Goal: Task Accomplishment & Management: Complete application form

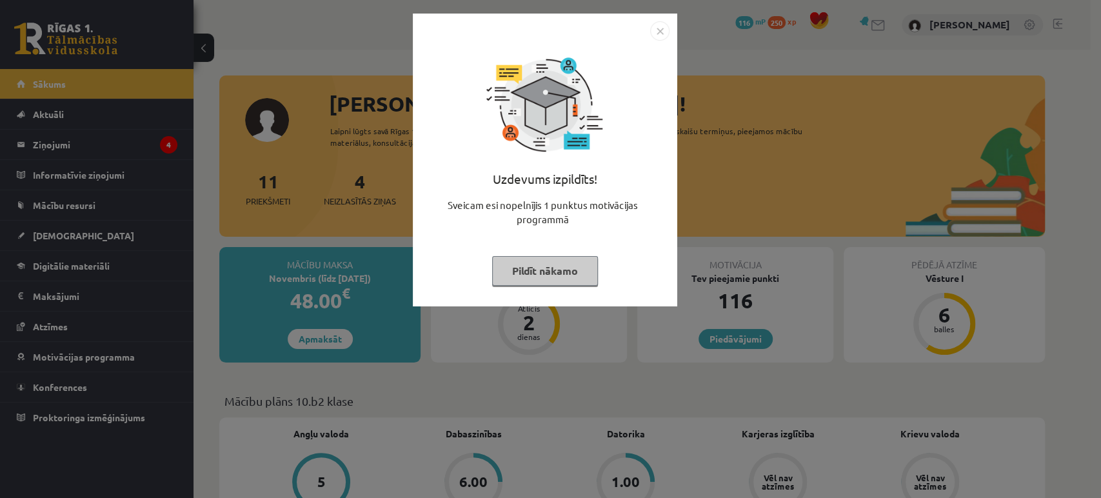
click at [546, 273] on button "Pildīt nākamo" at bounding box center [545, 271] width 106 height 30
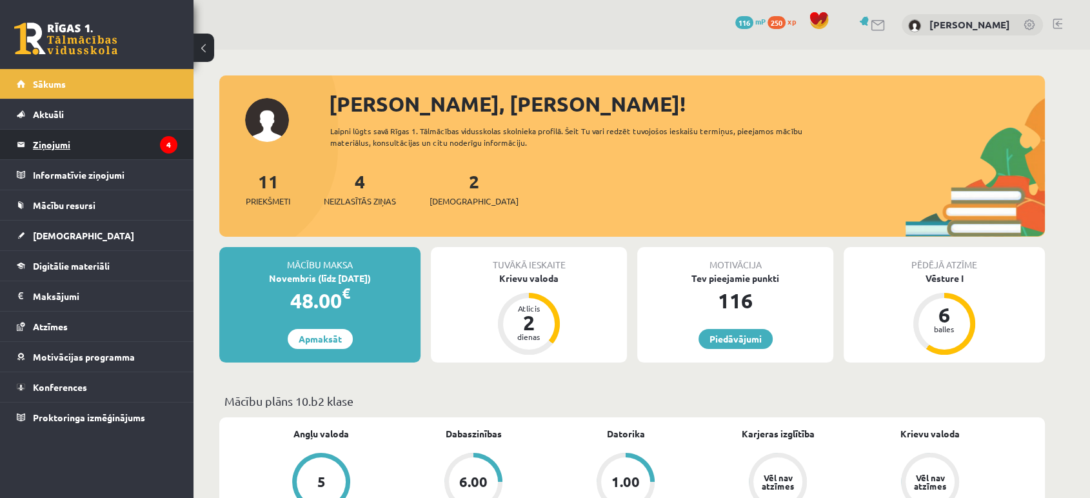
click at [67, 142] on legend "Ziņojumi 4" at bounding box center [105, 145] width 144 height 30
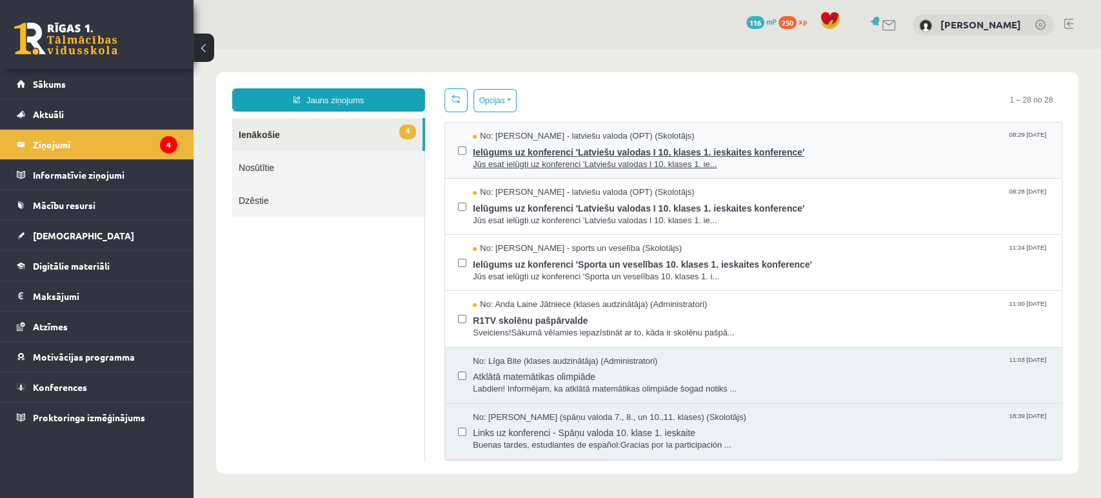
click at [726, 153] on span "Ielūgums uz konferenci 'Latviešu valodas I 10. klases 1. ieskaites konference'" at bounding box center [761, 151] width 576 height 16
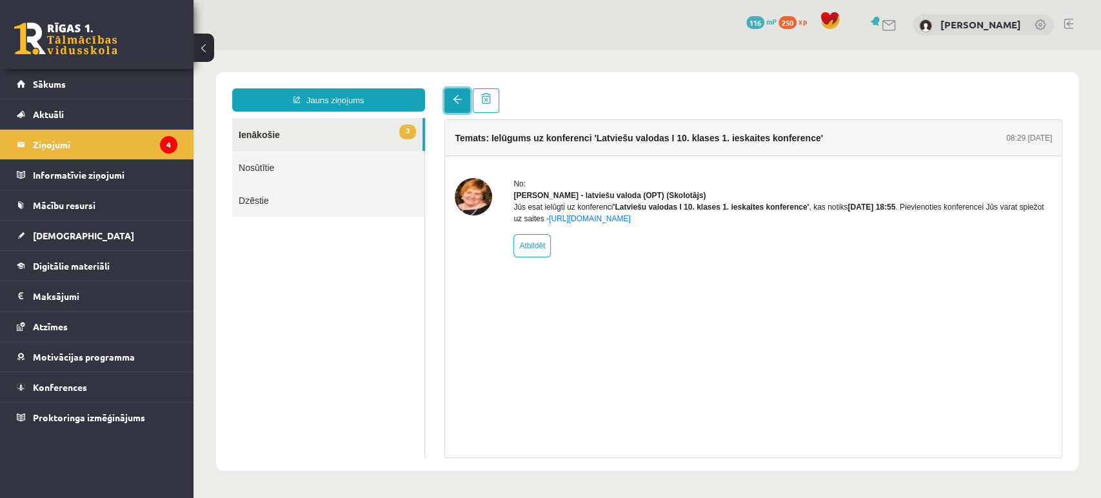
click at [460, 107] on link at bounding box center [457, 100] width 26 height 25
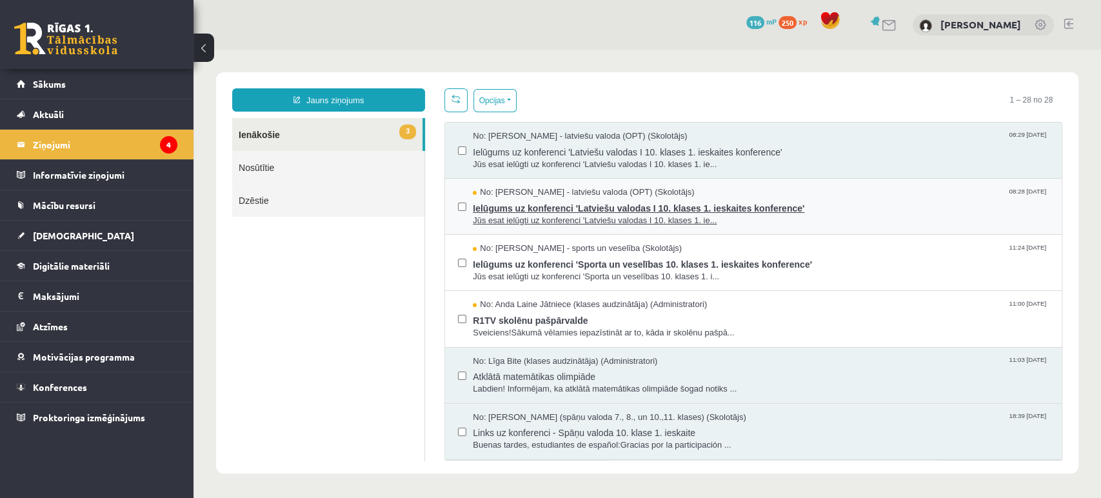
click at [760, 221] on span "Jūs esat ielūgti uz konferenci 'Latviešu valodas I 10. klases 1. ie..." at bounding box center [761, 221] width 576 height 12
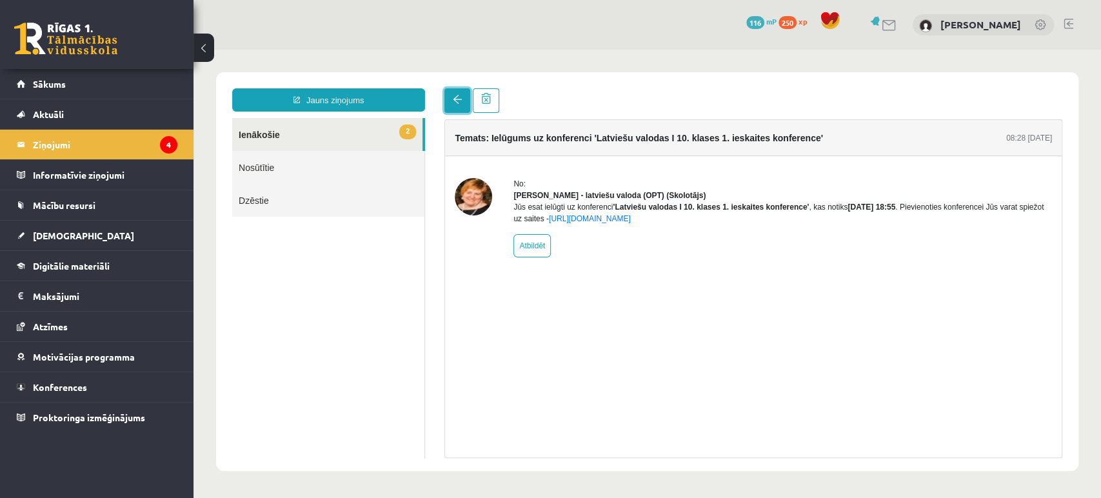
click at [449, 98] on link at bounding box center [457, 100] width 26 height 25
click at [457, 108] on link at bounding box center [457, 100] width 26 height 25
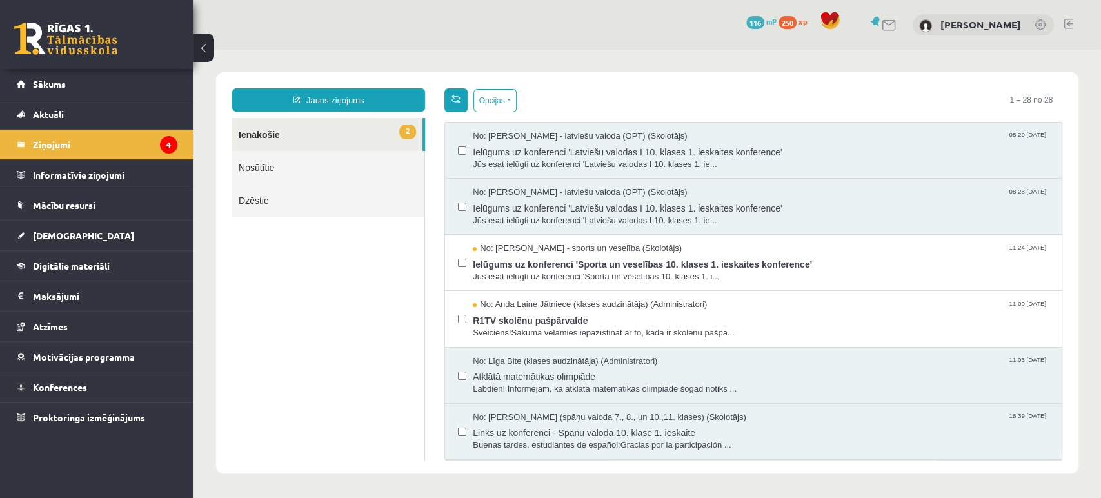
click at [454, 99] on html "Jauns ziņojums 2 Ienākošie Nosūtītie Dzēstie * ********* ********* ******* Opci…" at bounding box center [646, 273] width 907 height 446
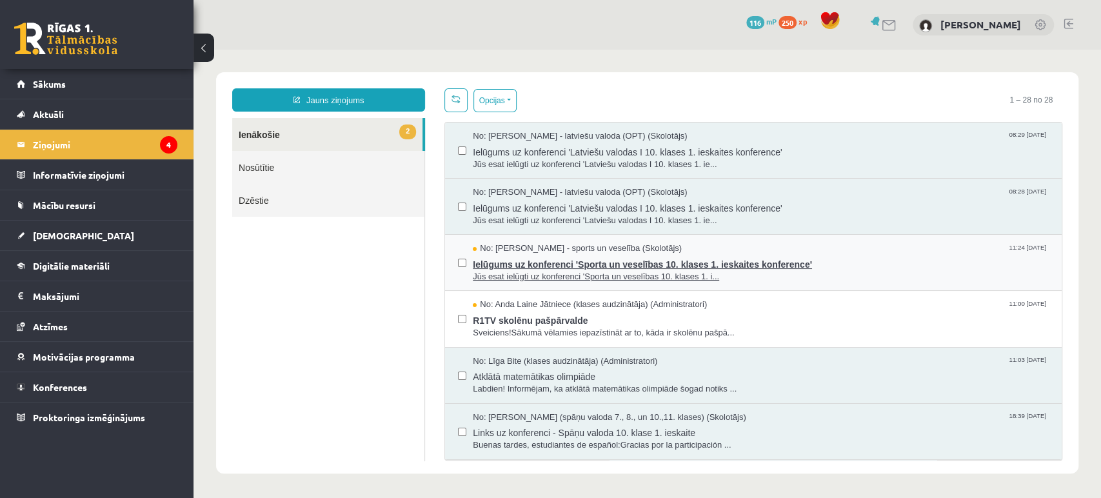
click at [835, 255] on span "Ielūgums uz konferenci 'Sporta un veselības 10. klases 1. ieskaites konference'" at bounding box center [761, 263] width 576 height 16
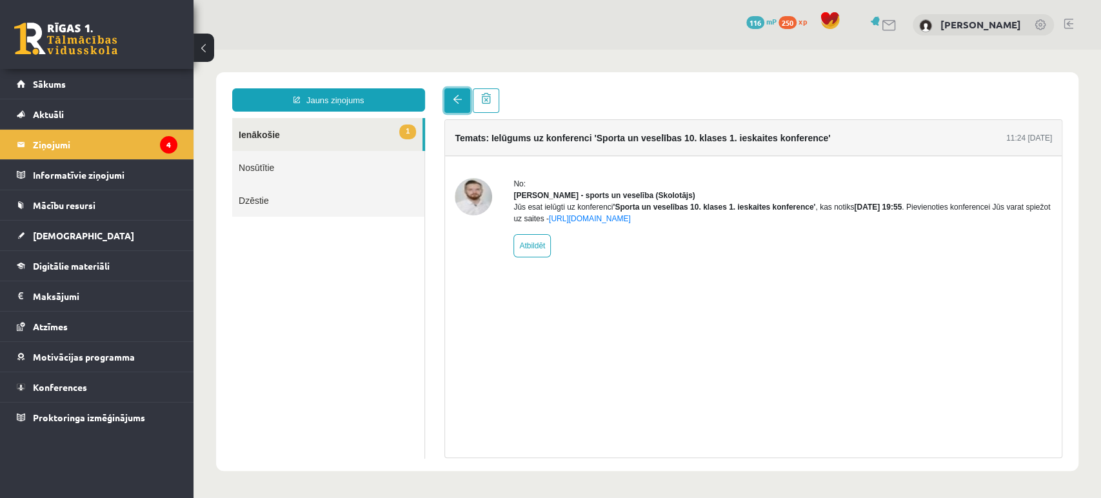
click at [454, 105] on link at bounding box center [457, 100] width 26 height 25
click at [455, 99] on span at bounding box center [457, 99] width 9 height 9
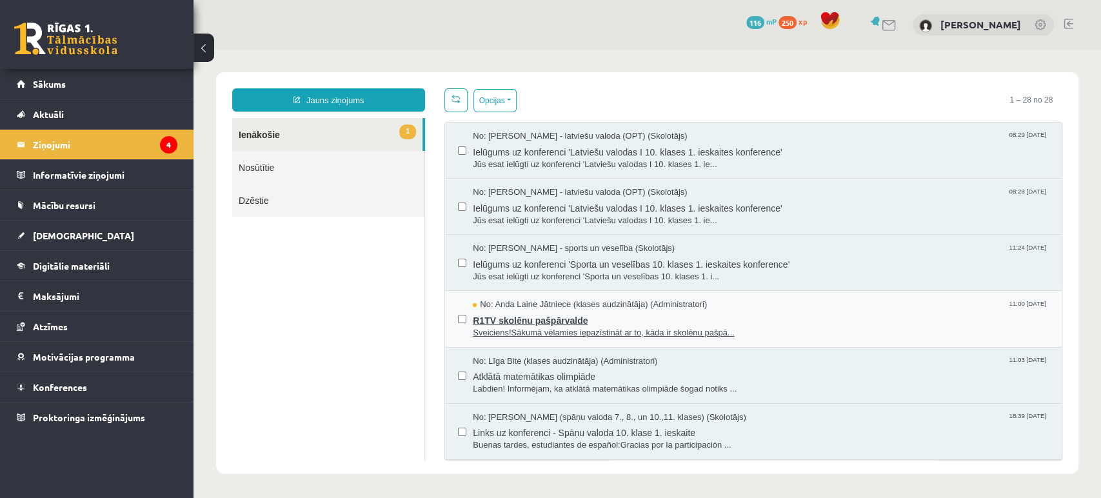
click at [675, 302] on span "No: Anda Laine Jātniece (klases audzinātāja) (Administratori)" at bounding box center [590, 305] width 234 height 12
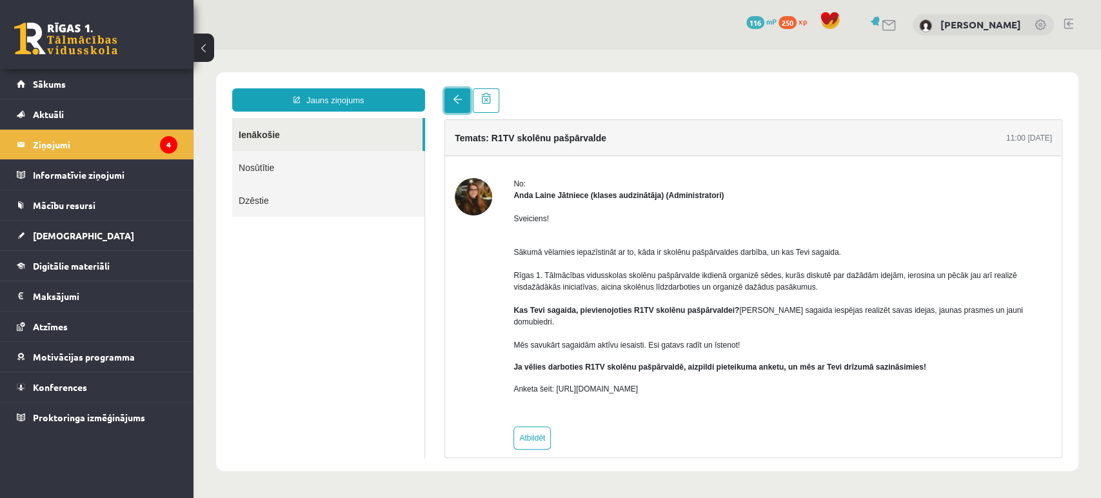
click at [449, 96] on link at bounding box center [457, 100] width 26 height 25
click at [53, 230] on span "[DEMOGRAPHIC_DATA]" at bounding box center [83, 236] width 101 height 12
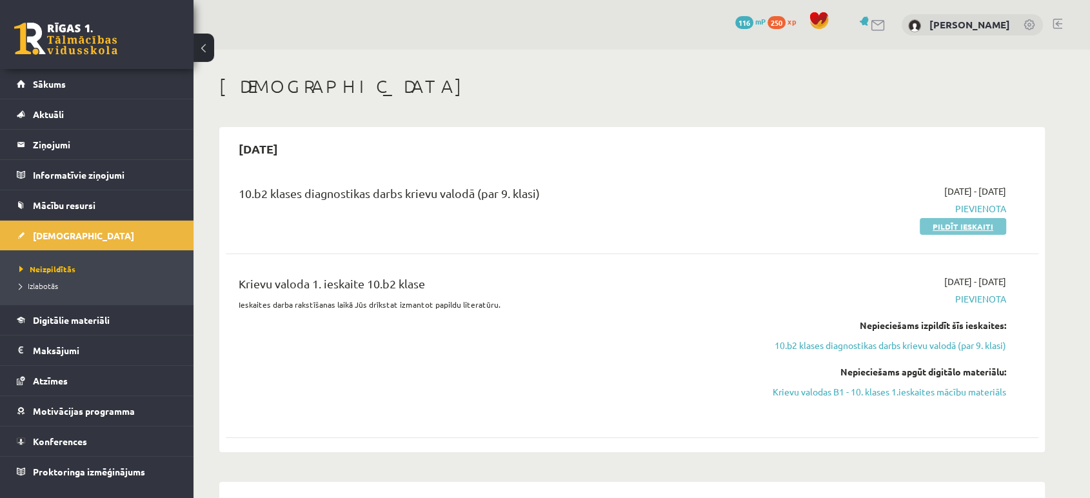
click at [991, 229] on link "Pildīt ieskaiti" at bounding box center [963, 226] width 86 height 17
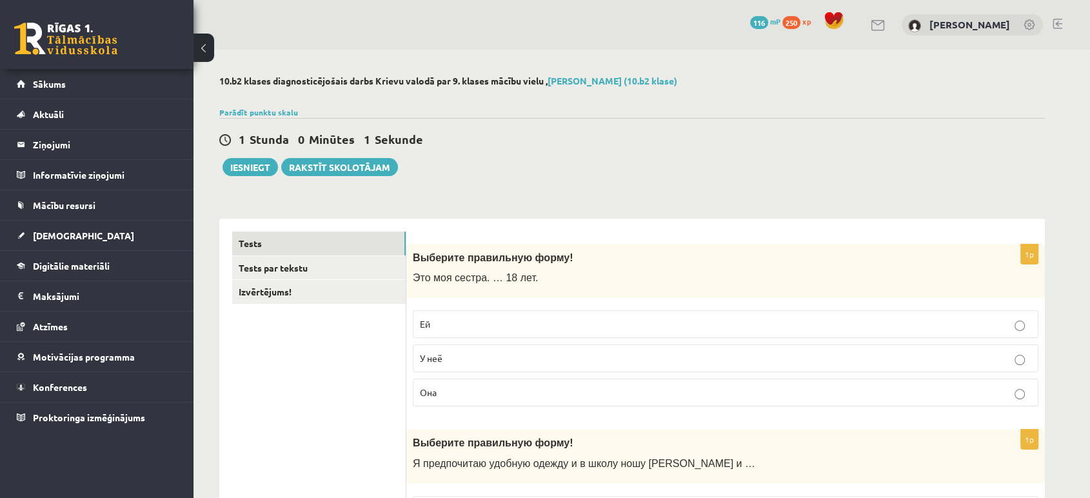
click at [489, 321] on p "Ей" at bounding box center [725, 324] width 611 height 14
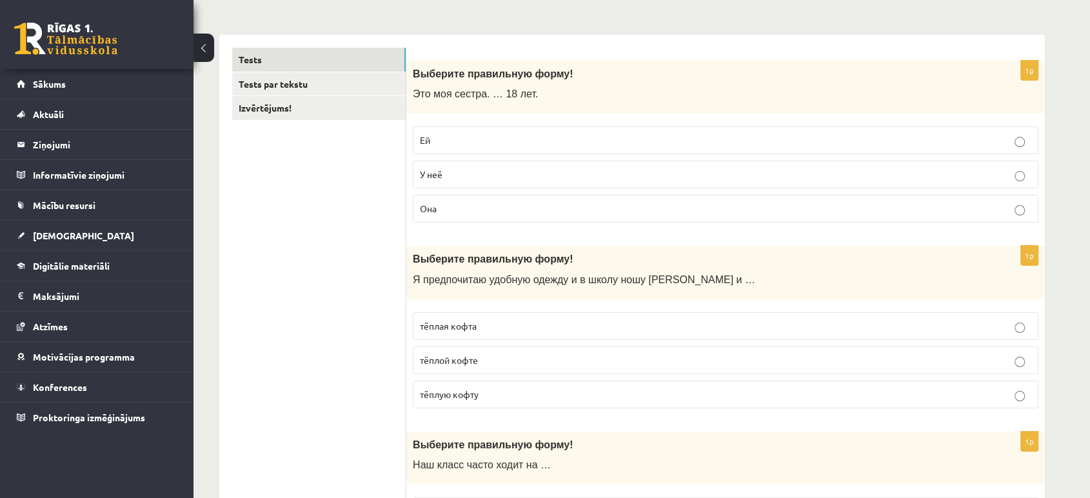
scroll to position [286, 0]
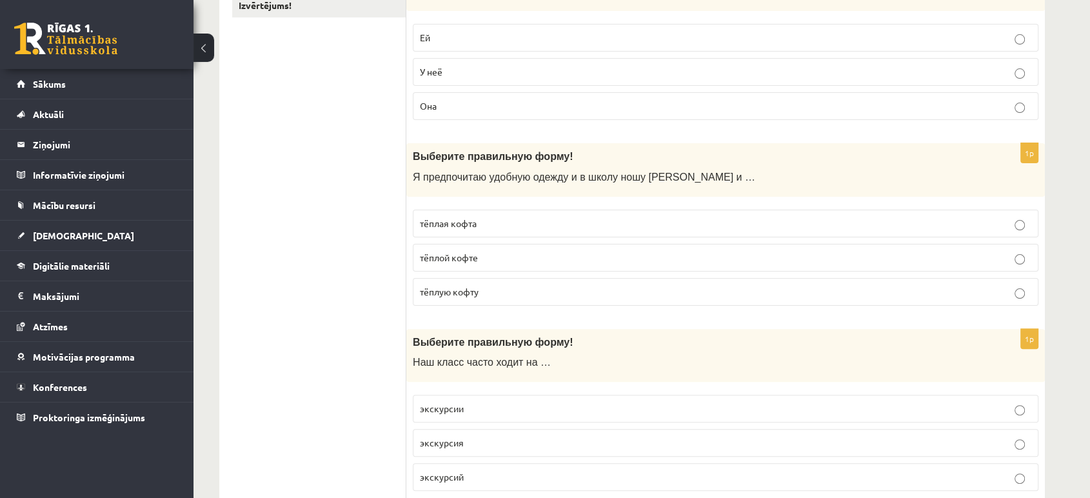
click at [520, 285] on p "тёплую кофту" at bounding box center [725, 292] width 611 height 14
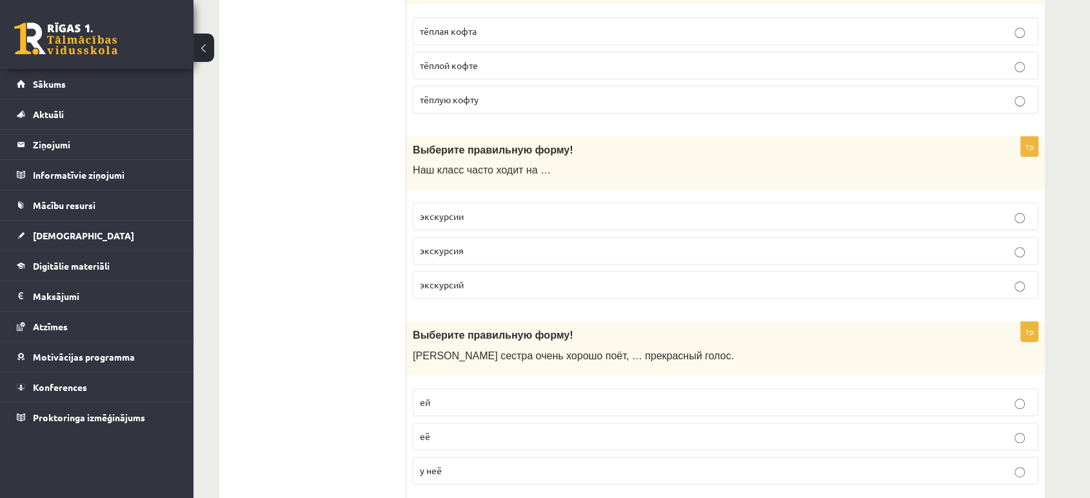
scroll to position [501, 0]
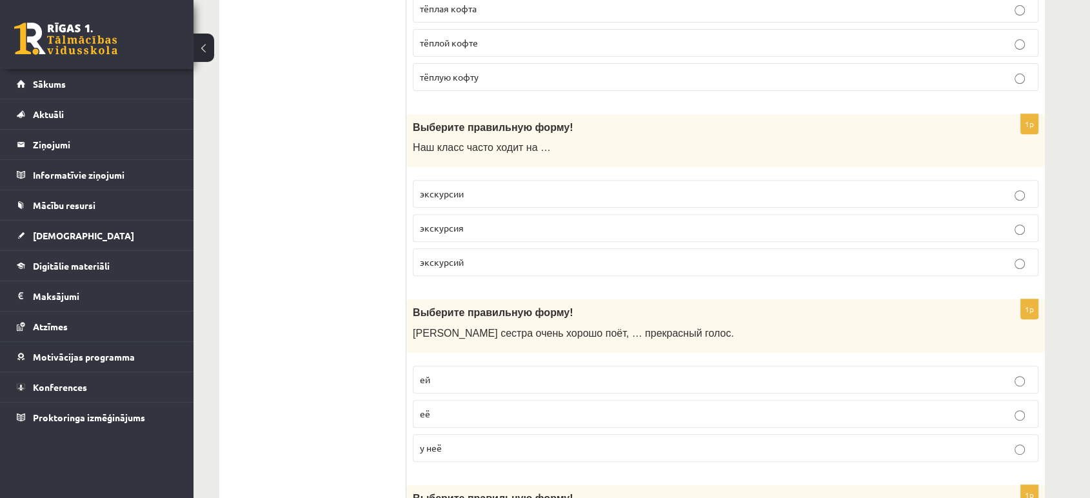
click at [484, 187] on p "экскурсии" at bounding box center [725, 194] width 611 height 14
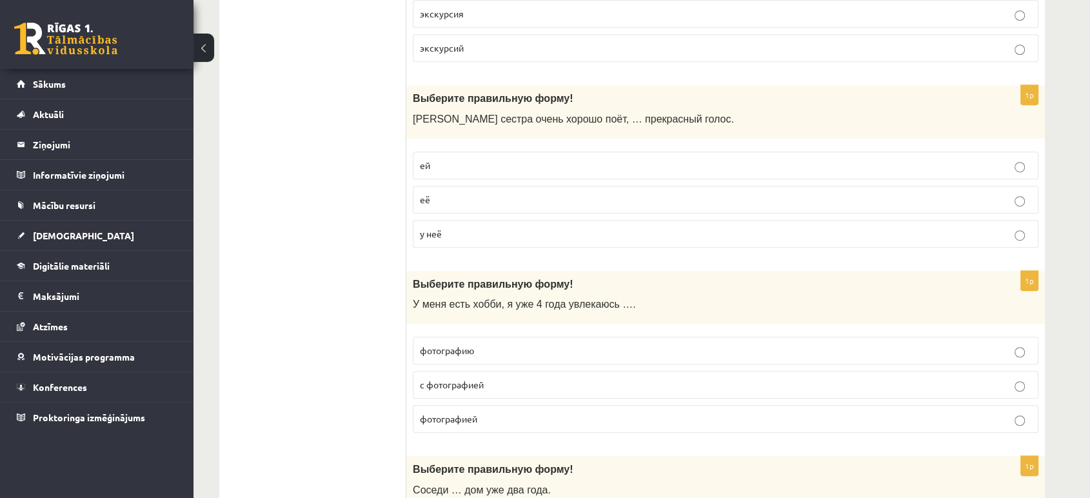
scroll to position [716, 0]
drag, startPoint x: 449, startPoint y: 231, endPoint x: 455, endPoint y: 226, distance: 7.4
click at [449, 231] on p "у неё" at bounding box center [725, 233] width 611 height 14
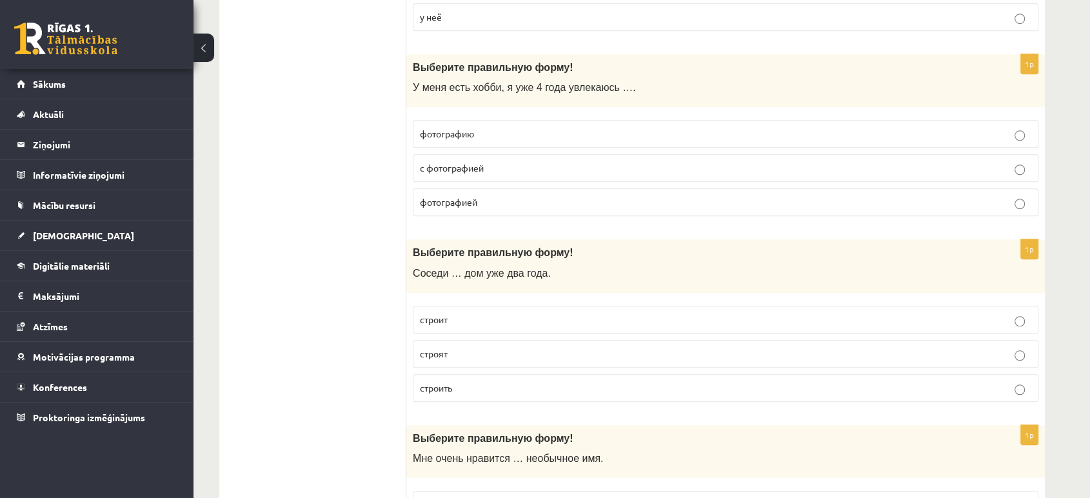
scroll to position [931, 0]
click at [454, 205] on p "фотографией" at bounding box center [725, 203] width 611 height 14
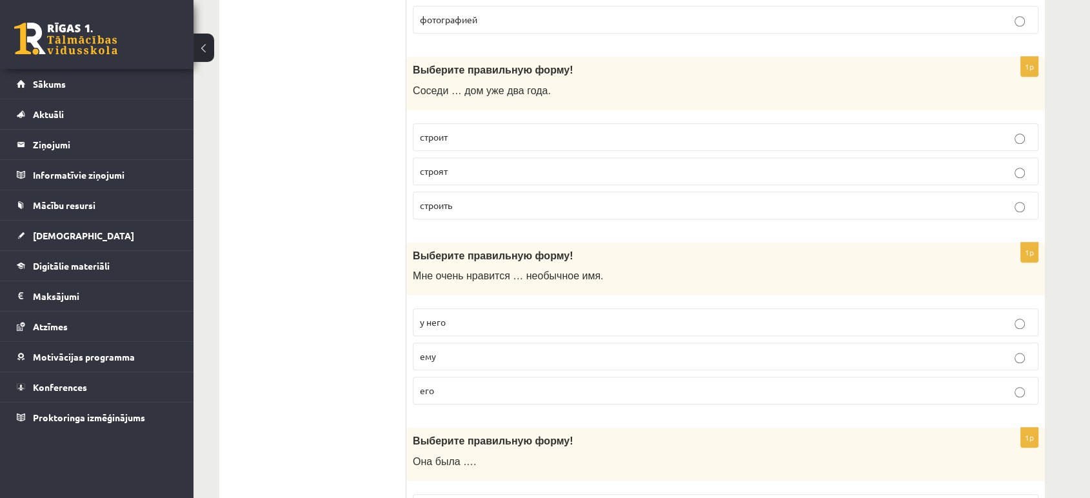
scroll to position [1146, 0]
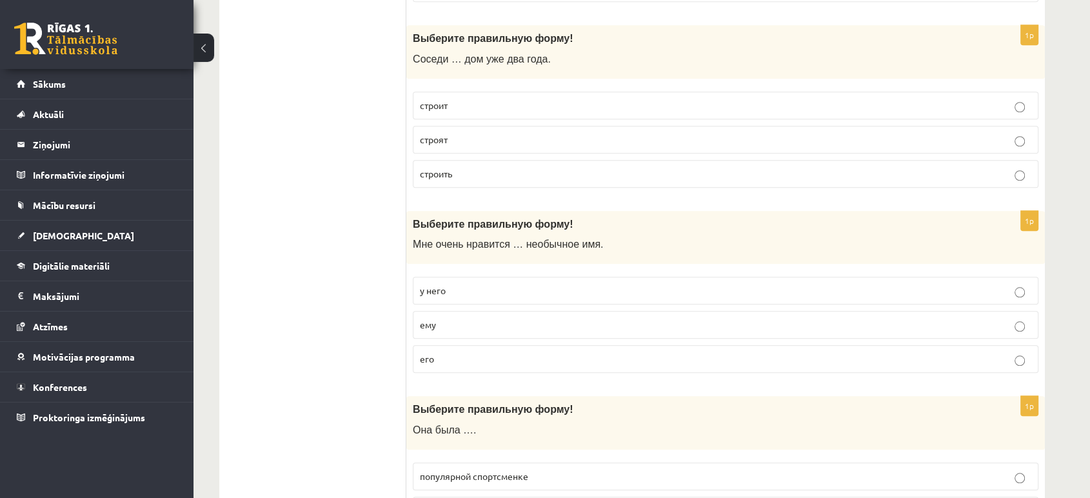
click at [469, 128] on label "строят" at bounding box center [726, 140] width 626 height 28
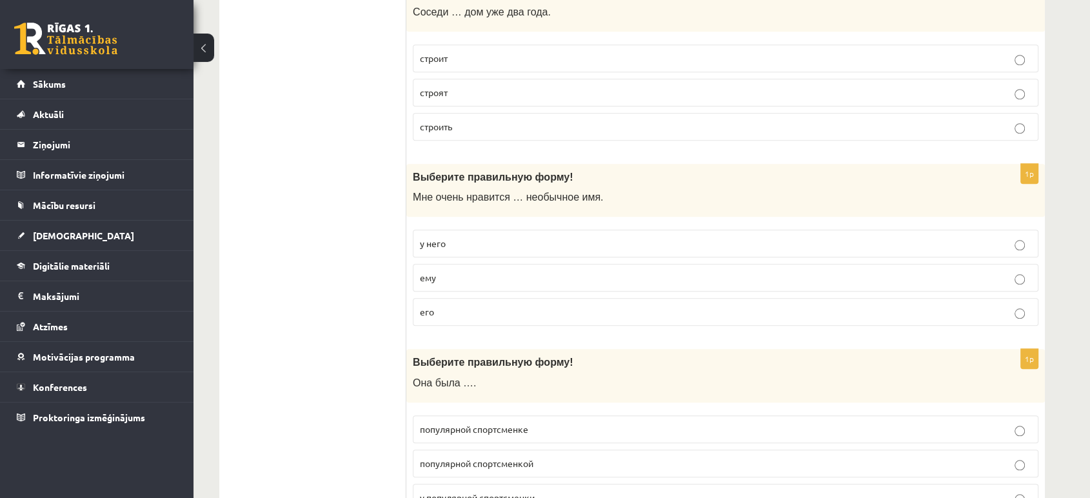
scroll to position [1217, 0]
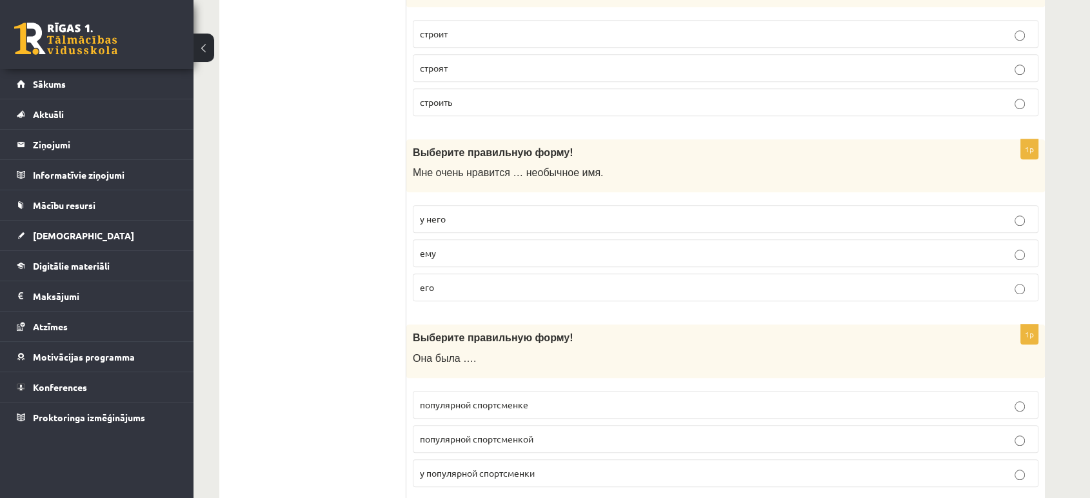
click at [431, 282] on span "его" at bounding box center [427, 287] width 14 height 12
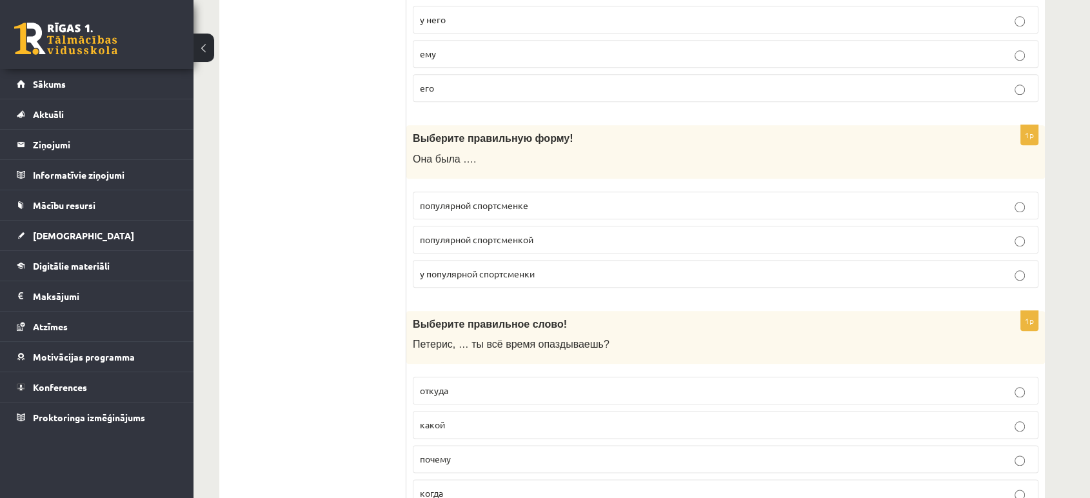
scroll to position [1504, 0]
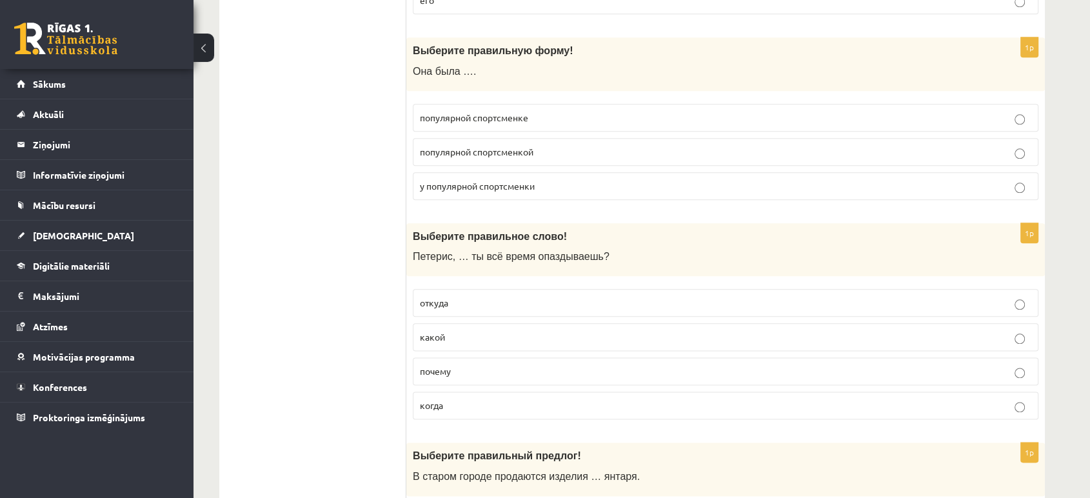
click at [498, 145] on p "популярной спортсменкой" at bounding box center [725, 152] width 611 height 14
click at [436, 367] on span "почему" at bounding box center [435, 371] width 31 height 12
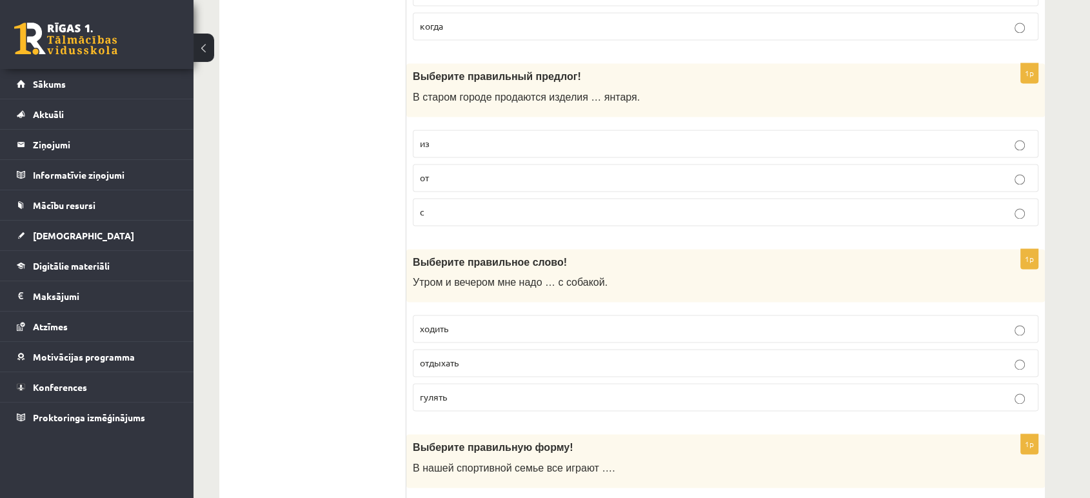
scroll to position [1859, 0]
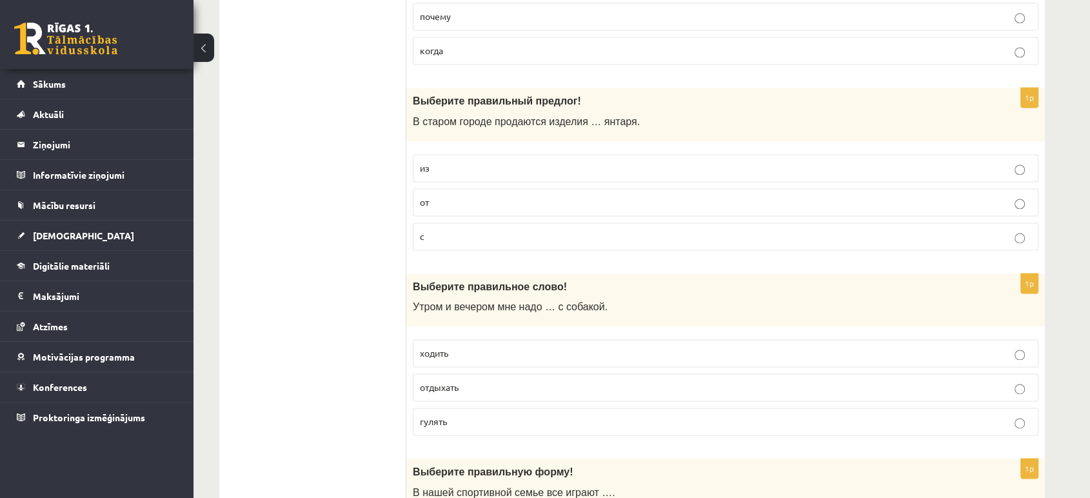
click at [471, 148] on fieldset "из от с" at bounding box center [726, 201] width 626 height 106
click at [471, 154] on label "из" at bounding box center [726, 168] width 626 height 28
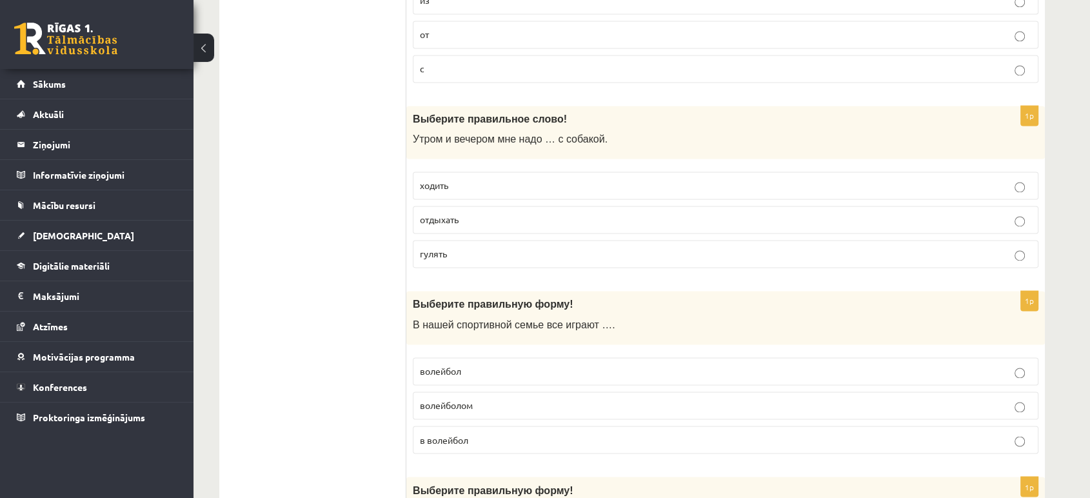
scroll to position [2074, 0]
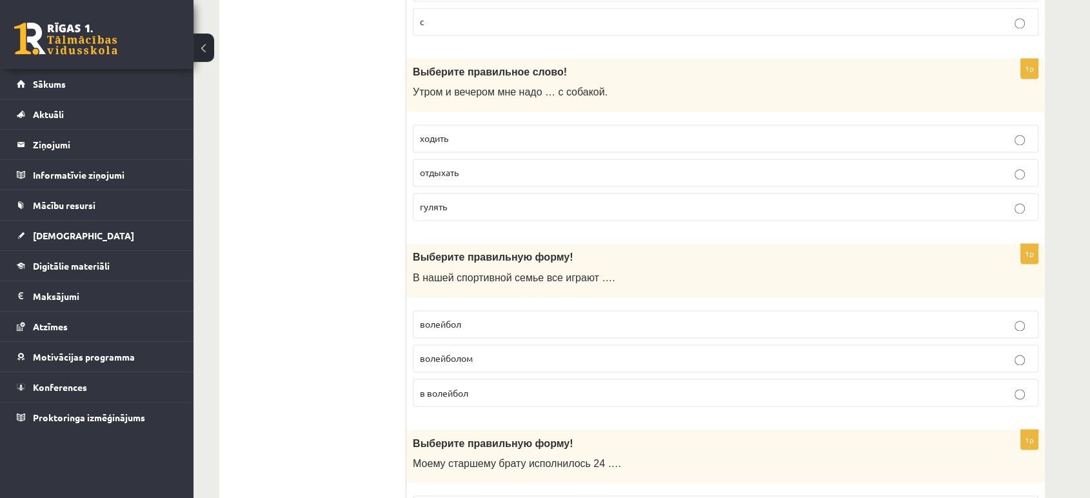
click at [444, 201] on span "гулять" at bounding box center [433, 207] width 27 height 12
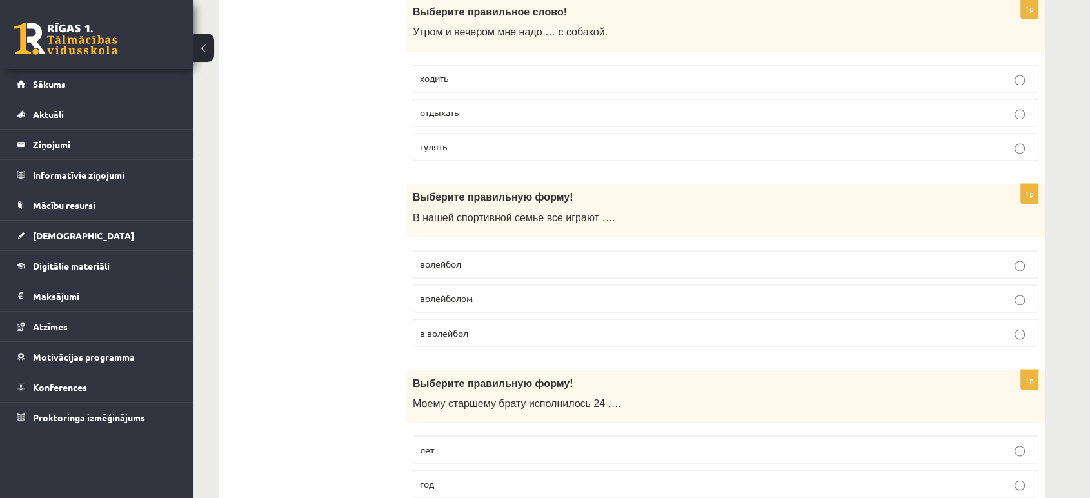
scroll to position [2218, 0]
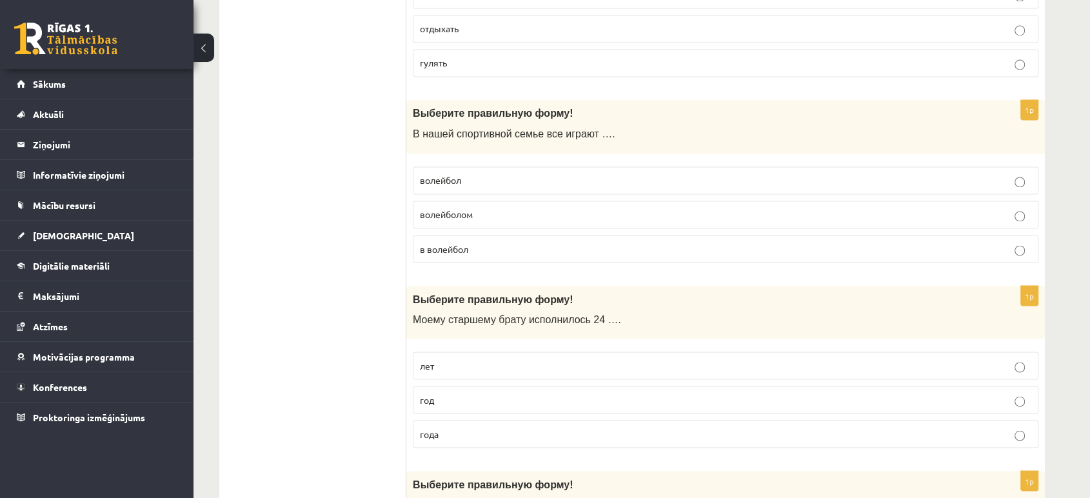
click at [435, 174] on span "волейбол" at bounding box center [440, 180] width 41 height 12
click at [493, 246] on p "в волейбол" at bounding box center [725, 249] width 611 height 14
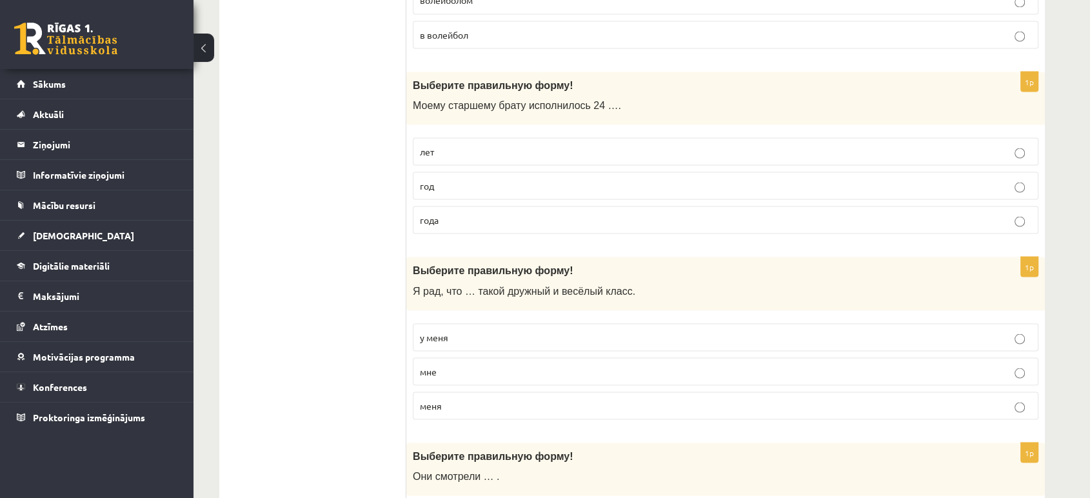
scroll to position [2432, 0]
click at [447, 212] on p "года" at bounding box center [725, 219] width 611 height 14
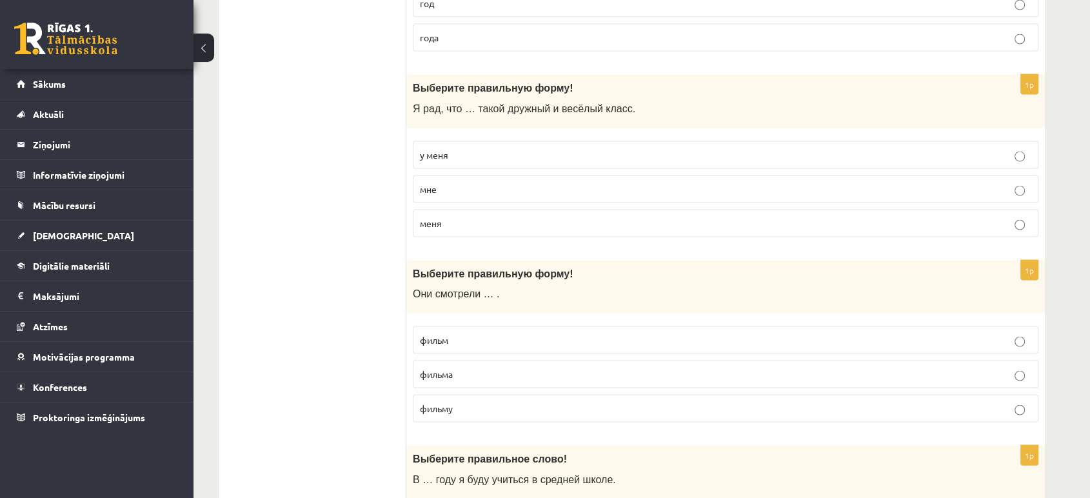
scroll to position [2647, 0]
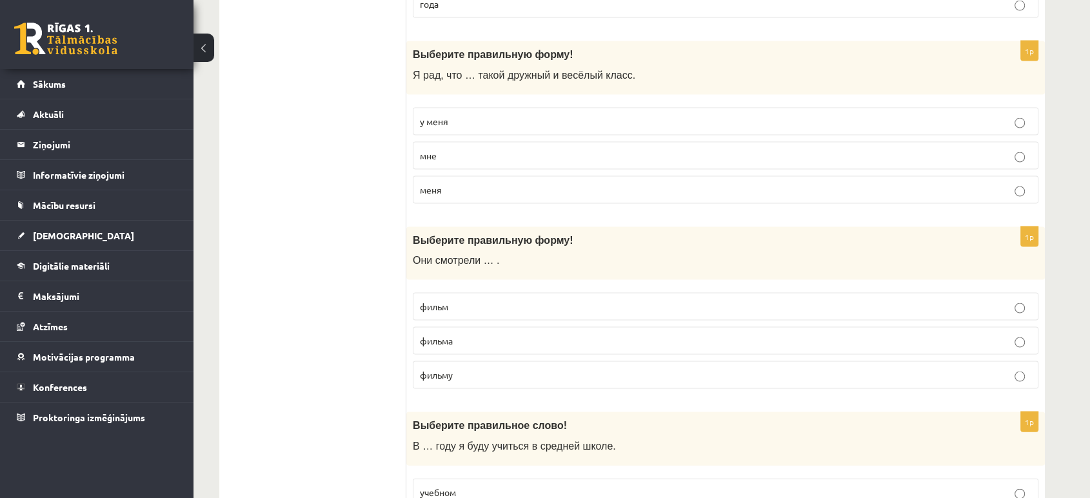
click at [460, 115] on p "у меня" at bounding box center [725, 122] width 611 height 14
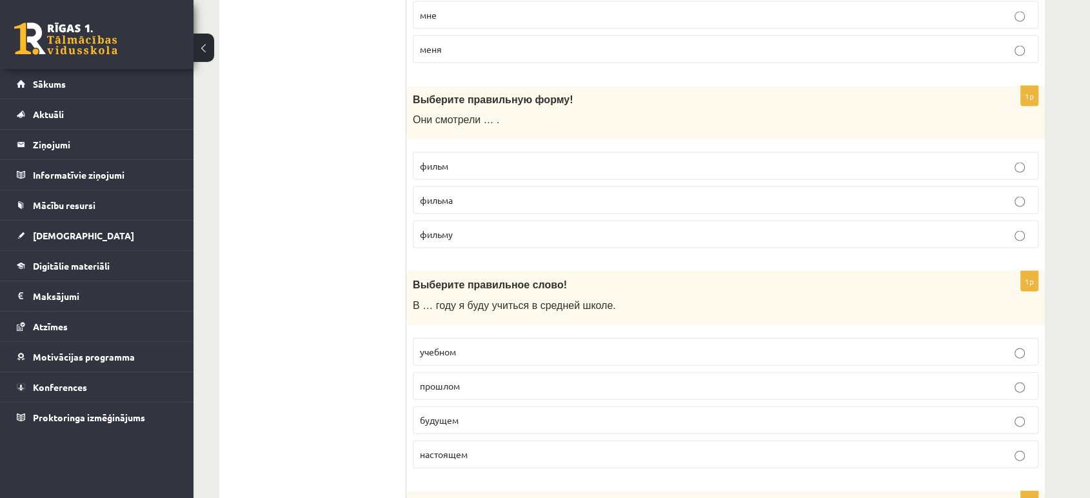
scroll to position [2791, 0]
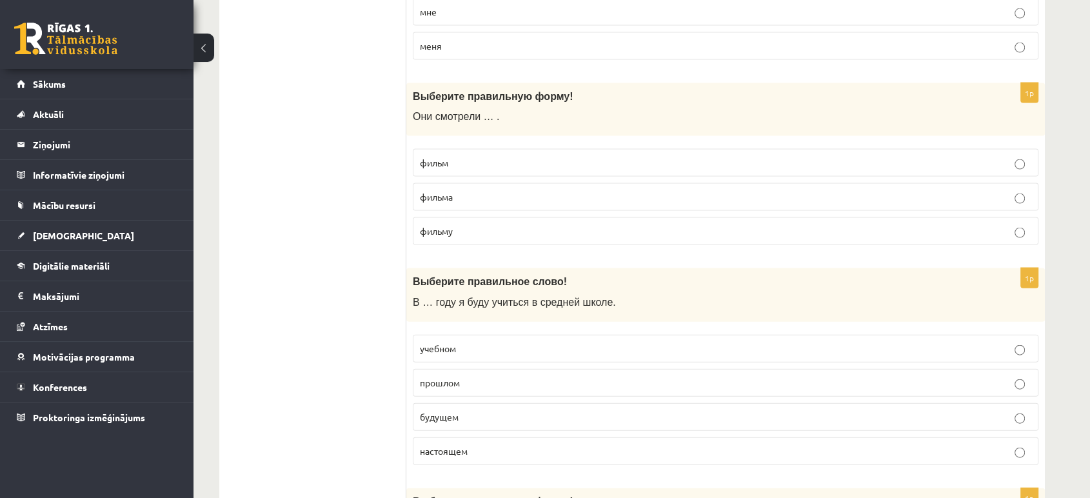
click at [470, 156] on p "фильм" at bounding box center [725, 163] width 611 height 14
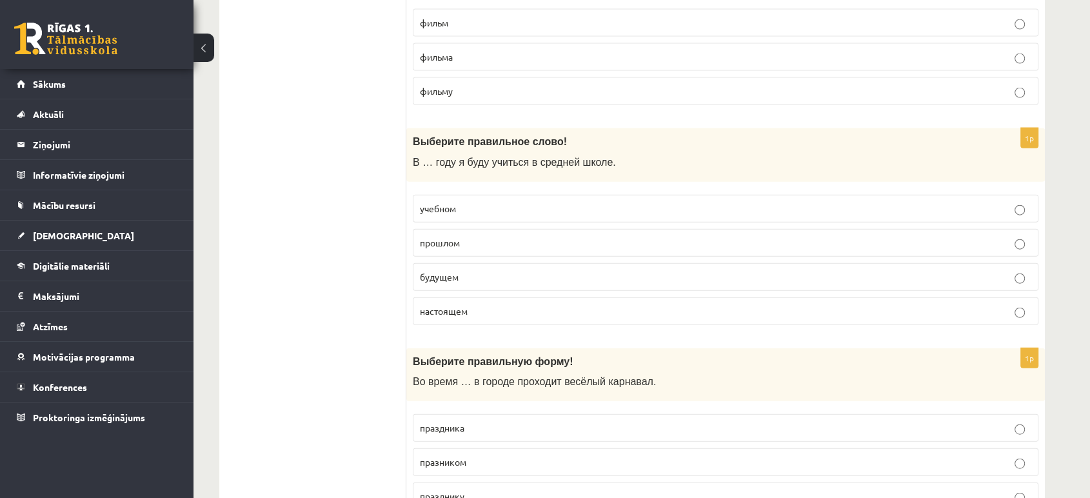
scroll to position [2934, 0]
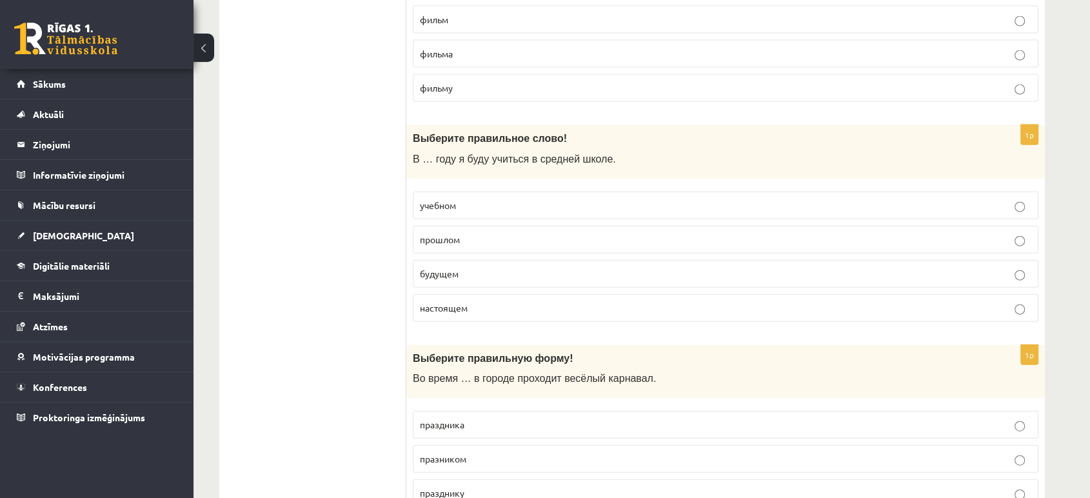
click at [442, 192] on label "учебном" at bounding box center [726, 206] width 626 height 28
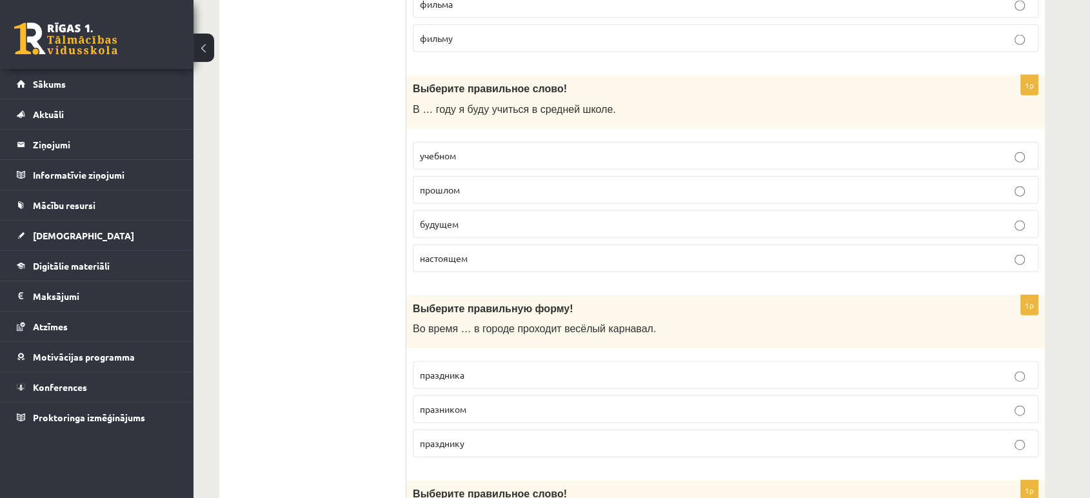
scroll to position [3077, 0]
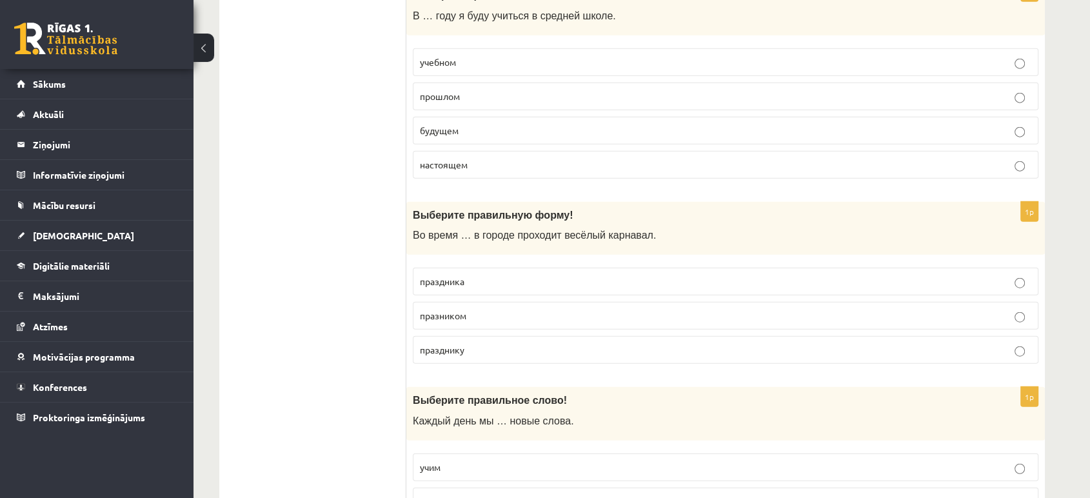
click at [457, 141] on fieldset "учебном прошлом будущем настоящем" at bounding box center [726, 112] width 626 height 141
click at [469, 160] on p "настоящем" at bounding box center [725, 165] width 611 height 14
click at [469, 125] on p "будущем" at bounding box center [725, 131] width 611 height 14
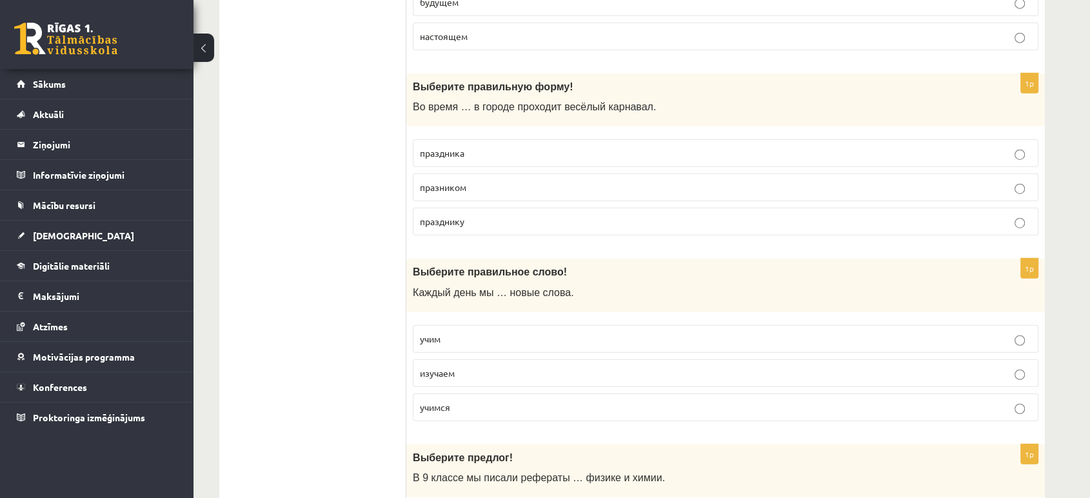
scroll to position [3220, 0]
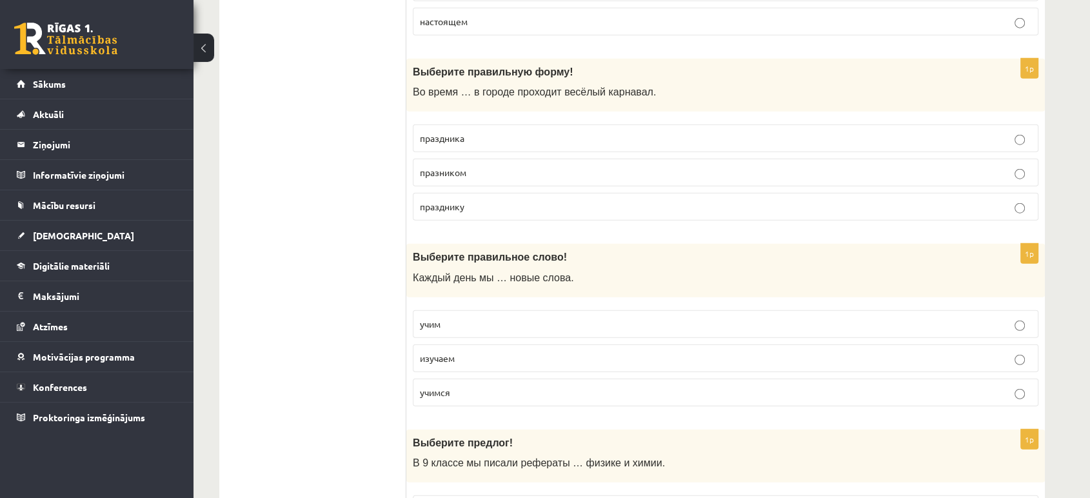
click at [462, 132] on span "праздника" at bounding box center [442, 138] width 44 height 12
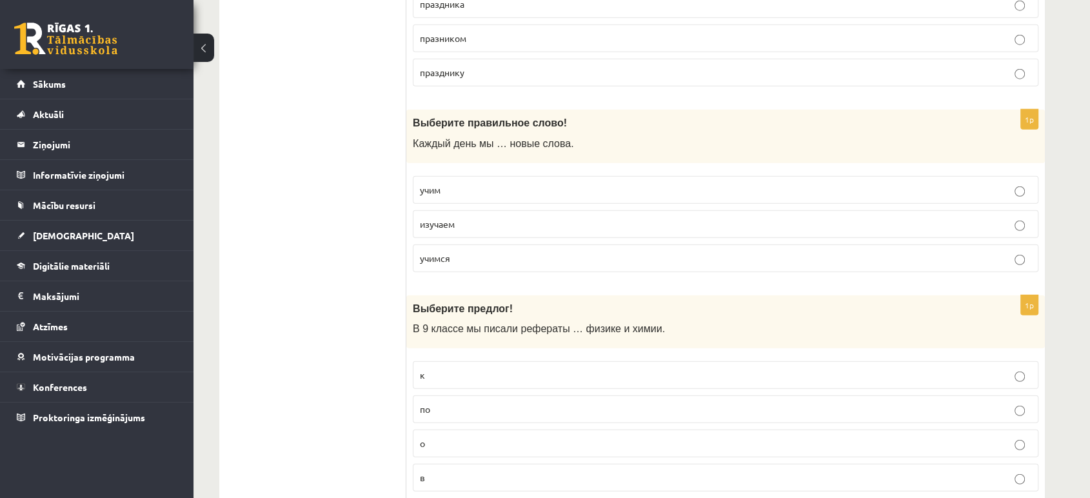
scroll to position [3364, 0]
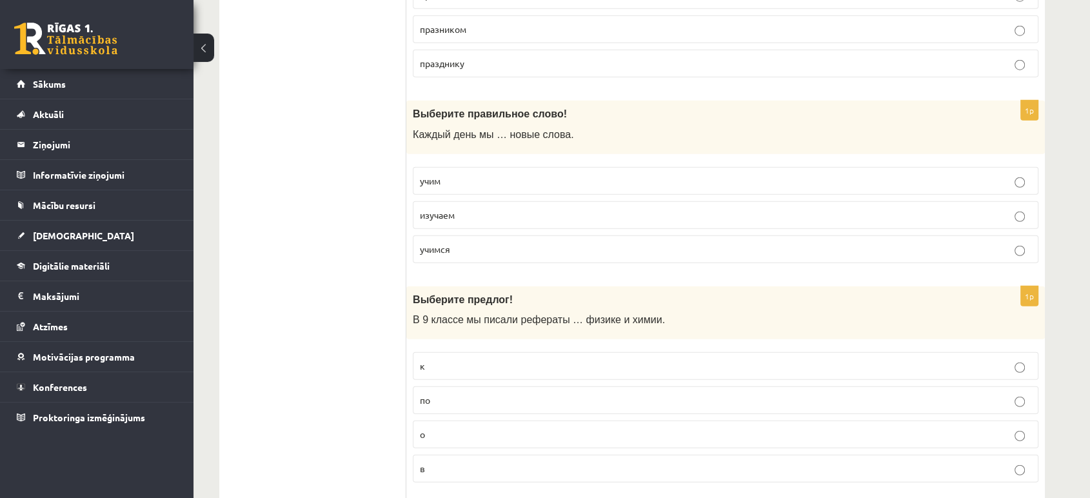
click at [450, 174] on p "учим" at bounding box center [725, 181] width 611 height 14
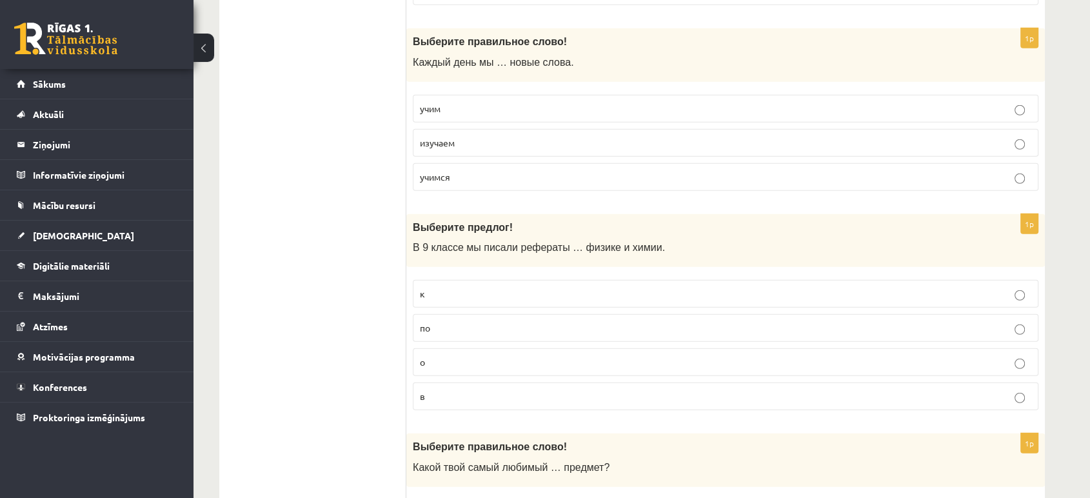
click at [475, 136] on p "изучаем" at bounding box center [725, 143] width 611 height 14
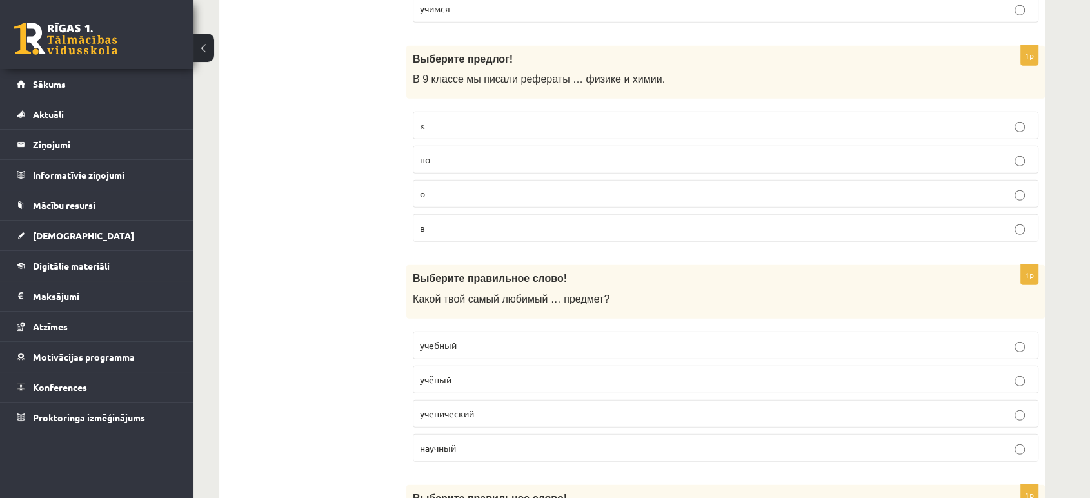
scroll to position [3579, 0]
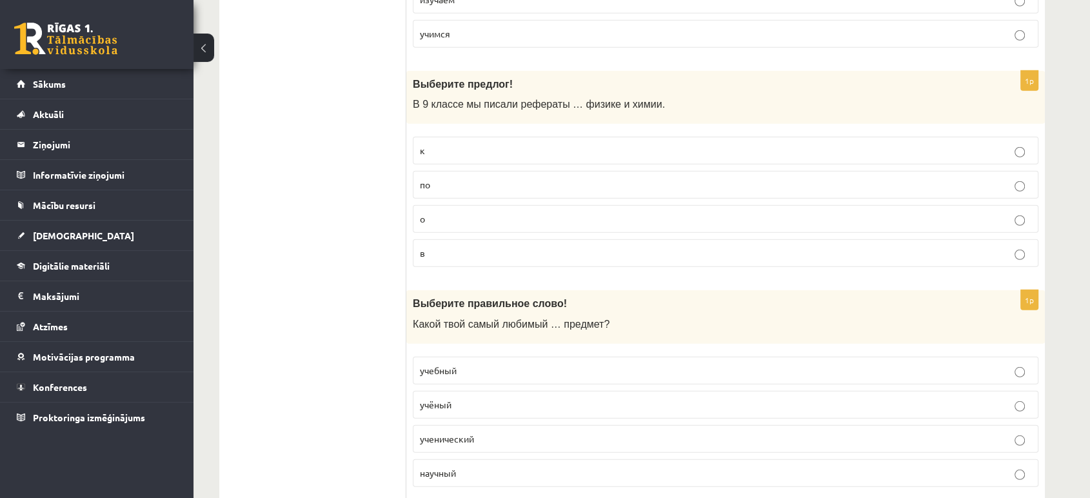
click at [448, 179] on p "по" at bounding box center [725, 185] width 611 height 14
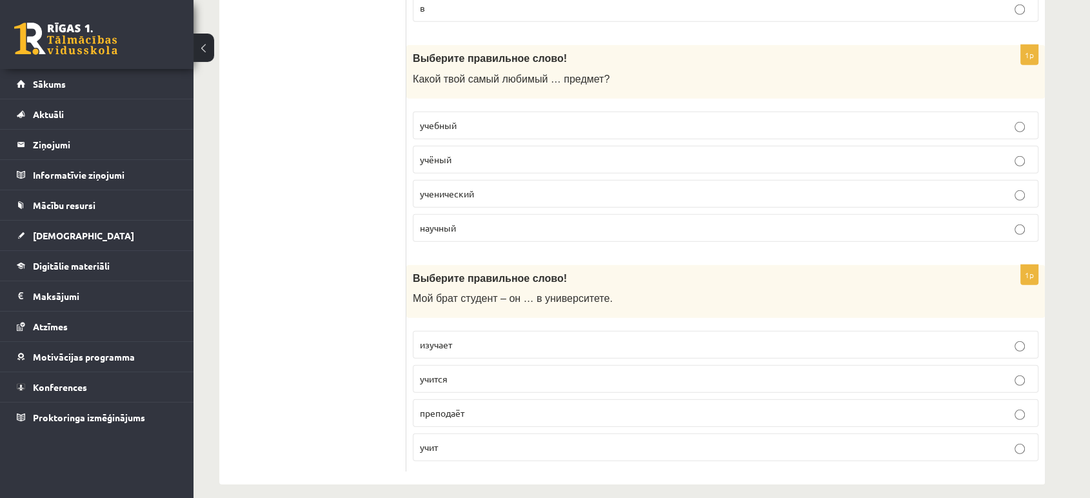
scroll to position [3825, 0]
click at [496, 111] on label "учебный" at bounding box center [726, 125] width 626 height 28
click at [469, 371] on p "учится" at bounding box center [725, 378] width 611 height 14
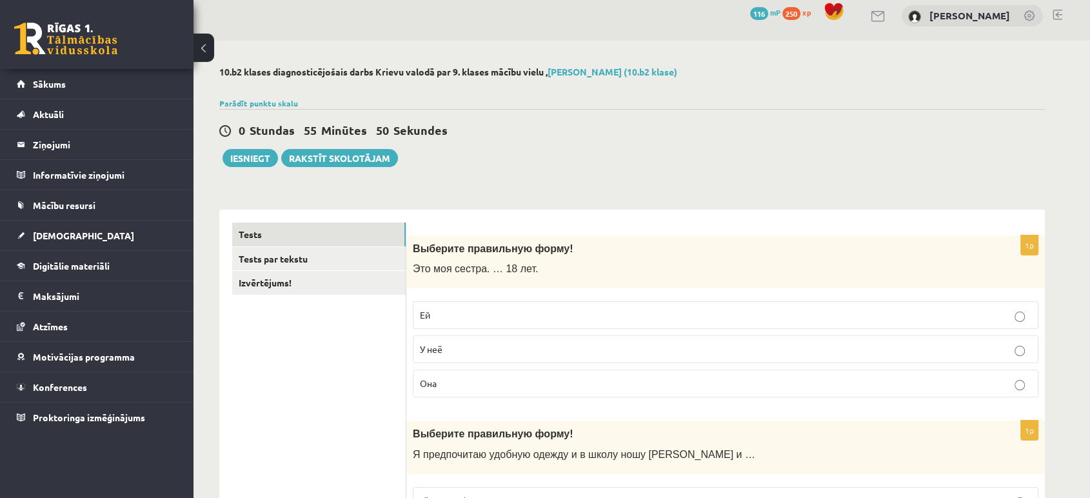
scroll to position [0, 0]
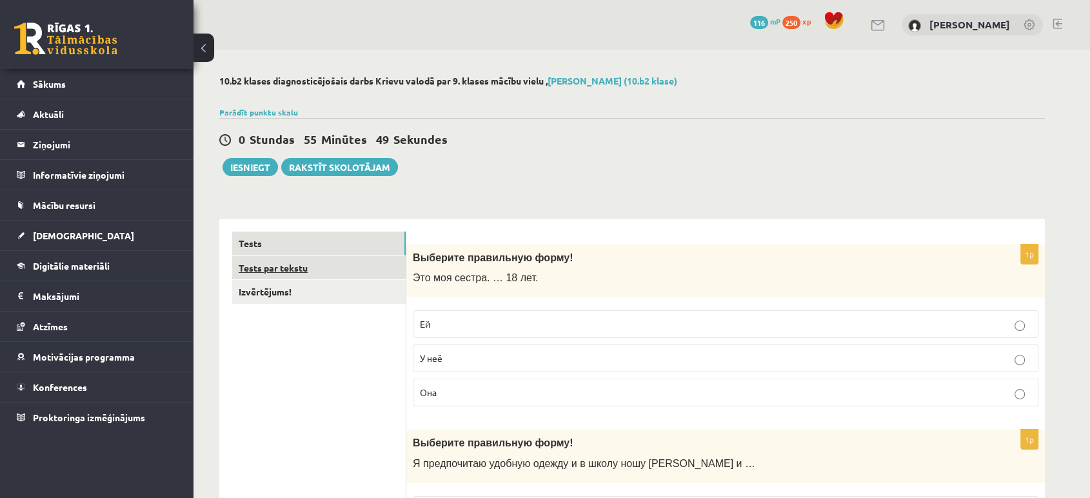
click at [284, 271] on link "Tests par tekstu" at bounding box center [318, 268] width 173 height 24
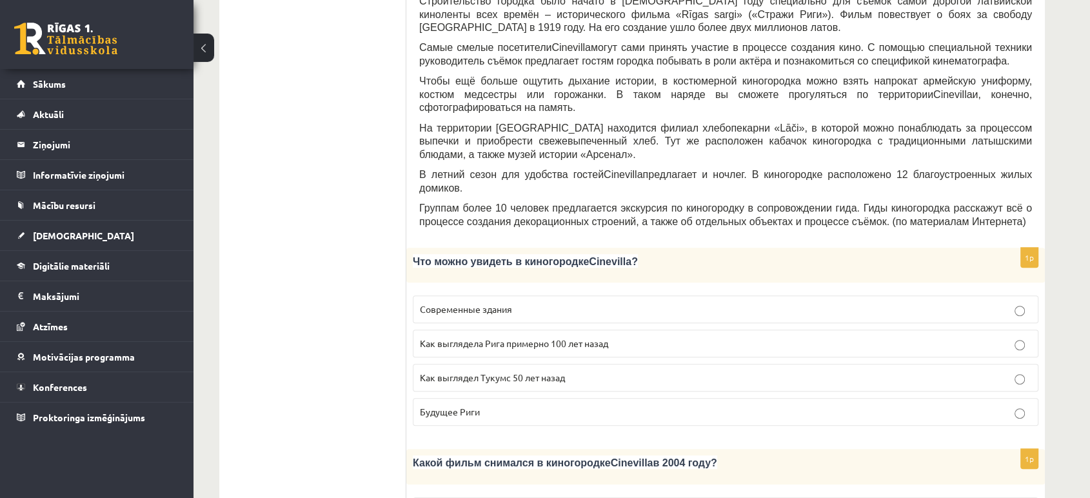
scroll to position [429, 0]
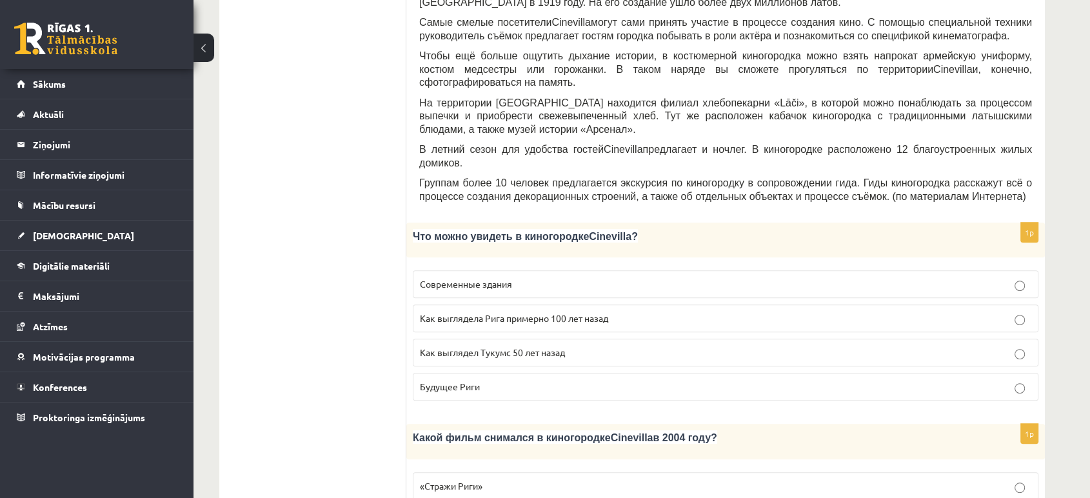
click at [500, 312] on span "Как выглядела Рига примерно 100 лет назад" at bounding box center [514, 318] width 188 height 12
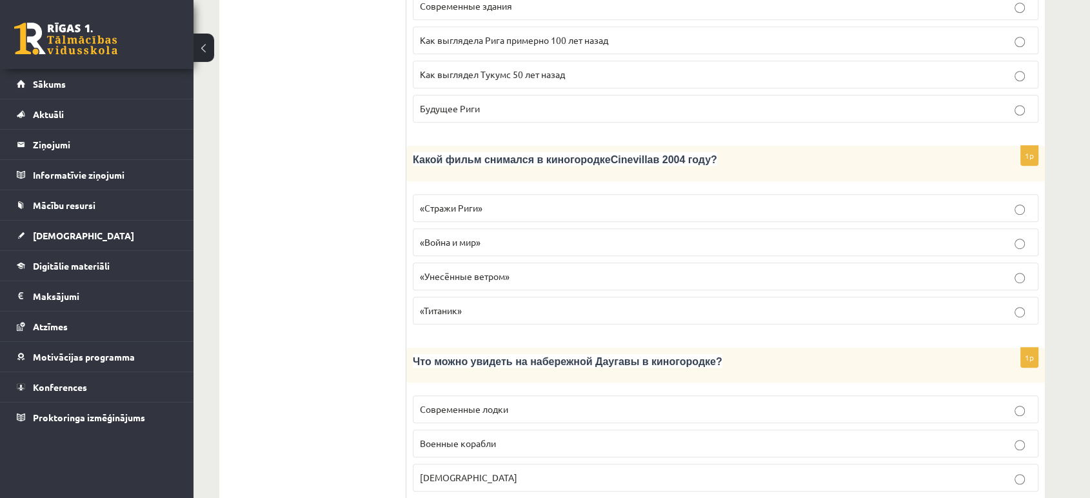
scroll to position [716, 0]
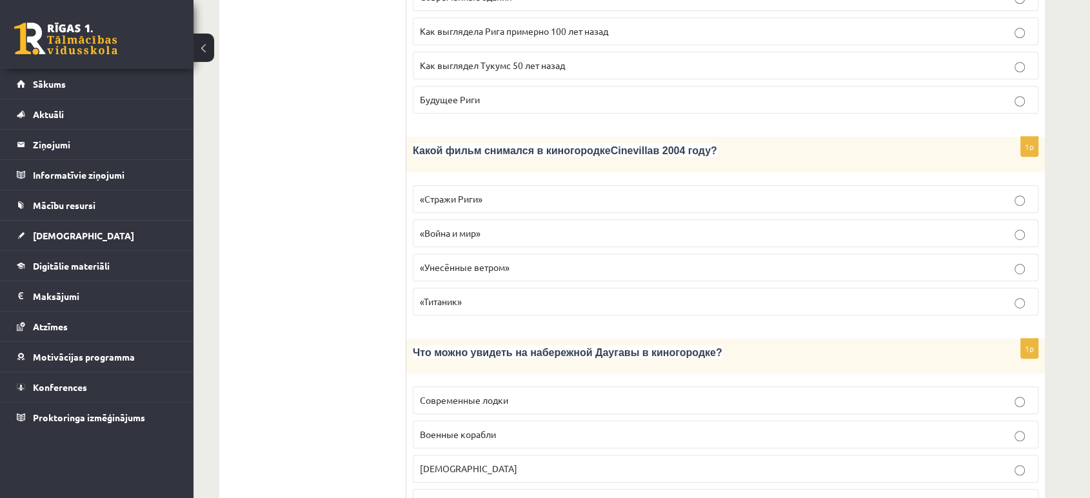
click at [485, 192] on p "«Стражи Риги»" at bounding box center [725, 199] width 611 height 14
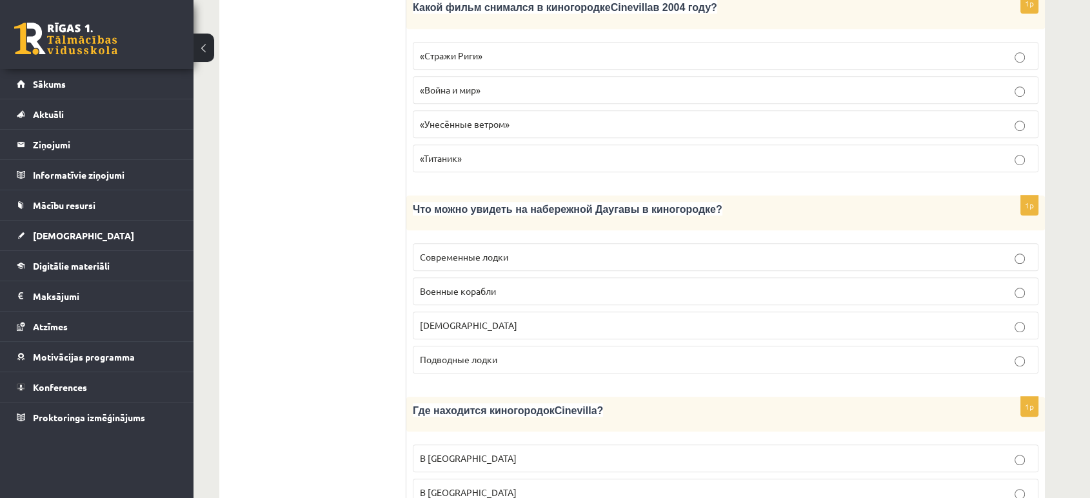
click at [452, 319] on span "Кораблики" at bounding box center [468, 325] width 97 height 12
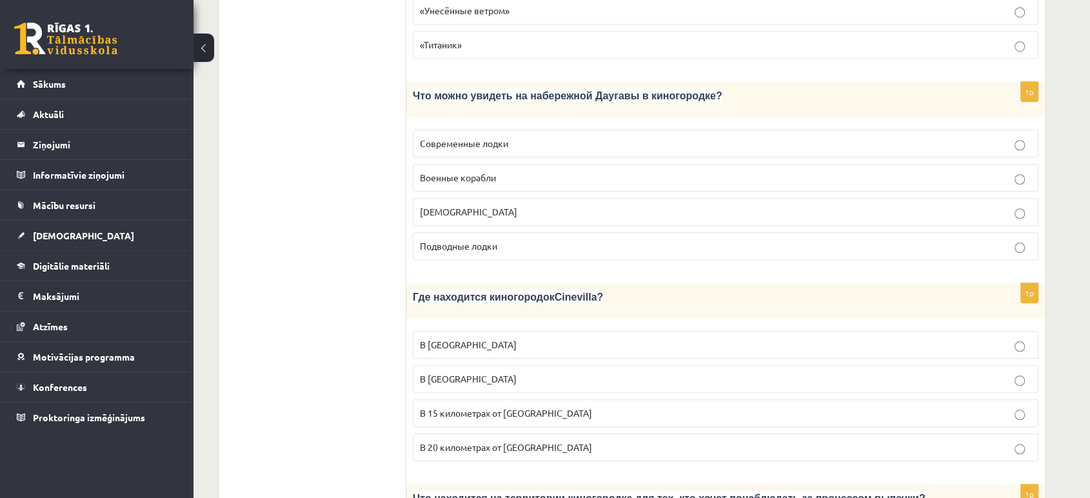
scroll to position [1074, 0]
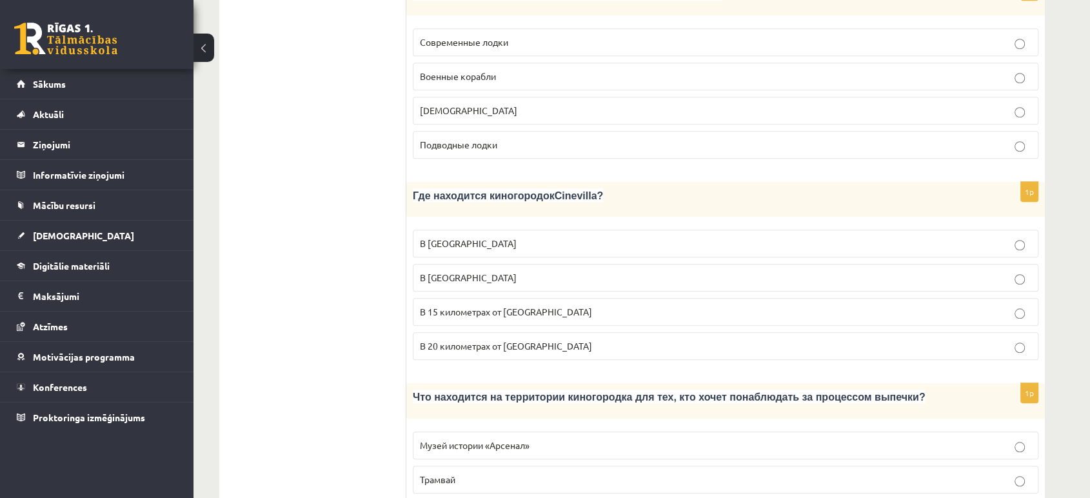
drag, startPoint x: 482, startPoint y: 238, endPoint x: 486, endPoint y: 232, distance: 6.6
click at [486, 271] on p "В Тукумсе" at bounding box center [725, 278] width 611 height 14
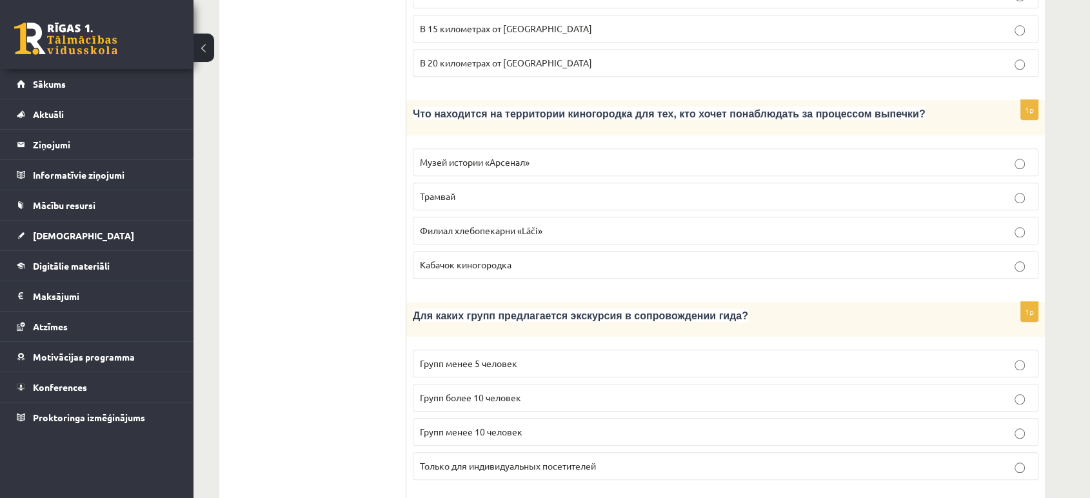
scroll to position [1290, 0]
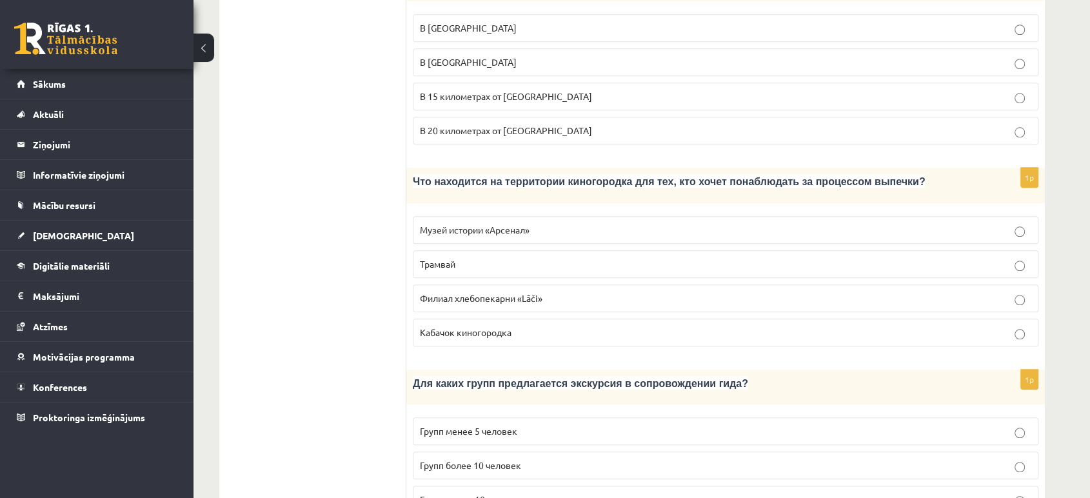
click at [447, 83] on label "В 15 километрах от Тукумса" at bounding box center [726, 97] width 626 height 28
click at [504, 224] on span "Музей истории «Арсенал»" at bounding box center [475, 230] width 110 height 12
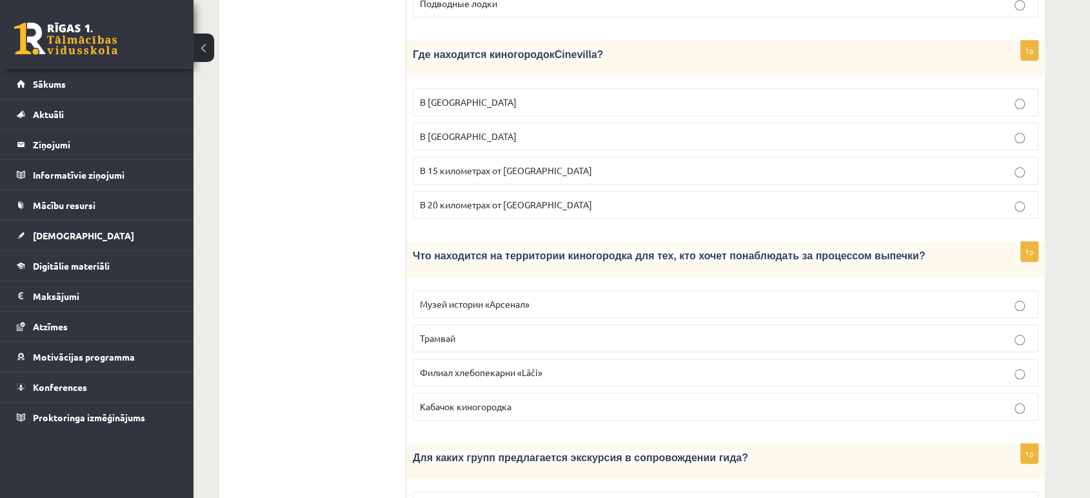
scroll to position [1217, 0]
click at [545, 357] on label "Филиал хлебопекарни «Lāči»" at bounding box center [726, 371] width 626 height 28
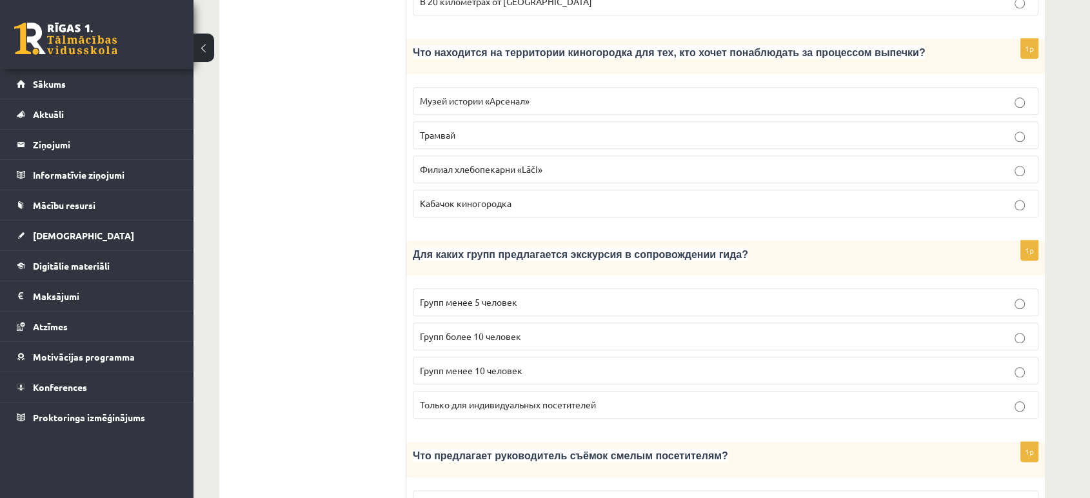
scroll to position [1504, 0]
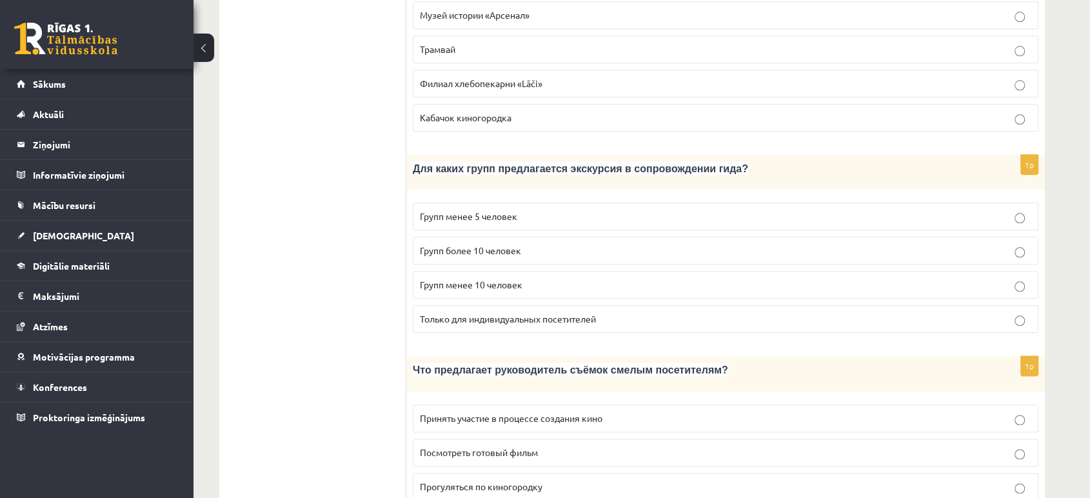
click at [478, 244] on span "Групп более 10 человек" at bounding box center [470, 250] width 101 height 12
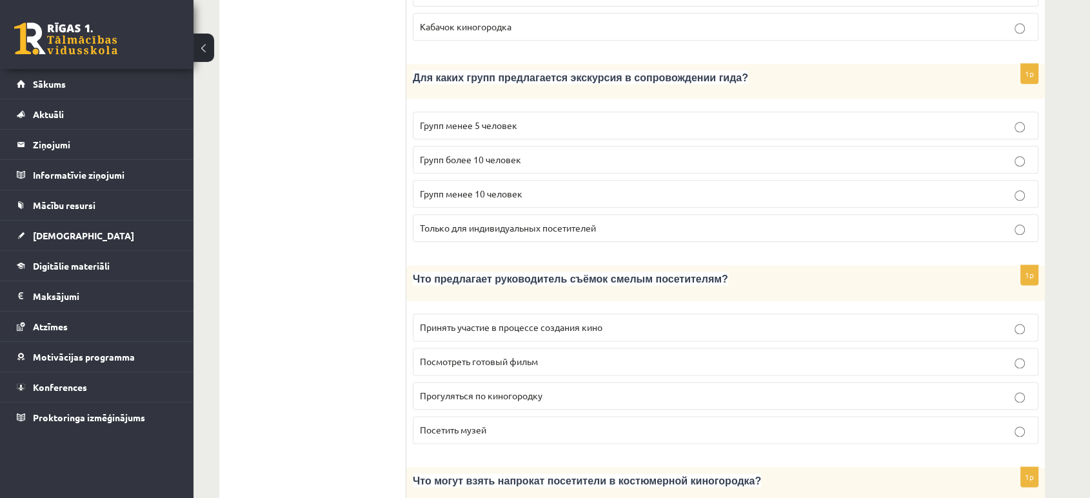
scroll to position [1648, 0]
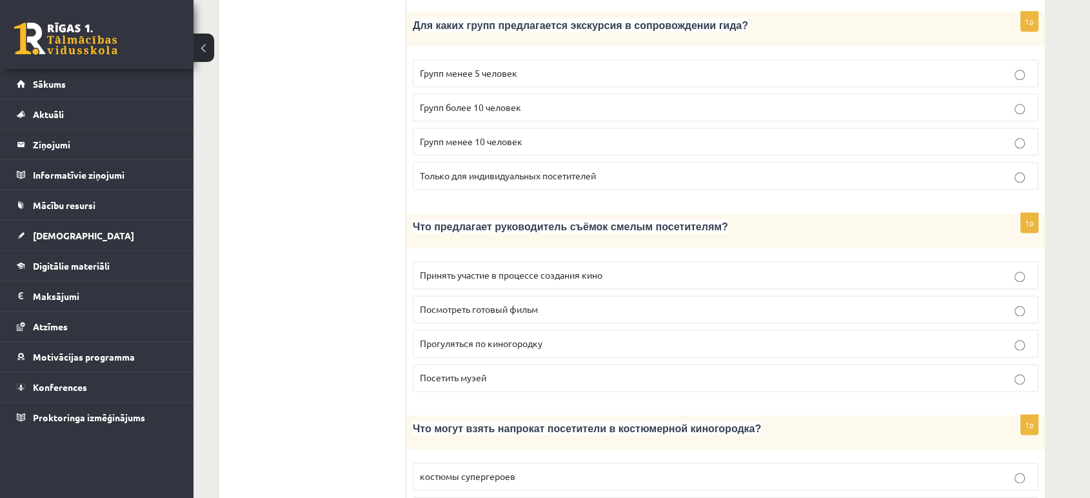
click at [660, 268] on p "Принять участие в процессе создания кино" at bounding box center [725, 275] width 611 height 14
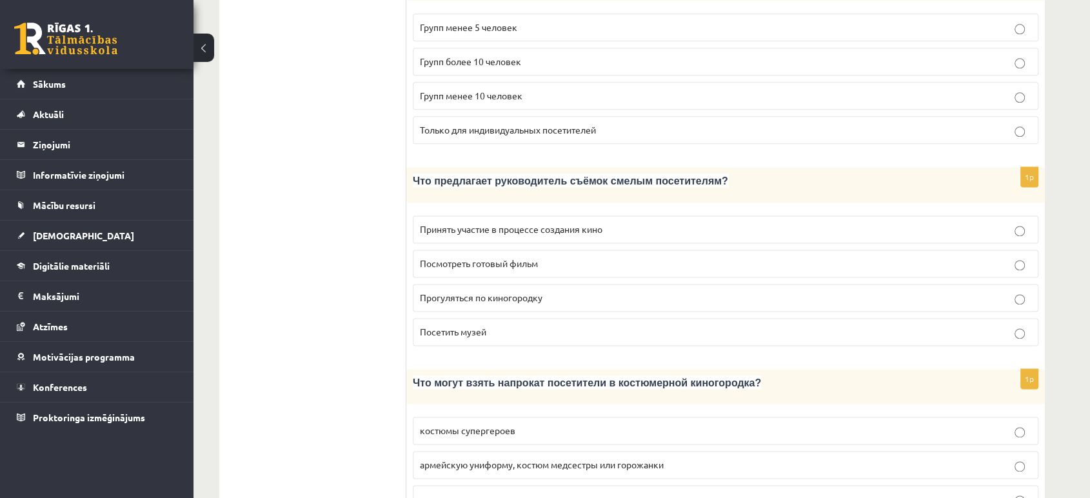
scroll to position [1746, 0]
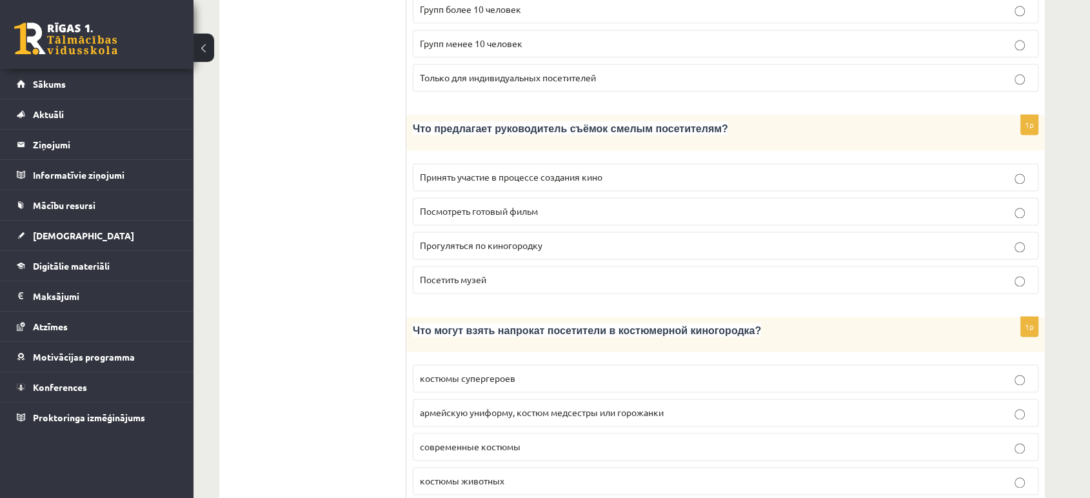
click at [551, 406] on span "армейскую униформу, костюм медсестры или горожанки" at bounding box center [542, 412] width 244 height 12
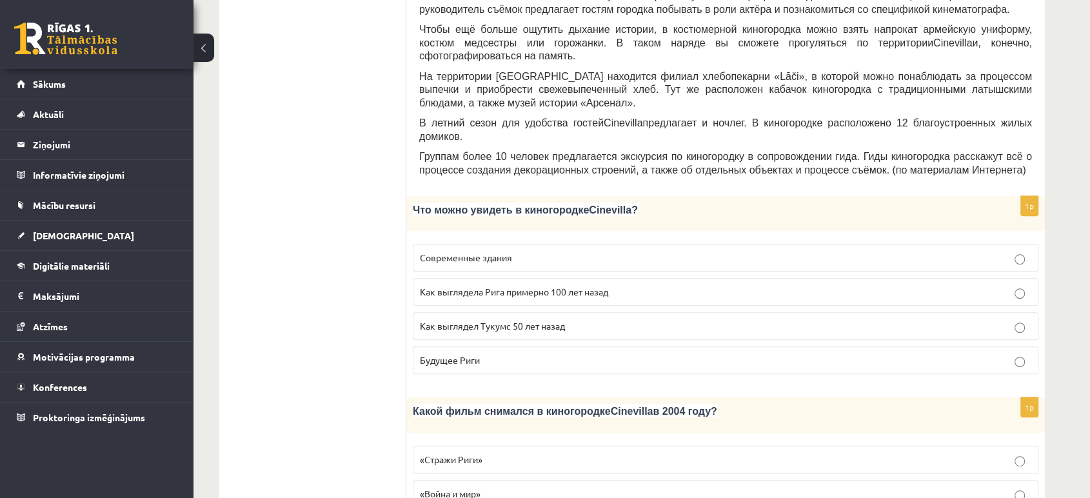
scroll to position [0, 0]
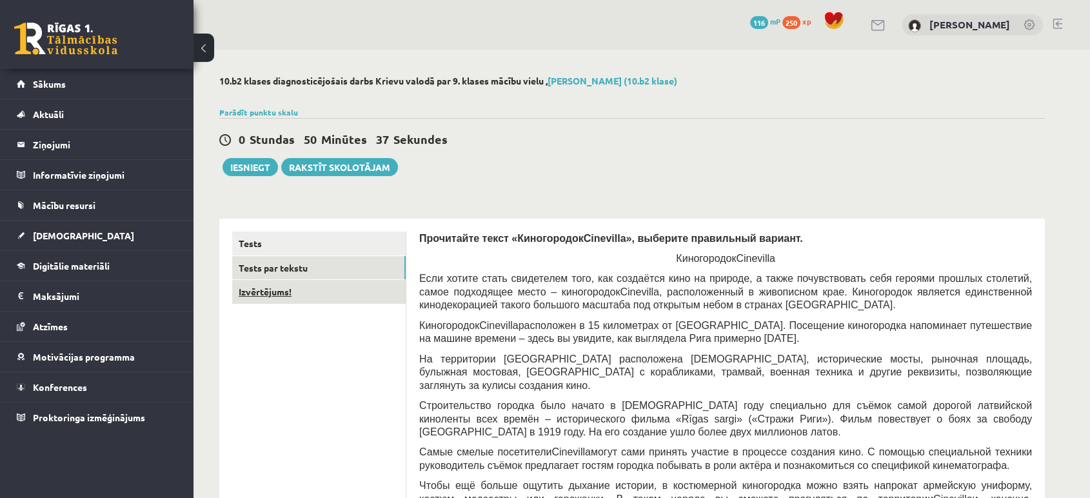
click at [295, 287] on link "Izvērtējums!" at bounding box center [318, 292] width 173 height 24
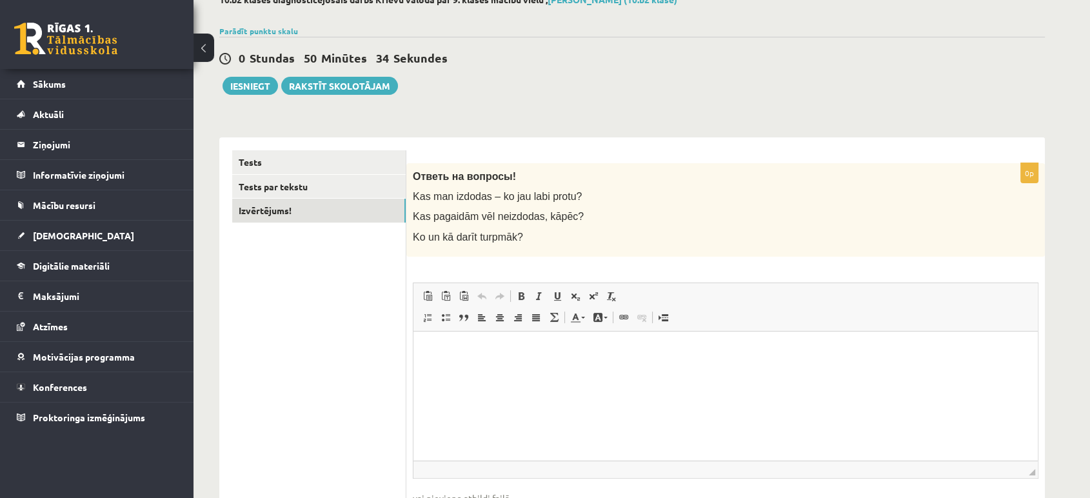
scroll to position [115, 0]
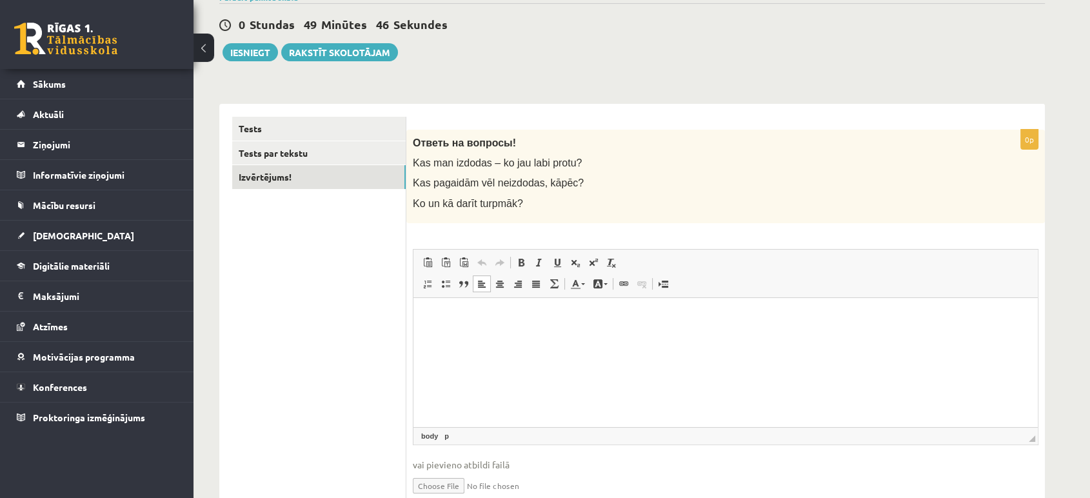
click at [540, 337] on html at bounding box center [725, 316] width 624 height 39
click at [625, 319] on p "Bagātinātā teksta redaktors, wiswyg-editor-user-answer-47433804375300" at bounding box center [725, 317] width 598 height 14
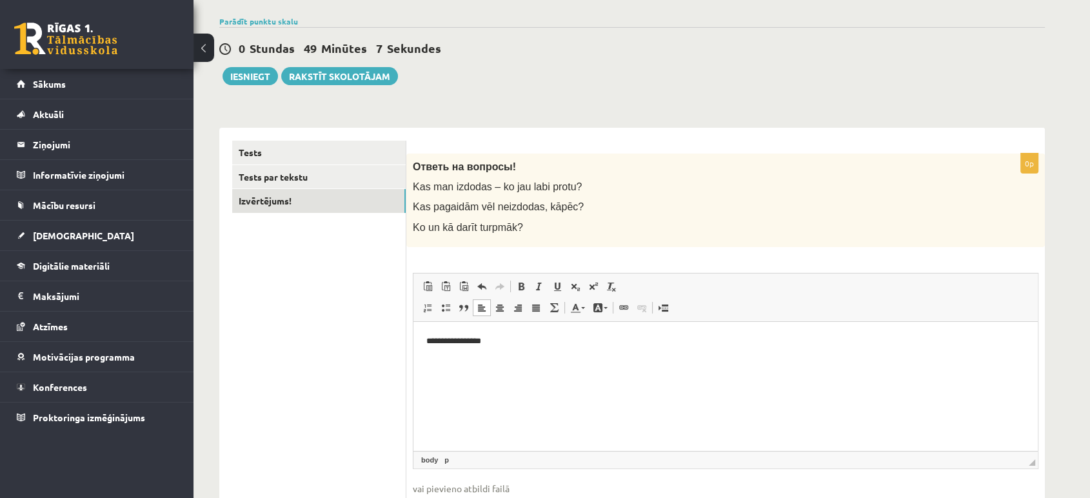
scroll to position [30, 0]
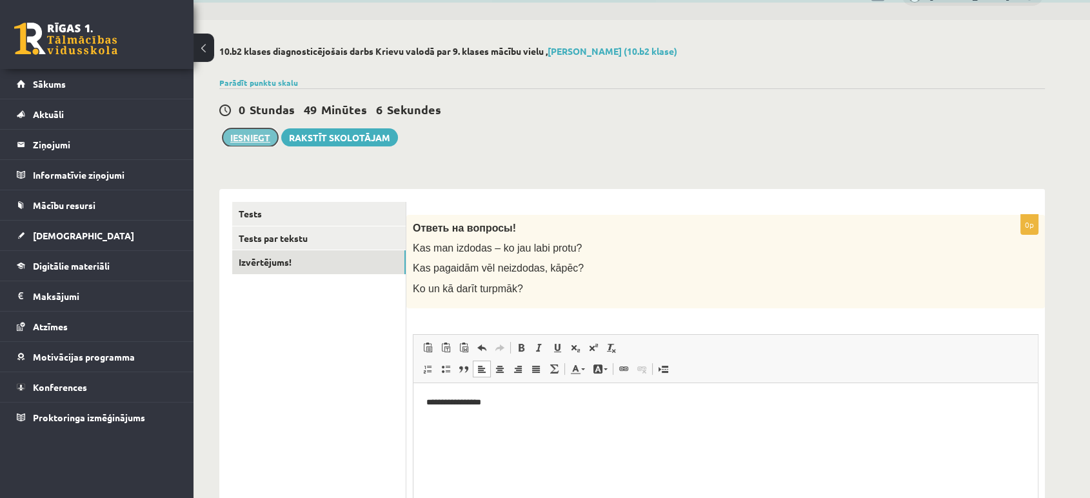
click at [237, 139] on button "Iesniegt" at bounding box center [249, 137] width 55 height 18
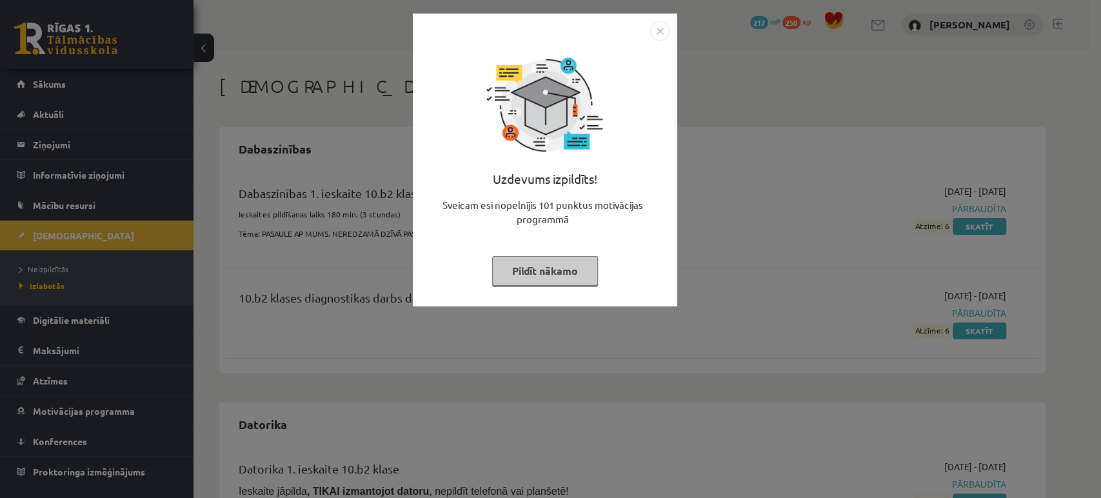
click at [549, 268] on button "Pildīt nākamo" at bounding box center [545, 271] width 106 height 30
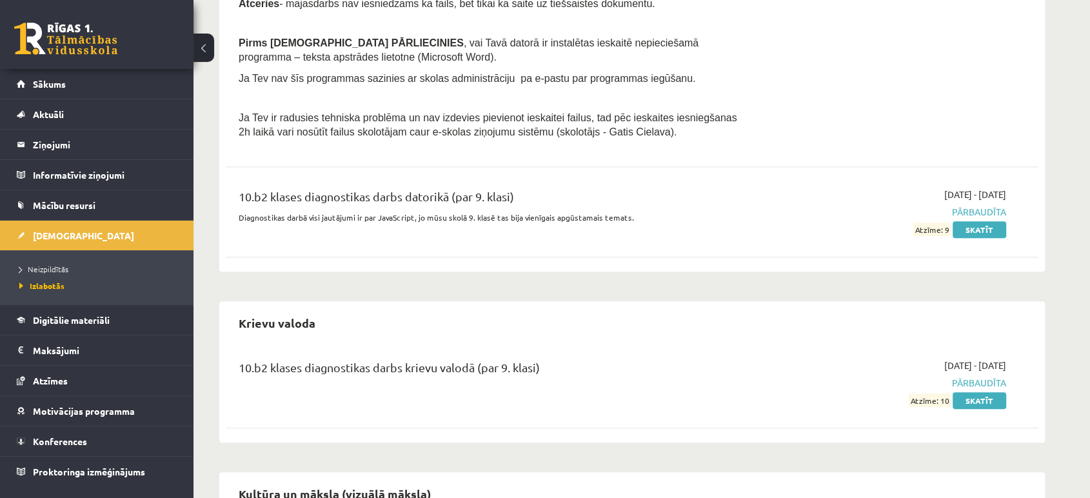
scroll to position [573, 0]
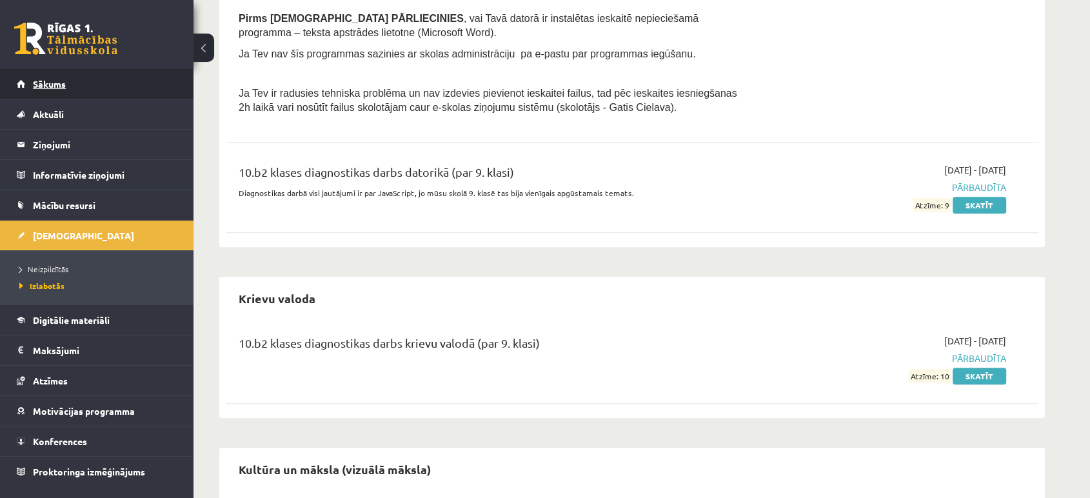
click at [59, 70] on link "Sākums" at bounding box center [97, 84] width 161 height 30
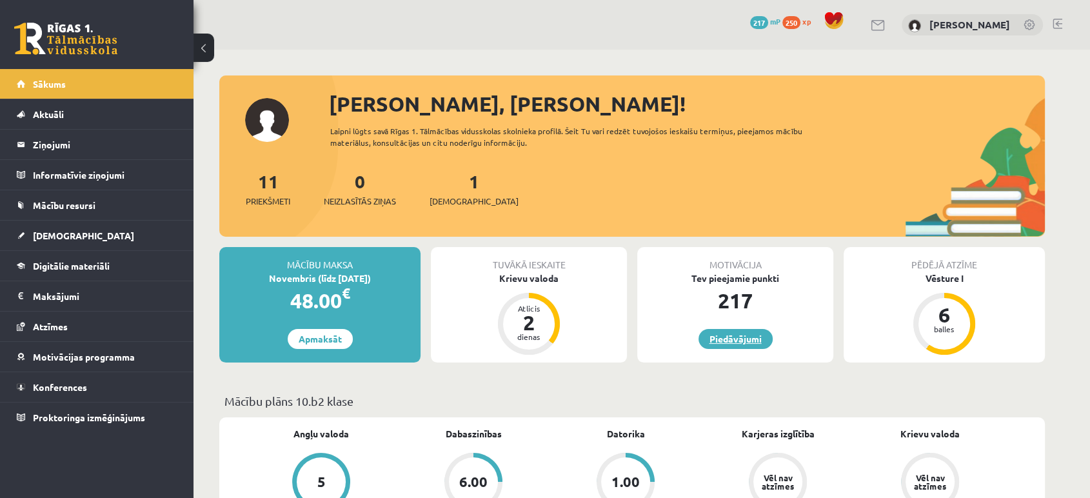
click at [719, 339] on link "Piedāvājumi" at bounding box center [735, 339] width 74 height 20
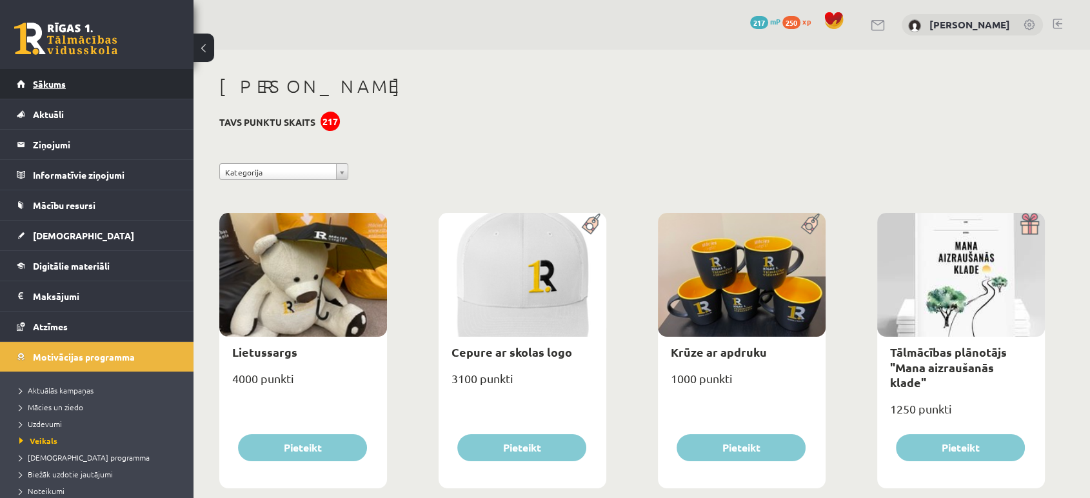
click at [48, 94] on link "Sākums" at bounding box center [97, 84] width 161 height 30
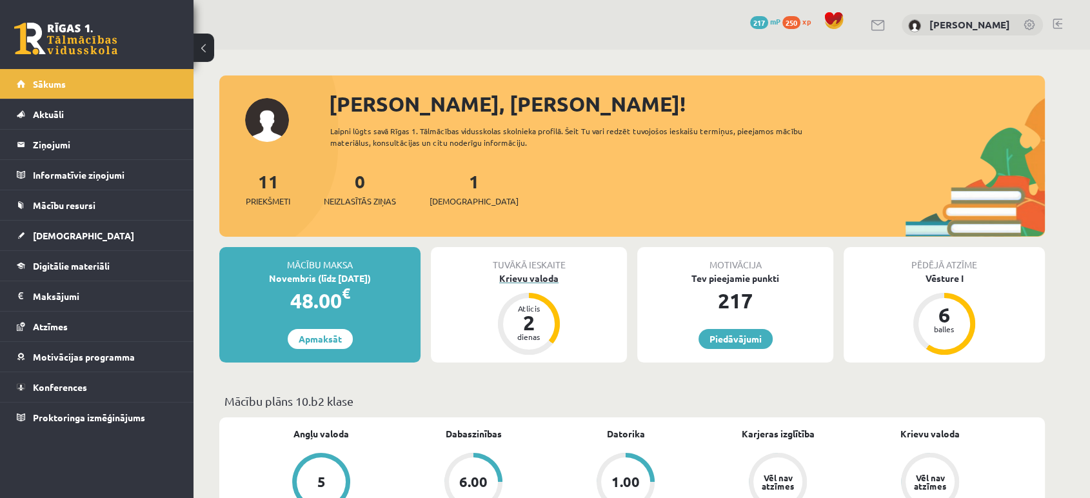
click at [538, 272] on div "Krievu valoda" at bounding box center [529, 278] width 196 height 14
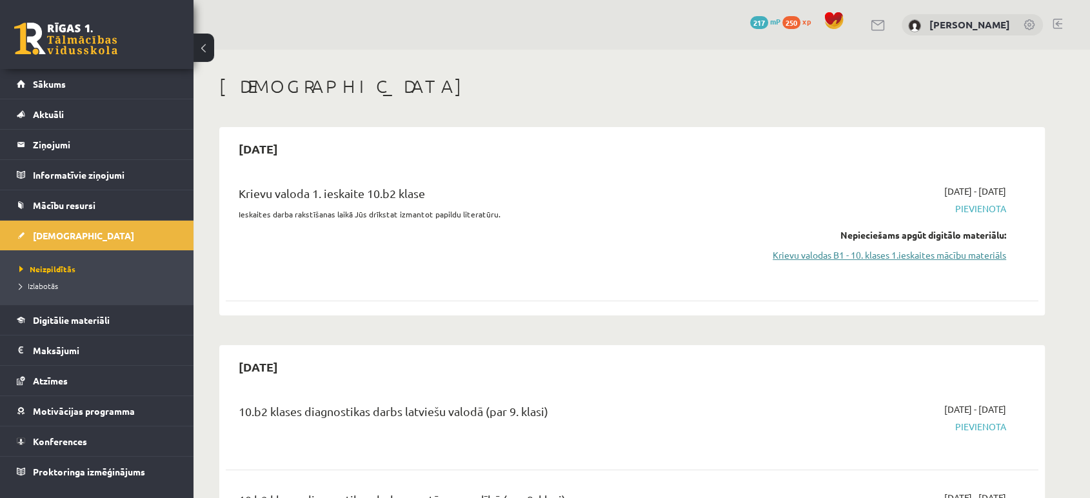
click at [972, 253] on link "Krievu valodas B1 - 10. klases 1.ieskaites mācību materiāls" at bounding box center [884, 255] width 243 height 14
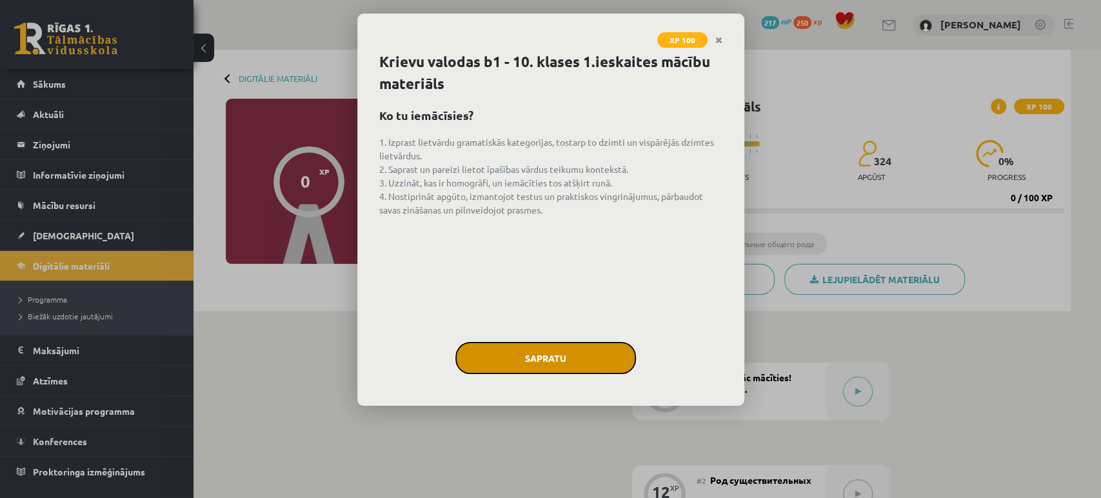
drag, startPoint x: 547, startPoint y: 350, endPoint x: 531, endPoint y: 334, distance: 22.8
click at [547, 350] on button "Sapratu" at bounding box center [545, 358] width 181 height 32
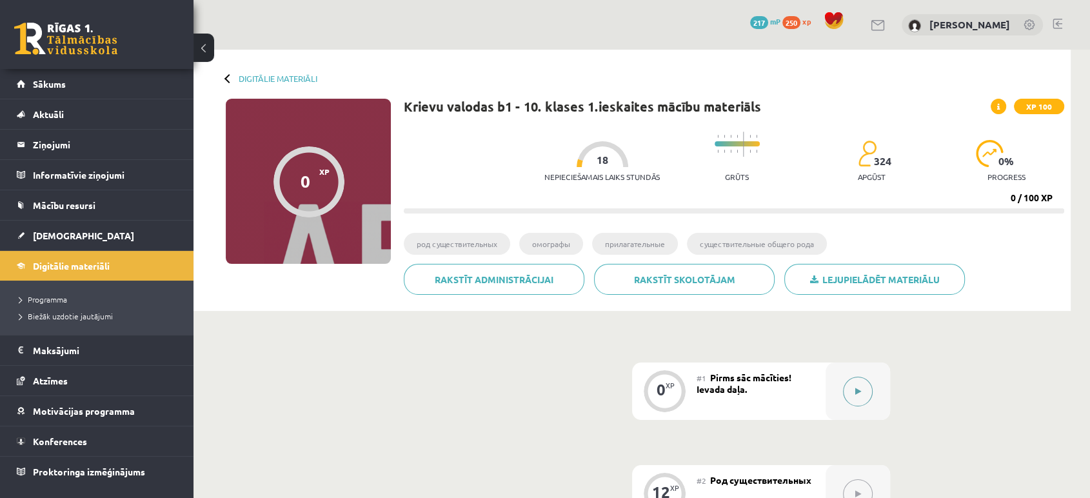
click at [862, 406] on div at bounding box center [857, 390] width 64 height 57
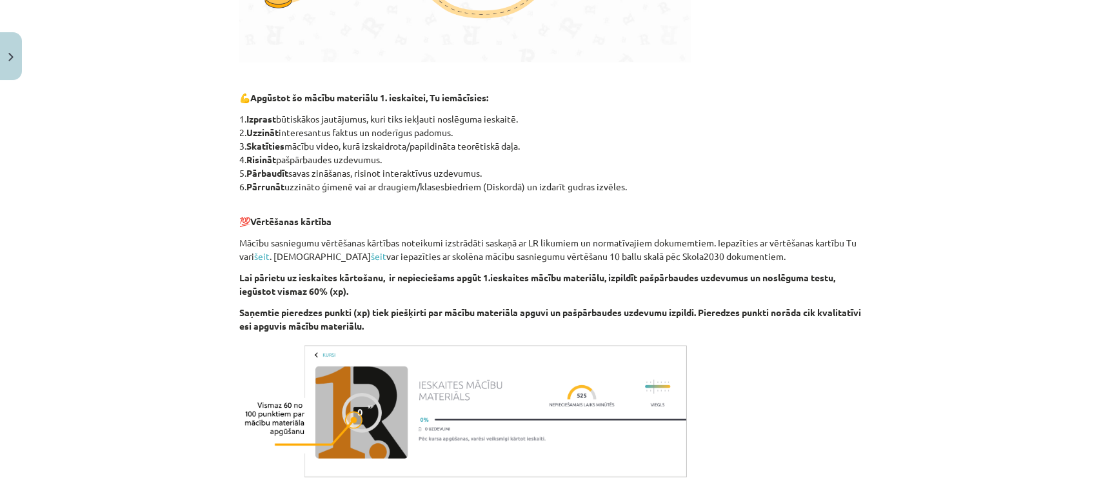
scroll to position [705, 0]
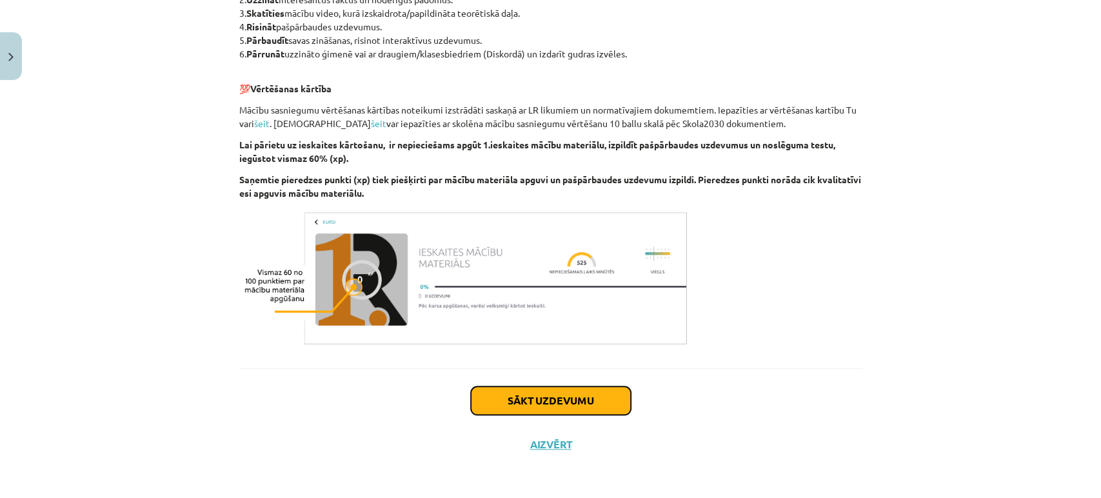
click at [593, 401] on button "Sākt uzdevumu" at bounding box center [551, 400] width 160 height 28
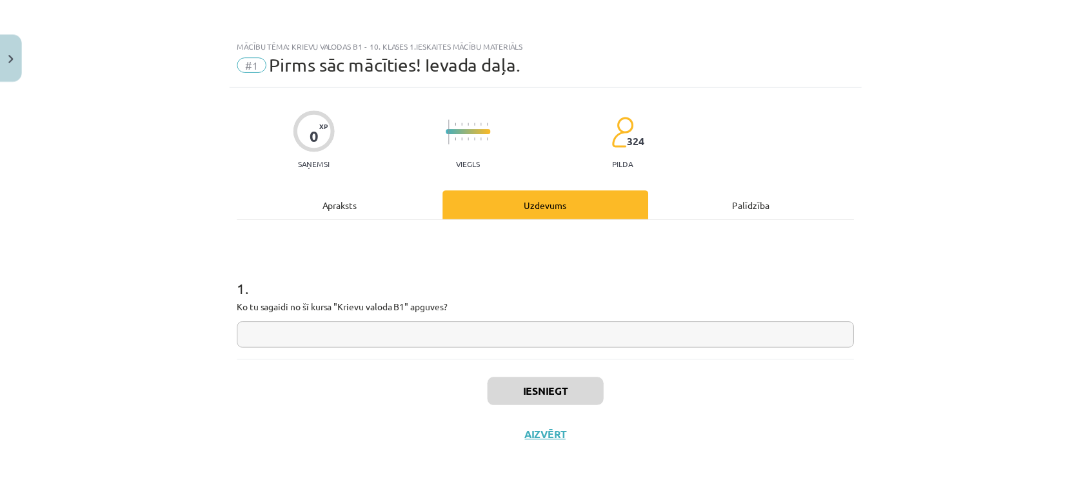
scroll to position [0, 0]
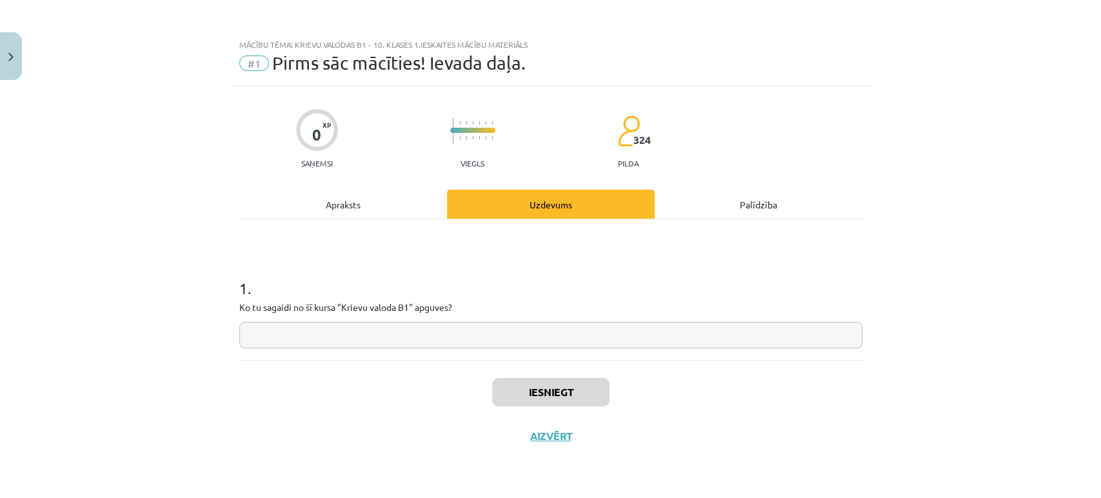
click at [321, 331] on input "text" at bounding box center [550, 335] width 623 height 26
click at [551, 444] on div "Iesniegt Aizvērt" at bounding box center [550, 405] width 623 height 90
click at [551, 435] on button "Aizvērt" at bounding box center [550, 435] width 49 height 13
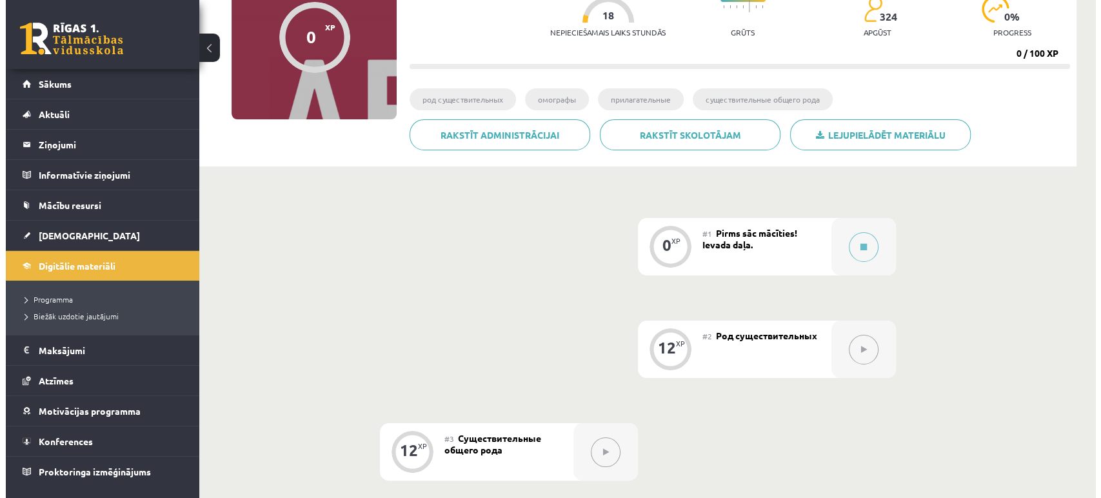
scroll to position [72, 0]
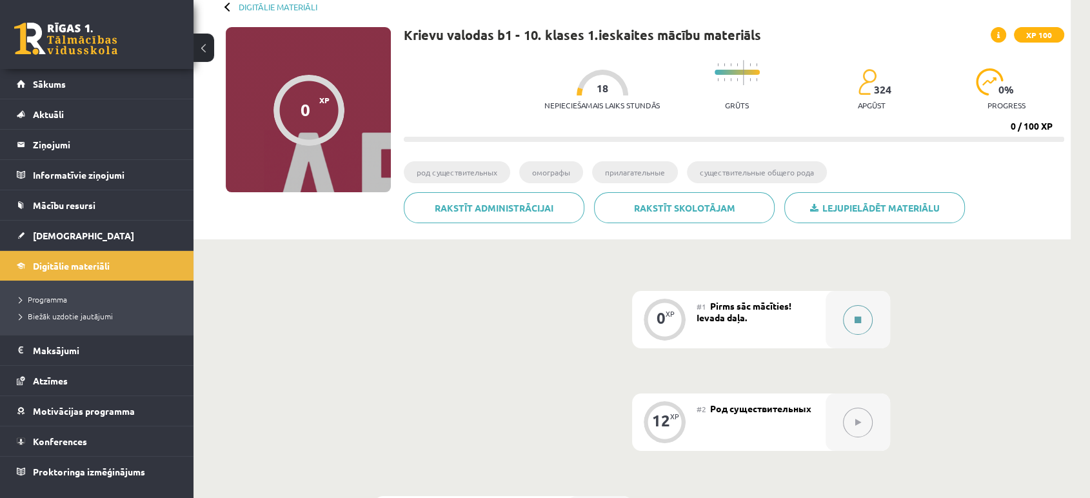
click at [863, 310] on button at bounding box center [858, 320] width 30 height 30
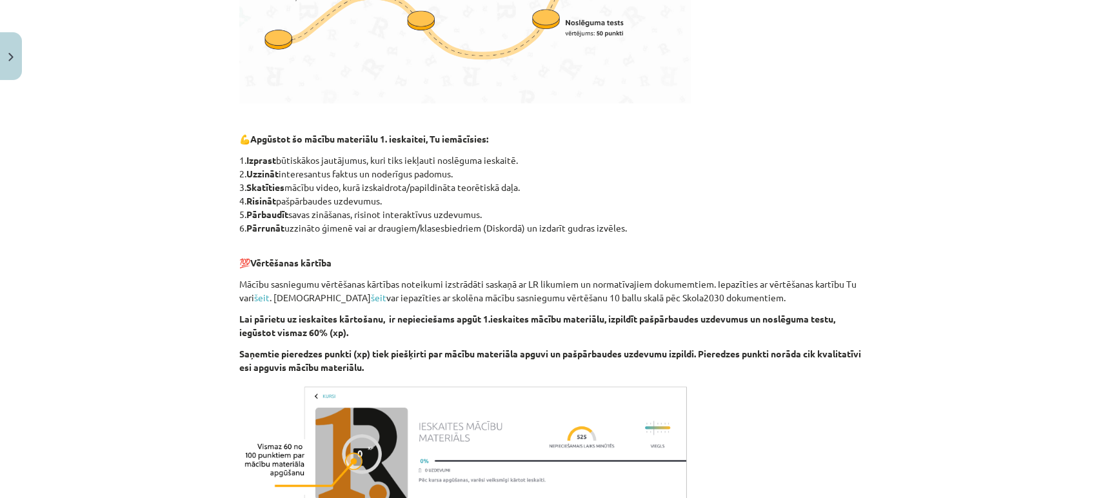
scroll to position [705, 0]
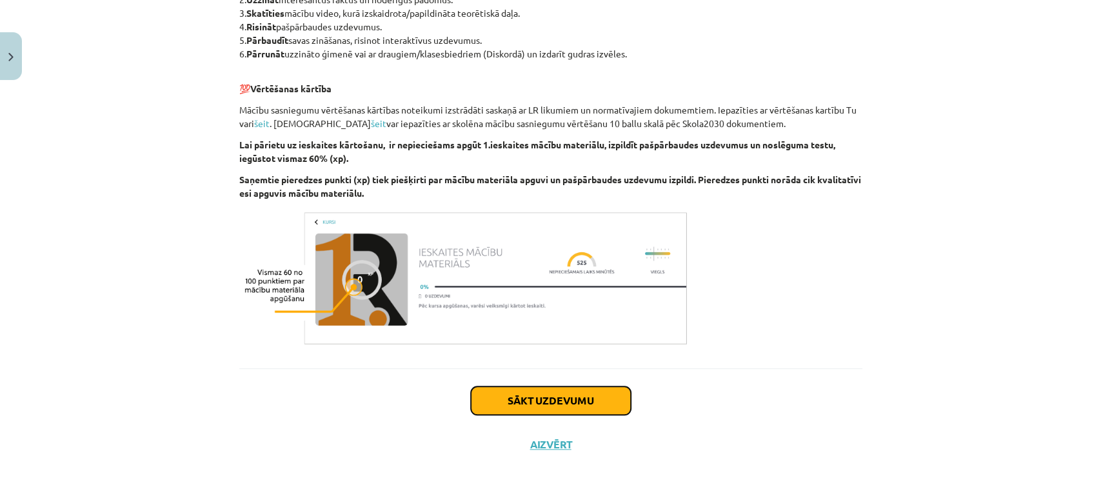
click at [566, 404] on button "Sākt uzdevumu" at bounding box center [551, 400] width 160 height 28
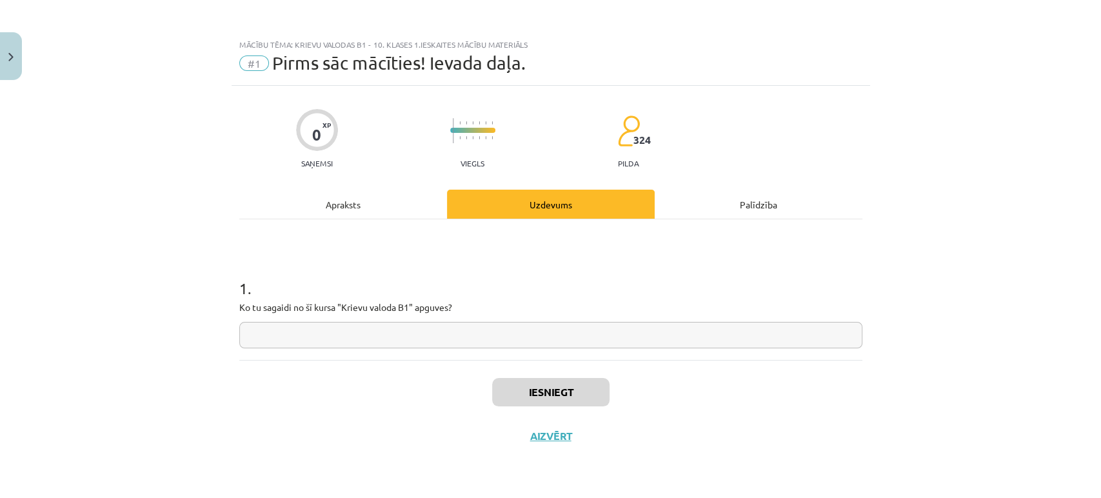
click at [408, 330] on input "text" at bounding box center [550, 335] width 623 height 26
type input "*"
click at [979, 82] on div "Mācību tēma: Krievu valodas b1 - 10. klases 1.ieskaites mācību materiāls #1 Pir…" at bounding box center [550, 249] width 1101 height 498
click at [611, 331] on input "text" at bounding box center [550, 335] width 623 height 26
type input "**********"
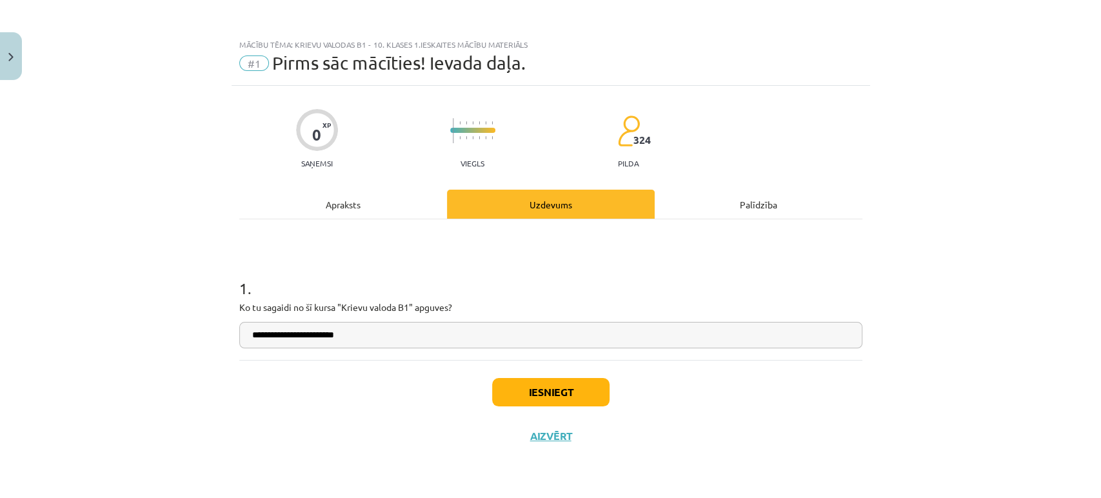
click at [577, 377] on div "Iesniegt Aizvērt" at bounding box center [550, 405] width 623 height 90
click at [573, 375] on div "Iesniegt Aizvērt" at bounding box center [550, 405] width 623 height 90
click at [571, 388] on button "Iesniegt" at bounding box center [550, 392] width 117 height 28
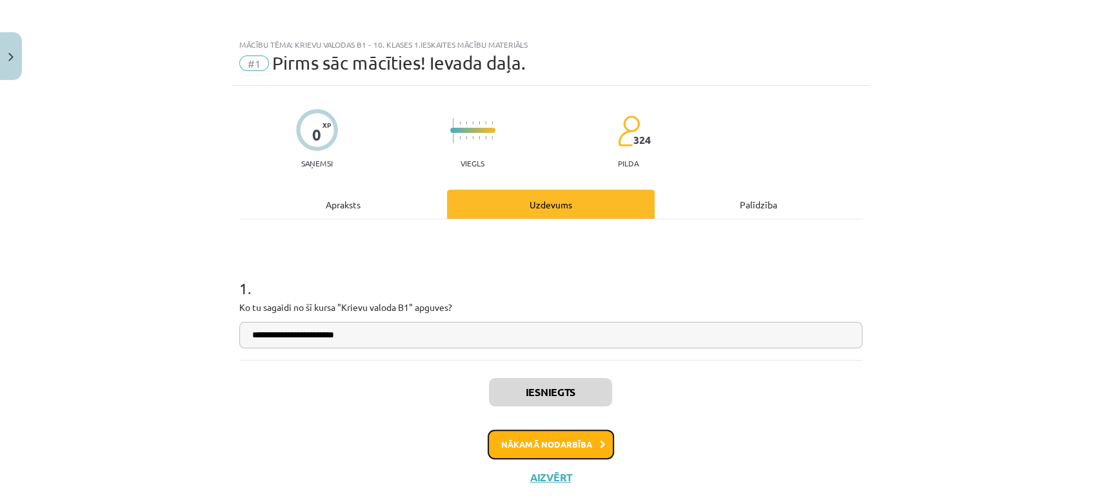
click at [588, 440] on button "Nākamā nodarbība" at bounding box center [551, 444] width 126 height 30
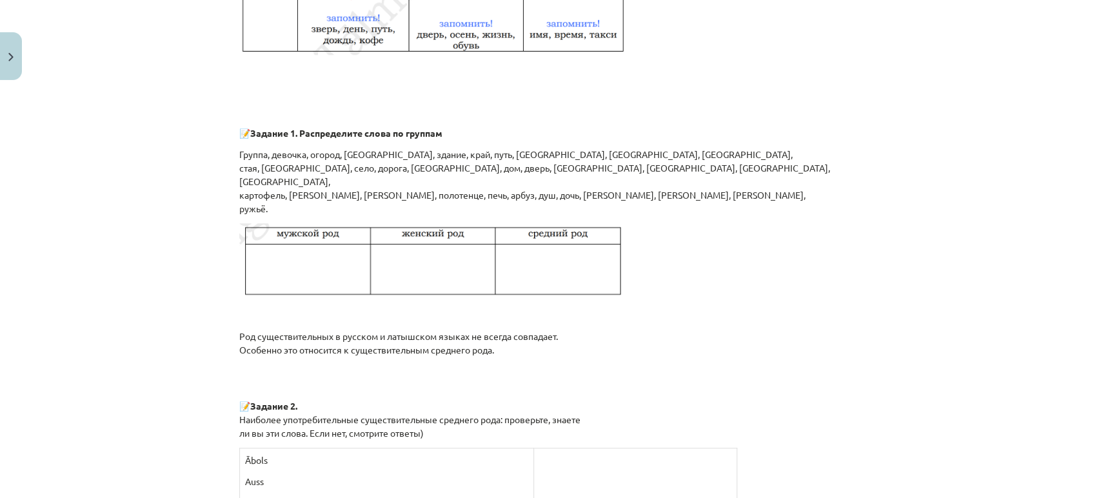
scroll to position [892, 0]
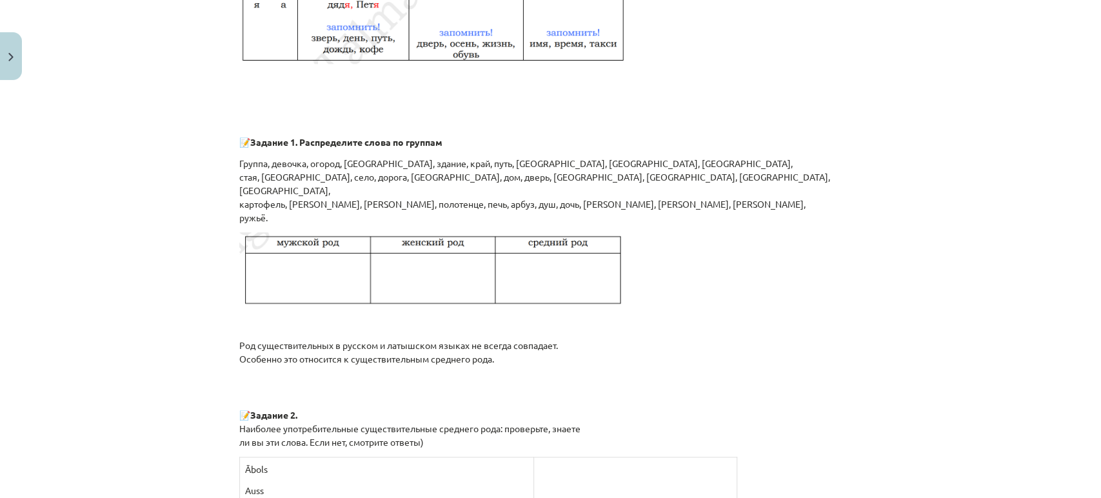
click at [285, 262] on img at bounding box center [432, 270] width 387 height 77
drag, startPoint x: 333, startPoint y: 189, endPoint x: 355, endPoint y: 188, distance: 22.6
click at [355, 188] on p "Группа, девочка, огород, юноша, здание, край, путь, кушанье, растение, липа, ст…" at bounding box center [550, 191] width 623 height 68
drag, startPoint x: 774, startPoint y: 192, endPoint x: 751, endPoint y: 255, distance: 67.3
click at [772, 195] on p "Группа, девочка, огород, юноша, здание, край, путь, кушанье, растение, липа, ст…" at bounding box center [550, 191] width 623 height 68
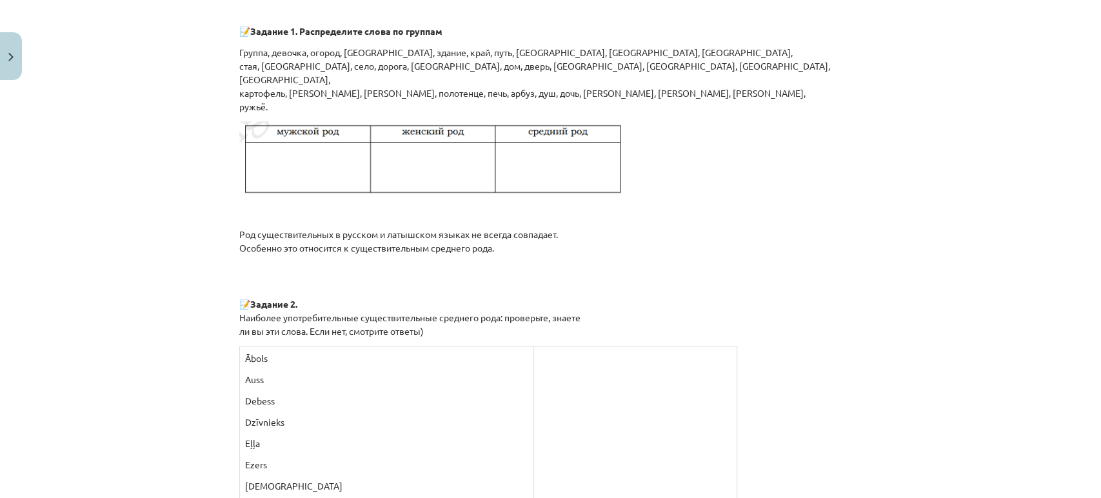
scroll to position [860, 0]
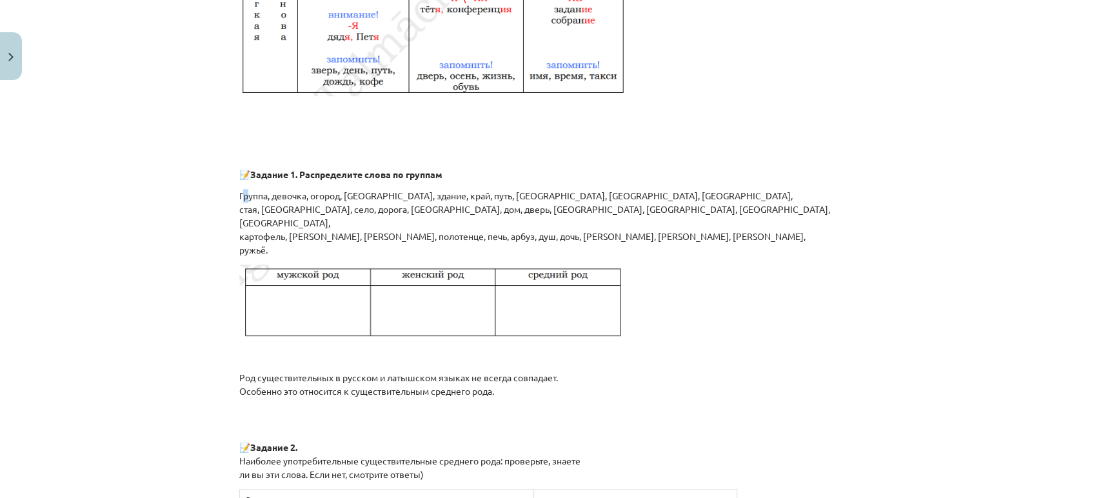
click at [240, 204] on p "Группа, девочка, огород, юноша, здание, край, путь, кушанье, растение, липа, ст…" at bounding box center [550, 223] width 623 height 68
click at [239, 181] on p "📝 Задание 1. Распределите слова по группам" at bounding box center [550, 175] width 623 height 14
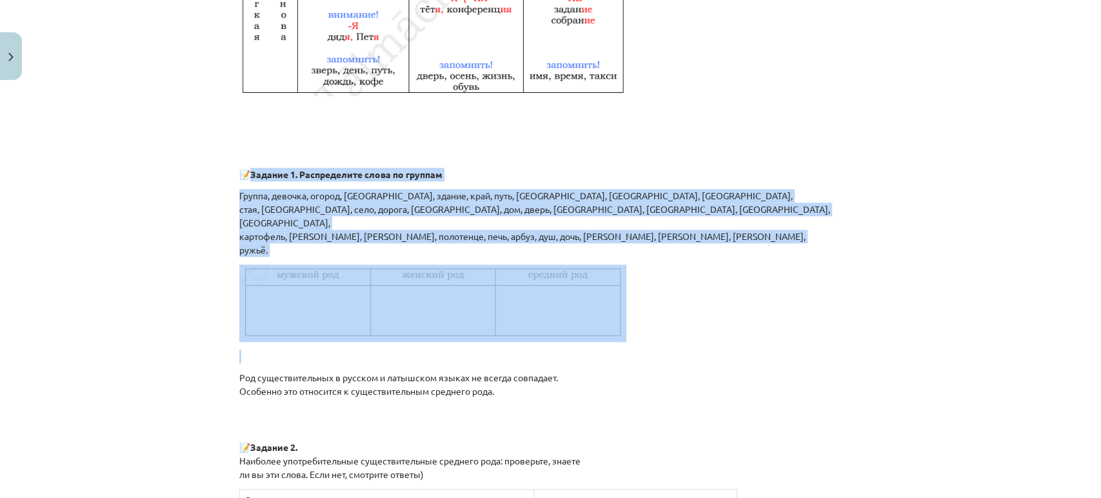
drag, startPoint x: 239, startPoint y: 184, endPoint x: 562, endPoint y: 350, distance: 363.4
copy div "📝 Задание 1. Распределите слова по группам Группа, девочка, огород, юноша, здан…"
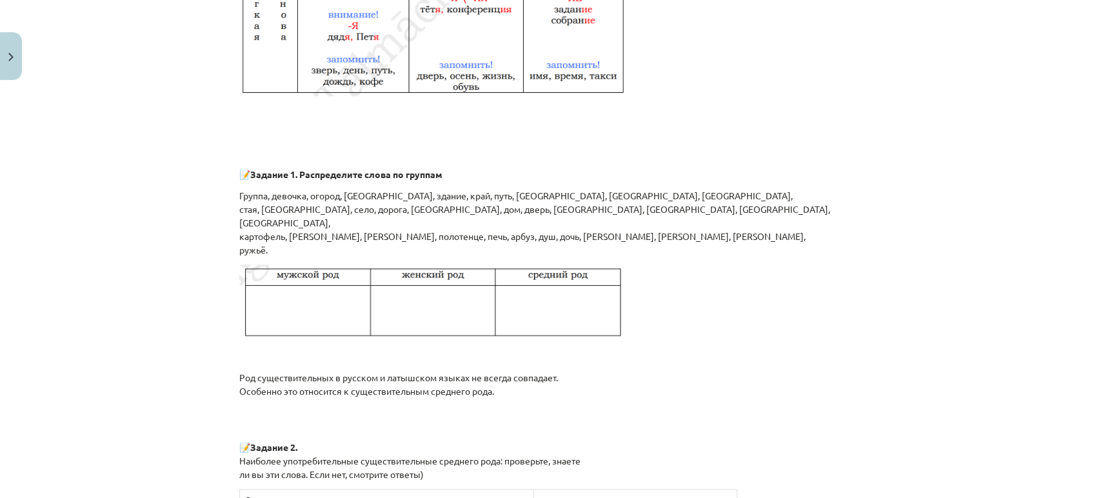
click at [769, 117] on p at bounding box center [550, 111] width 623 height 14
click at [241, 181] on p "📝 Задание 1. Распределите слова по группам" at bounding box center [550, 175] width 623 height 14
click at [239, 181] on p "📝 Задание 1. Распределите слова по группам" at bounding box center [550, 175] width 623 height 14
drag, startPoint x: 239, startPoint y: 185, endPoint x: 453, endPoint y: 160, distance: 216.2
click at [453, 160] on p at bounding box center [550, 153] width 623 height 14
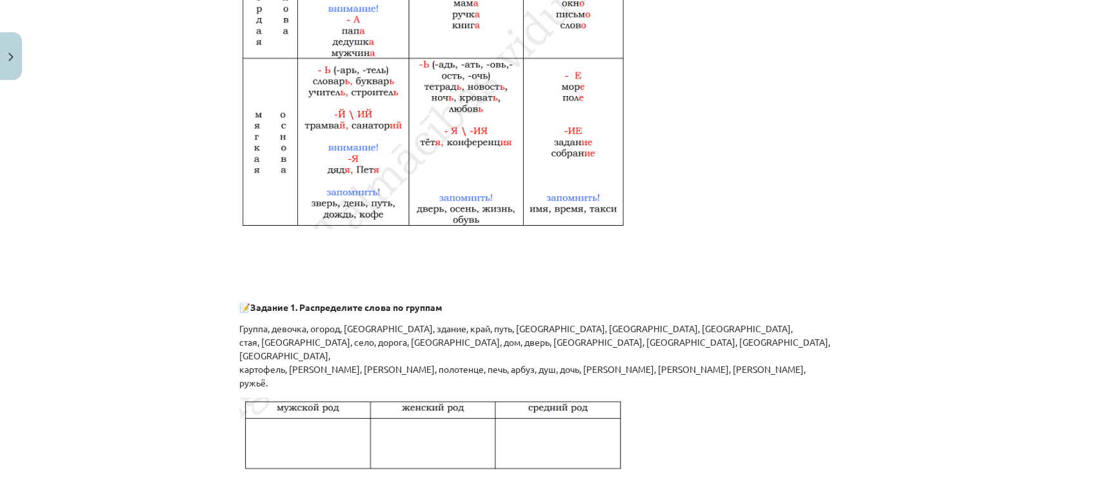
scroll to position [811, 0]
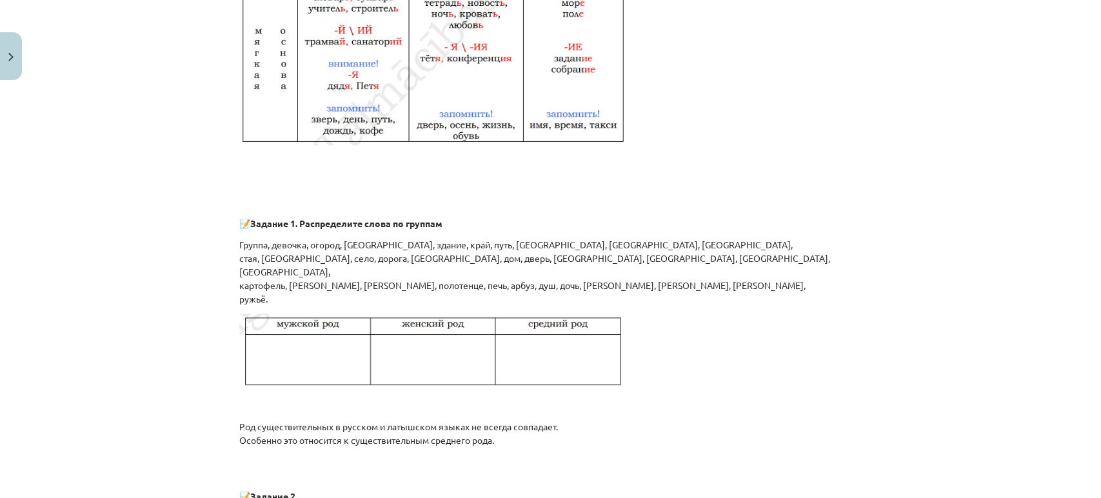
click at [359, 285] on p "Группа, девочка, огород, юноша, здание, край, путь, кушанье, растение, липа, ст…" at bounding box center [550, 272] width 623 height 68
click at [266, 355] on img at bounding box center [432, 351] width 387 height 77
click at [271, 324] on img at bounding box center [432, 351] width 387 height 77
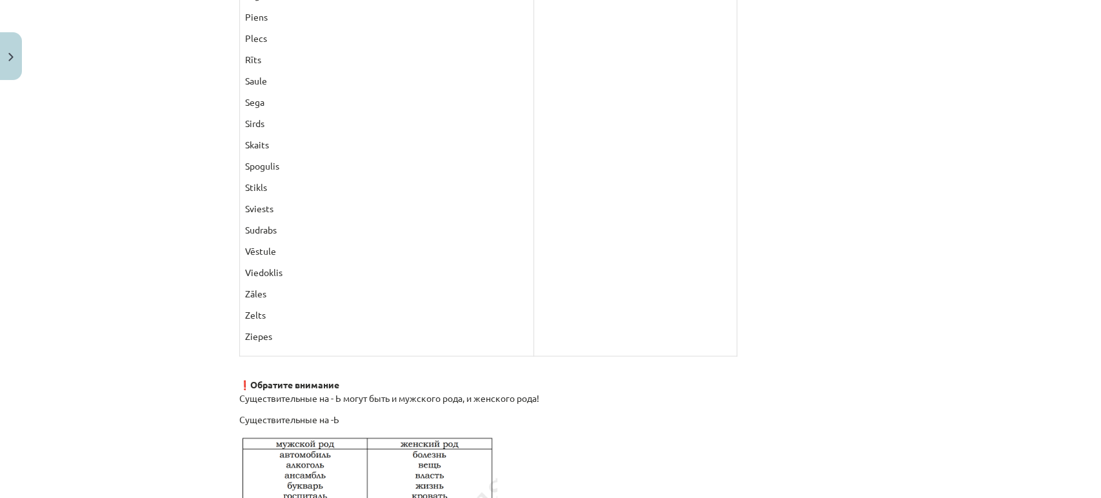
scroll to position [1680, 0]
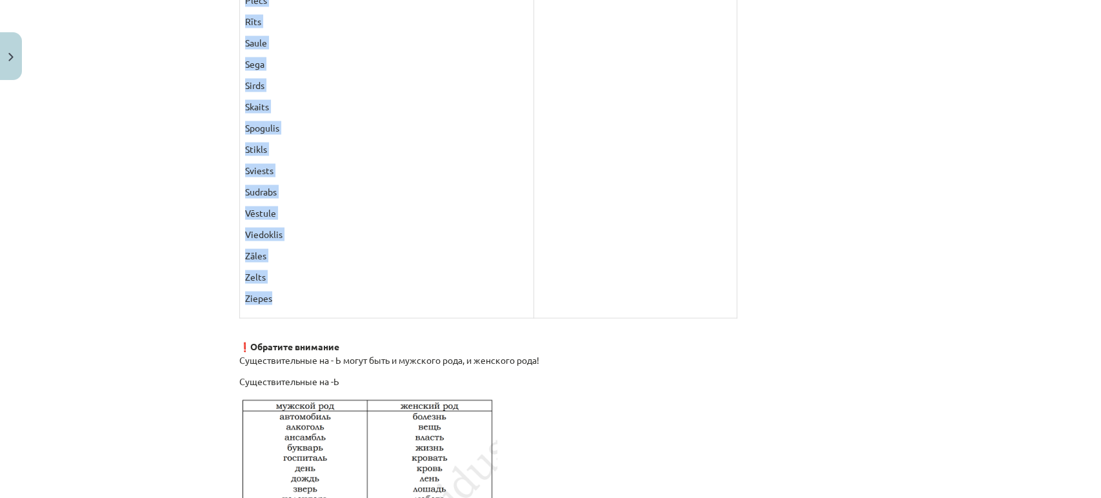
drag, startPoint x: 235, startPoint y: 137, endPoint x: 288, endPoint y: 289, distance: 160.9
copy div "📝 Задание 2. Наиболее употребительные существительные среднего рода: проверьте,…"
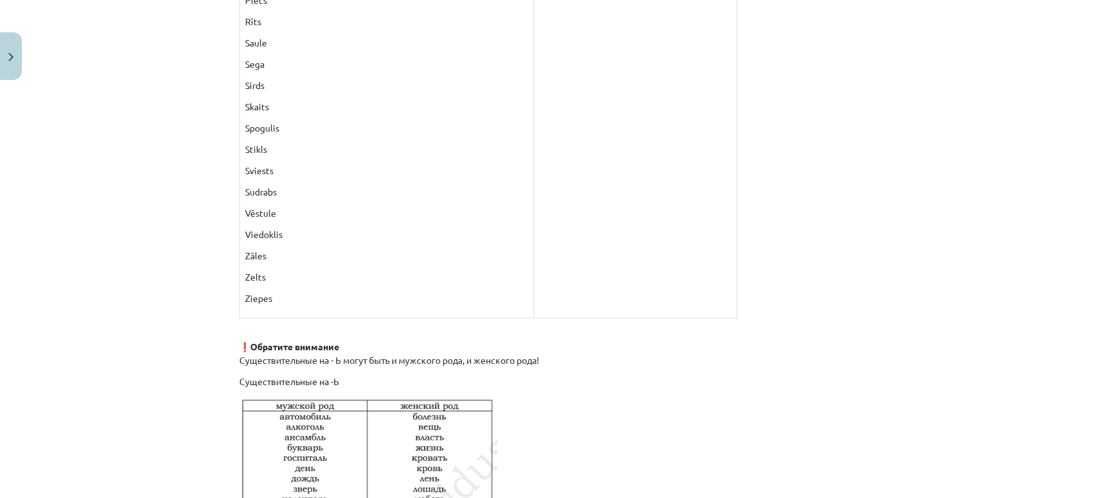
click at [643, 362] on p "❗ Обратите внимание Существительные на - Ь могут быть и мужского рода, и женско…" at bounding box center [550, 353] width 623 height 27
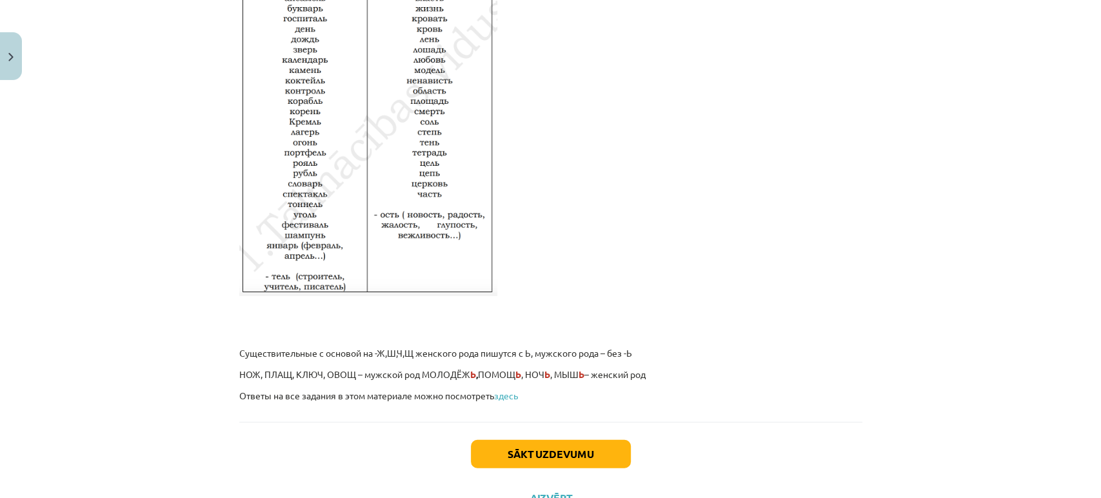
scroll to position [2172, 0]
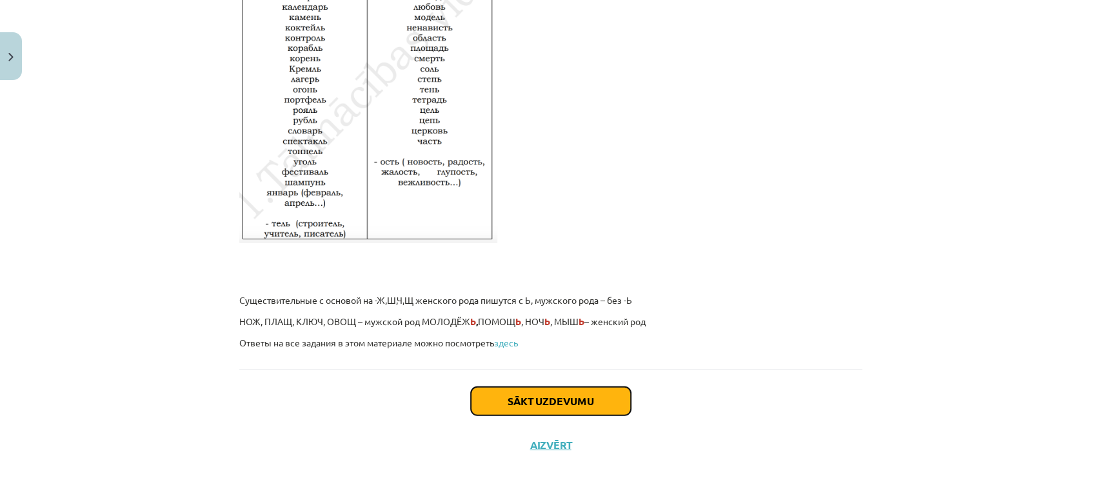
click at [598, 402] on button "Sākt uzdevumu" at bounding box center [551, 401] width 160 height 28
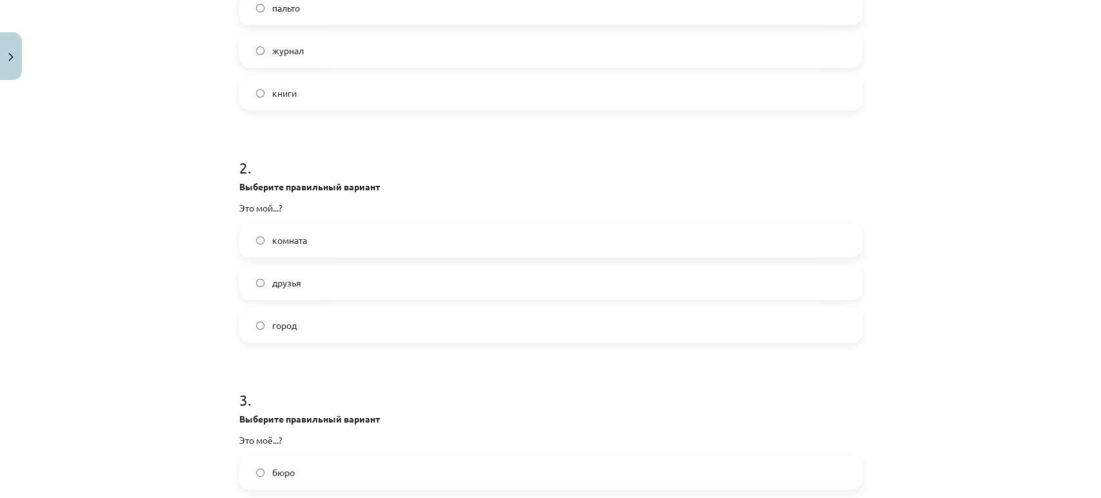
scroll to position [462, 0]
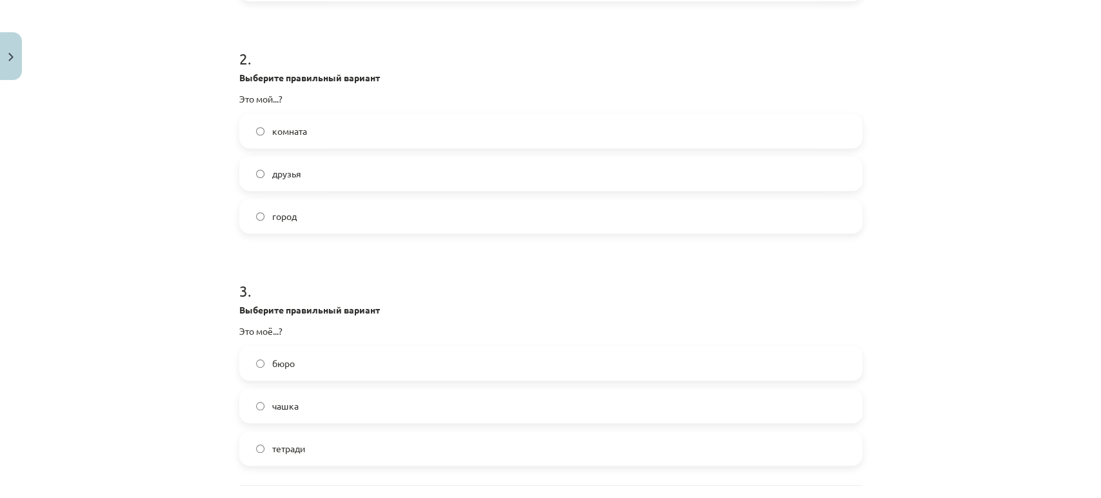
click at [313, 219] on label "город" at bounding box center [551, 216] width 620 height 32
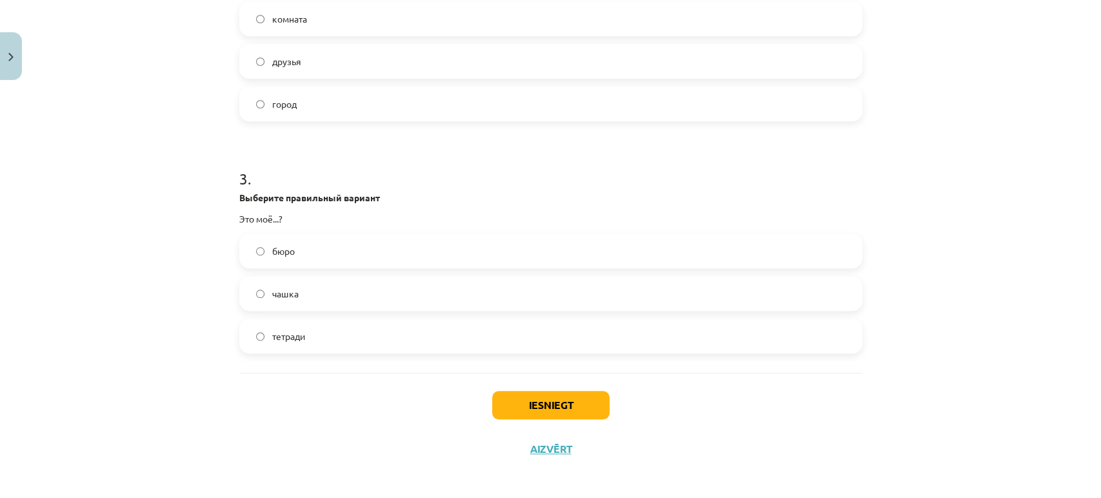
scroll to position [578, 0]
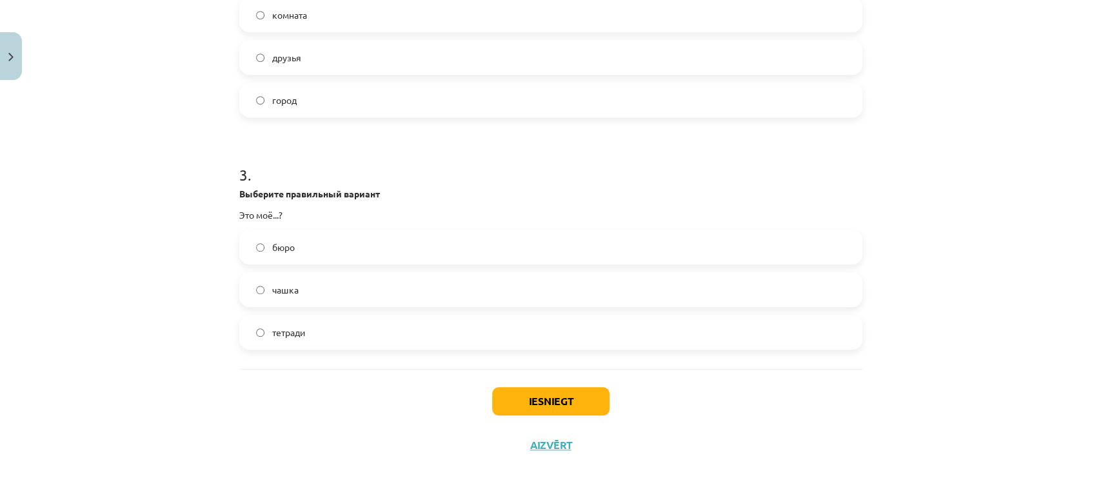
click at [308, 245] on label "бюро" at bounding box center [551, 247] width 620 height 32
click at [561, 397] on button "Iesniegt" at bounding box center [550, 401] width 117 height 28
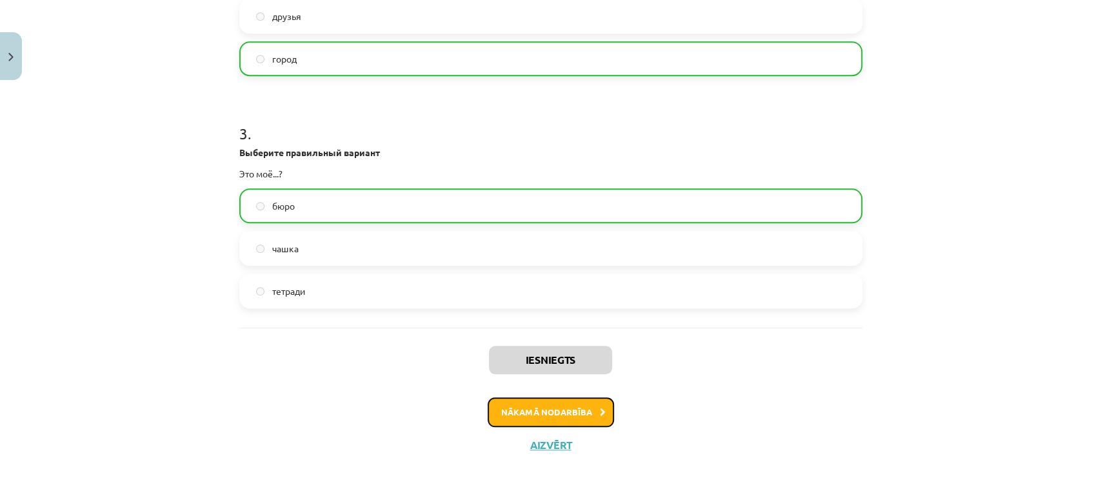
click at [577, 409] on button "Nākamā nodarbība" at bounding box center [551, 412] width 126 height 30
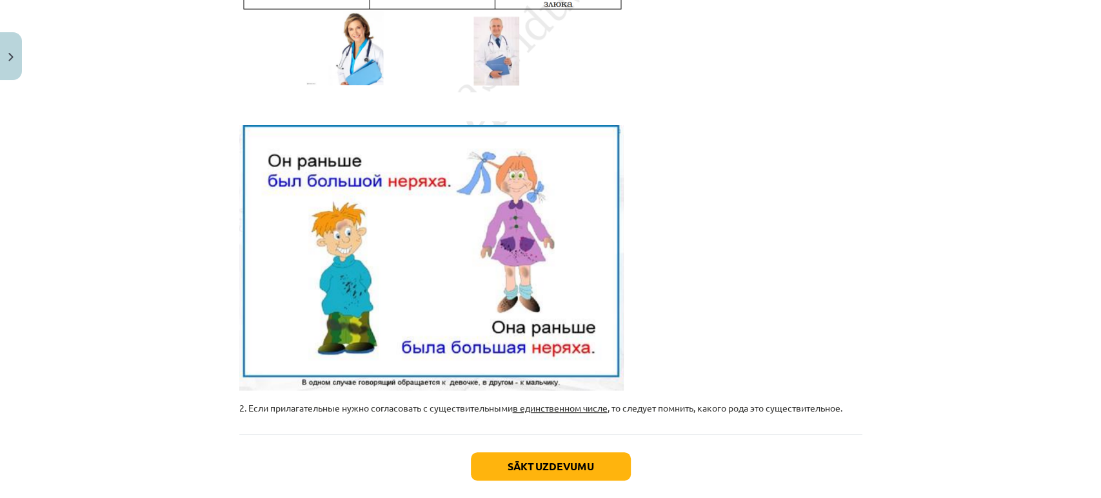
scroll to position [384, 0]
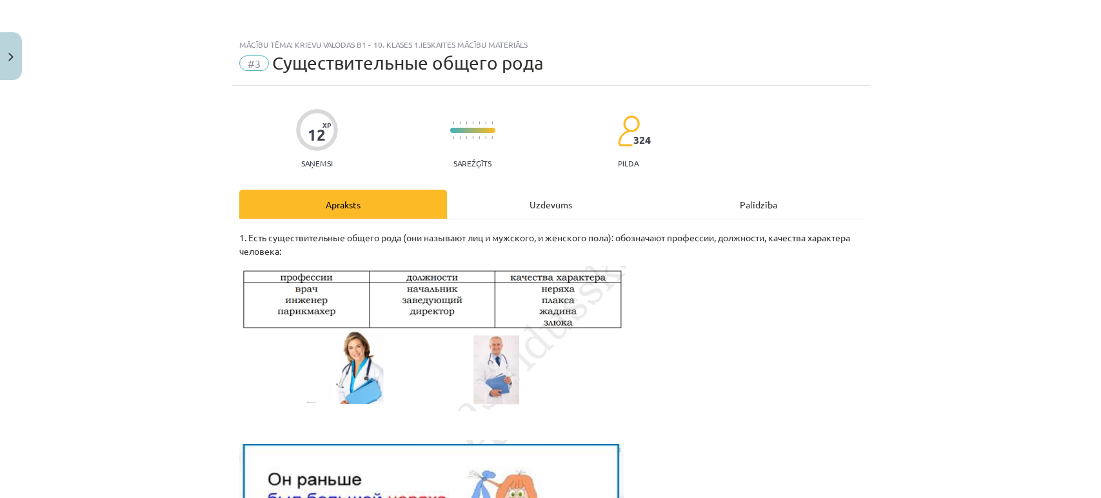
scroll to position [72, 0]
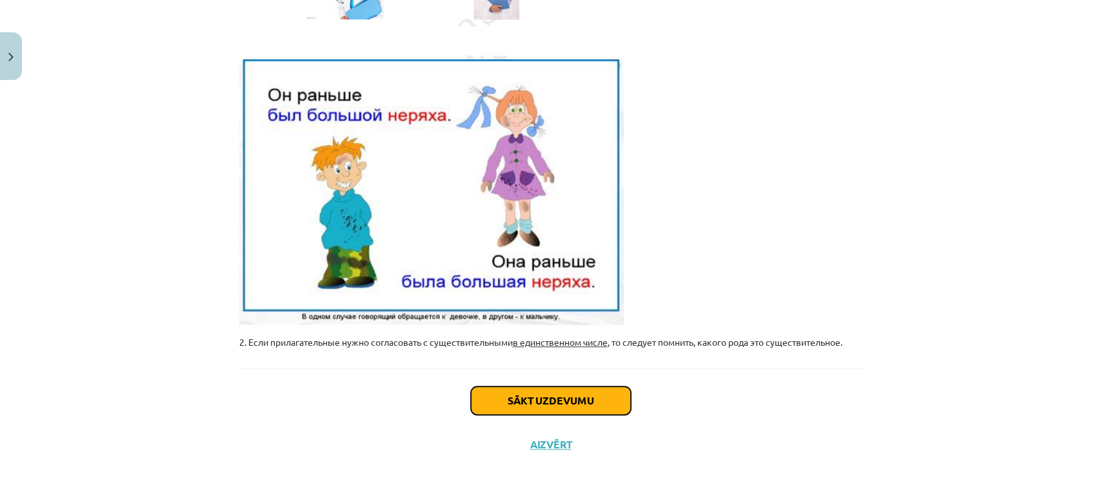
click at [498, 393] on button "Sākt uzdevumu" at bounding box center [551, 400] width 160 height 28
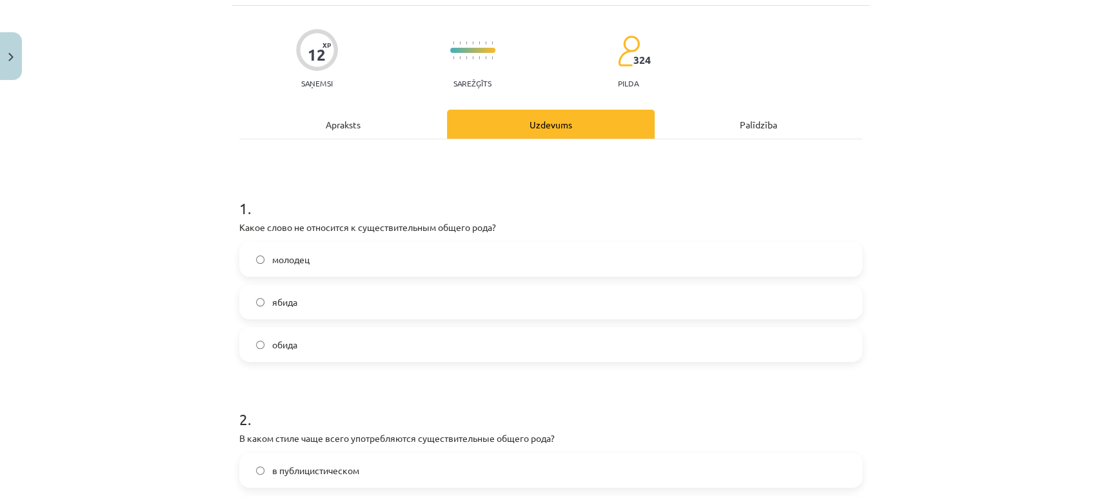
scroll to position [103, 0]
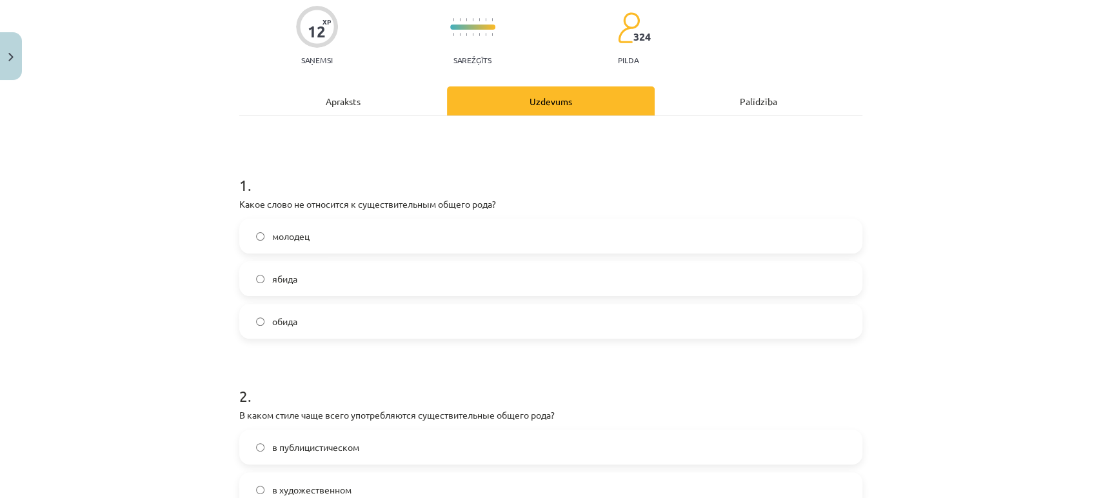
click at [308, 329] on label "обида" at bounding box center [551, 321] width 620 height 32
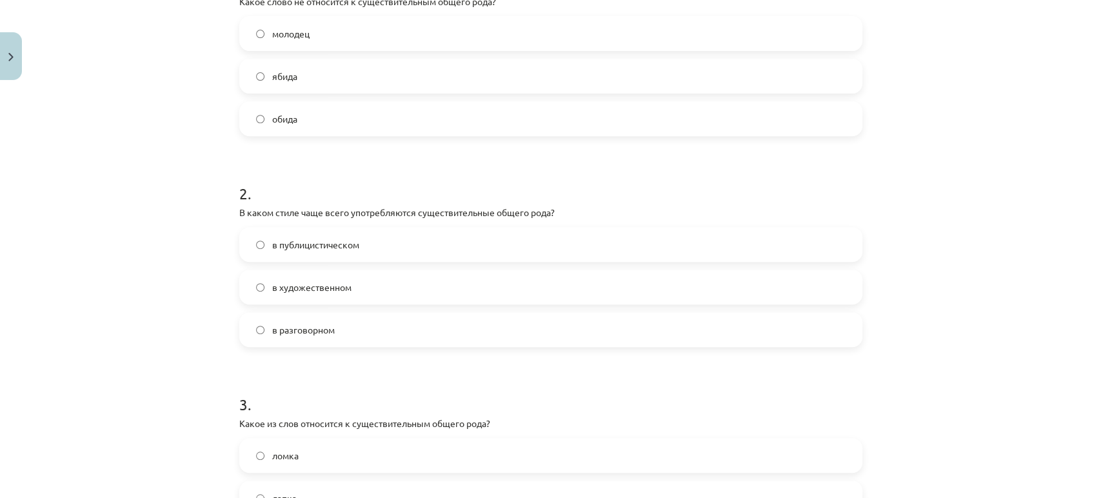
scroll to position [319, 0]
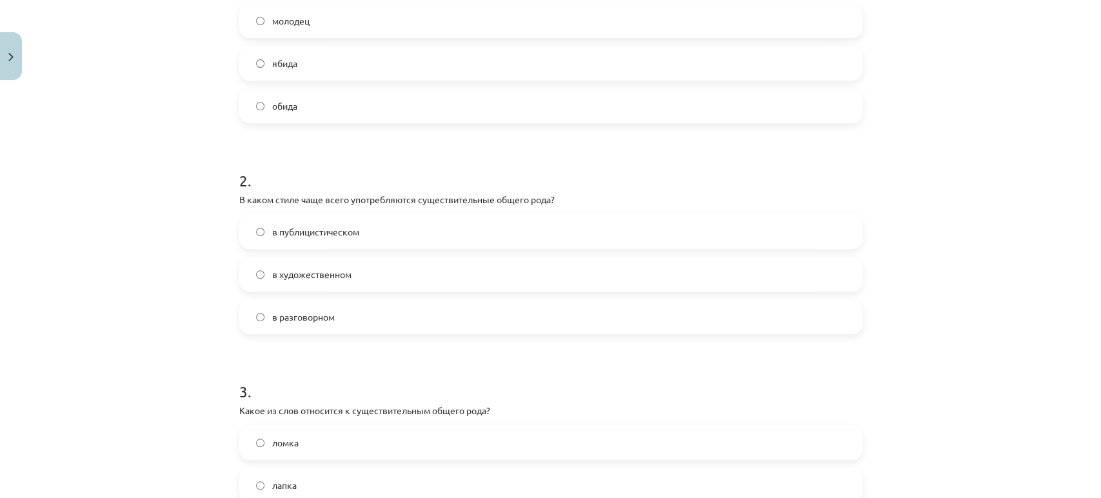
click at [264, 324] on label "в разговорном" at bounding box center [551, 317] width 620 height 32
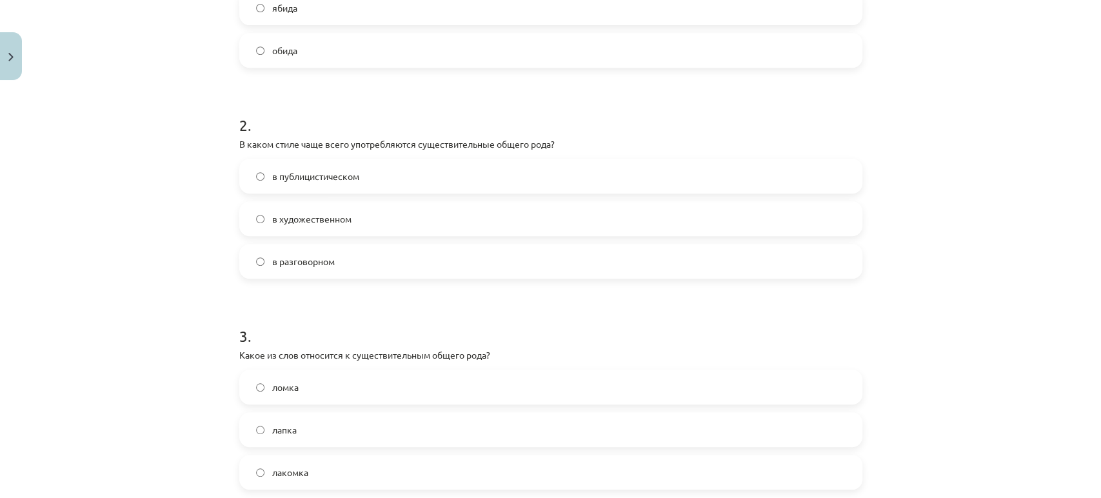
scroll to position [462, 0]
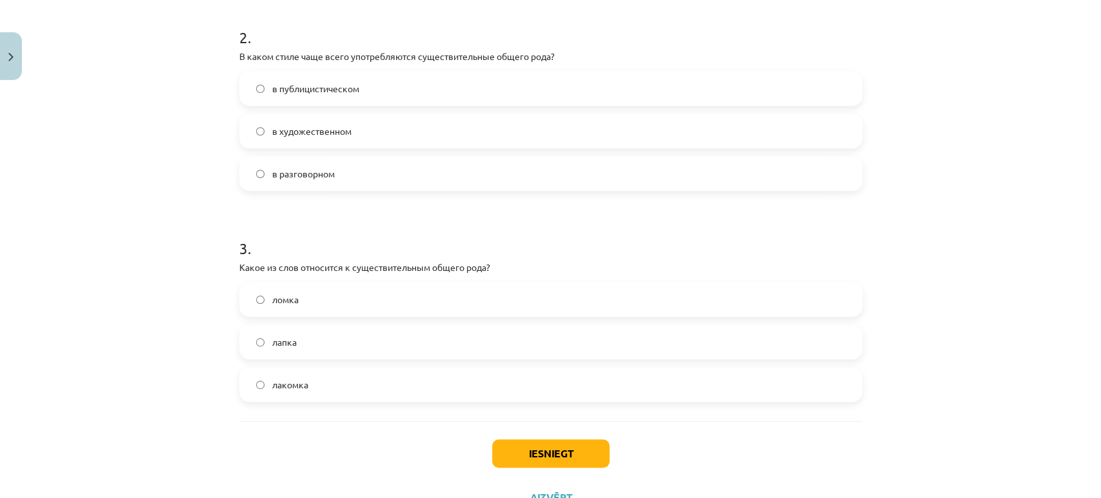
drag, startPoint x: 300, startPoint y: 384, endPoint x: 340, endPoint y: 417, distance: 52.3
click at [299, 383] on span "лакомка" at bounding box center [290, 385] width 36 height 14
click at [247, 389] on label "лакомка" at bounding box center [551, 384] width 620 height 32
click at [549, 445] on button "Iesniegt" at bounding box center [550, 453] width 117 height 28
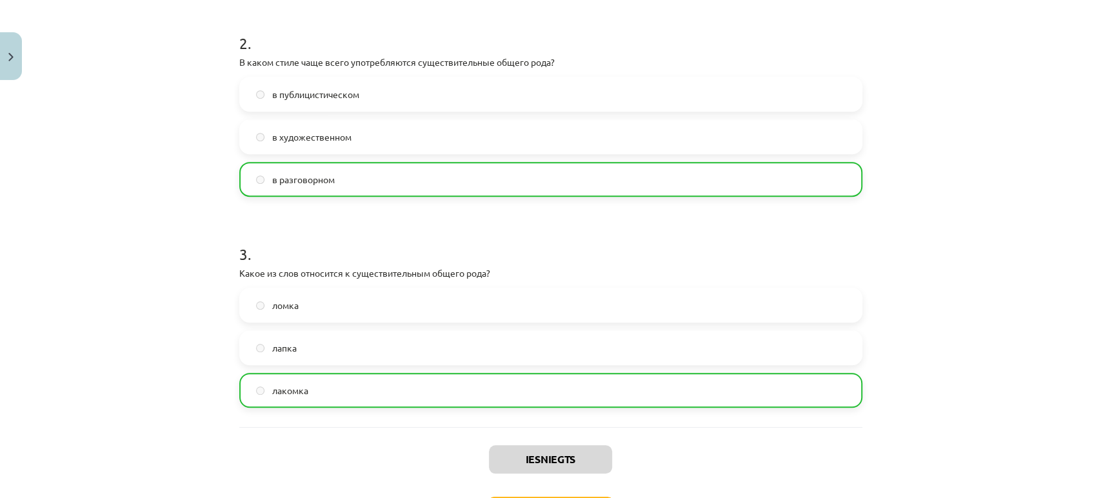
scroll to position [555, 0]
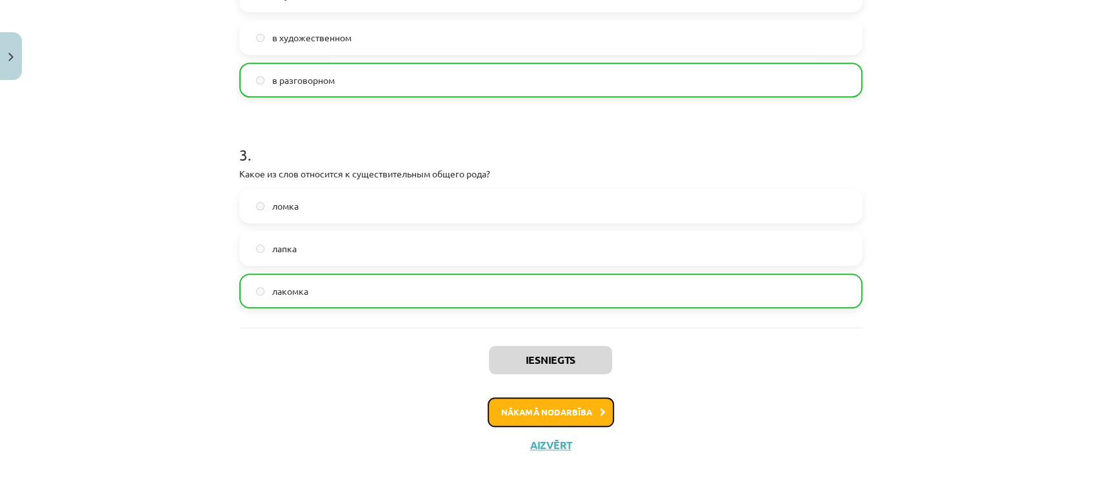
click at [567, 411] on button "Nākamā nodarbība" at bounding box center [551, 412] width 126 height 30
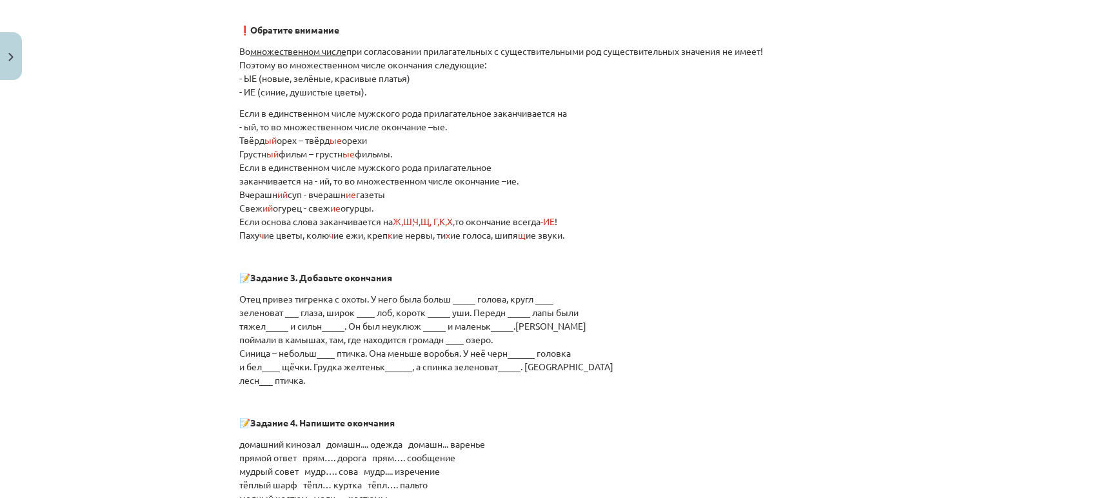
scroll to position [820, 0]
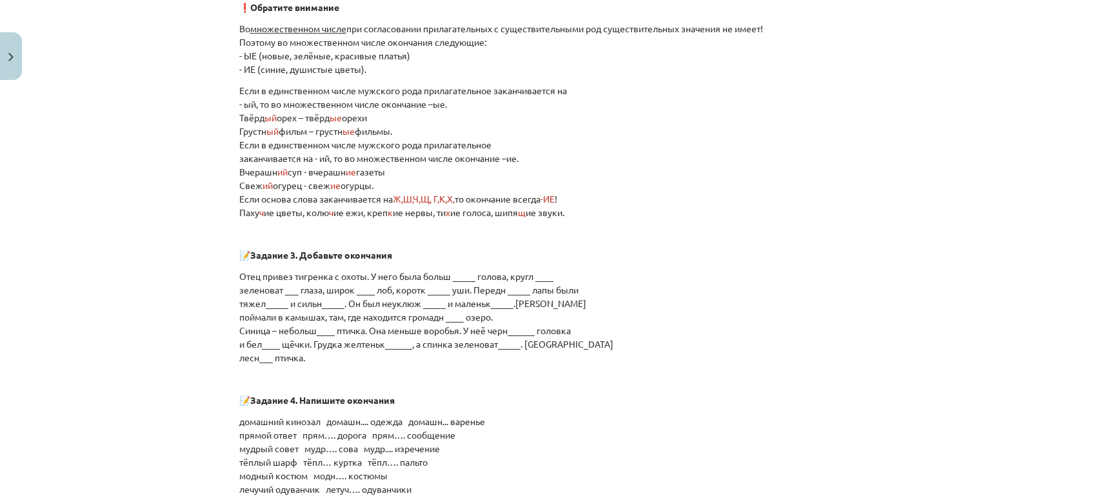
drag, startPoint x: 237, startPoint y: 252, endPoint x: 326, endPoint y: 360, distance: 140.2
copy div "📝 Задание 3. Добавьте окончания Отец привез тигренка с охоты. У него была больш…"
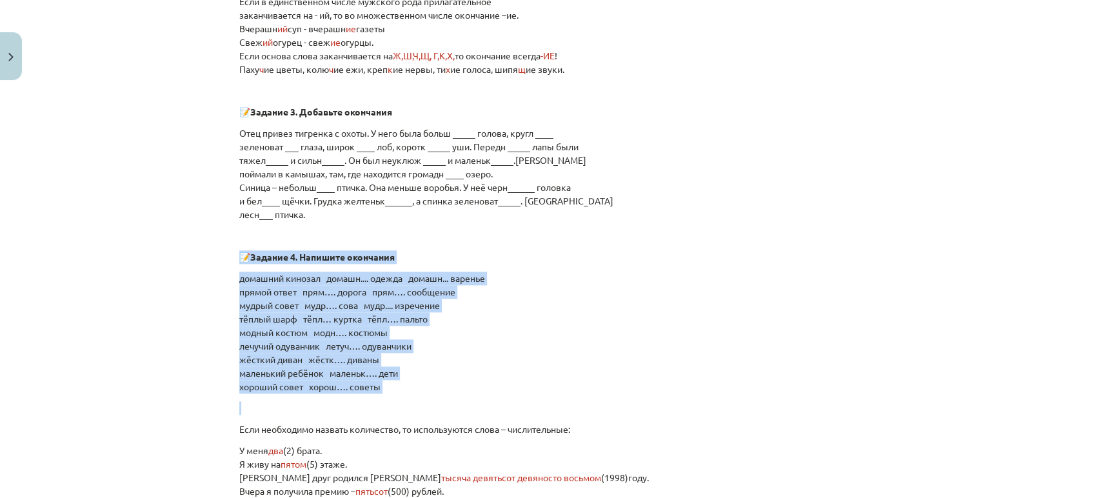
drag, startPoint x: 239, startPoint y: 256, endPoint x: 382, endPoint y: 393, distance: 198.4
click at [382, 393] on div "Окончания прилагательных в именительном падеже (Nominatīvā) ❗ Обратите внимание…" at bounding box center [550, 420] width 623 height 2307
copy div "📝 Задание 4. Напишите окончания домашний кинозал домашн.... одежда домашн... ва…"
click at [794, 301] on p "домашний кинозал домашн.... одежда домашн... варенье прямой ответ прям…. дорога…" at bounding box center [550, 332] width 623 height 122
click at [849, 355] on p "домашний кинозал домашн.... одежда домашн... варенье прямой ответ прям…. дорога…" at bounding box center [550, 332] width 623 height 122
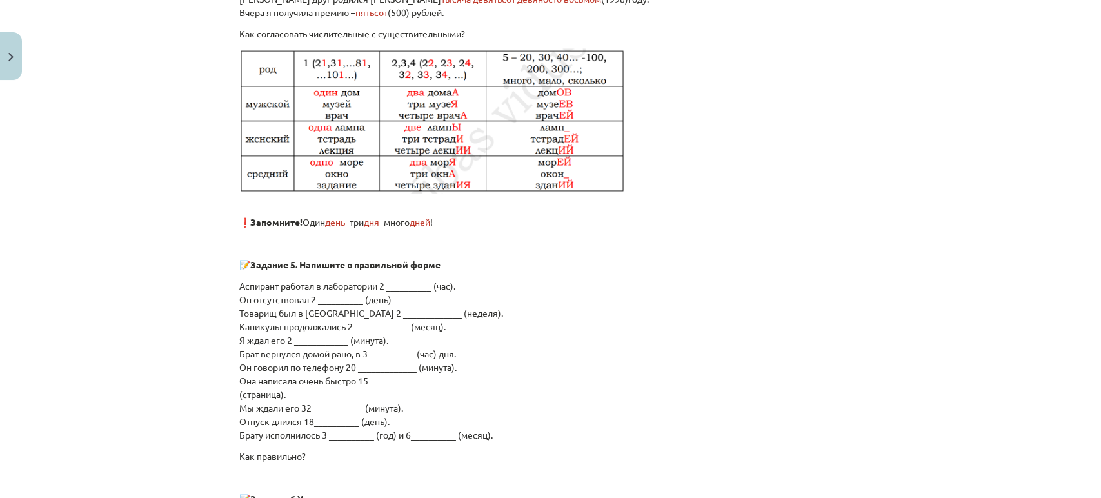
scroll to position [1537, 0]
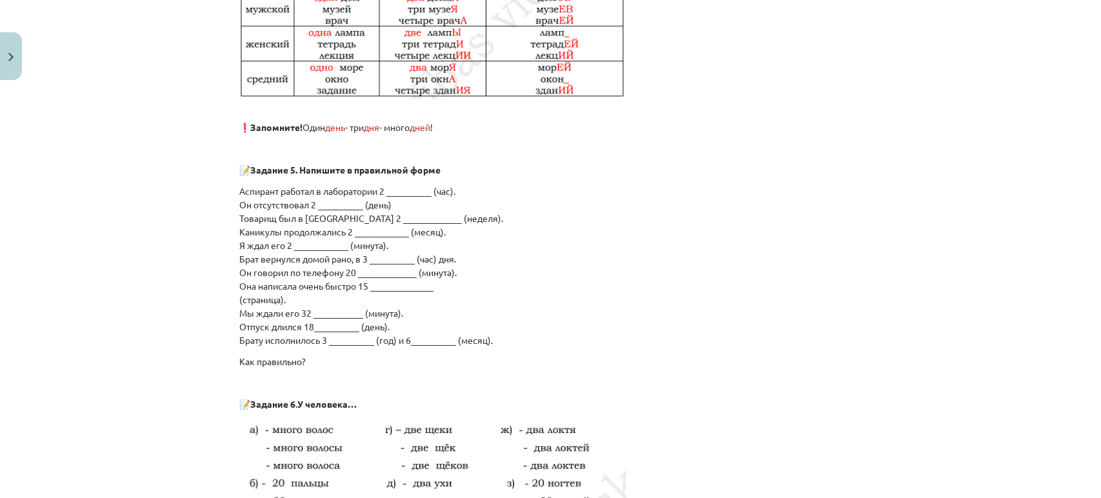
drag, startPoint x: 238, startPoint y: 166, endPoint x: 491, endPoint y: 337, distance: 304.8
copy div "📝 Задание 5. Напишите в правильной форме Аспирант работал в лаборатории 2 _____…"
click at [576, 341] on p "Аспирант работал в лаборатории 2 __________ (час). Он отсутствовал 2 __________…" at bounding box center [550, 265] width 623 height 163
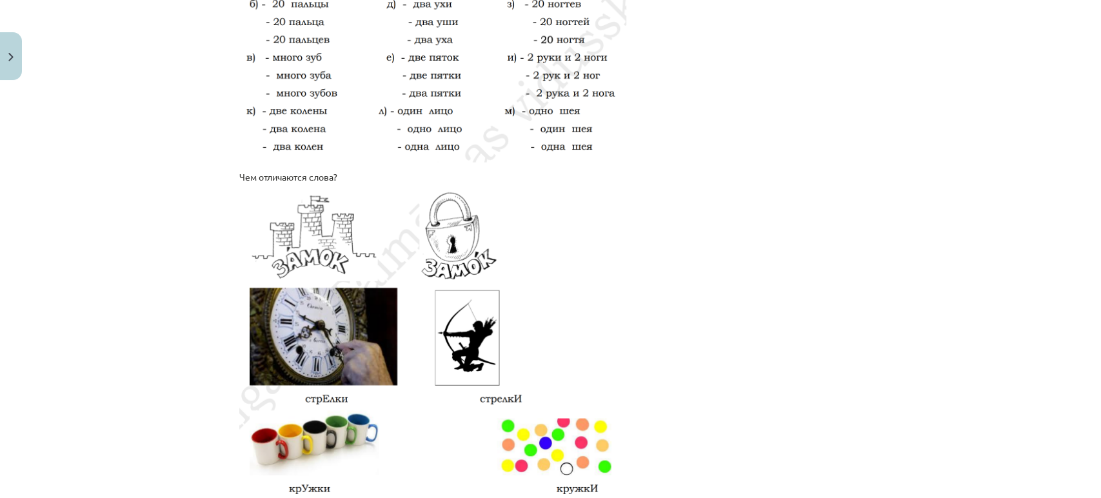
scroll to position [2118, 0]
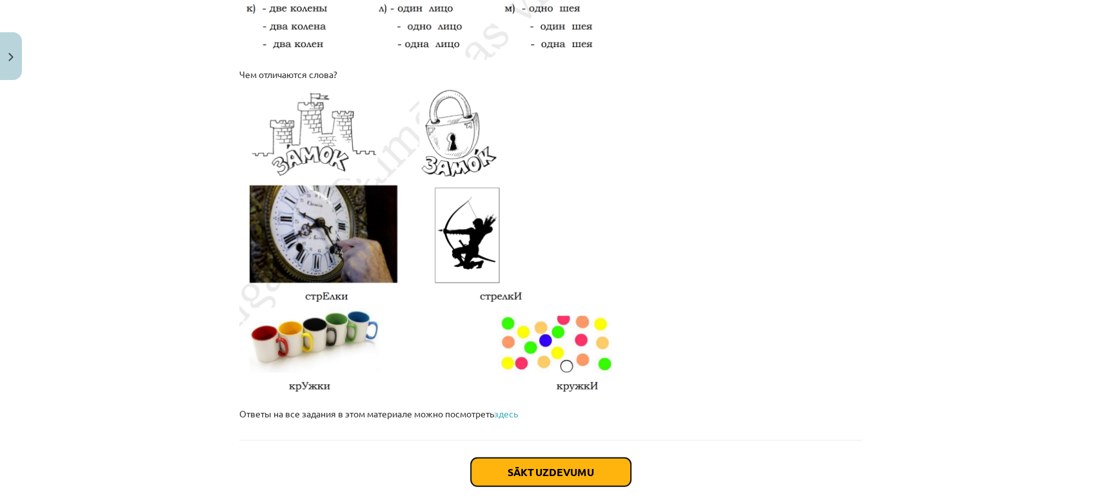
click at [506, 459] on button "Sākt uzdevumu" at bounding box center [551, 472] width 160 height 28
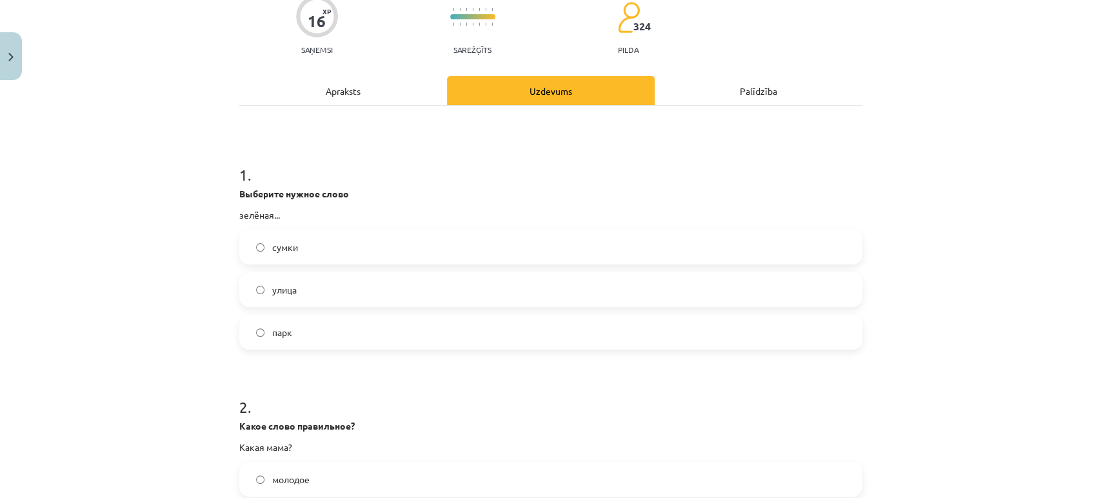
scroll to position [175, 0]
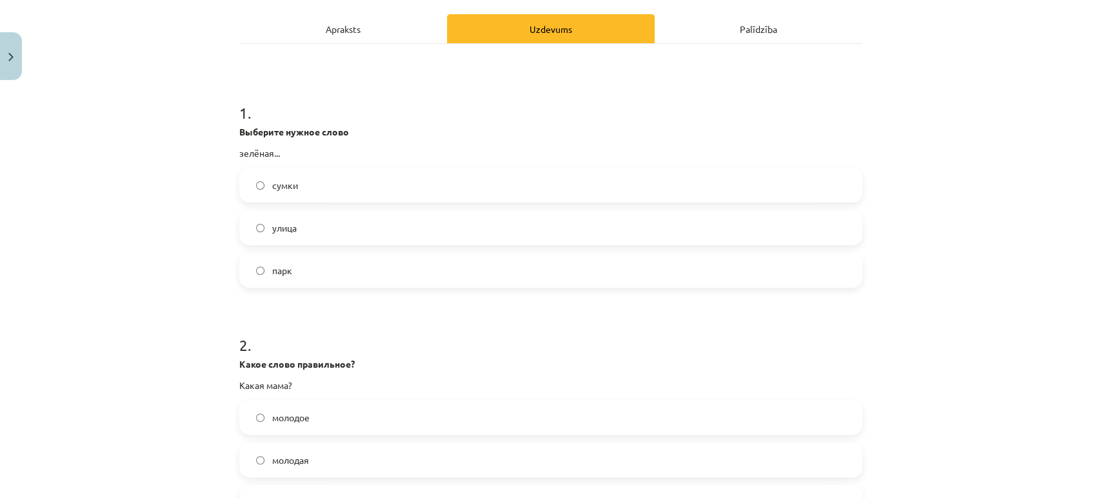
drag, startPoint x: 306, startPoint y: 222, endPoint x: 319, endPoint y: 222, distance: 12.3
click at [308, 222] on label "улица" at bounding box center [551, 228] width 620 height 32
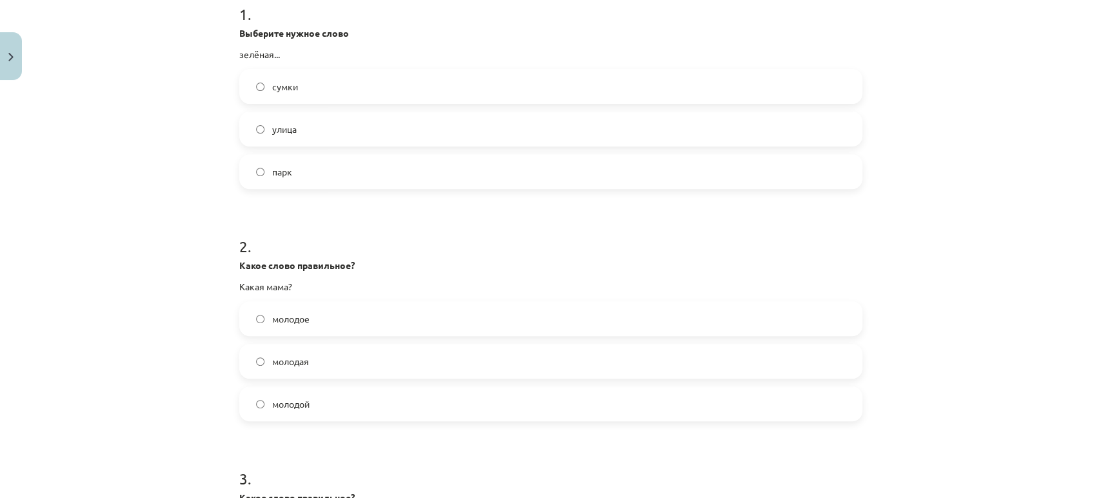
scroll to position [390, 0]
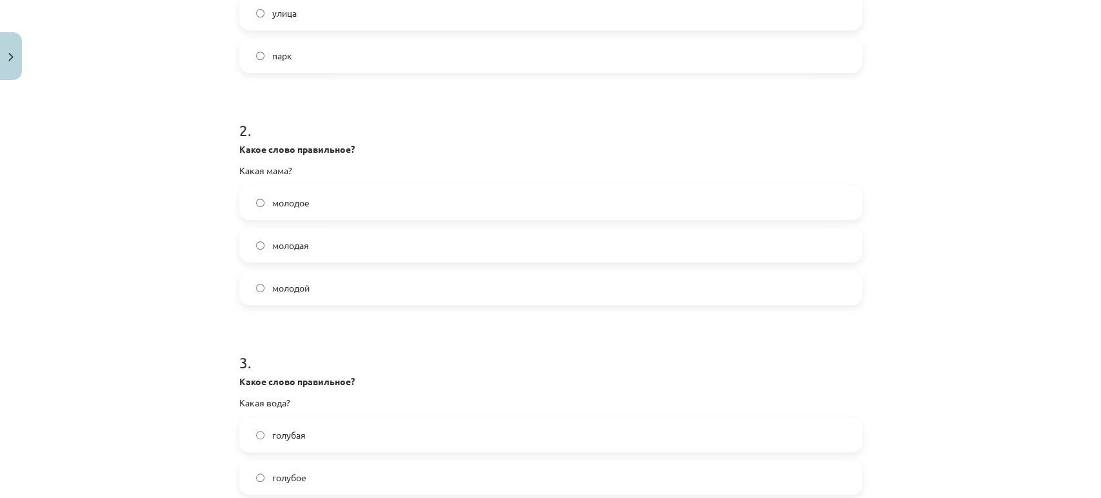
click at [342, 246] on label "молодая" at bounding box center [551, 245] width 620 height 32
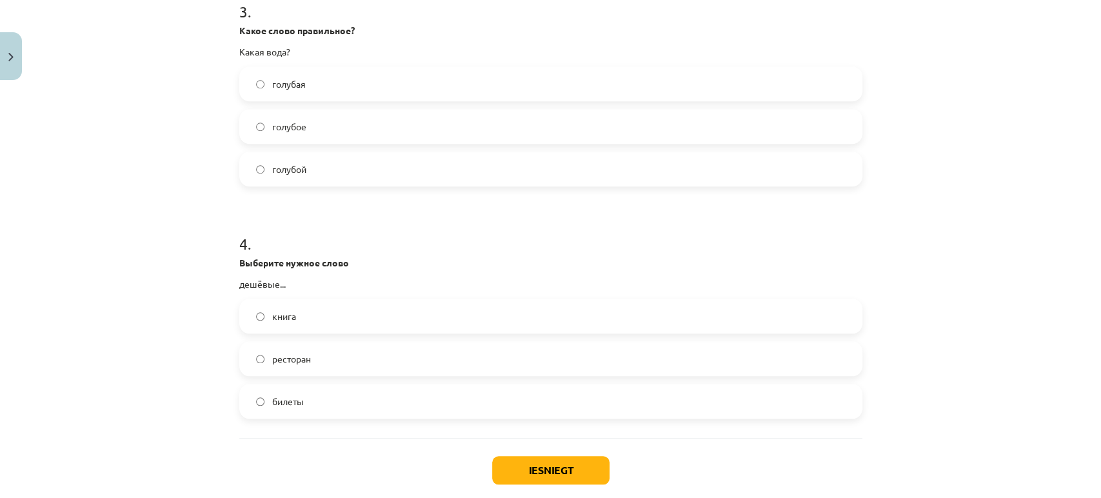
scroll to position [748, 0]
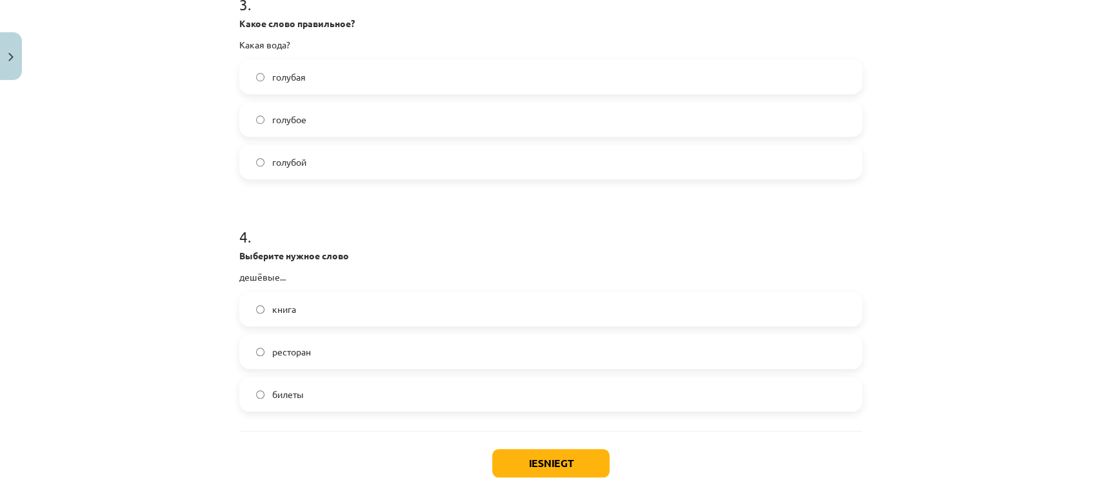
click at [309, 75] on label "голубая" at bounding box center [551, 77] width 620 height 32
click at [325, 399] on label "билеты" at bounding box center [551, 394] width 620 height 32
click at [547, 466] on button "Iesniegt" at bounding box center [550, 463] width 117 height 28
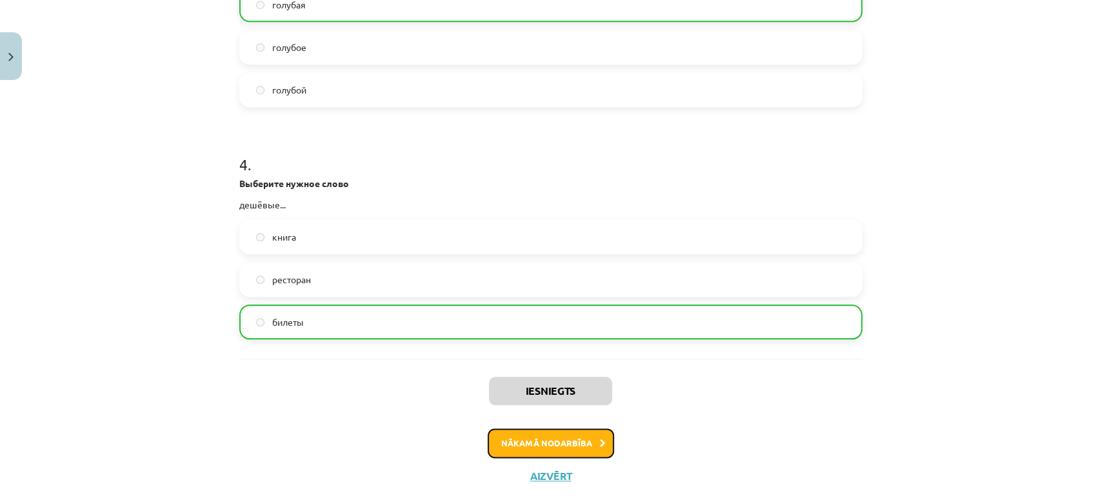
click at [577, 435] on button "Nākamā nodarbība" at bounding box center [551, 443] width 126 height 30
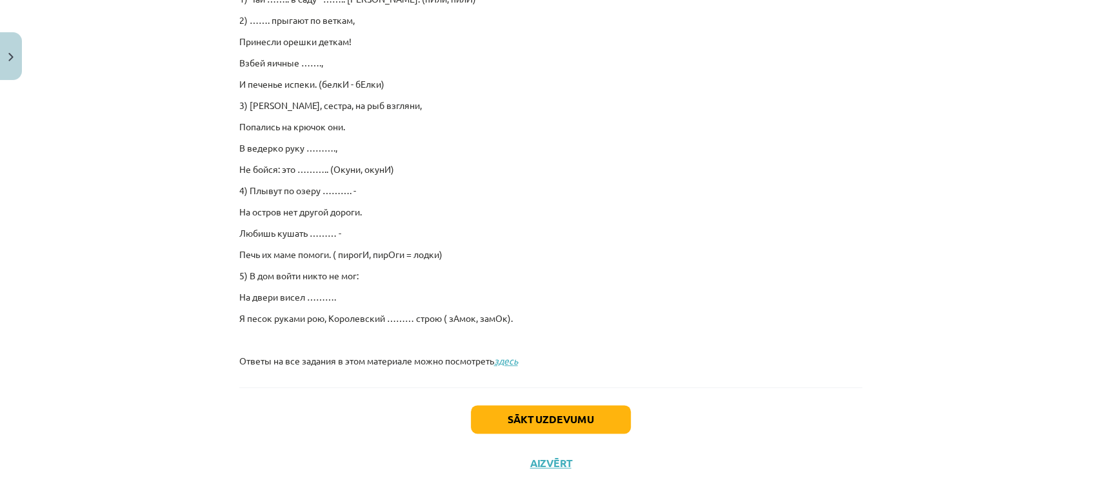
scroll to position [880, 0]
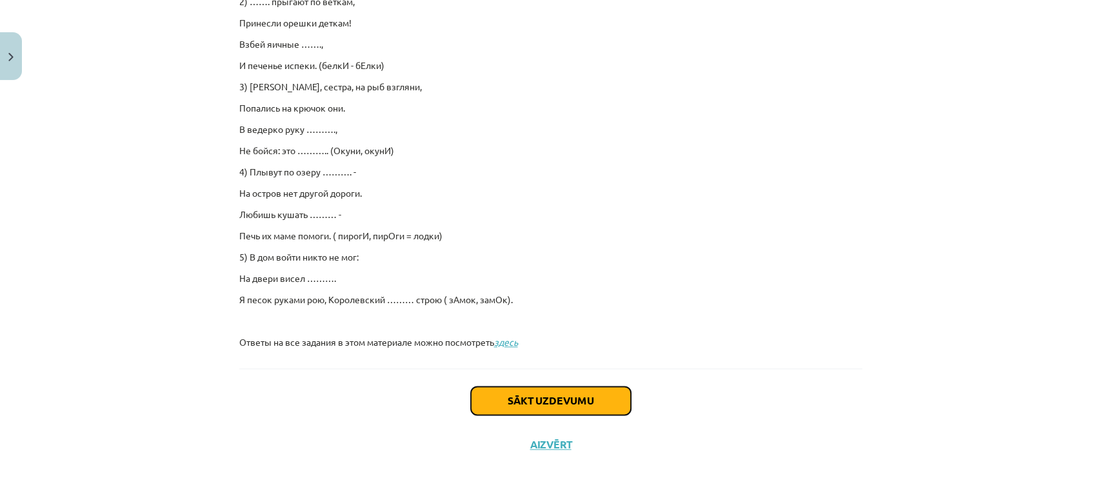
click at [488, 394] on button "Sākt uzdevumu" at bounding box center [551, 400] width 160 height 28
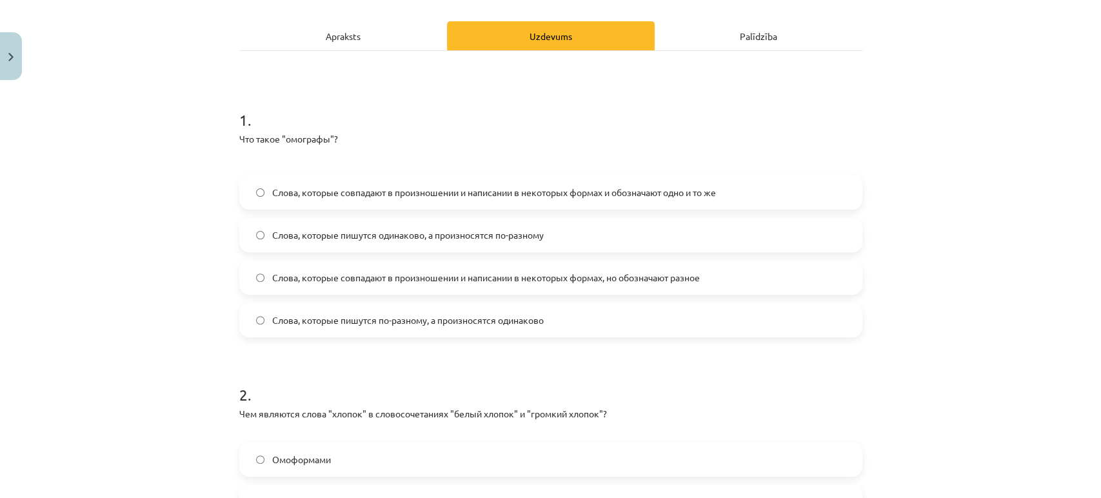
scroll to position [175, 0]
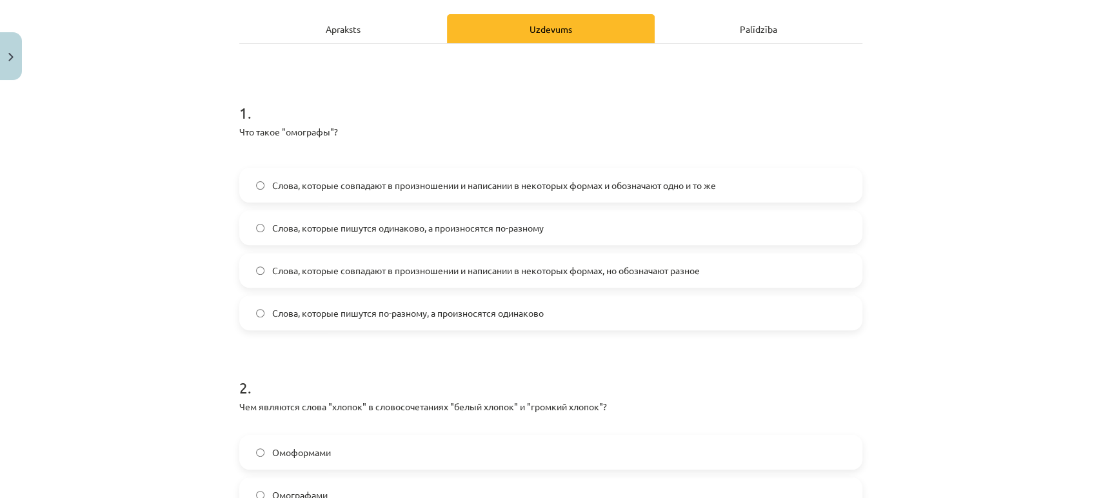
click at [360, 228] on span "Слова, которые пишутся одинаково, а произносятся по-разному" at bounding box center [407, 228] width 271 height 14
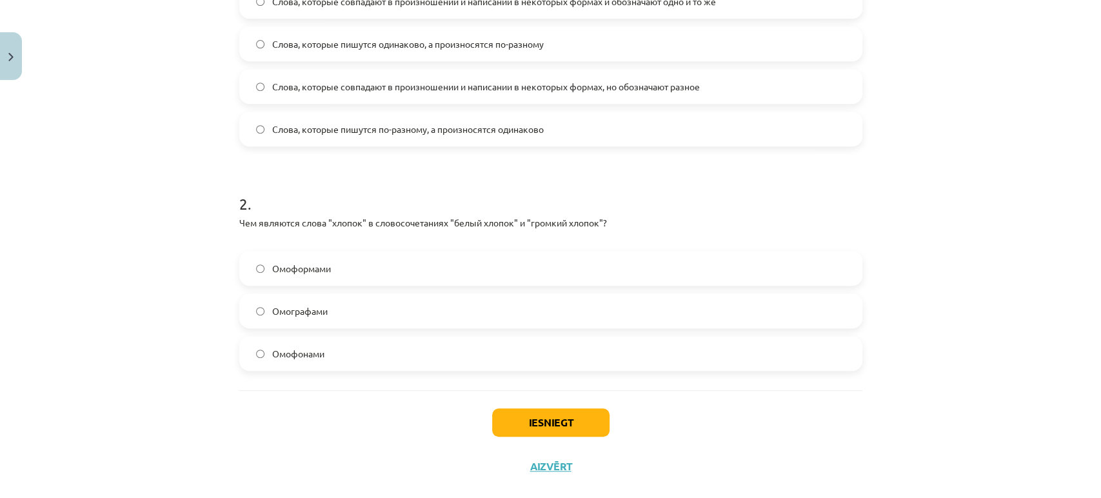
scroll to position [381, 0]
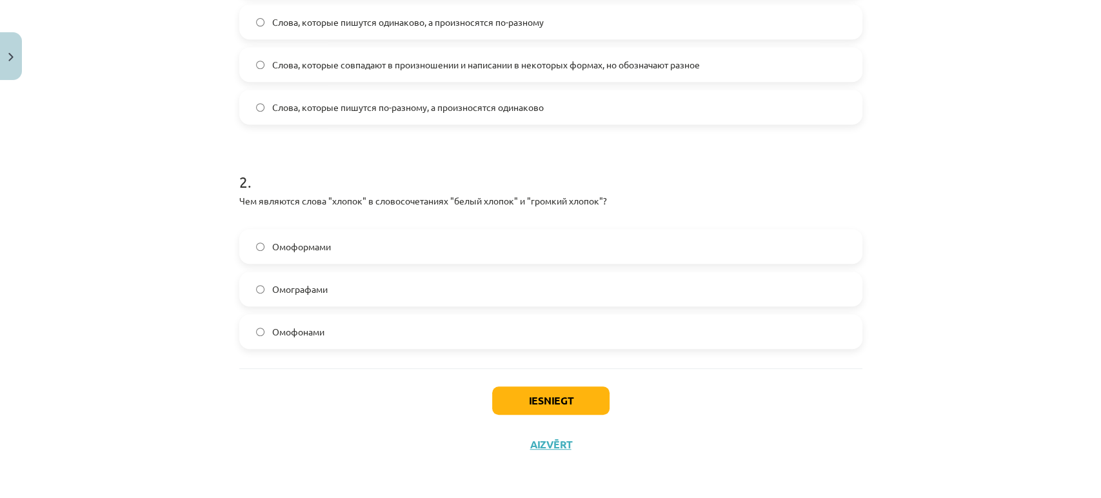
click at [281, 293] on span "Омографами" at bounding box center [299, 289] width 55 height 14
click at [317, 340] on label "Омофонами" at bounding box center [551, 331] width 620 height 32
click at [561, 394] on button "Iesniegt" at bounding box center [550, 400] width 117 height 28
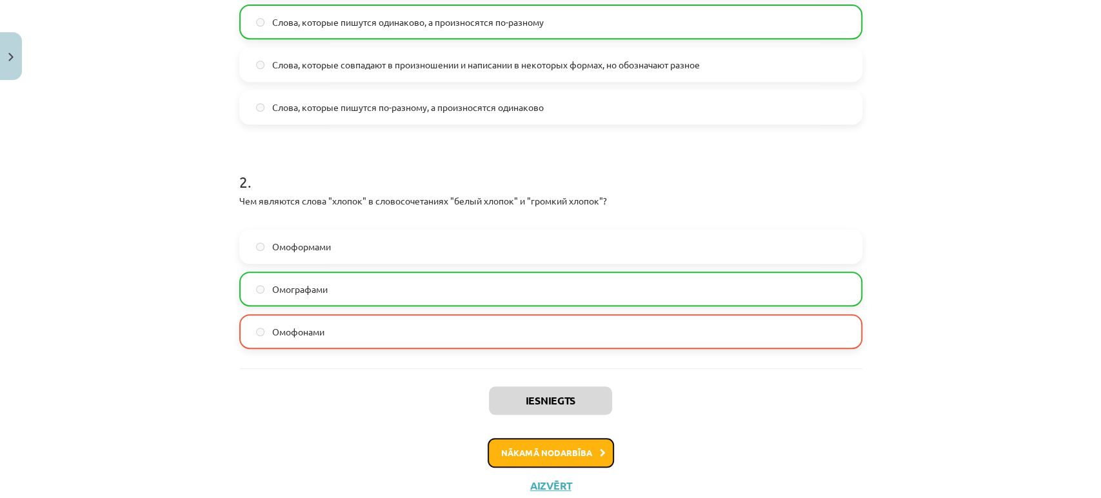
click at [542, 440] on button "Nākamā nodarbība" at bounding box center [551, 453] width 126 height 30
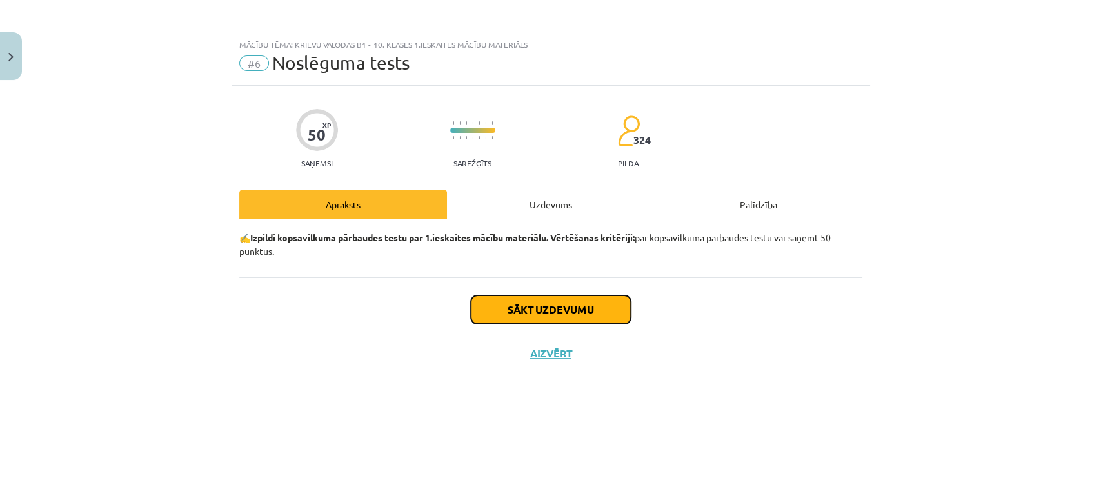
click at [553, 311] on button "Sākt uzdevumu" at bounding box center [551, 309] width 160 height 28
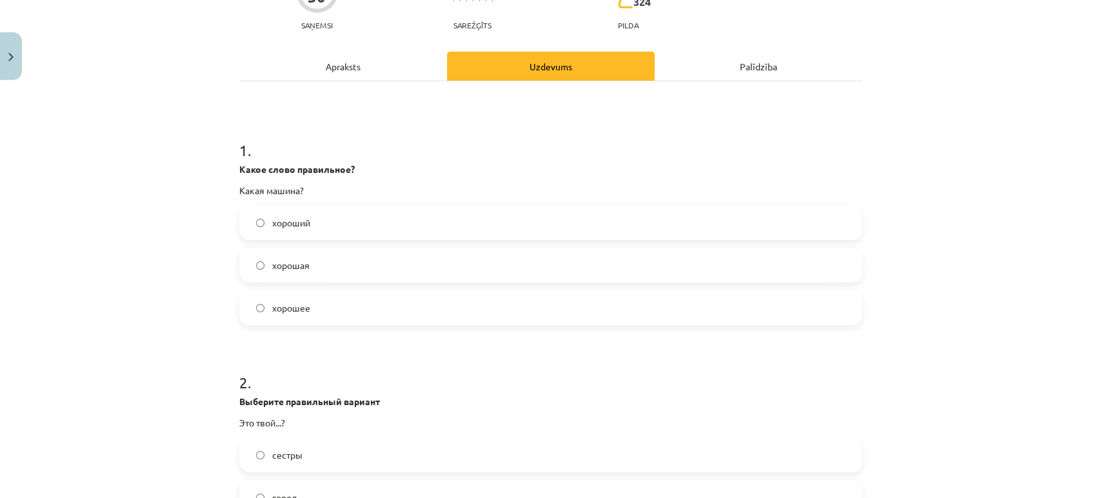
scroll to position [143, 0]
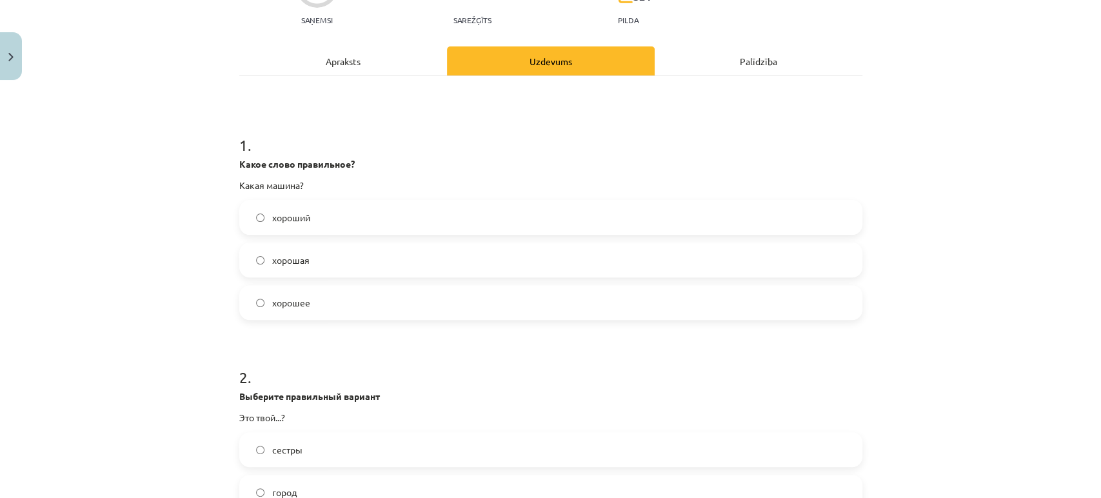
click at [307, 255] on label "хорошая" at bounding box center [551, 260] width 620 height 32
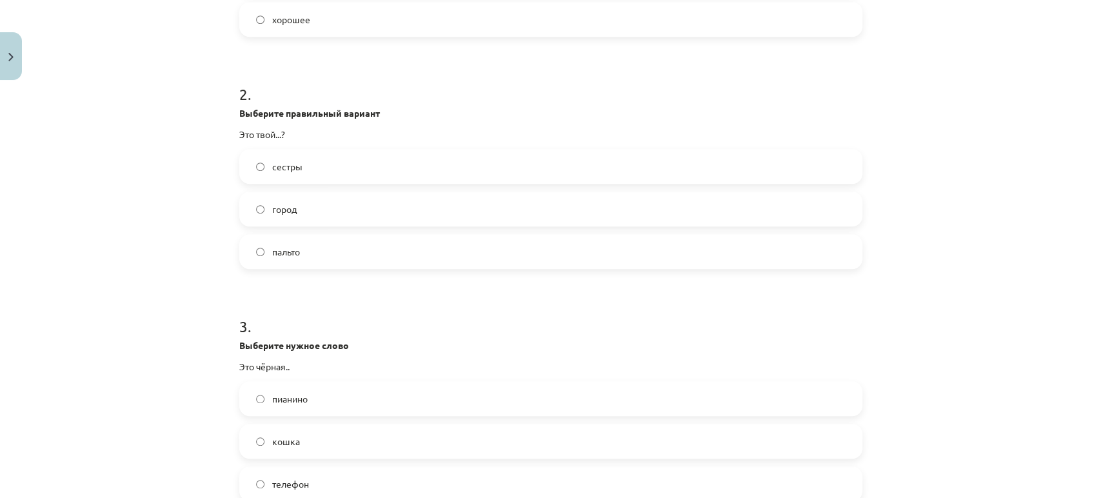
scroll to position [429, 0]
click at [301, 205] on label "город" at bounding box center [551, 206] width 620 height 32
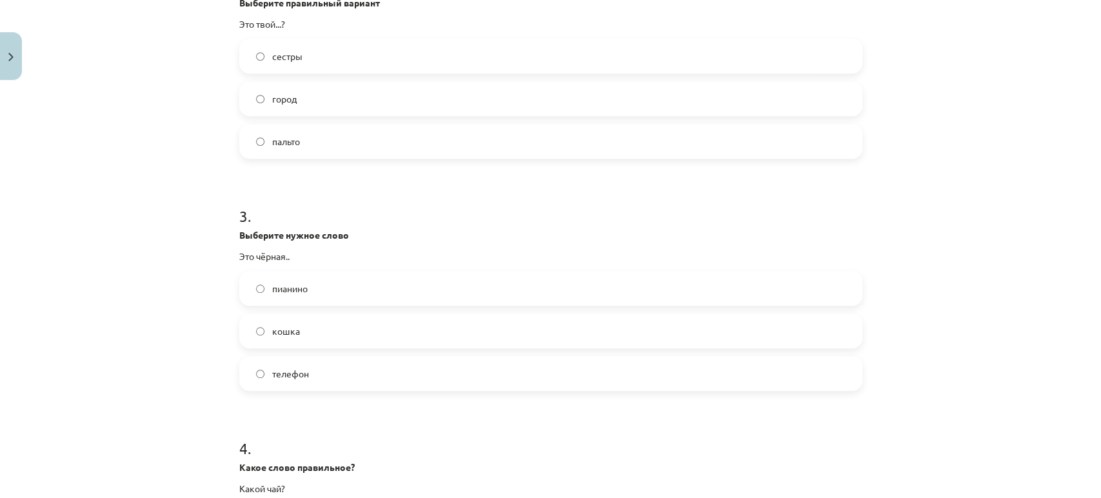
scroll to position [645, 0]
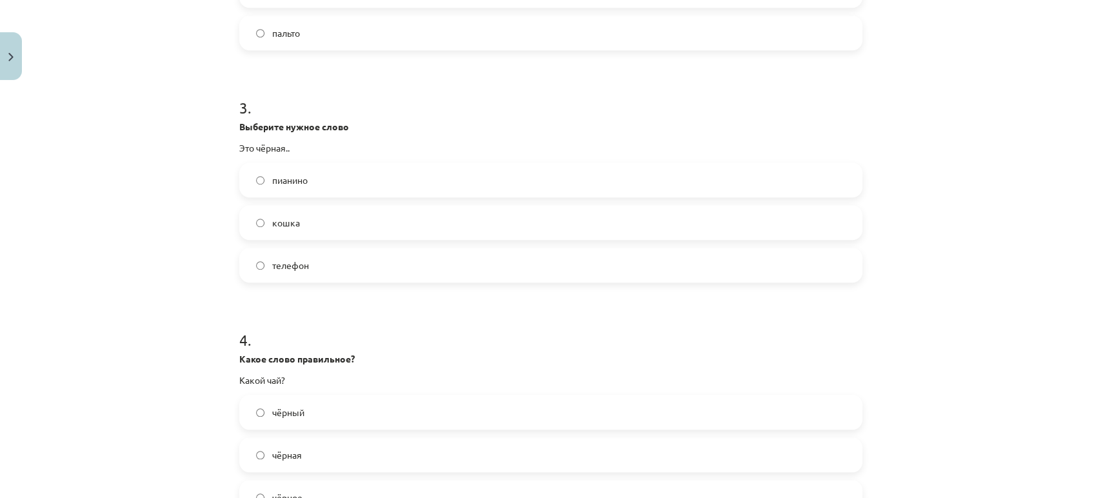
click at [307, 224] on label "кошка" at bounding box center [551, 222] width 620 height 32
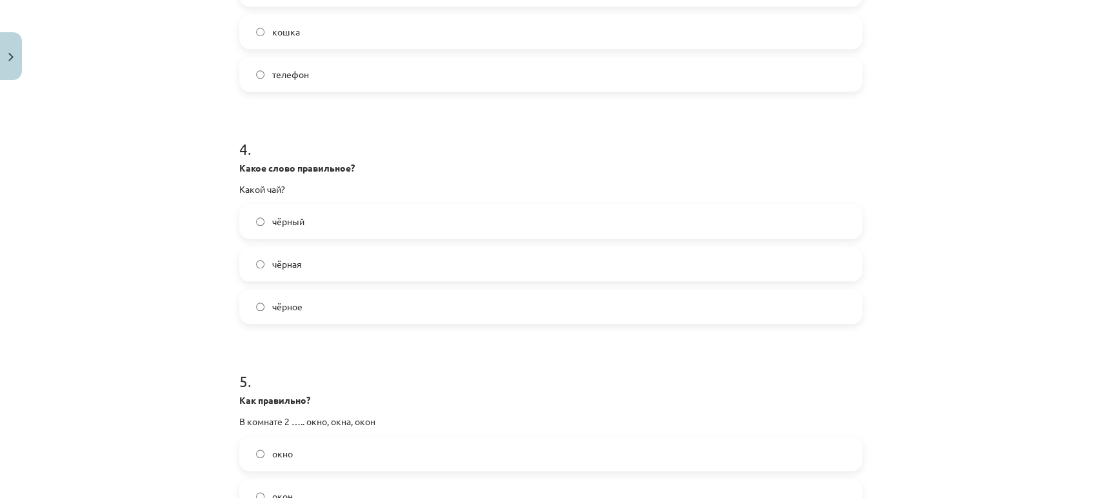
scroll to position [860, 0]
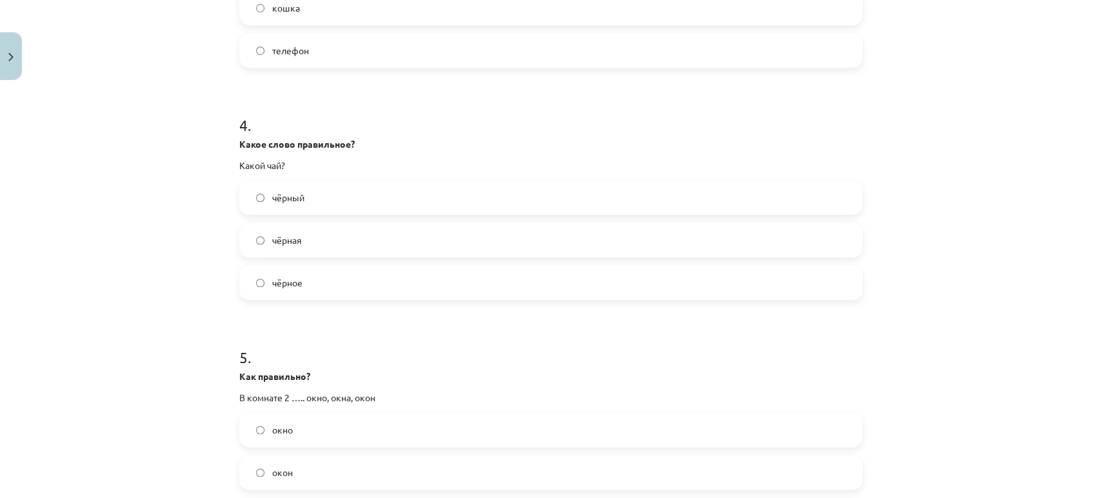
click at [304, 199] on label "чёрный" at bounding box center [551, 197] width 620 height 32
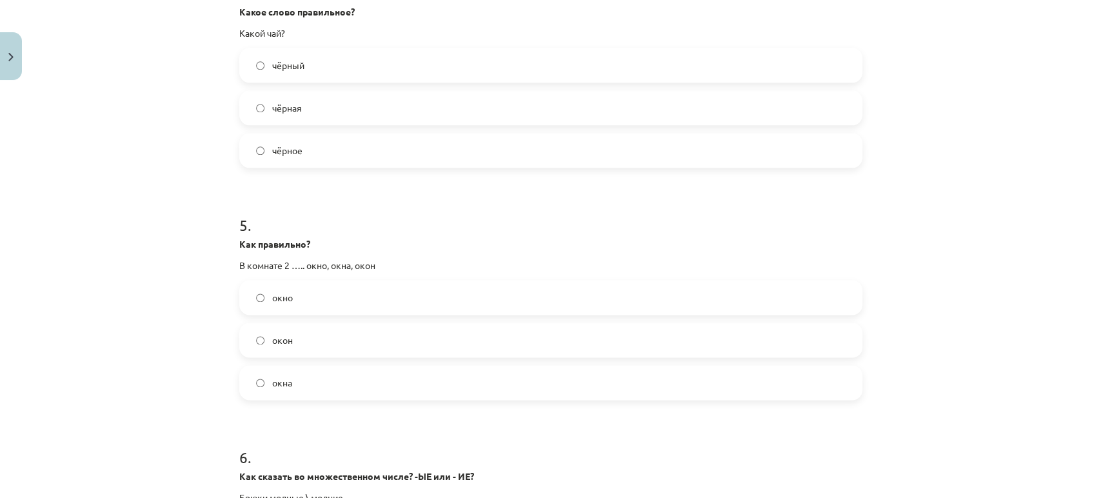
scroll to position [1146, 0]
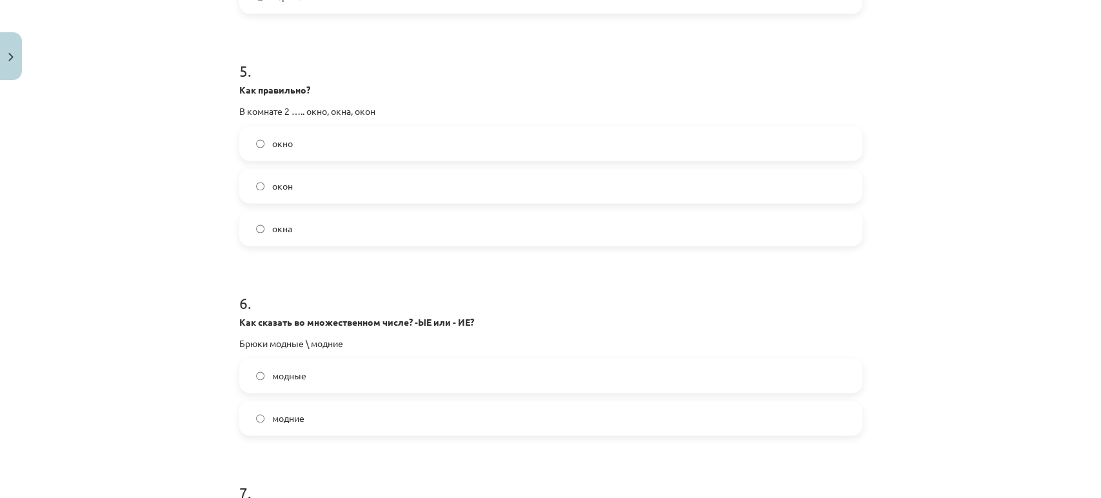
click at [293, 224] on label "окна" at bounding box center [551, 228] width 620 height 32
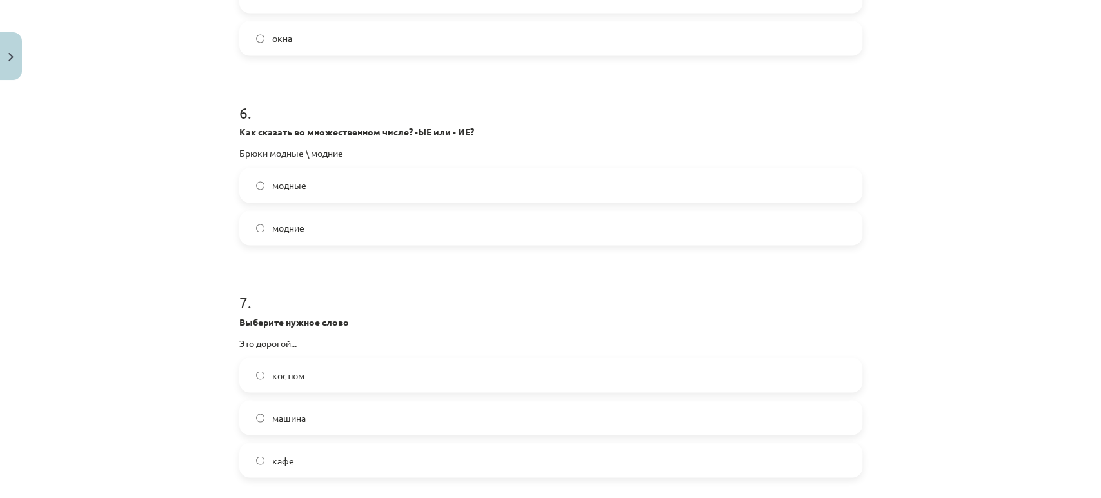
scroll to position [1361, 0]
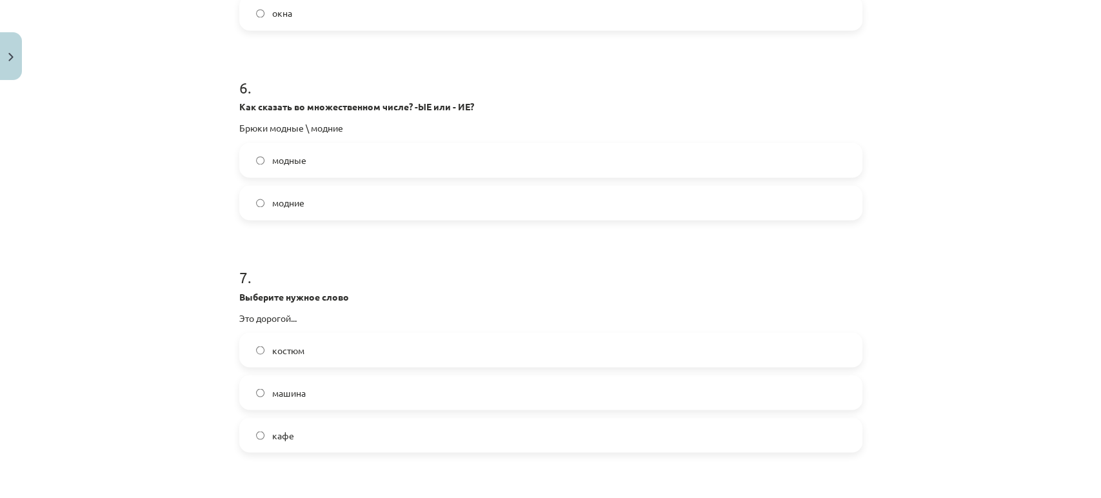
click at [324, 164] on label "модные" at bounding box center [551, 160] width 620 height 32
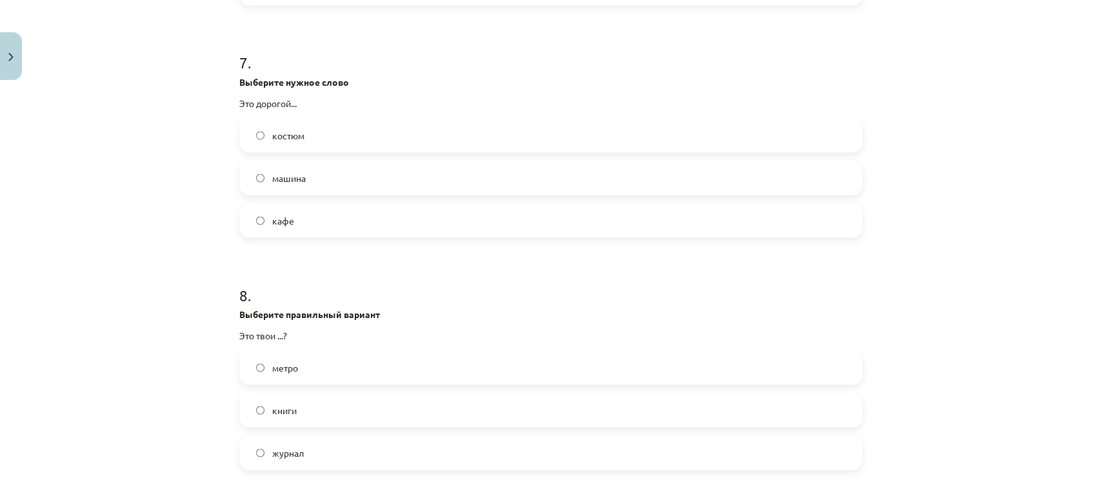
click at [309, 139] on label "костюм" at bounding box center [551, 135] width 620 height 32
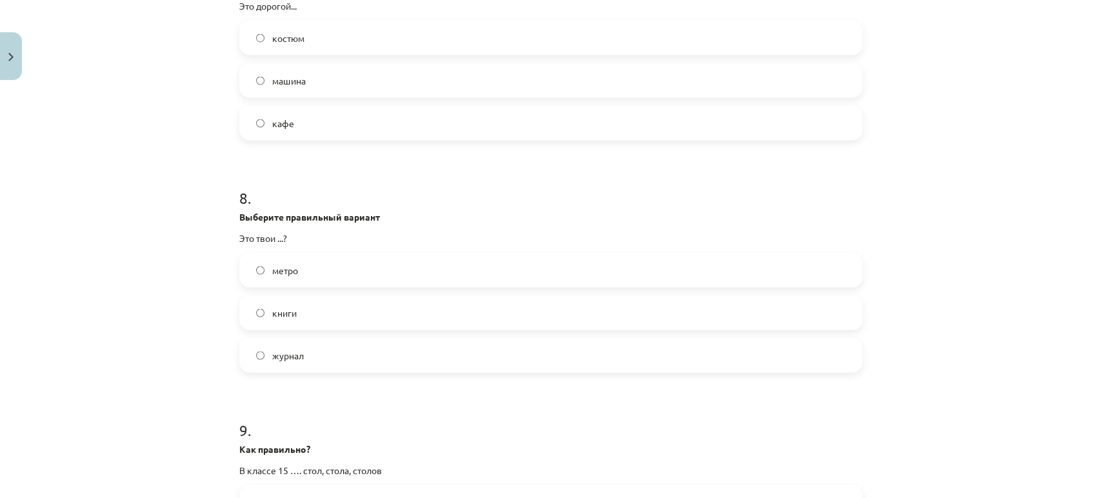
scroll to position [1791, 0]
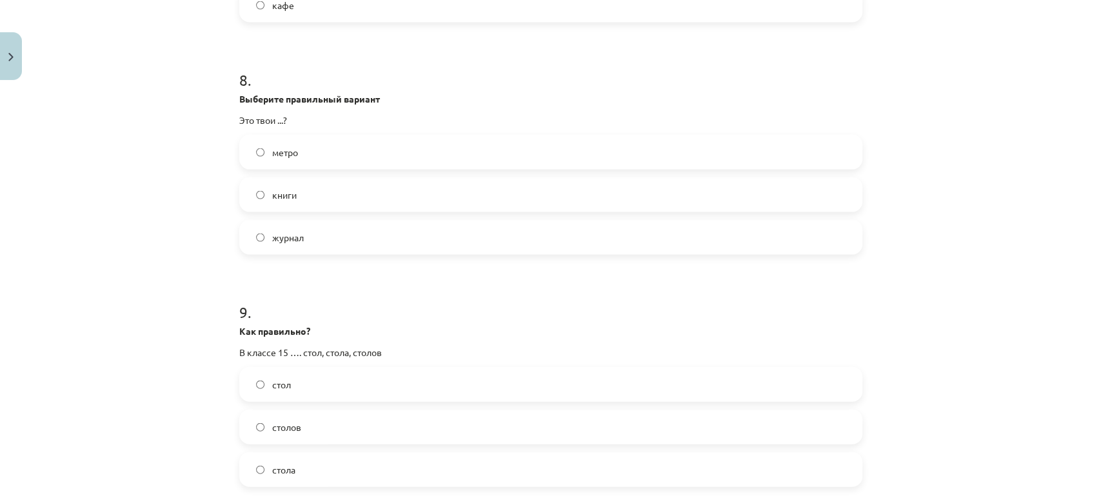
click at [295, 200] on label "книги" at bounding box center [551, 195] width 620 height 32
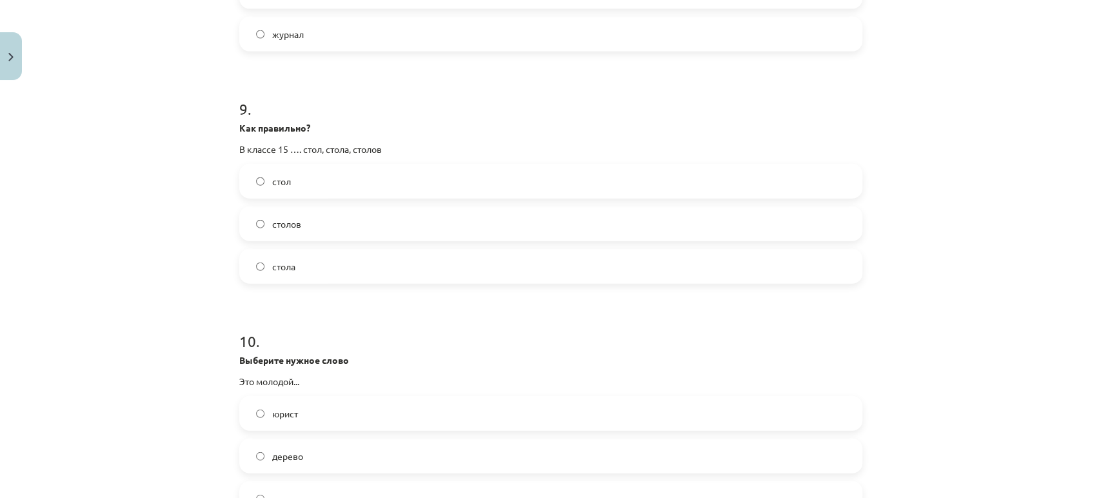
scroll to position [2006, 0]
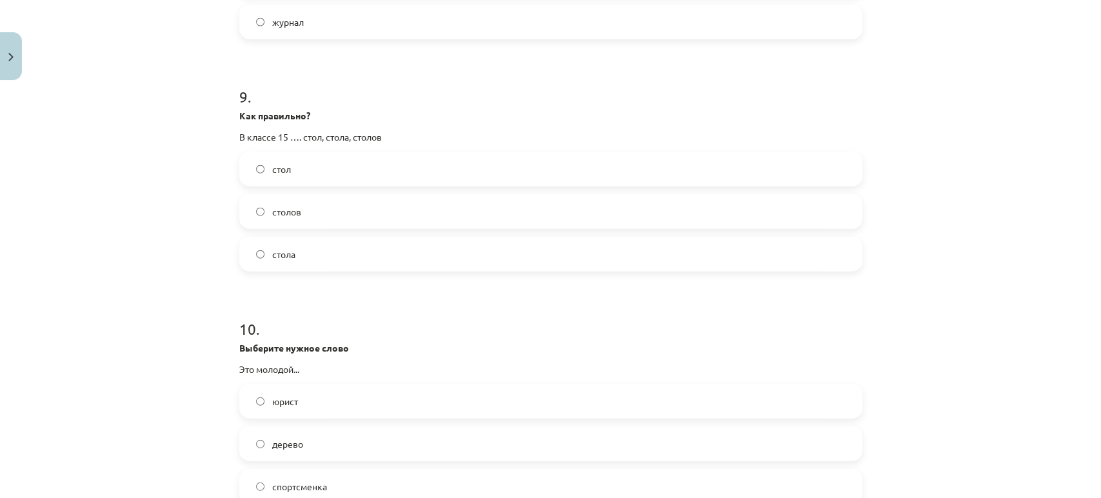
click at [322, 217] on label "столов" at bounding box center [551, 211] width 620 height 32
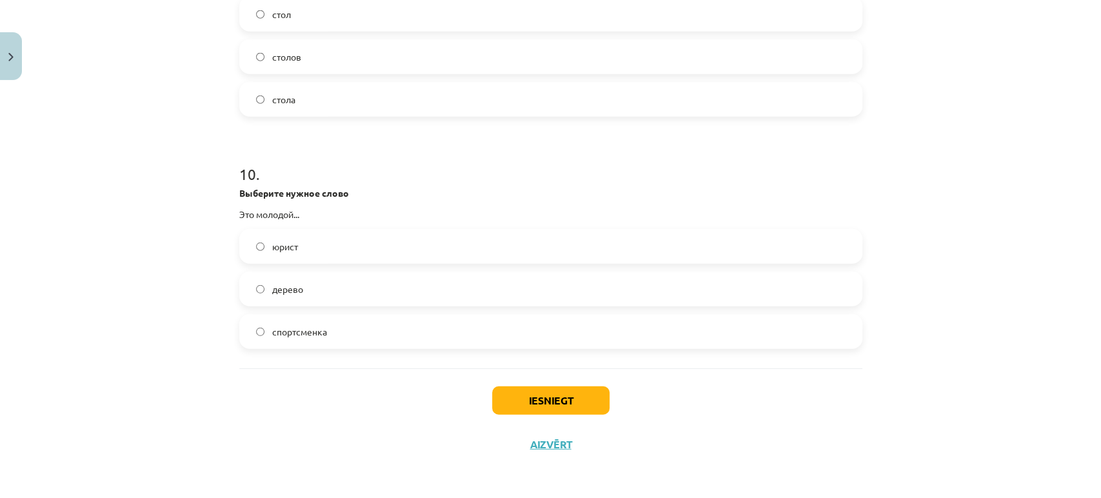
click at [297, 248] on label "юрист" at bounding box center [551, 246] width 620 height 32
click at [562, 407] on button "Iesniegt" at bounding box center [550, 400] width 117 height 28
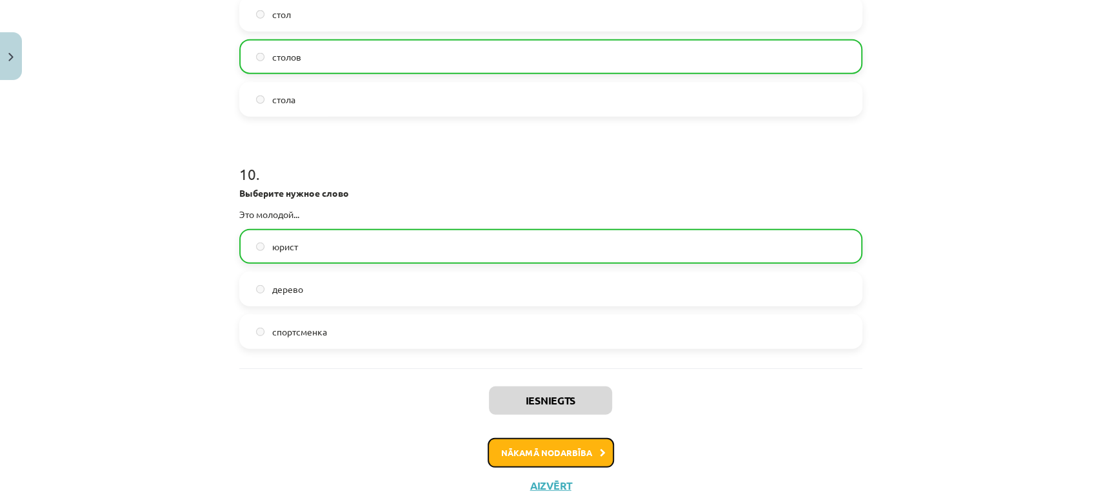
click at [574, 451] on button "Nākamā nodarbība" at bounding box center [551, 453] width 126 height 30
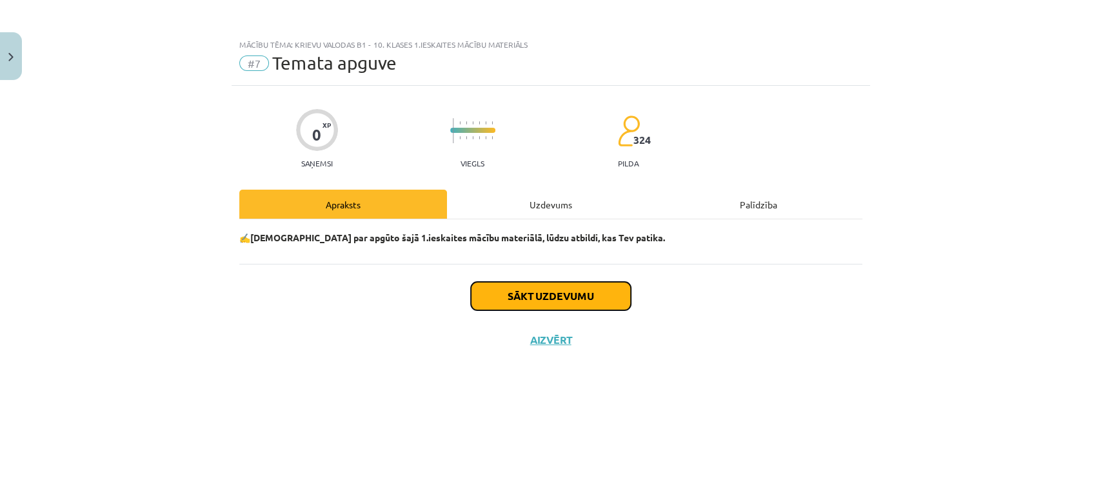
click at [562, 294] on button "Sākt uzdevumu" at bounding box center [551, 296] width 160 height 28
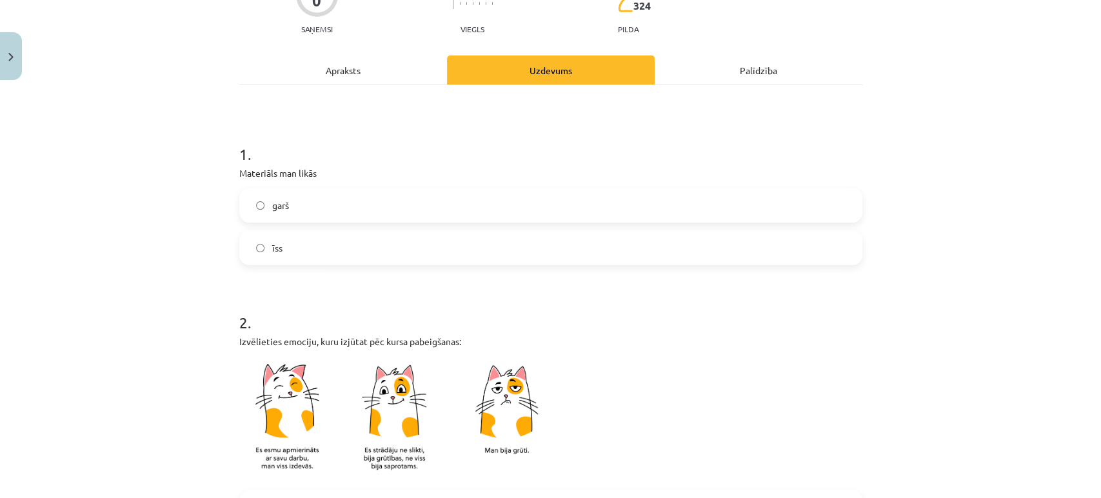
scroll to position [143, 0]
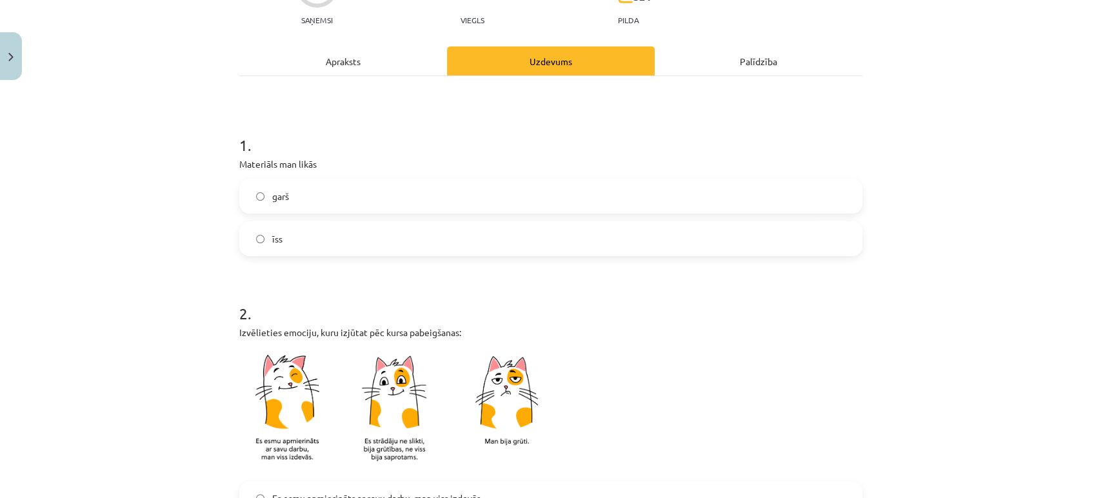
click at [259, 196] on label "garš" at bounding box center [551, 196] width 620 height 32
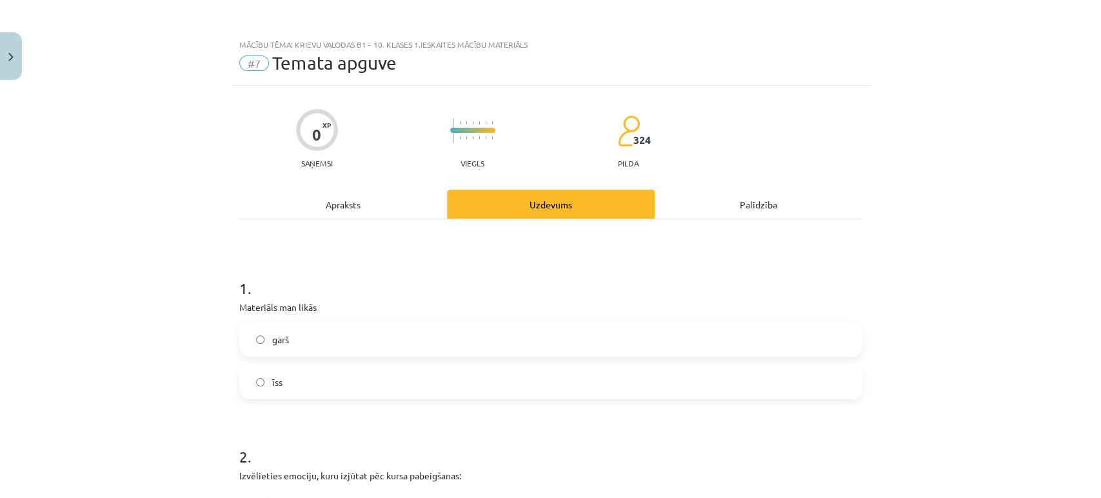
scroll to position [215, 0]
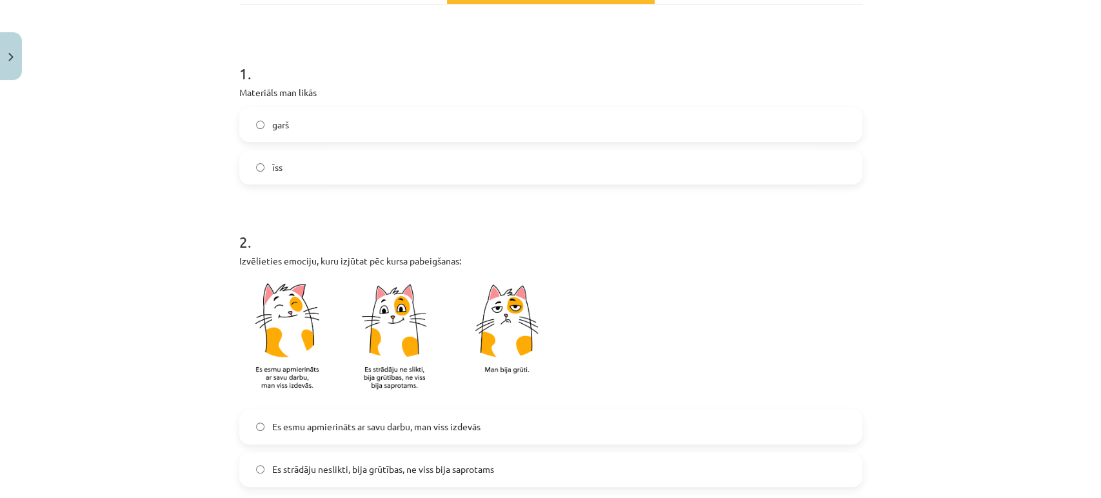
click at [279, 174] on label "īss" at bounding box center [551, 167] width 620 height 32
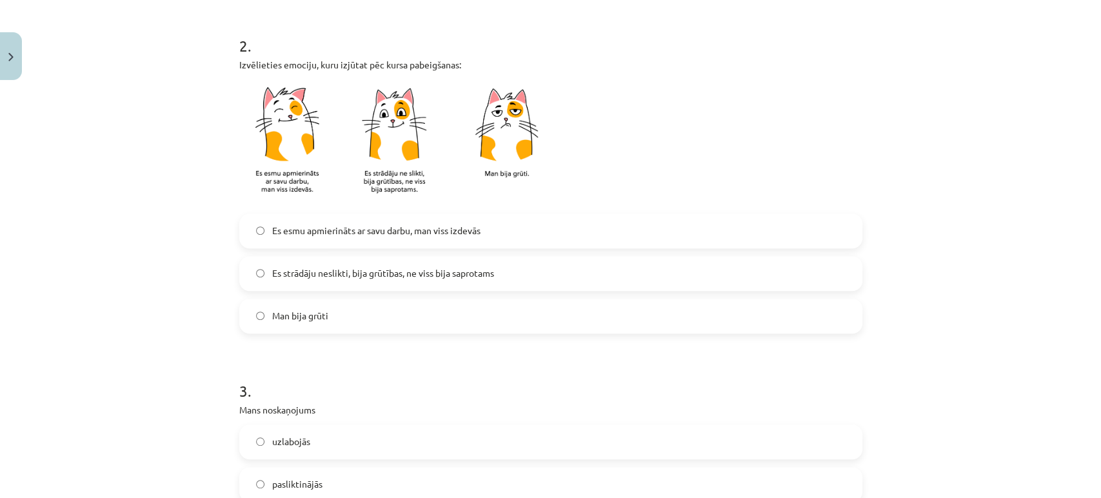
scroll to position [429, 0]
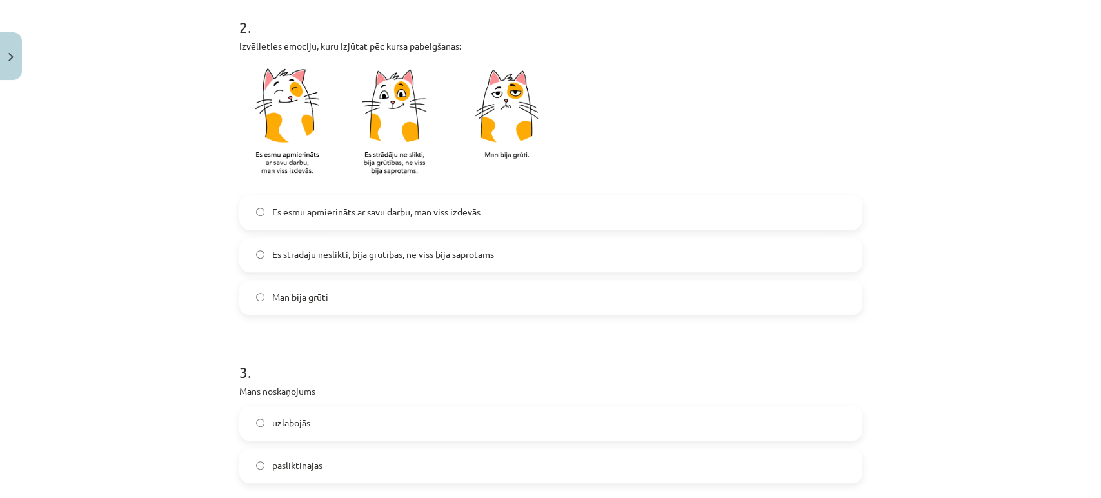
click at [395, 213] on span "Es esmu apmierināts ar savu darbu, man viss izdevās" at bounding box center [376, 212] width 208 height 14
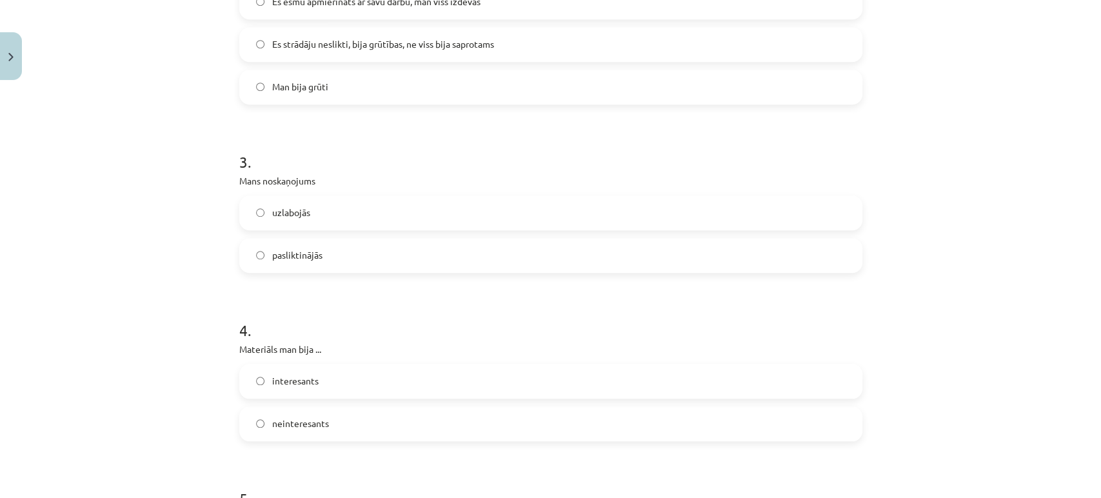
scroll to position [716, 0]
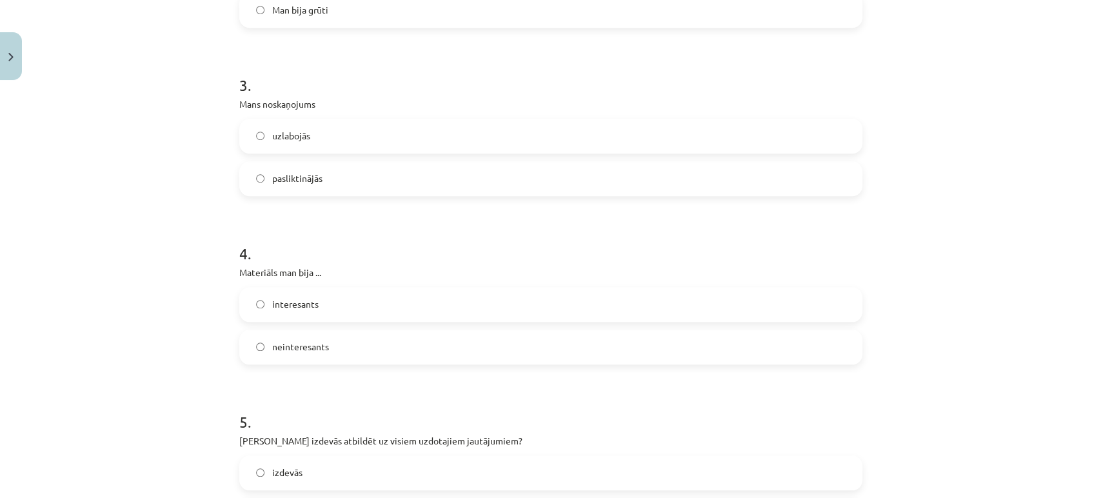
click at [315, 142] on label "uzlabojās" at bounding box center [551, 136] width 620 height 32
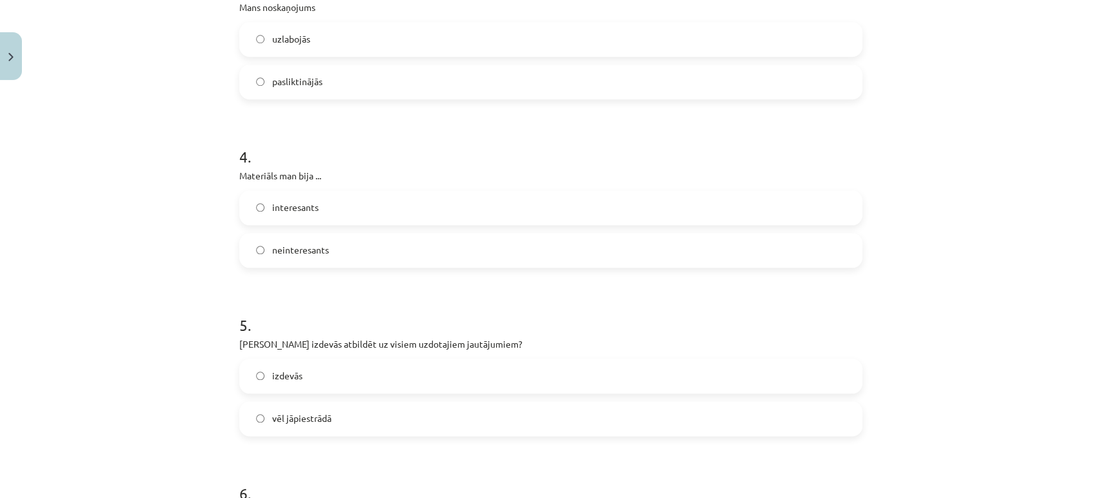
scroll to position [788, 0]
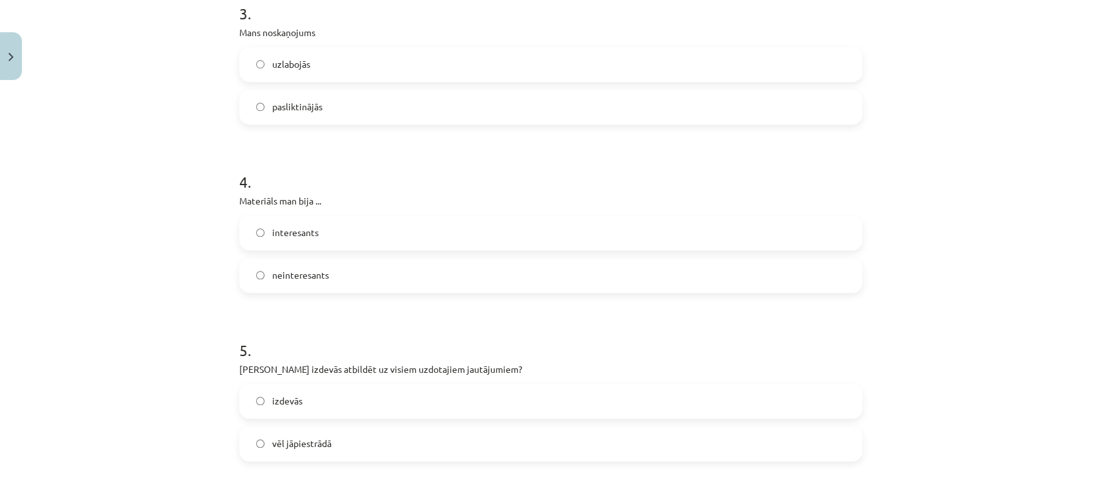
click at [315, 238] on label "interesants" at bounding box center [551, 233] width 620 height 32
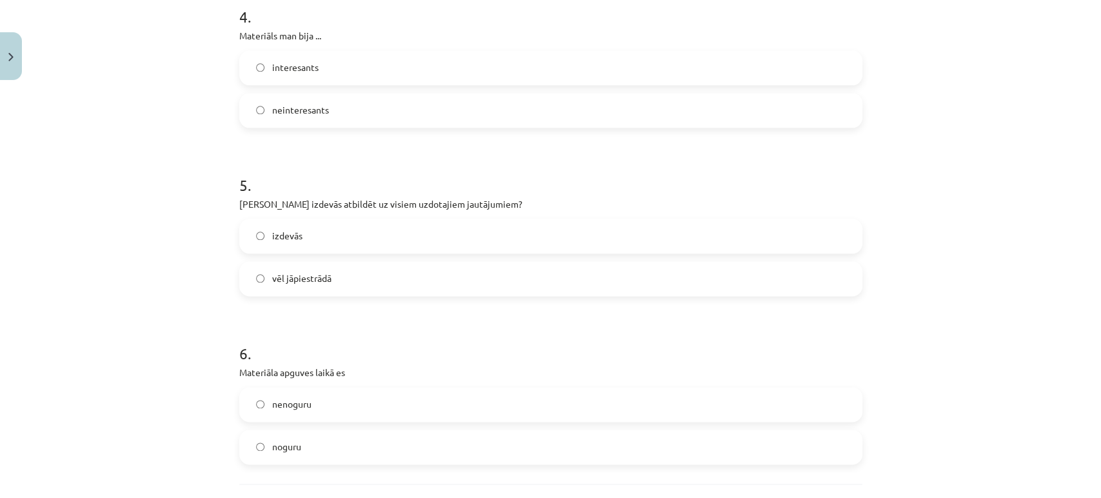
scroll to position [1003, 0]
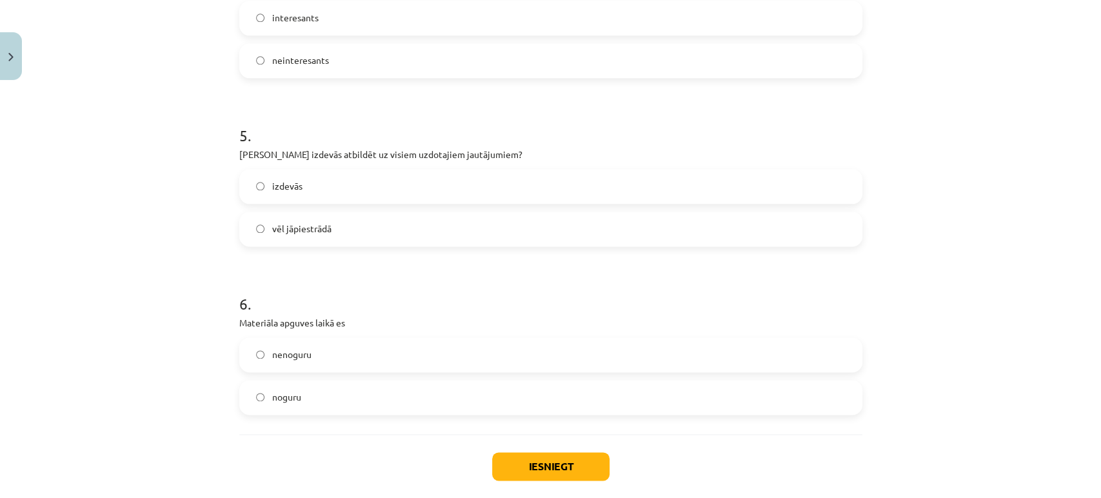
click at [349, 186] on label "izdevās" at bounding box center [551, 186] width 620 height 32
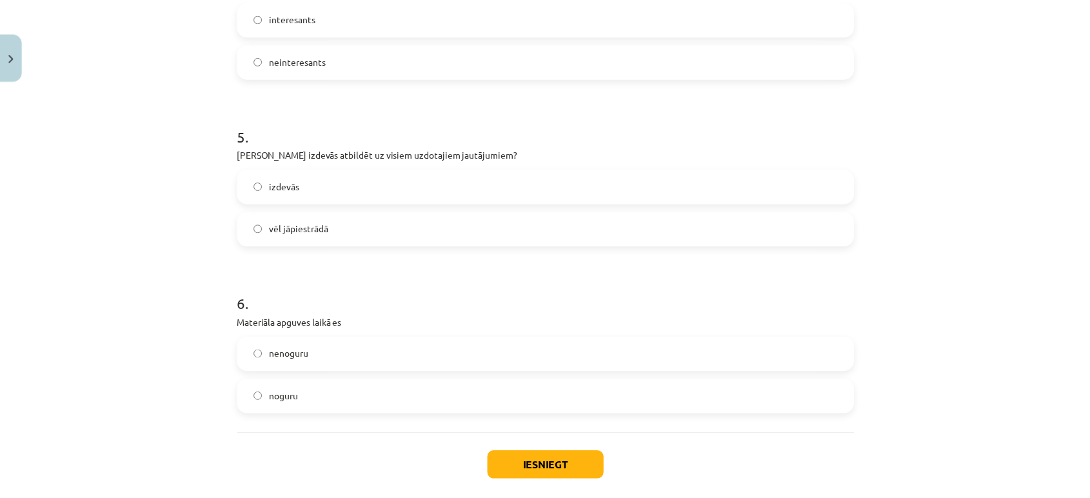
scroll to position [1068, 0]
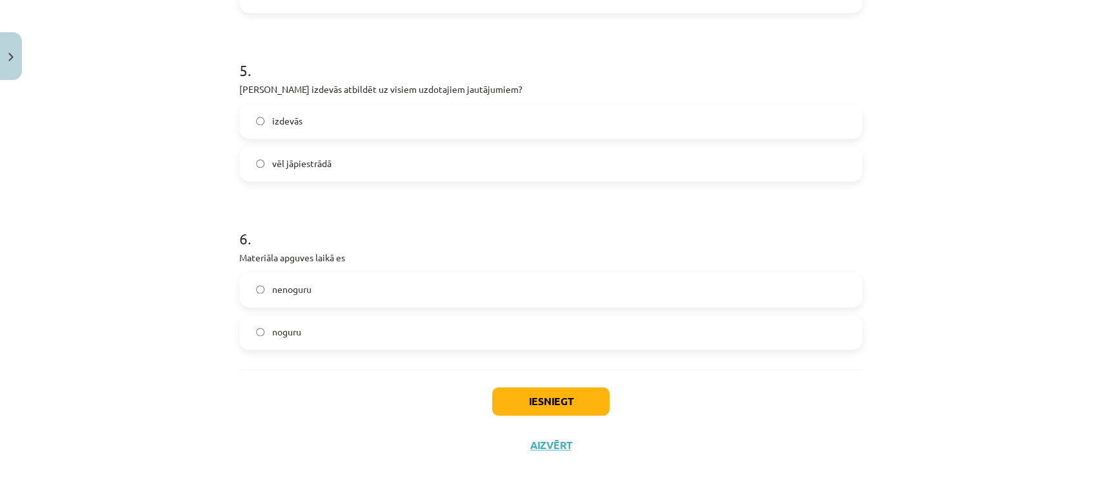
click at [313, 344] on label "noguru" at bounding box center [551, 332] width 620 height 32
click at [537, 402] on button "Iesniegt" at bounding box center [550, 401] width 117 height 28
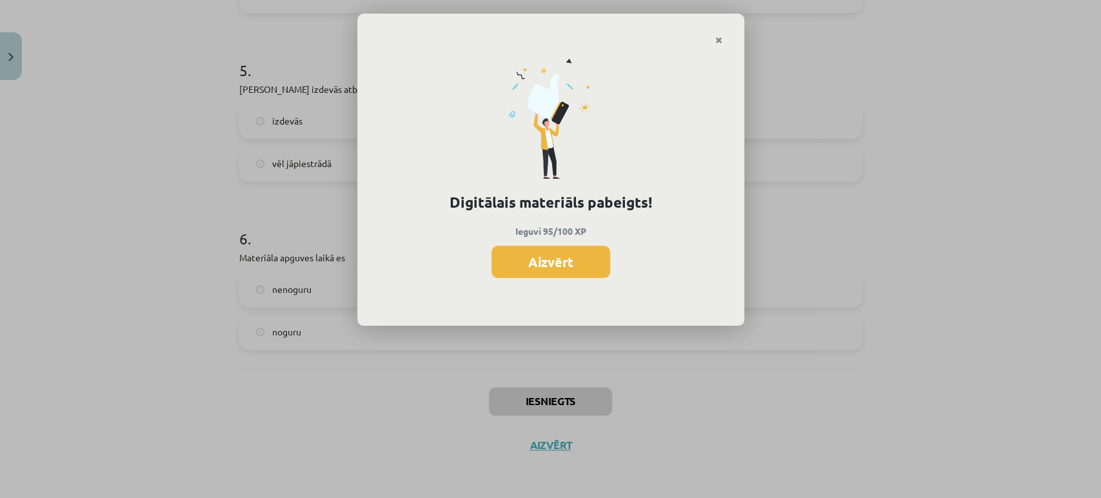
click at [595, 273] on button "Aizvērt" at bounding box center [550, 262] width 119 height 32
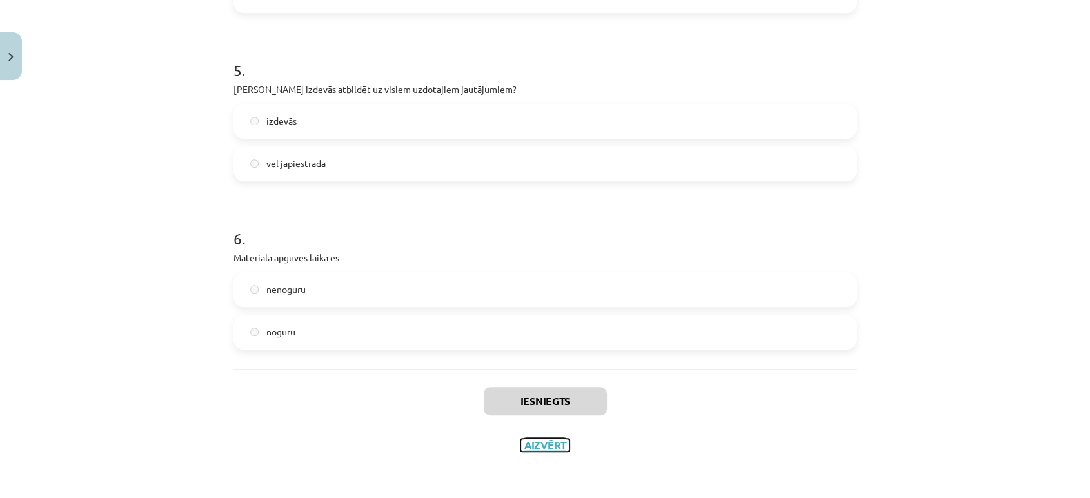
click at [540, 446] on button "Aizvērt" at bounding box center [544, 445] width 49 height 13
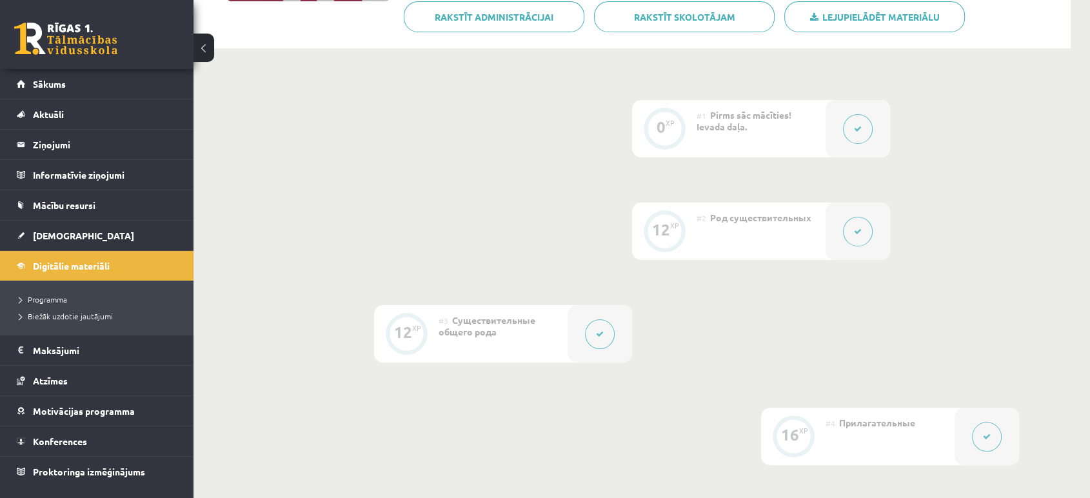
scroll to position [261, 0]
click at [78, 88] on link "Sākums" at bounding box center [97, 84] width 161 height 30
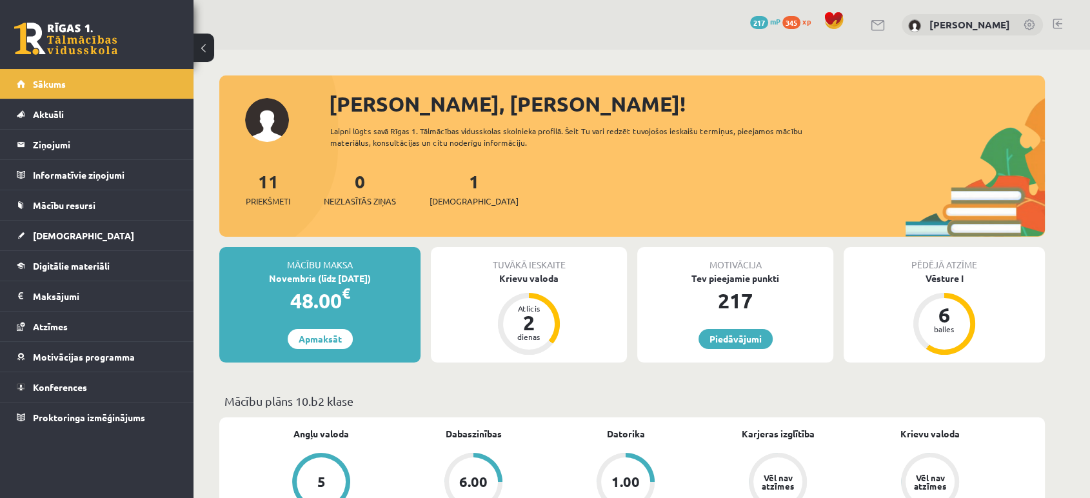
click at [538, 288] on div "Tuvākā ieskaite Krievu valoda Atlicis 2 dienas" at bounding box center [529, 304] width 196 height 115
click at [540, 282] on div "Krievu valoda" at bounding box center [529, 278] width 196 height 14
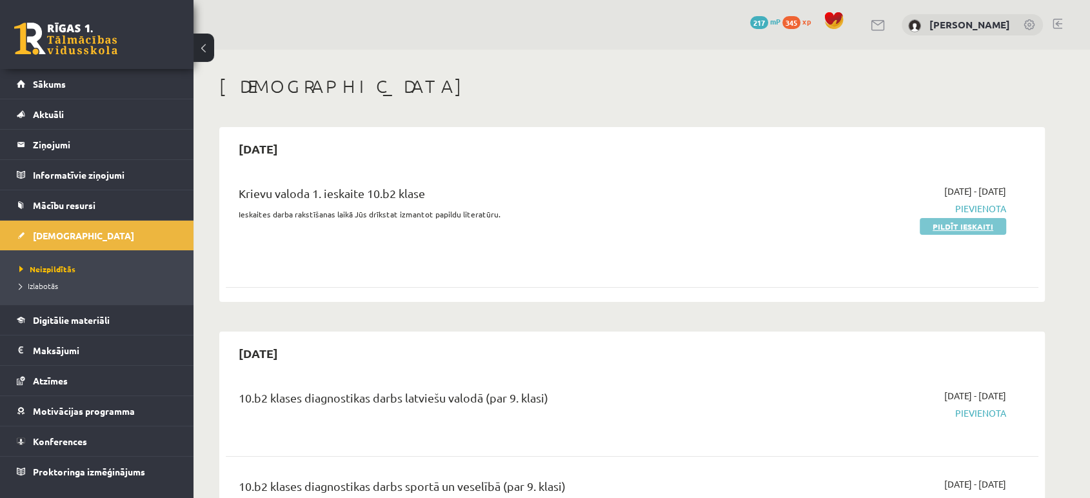
click at [966, 230] on link "Pildīt ieskaiti" at bounding box center [963, 226] width 86 height 17
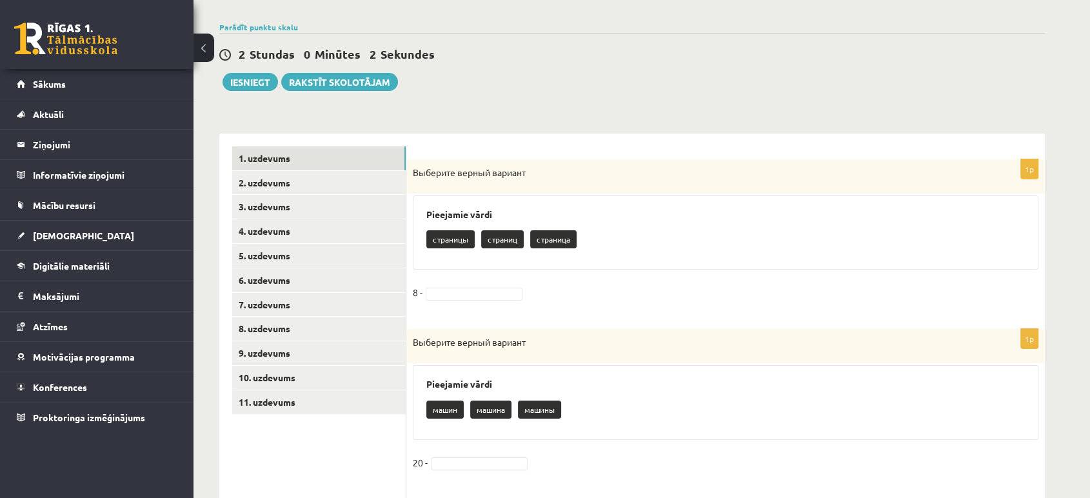
scroll to position [215, 0]
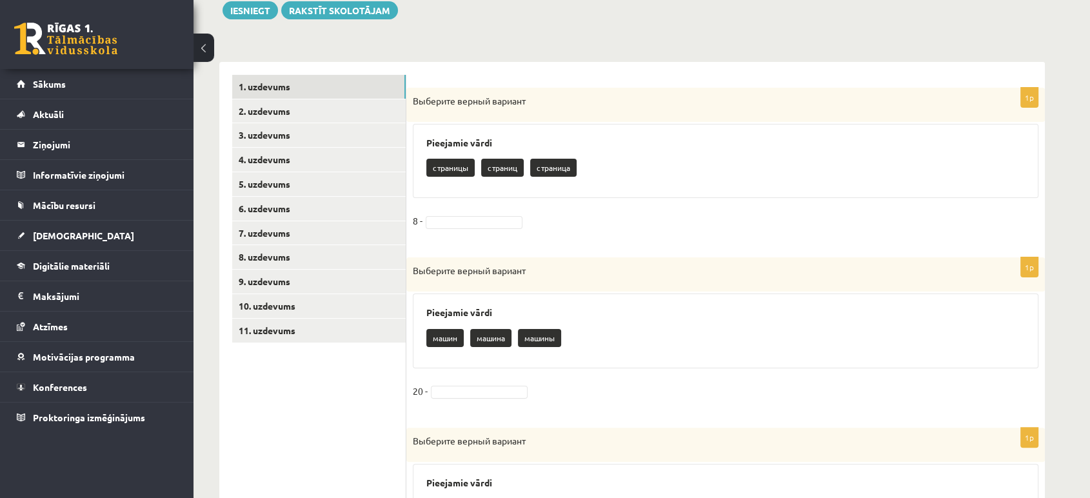
click at [504, 169] on p "страниц" at bounding box center [502, 168] width 43 height 18
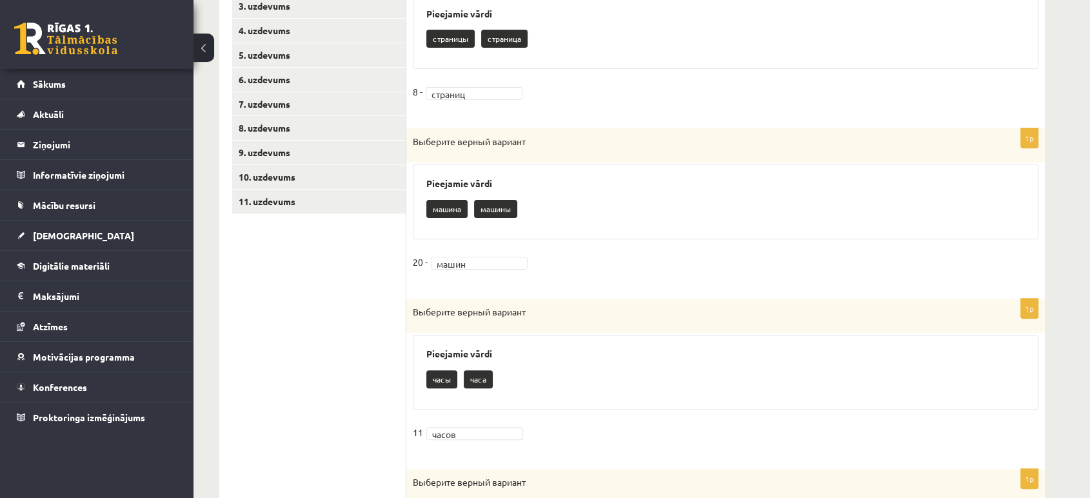
scroll to position [139, 0]
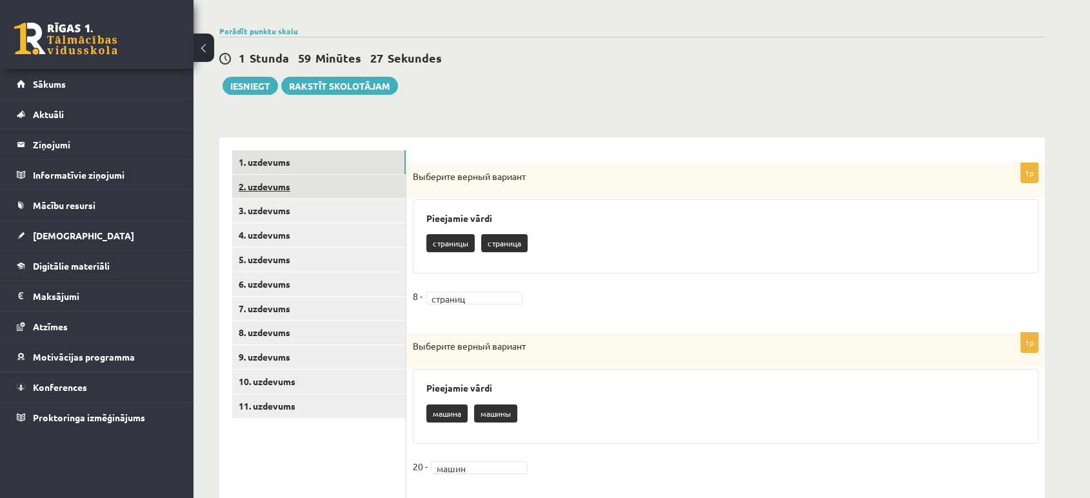
click at [294, 194] on link "2. uzdevums" at bounding box center [318, 187] width 173 height 24
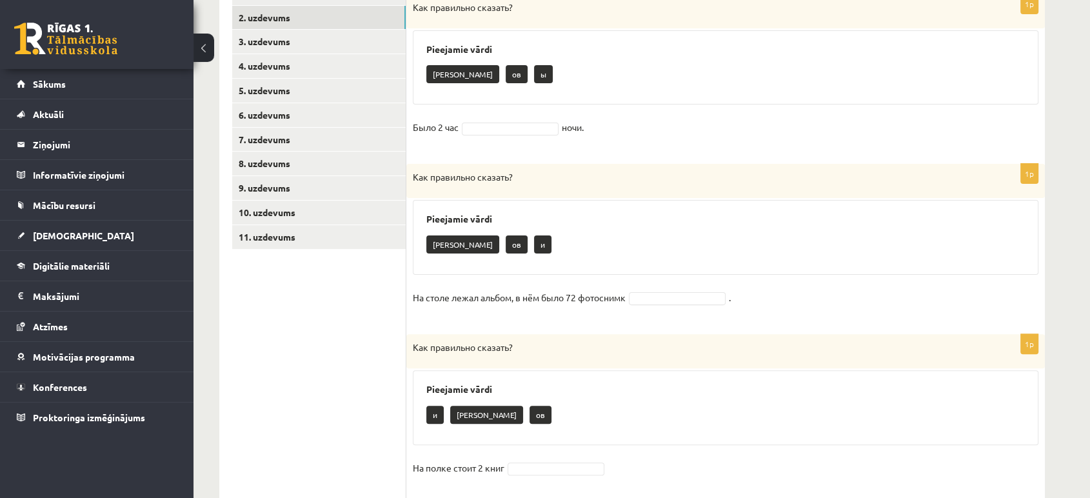
scroll to position [283, 0]
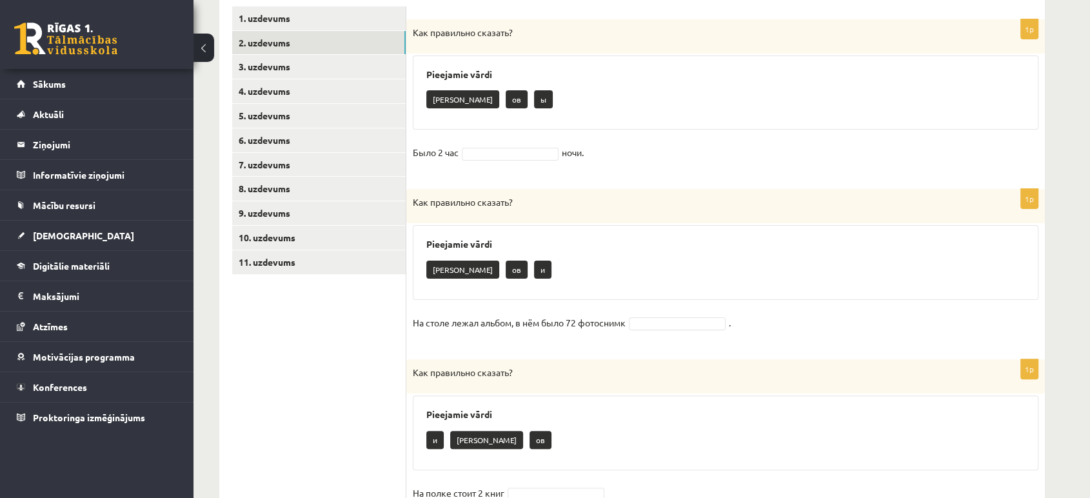
click at [434, 97] on p "а" at bounding box center [462, 99] width 73 height 18
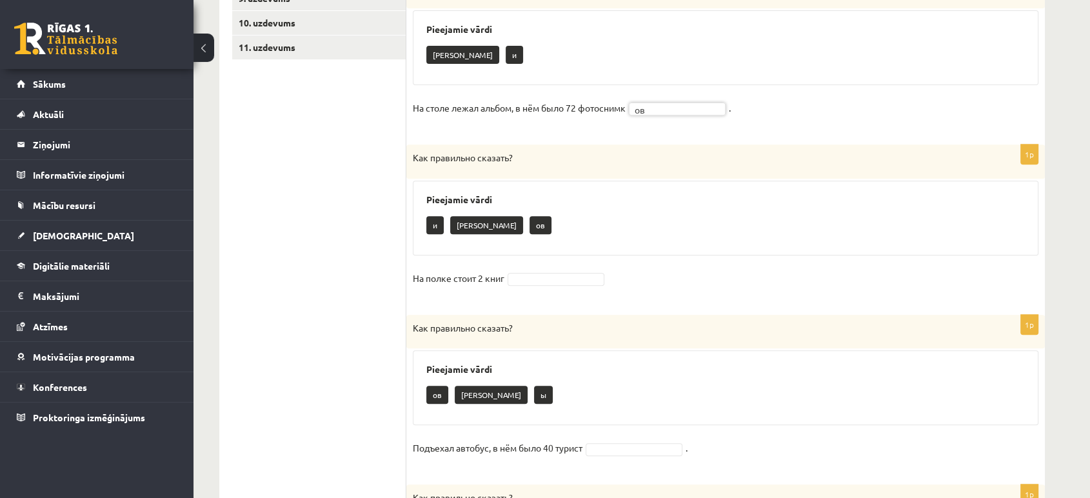
scroll to position [569, 0]
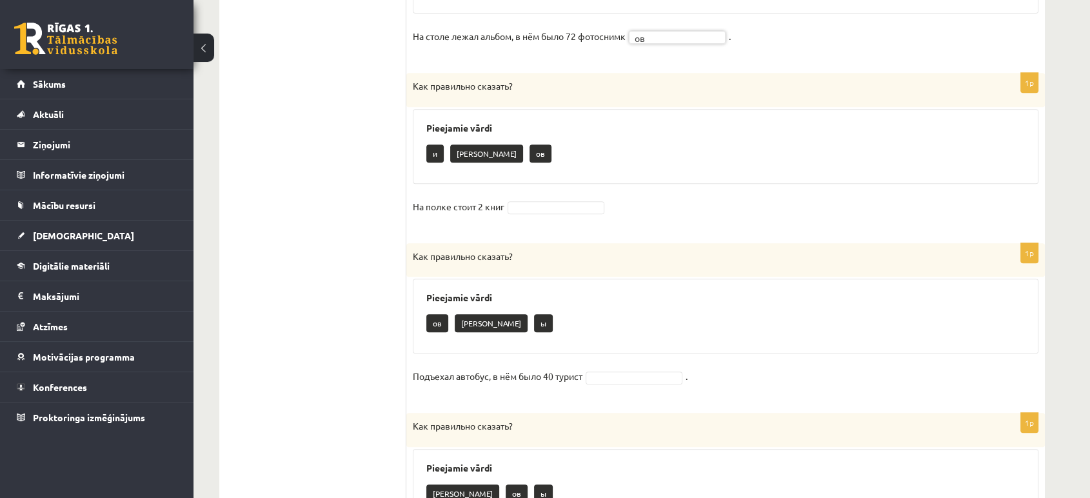
click at [536, 215] on fieldset "На полке стоит 2 книг" at bounding box center [726, 210] width 626 height 27
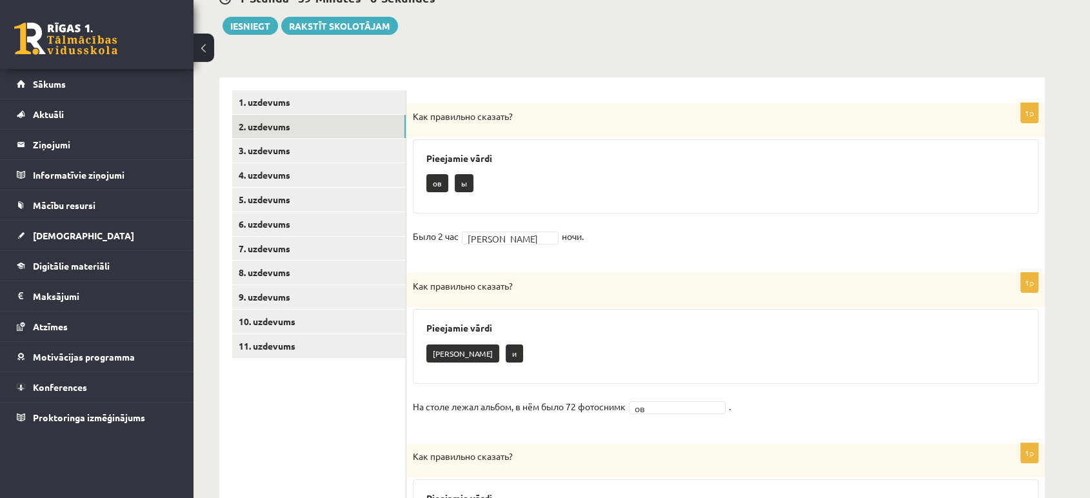
scroll to position [35, 0]
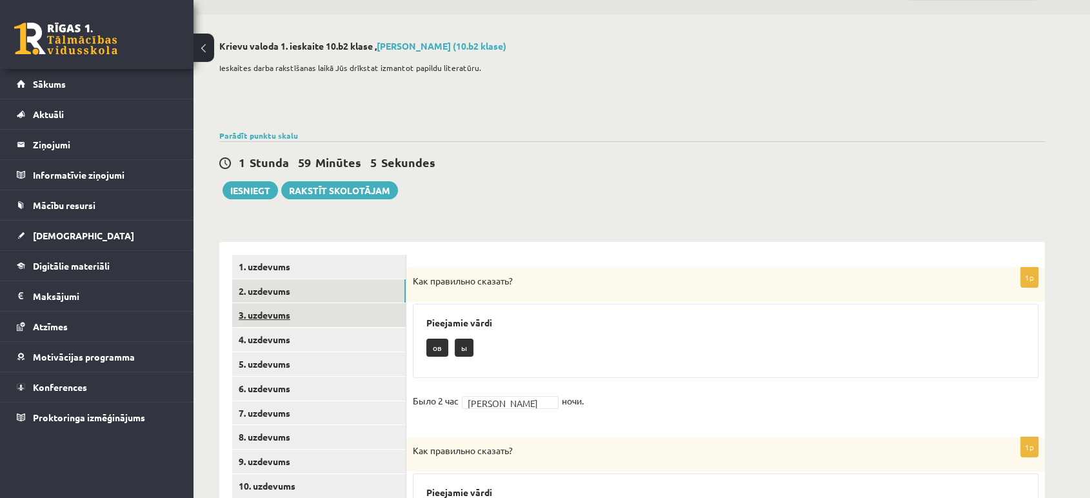
click at [281, 313] on link "3. uzdevums" at bounding box center [318, 315] width 173 height 24
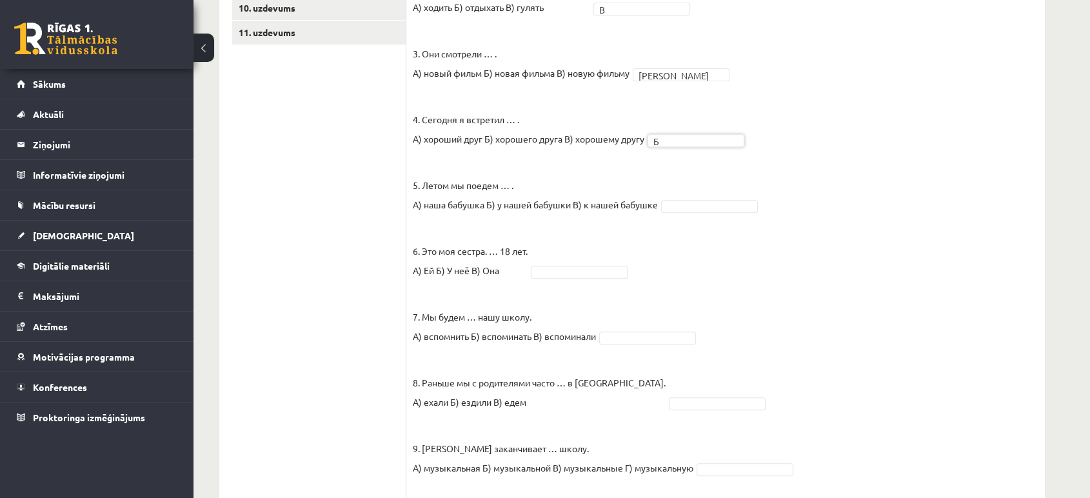
scroll to position [537, 0]
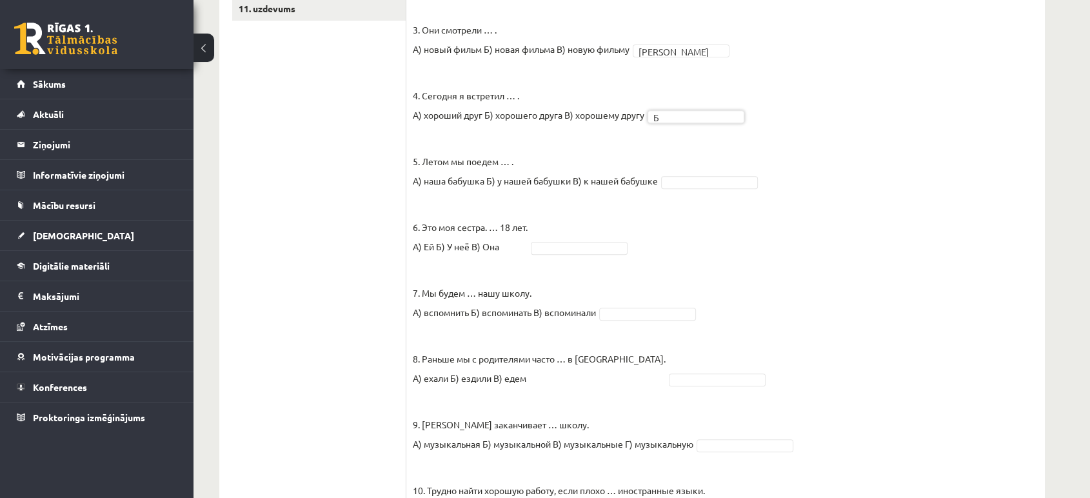
click at [711, 174] on fieldset "1. Каждый день мы … новые слова. А) учим Б) изучаем В) учимся Б * 2. Утром и ве…" at bounding box center [726, 207] width 626 height 638
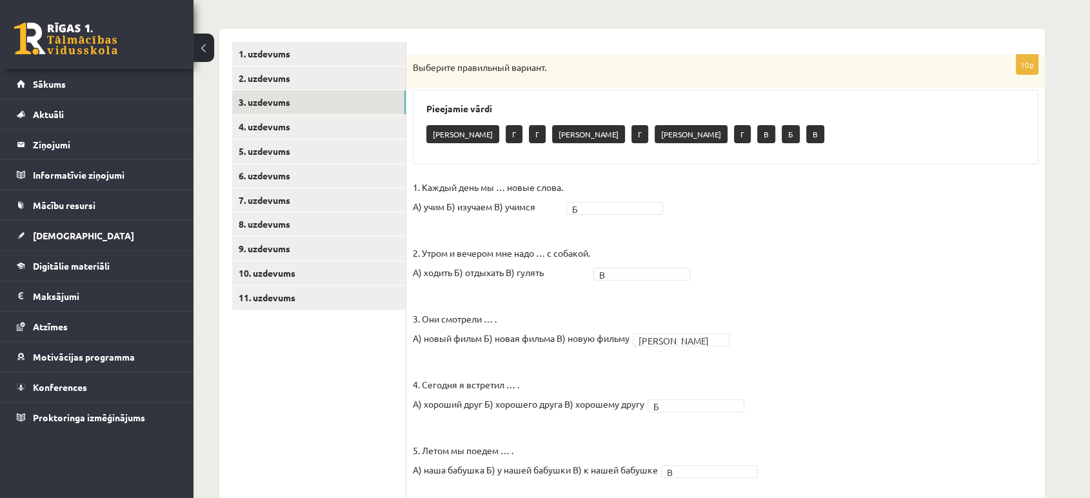
scroll to position [37, 0]
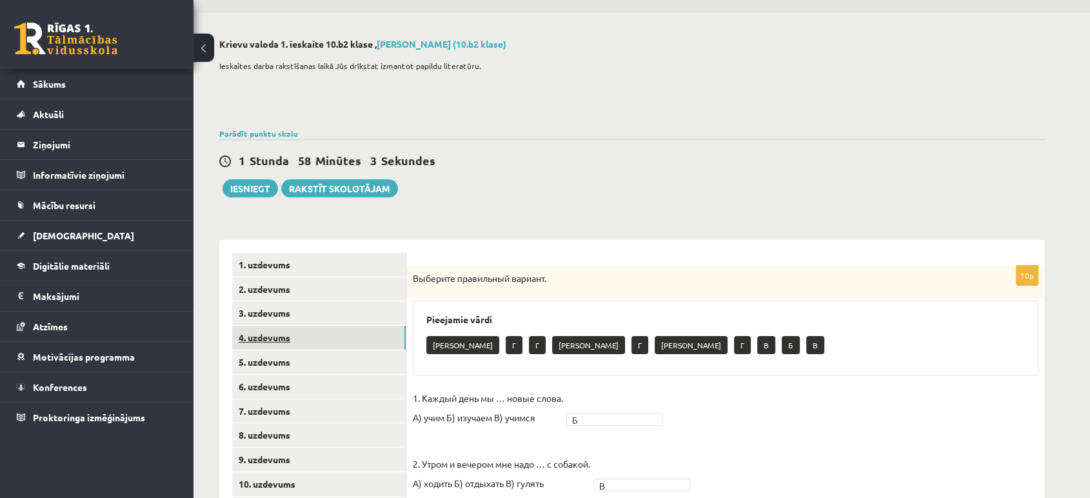
click at [291, 338] on link "4. uzdevums" at bounding box center [318, 338] width 173 height 24
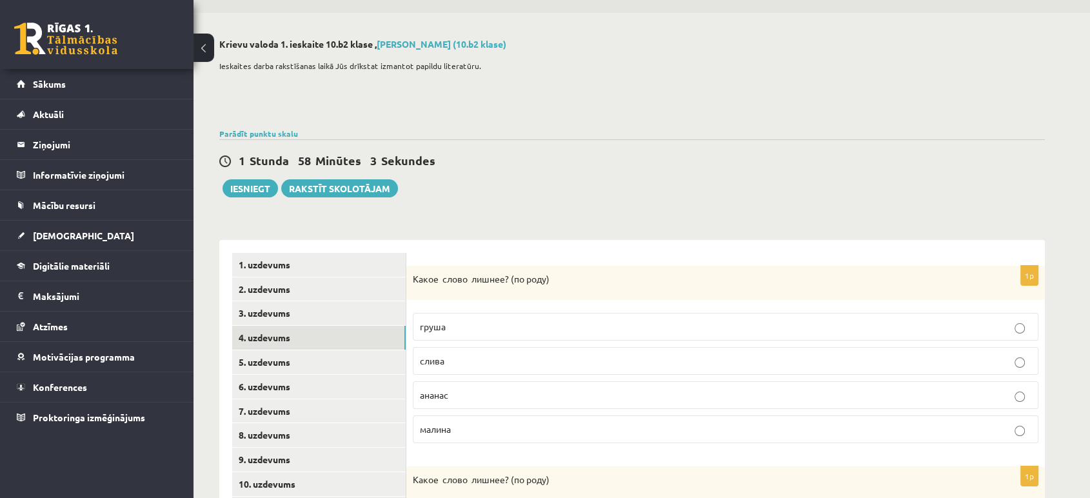
scroll to position [252, 0]
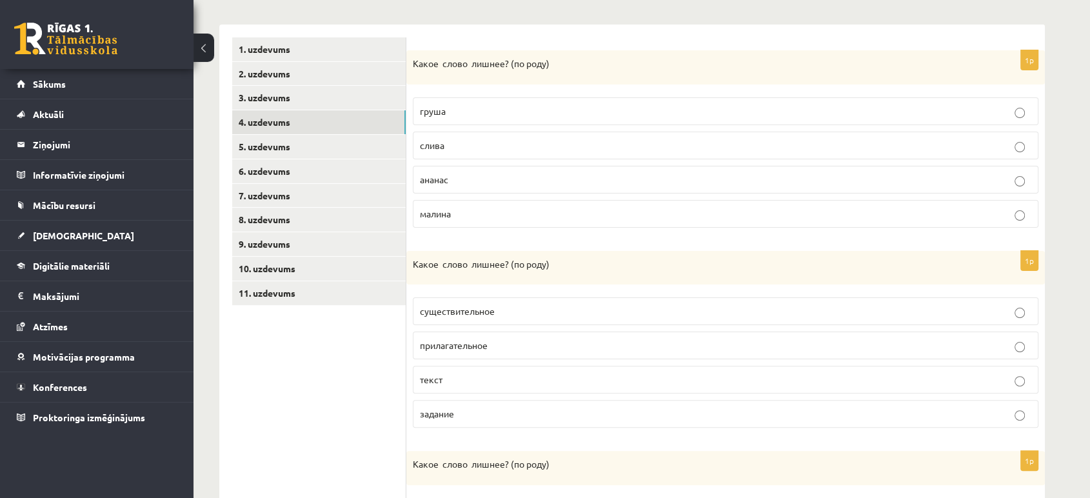
click at [453, 181] on p "ананас" at bounding box center [725, 180] width 611 height 14
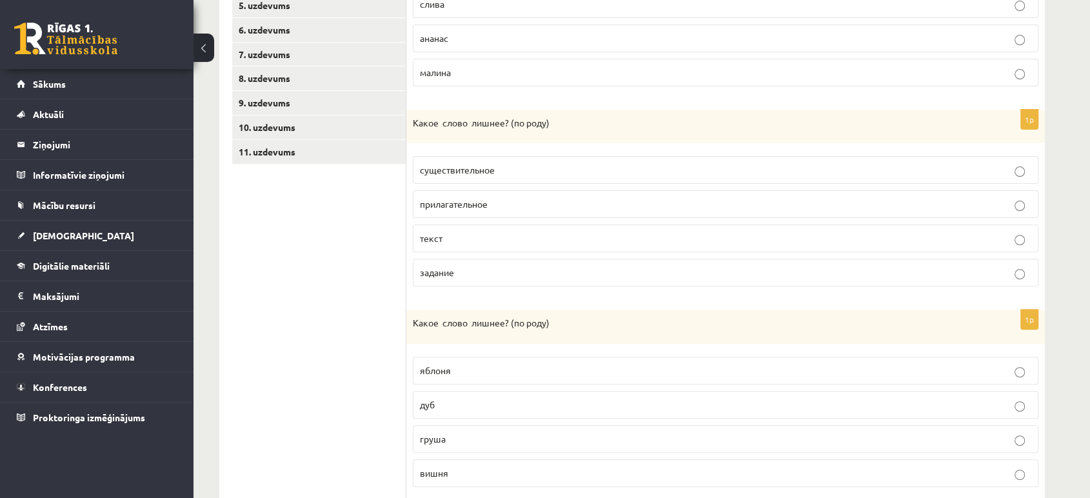
scroll to position [395, 0]
click at [475, 232] on p "текст" at bounding box center [725, 237] width 611 height 14
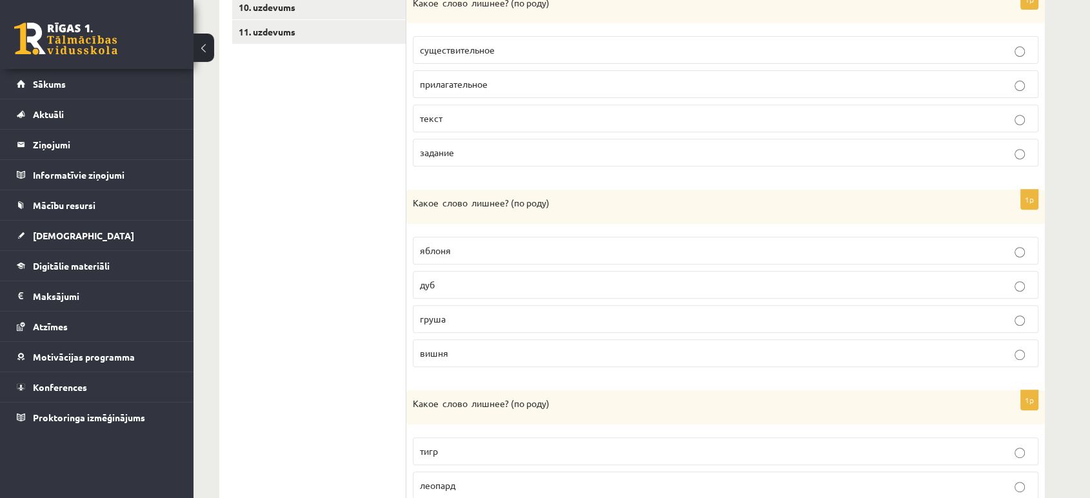
scroll to position [538, 0]
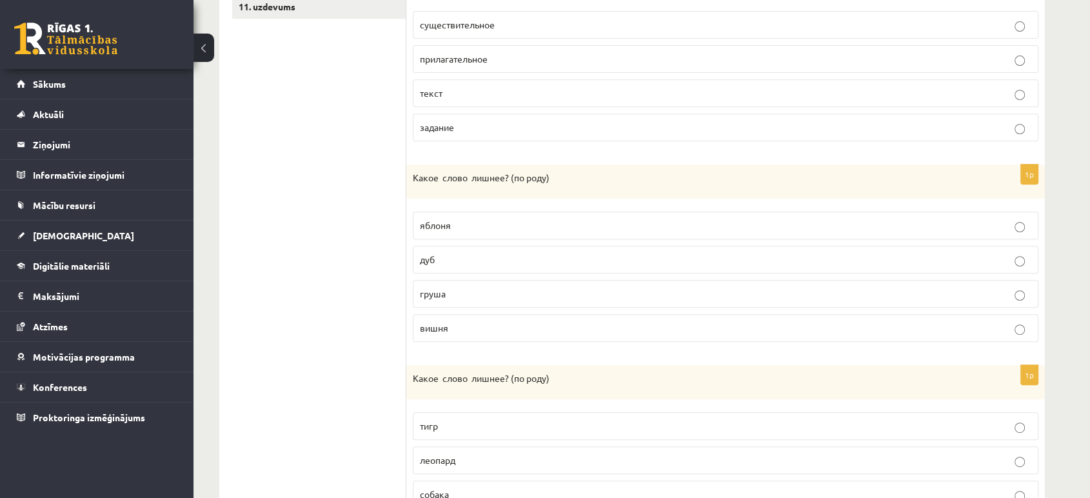
click at [438, 264] on p "дуб" at bounding box center [725, 260] width 611 height 14
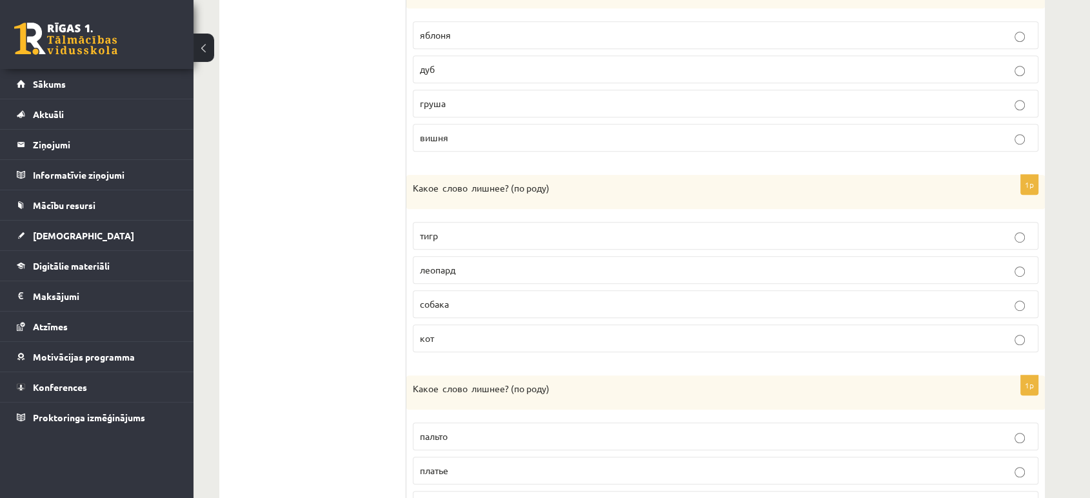
scroll to position [753, 0]
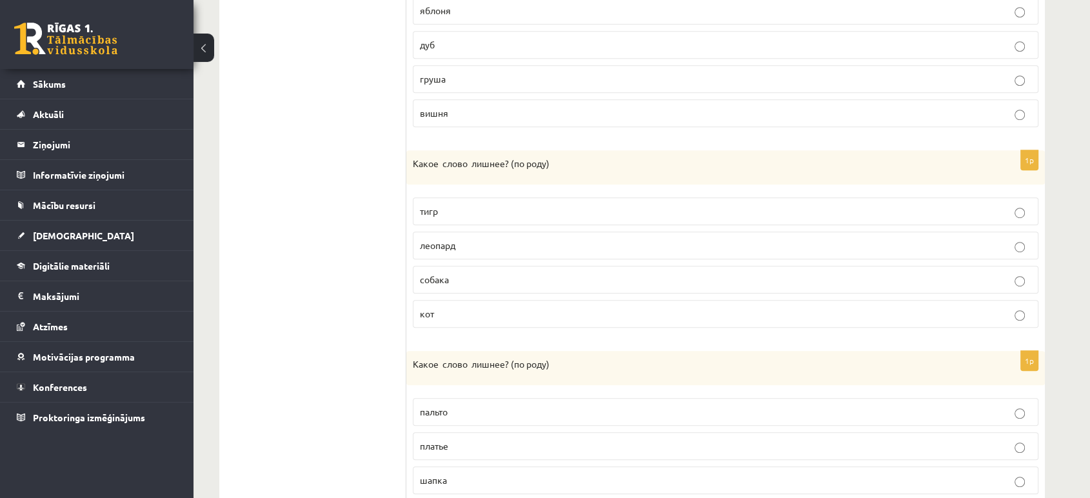
click at [489, 281] on p "собака" at bounding box center [725, 280] width 611 height 14
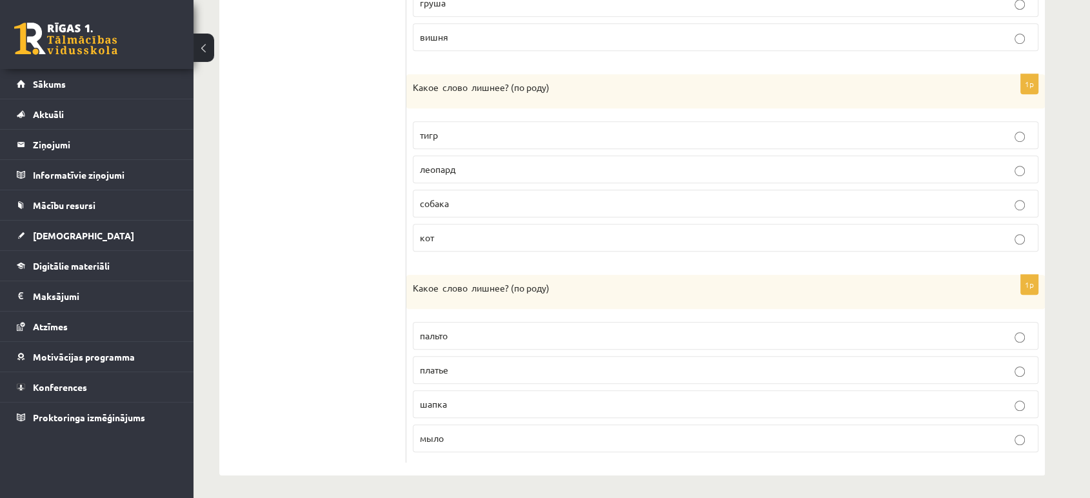
click at [499, 401] on p "шапка" at bounding box center [725, 404] width 611 height 14
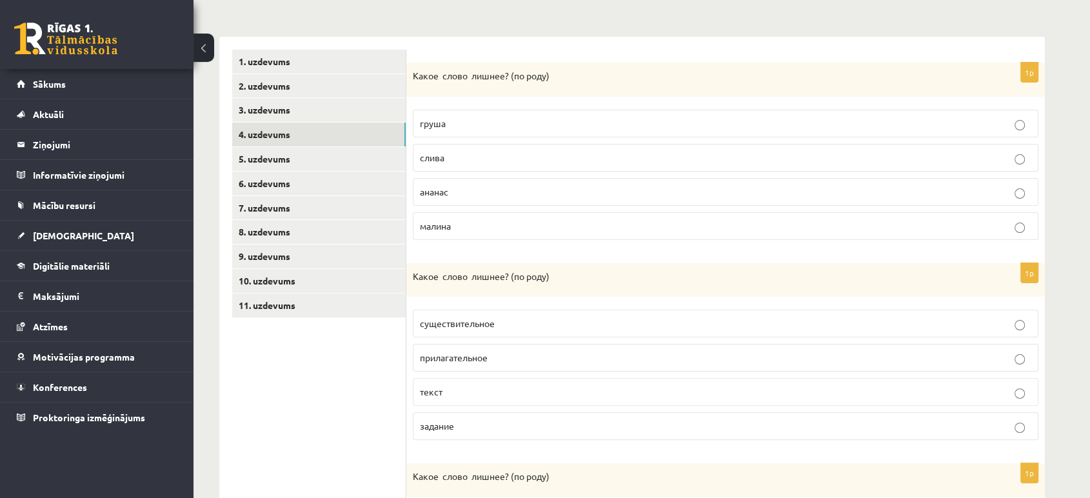
scroll to position [184, 0]
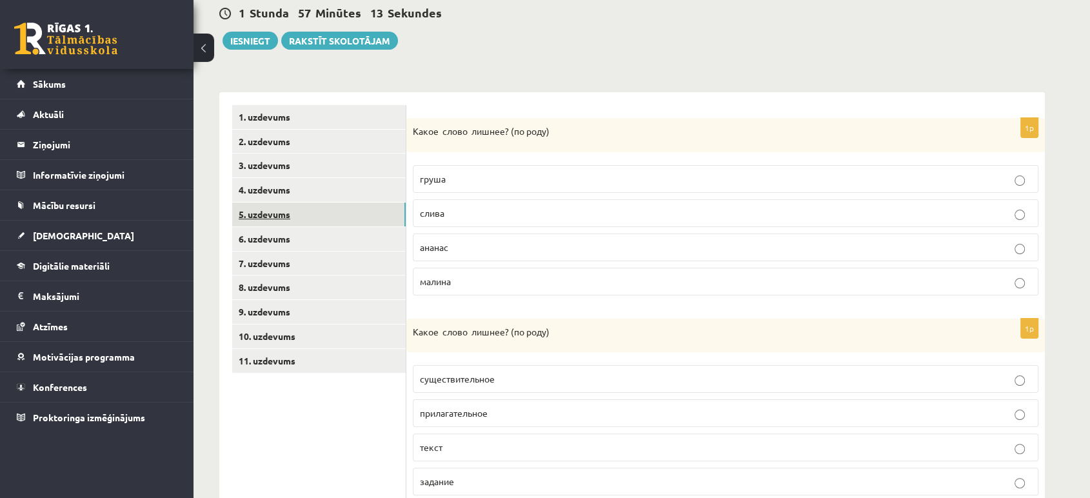
click at [275, 217] on link "5. uzdevums" at bounding box center [318, 214] width 173 height 24
click at [451, 251] on p "зеркало" at bounding box center [725, 246] width 611 height 14
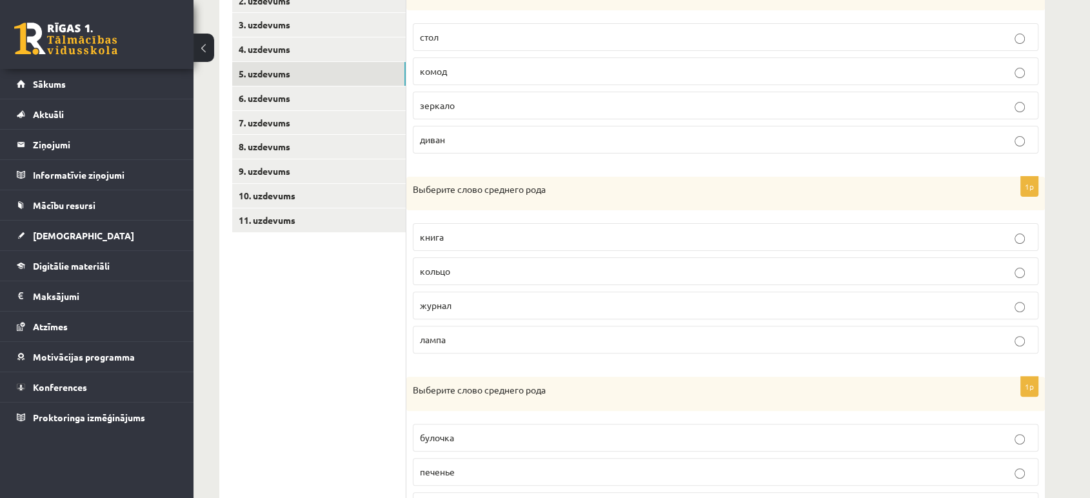
scroll to position [328, 0]
click at [444, 262] on span "кольцо" at bounding box center [435, 268] width 30 height 12
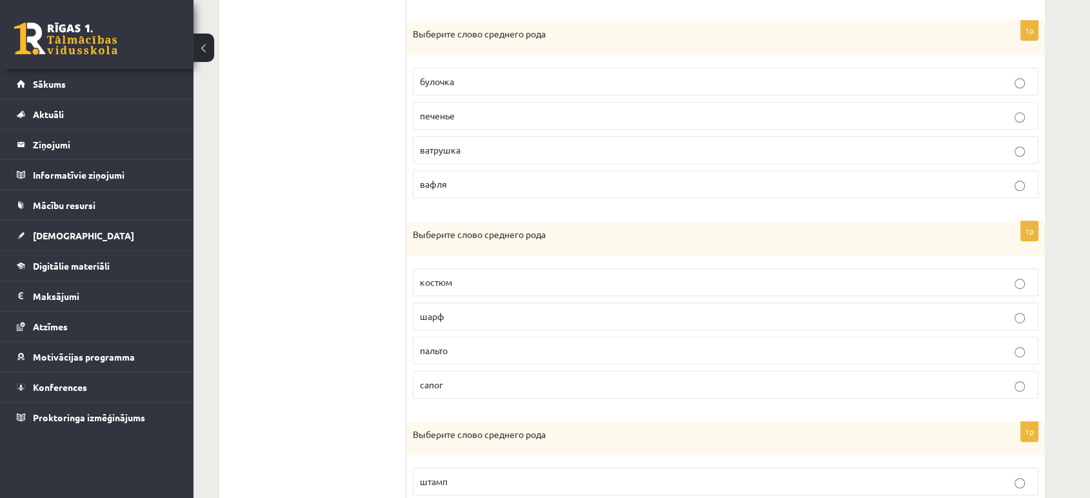
scroll to position [686, 0]
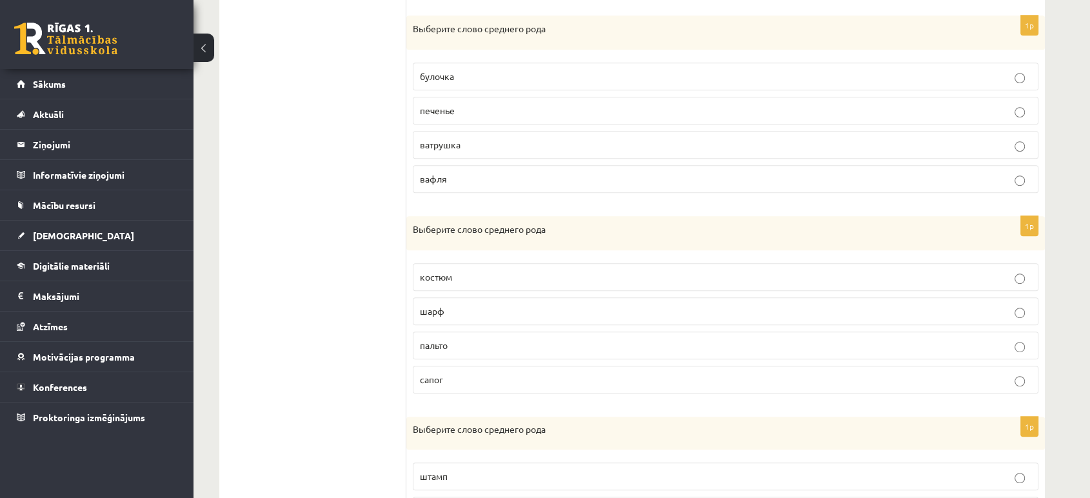
click at [464, 108] on p "печенье" at bounding box center [725, 111] width 611 height 14
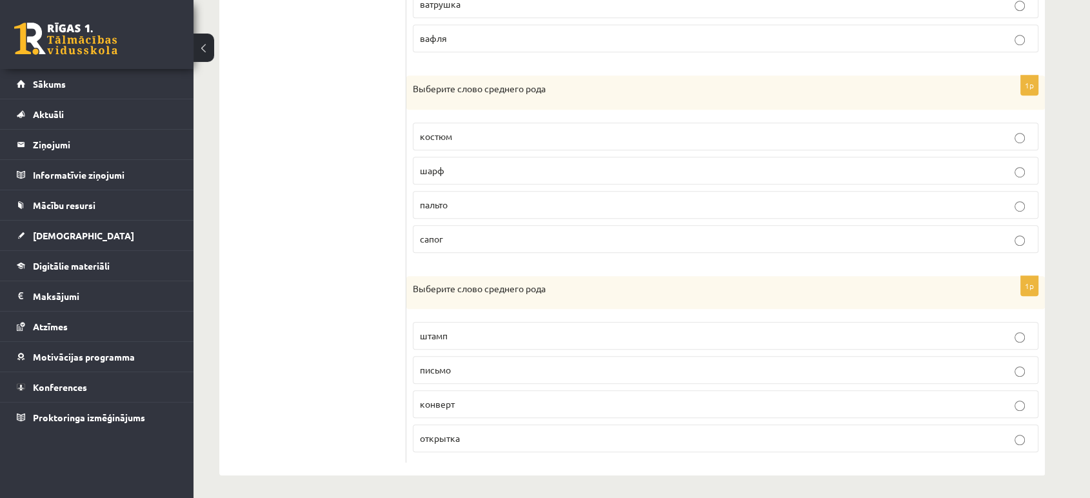
click at [444, 208] on p "пальто" at bounding box center [725, 205] width 611 height 14
click at [458, 365] on p "письмо" at bounding box center [725, 370] width 611 height 14
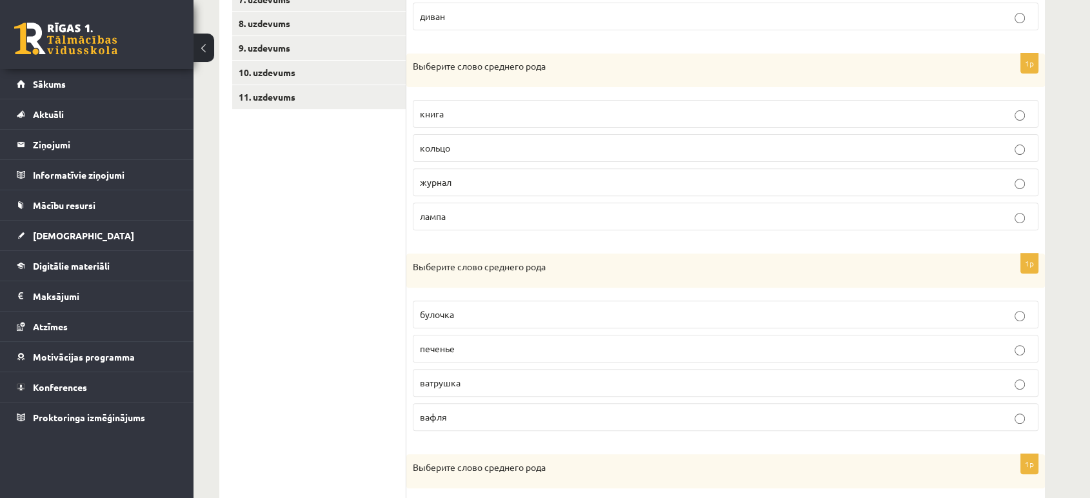
scroll to position [325, 0]
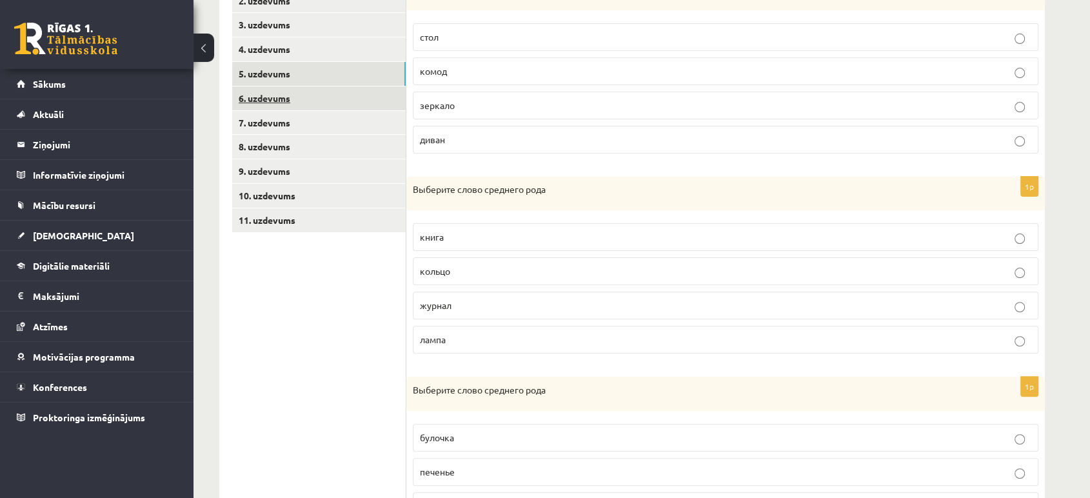
click at [314, 98] on link "6. uzdevums" at bounding box center [318, 98] width 173 height 24
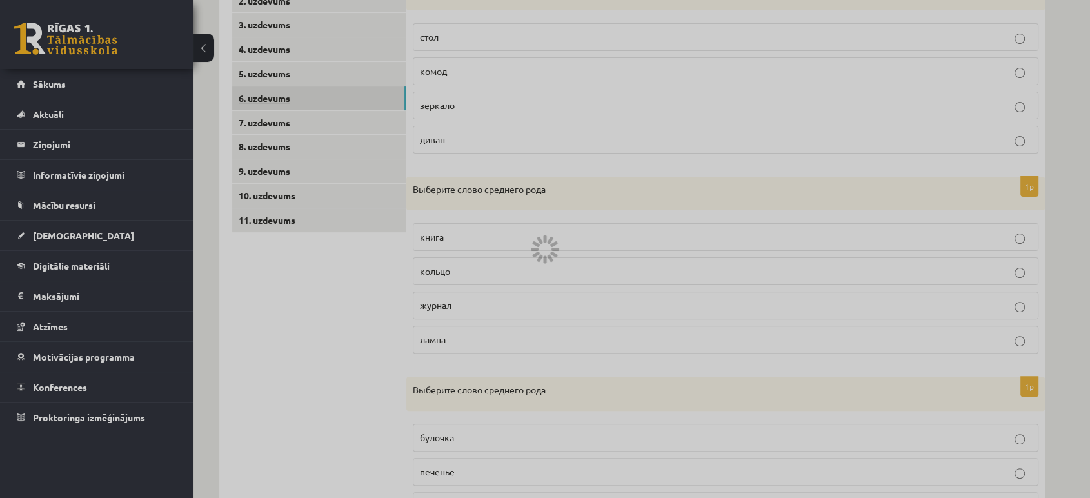
scroll to position [219, 0]
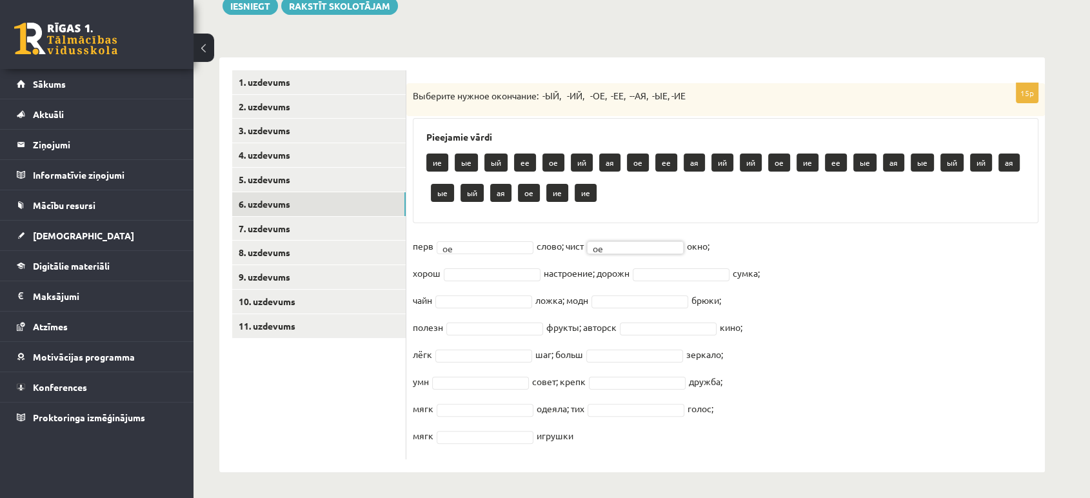
drag, startPoint x: 491, startPoint y: 272, endPoint x: 500, endPoint y: 273, distance: 8.4
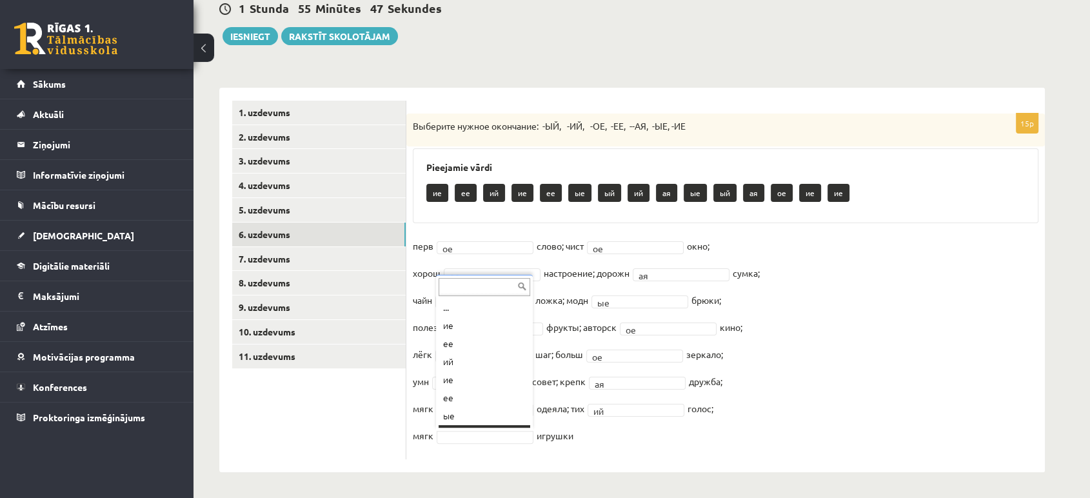
scroll to position [15, 0]
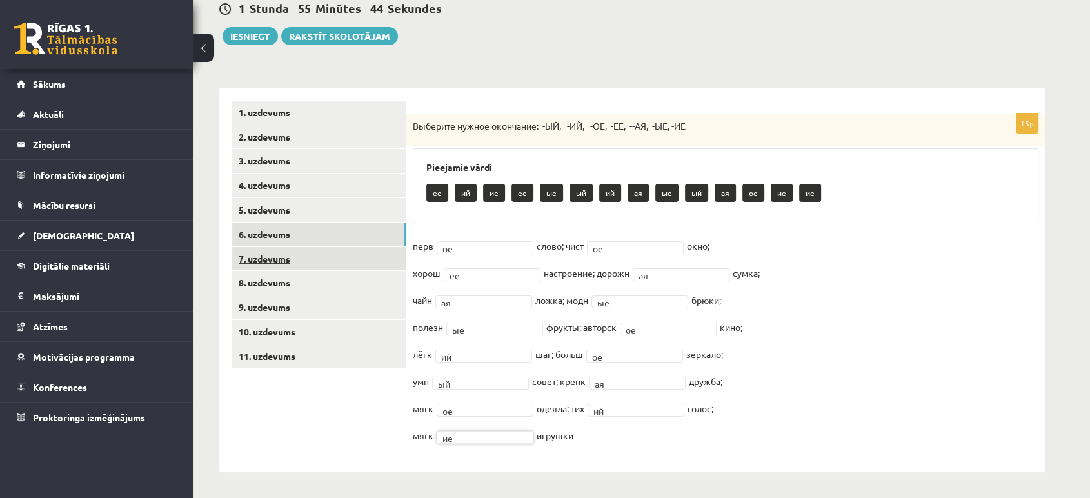
click at [308, 256] on link "7. uzdevums" at bounding box center [318, 259] width 173 height 24
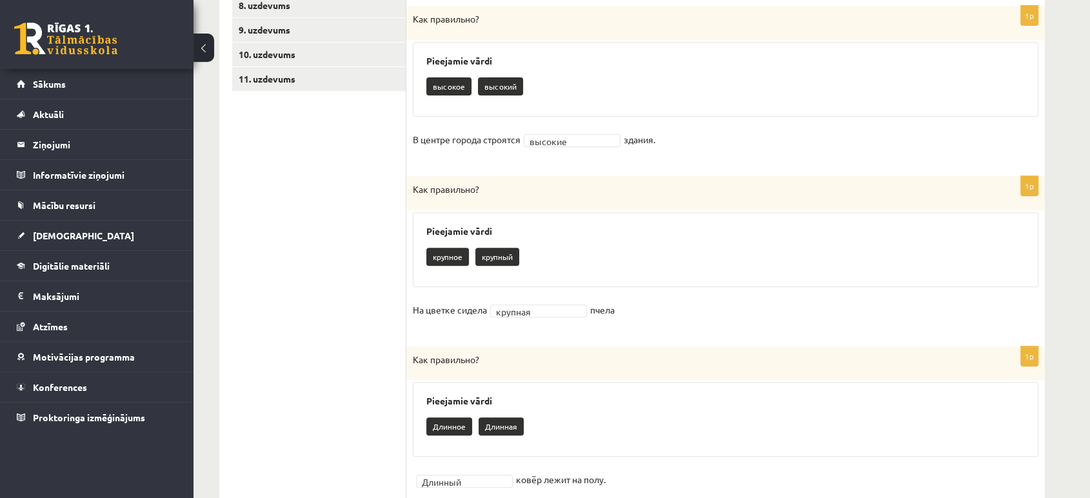
scroll to position [231, 0]
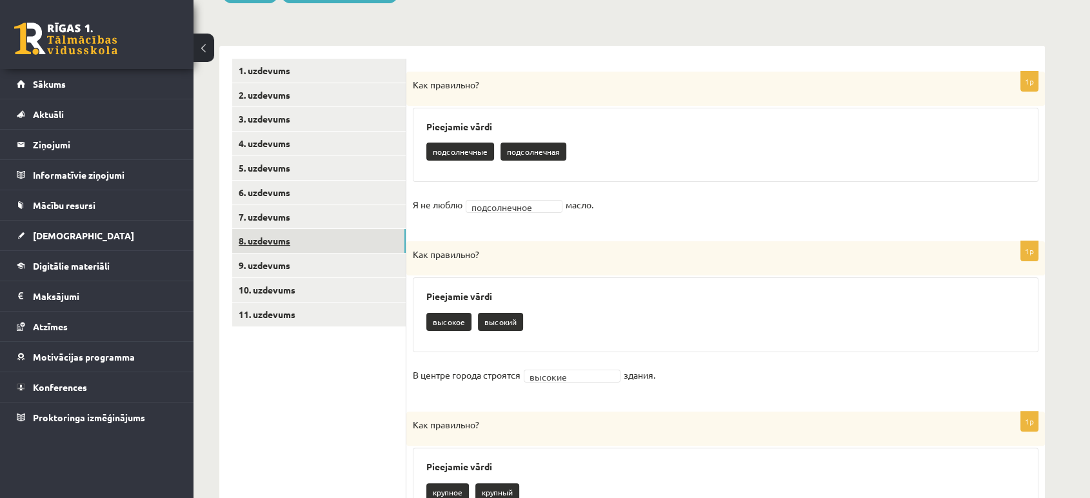
click at [263, 244] on link "8. uzdevums" at bounding box center [318, 241] width 173 height 24
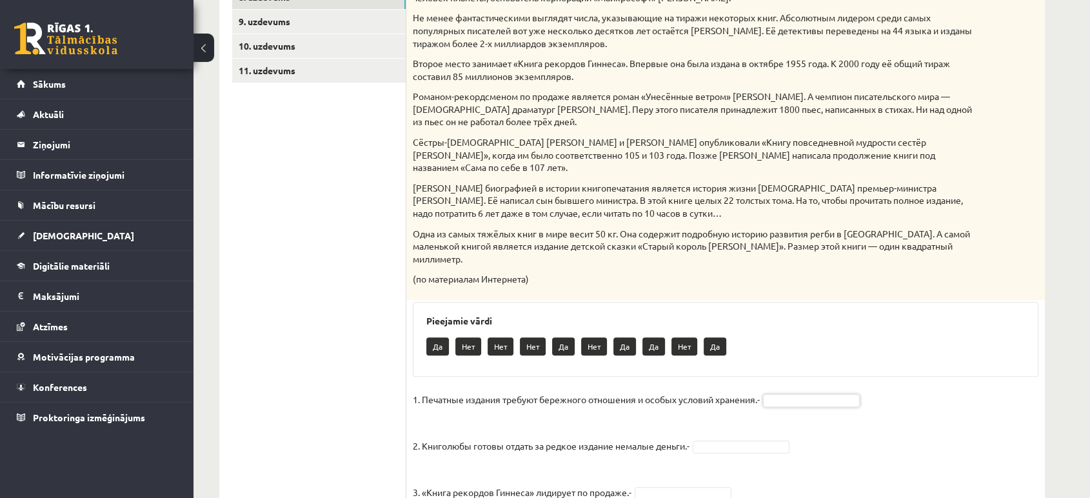
scroll to position [475, 0]
click at [682, 459] on fieldset "1. Печатные издания требуют бережного отношения и особых условий хранения.- 2. …" at bounding box center [726, 505] width 626 height 232
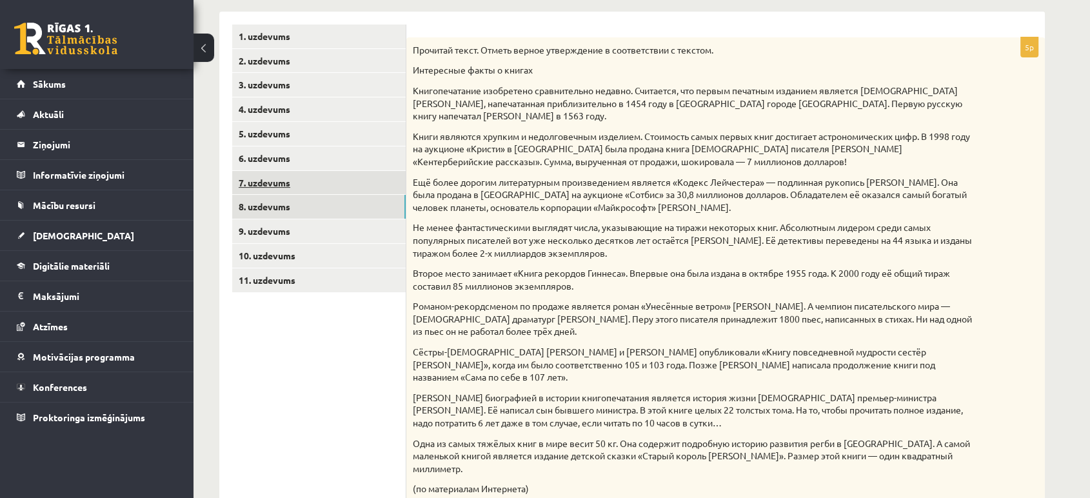
scroll to position [188, 0]
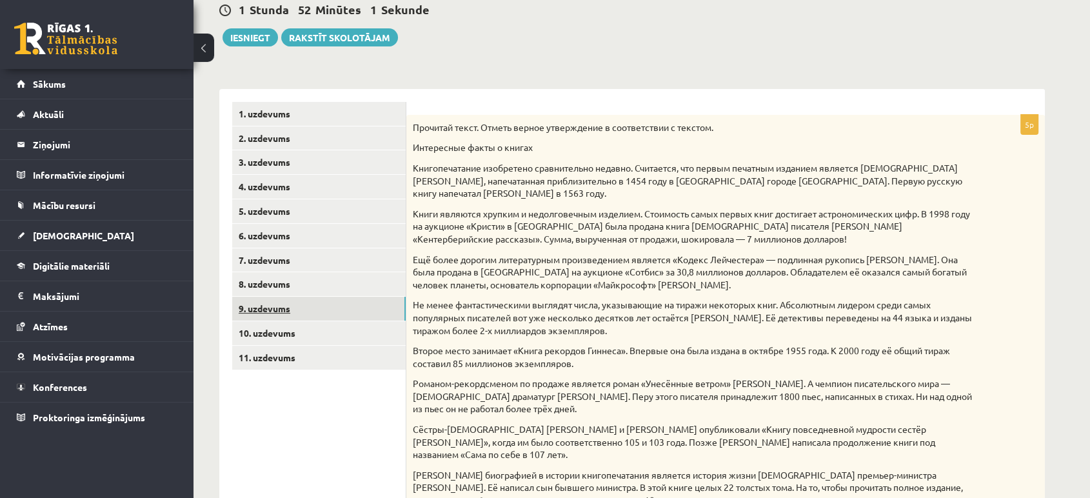
click at [295, 310] on link "9. uzdevums" at bounding box center [318, 309] width 173 height 24
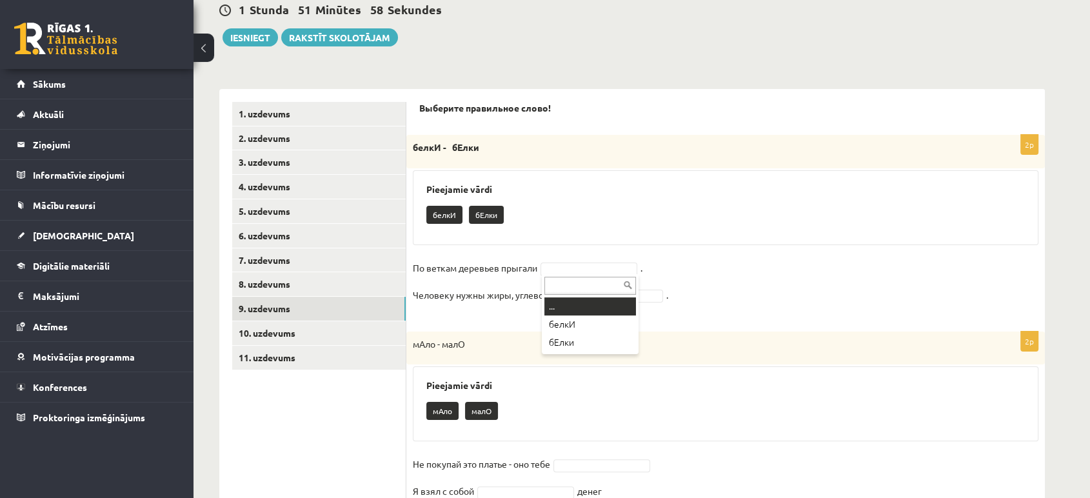
drag, startPoint x: 593, startPoint y: 270, endPoint x: 598, endPoint y: 261, distance: 10.4
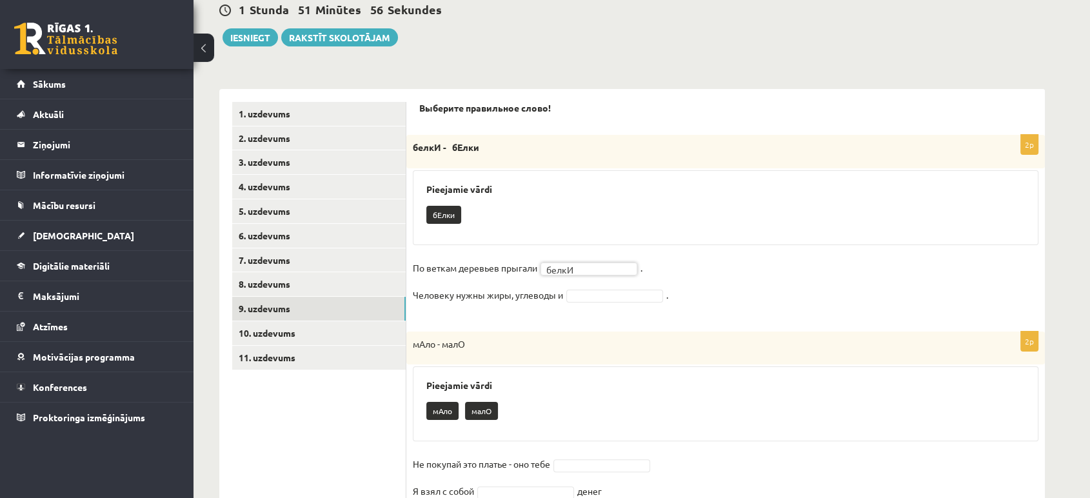
click at [595, 302] on fieldset "По веткам деревьев прыгали белкИ ***** . Человеку нужны жиры, углеводы и ." at bounding box center [726, 285] width 626 height 54
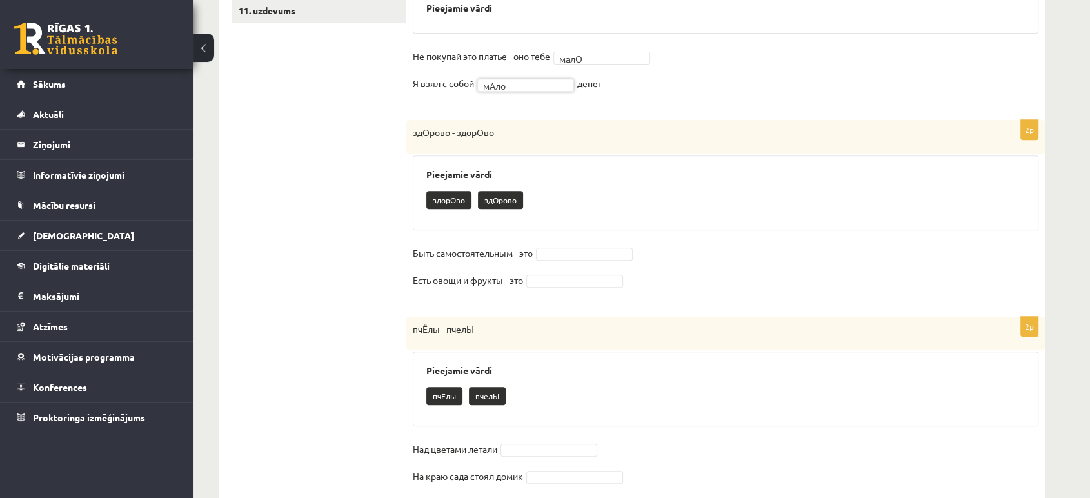
scroll to position [546, 0]
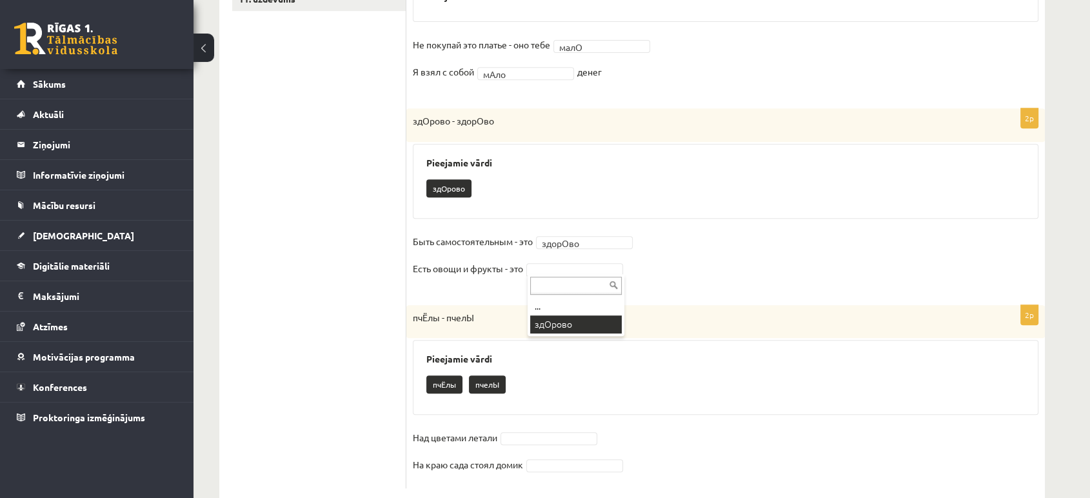
drag, startPoint x: 573, startPoint y: 323, endPoint x: 575, endPoint y: 315, distance: 8.5
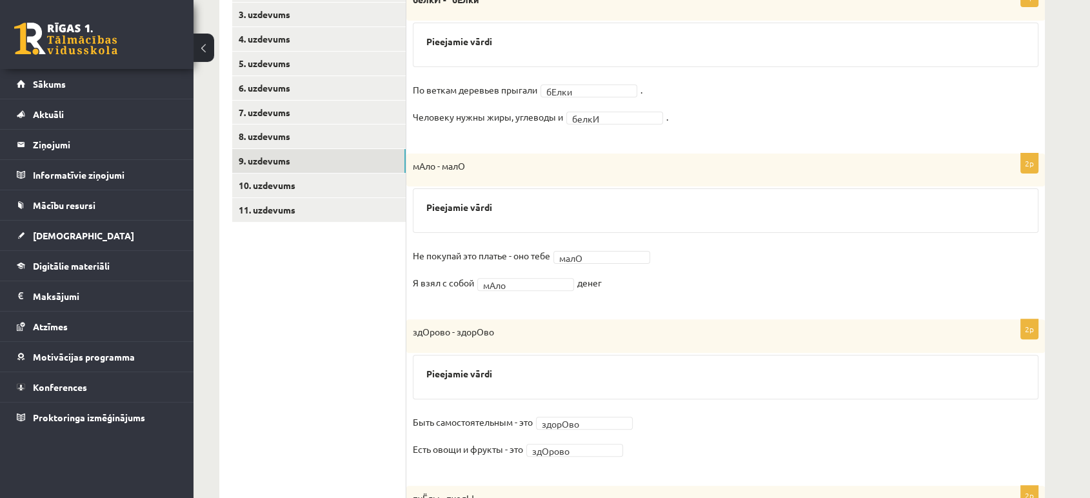
scroll to position [227, 0]
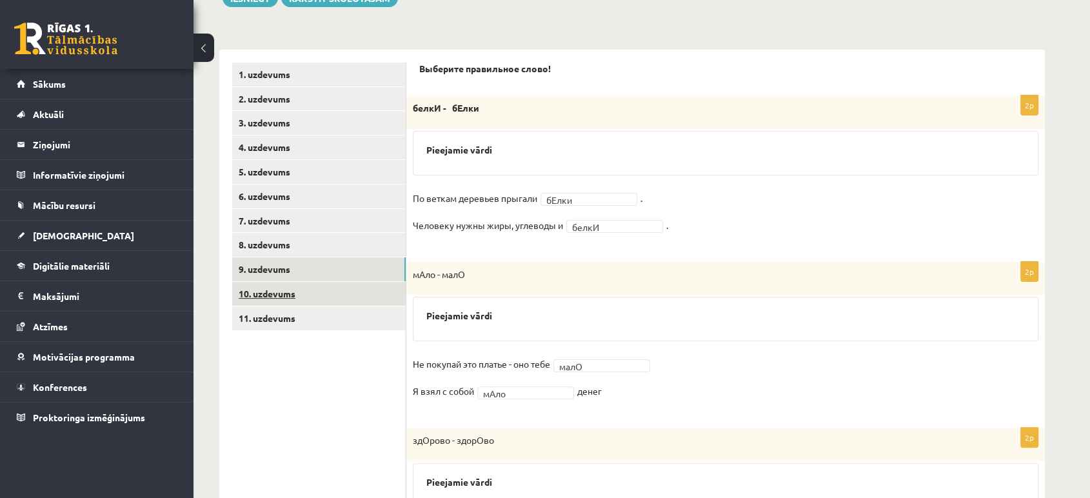
click at [295, 297] on link "10. uzdevums" at bounding box center [318, 294] width 173 height 24
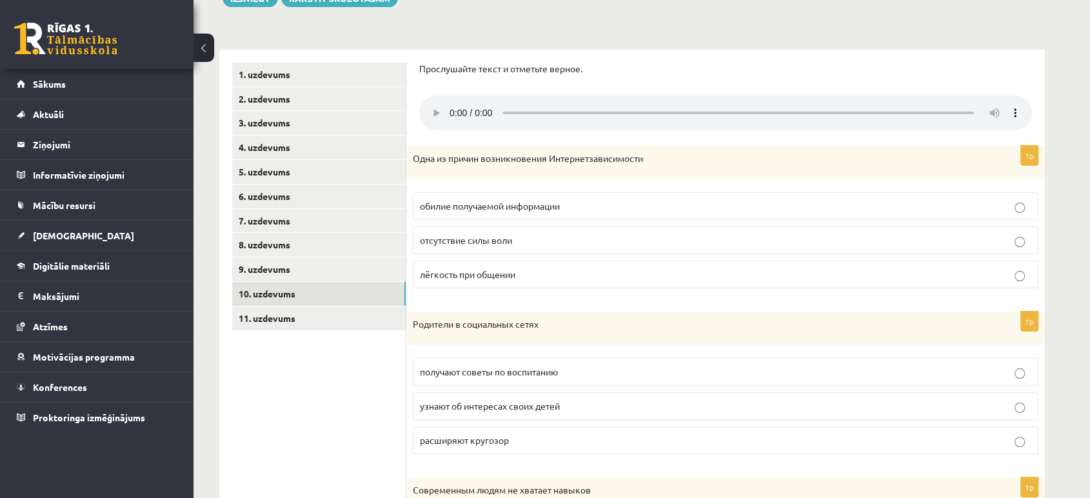
click at [900, 263] on label "лёгкость при общении" at bounding box center [726, 275] width 626 height 28
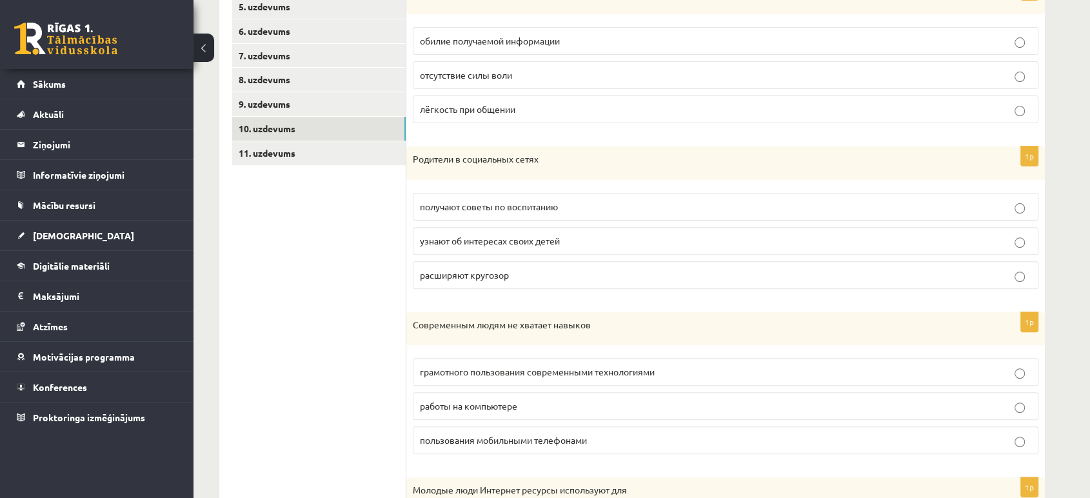
scroll to position [514, 0]
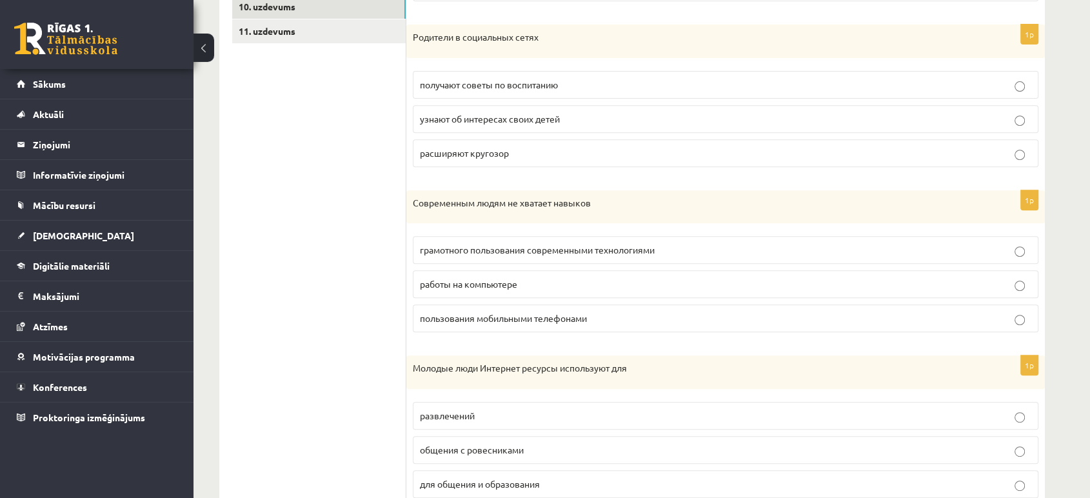
click at [551, 97] on label "получают советы по воспитанию" at bounding box center [726, 85] width 626 height 28
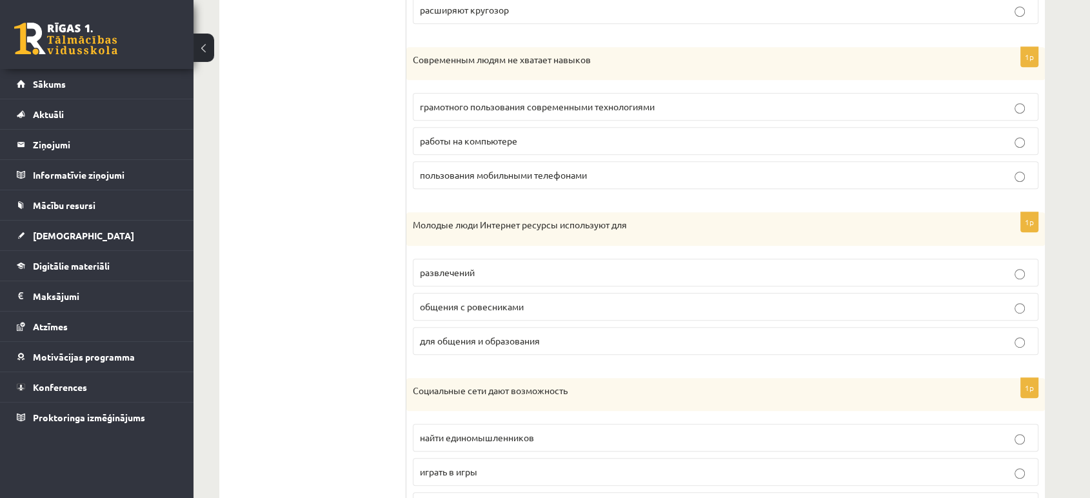
click at [572, 181] on label "пользования мобильными телефонами" at bounding box center [726, 175] width 626 height 28
click at [546, 342] on p "для общения и образования" at bounding box center [725, 341] width 611 height 14
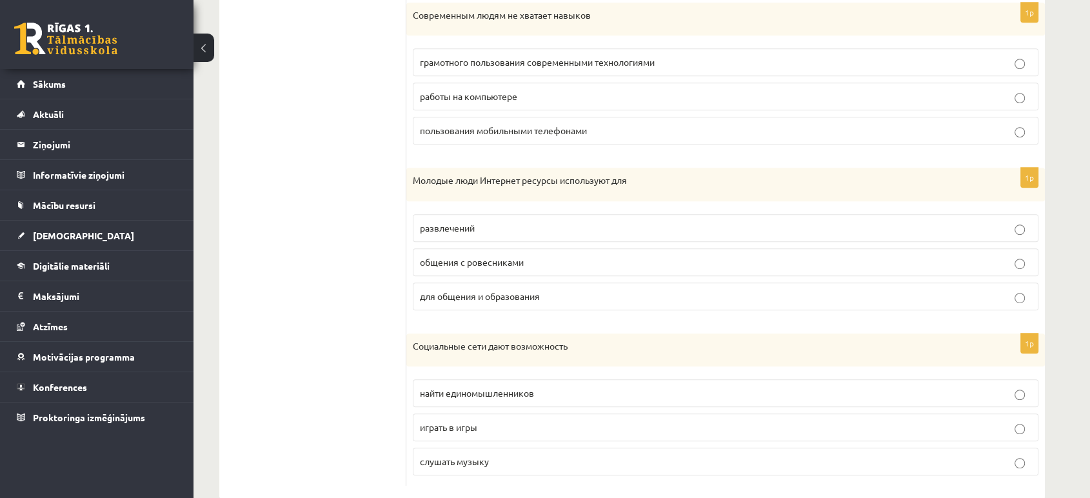
scroll to position [727, 0]
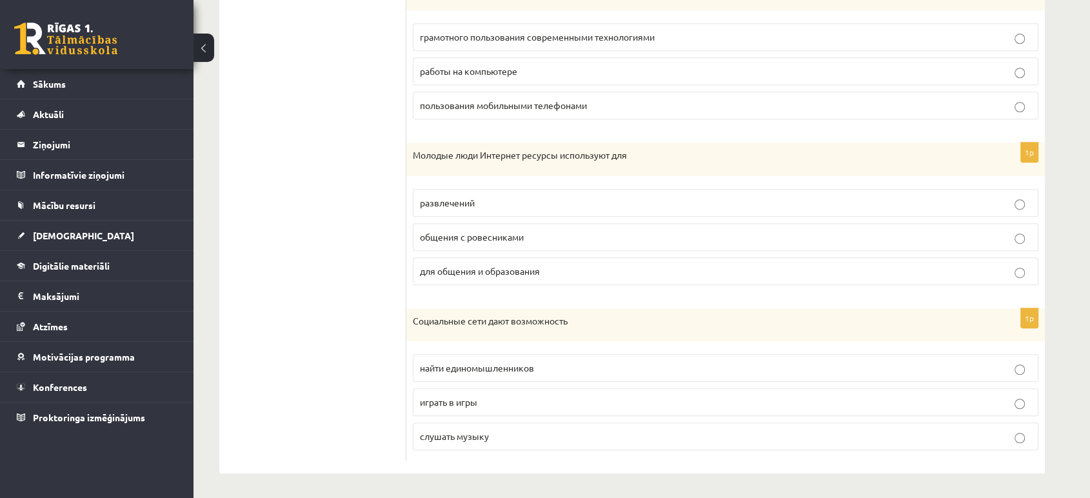
click at [547, 241] on label "общения с ровесниками" at bounding box center [726, 237] width 626 height 28
click at [526, 395] on p "играть в игры" at bounding box center [725, 402] width 611 height 14
click at [526, 371] on span "найти единомышленников" at bounding box center [477, 368] width 114 height 12
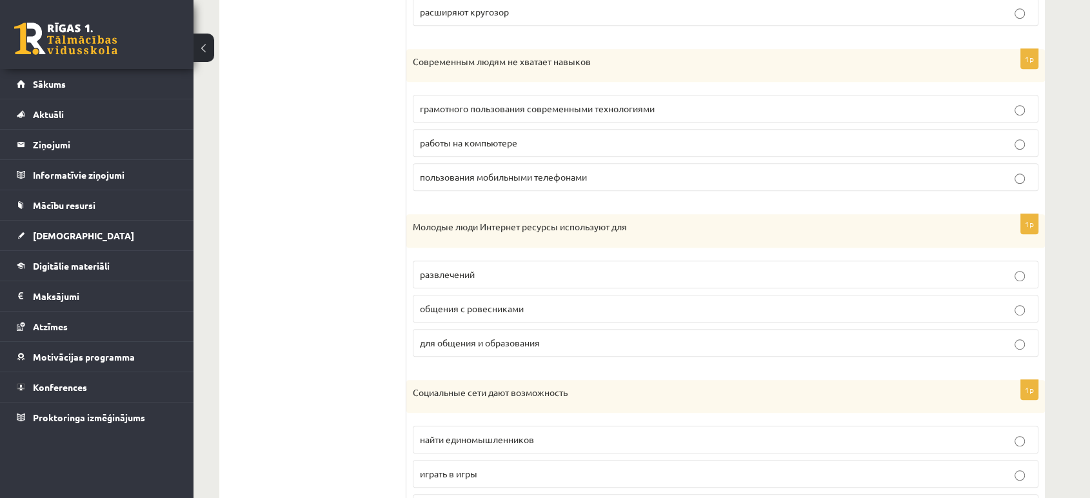
click at [584, 344] on p "для общения и образования" at bounding box center [725, 343] width 611 height 14
click at [578, 308] on p "общения с ровесниками" at bounding box center [725, 309] width 611 height 14
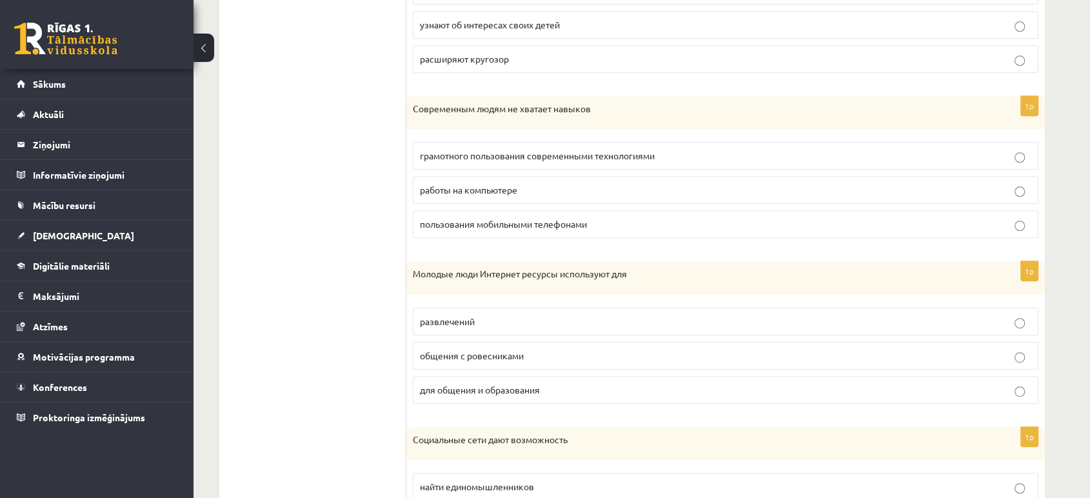
scroll to position [583, 0]
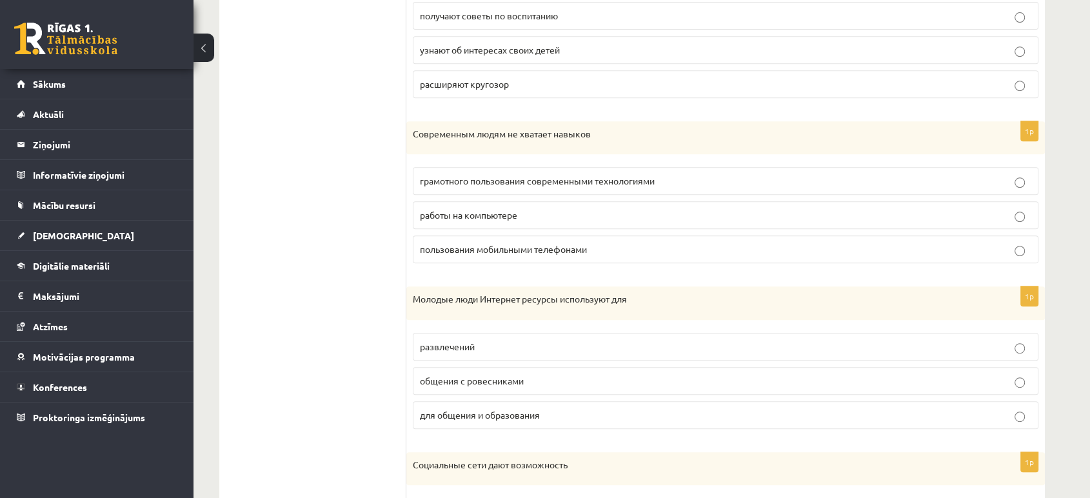
drag, startPoint x: 507, startPoint y: 407, endPoint x: 497, endPoint y: 408, distance: 10.3
click at [506, 408] on p "для общения и образования" at bounding box center [725, 415] width 611 height 14
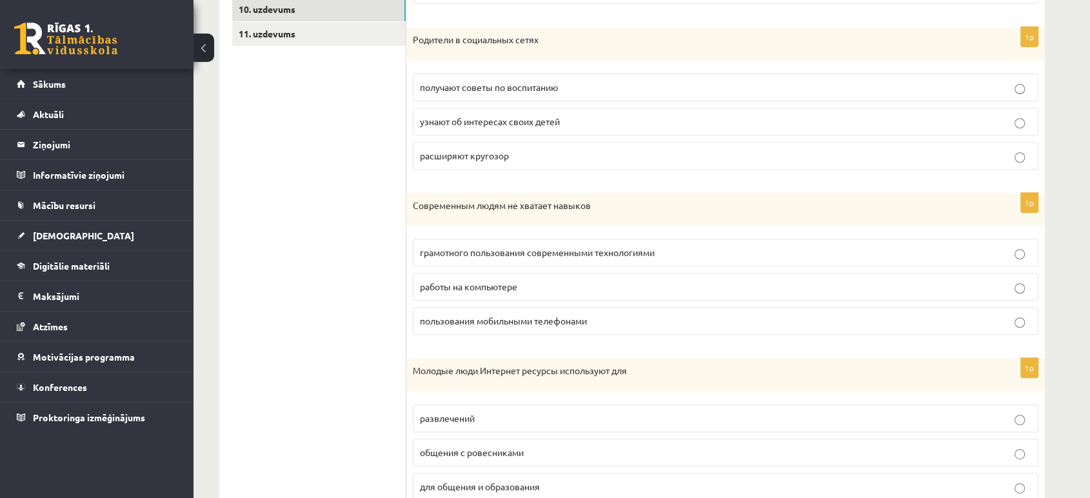
click at [567, 255] on span "грамотного пользования современными технологиями" at bounding box center [537, 252] width 235 height 12
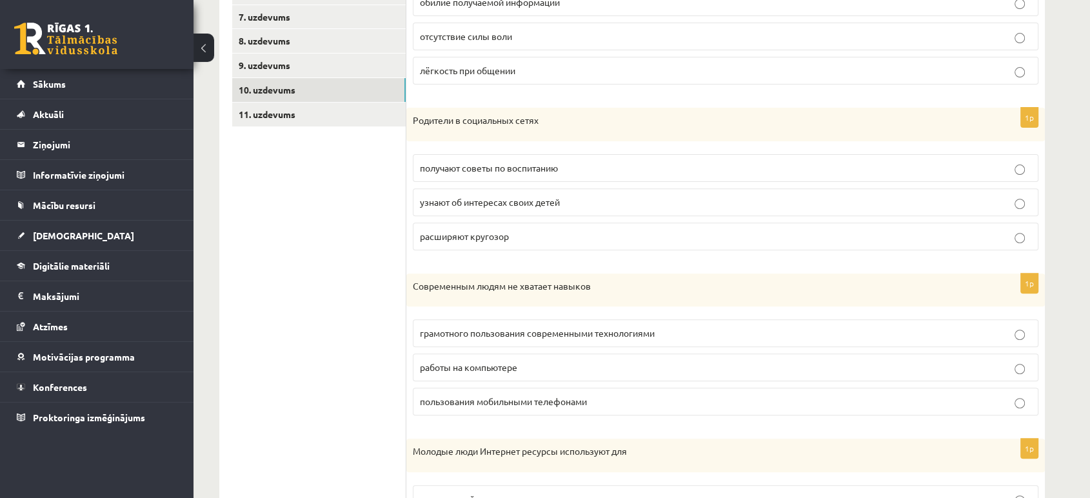
scroll to position [368, 0]
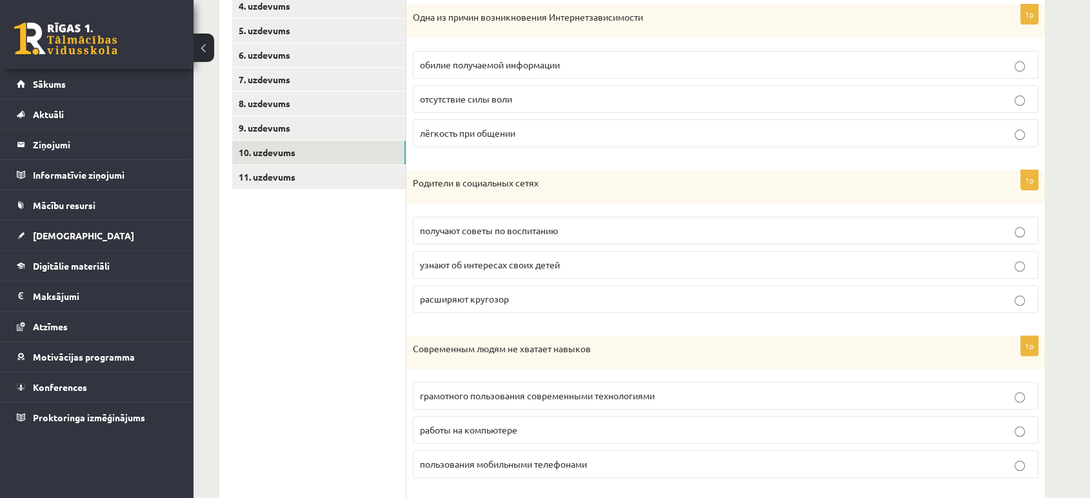
click at [563, 267] on p "узнают об интересах своих детей" at bounding box center [725, 265] width 611 height 14
click at [522, 290] on label "расширяют кругозор" at bounding box center [726, 299] width 626 height 28
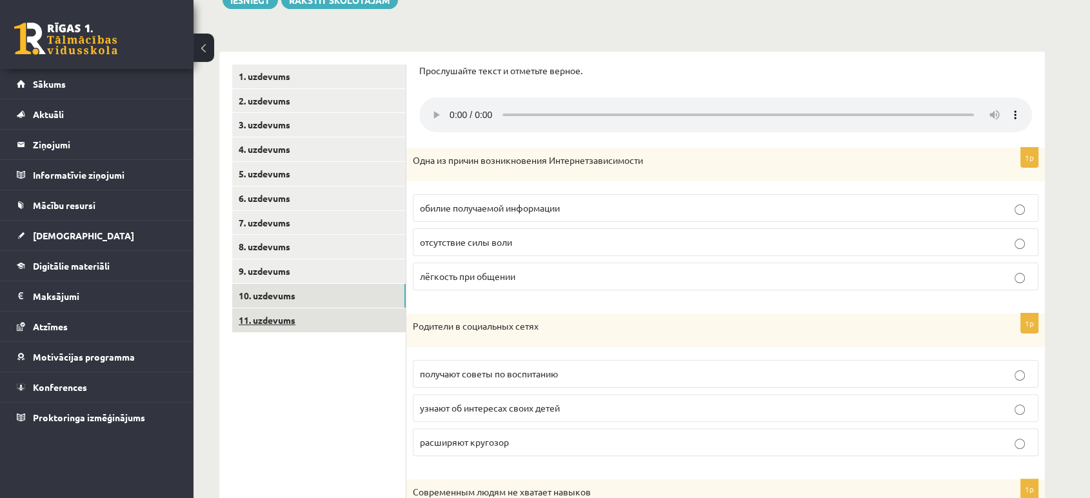
drag, startPoint x: 304, startPoint y: 322, endPoint x: 317, endPoint y: 321, distance: 12.9
click at [304, 322] on link "11. uzdevums" at bounding box center [318, 320] width 173 height 24
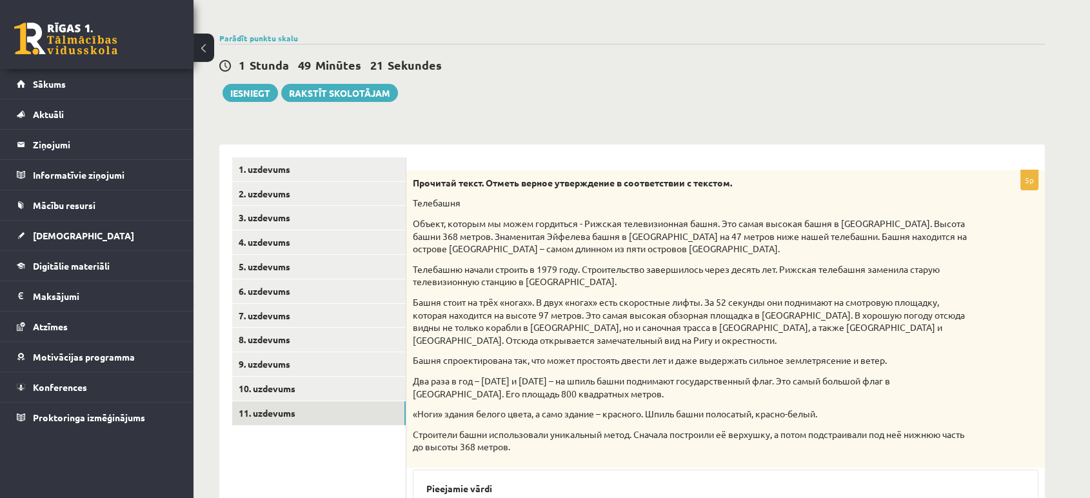
scroll to position [14, 0]
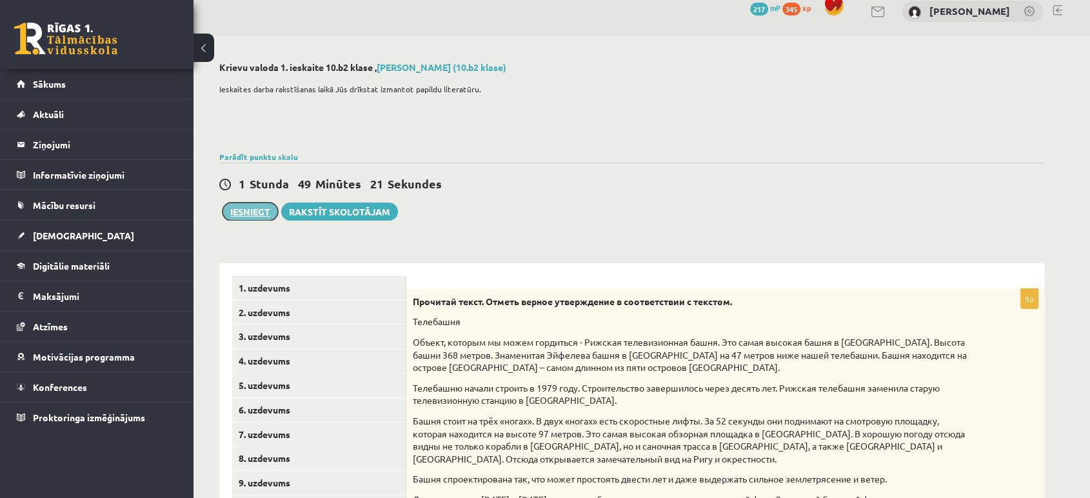
click at [255, 210] on button "Iesniegt" at bounding box center [249, 211] width 55 height 18
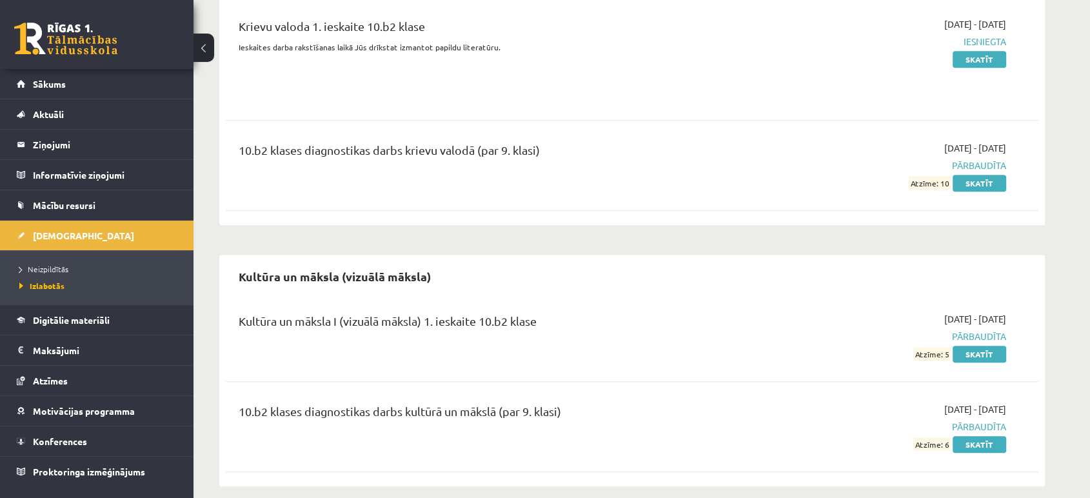
scroll to position [902, 0]
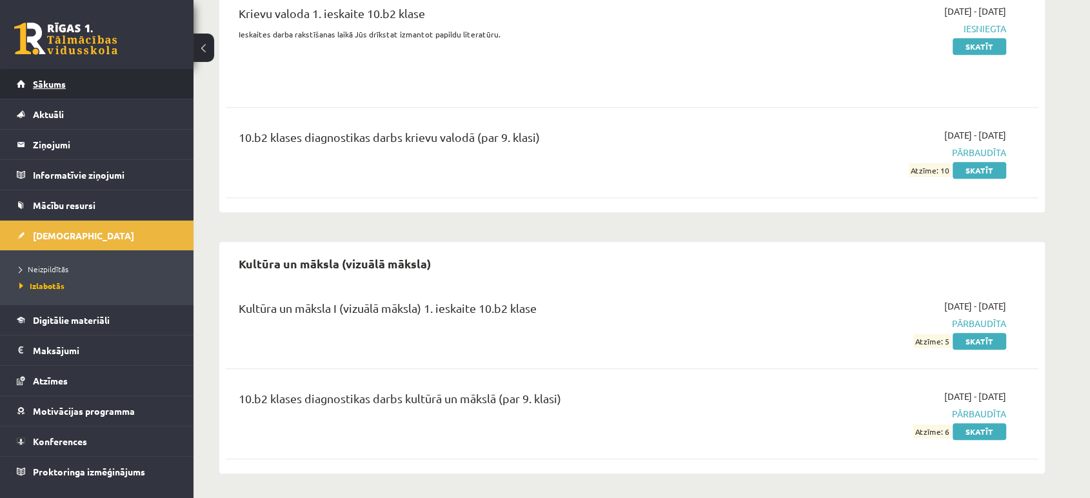
click at [48, 92] on link "Sākums" at bounding box center [97, 84] width 161 height 30
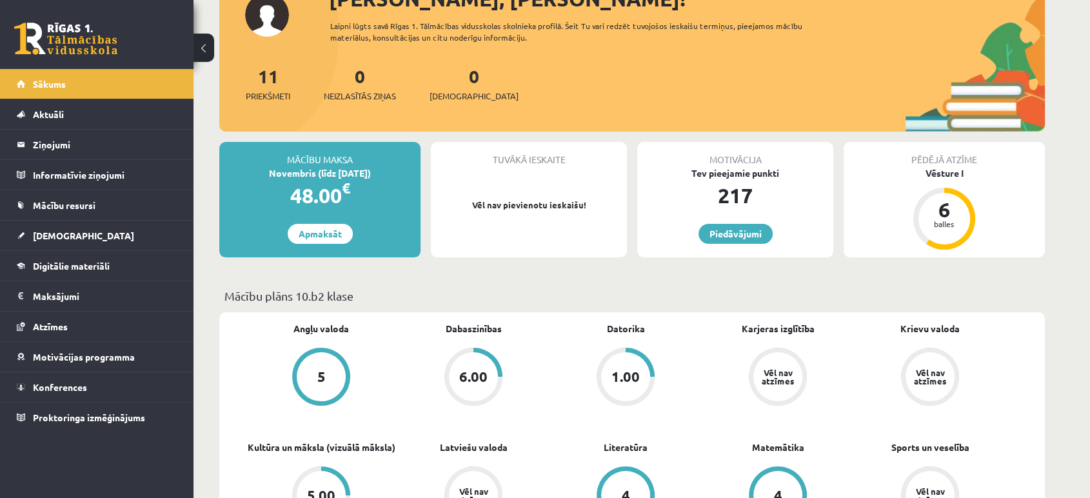
scroll to position [72, 0]
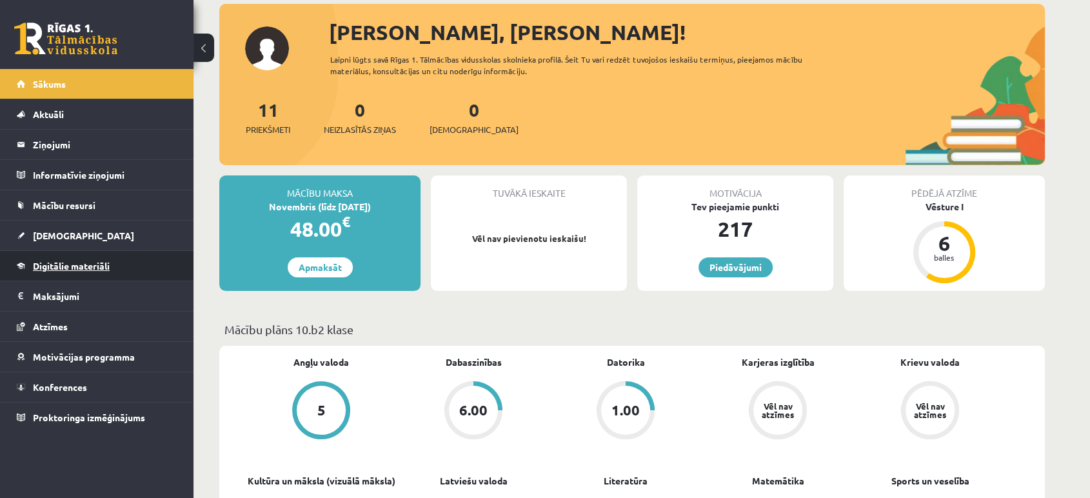
click at [76, 254] on link "Digitālie materiāli" at bounding box center [97, 266] width 161 height 30
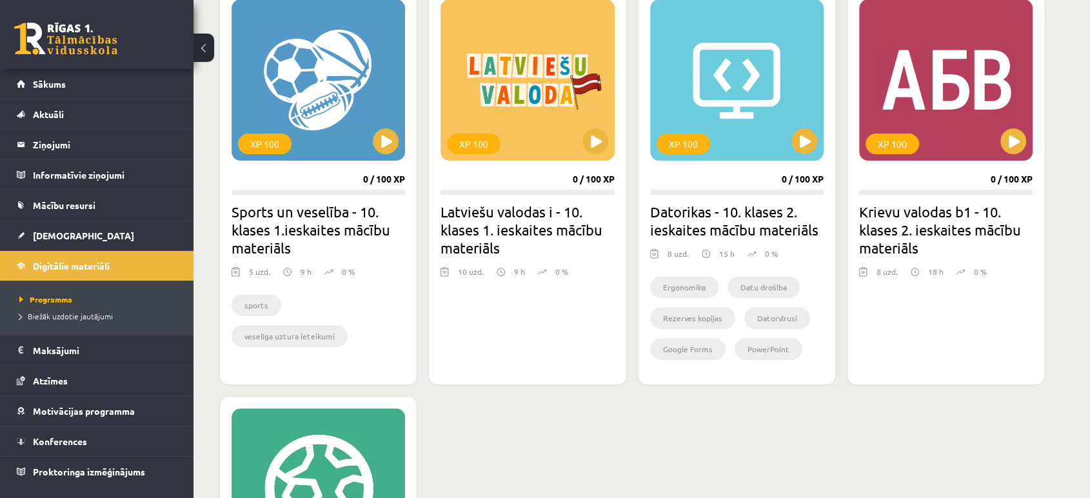
scroll to position [358, 0]
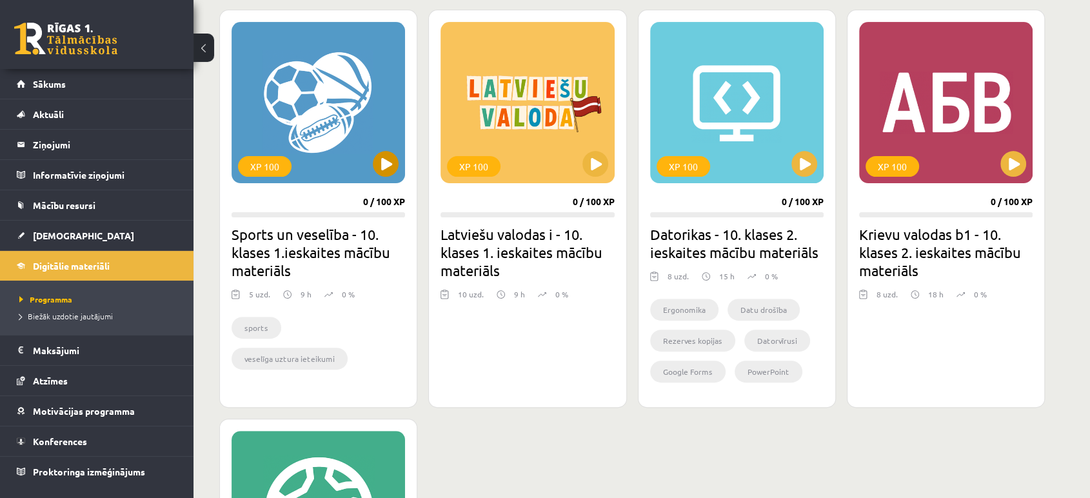
click at [369, 169] on div "XP 100" at bounding box center [318, 102] width 173 height 161
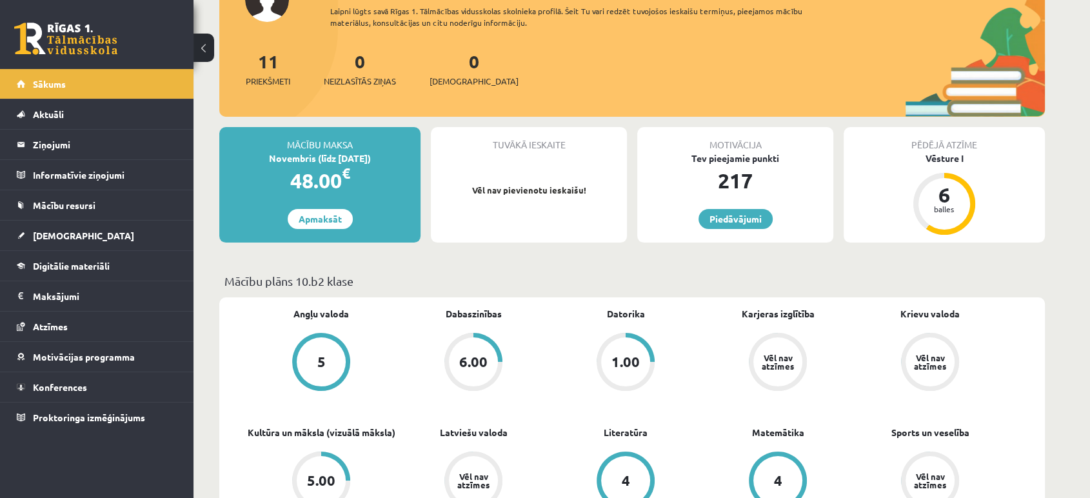
scroll to position [143, 0]
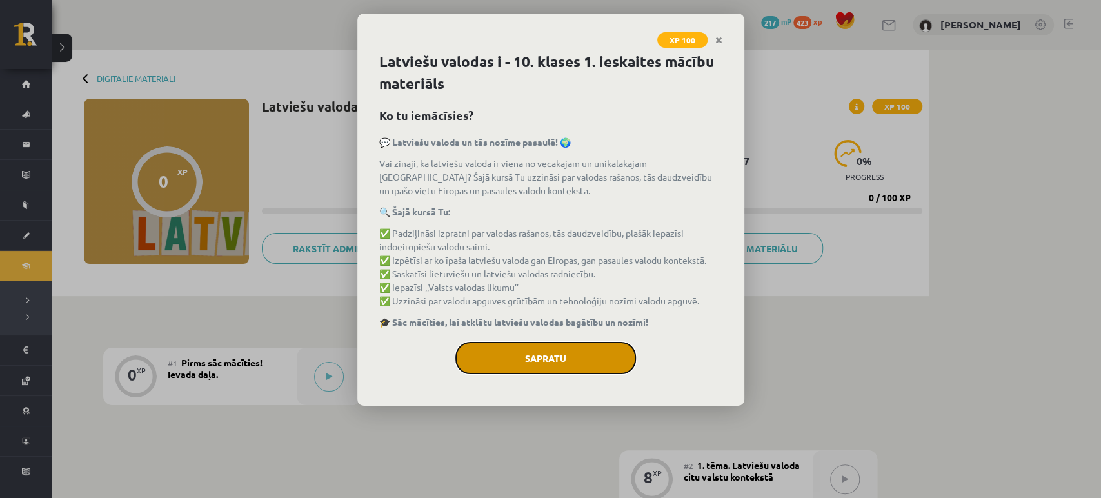
click at [584, 366] on button "Sapratu" at bounding box center [545, 358] width 181 height 32
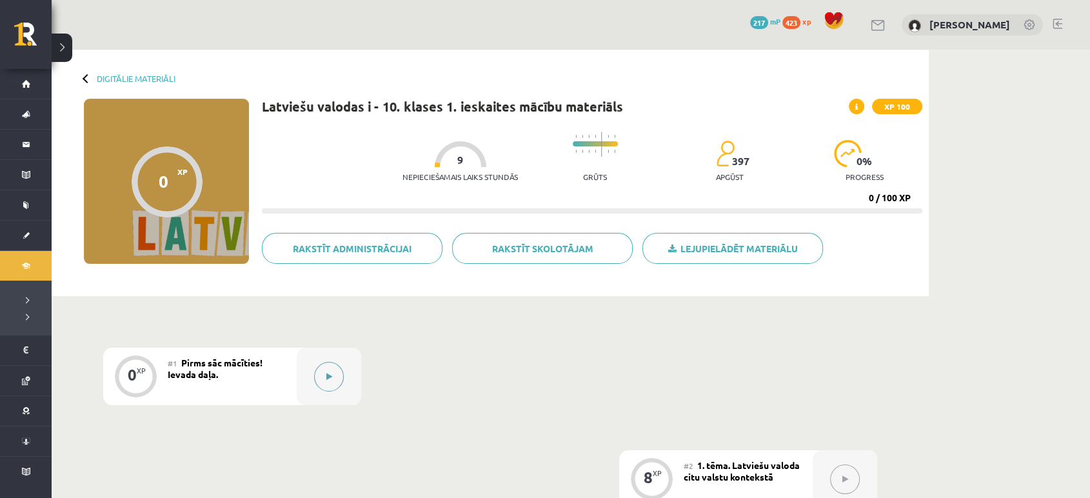
click at [344, 375] on div at bounding box center [329, 376] width 64 height 57
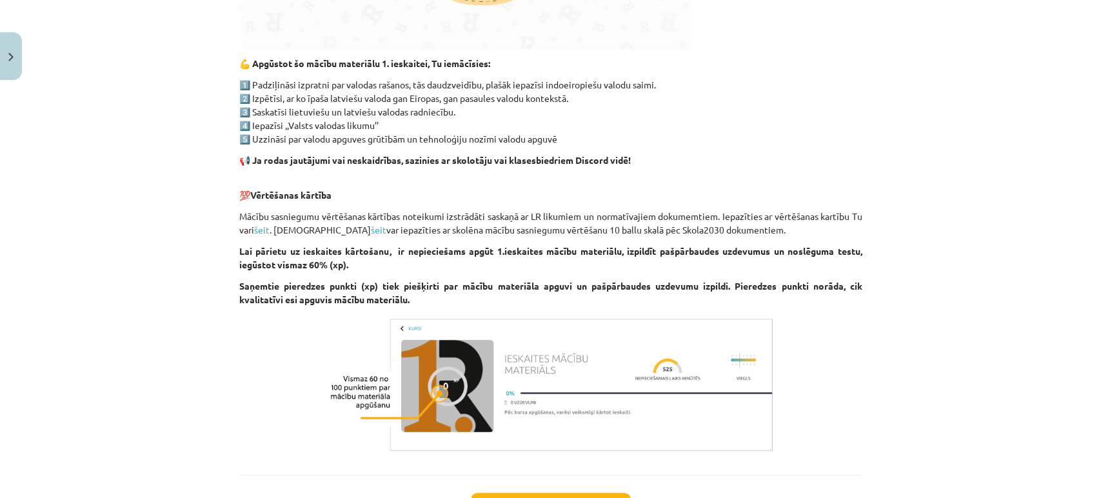
scroll to position [753, 0]
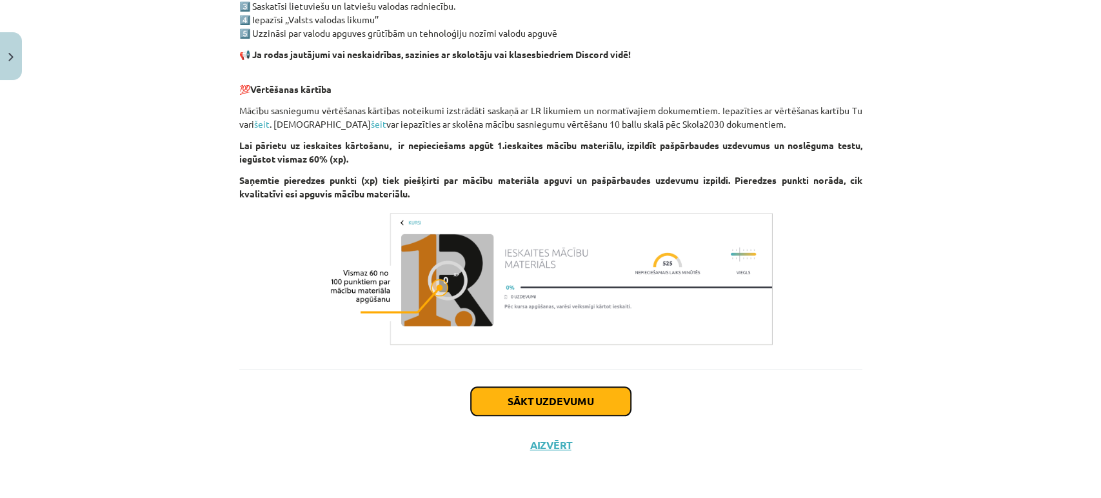
click at [523, 396] on button "Sākt uzdevumu" at bounding box center [551, 401] width 160 height 28
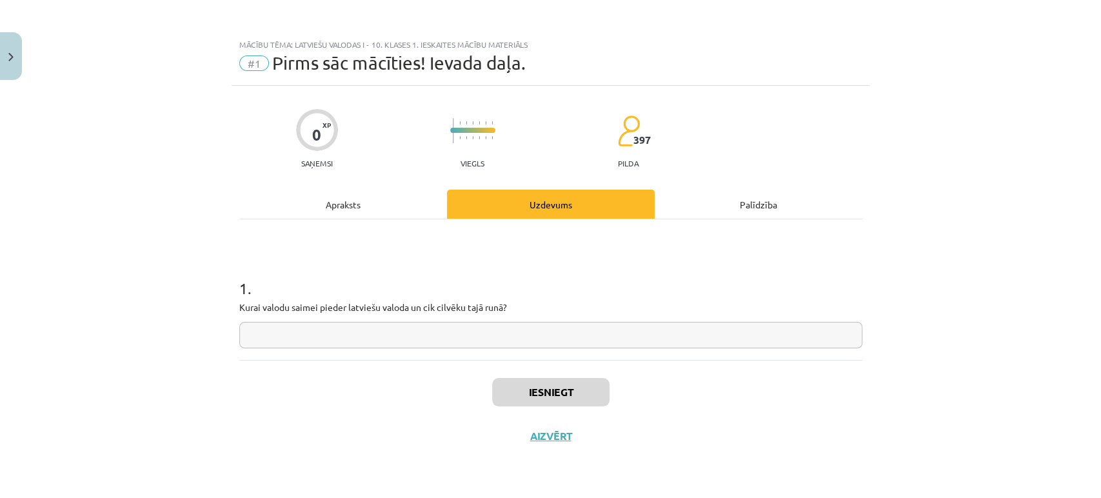
click at [359, 342] on input "text" at bounding box center [550, 335] width 623 height 26
type input "*"
click at [572, 402] on button "Iesniegt" at bounding box center [550, 392] width 117 height 28
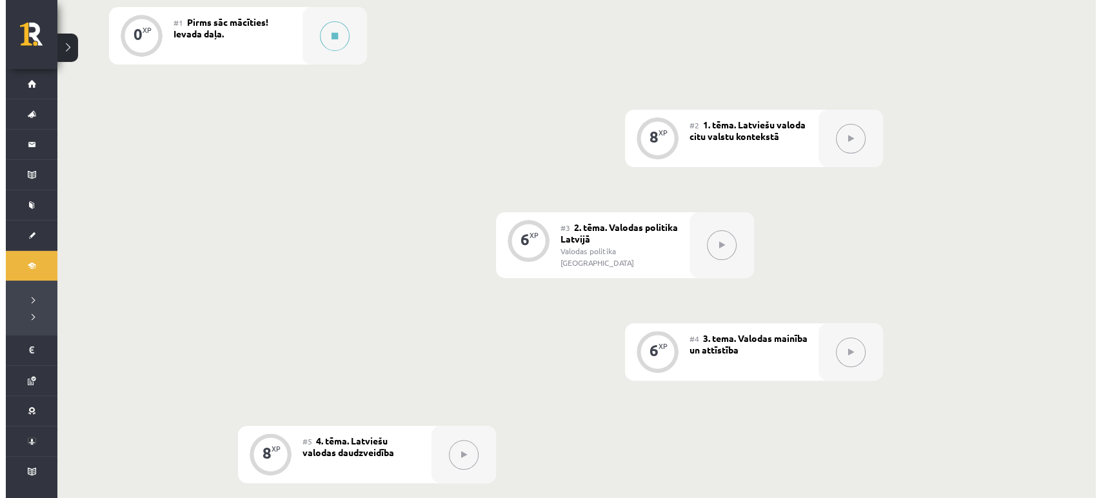
scroll to position [358, 0]
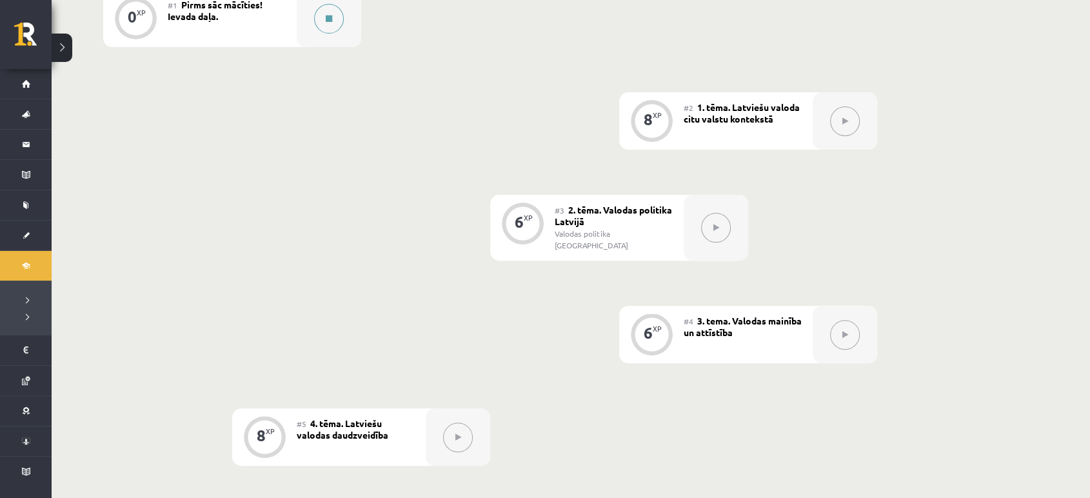
click at [339, 12] on button at bounding box center [329, 19] width 30 height 30
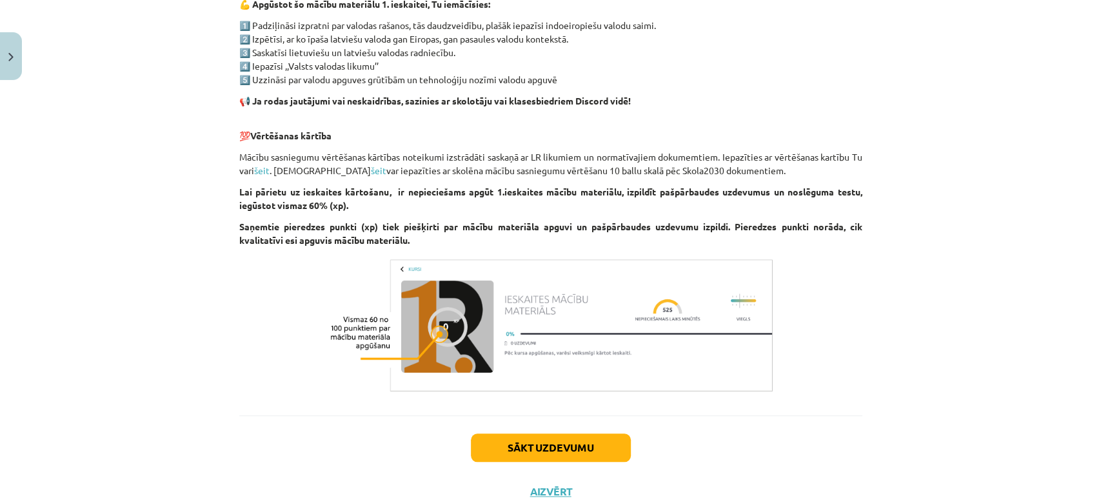
scroll to position [753, 0]
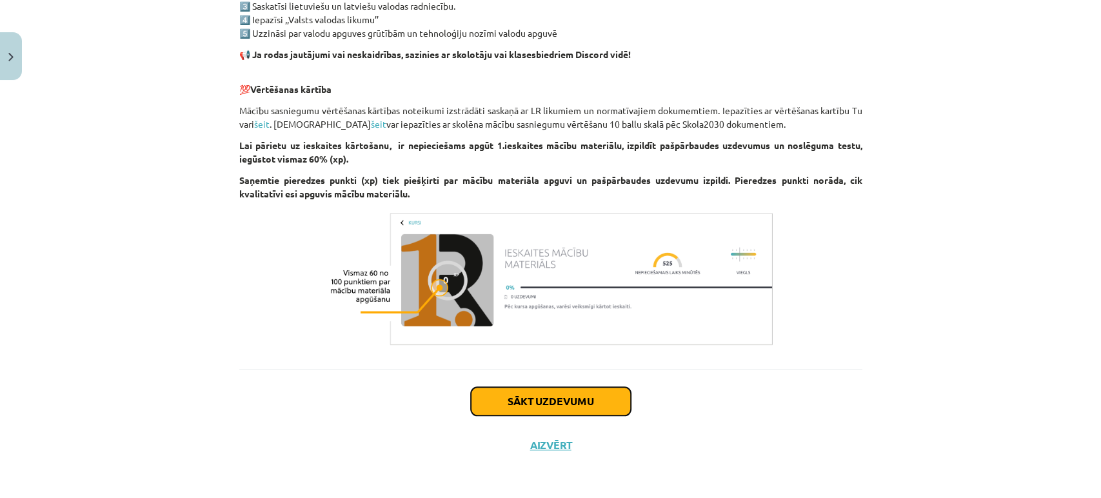
click at [578, 395] on button "Sākt uzdevumu" at bounding box center [551, 401] width 160 height 28
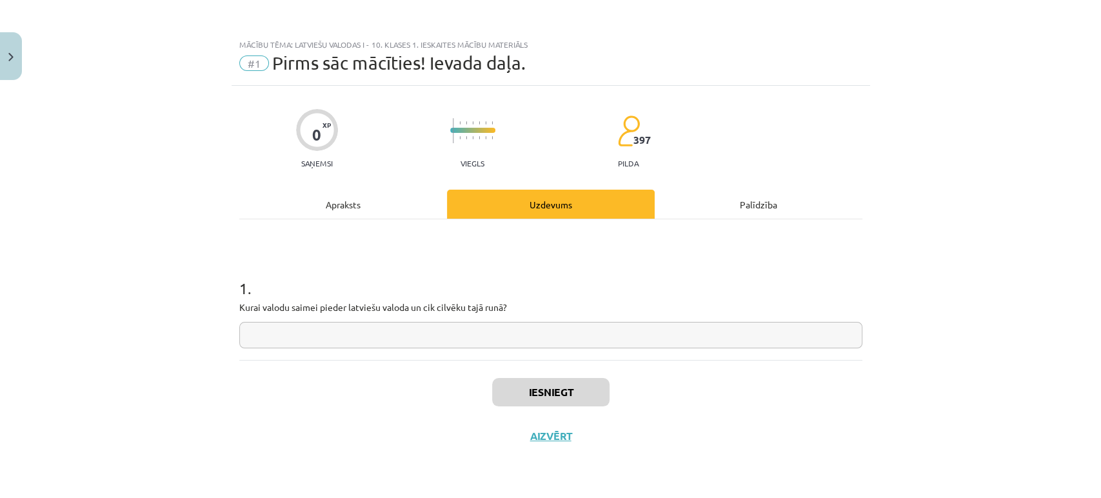
scroll to position [0, 0]
click at [484, 339] on input "text" at bounding box center [550, 335] width 623 height 26
drag, startPoint x: 242, startPoint y: 304, endPoint x: 522, endPoint y: 324, distance: 280.6
click at [522, 324] on div "1 . Kurai valodu saimei pieder latviešu valoda un cik cilvēku tajā runā?" at bounding box center [550, 303] width 623 height 92
copy p
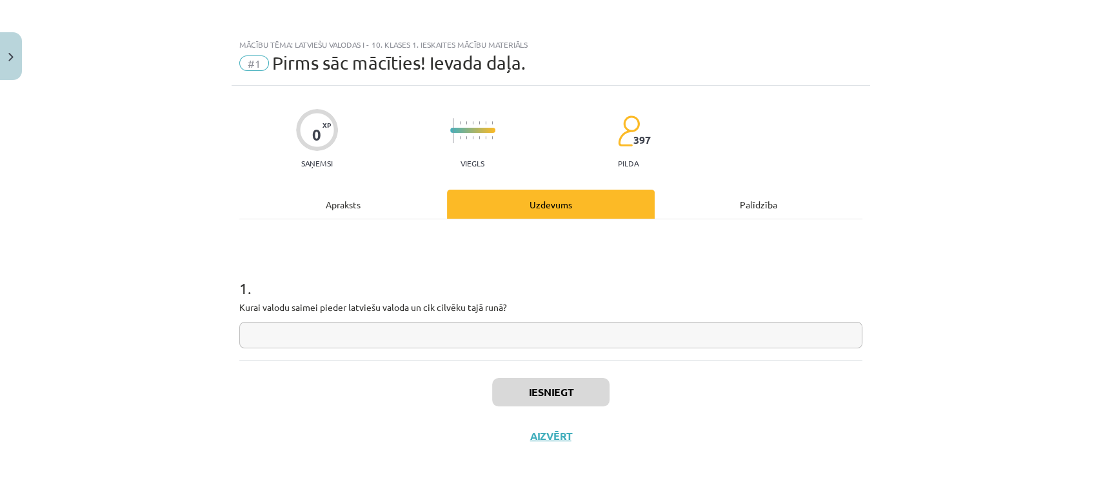
click at [498, 334] on input "text" at bounding box center [550, 335] width 623 height 26
type input "**********"
click at [537, 393] on button "Iesniegt" at bounding box center [550, 392] width 117 height 28
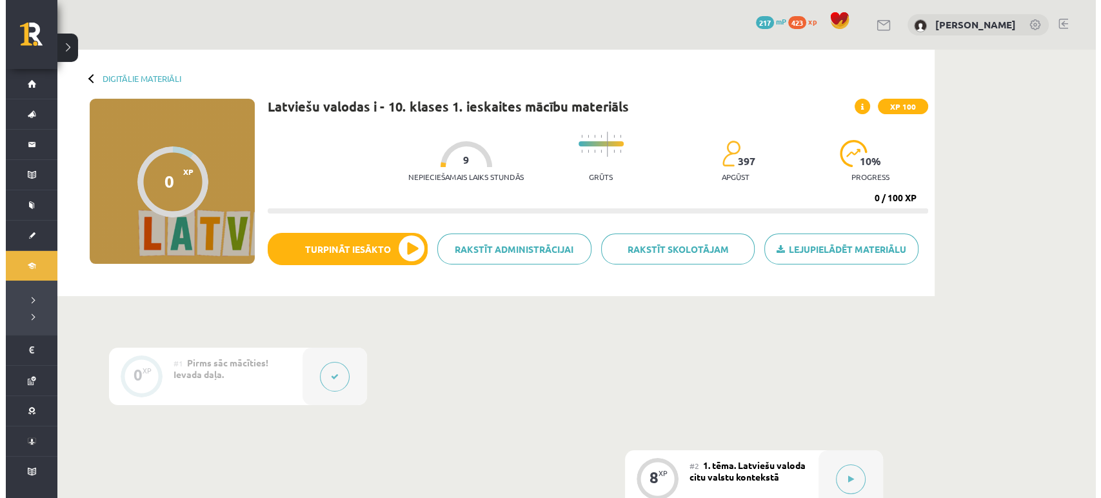
scroll to position [143, 0]
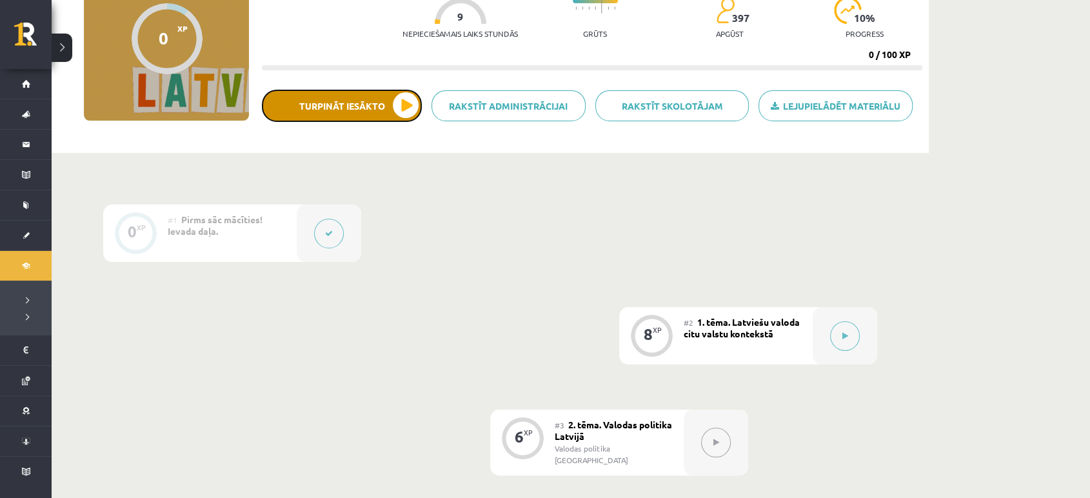
click at [402, 99] on button "Turpināt iesākto" at bounding box center [342, 106] width 160 height 32
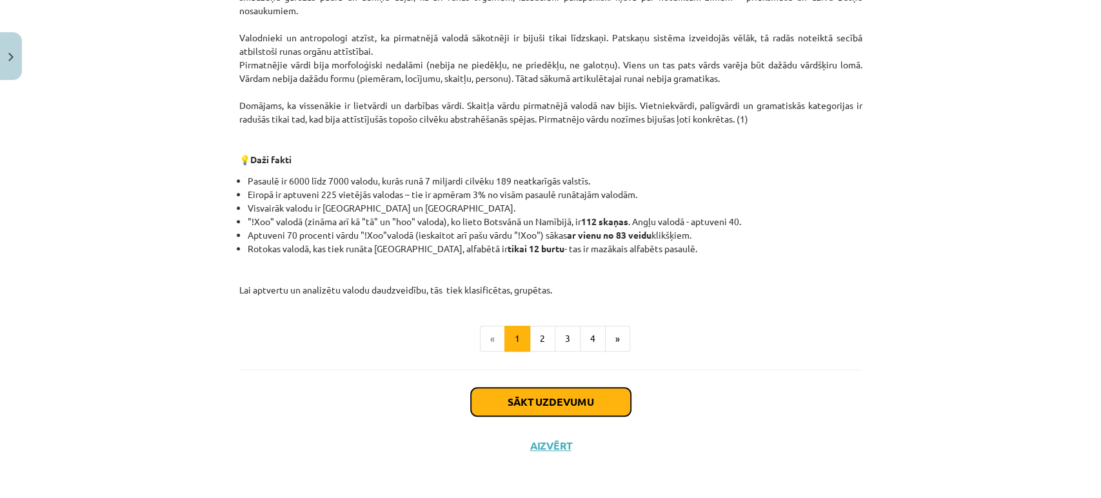
click at [577, 395] on button "Sākt uzdevumu" at bounding box center [551, 402] width 160 height 28
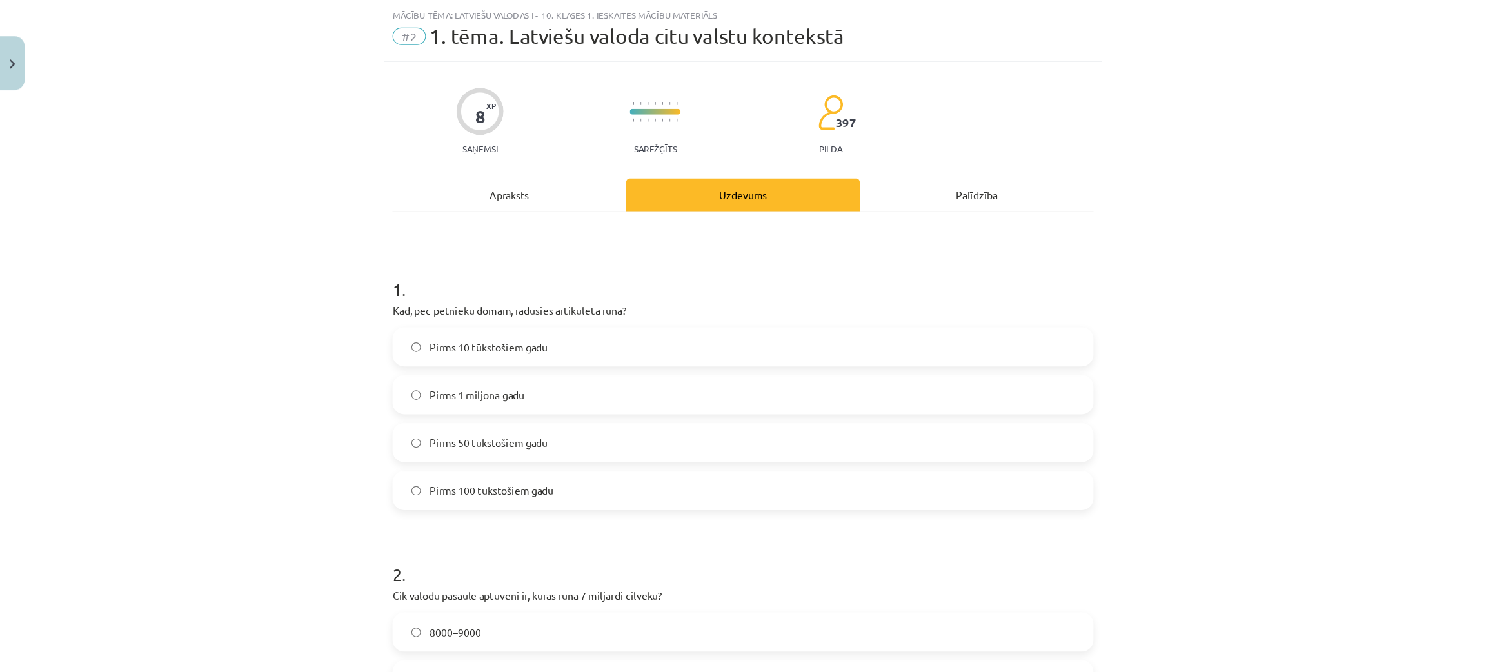
scroll to position [30, 0]
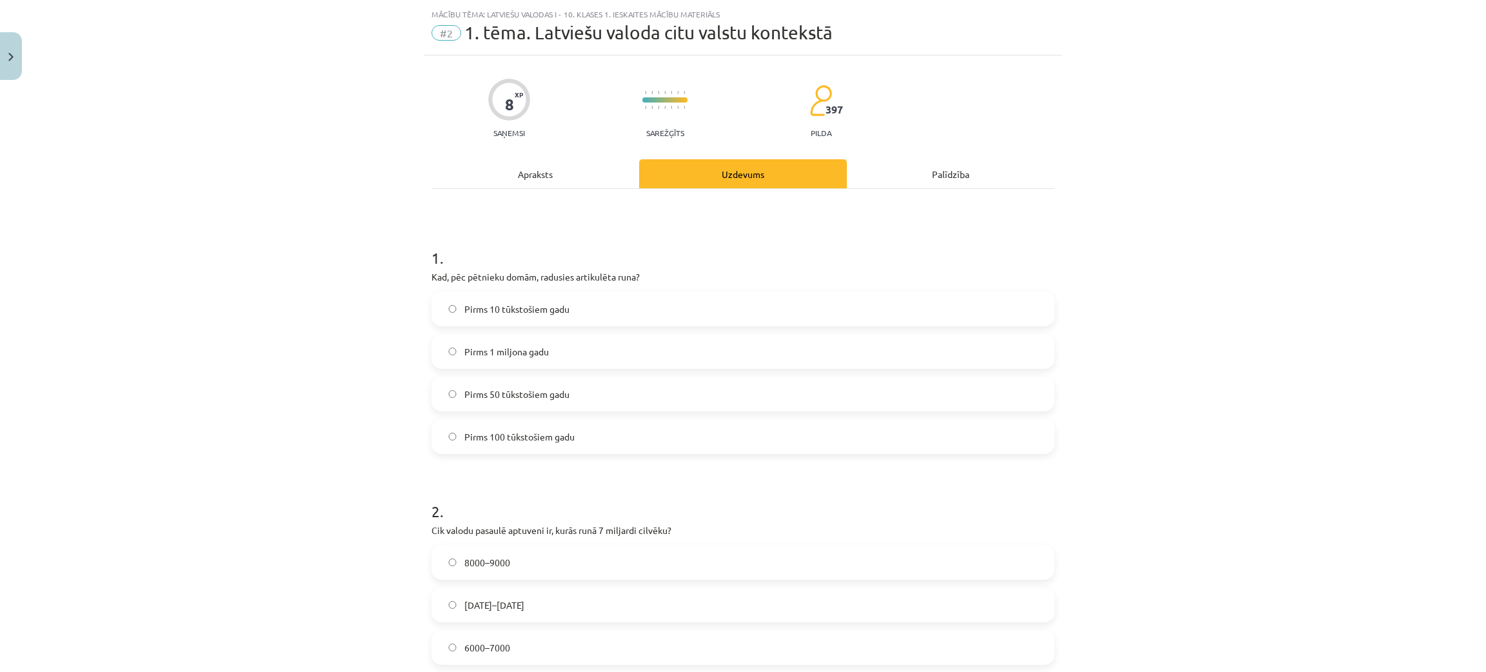
drag, startPoint x: 1093, startPoint y: 1, endPoint x: 242, endPoint y: 363, distance: 924.9
click at [218, 387] on div "Mācību tēma: Latviešu valodas i - 10. klases 1. ieskaites mācību materiāls #2 1…" at bounding box center [743, 336] width 1486 height 672
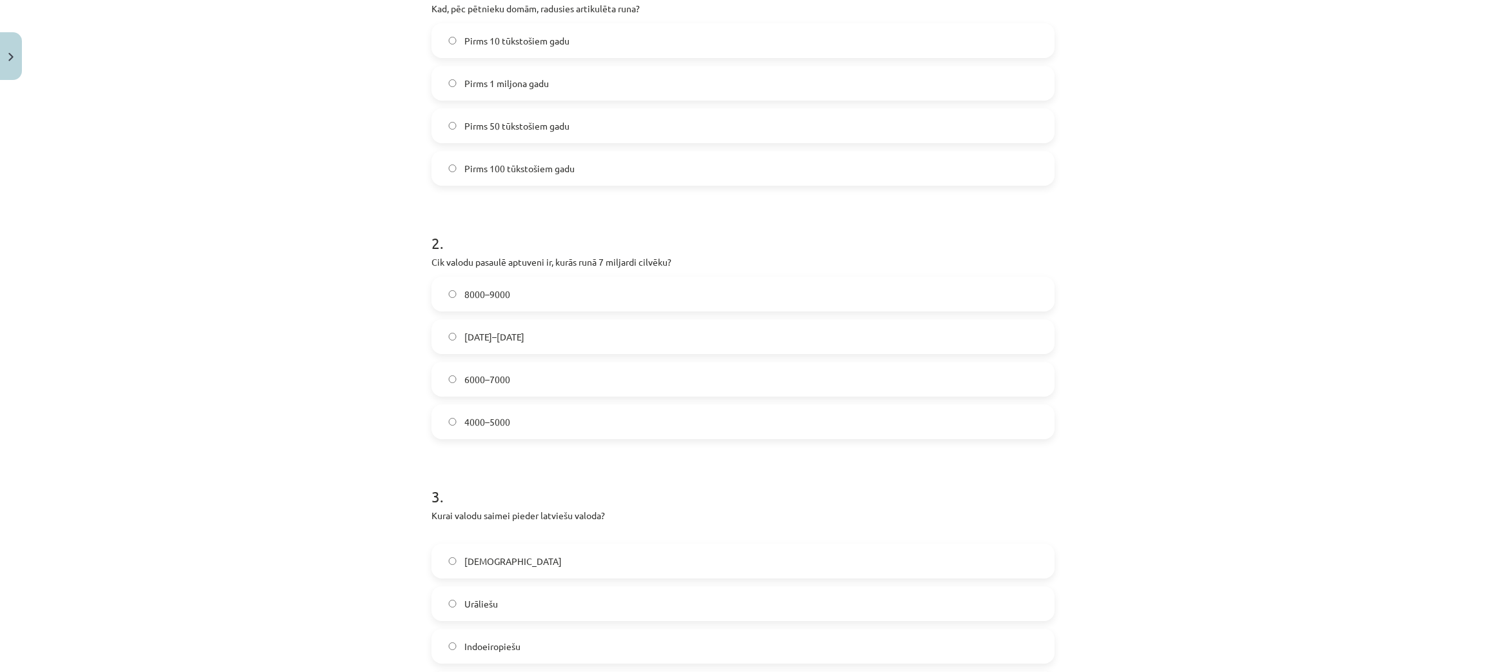
scroll to position [300, 0]
click at [485, 380] on span "6000–7000" at bounding box center [487, 378] width 46 height 14
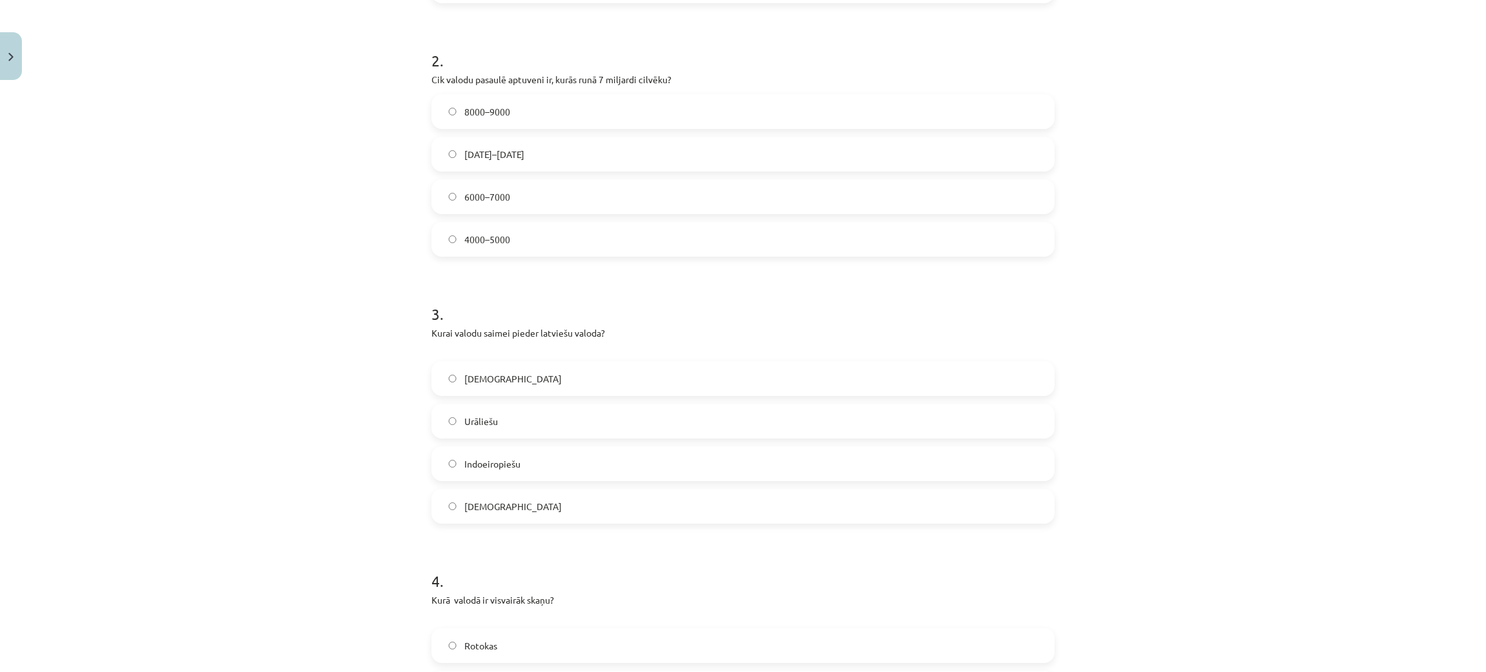
scroll to position [493, 0]
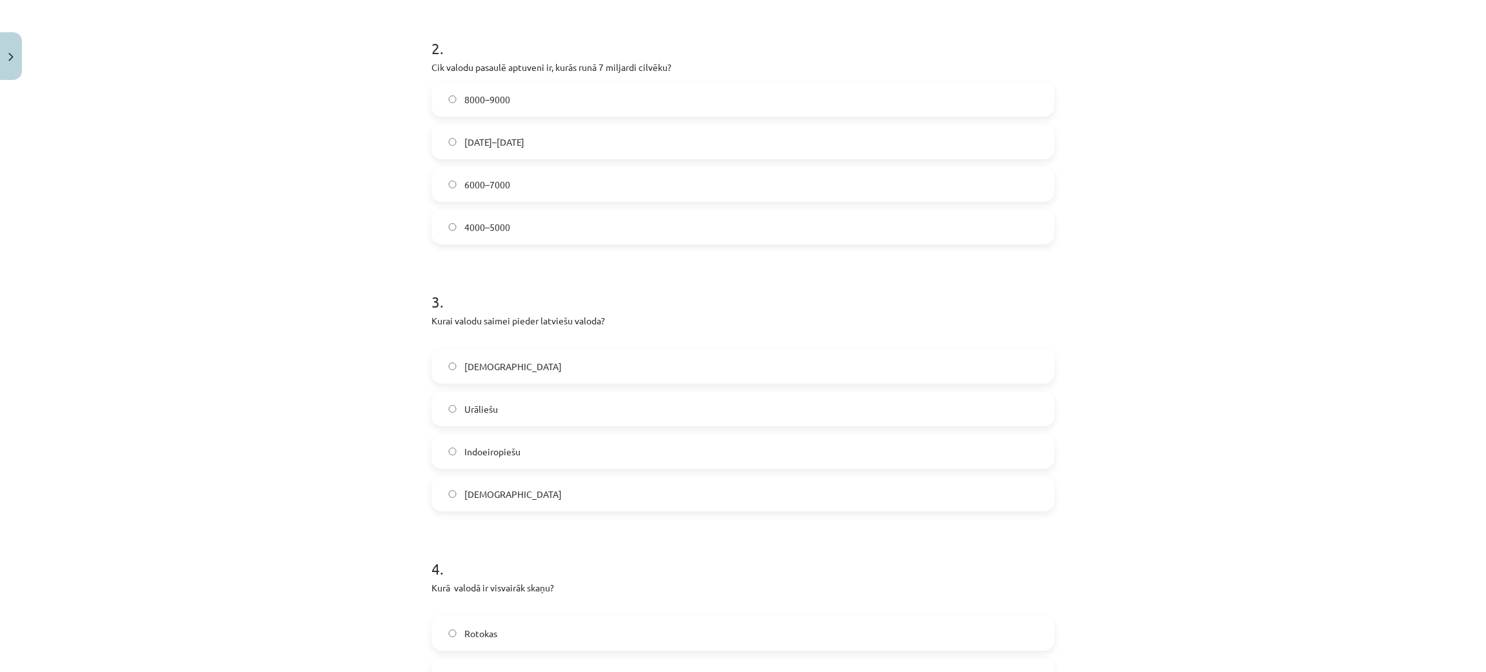
click at [452, 450] on label "Indoeiropiešu" at bounding box center [743, 451] width 620 height 32
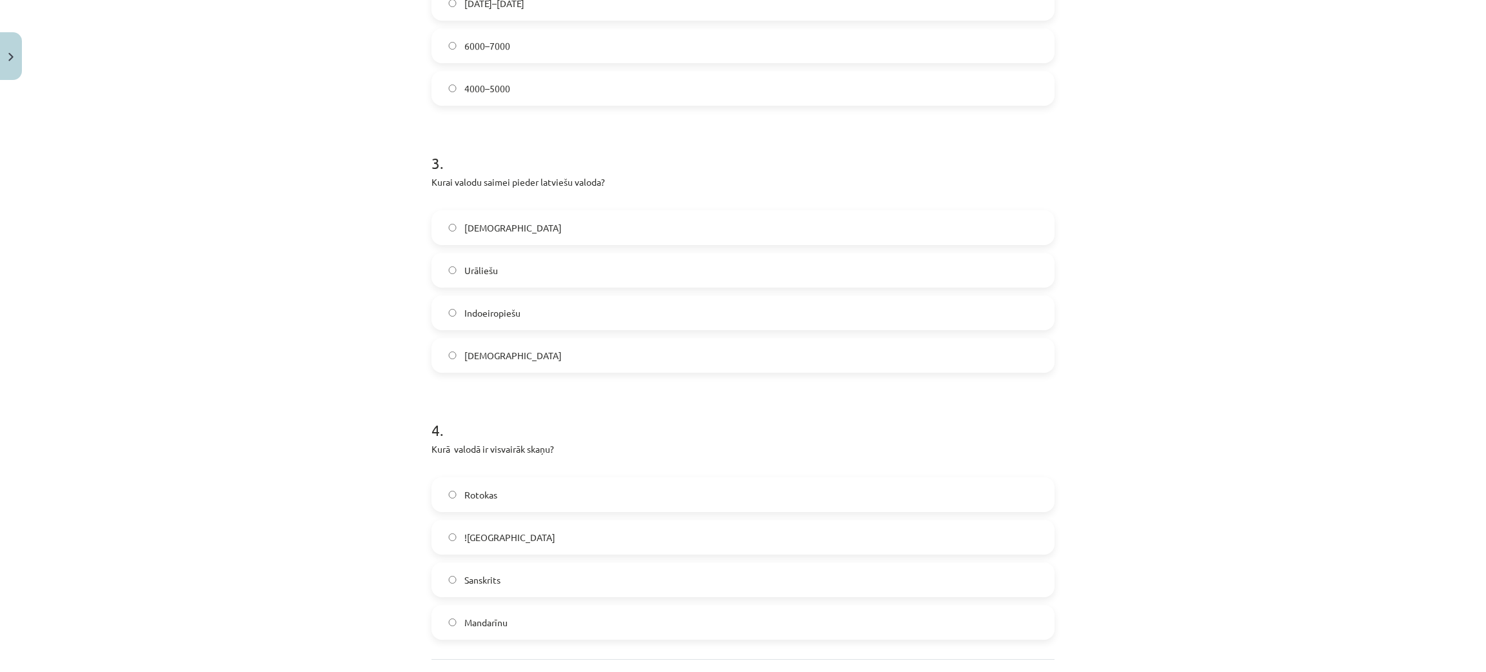
scroll to position [749, 0]
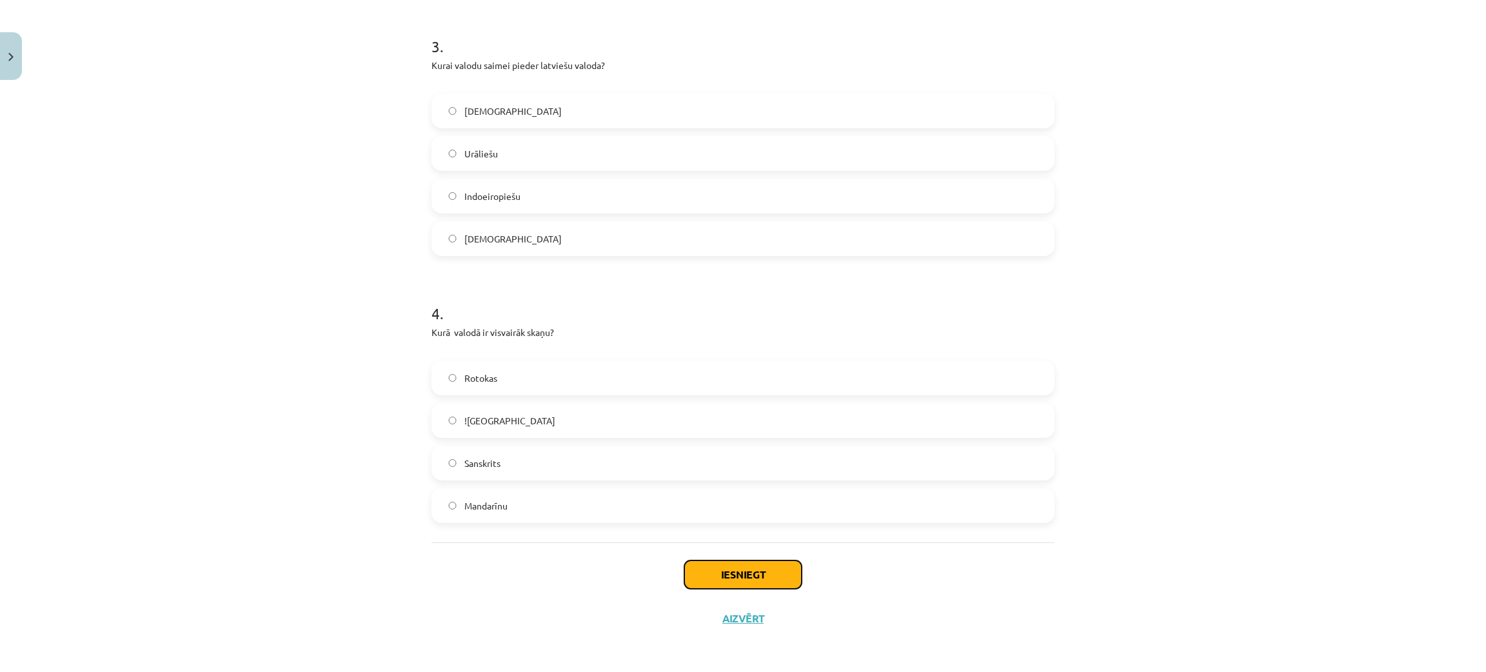
drag, startPoint x: 736, startPoint y: 574, endPoint x: 734, endPoint y: 584, distance: 9.9
click at [736, 497] on button "Iesniegt" at bounding box center [742, 574] width 117 height 28
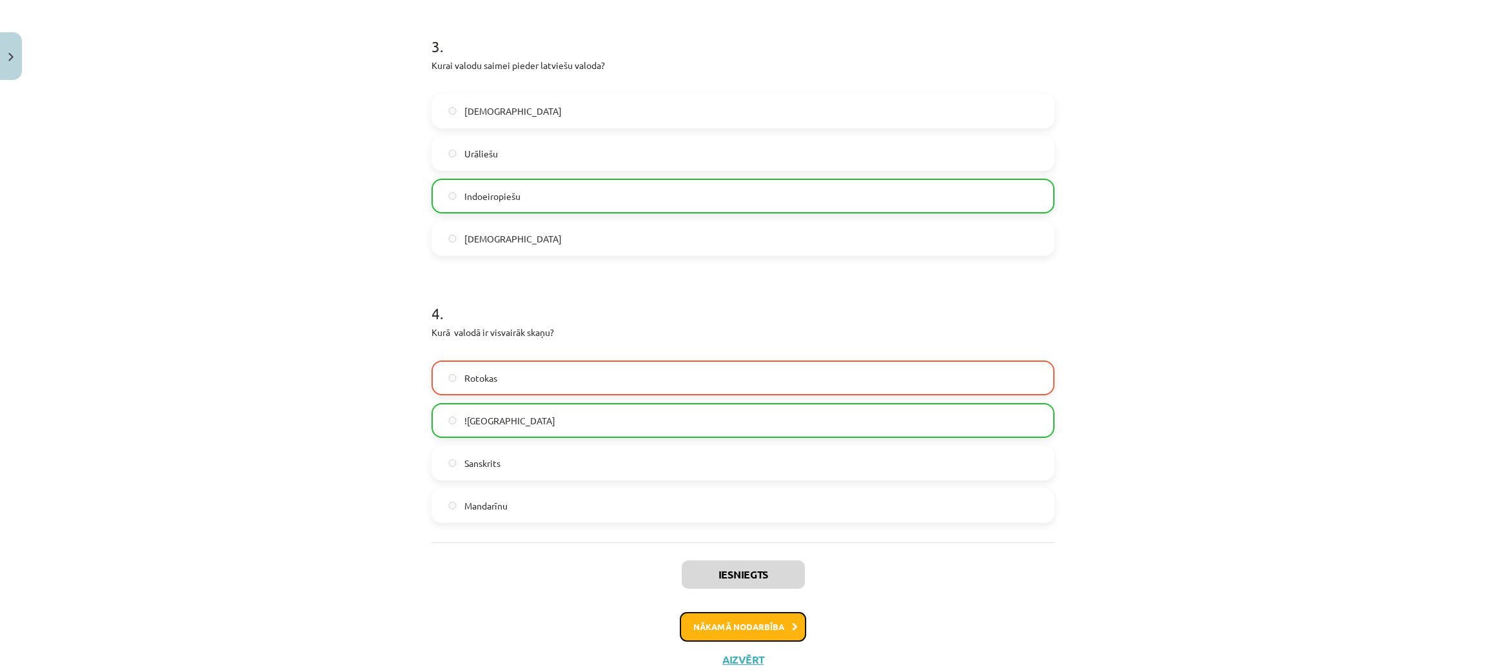
click at [695, 497] on button "Nākamā nodarbība" at bounding box center [743, 627] width 126 height 30
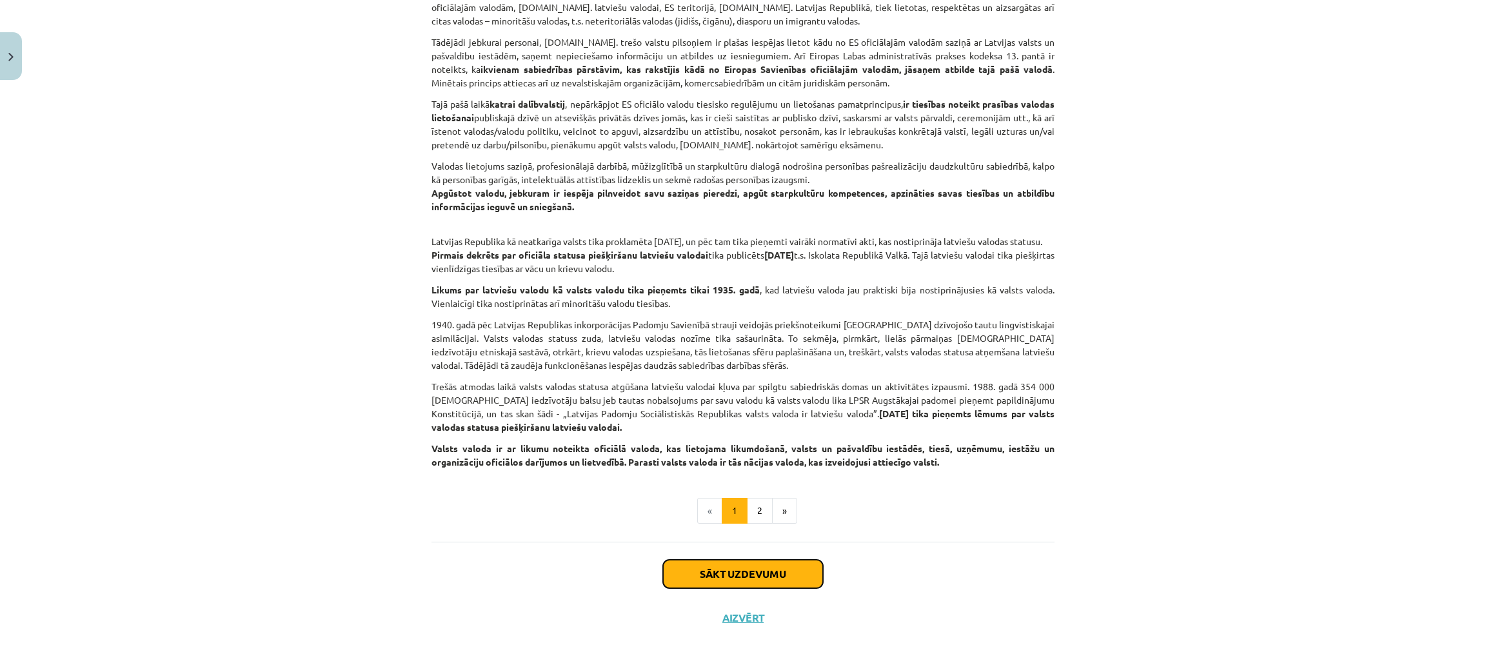
click at [729, 497] on button "Sākt uzdevumu" at bounding box center [743, 574] width 160 height 28
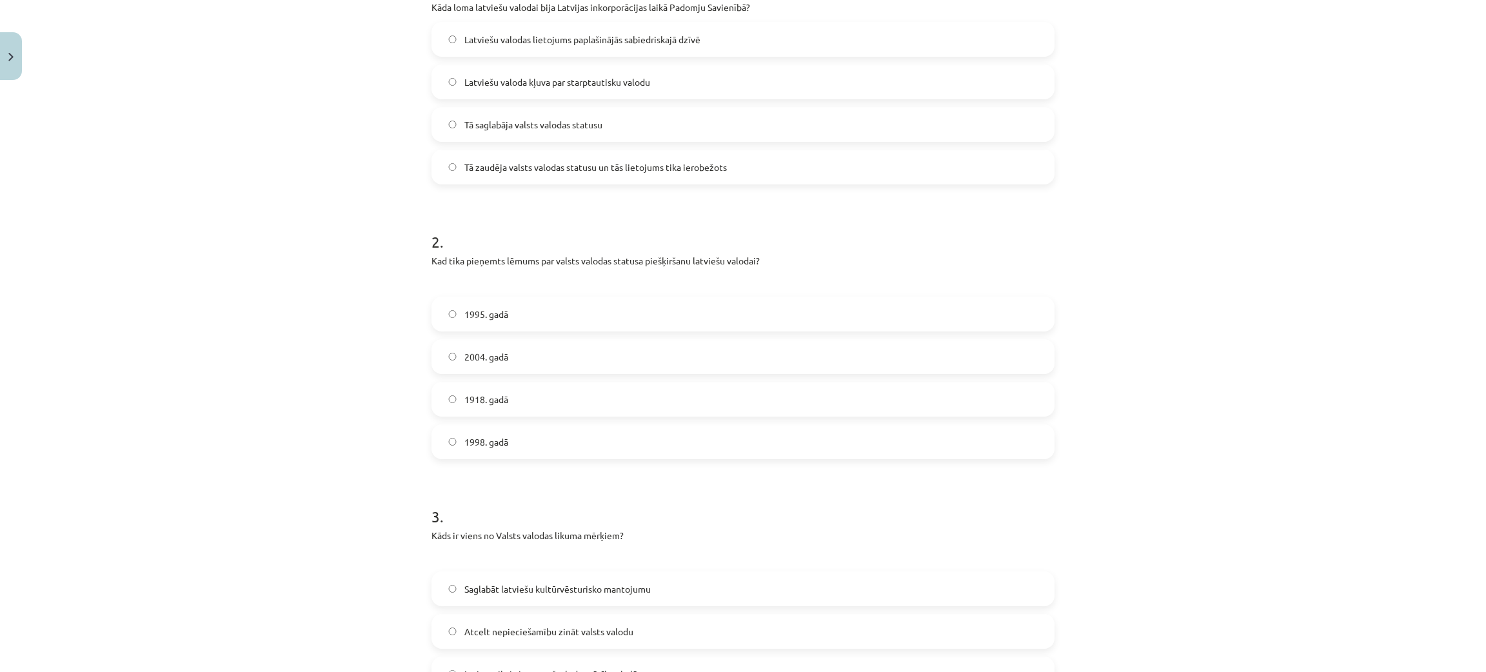
scroll to position [299, 0]
click at [490, 454] on label "1998. gadā" at bounding box center [743, 443] width 620 height 32
click at [522, 41] on span "Latviešu valodas lietojums paplašinājās sabiedriskajā dzīvē" at bounding box center [582, 41] width 236 height 14
click at [541, 497] on span "Saglabāt latviešu kultūrvēsturisko mantojumu" at bounding box center [557, 591] width 186 height 14
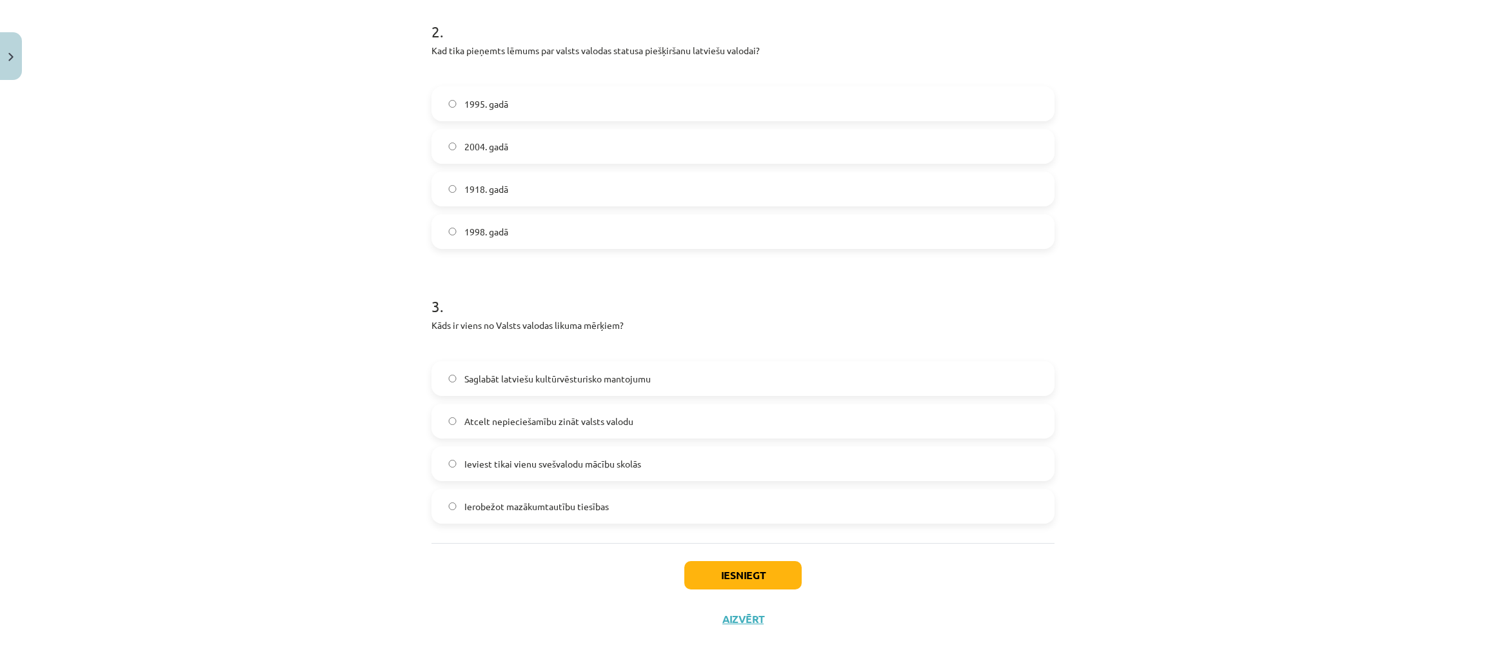
scroll to position [511, 0]
click at [757, 497] on button "Iesniegt" at bounding box center [742, 574] width 117 height 28
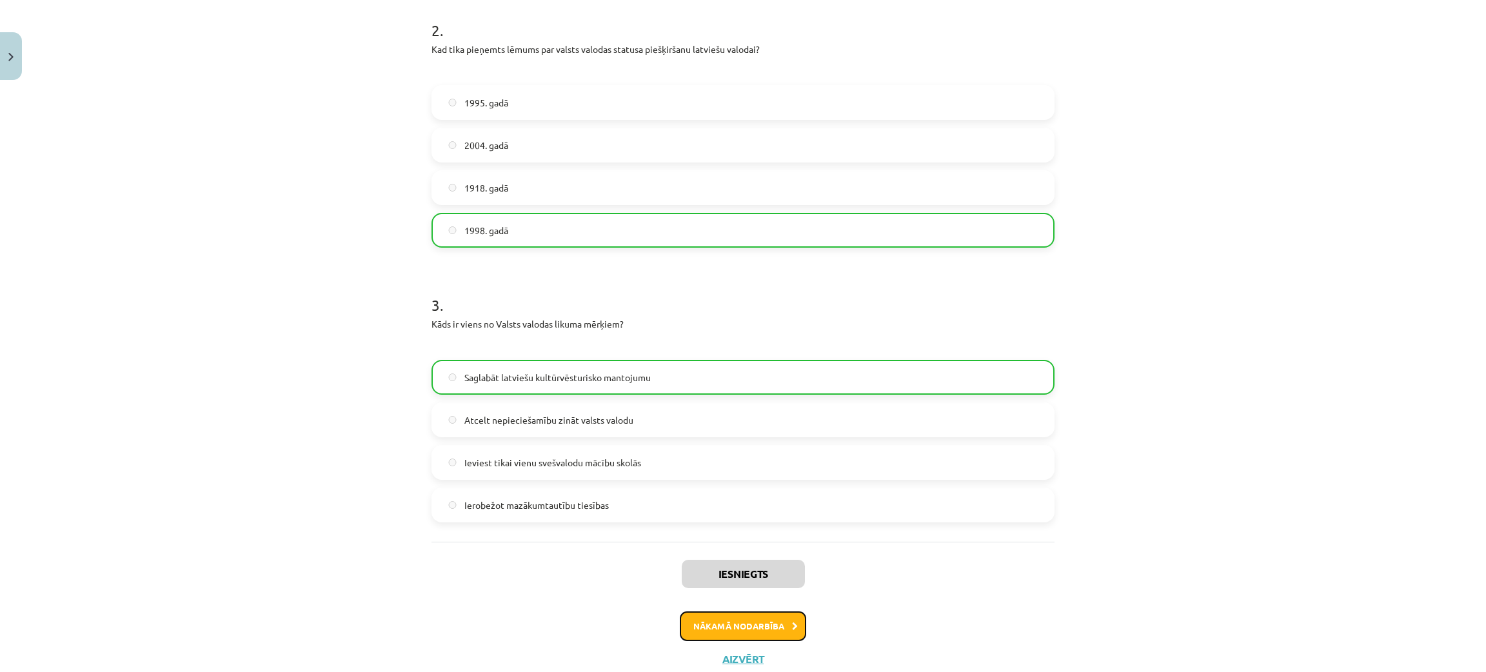
click at [757, 497] on button "Nākamā nodarbība" at bounding box center [743, 626] width 126 height 30
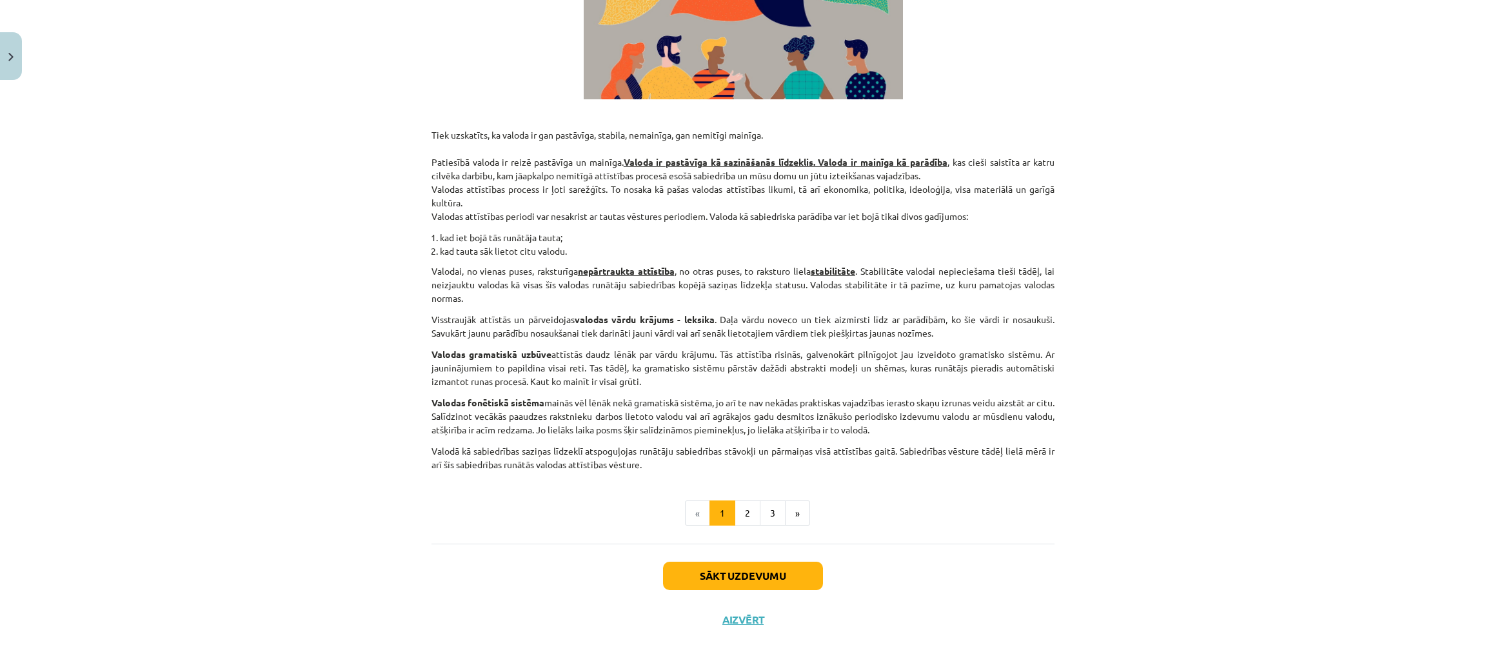
scroll to position [376, 0]
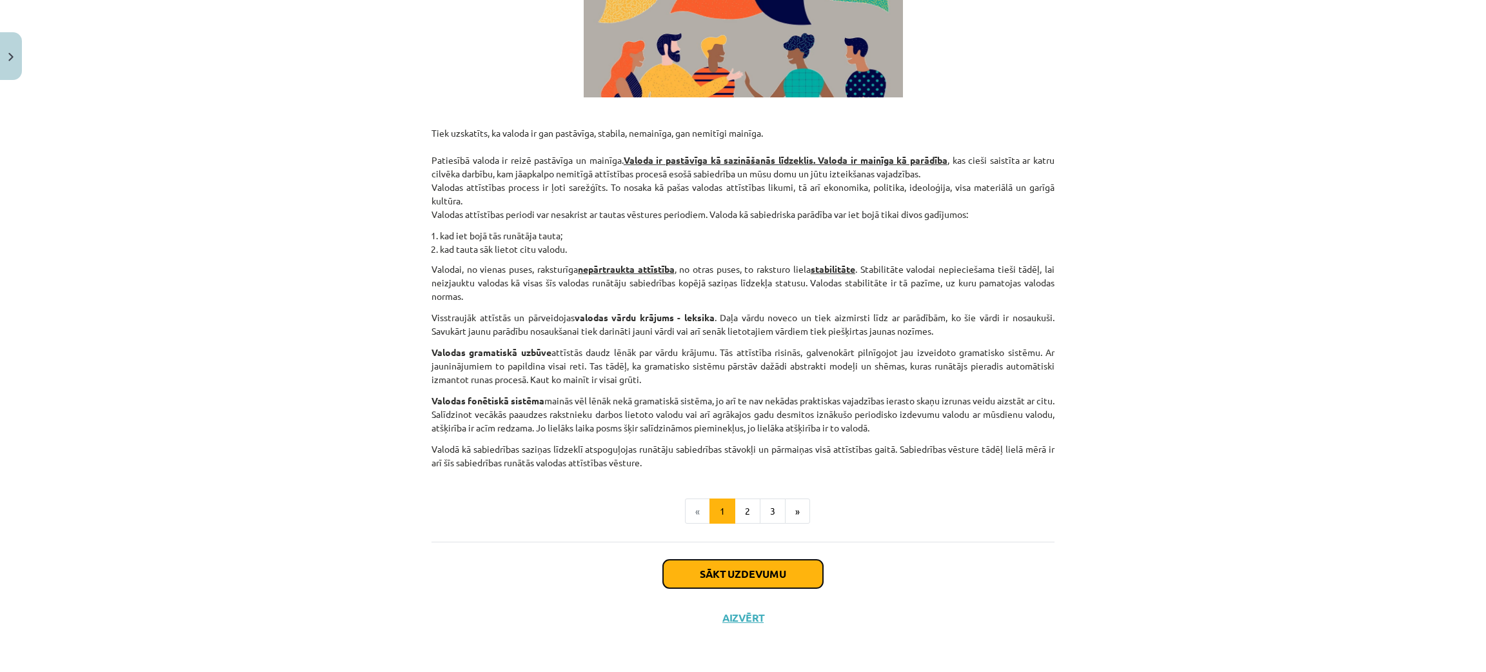
click at [740, 497] on button "Sākt uzdevumu" at bounding box center [743, 574] width 160 height 28
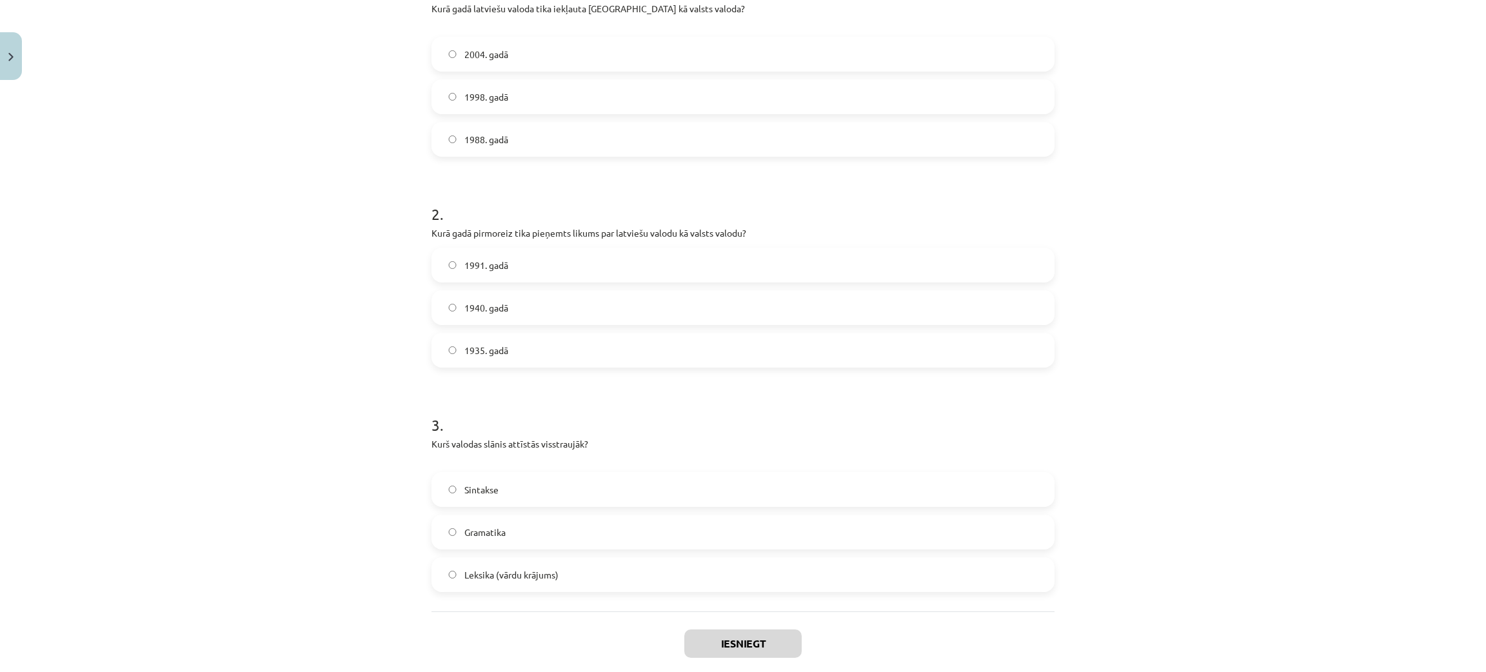
scroll to position [300, 0]
click at [459, 146] on label "1988. gadā" at bounding box center [743, 138] width 620 height 32
click at [483, 266] on span "1991. gadā" at bounding box center [486, 264] width 44 height 14
click at [481, 497] on label "Leksika (vārdu krājums)" at bounding box center [743, 573] width 620 height 32
click at [715, 497] on button "Iesniegt" at bounding box center [742, 642] width 117 height 28
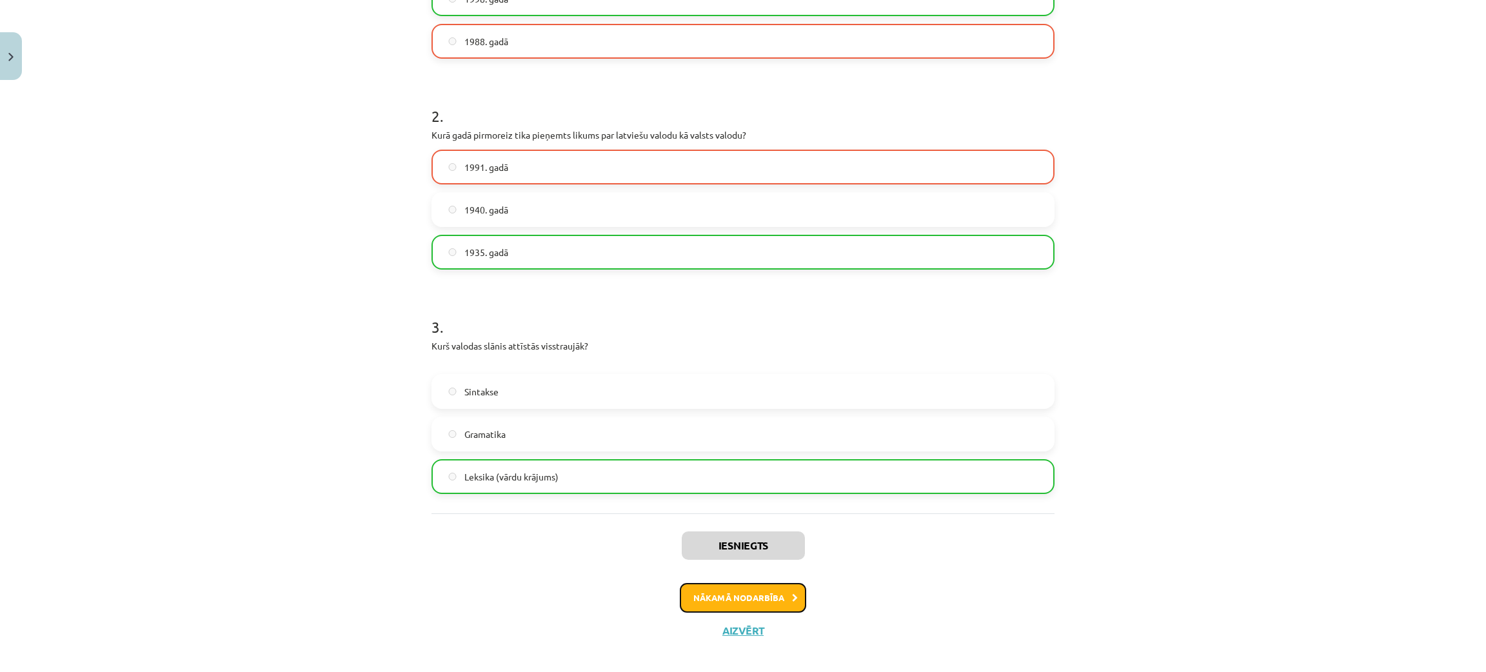
click at [759, 497] on button "Nākamā nodarbība" at bounding box center [743, 598] width 126 height 30
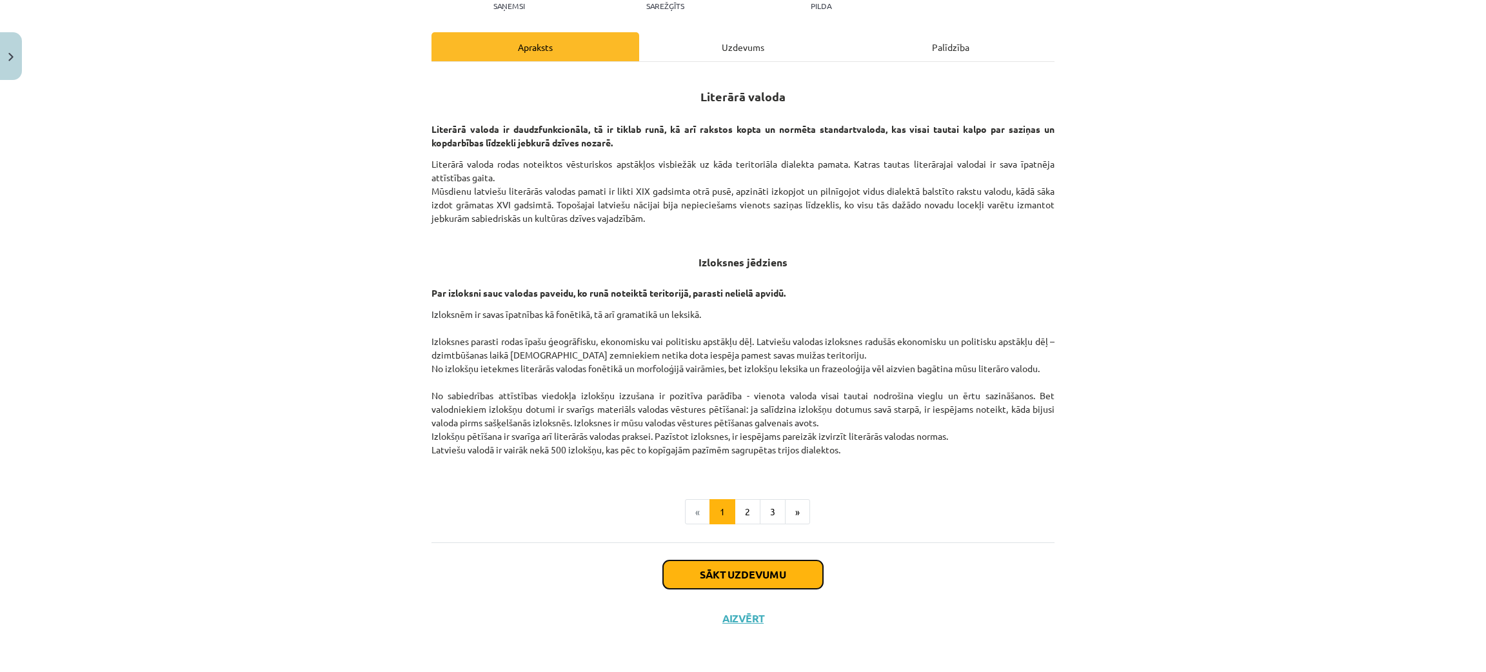
click at [775, 497] on button "Sākt uzdevumu" at bounding box center [743, 574] width 160 height 28
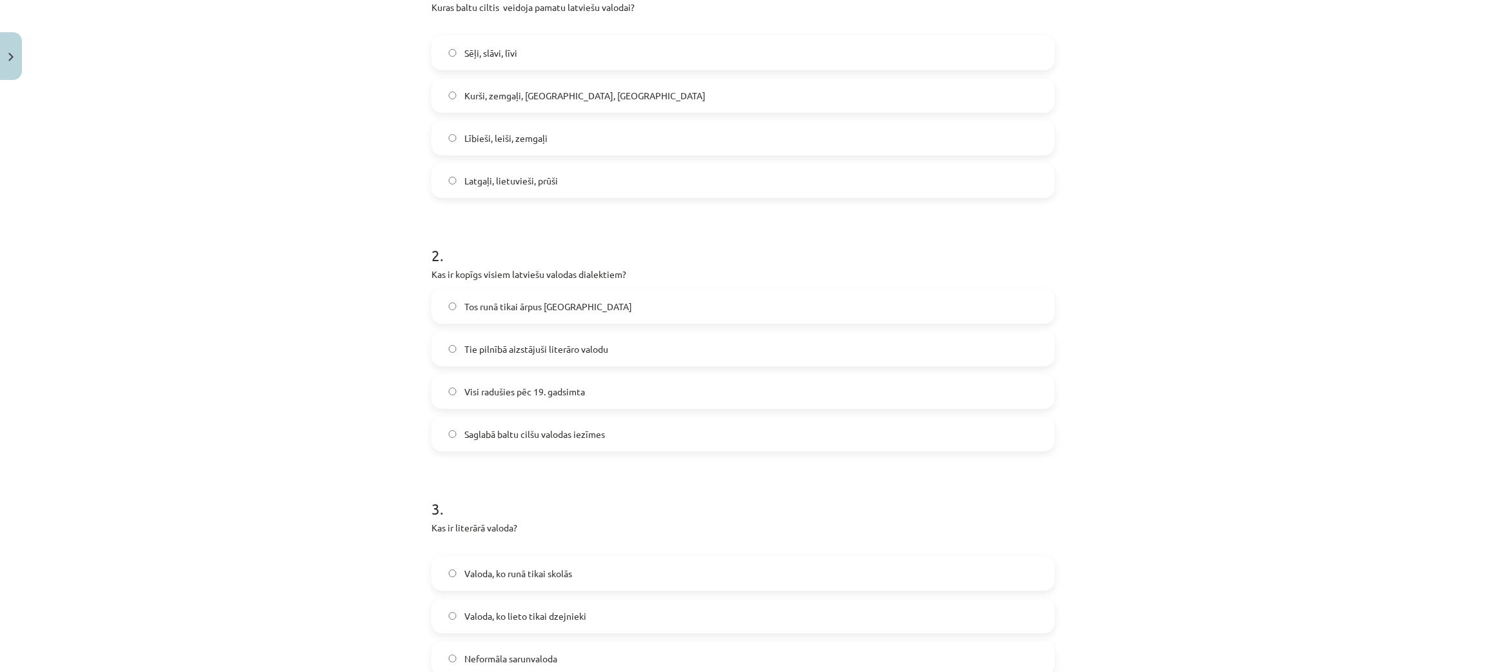
scroll to position [297, 0]
click at [618, 497] on label "Valoda, ko runā tikai skolās" at bounding box center [743, 576] width 620 height 32
click at [517, 437] on span "Saglabā baltu cilšu valodas iezīmes" at bounding box center [534, 438] width 141 height 14
click at [512, 88] on label "Kurši, zemgaļi, [GEOGRAPHIC_DATA], [GEOGRAPHIC_DATA]" at bounding box center [743, 99] width 620 height 32
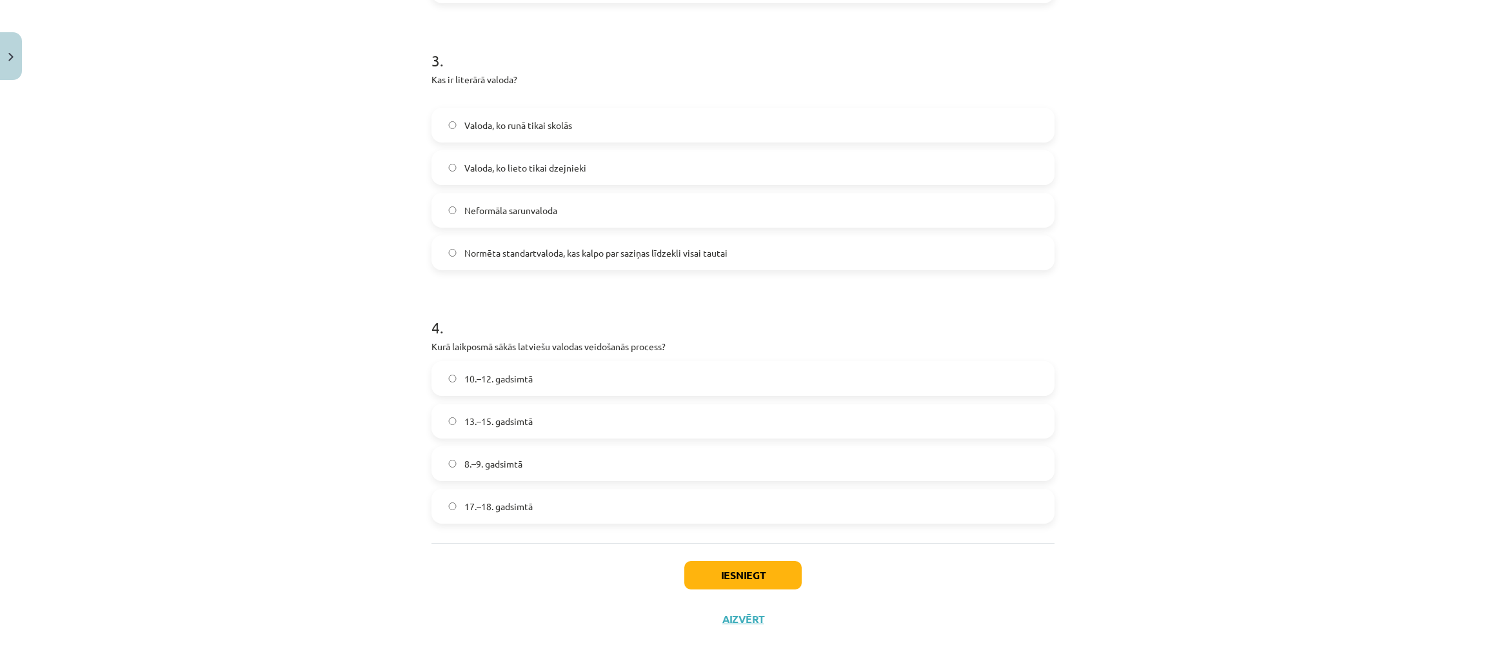
scroll to position [749, 0]
click at [516, 497] on span "17.–18. gadsimtā" at bounding box center [498, 506] width 68 height 14
click at [744, 497] on div "Iesniegt Aizvērt" at bounding box center [742, 587] width 623 height 90
click at [730, 497] on button "Iesniegt" at bounding box center [742, 574] width 117 height 28
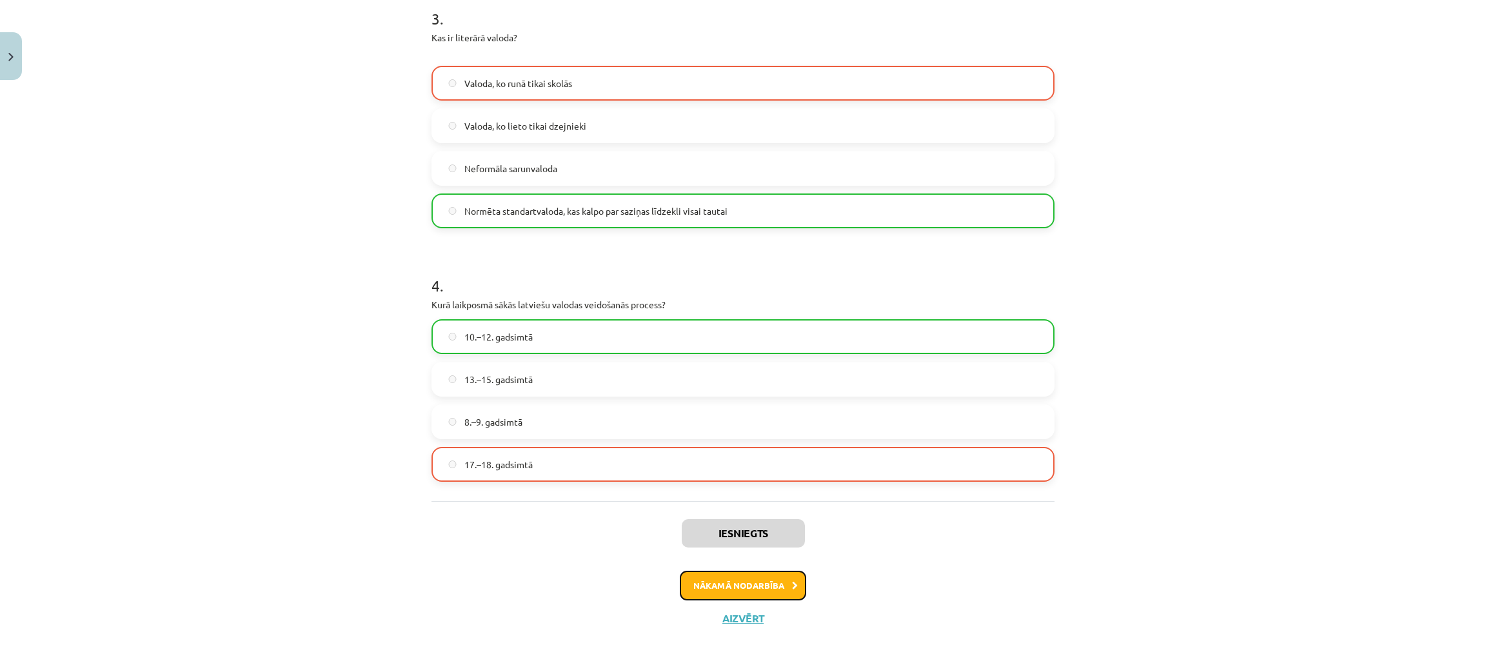
click at [767, 497] on button "Nākamā nodarbība" at bounding box center [743, 586] width 126 height 30
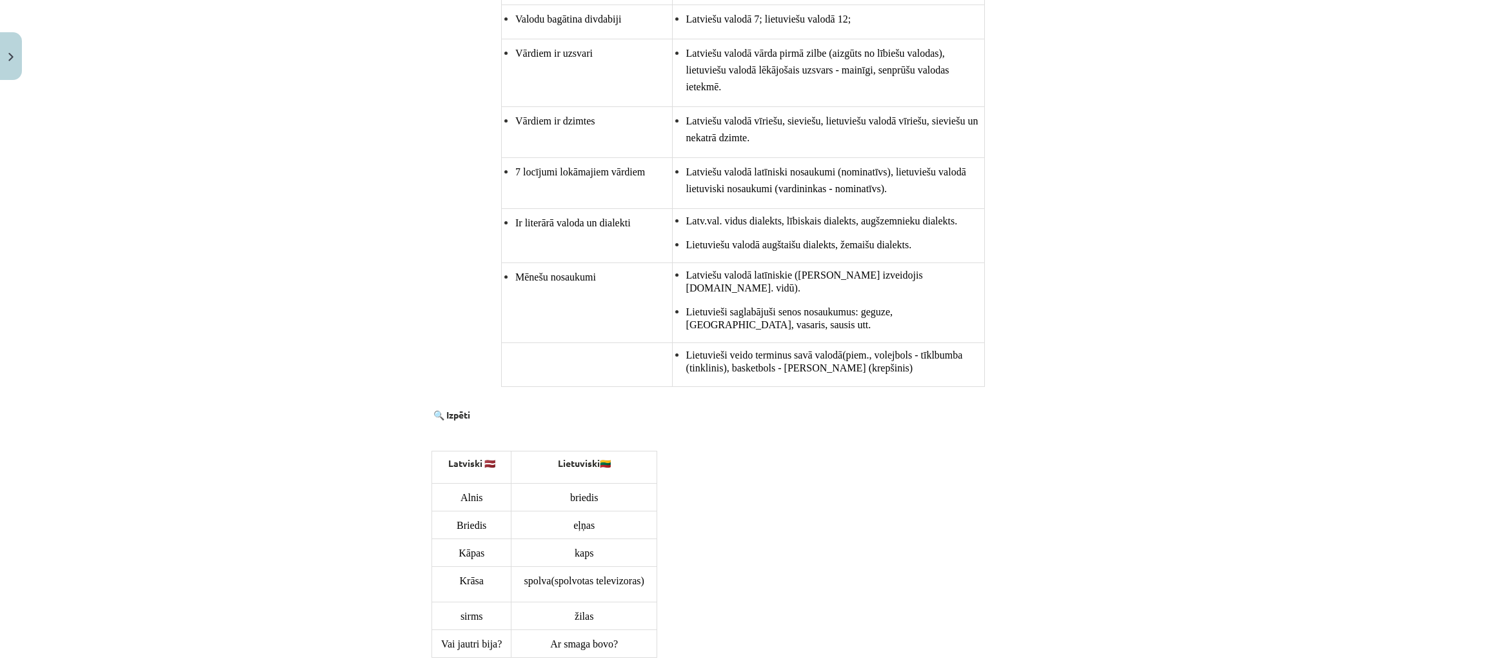
scroll to position [1177, 0]
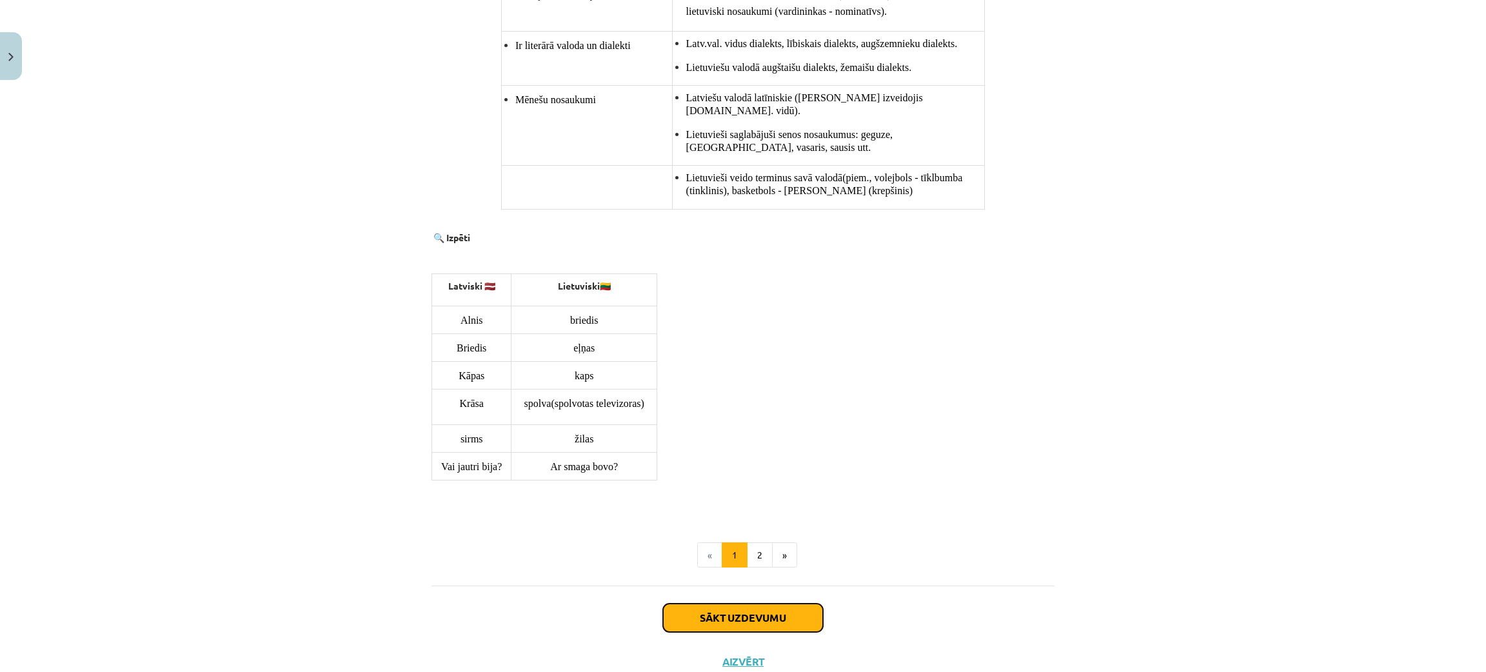
click at [769, 497] on button "Sākt uzdevumu" at bounding box center [743, 618] width 160 height 28
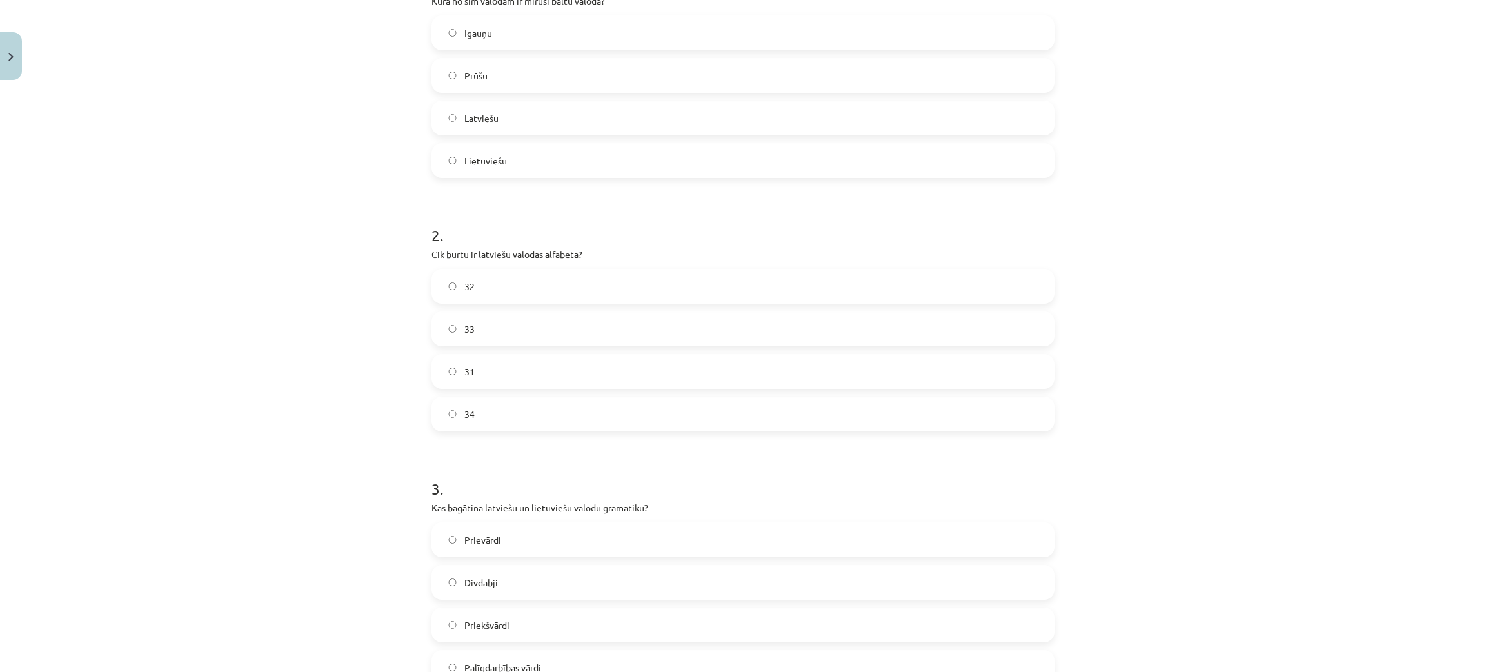
scroll to position [302, 0]
click at [492, 76] on label "Prūšu" at bounding box center [743, 79] width 620 height 32
click at [453, 340] on label "33" at bounding box center [743, 333] width 620 height 32
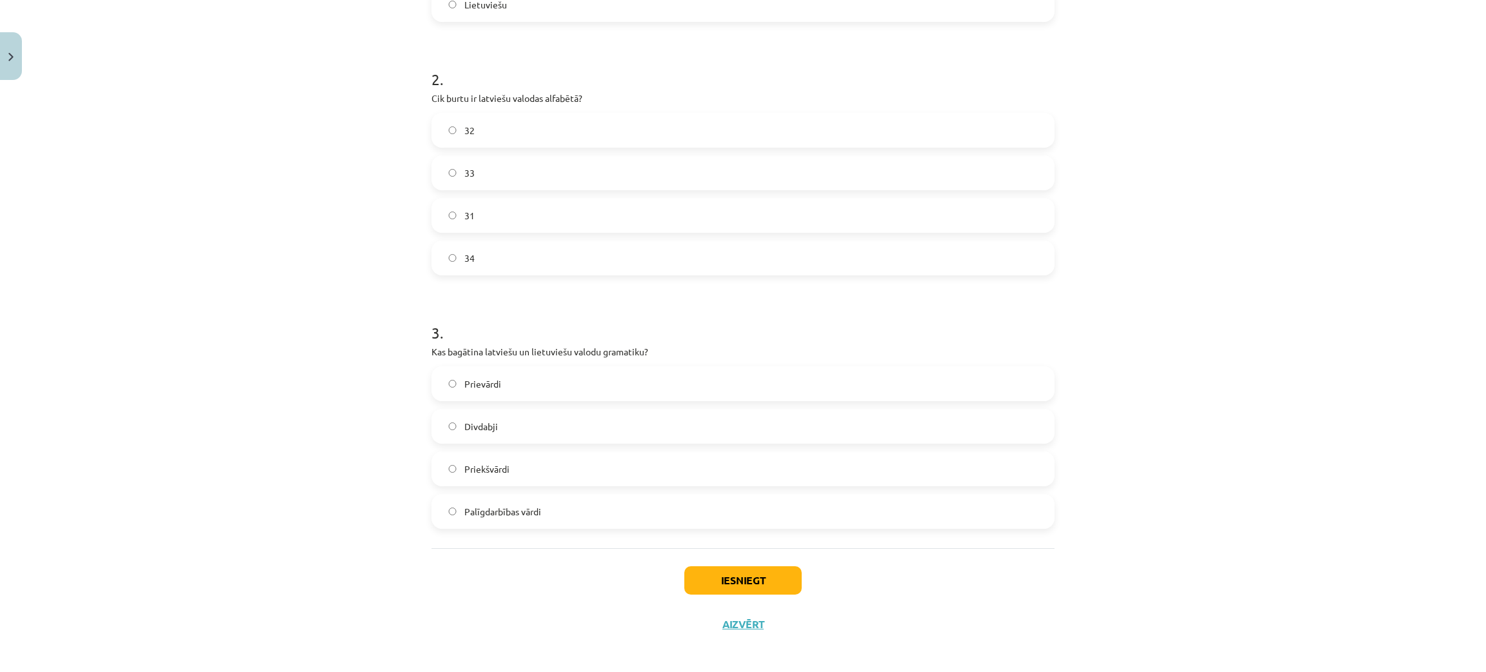
scroll to position [469, 0]
click at [486, 378] on span "Prievārdi" at bounding box center [482, 378] width 37 height 14
click at [502, 458] on label "Priekšvārdi" at bounding box center [743, 462] width 620 height 32
click at [715, 497] on button "Iesniegt" at bounding box center [742, 574] width 117 height 28
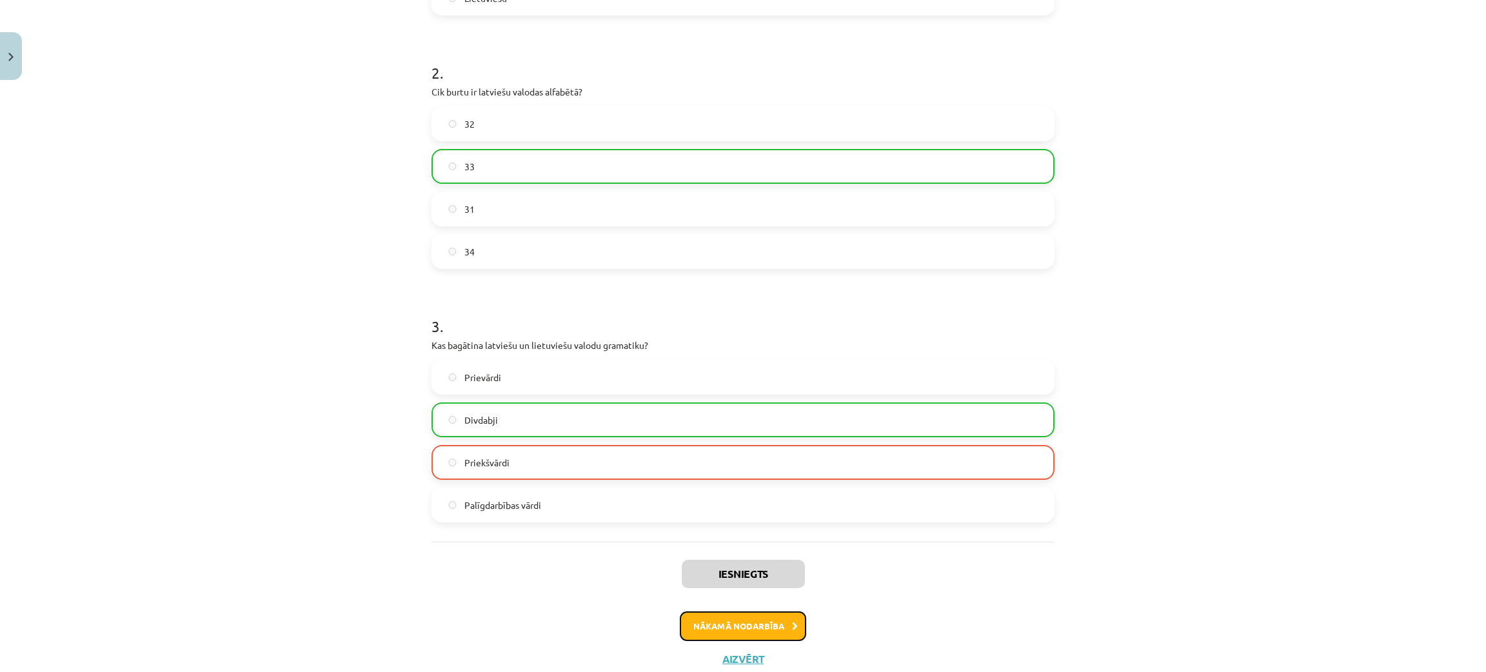
click at [763, 497] on button "Nākamā nodarbība" at bounding box center [743, 626] width 126 height 30
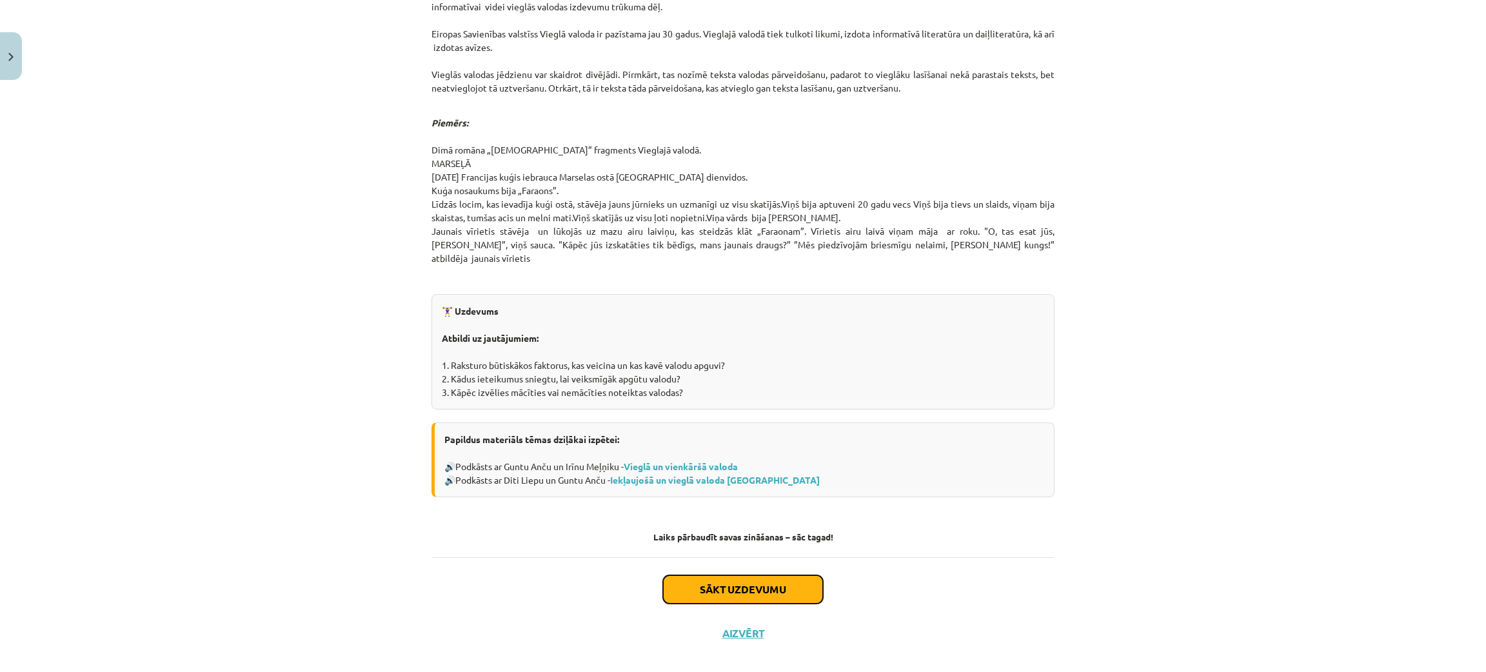
click at [742, 497] on button "Sākt uzdevumu" at bounding box center [743, 589] width 160 height 28
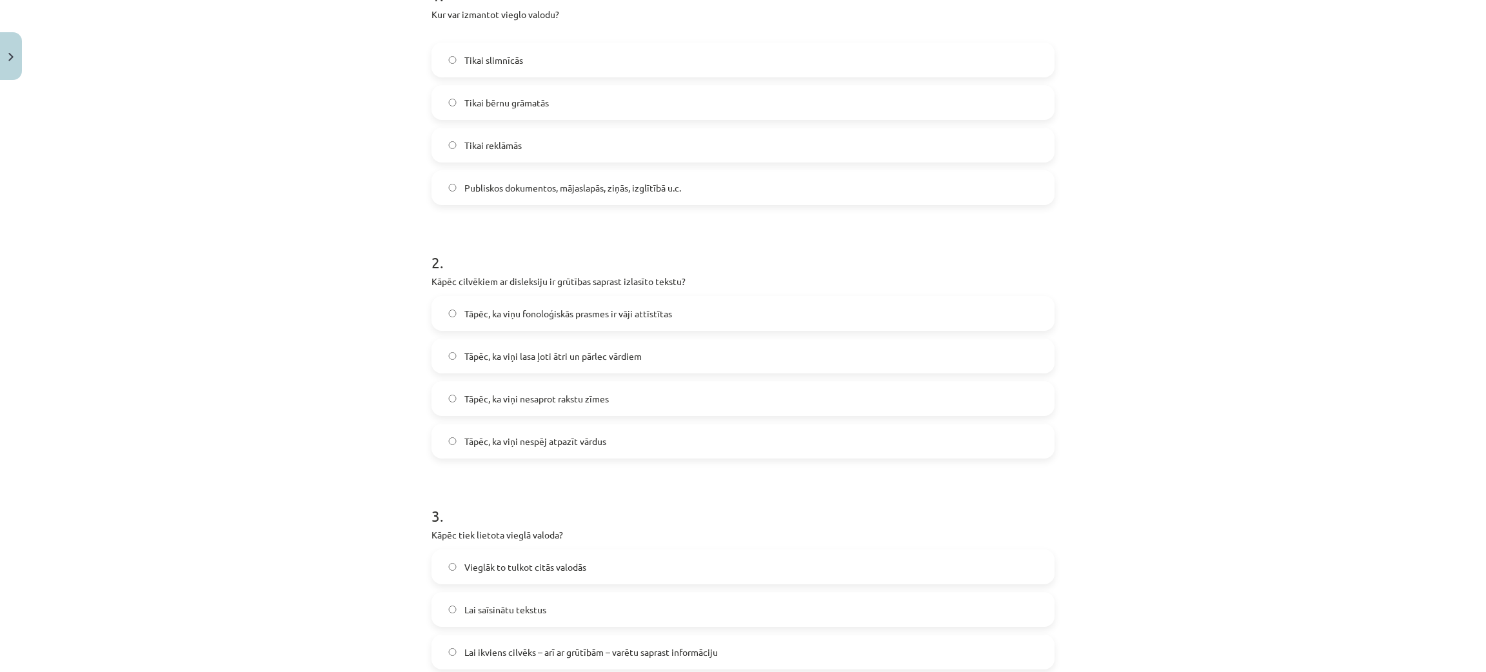
scroll to position [299, 0]
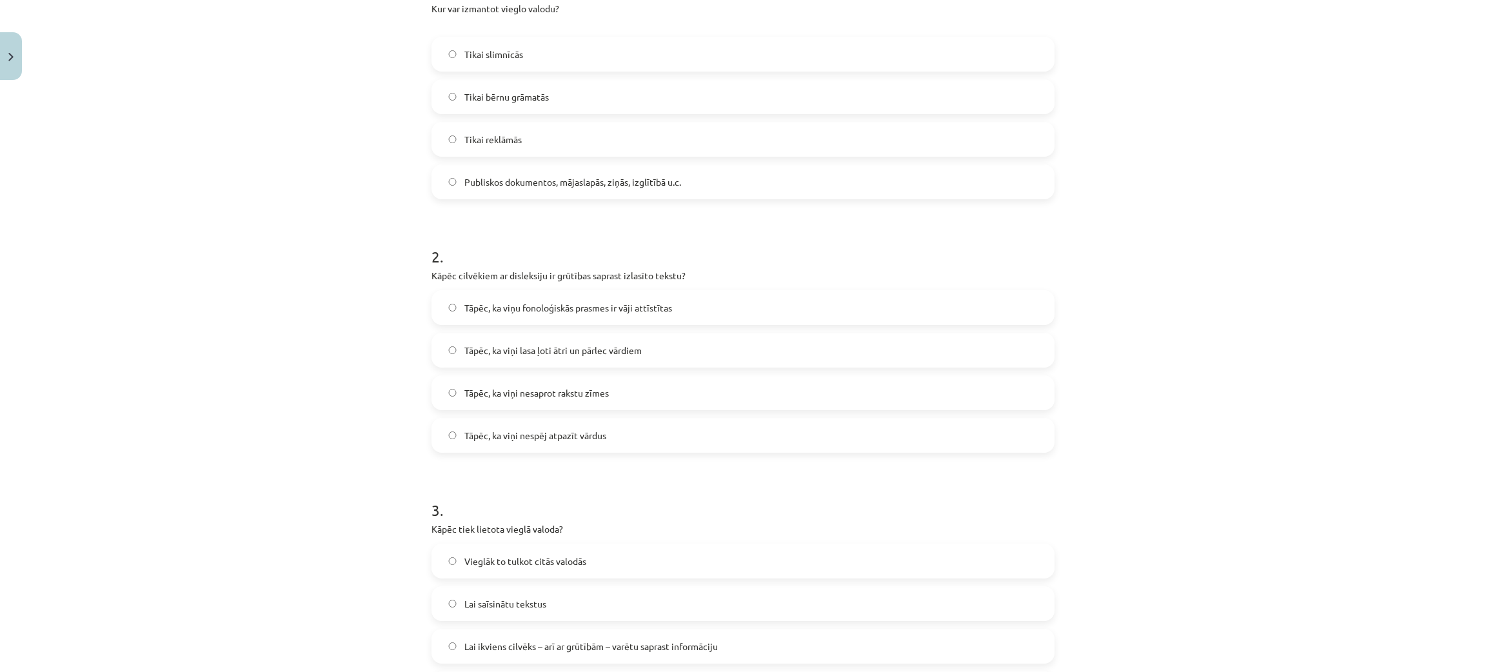
click at [543, 181] on span "Publiskos dokumentos, mājaslapās, ziņās, izglītībā u.c." at bounding box center [572, 182] width 217 height 14
click at [544, 308] on span "Tāpēc, ka viņu fonoloģiskās prasmes ir vāji attīstītas" at bounding box center [568, 308] width 208 height 14
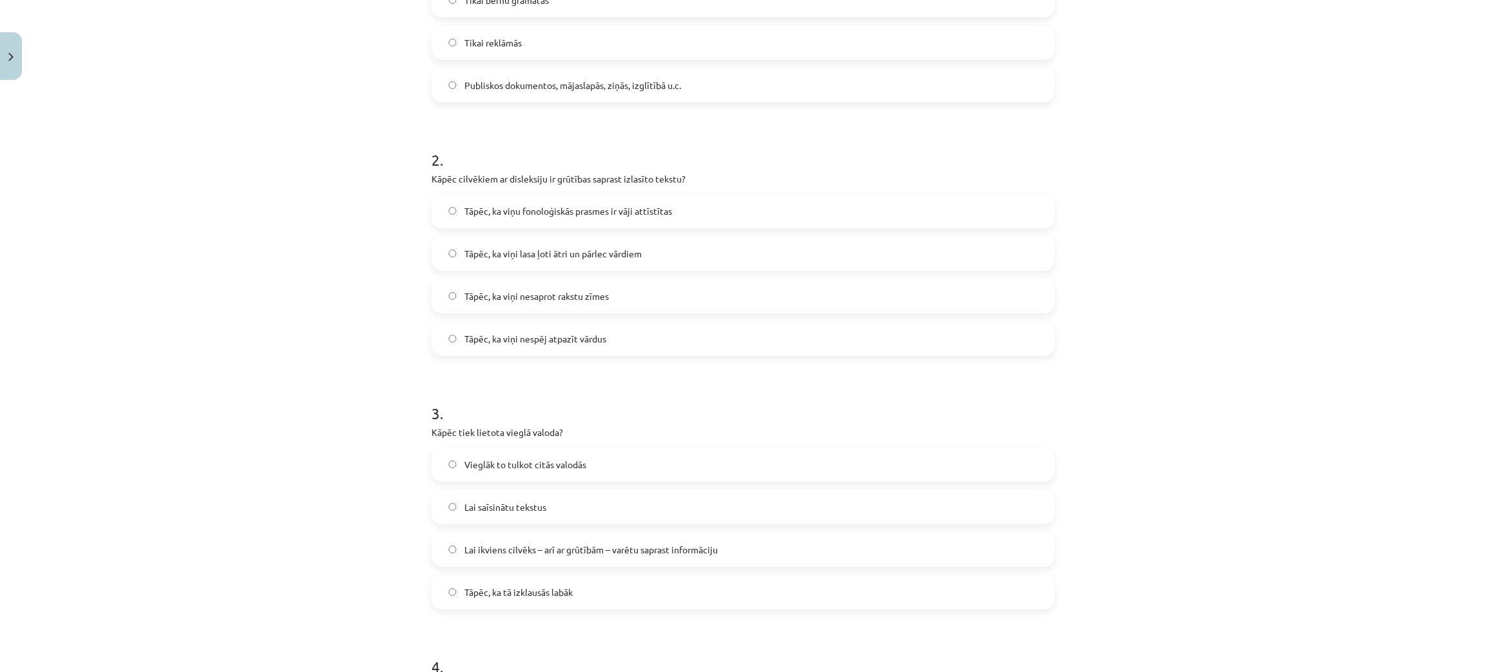
click at [583, 497] on span "Lai ikviens cilvēks – arī ar grūtībām – varētu saprast informāciju" at bounding box center [590, 550] width 253 height 14
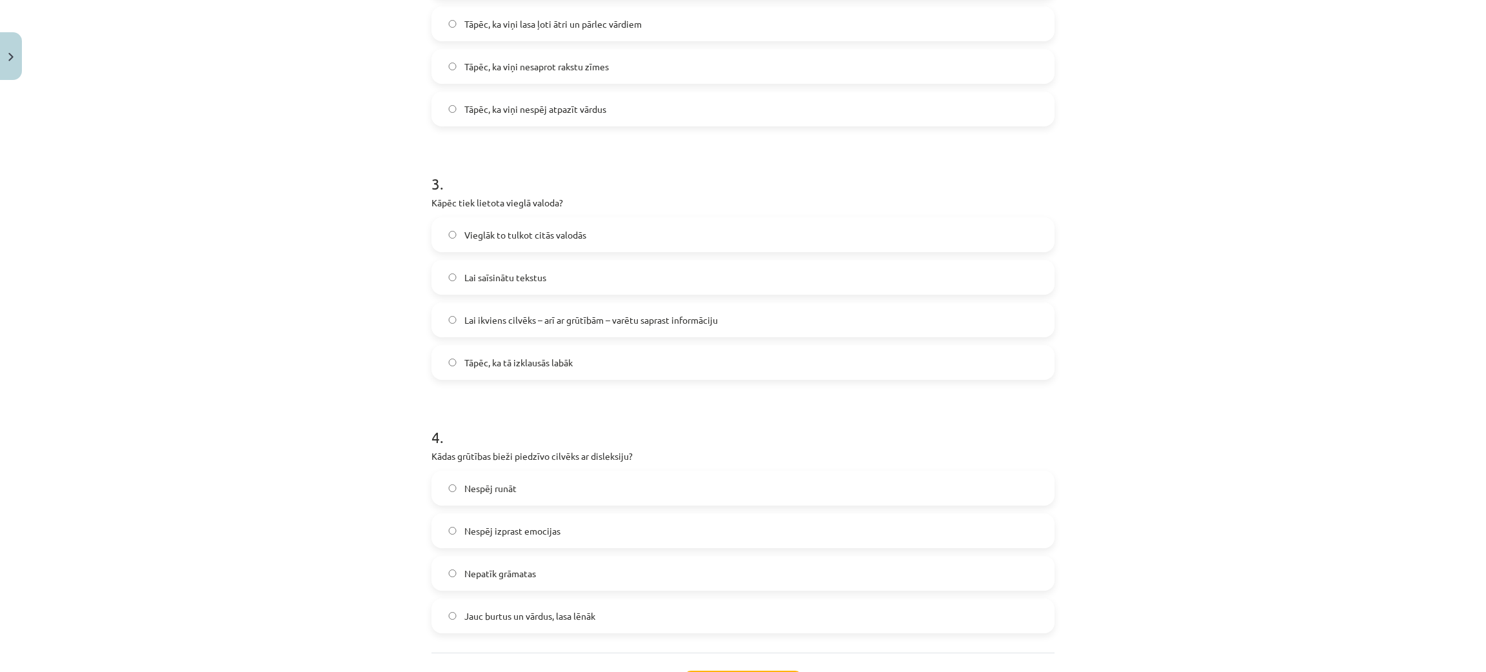
scroll to position [685, 0]
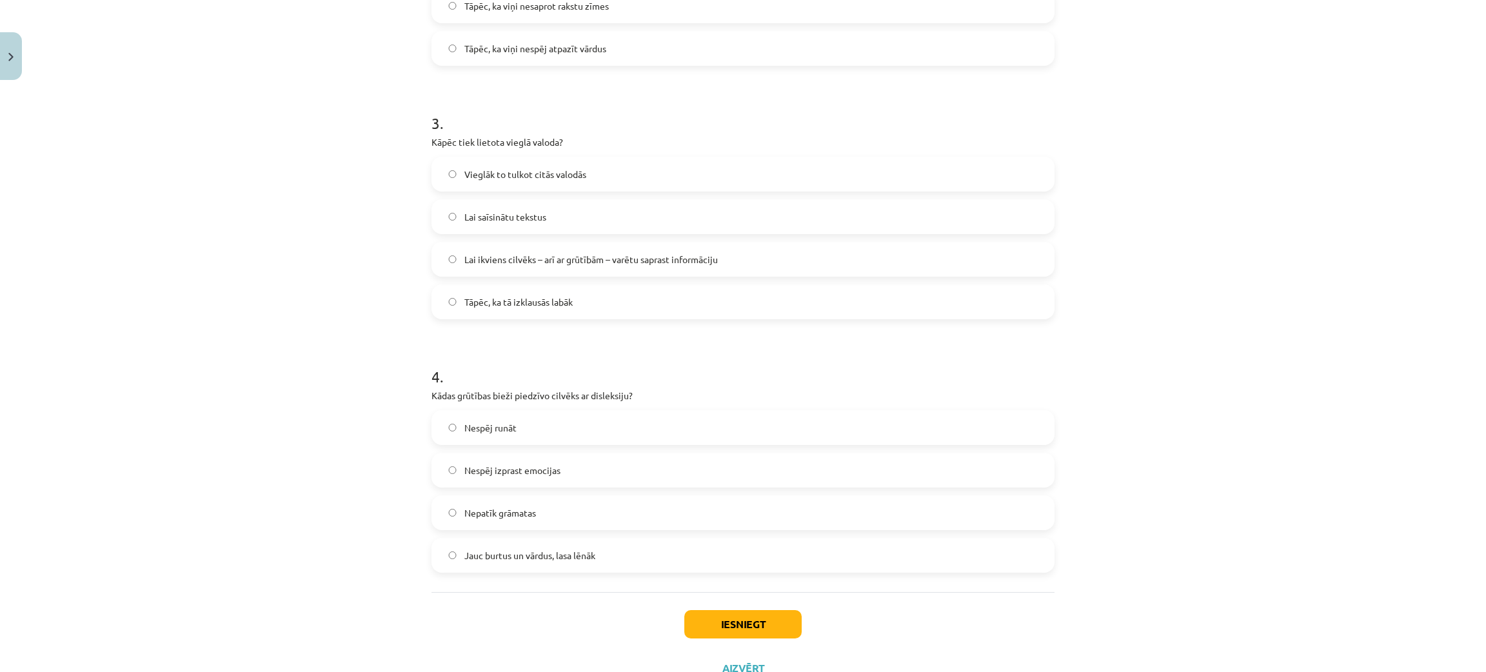
click at [580, 420] on label "Nespēj runāt" at bounding box center [743, 427] width 620 height 32
click at [755, 497] on button "Iesniegt" at bounding box center [742, 624] width 117 height 28
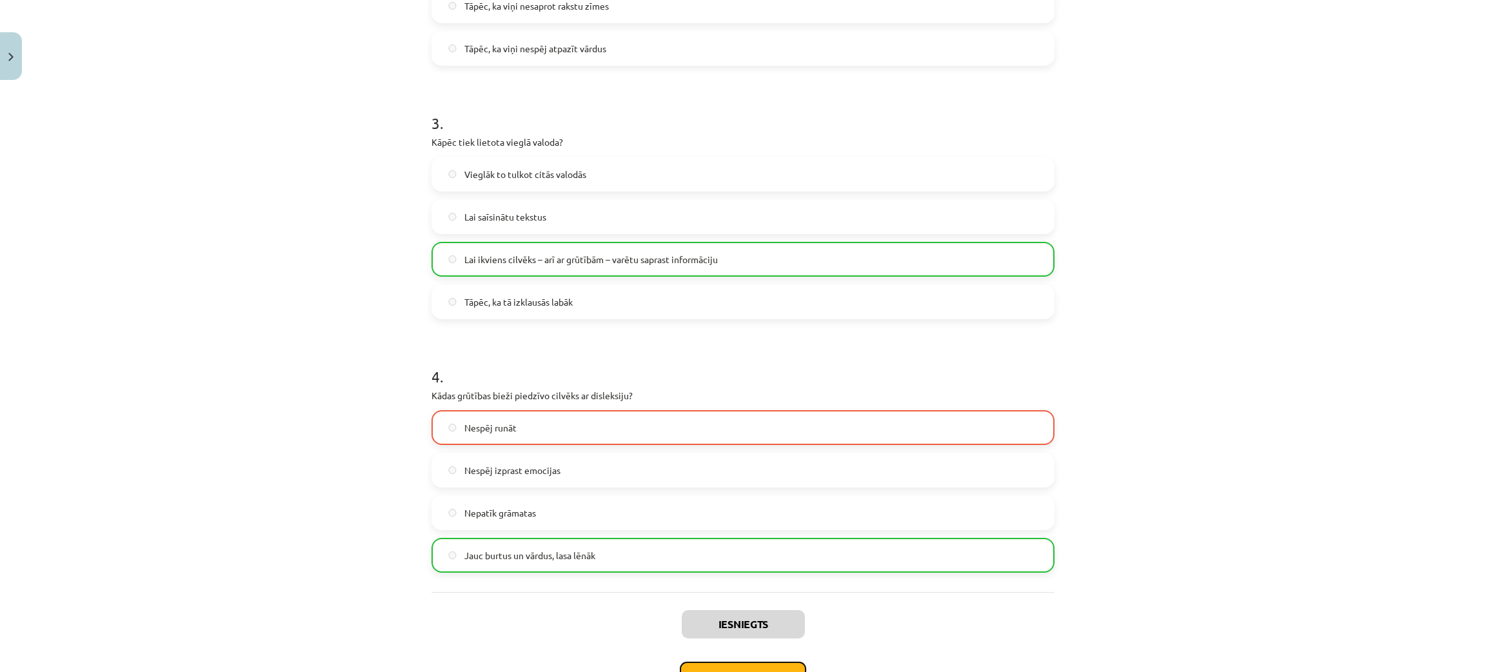
click at [747, 497] on button "Nākamā nodarbība" at bounding box center [743, 677] width 126 height 30
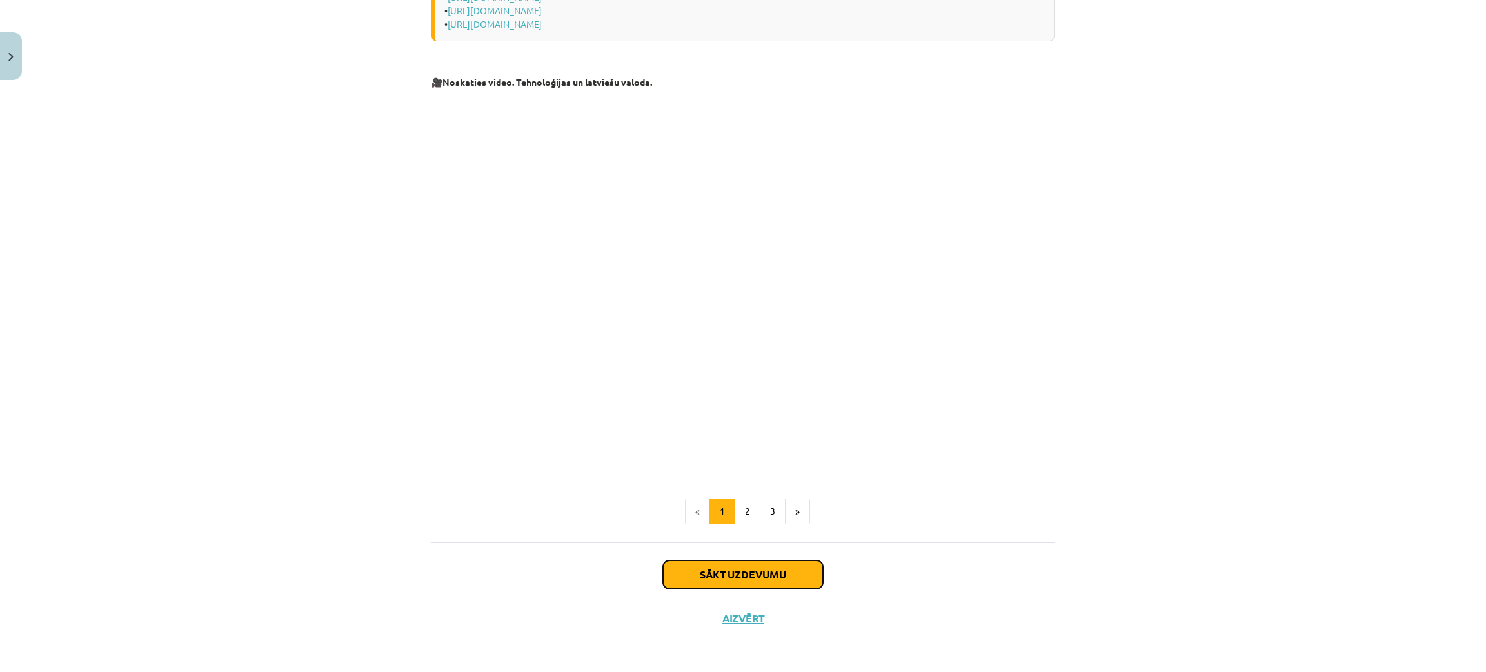
click at [785, 497] on button "Sākt uzdevumu" at bounding box center [743, 574] width 160 height 28
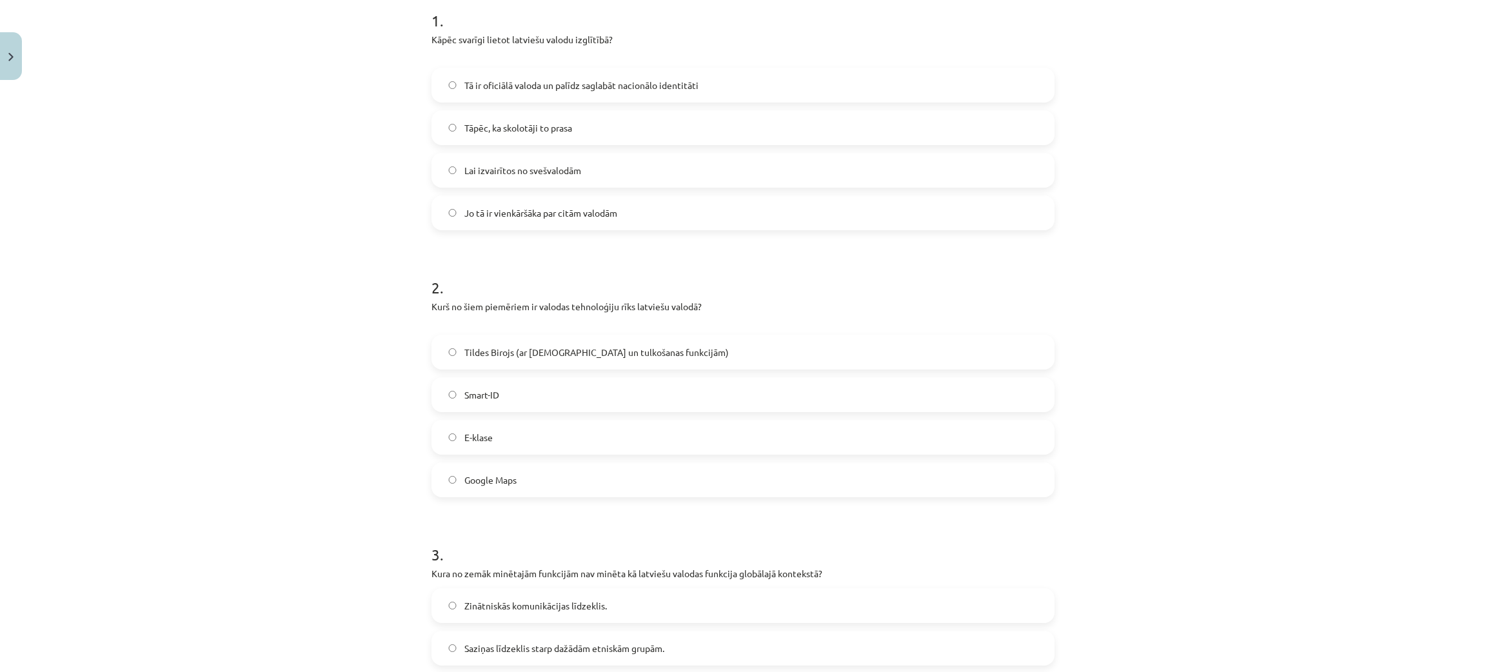
scroll to position [261, 0]
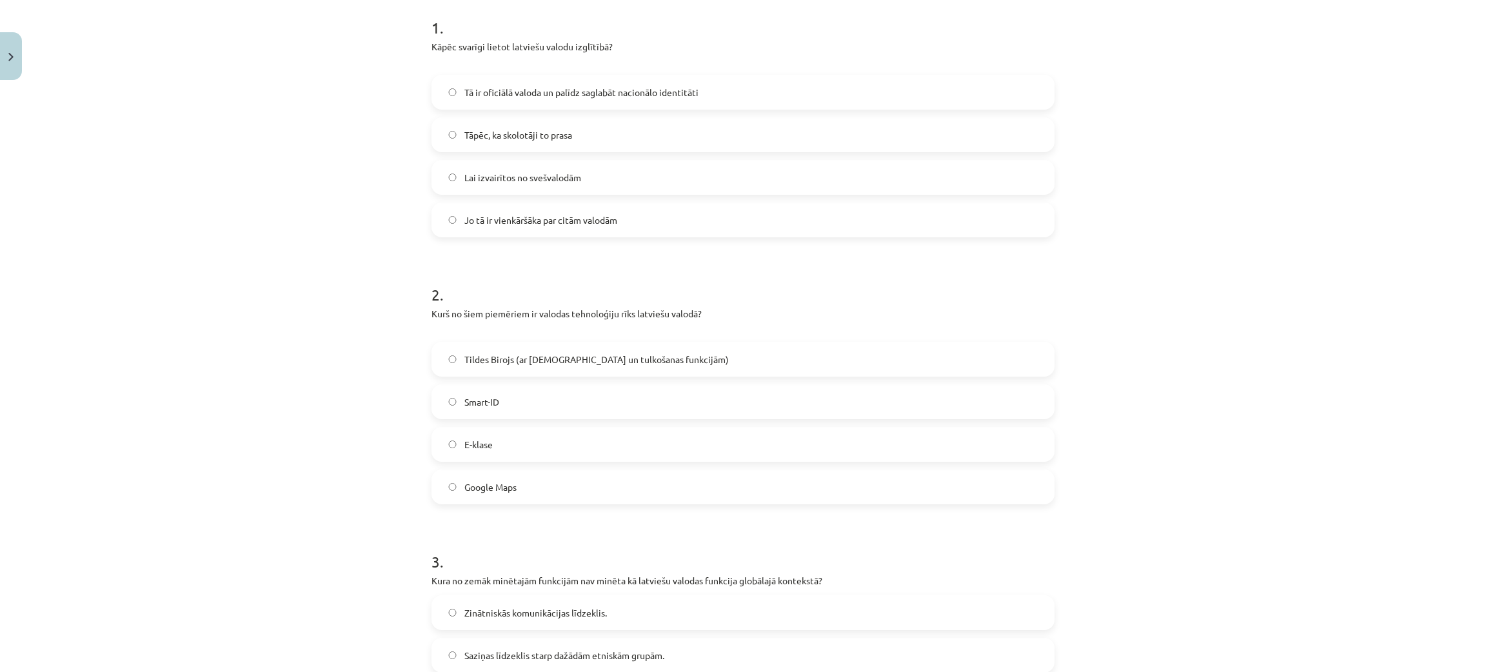
drag, startPoint x: 235, startPoint y: 42, endPoint x: 253, endPoint y: 73, distance: 35.8
click at [235, 52] on div "Mācību tēma: Latviešu valodas i - 10. klases 1. ieskaites mācību materiāls #8 7…" at bounding box center [743, 336] width 1486 height 672
click at [509, 121] on label "Tāpēc, ka skolotāji to prasa" at bounding box center [743, 135] width 620 height 32
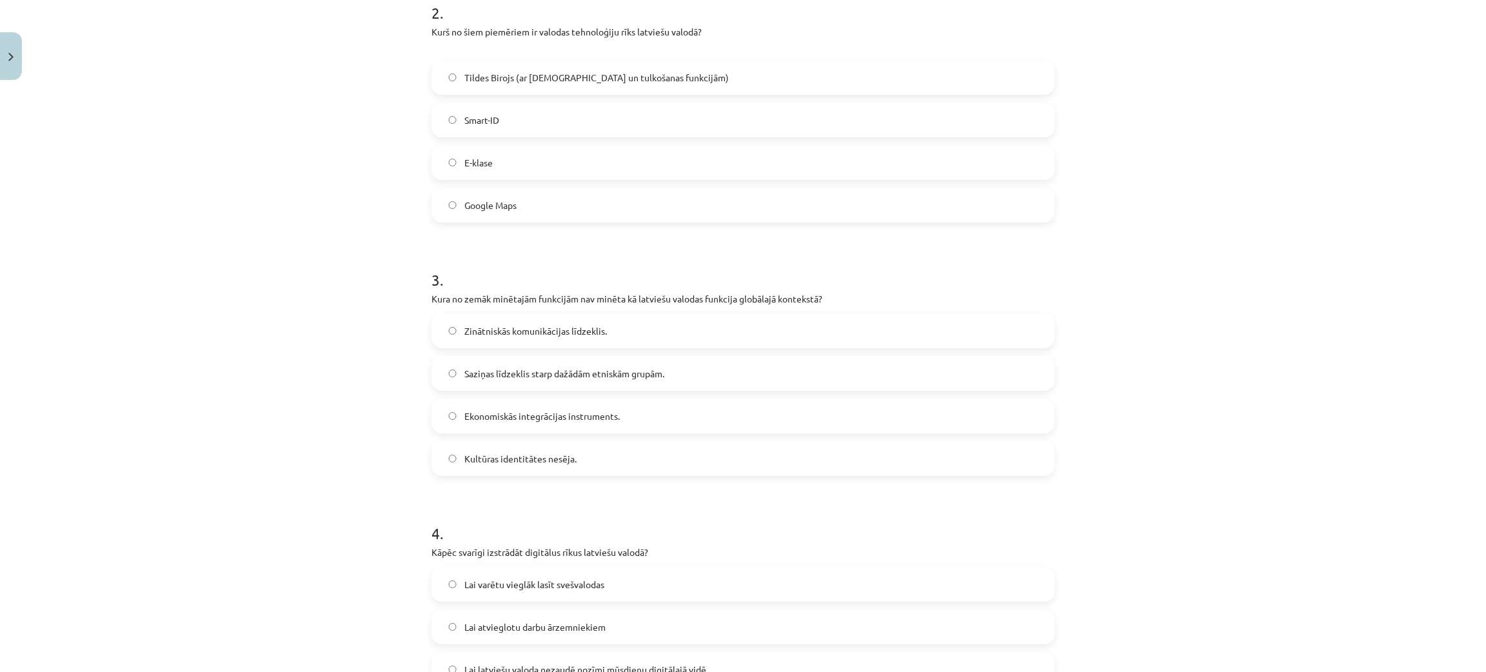
scroll to position [551, 0]
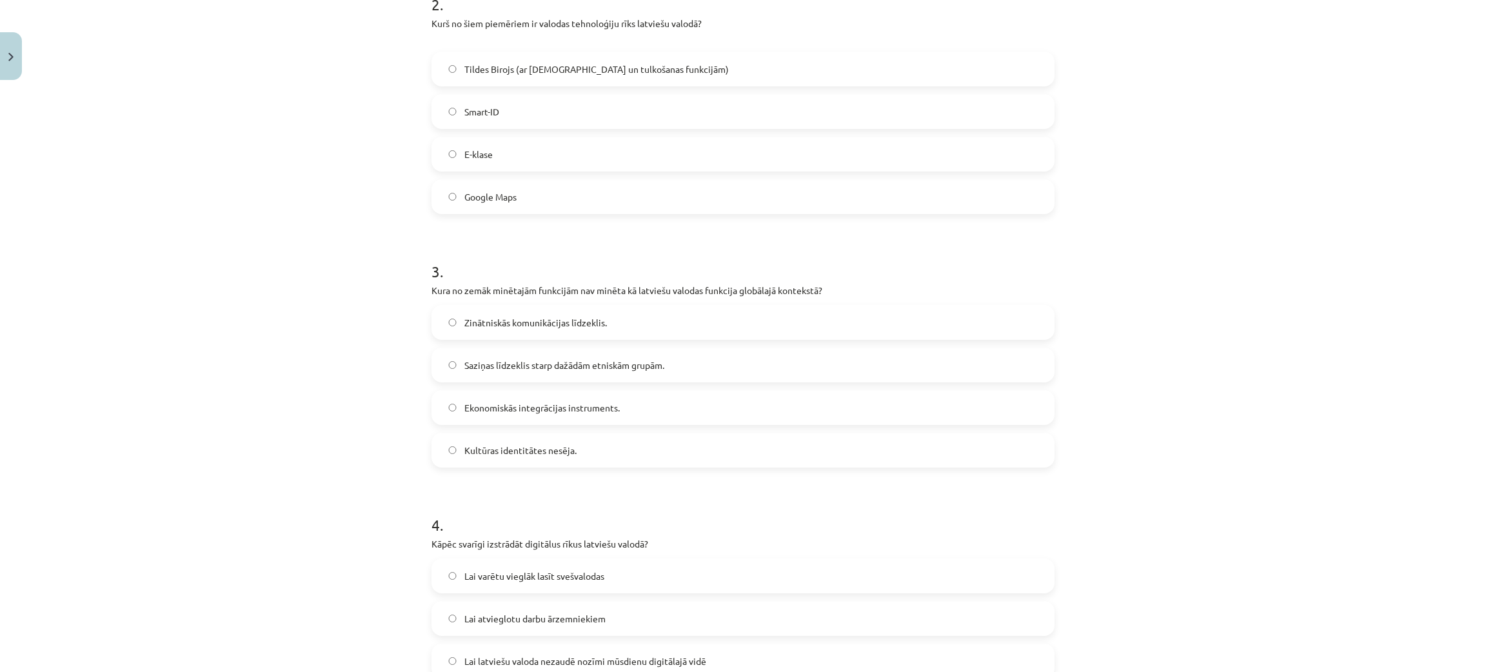
click at [528, 195] on label "Google Maps" at bounding box center [743, 197] width 620 height 32
click at [532, 146] on label "E-klase" at bounding box center [743, 154] width 620 height 32
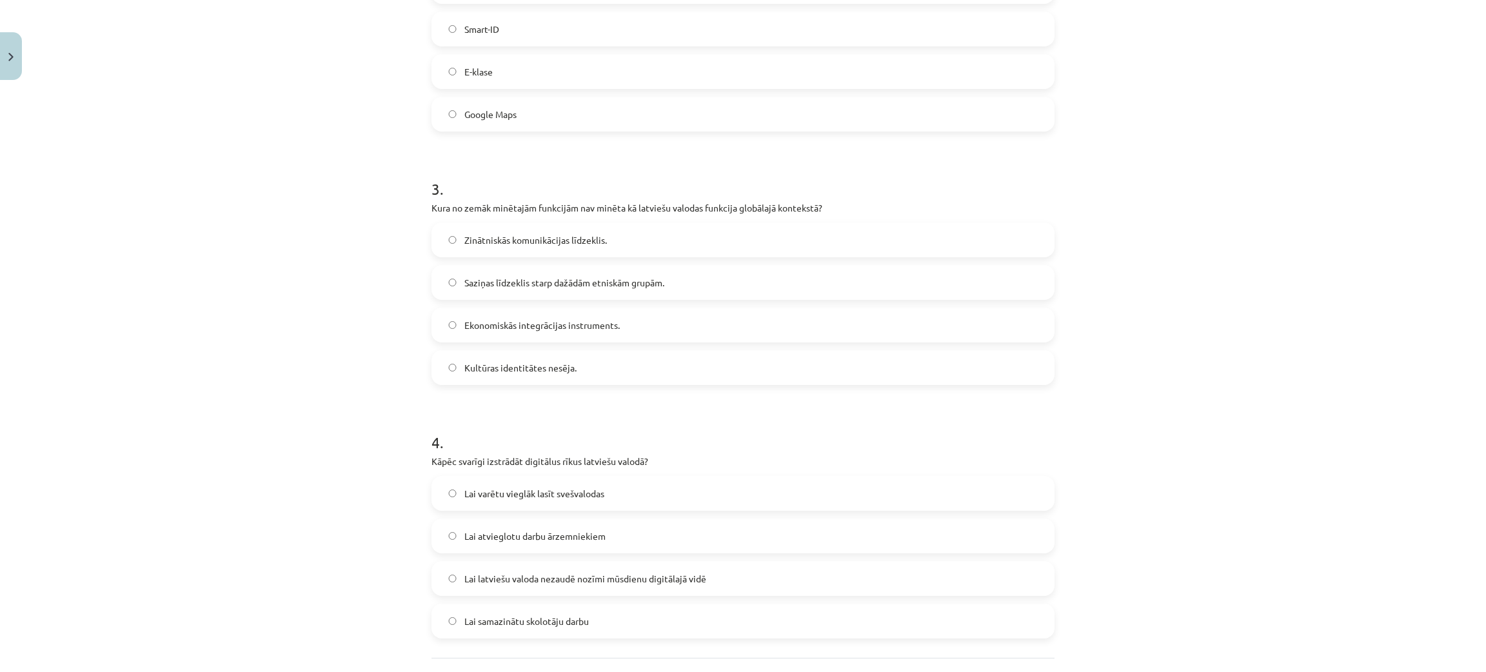
scroll to position [744, 0]
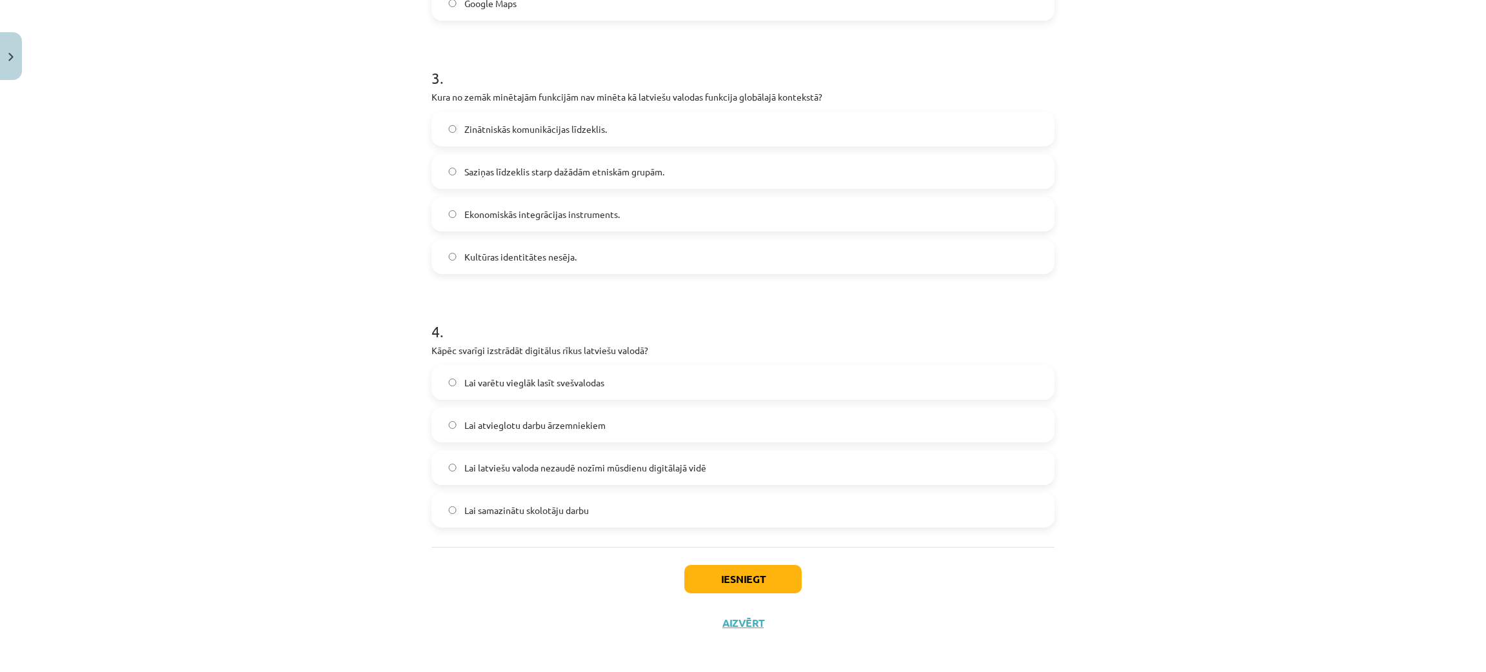
click at [595, 257] on label "Kultūras identitātes nesēja." at bounding box center [743, 257] width 620 height 32
click at [637, 370] on label "Lai varētu vieglāk lasīt svešvalodas" at bounding box center [743, 378] width 620 height 32
drag, startPoint x: 771, startPoint y: 584, endPoint x: 764, endPoint y: 584, distance: 7.7
click at [767, 497] on button "Iesniegt" at bounding box center [742, 574] width 117 height 28
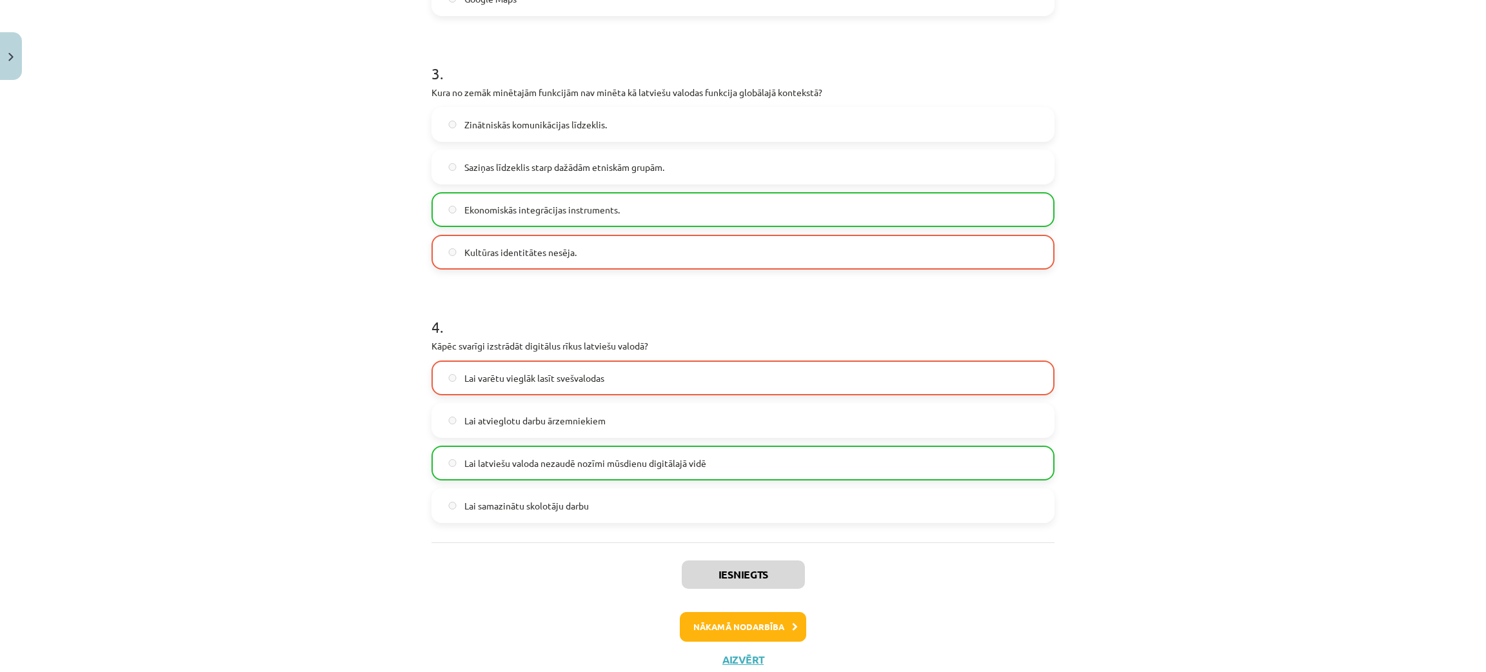
click at [791, 497] on div "Iesniegts Nākamā nodarbība Aizvērt" at bounding box center [742, 608] width 623 height 132
click at [767, 497] on button "Nākamā nodarbība" at bounding box center [743, 627] width 126 height 30
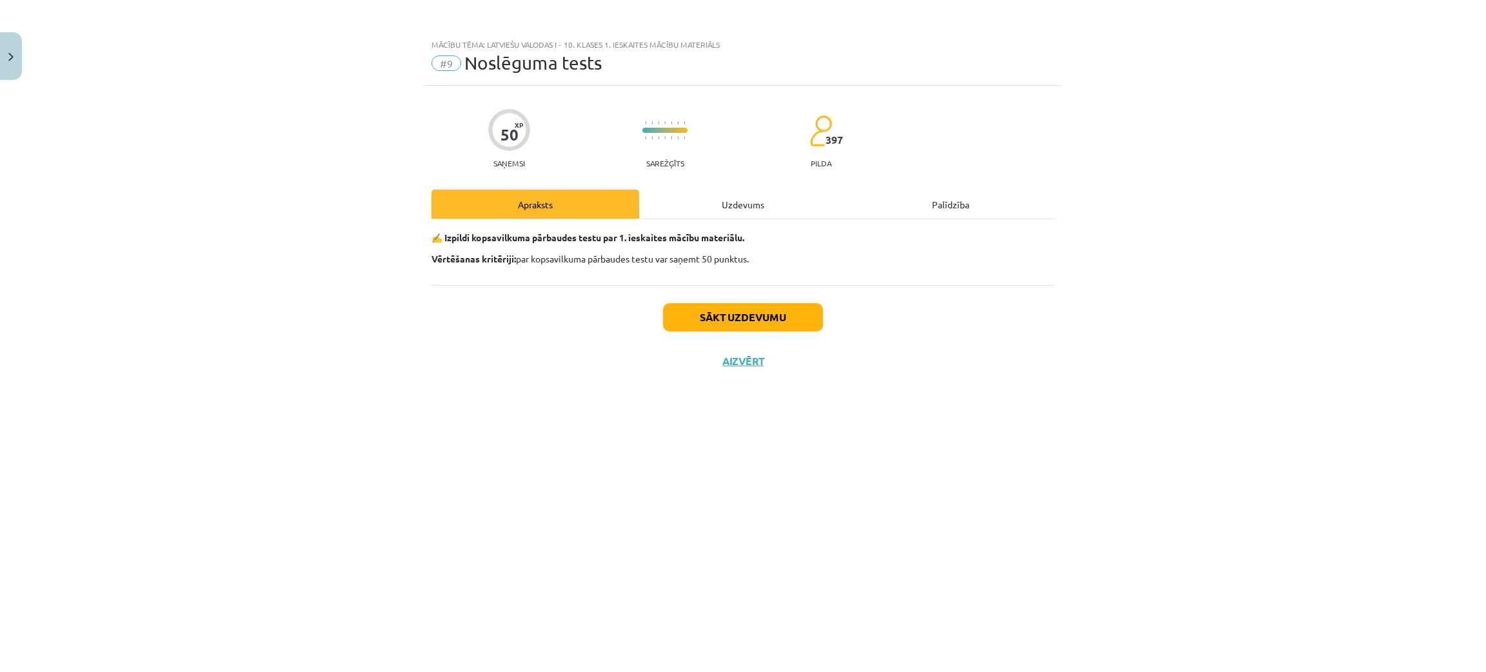
scroll to position [0, 0]
click at [780, 312] on button "Sākt uzdevumu" at bounding box center [743, 317] width 160 height 28
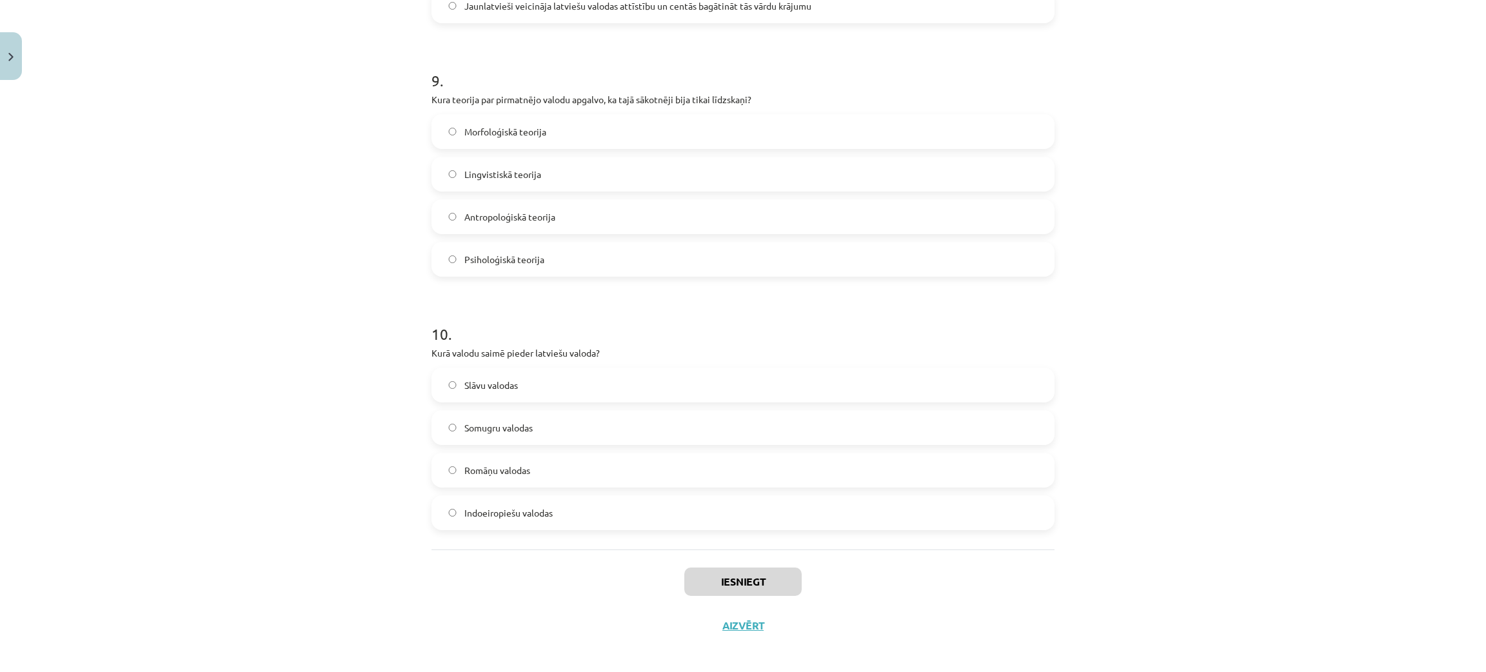
scroll to position [2157, 0]
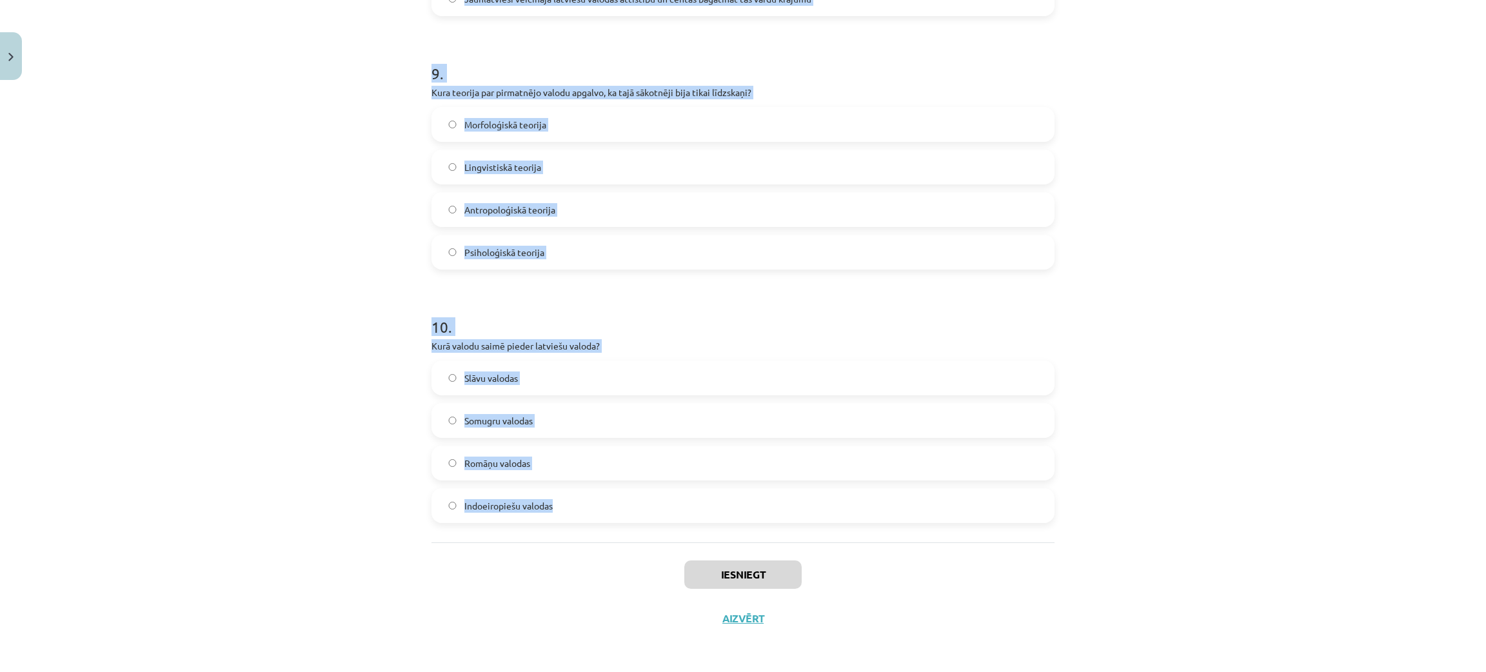
drag, startPoint x: 424, startPoint y: 305, endPoint x: 583, endPoint y: 517, distance: 265.3
copy form "Kādi elementi, pēc Valsts valodas likuma, nosaka oficiālās valodas prasības val…"
click at [1089, 311] on div "Mācību tēma: Latviešu valodas i - 10. klases 1. ieskaites mācību materiāls #9 N…" at bounding box center [743, 336] width 1486 height 672
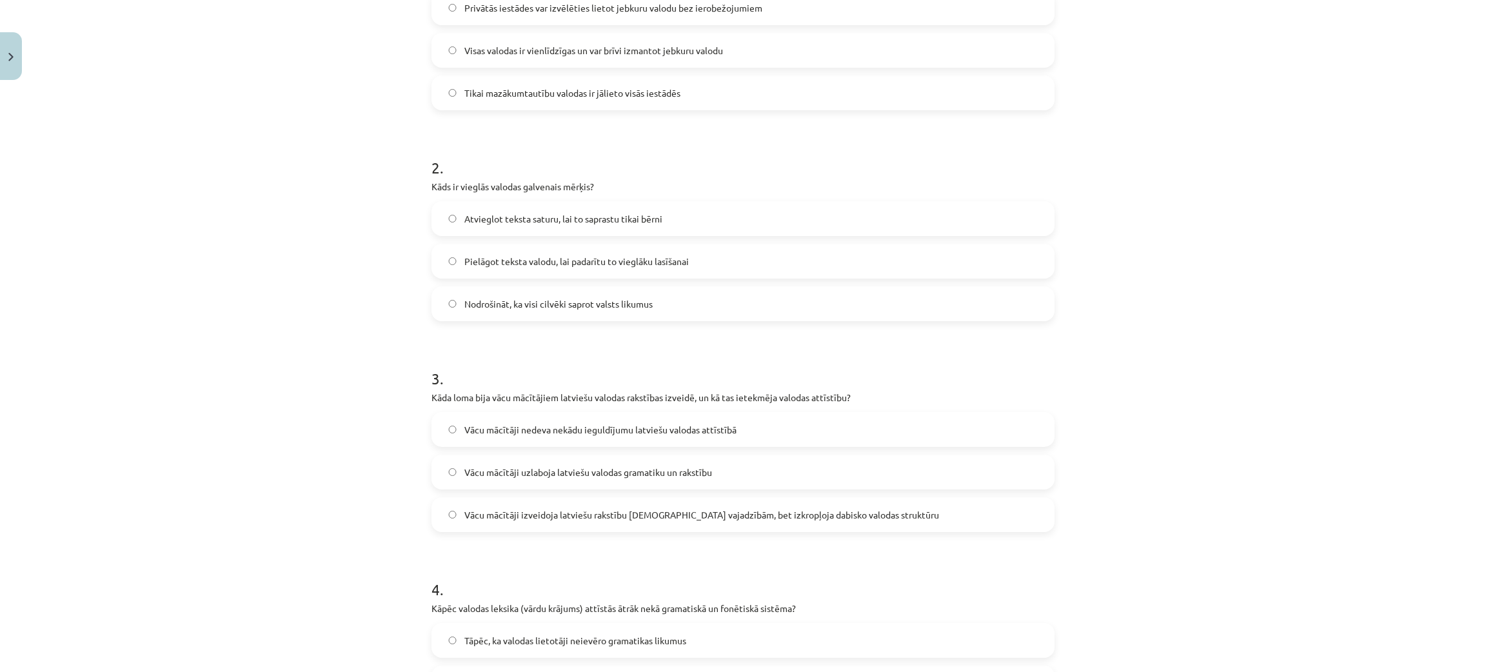
scroll to position [126, 0]
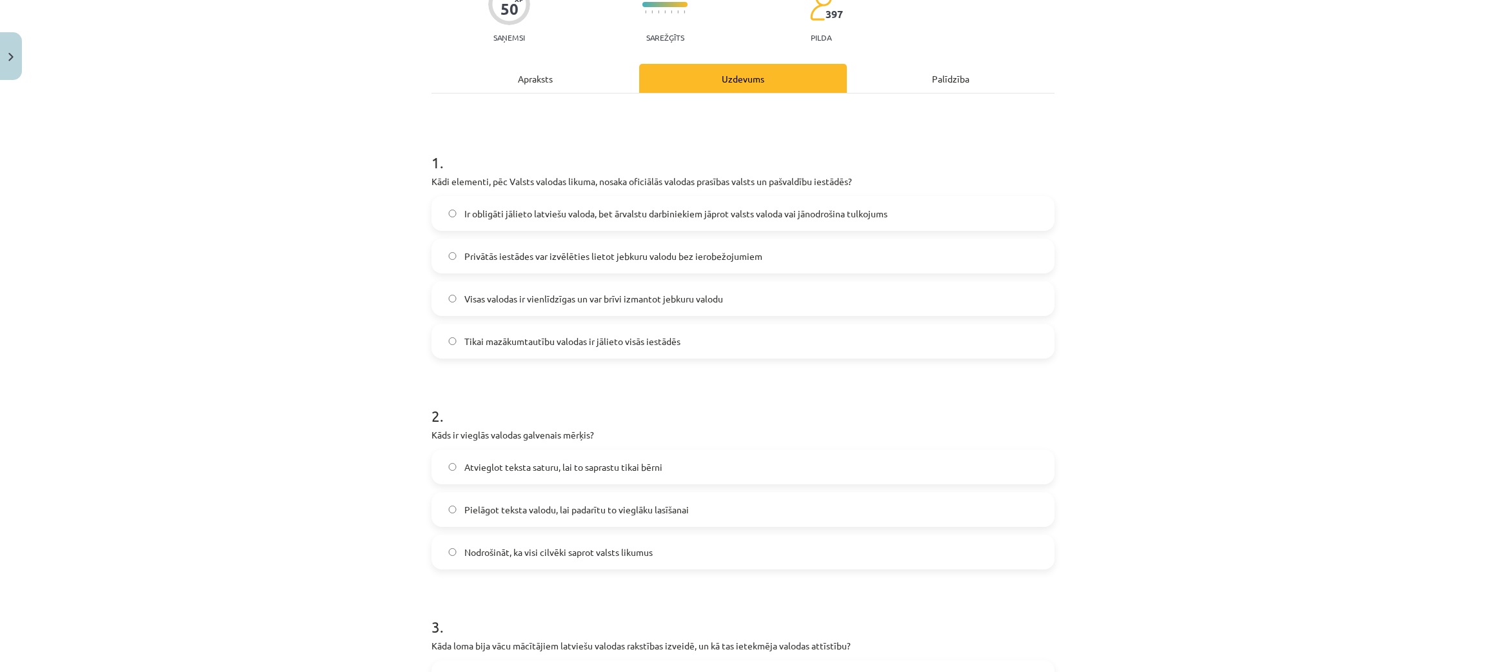
click at [524, 204] on label "Ir obligāti jālieto latviešu valoda, bet ārvalstu darbiniekiem jāprot valsts va…" at bounding box center [743, 213] width 620 height 32
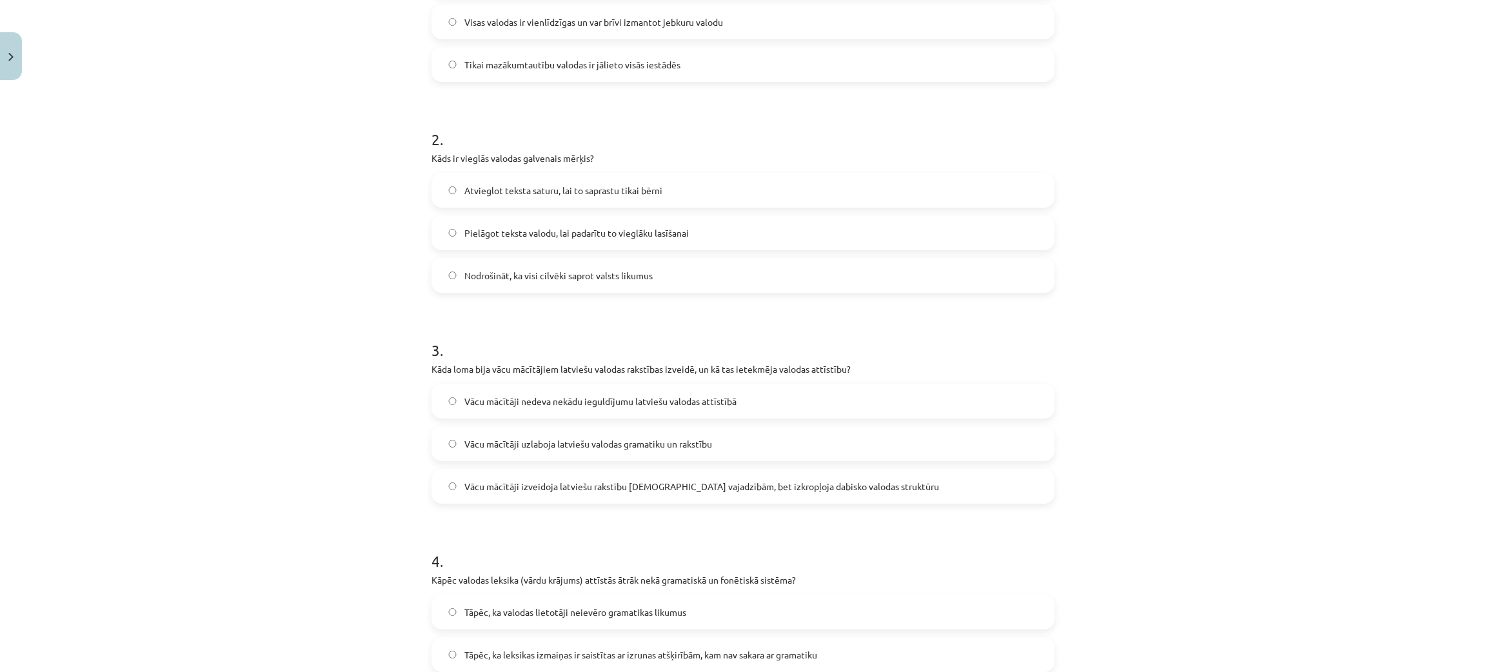
scroll to position [416, 0]
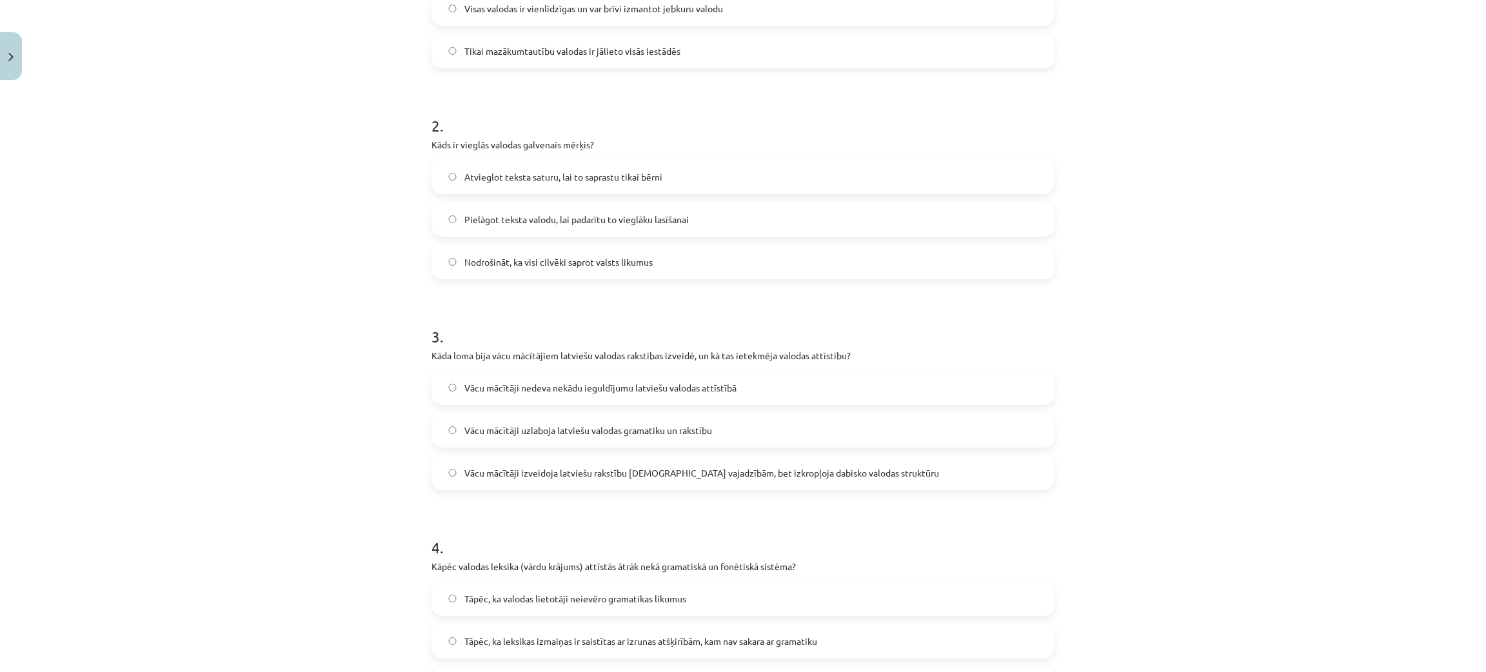
click at [516, 224] on span "Pielāgot teksta valodu, lai padarītu to vieglāku lasīšanai" at bounding box center [576, 220] width 224 height 14
click at [571, 482] on label "Vācu mācītāji izveidoja latviešu rakstību baznīcas vajadzībām, bet izkropļoja d…" at bounding box center [743, 473] width 620 height 32
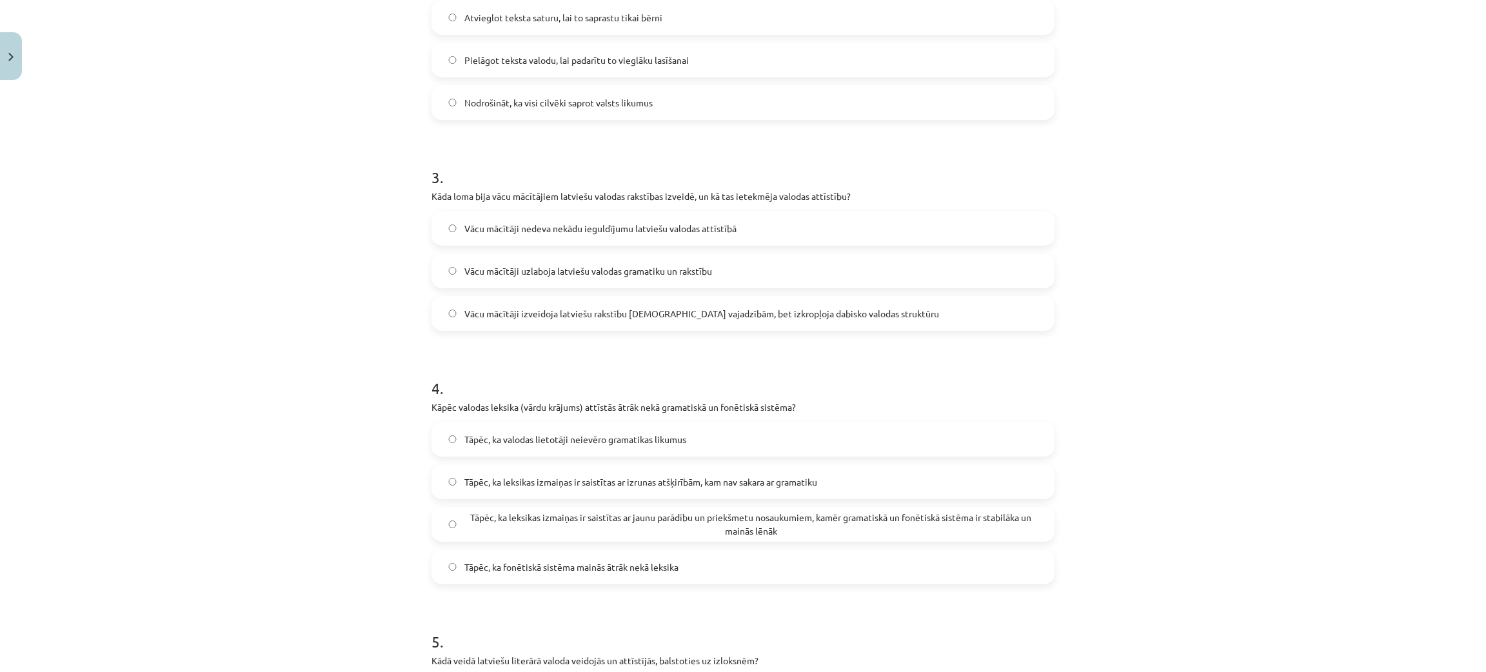
scroll to position [609, 0]
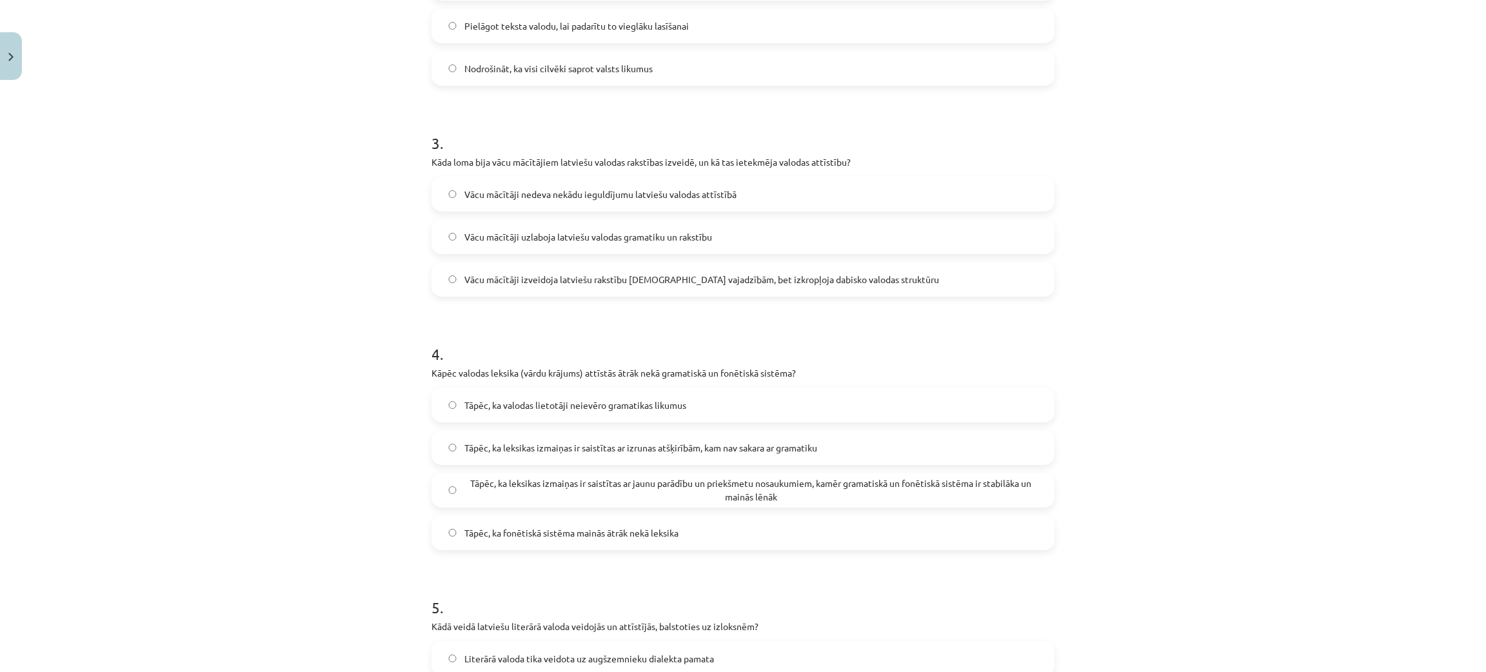
click at [525, 488] on span "Tāpēc, ka leksikas izmaiņas ir saistītas ar jaunu parādību un priekšmetu nosauk…" at bounding box center [750, 490] width 573 height 27
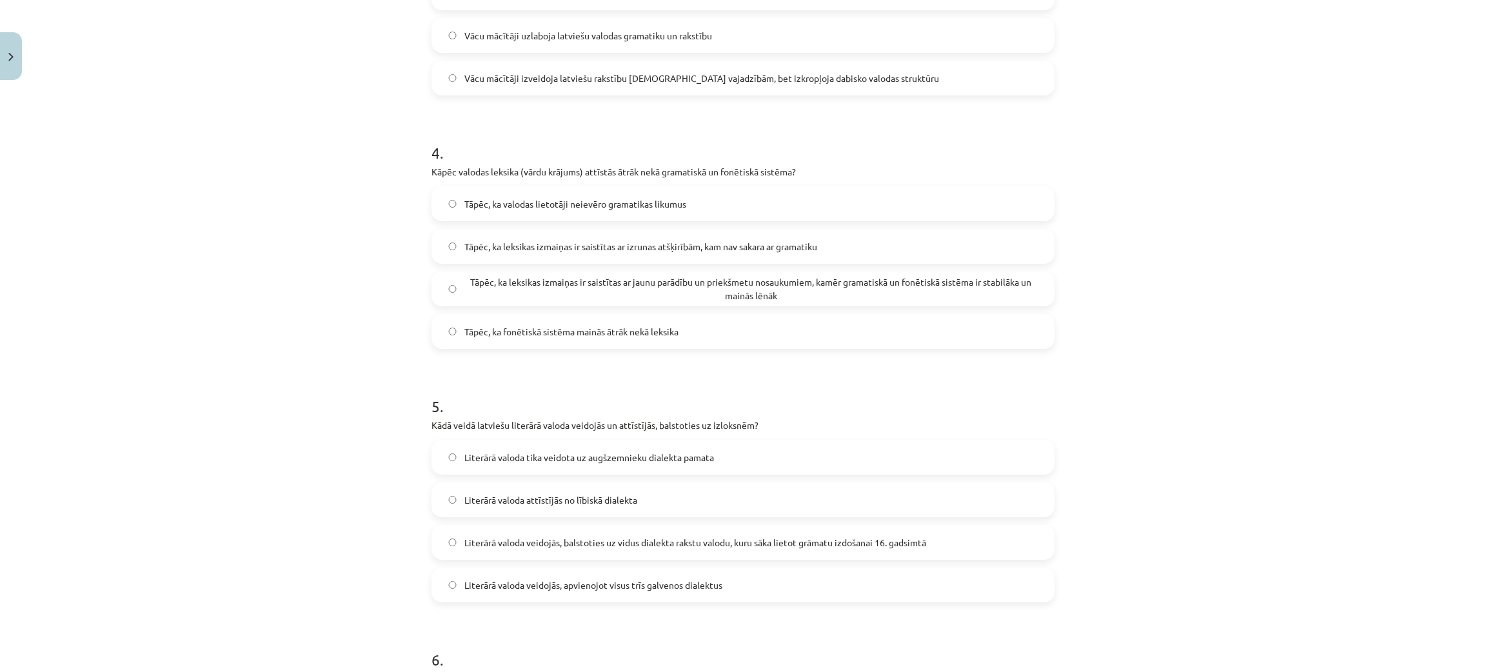
scroll to position [900, 0]
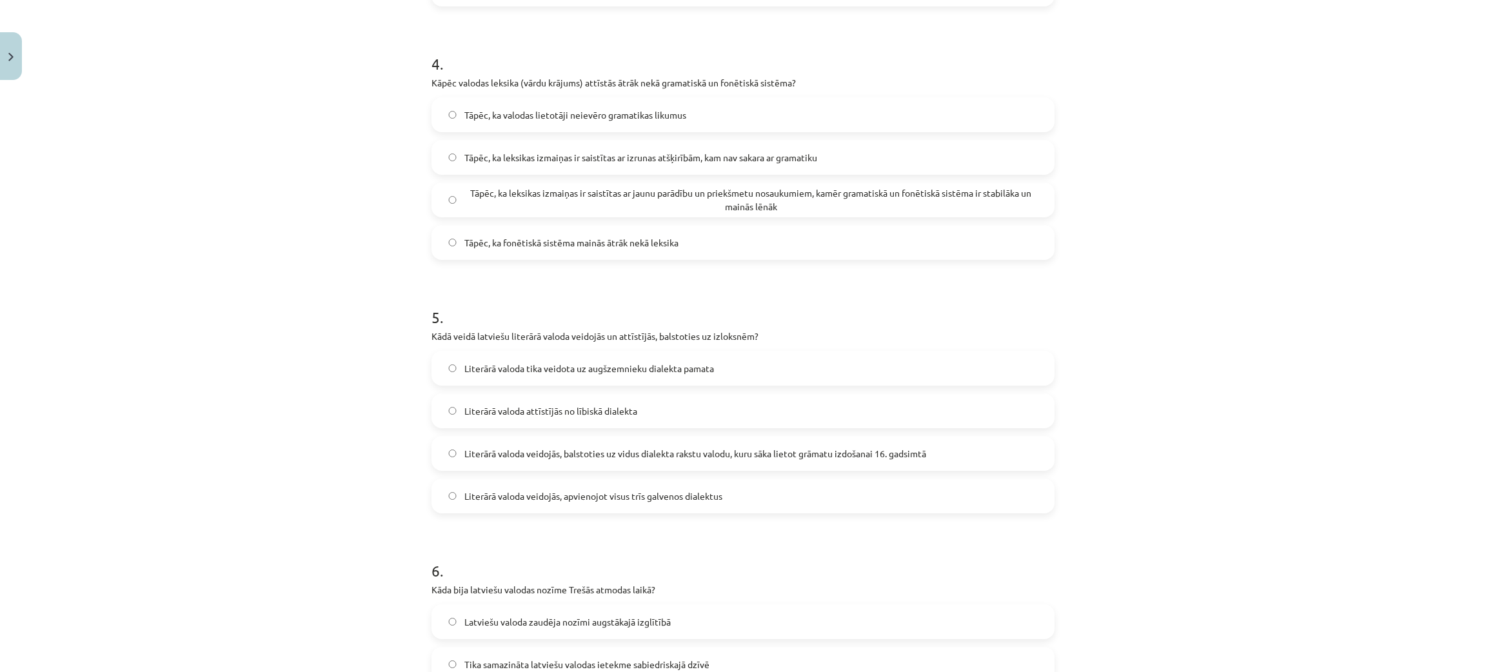
click at [713, 455] on span "Literārā valoda veidojās, balstoties uz vidus dialekta rakstu valodu, kuru sāka…" at bounding box center [695, 454] width 462 height 14
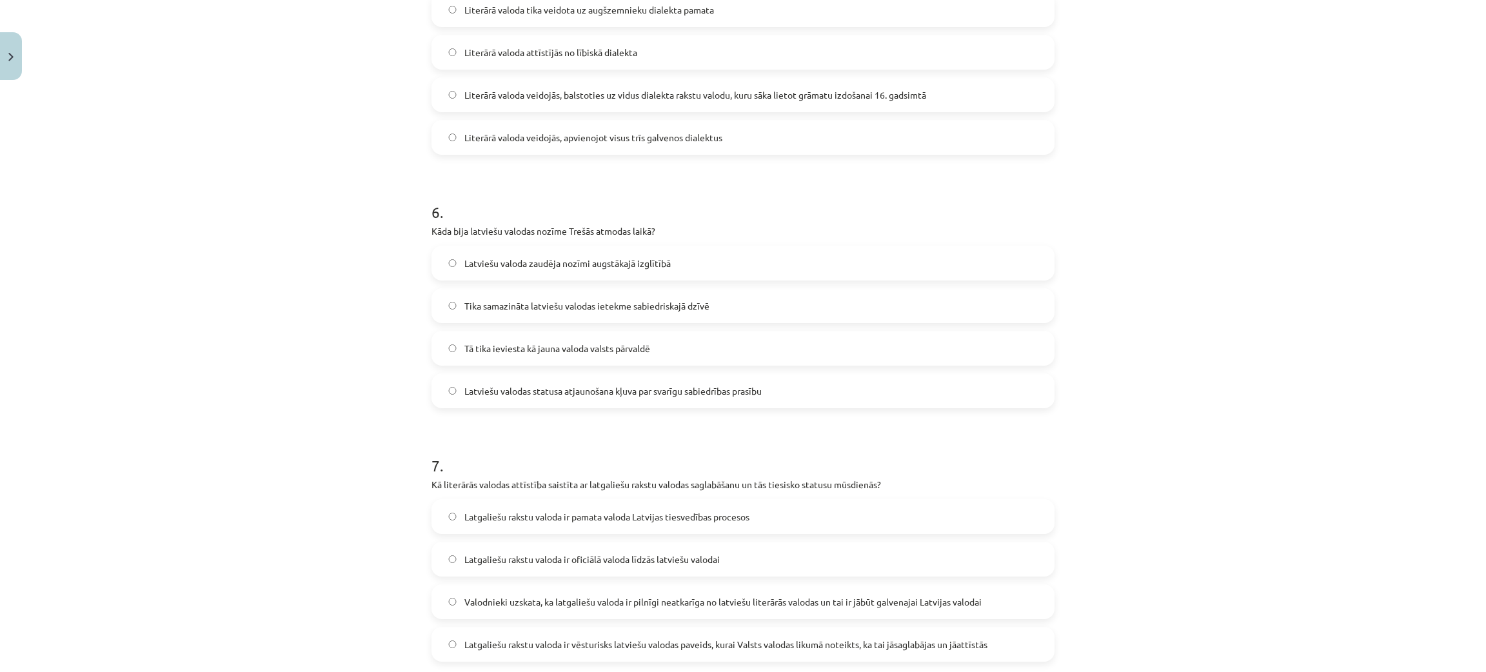
scroll to position [1286, 0]
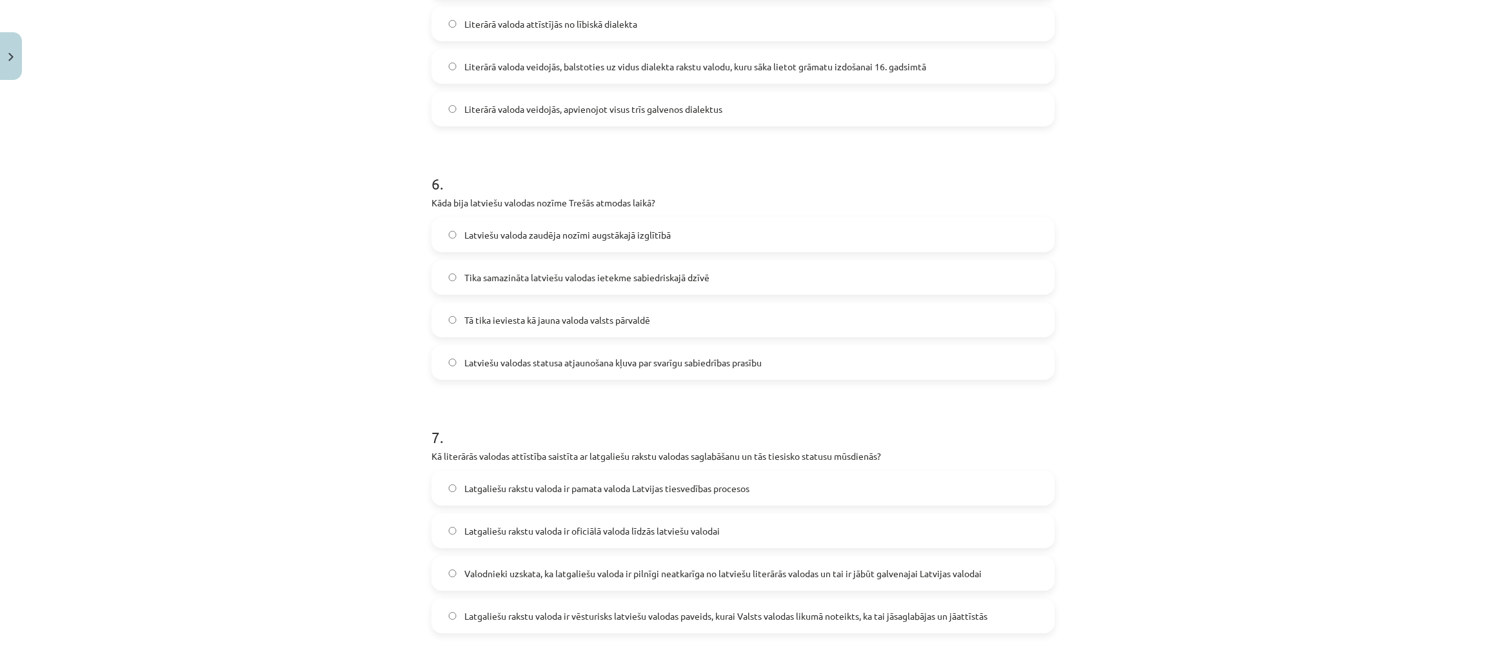
click at [558, 230] on span "Latviešu valoda zaudēja nozīmi augstākajā izglītībā" at bounding box center [567, 235] width 206 height 14
click at [591, 362] on span "Latviešu valodas statusa atjaunošana kļuva par svarīgu sabiedrības prasību" at bounding box center [612, 363] width 297 height 14
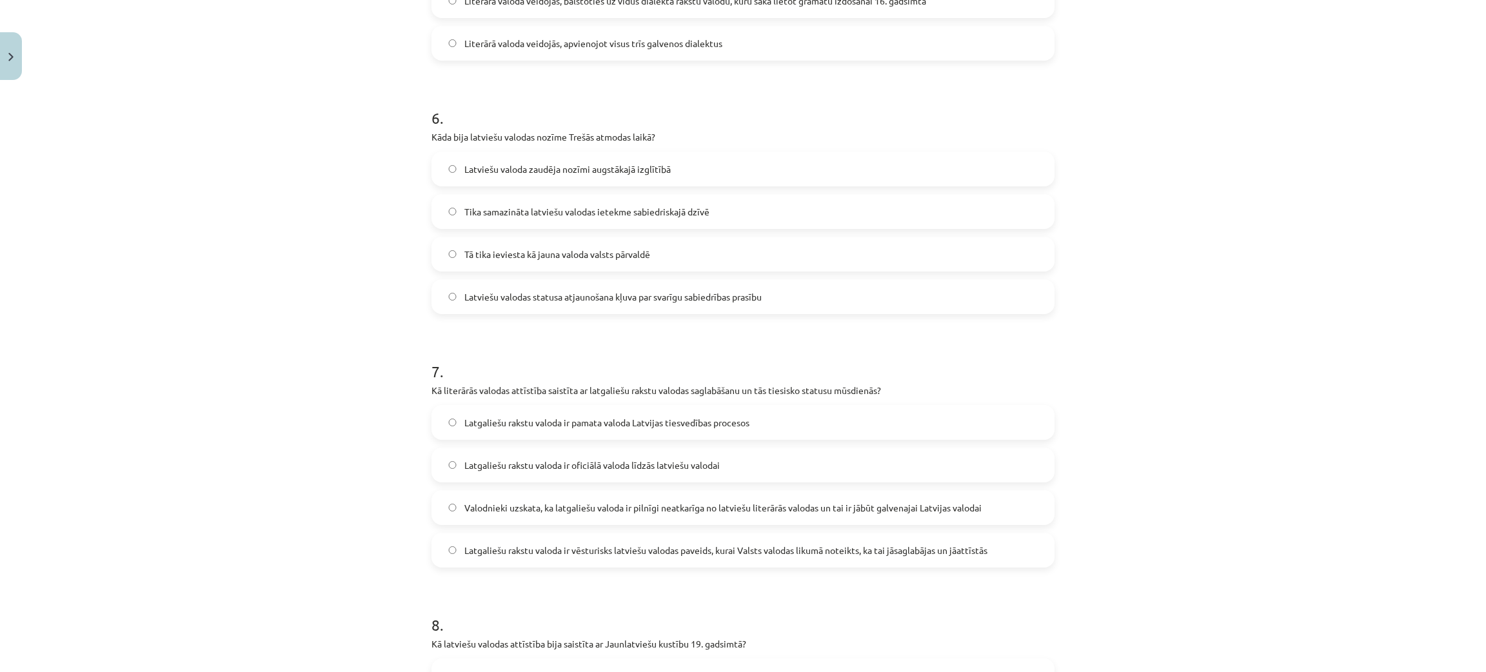
scroll to position [1480, 0]
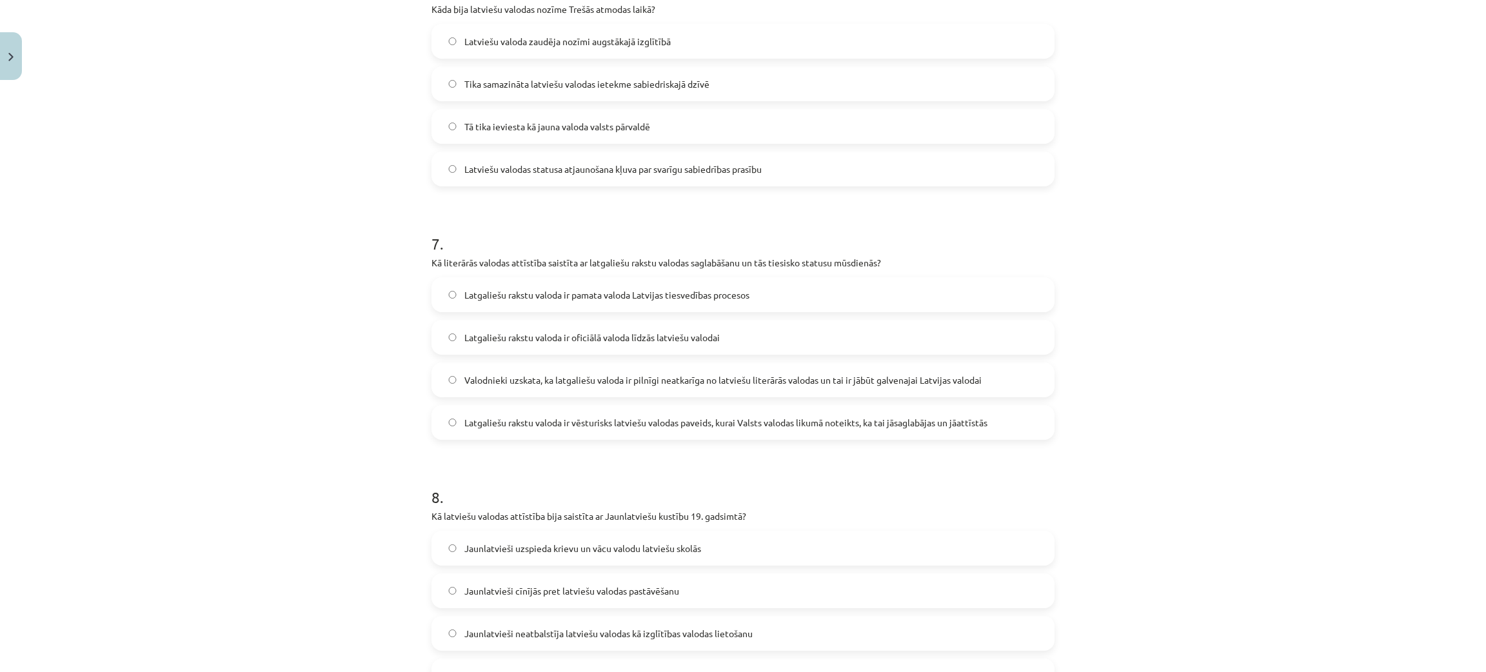
click at [1000, 420] on label "Latgaliešu rakstu valoda ir vēsturisks latviešu valodas paveids, kurai Valsts v…" at bounding box center [743, 422] width 620 height 32
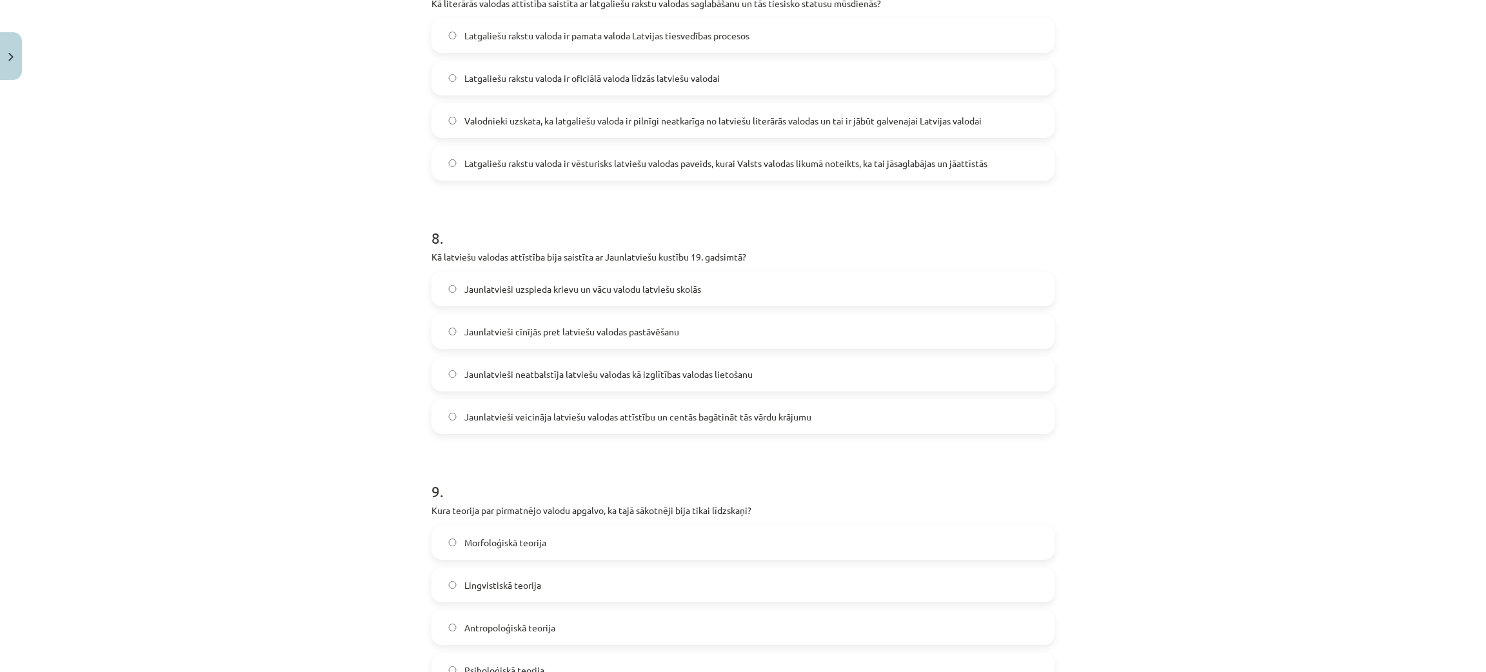
scroll to position [1770, 0]
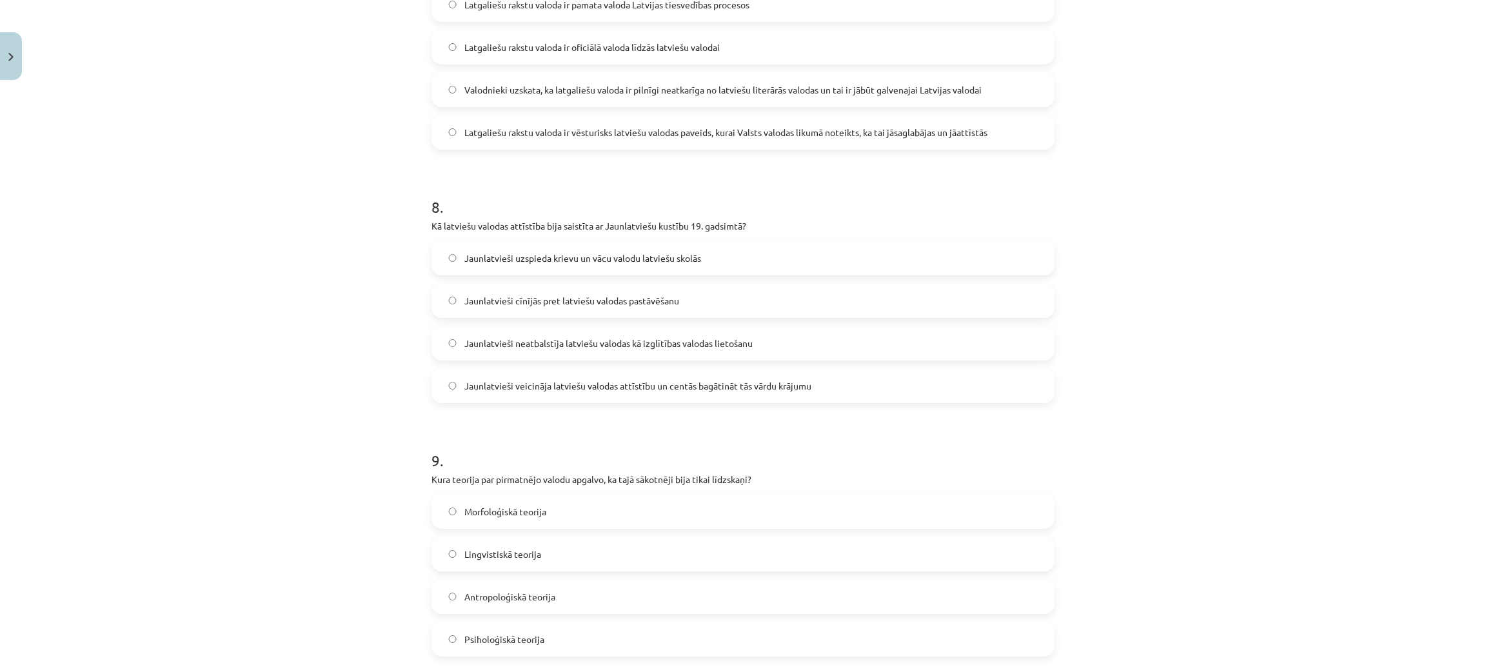
click at [734, 401] on label "Jaunlatvieši veicināja latviešu valodas attīstību un centās bagātināt tās vārdu…" at bounding box center [743, 386] width 620 height 32
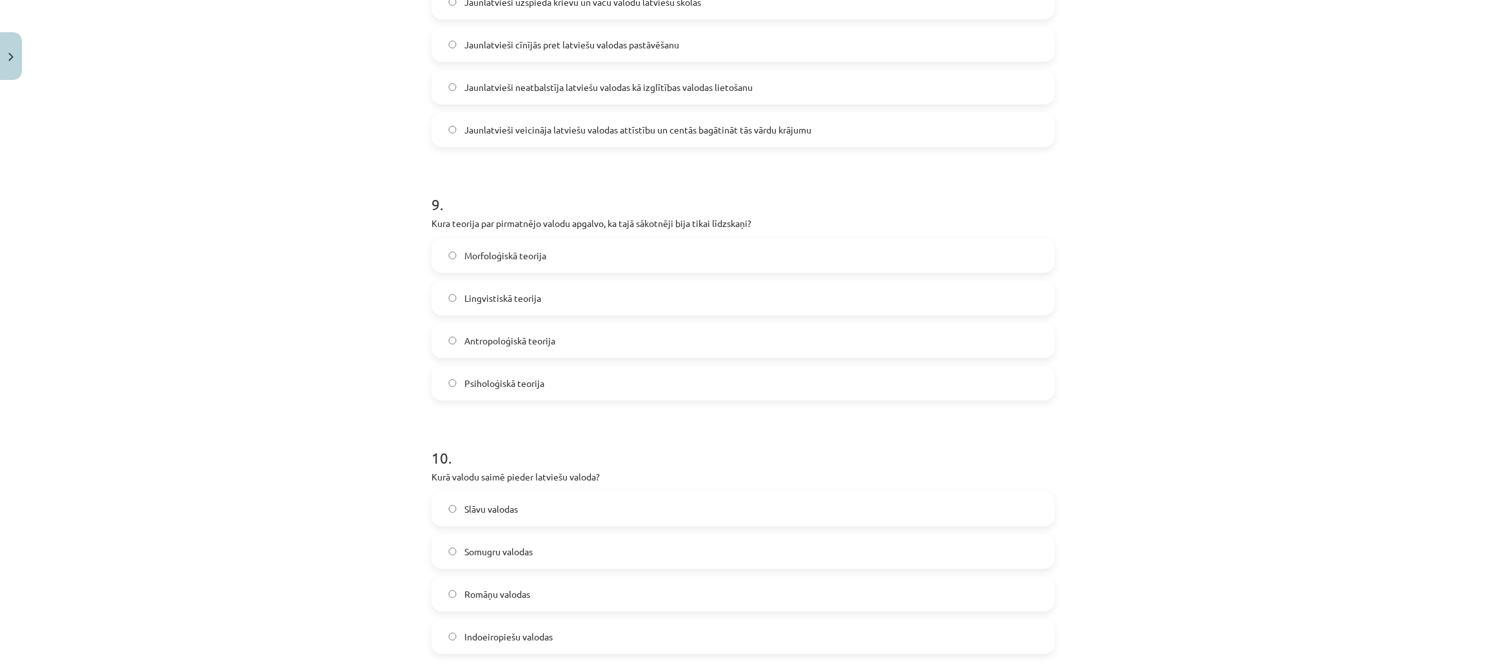
scroll to position [2060, 0]
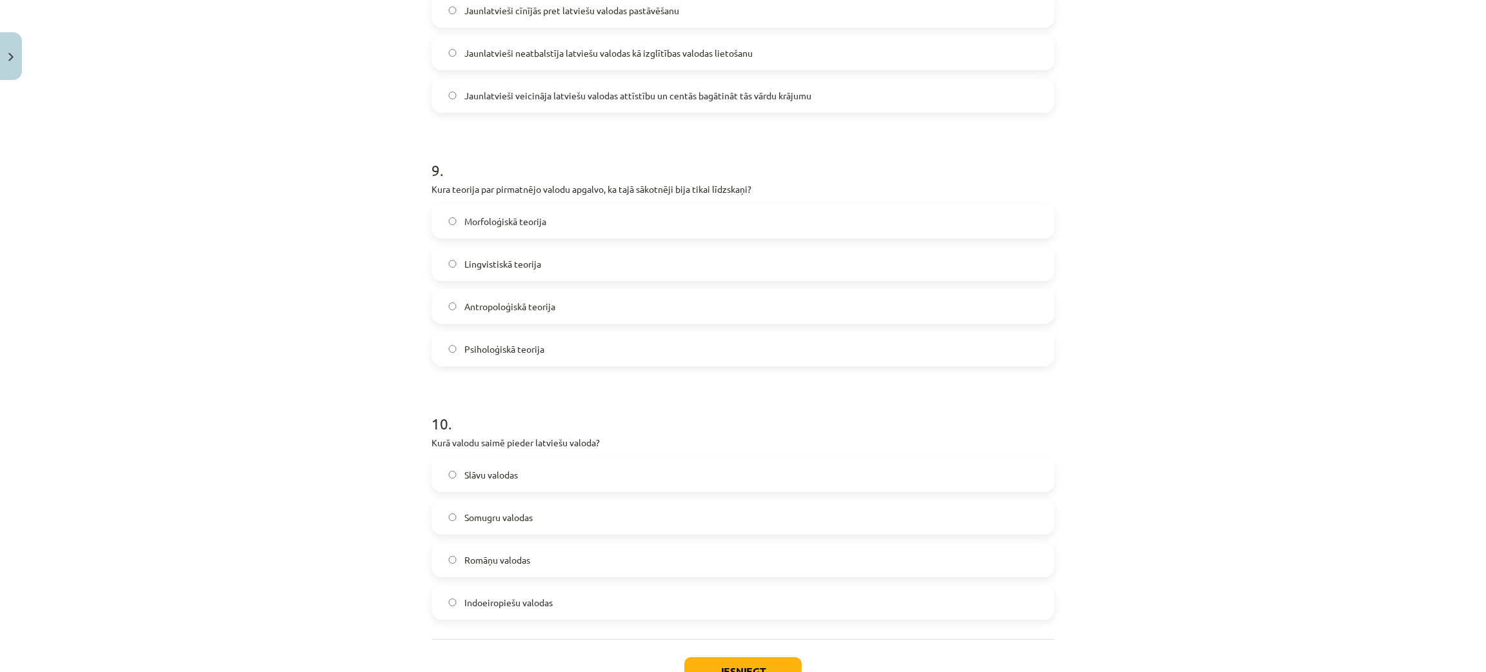
click at [512, 497] on span "Indoeiropiešu valodas" at bounding box center [508, 603] width 88 height 14
click at [520, 217] on span "Morfoloģiskā teorija" at bounding box center [505, 222] width 82 height 14
click at [771, 497] on button "Iesniegt" at bounding box center [742, 671] width 117 height 28
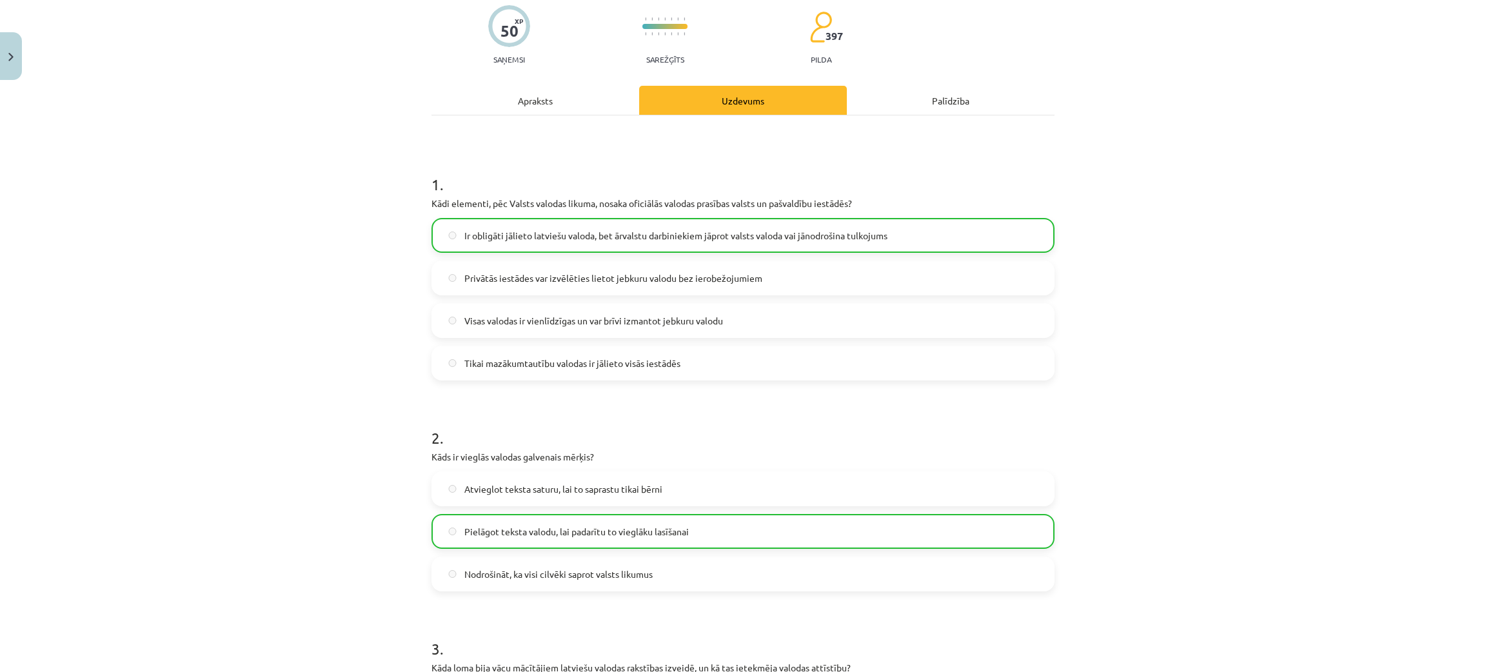
scroll to position [0, 0]
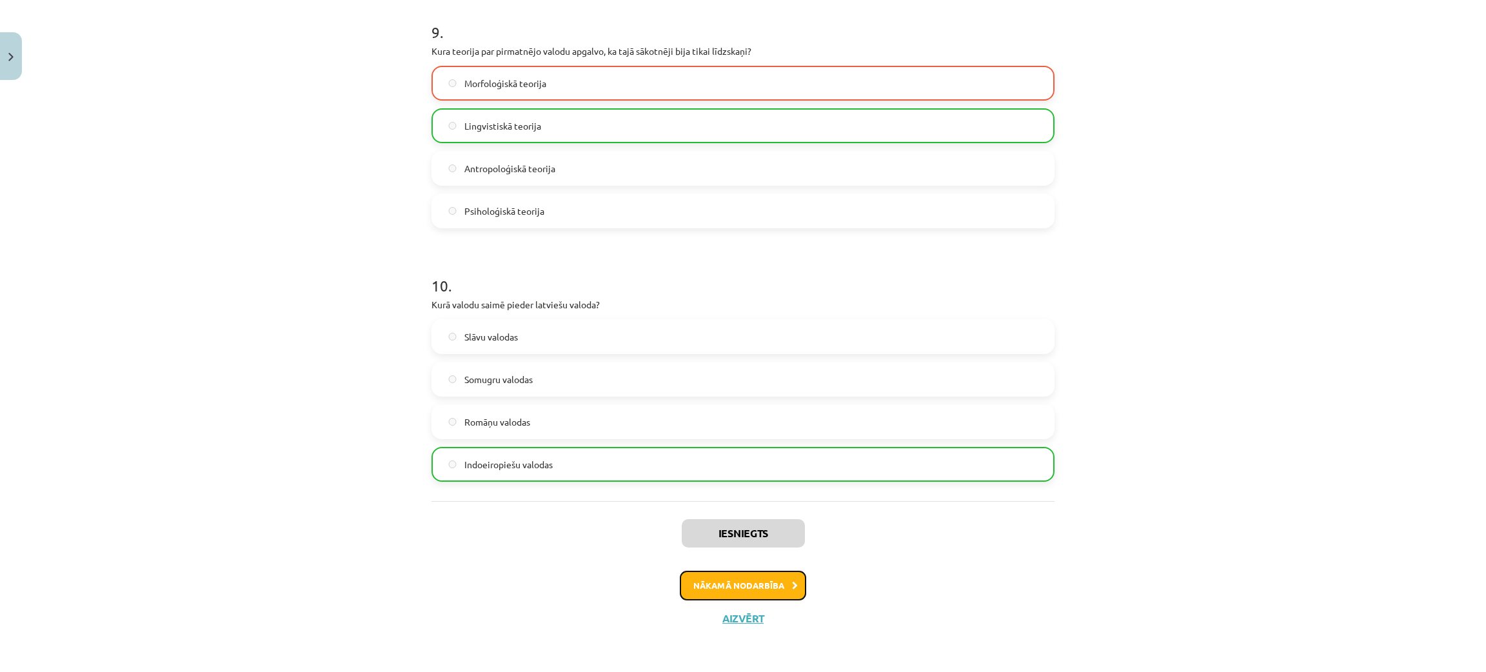
click at [756, 497] on button "Nākamā nodarbība" at bounding box center [743, 586] width 126 height 30
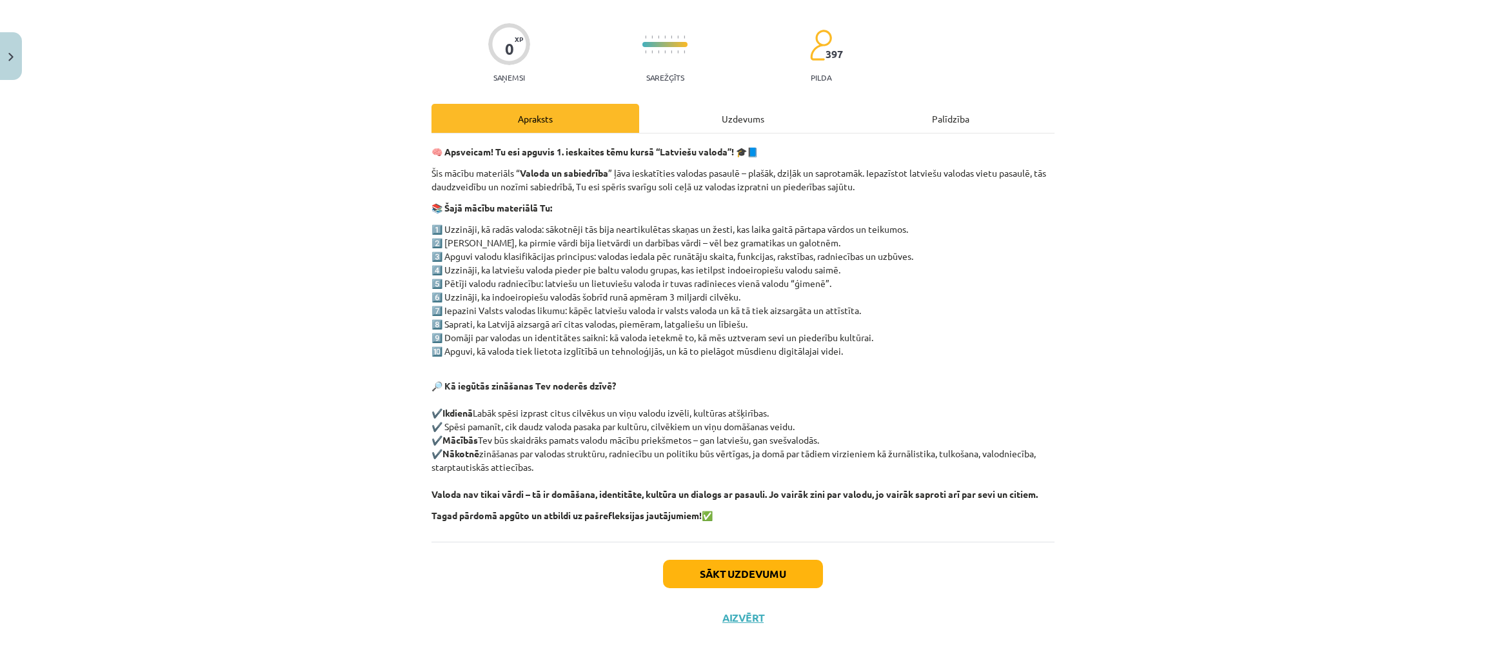
scroll to position [32, 0]
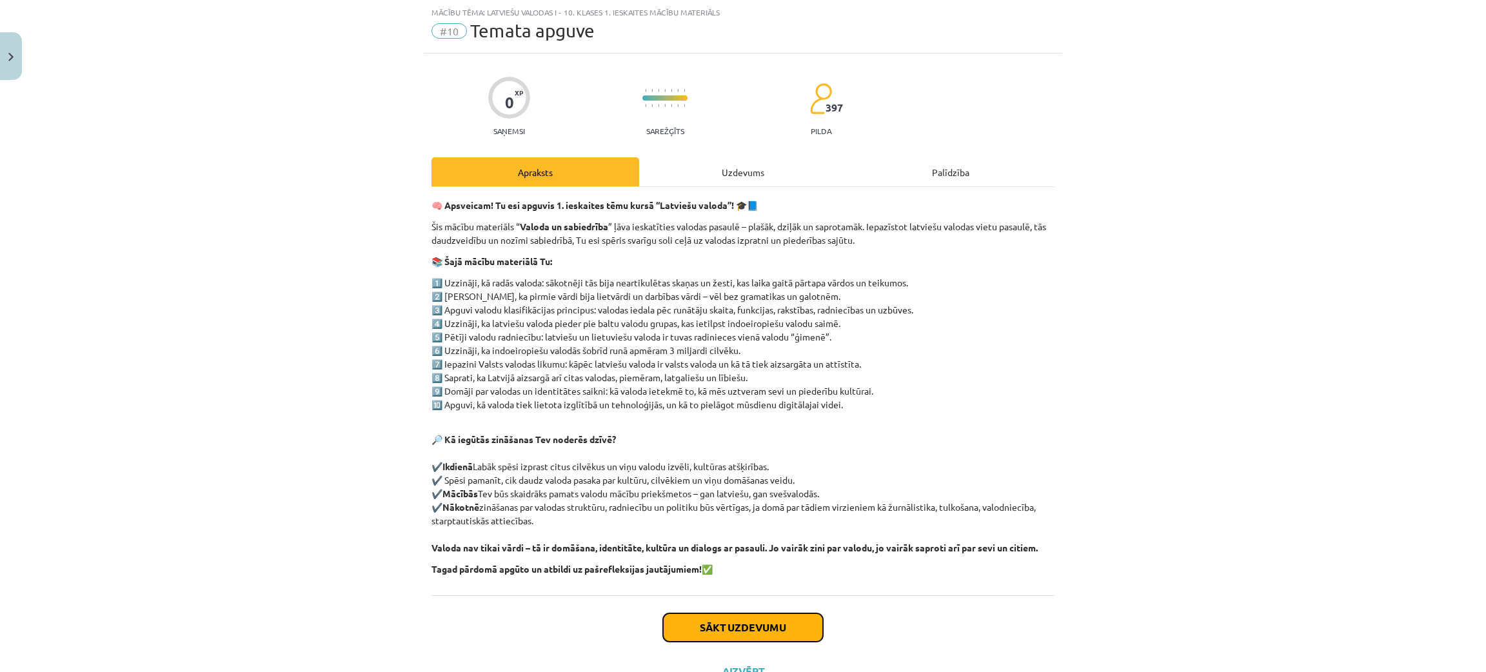
click at [753, 497] on button "Sākt uzdevumu" at bounding box center [743, 627] width 160 height 28
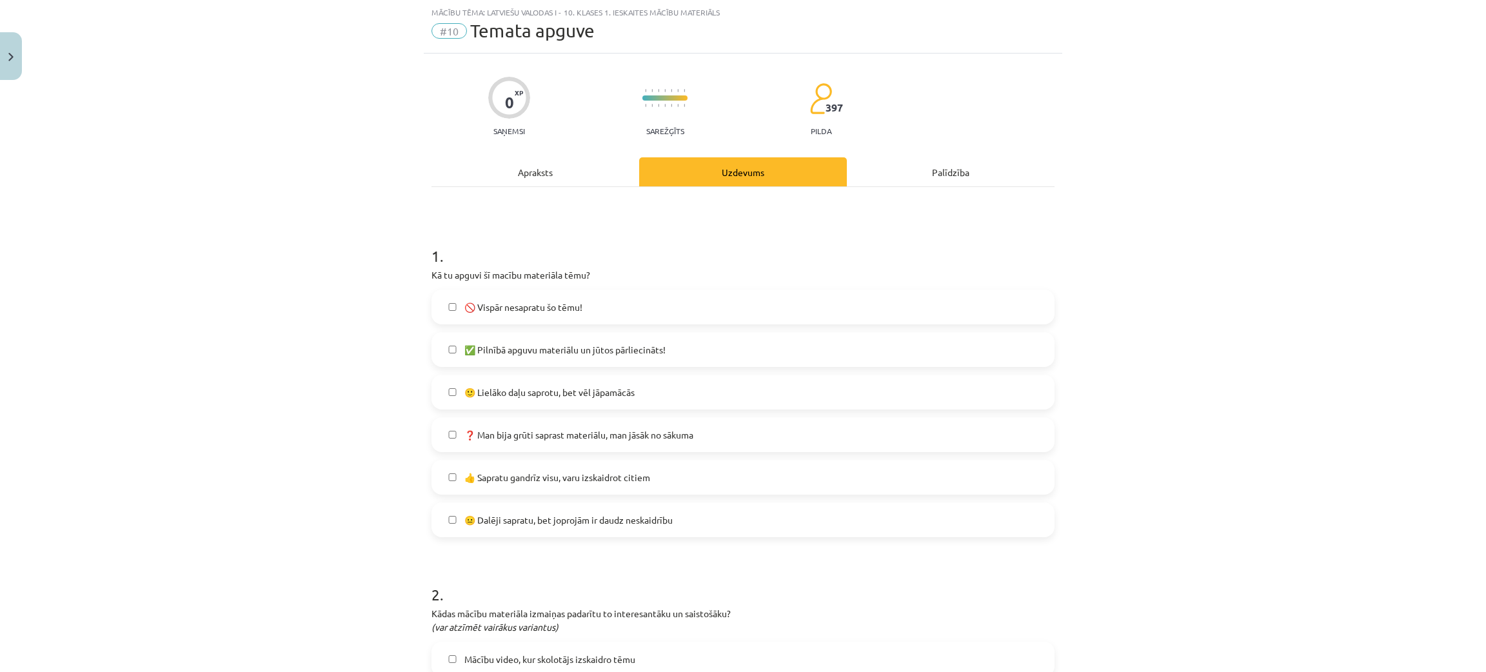
click at [528, 397] on span "🙂 Lielāko daļu saprotu, bet vēl jāpamācās" at bounding box center [549, 393] width 170 height 14
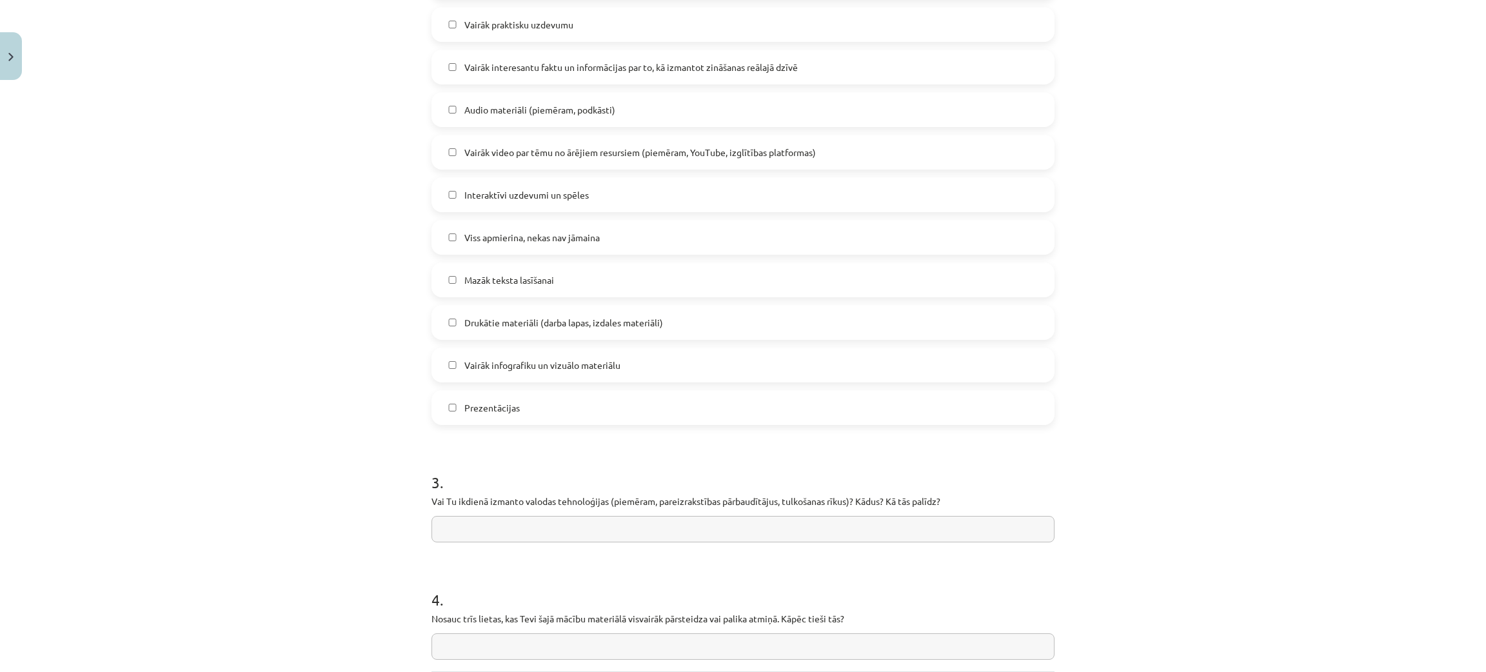
scroll to position [516, 0]
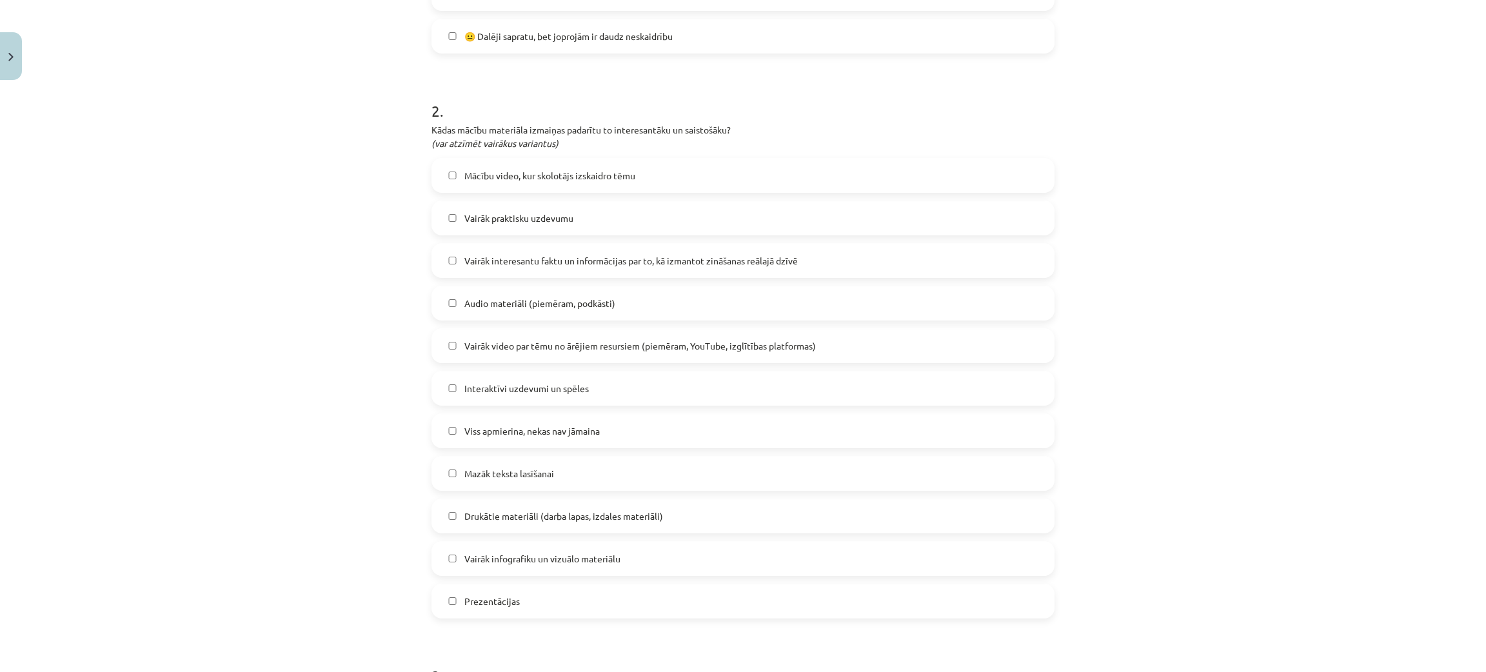
click at [532, 435] on span "Viss apmierina, nekas nav jāmaina" at bounding box center [531, 431] width 135 height 14
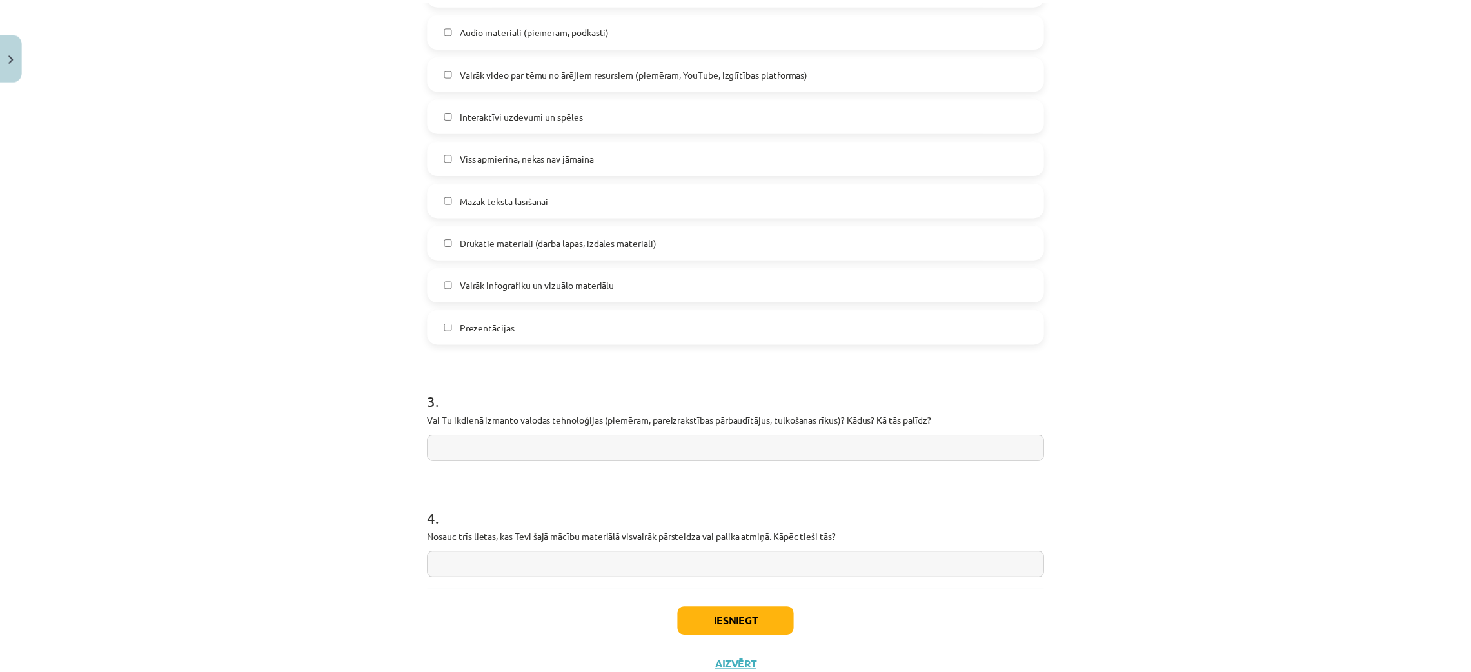
scroll to position [806, 0]
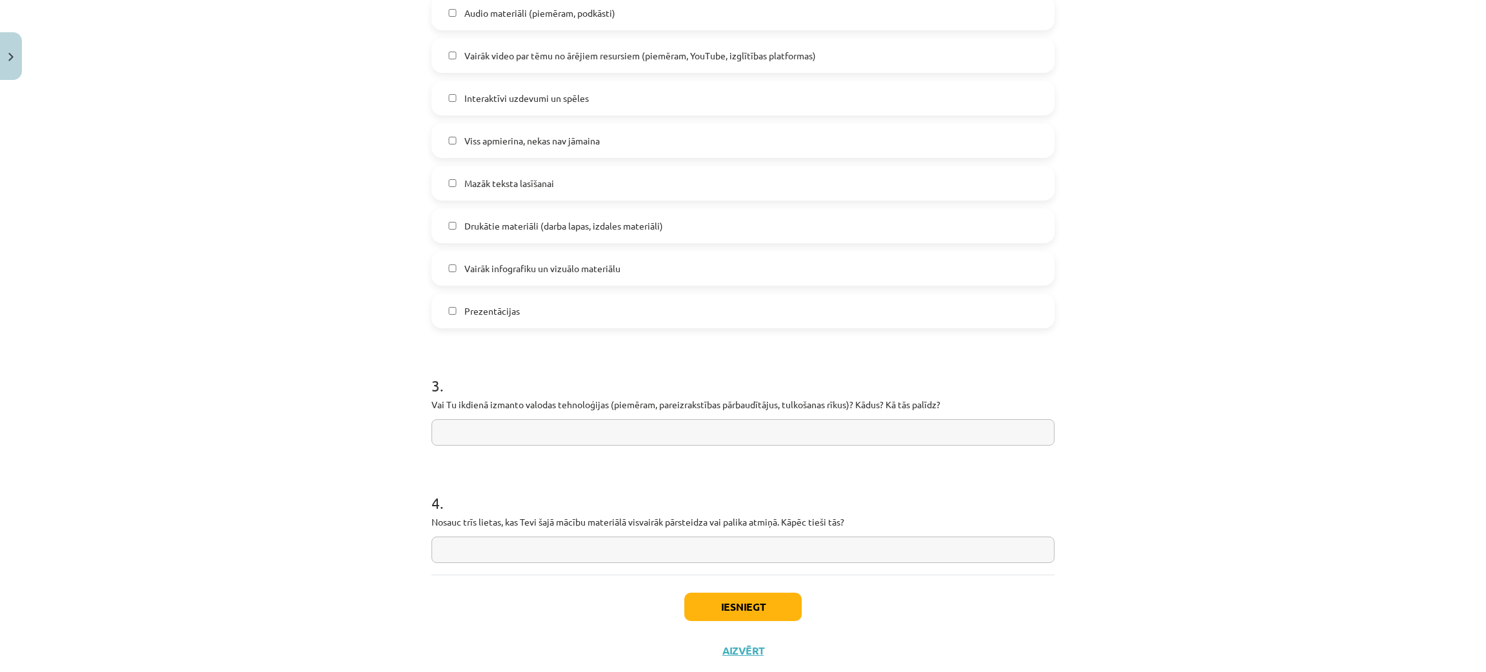
click at [540, 439] on input "text" at bounding box center [742, 432] width 623 height 26
type input "**********"
click at [846, 497] on input "text" at bounding box center [742, 550] width 623 height 26
type input "**********"
click at [776, 497] on button "Iesniegt" at bounding box center [742, 607] width 117 height 28
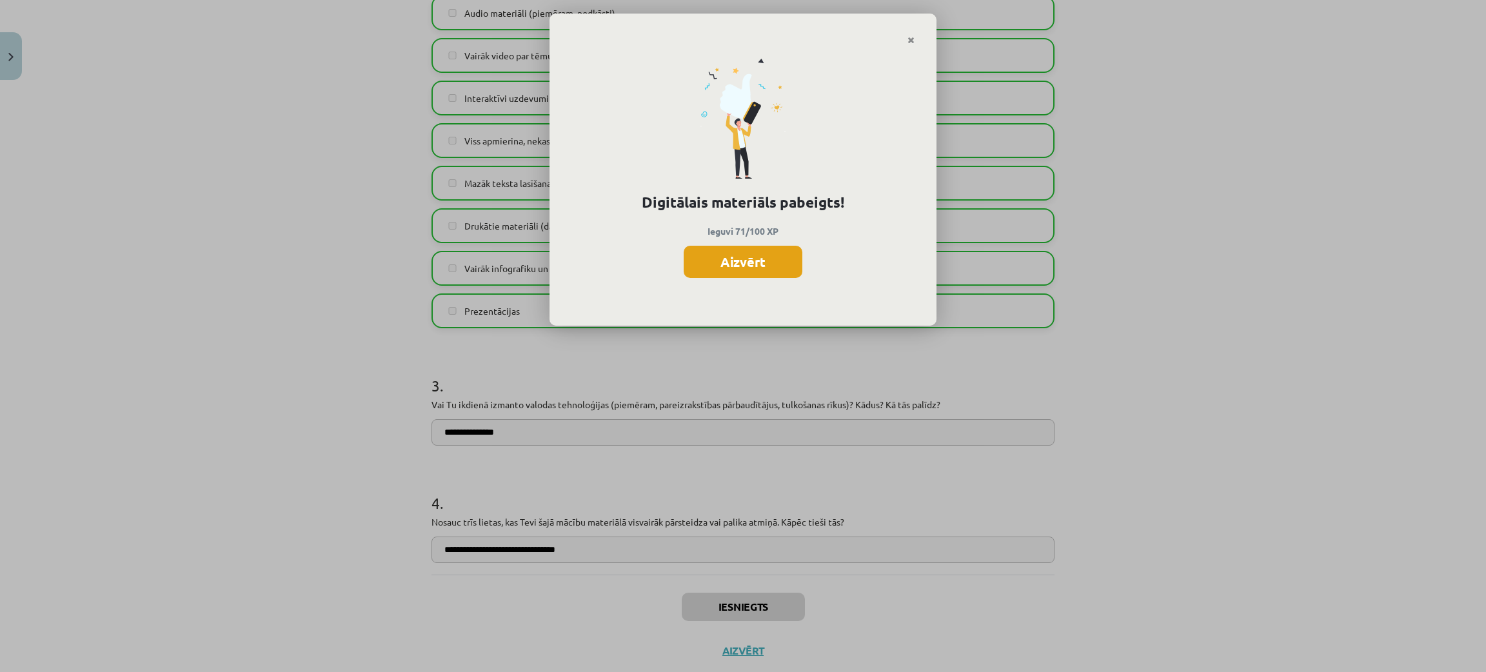
click at [764, 264] on button "Aizvērt" at bounding box center [743, 262] width 119 height 32
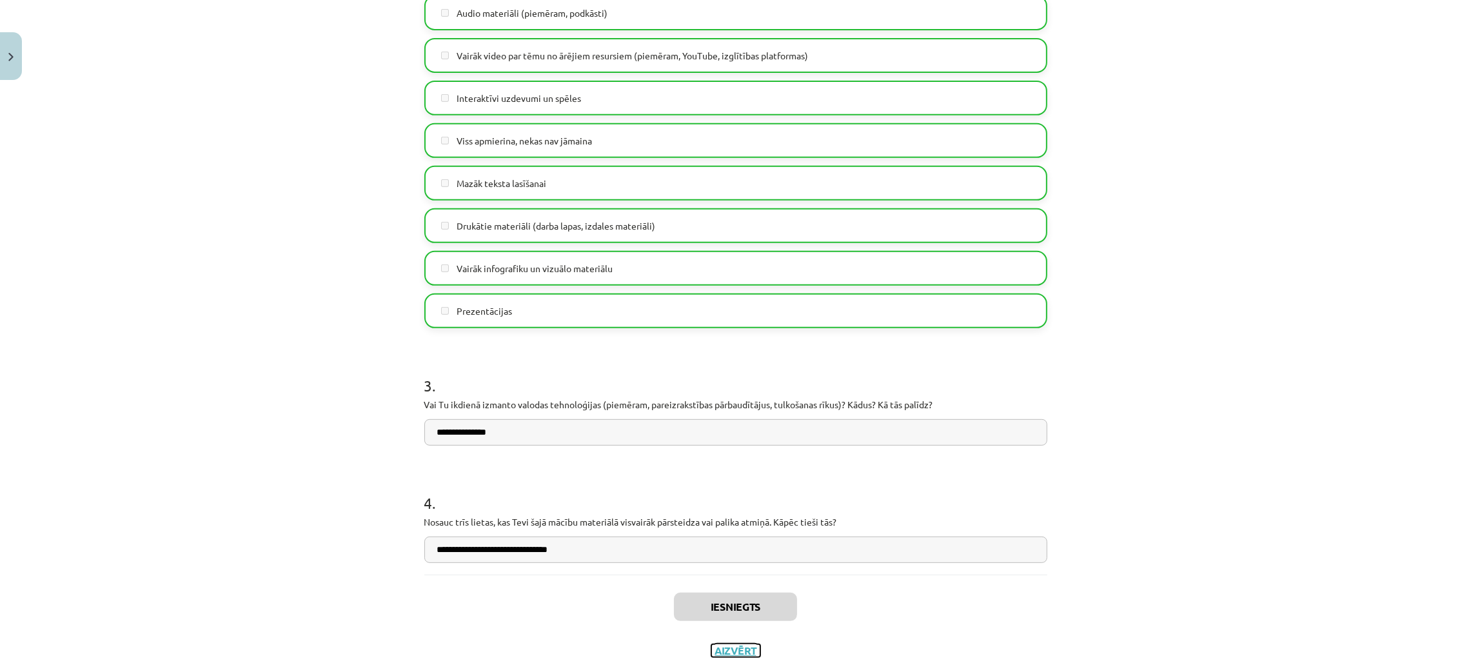
click at [725, 497] on button "Aizvērt" at bounding box center [735, 650] width 49 height 13
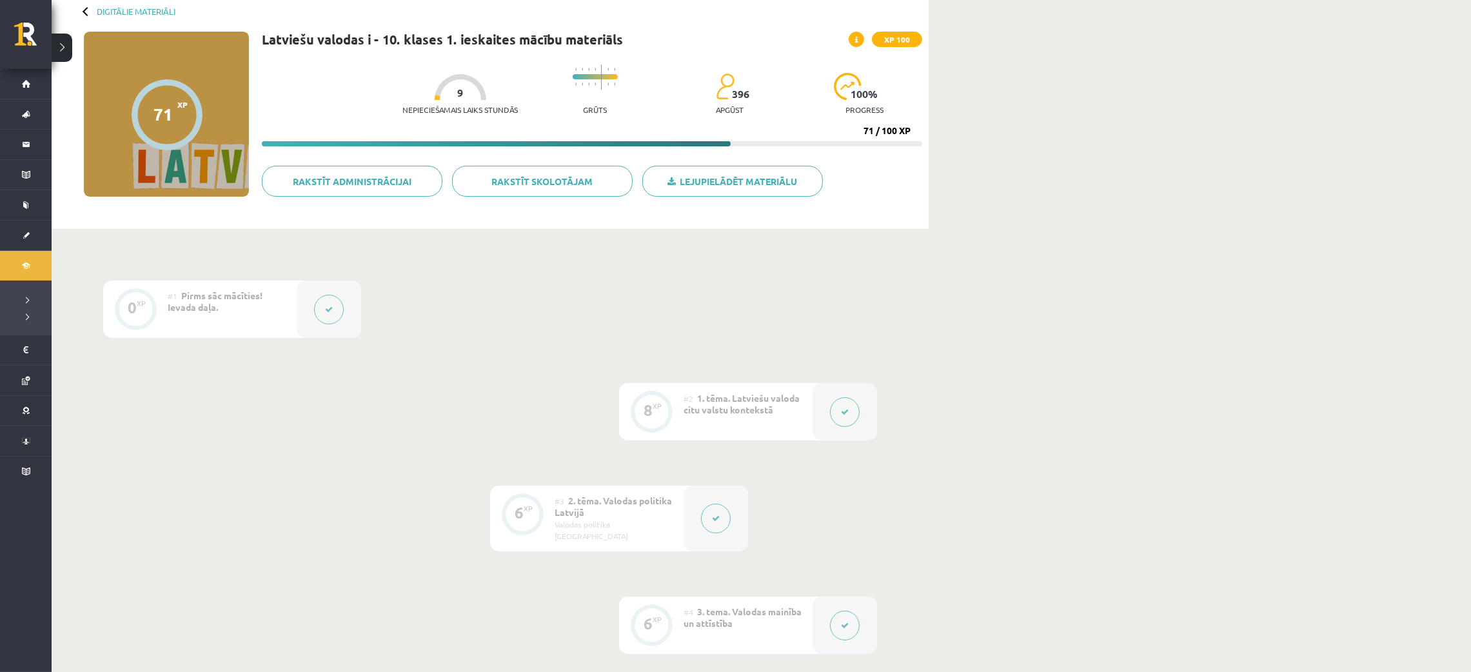
scroll to position [0, 0]
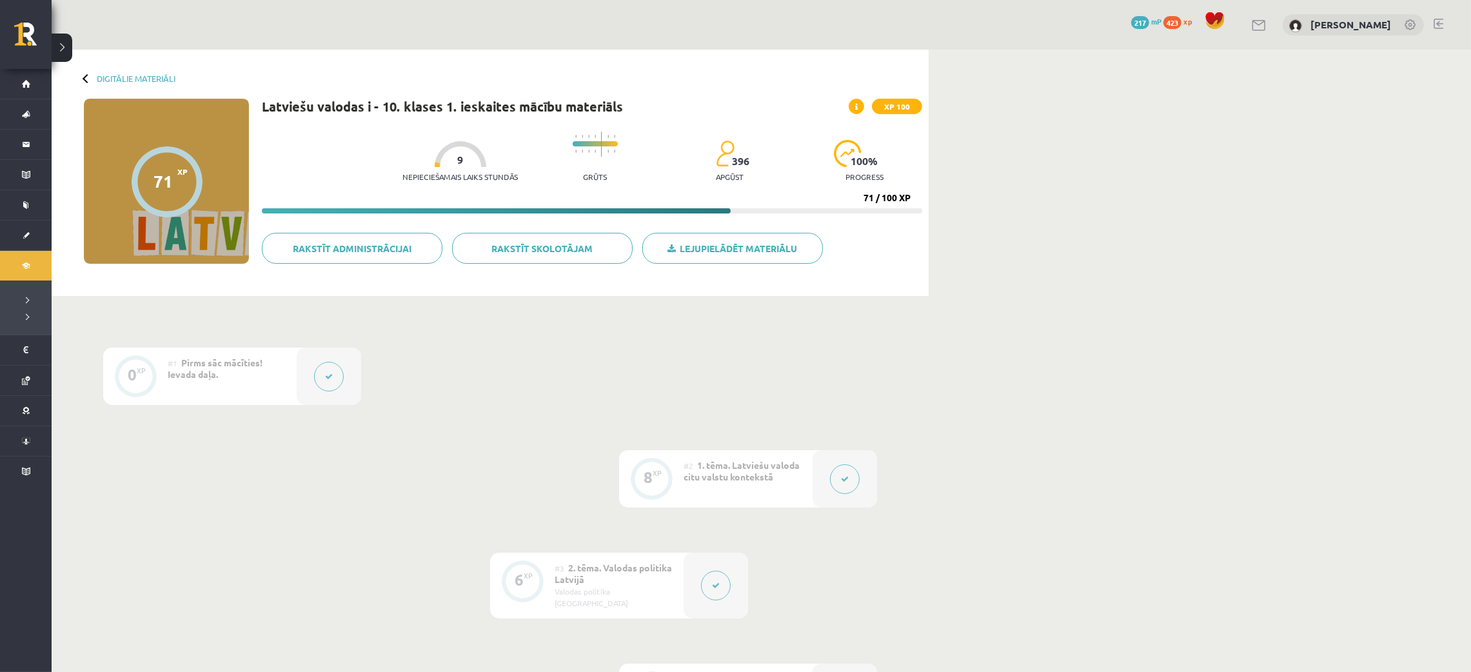
click at [87, 77] on div at bounding box center [87, 78] width 9 height 9
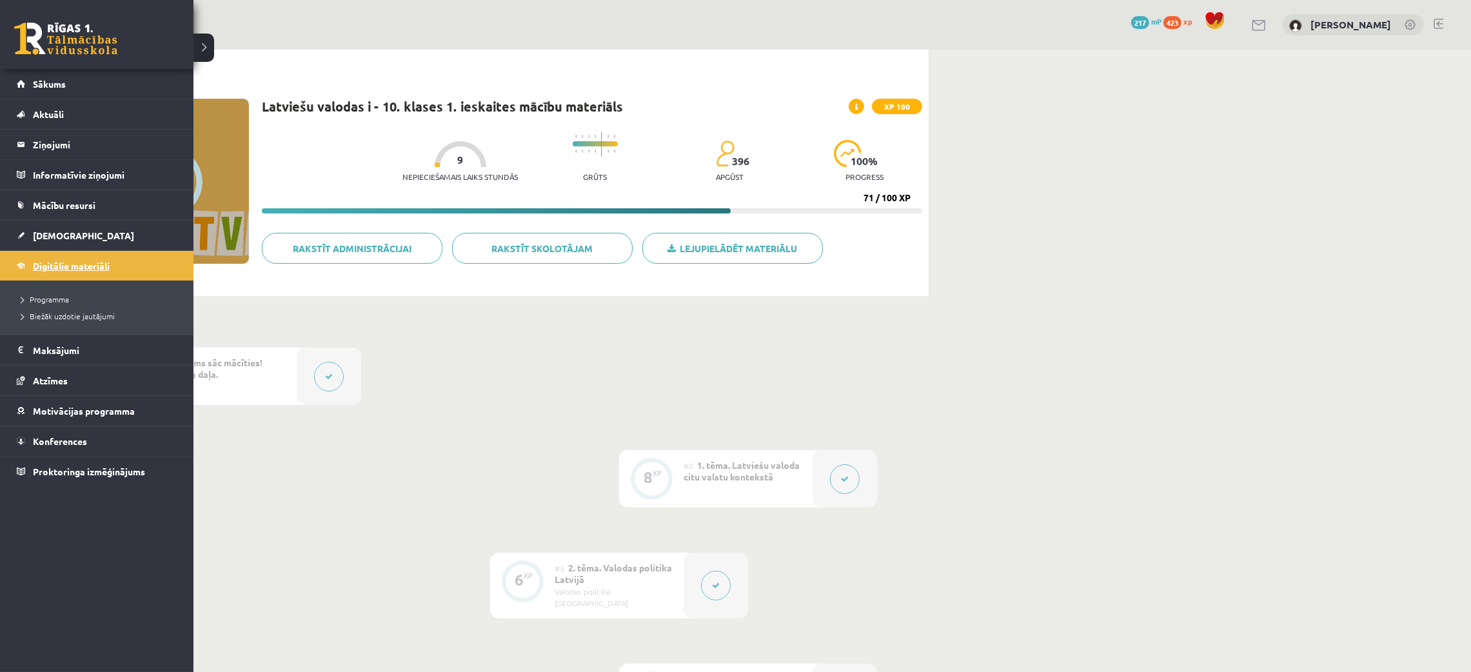
click at [23, 272] on link "Digitālie materiāli" at bounding box center [97, 266] width 161 height 30
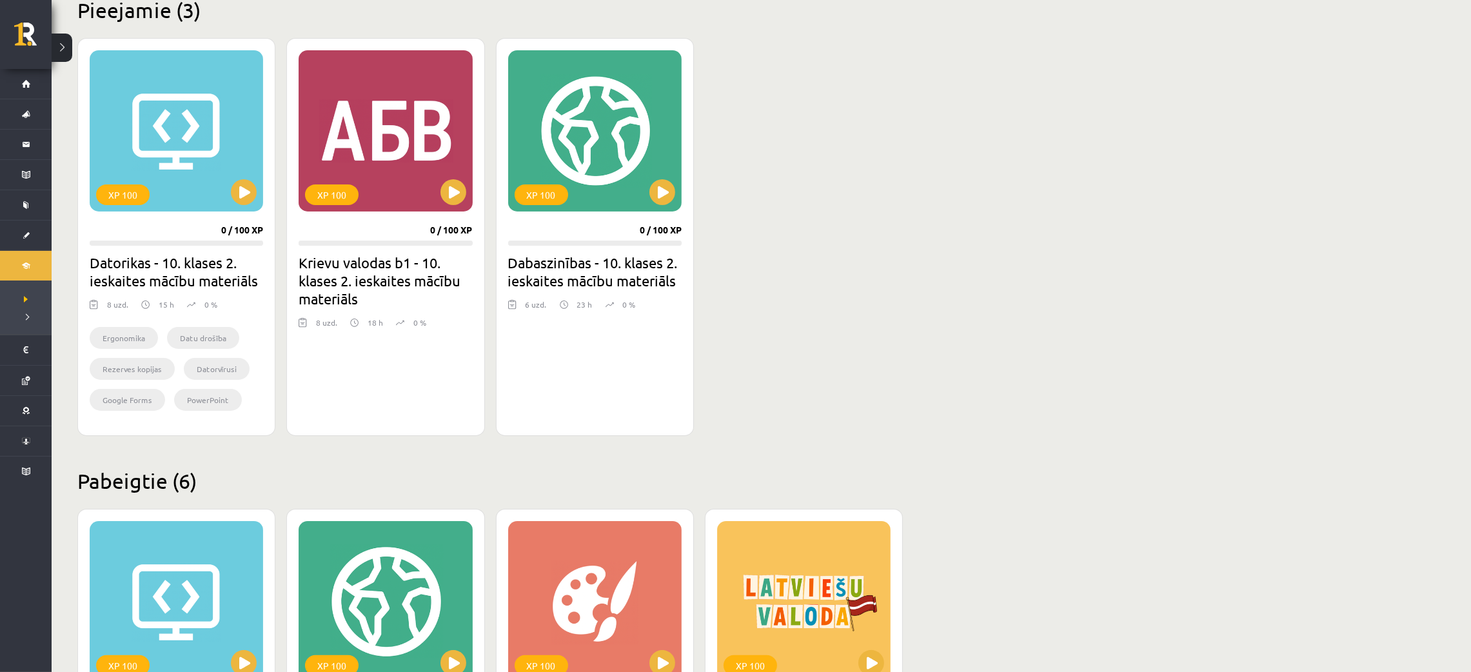
scroll to position [290, 0]
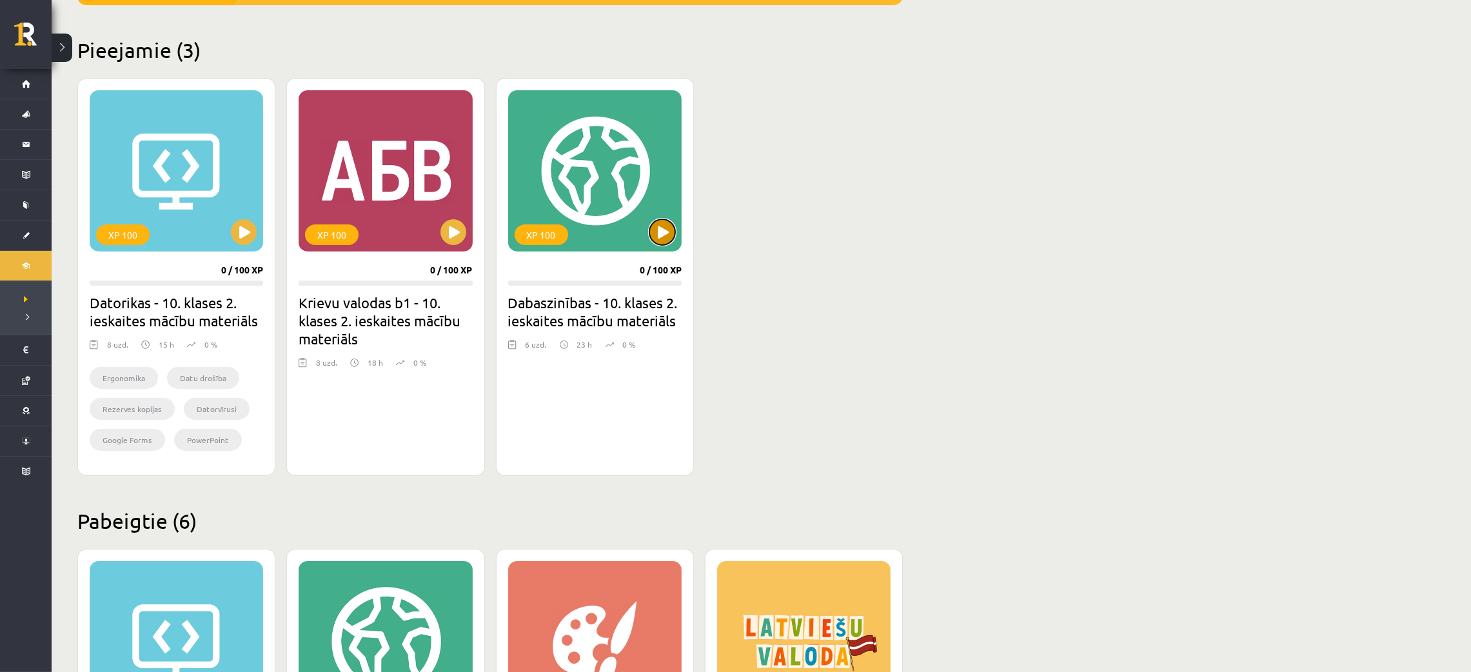
click at [651, 230] on button at bounding box center [662, 232] width 26 height 26
click at [646, 230] on div "XP 100" at bounding box center [594, 170] width 173 height 161
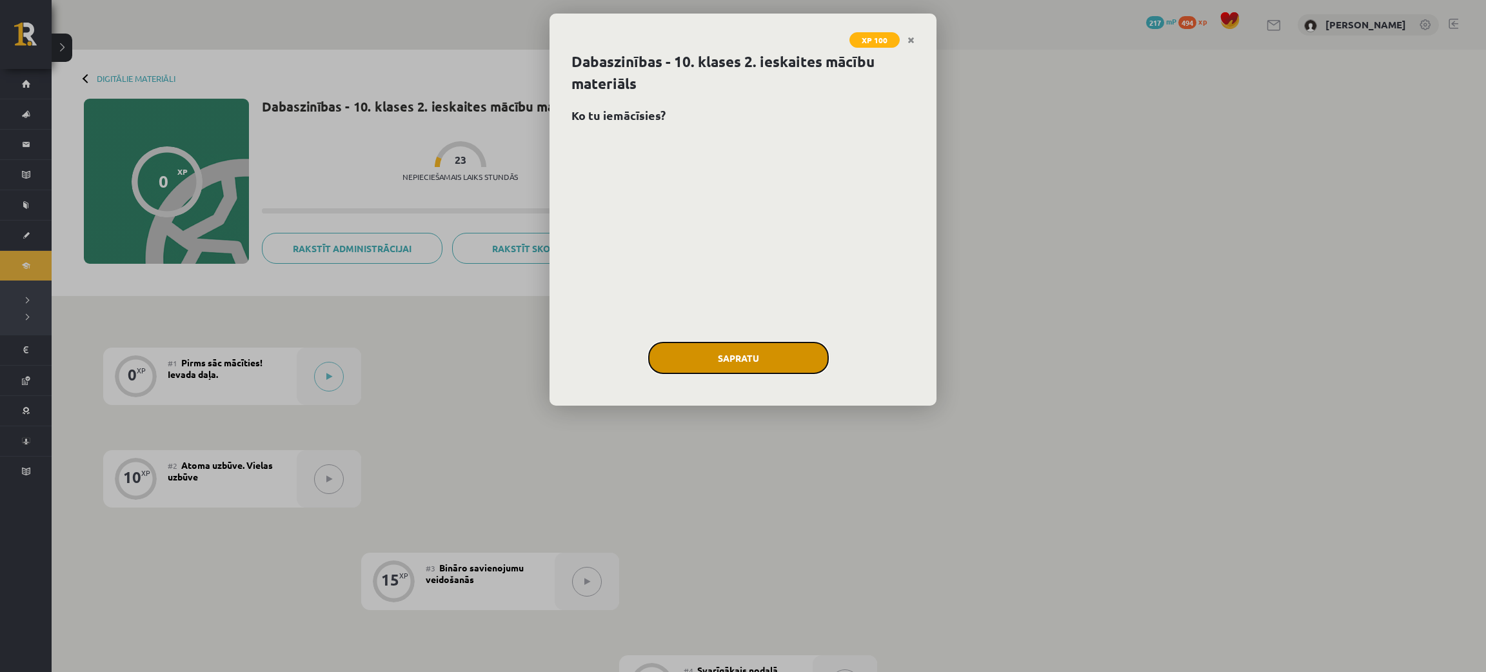
click at [785, 367] on button "Sapratu" at bounding box center [738, 358] width 181 height 32
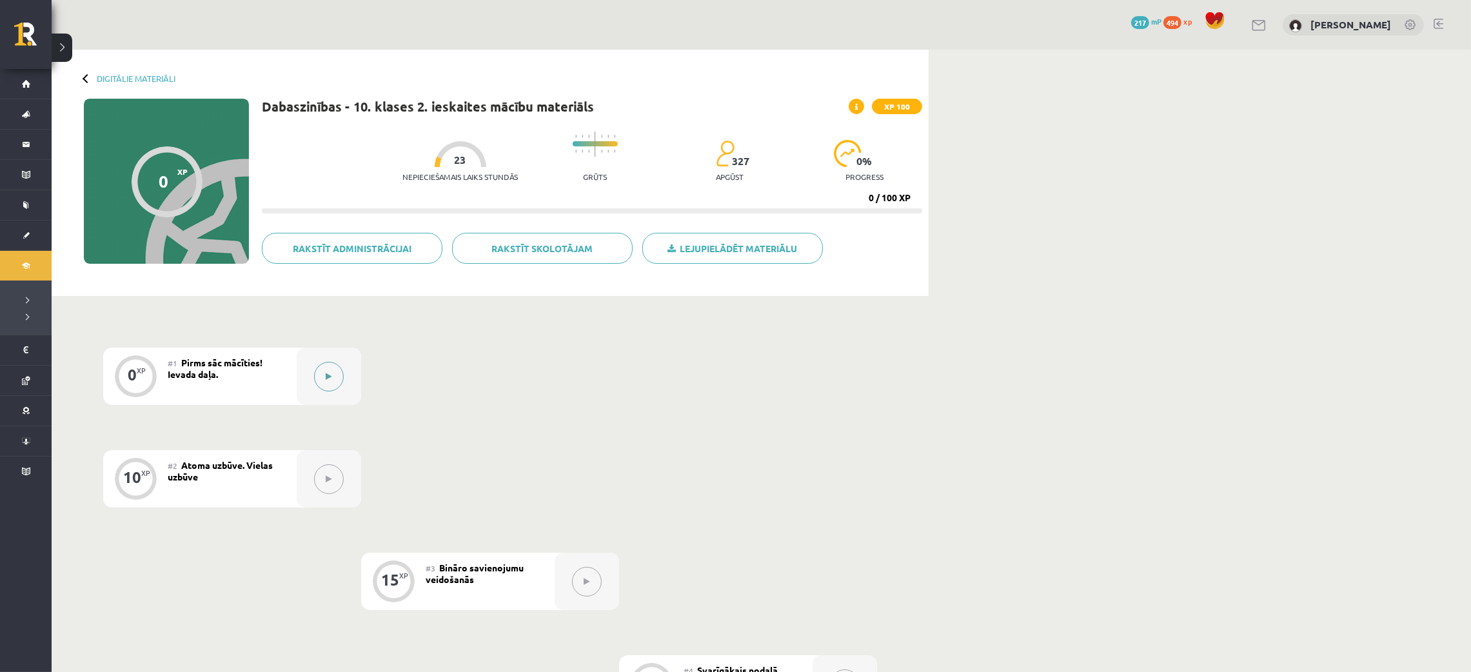
click at [304, 379] on div at bounding box center [329, 376] width 64 height 57
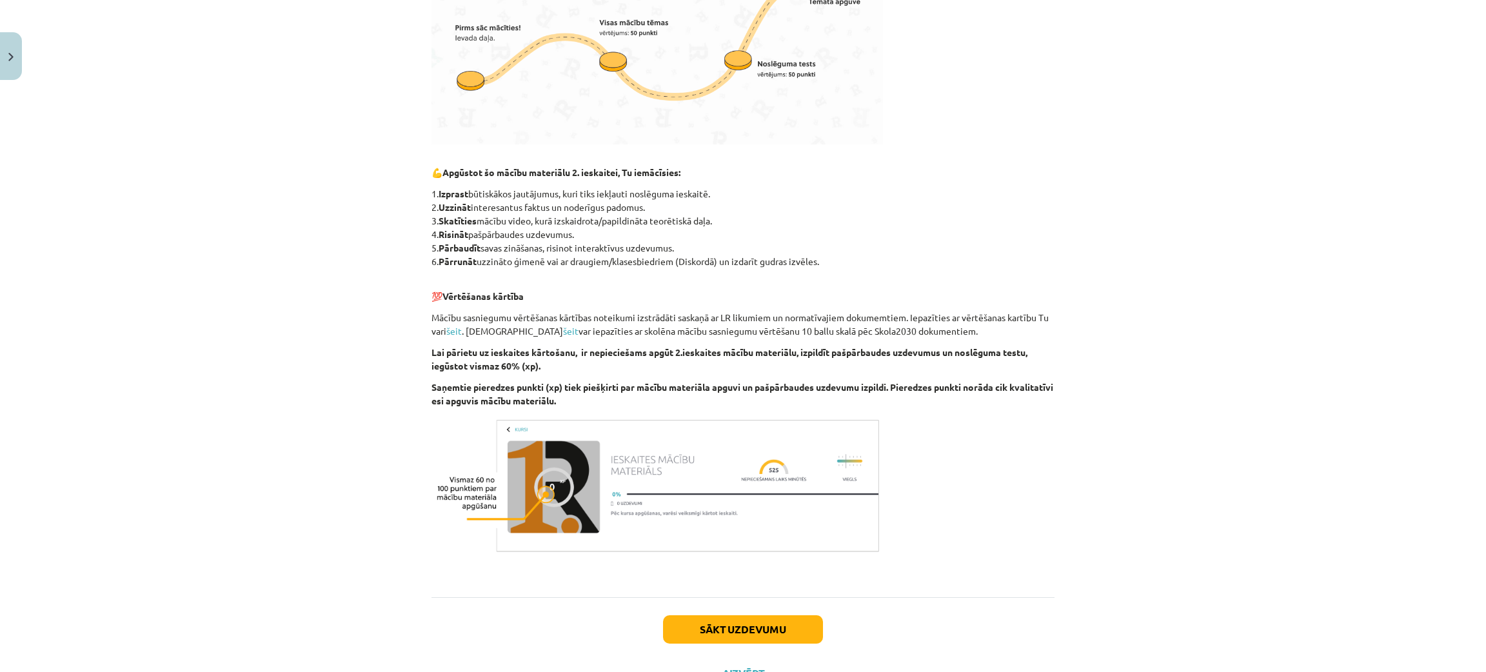
scroll to position [531, 0]
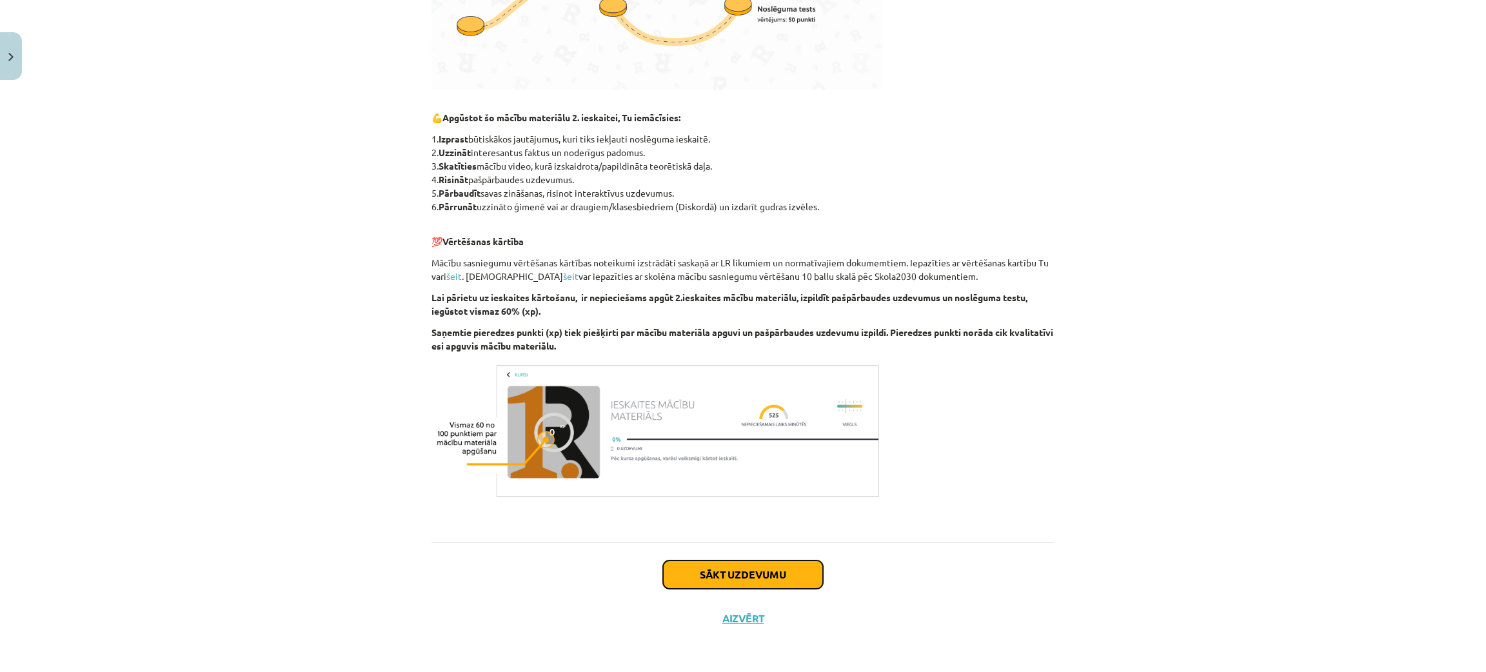
click at [740, 574] on button "Sākt uzdevumu" at bounding box center [743, 574] width 160 height 28
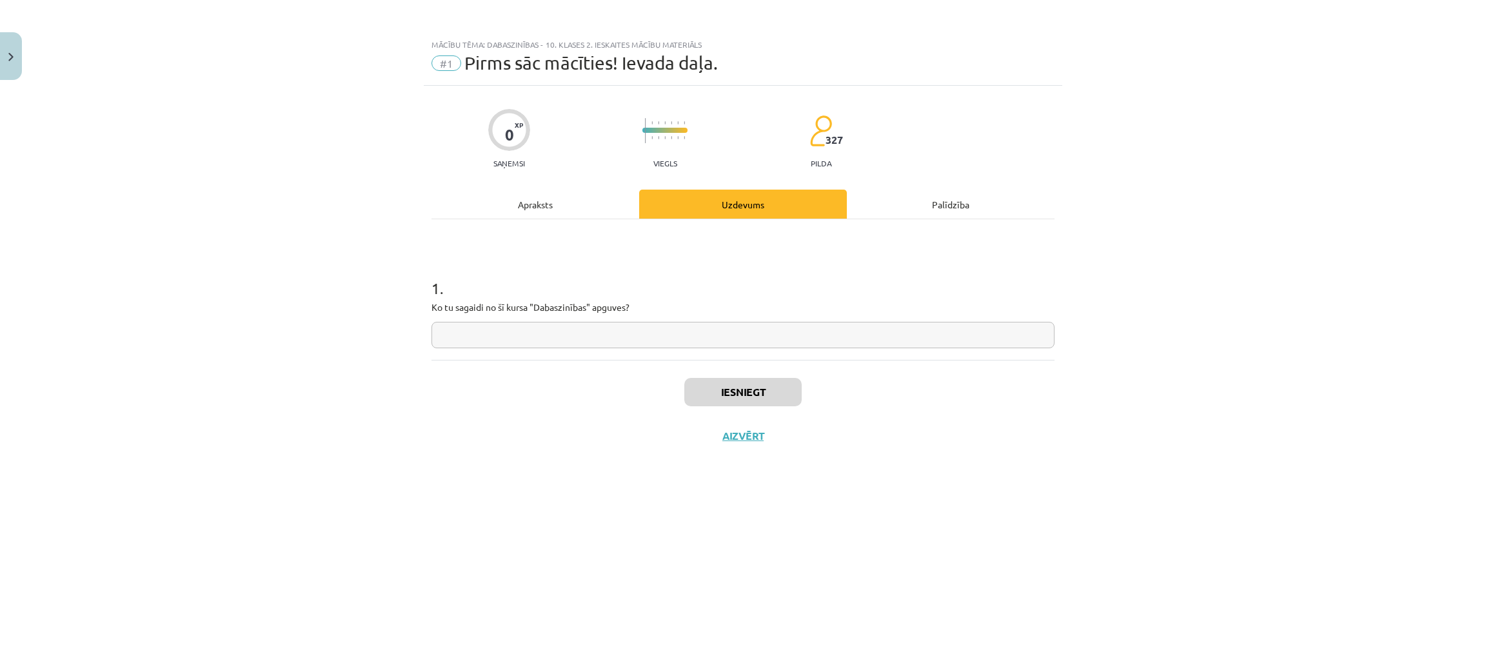
scroll to position [0, 0]
click at [591, 328] on input "text" at bounding box center [742, 335] width 623 height 26
type input "****"
click at [772, 392] on button "Iesniegt" at bounding box center [742, 392] width 117 height 28
click at [777, 437] on button "Nākamā nodarbība" at bounding box center [743, 444] width 126 height 30
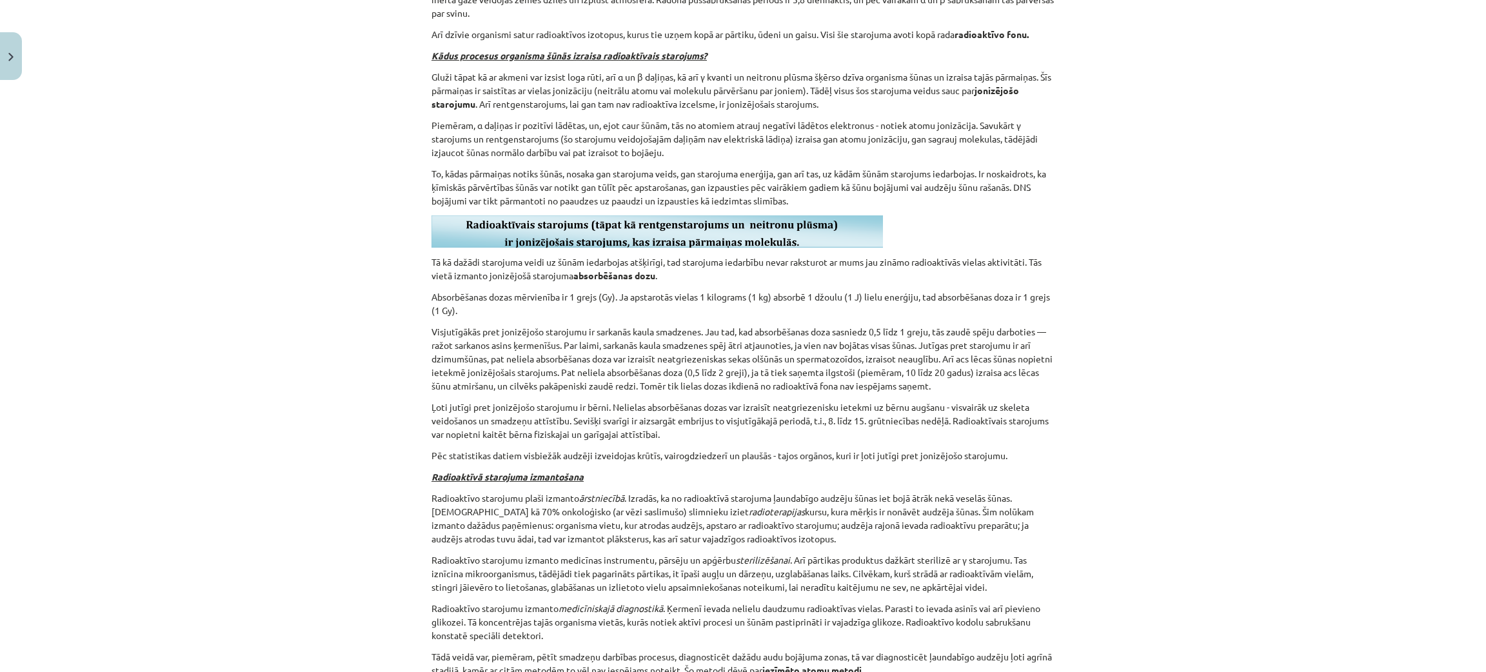
scroll to position [7945, 0]
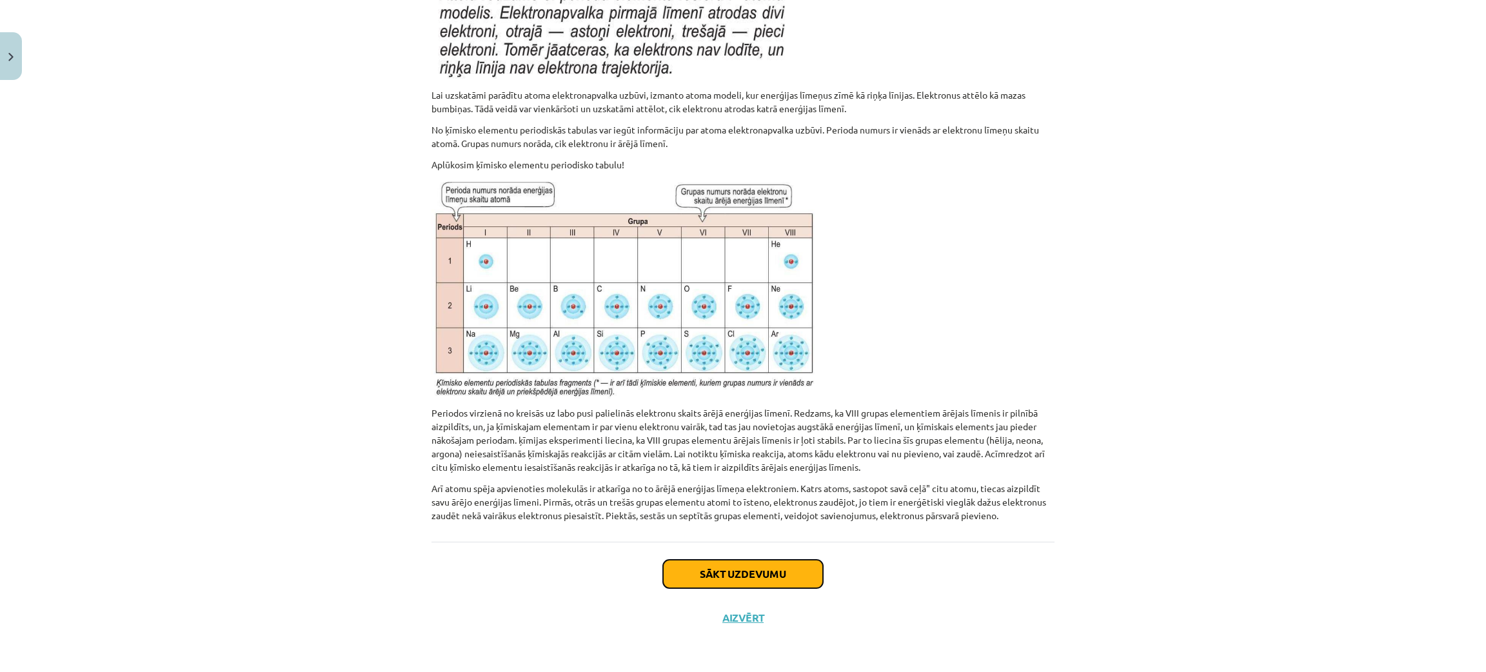
click at [785, 568] on button "Sākt uzdevumu" at bounding box center [743, 574] width 160 height 28
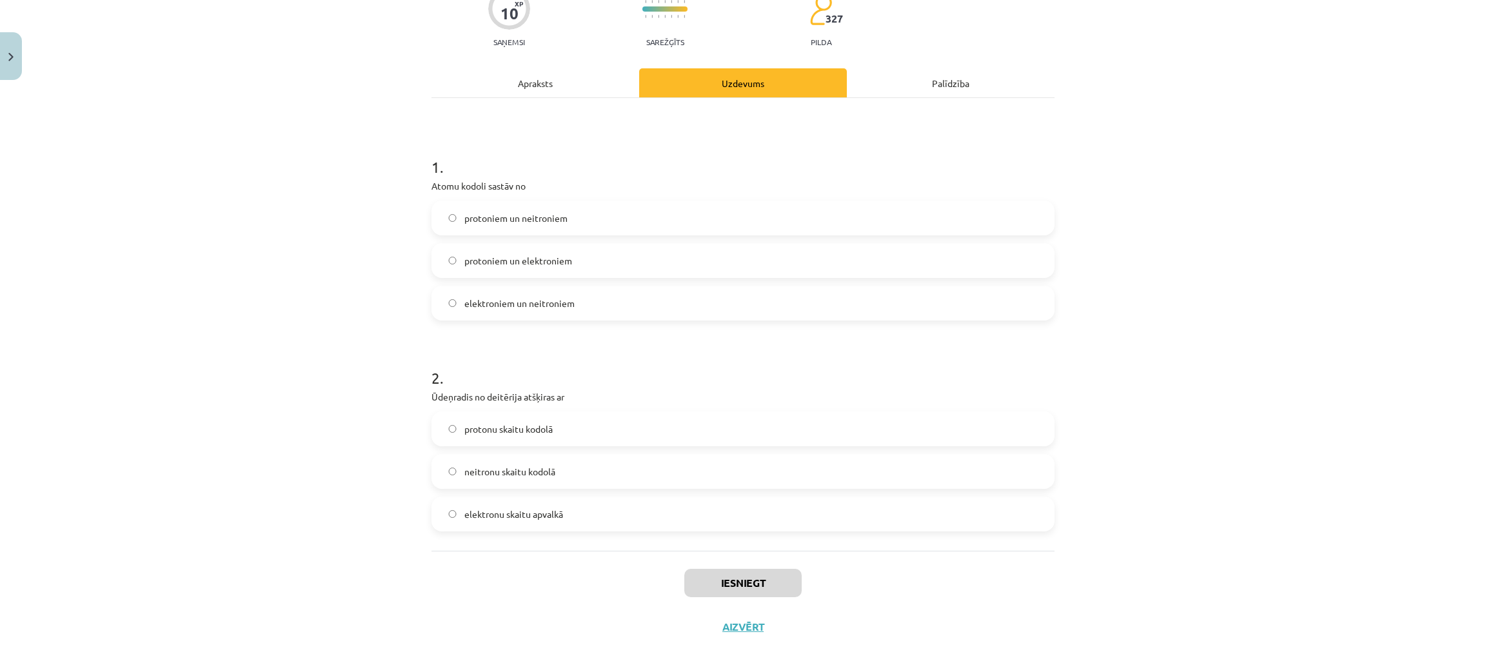
scroll to position [130, 0]
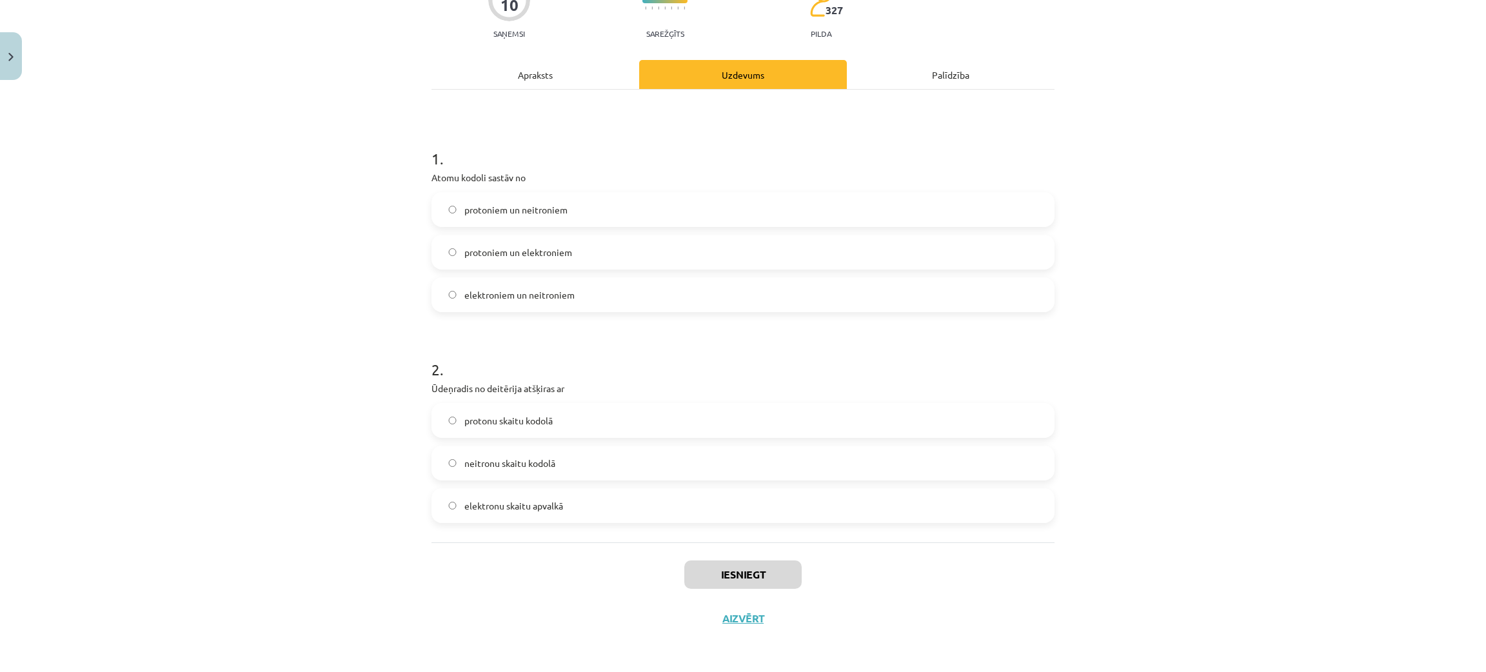
click at [526, 453] on label "neitronu skaitu kodolā" at bounding box center [743, 463] width 620 height 32
click at [560, 203] on label "protoniem un neitroniem" at bounding box center [743, 209] width 620 height 32
click at [734, 568] on button "Iesniegt" at bounding box center [742, 574] width 117 height 28
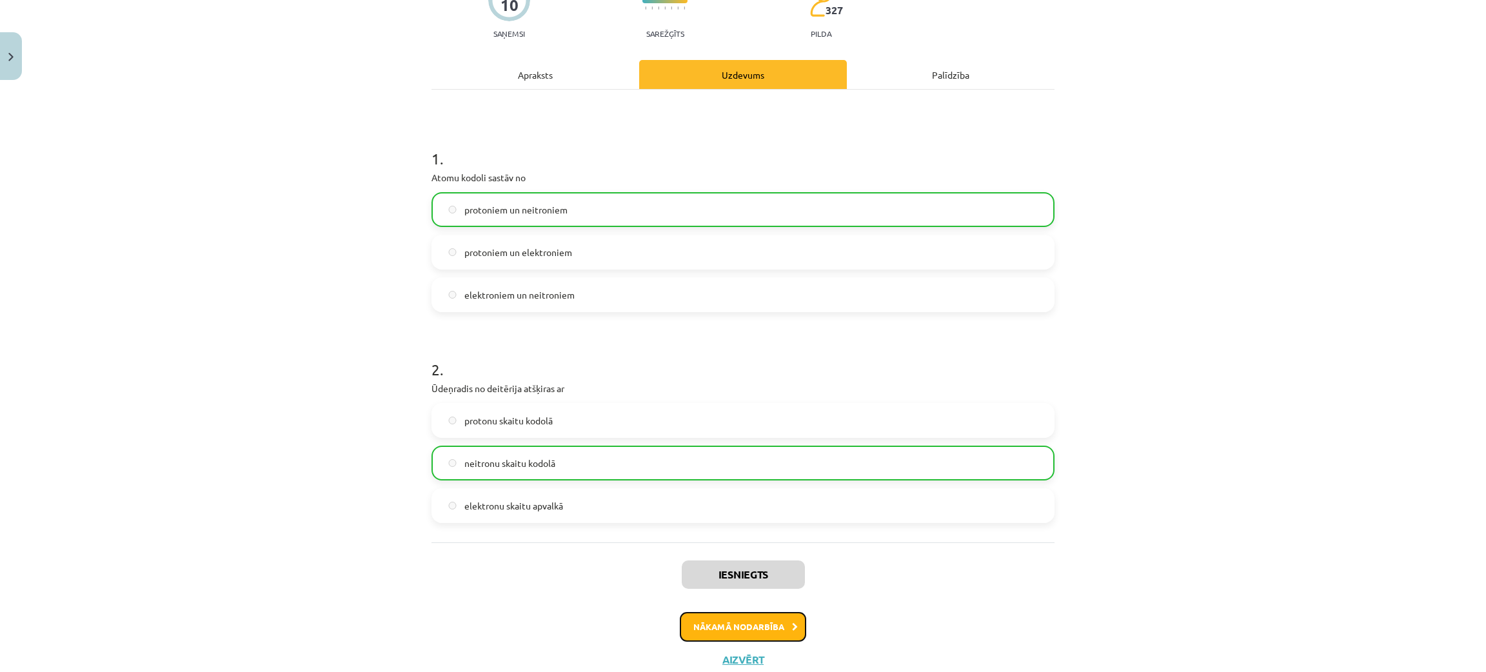
click at [741, 630] on button "Nākamā nodarbība" at bounding box center [743, 627] width 126 height 30
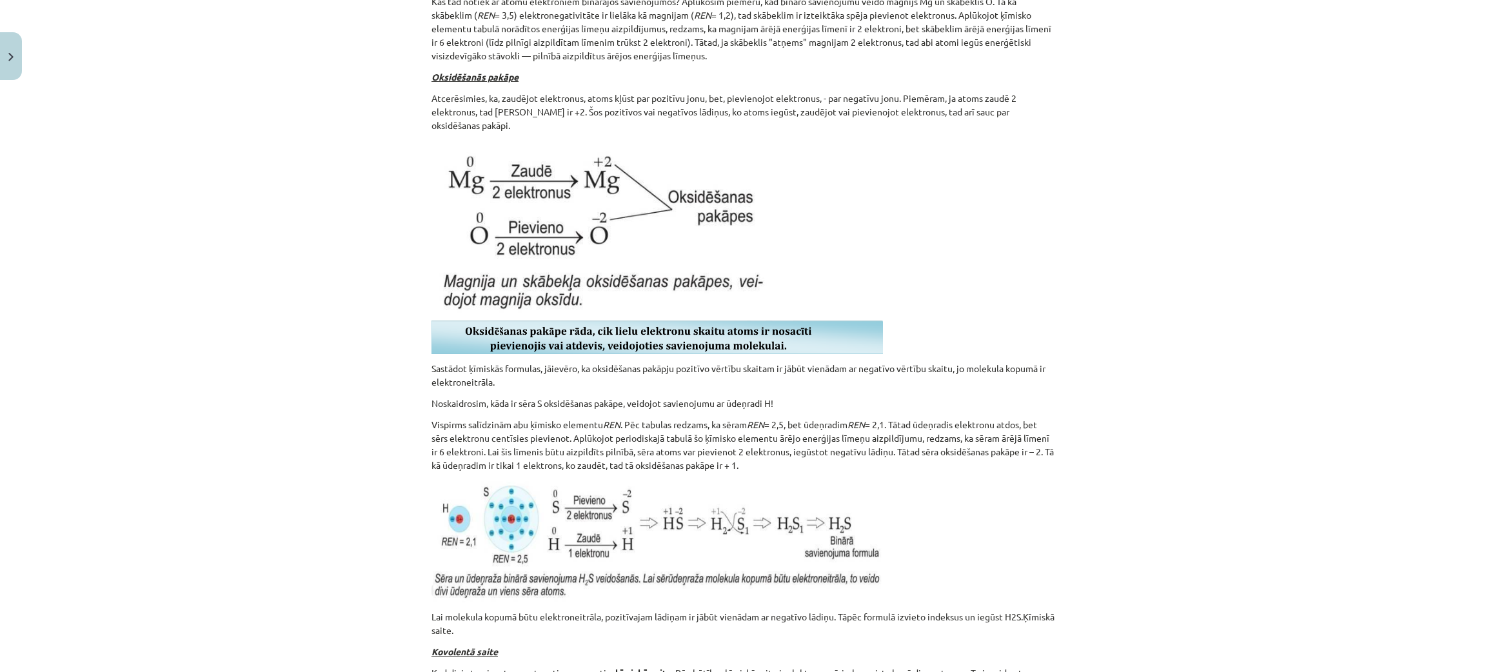
scroll to position [9070, 0]
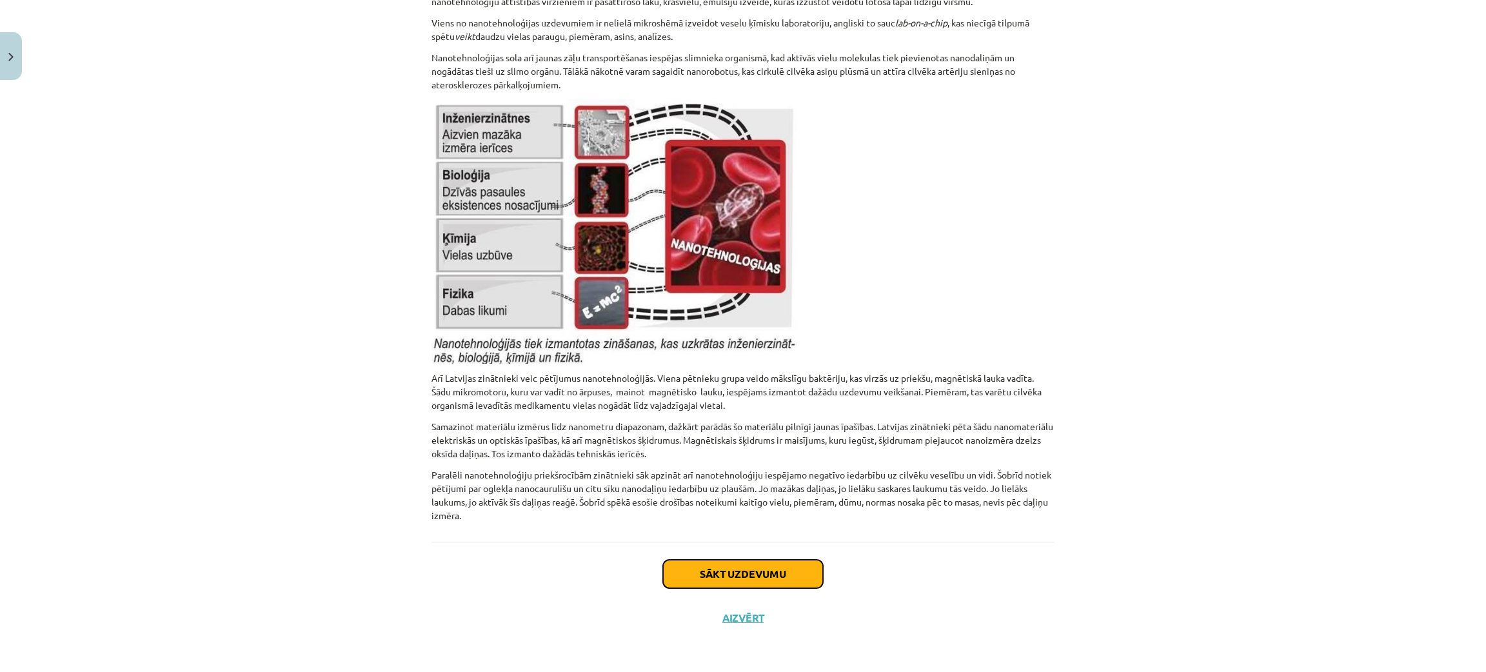
click at [744, 572] on button "Sākt uzdevumu" at bounding box center [743, 574] width 160 height 28
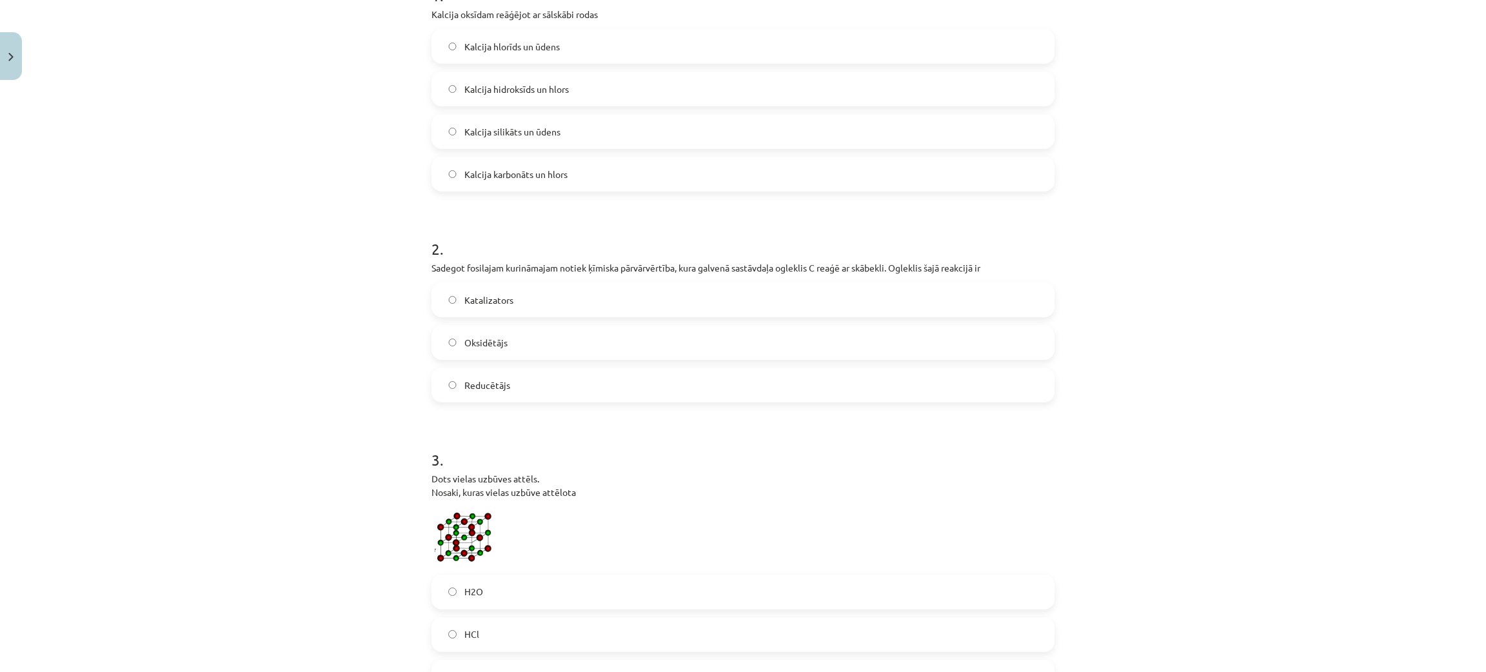
scroll to position [295, 0]
click at [455, 579] on label "H2O" at bounding box center [743, 590] width 620 height 32
click at [500, 391] on label "Reducētājs" at bounding box center [743, 383] width 620 height 32
click at [560, 50] on label "Kalcija hlorīds un ūdens" at bounding box center [743, 44] width 620 height 32
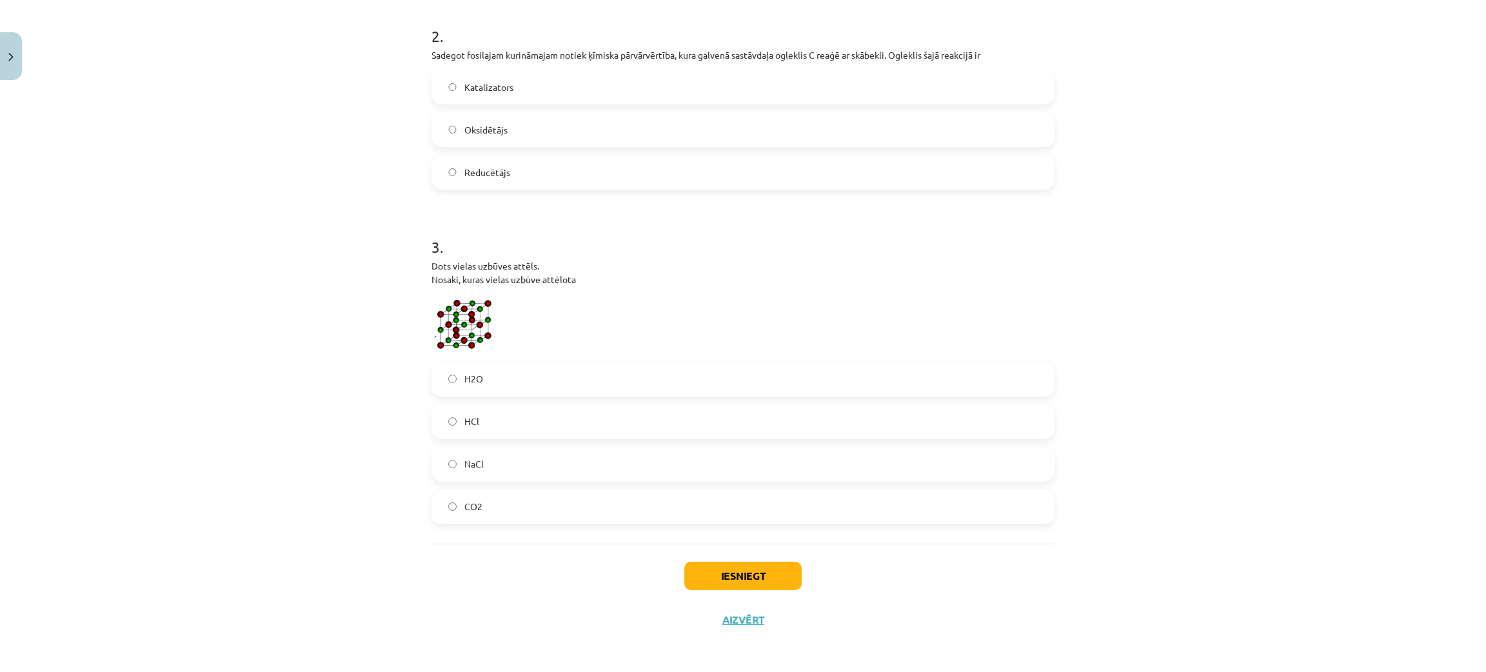
scroll to position [506, 0]
click at [746, 572] on button "Iesniegt" at bounding box center [742, 575] width 117 height 28
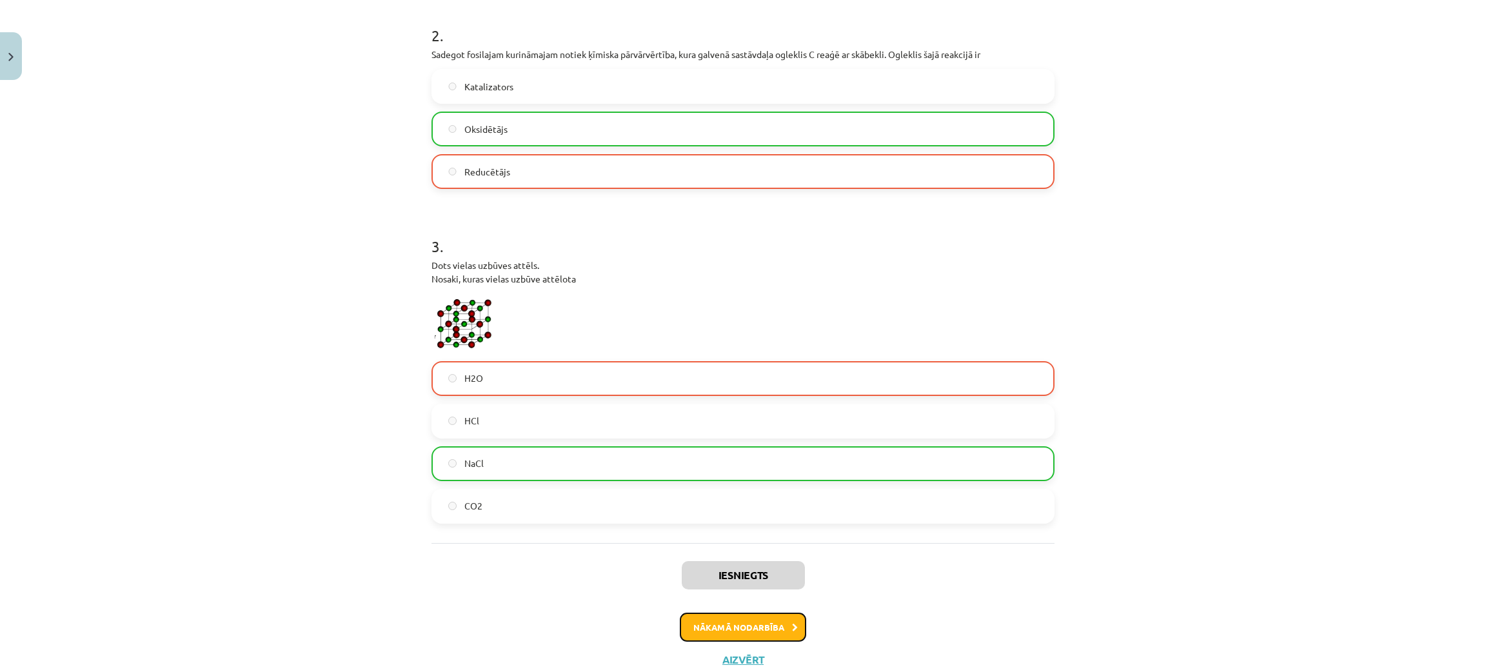
click at [709, 616] on button "Nākamā nodarbība" at bounding box center [743, 628] width 126 height 30
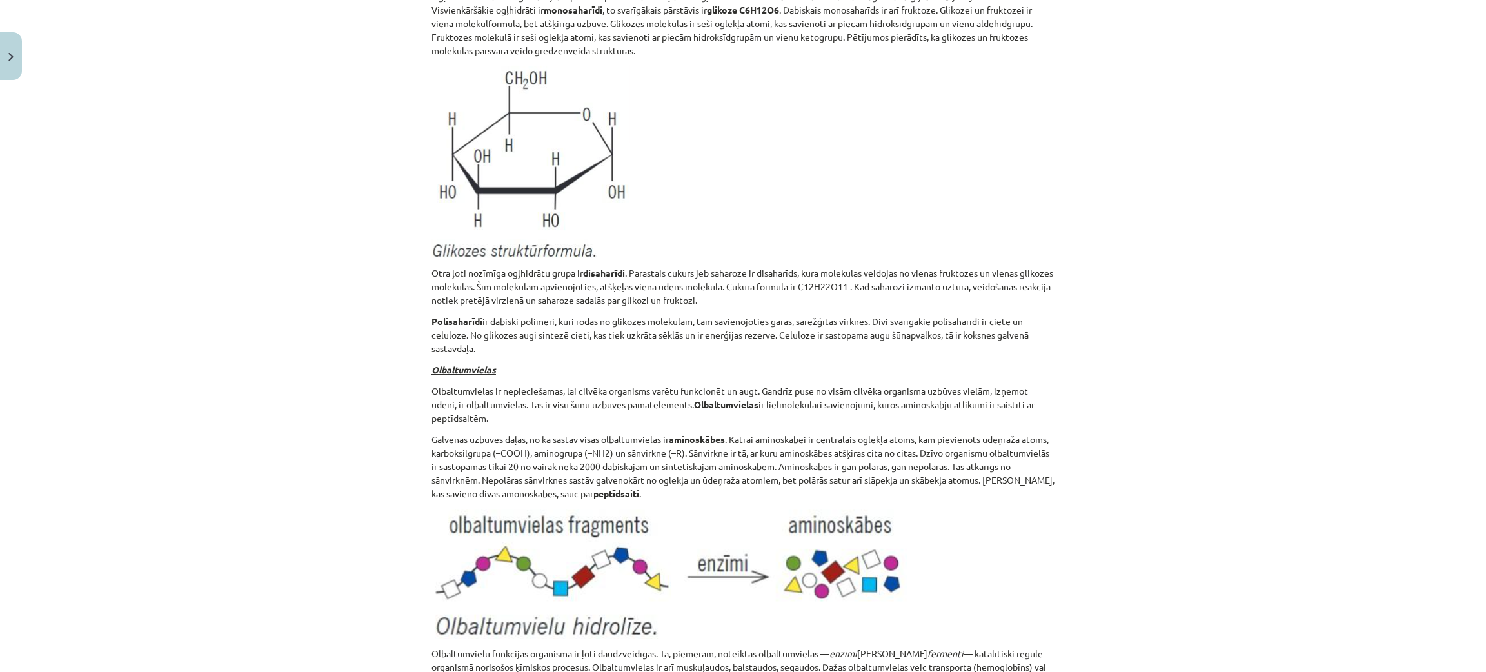
scroll to position [11150, 0]
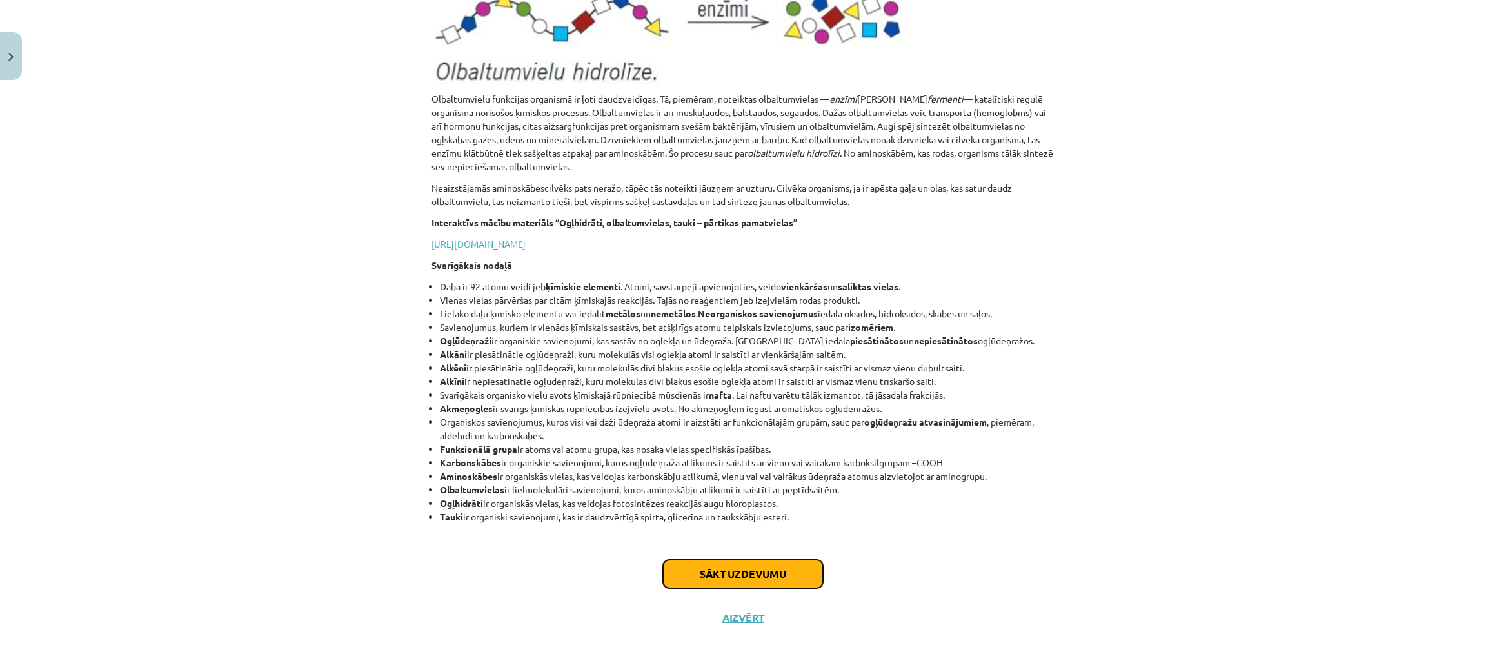
click at [784, 566] on button "Sākt uzdevumu" at bounding box center [743, 574] width 160 height 28
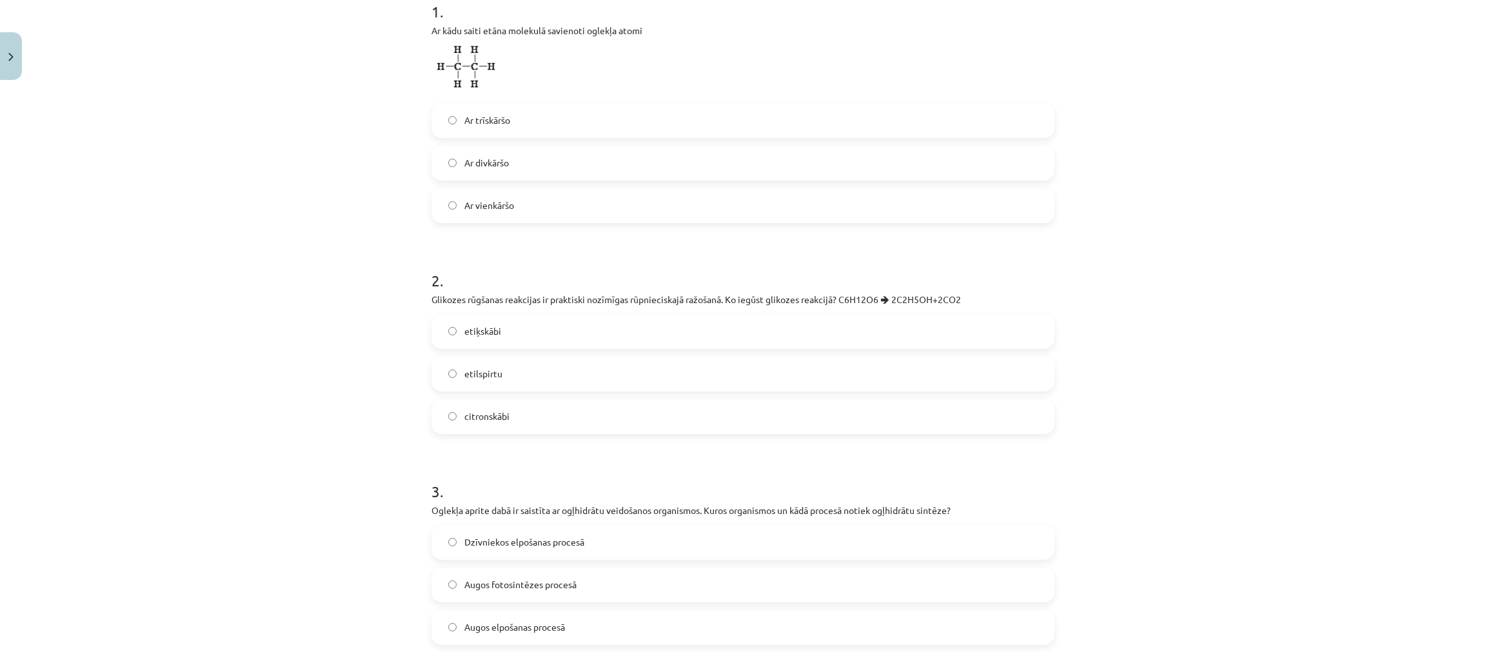
scroll to position [297, 0]
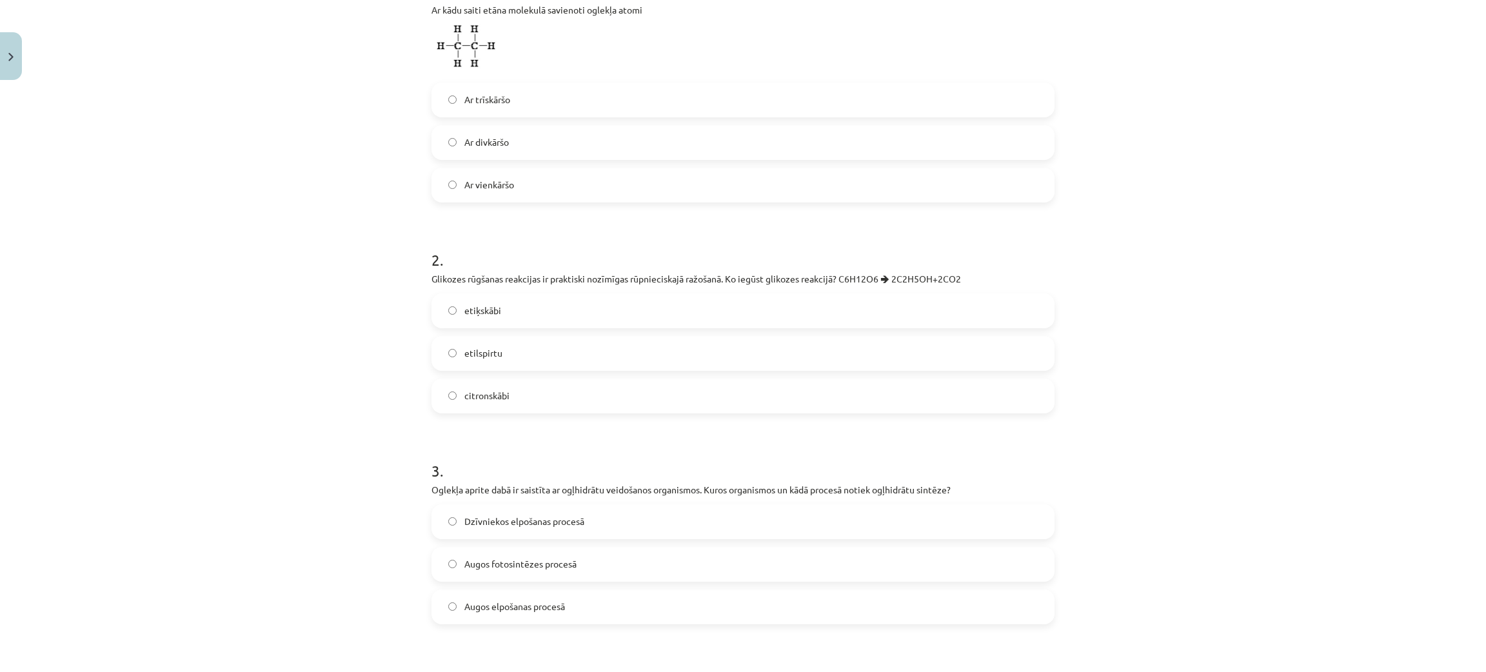
click at [529, 193] on label "Ar vienkāršo" at bounding box center [743, 185] width 620 height 32
click at [482, 350] on span "etilspirtu" at bounding box center [483, 353] width 38 height 14
click at [464, 557] on span "Augos fotosintēzes procesā" at bounding box center [520, 564] width 112 height 14
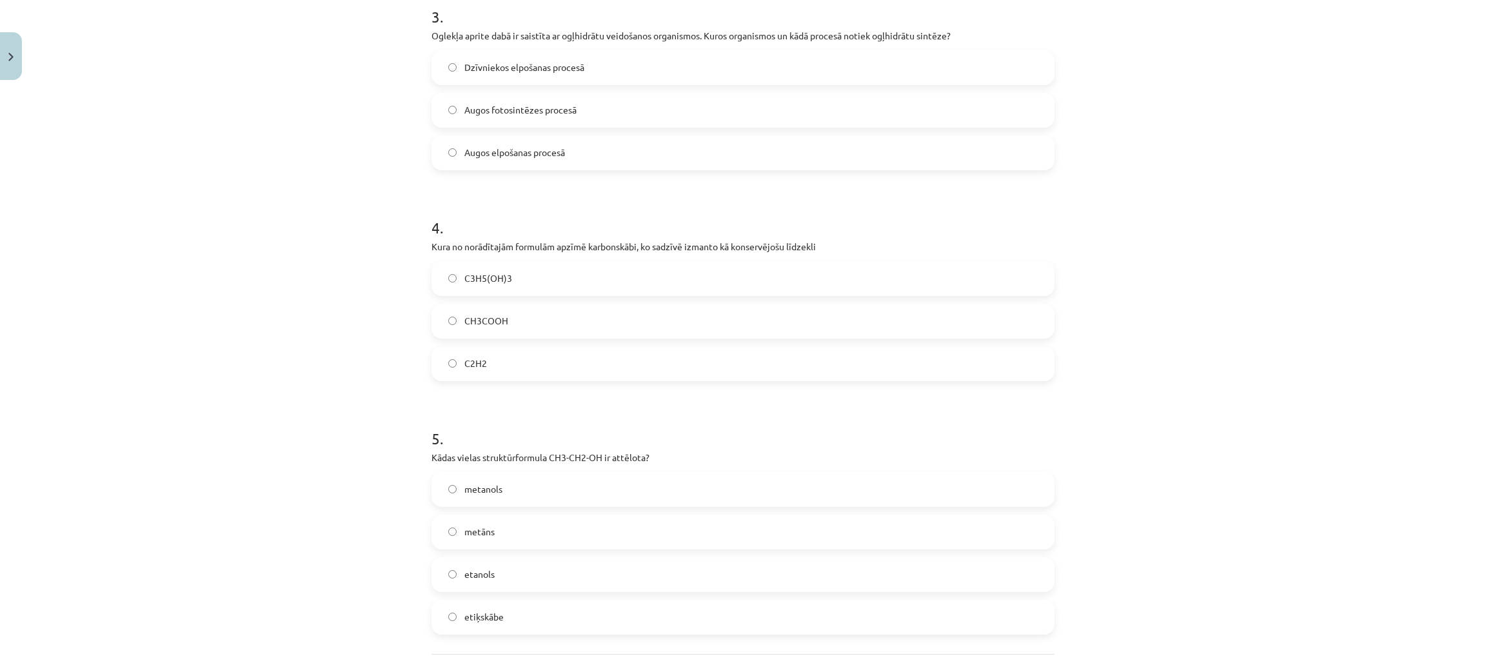
scroll to position [782, 0]
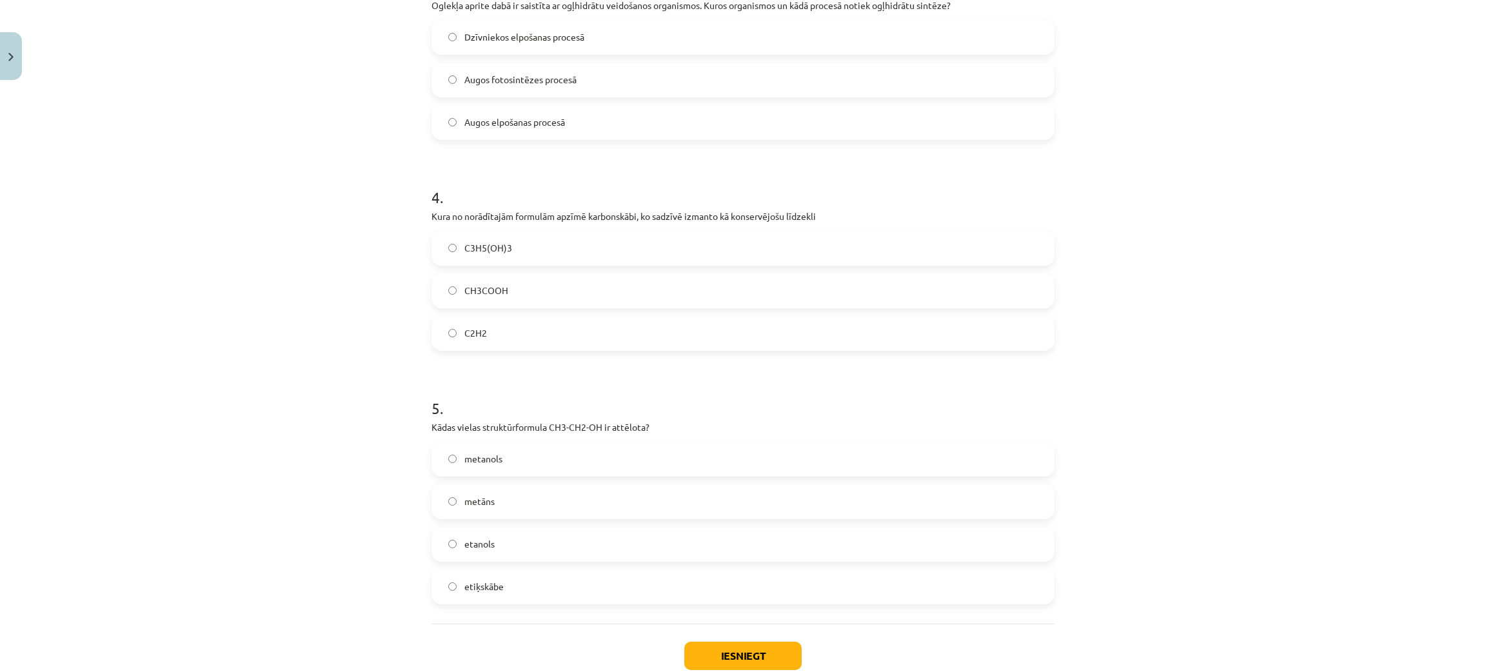
drag, startPoint x: 501, startPoint y: 221, endPoint x: 500, endPoint y: 265, distance: 44.5
click at [500, 227] on div "4 . Kura no norādītajām formulām apzīmē karbonskābi, ko sadzīvē izmanto kā kons…" at bounding box center [742, 258] width 623 height 185
click at [508, 240] on label "C3H5(OH)3" at bounding box center [743, 248] width 620 height 32
click at [469, 545] on span "etanols" at bounding box center [479, 544] width 30 height 14
drag, startPoint x: 485, startPoint y: 482, endPoint x: 482, endPoint y: 491, distance: 9.0
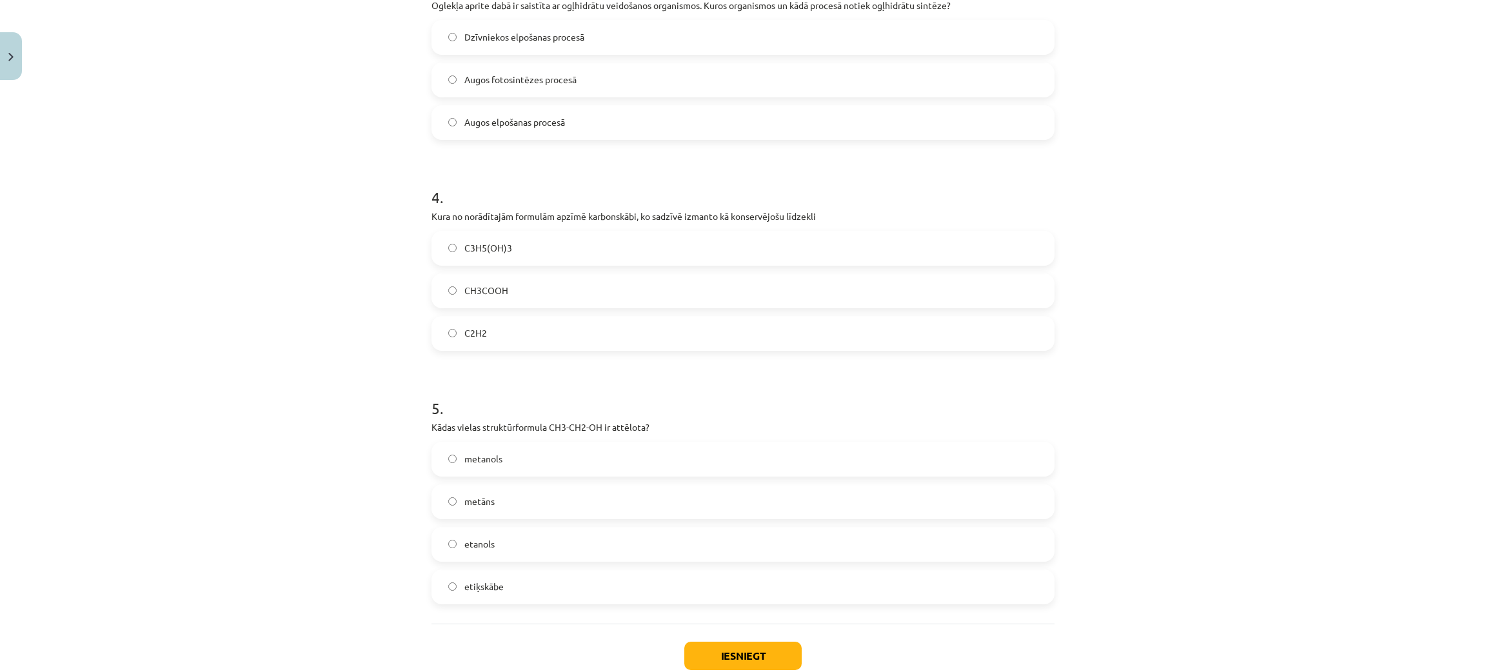
click at [484, 486] on div "metanols metāns etanols etiķskābe" at bounding box center [742, 523] width 623 height 163
click at [482, 493] on label "metāns" at bounding box center [743, 502] width 620 height 32
click at [742, 648] on button "Iesniegt" at bounding box center [742, 656] width 117 height 28
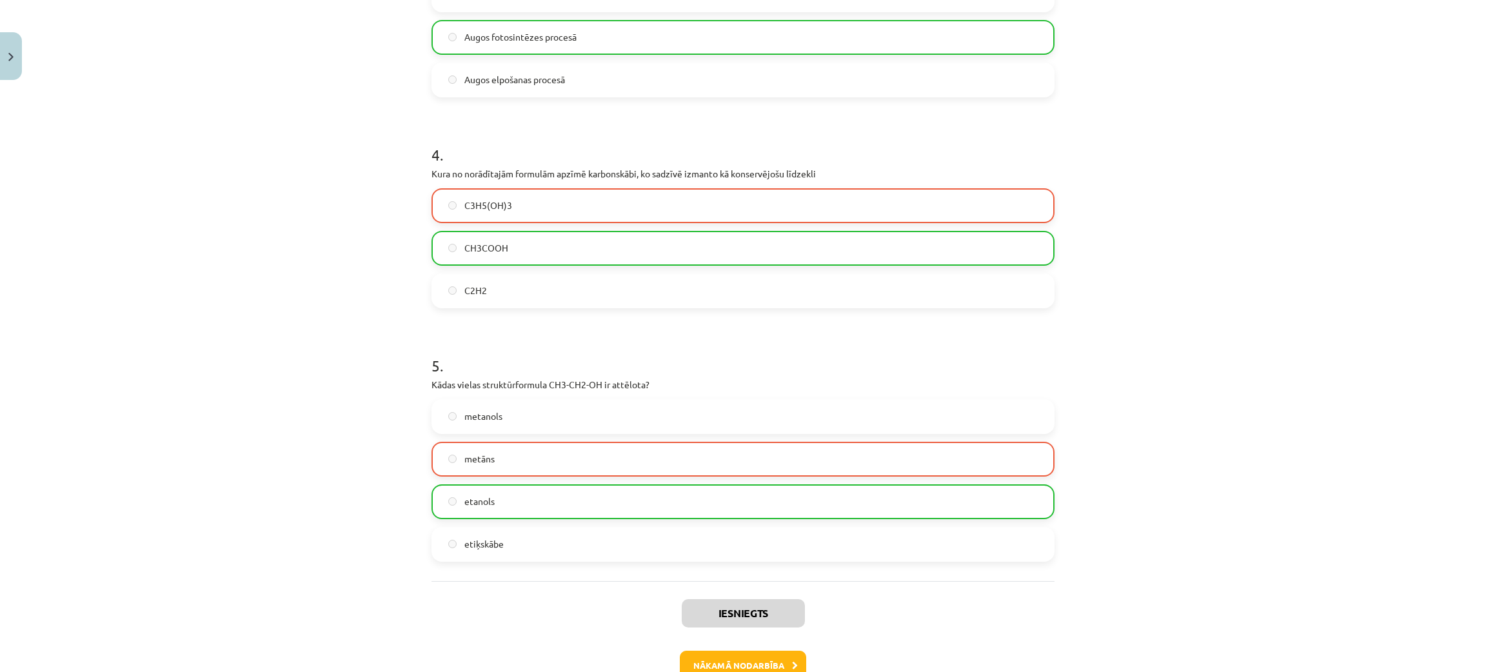
scroll to position [903, 0]
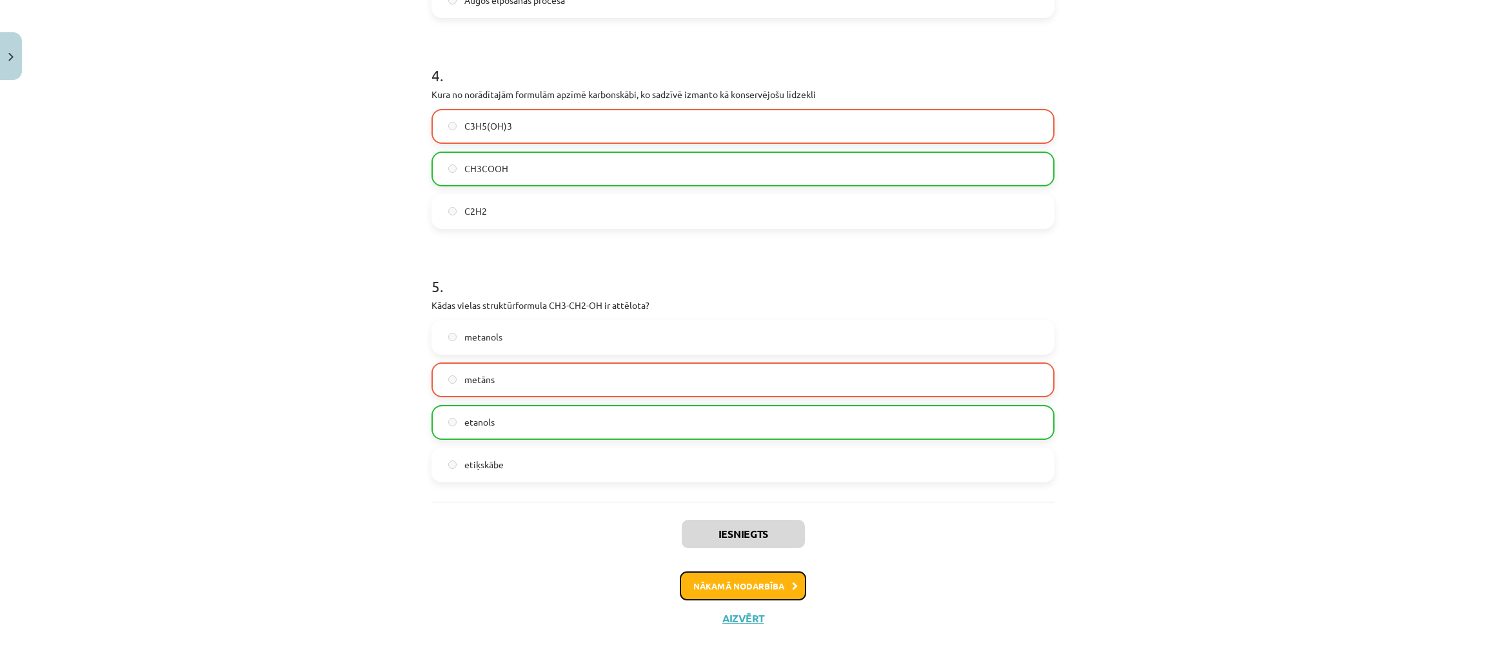
click at [707, 584] on button "Nākamā nodarbība" at bounding box center [743, 586] width 126 height 30
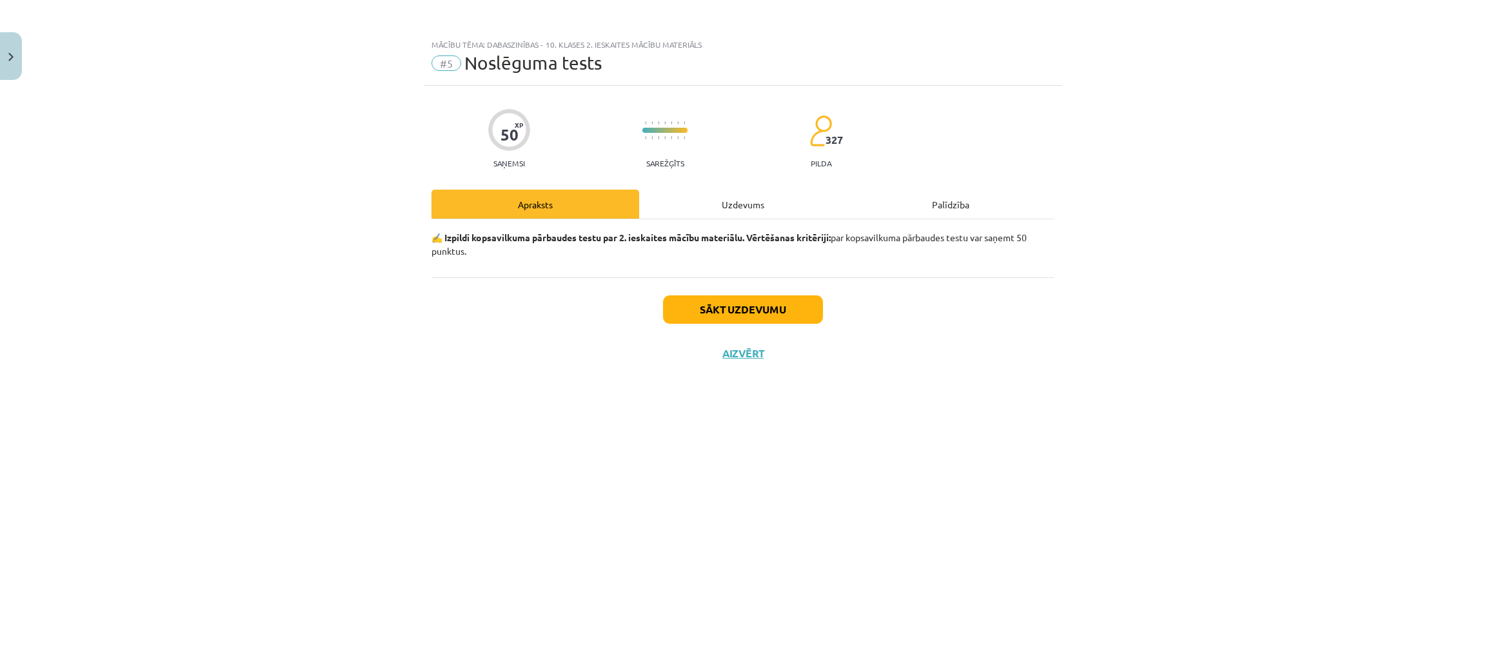
scroll to position [0, 0]
click at [703, 310] on button "Sākt uzdevumu" at bounding box center [743, 309] width 160 height 28
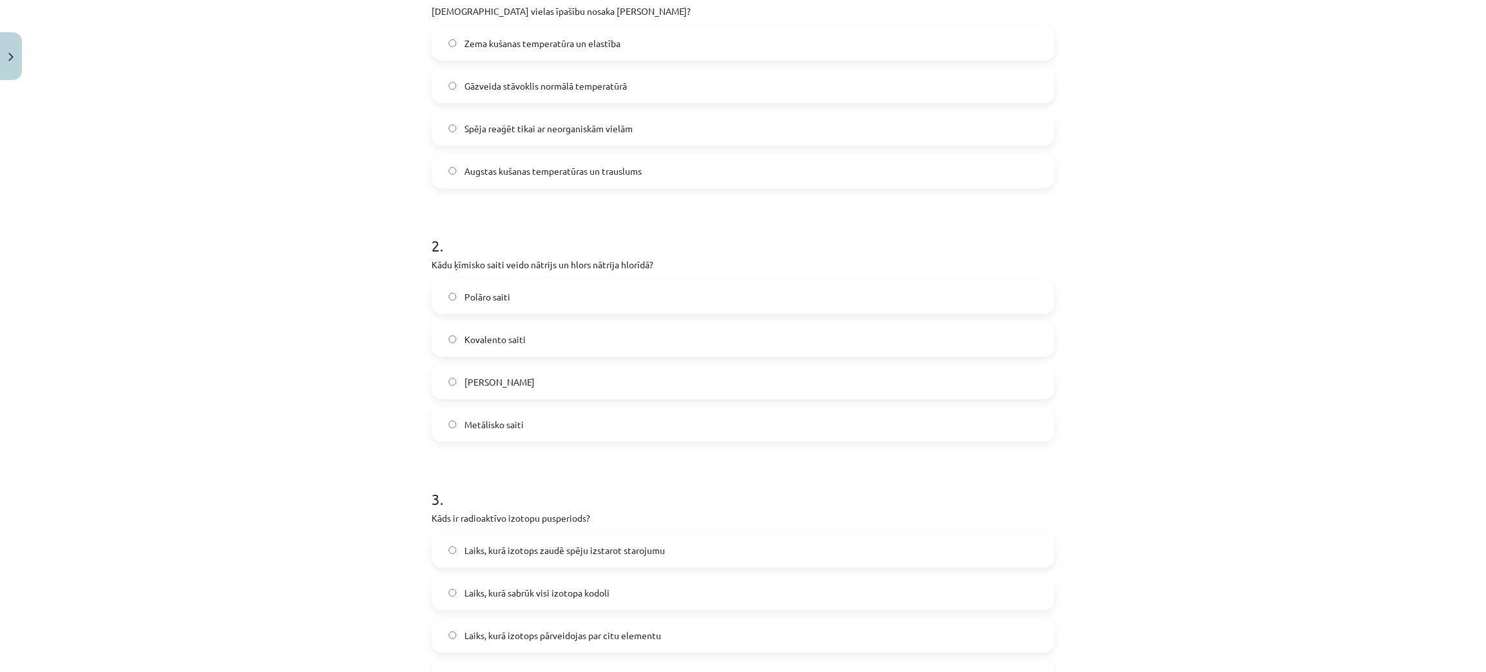
scroll to position [281, 0]
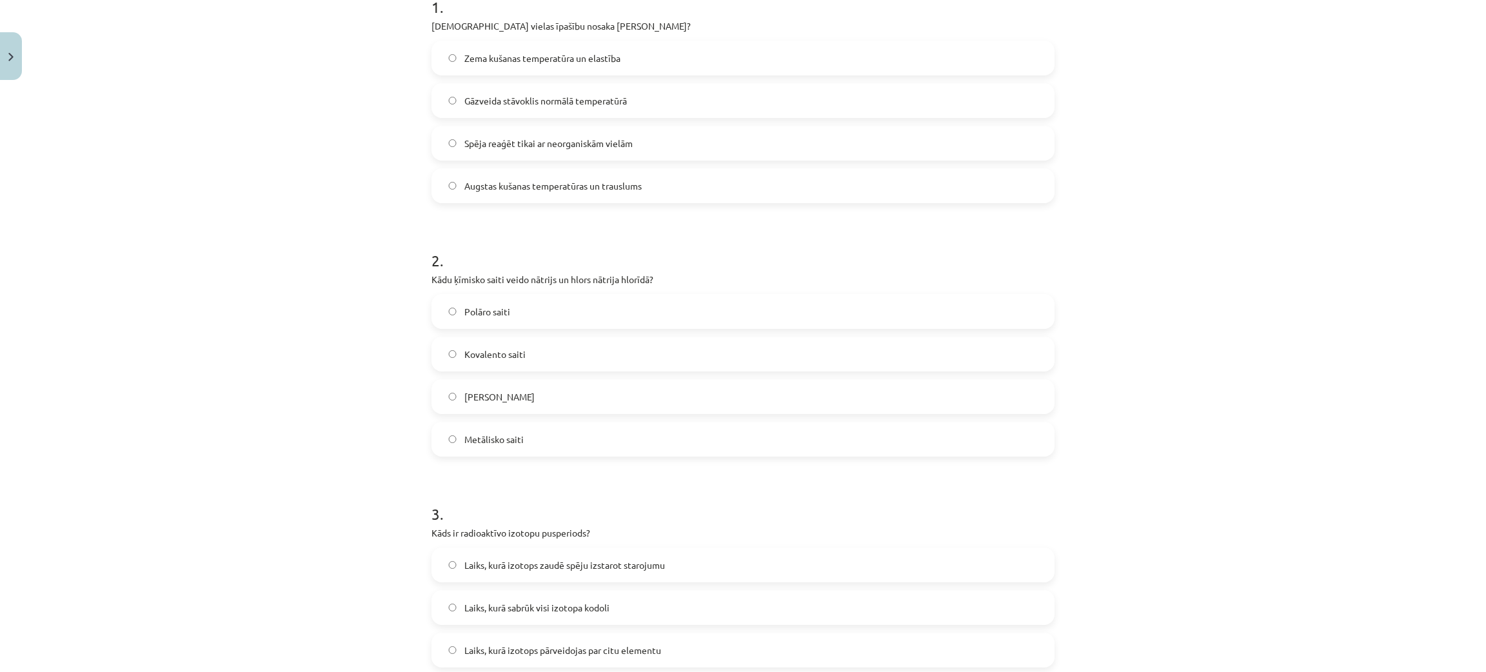
click at [464, 402] on span "Jonu saiti" at bounding box center [499, 397] width 70 height 14
click at [475, 196] on label "Augstas kušanas temperatūras un trauslums" at bounding box center [743, 186] width 620 height 32
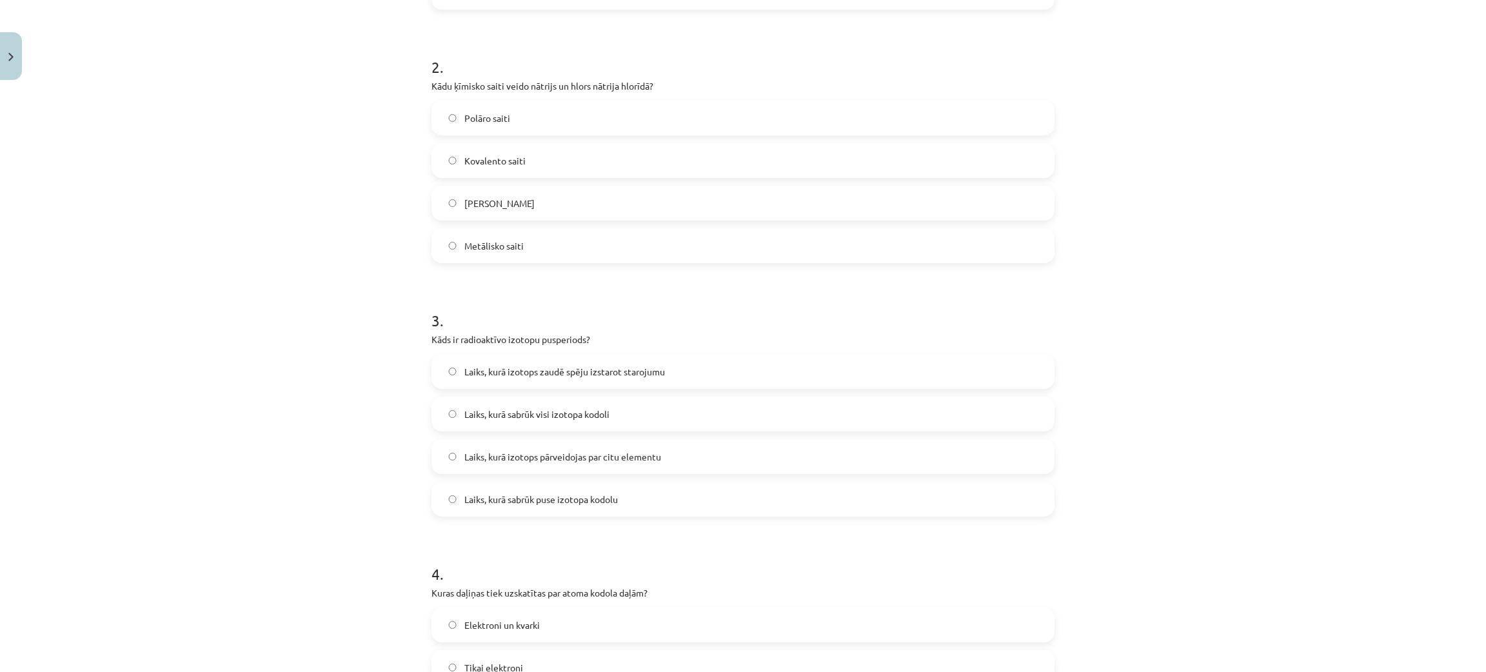
click at [571, 453] on span "Laiks, kurā izotops pārveidojas par citu elementu" at bounding box center [562, 457] width 197 height 14
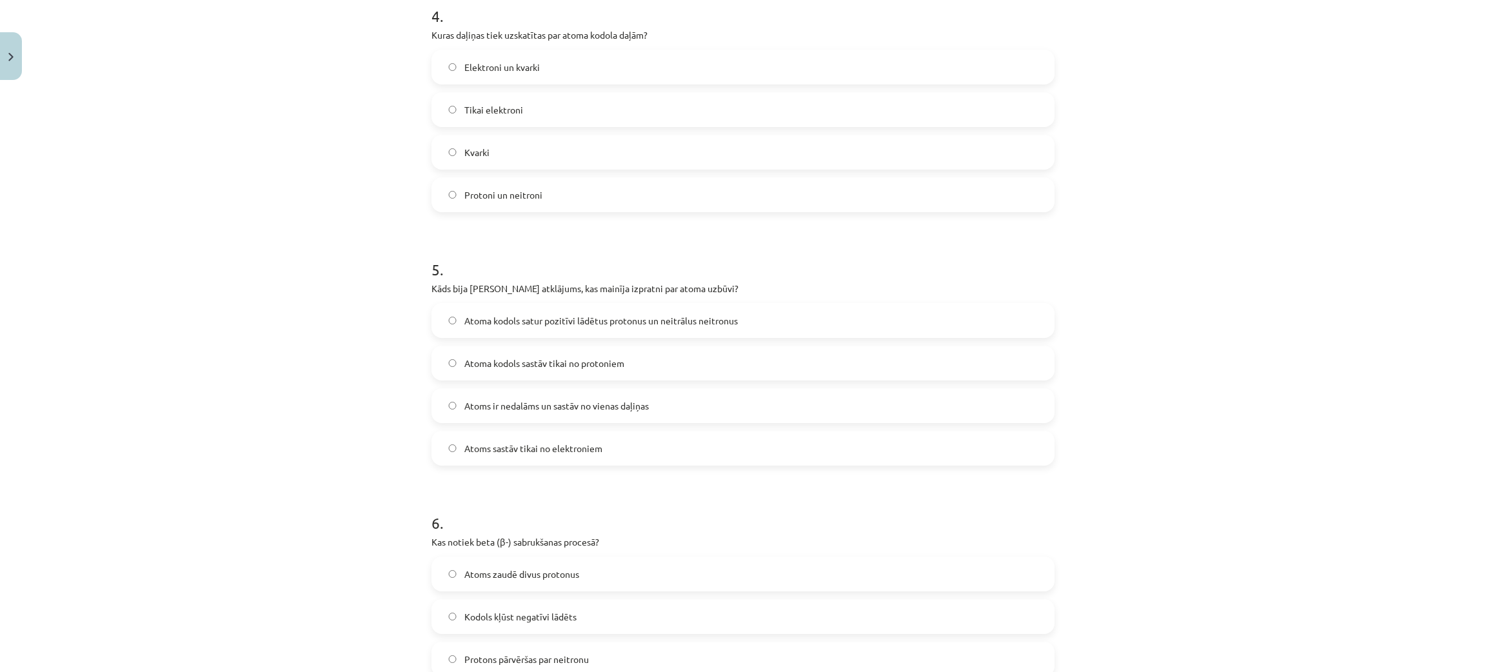
scroll to position [1061, 0]
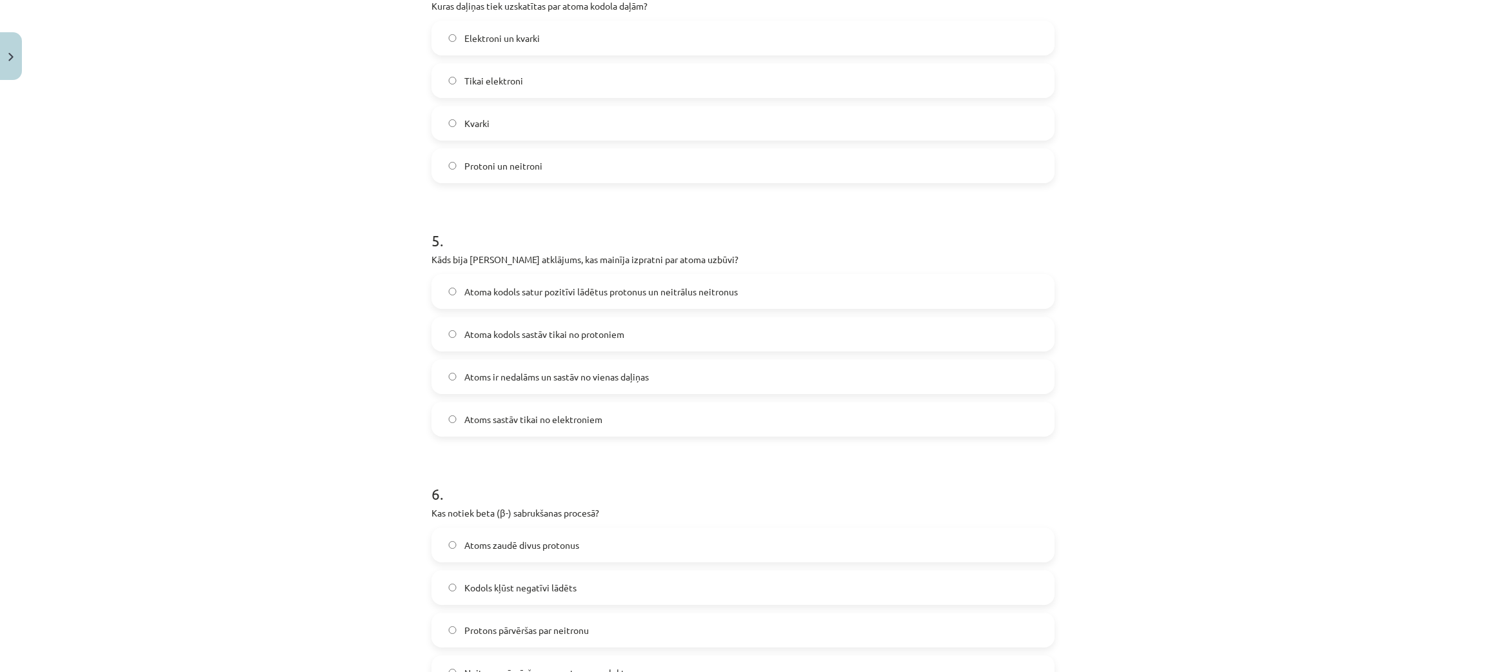
click at [610, 628] on label "Protons pārvēršas par neitronu" at bounding box center [743, 630] width 620 height 32
click at [560, 300] on label "Atoma kodols satur pozitīvi lādētus protonus un neitrālus neitronus" at bounding box center [743, 291] width 620 height 32
click at [556, 337] on span "Atoma kodols sastāv tikai no protoniem" at bounding box center [544, 335] width 160 height 14
drag, startPoint x: 636, startPoint y: 286, endPoint x: 633, endPoint y: 307, distance: 21.5
click at [635, 286] on span "Atoma kodols satur pozitīvi lādētus protonus un neitrālus neitronus" at bounding box center [600, 292] width 273 height 14
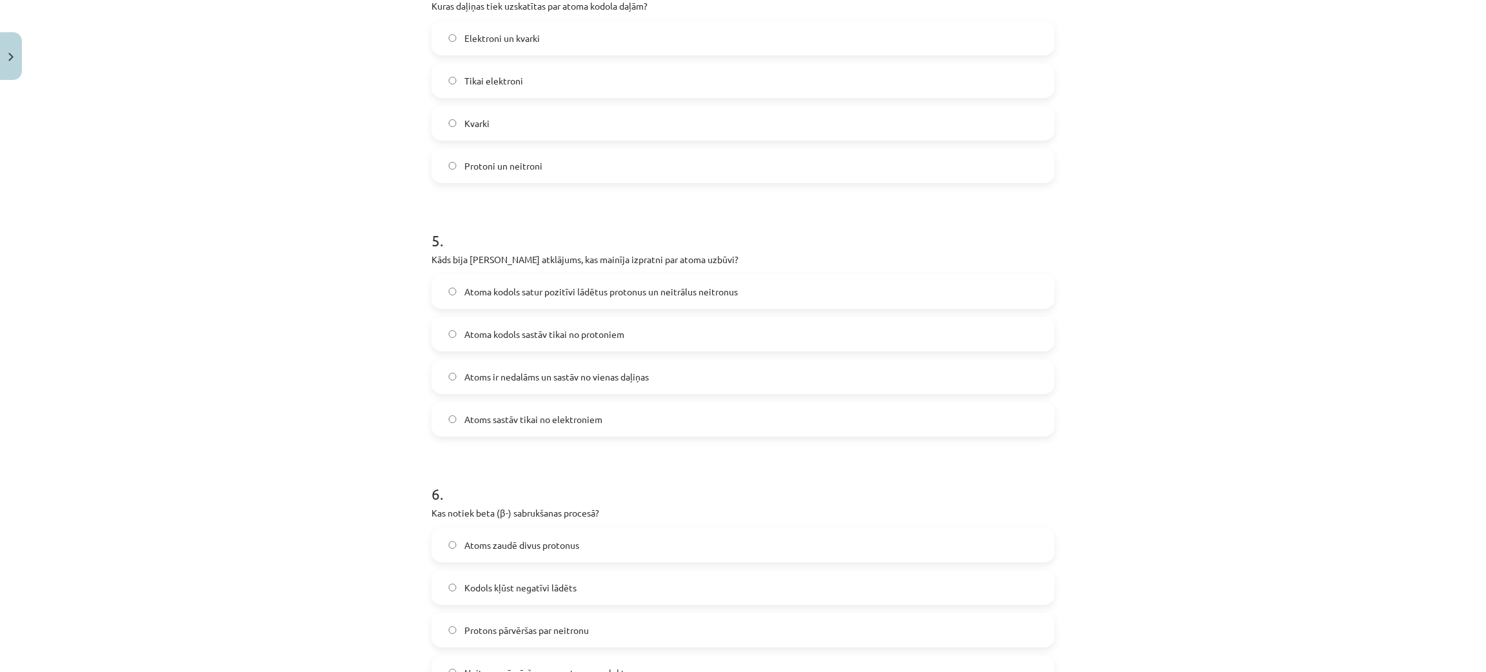
click at [590, 157] on label "Protoni un neitroni" at bounding box center [743, 166] width 620 height 32
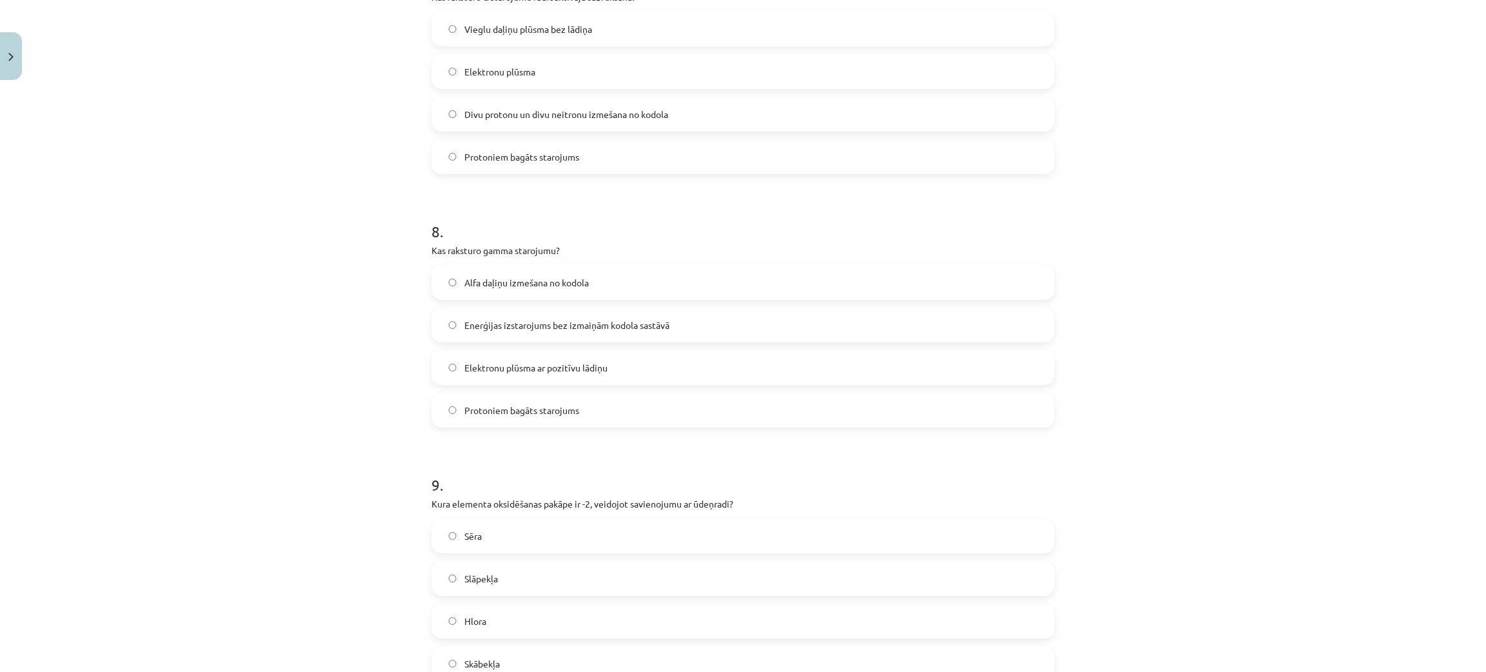
scroll to position [1816, 0]
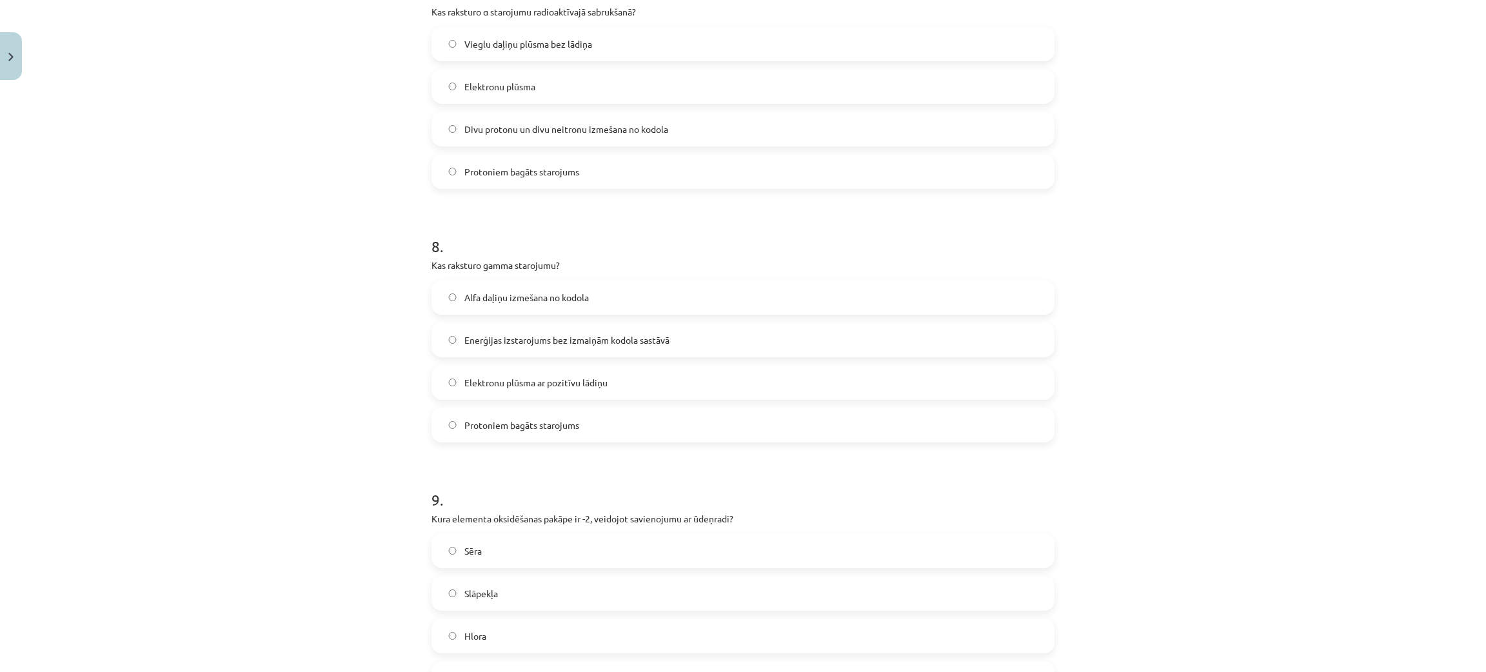
click at [647, 561] on label "Sēra" at bounding box center [743, 551] width 620 height 32
click at [468, 324] on label "Enerģijas izstarojums bez izmaiņām kodola sastāvā" at bounding box center [743, 340] width 620 height 32
click at [434, 339] on label "Enerģijas izstarojums bez izmaiņām kodola sastāvā" at bounding box center [743, 340] width 620 height 32
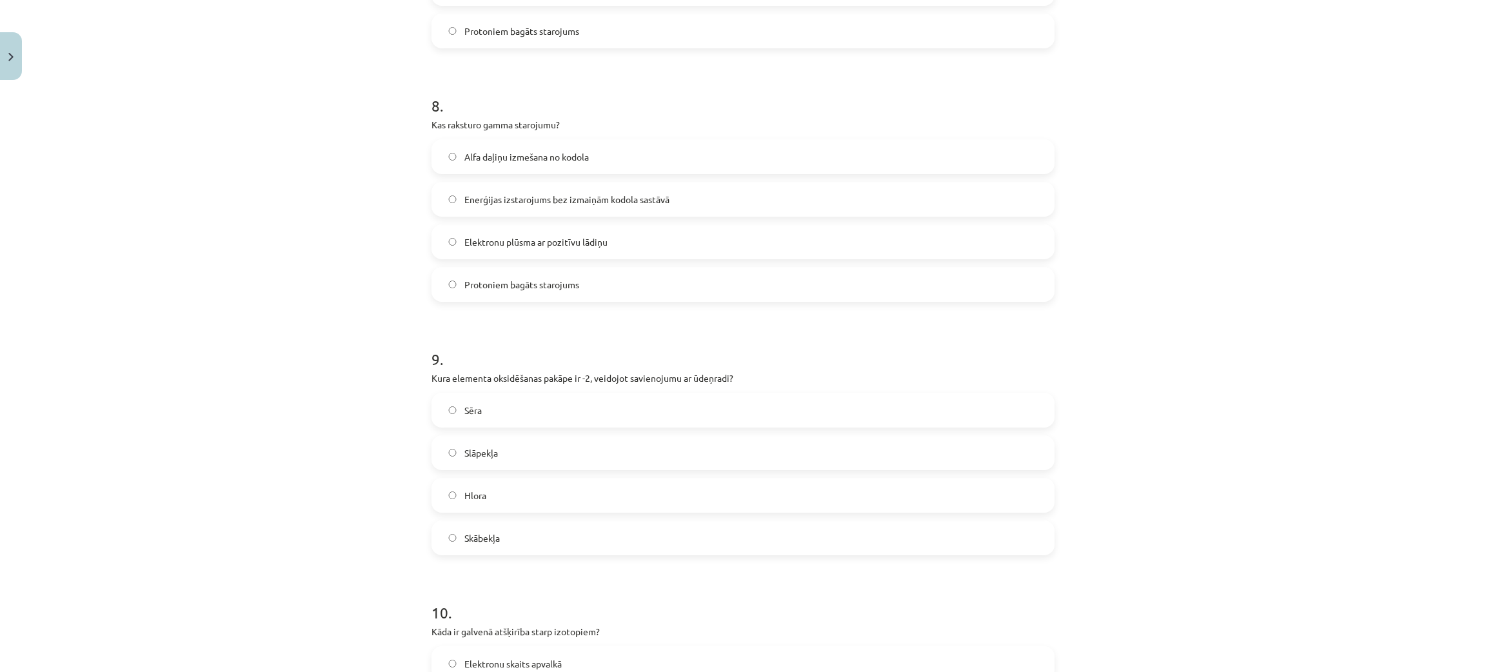
scroll to position [2203, 0]
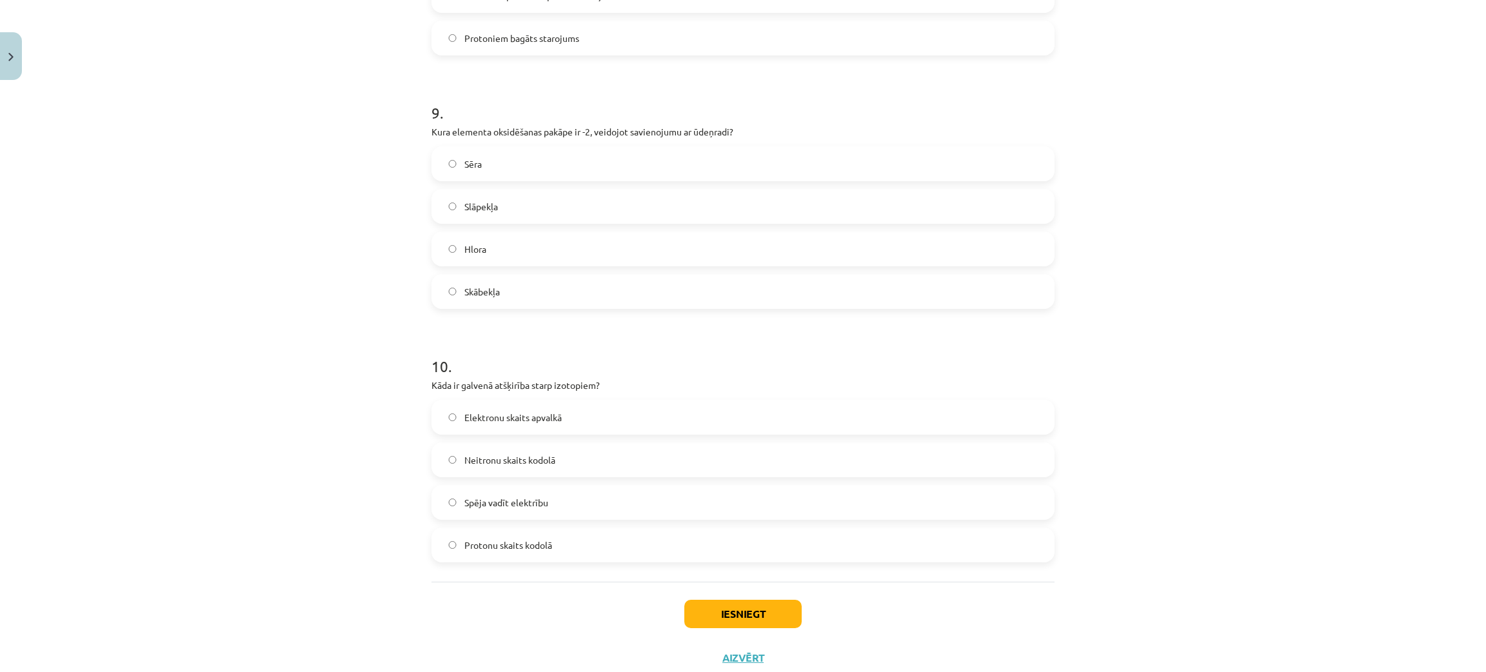
drag, startPoint x: 566, startPoint y: 451, endPoint x: 557, endPoint y: 462, distance: 14.2
click at [562, 456] on label "Neitronu skaits kodolā" at bounding box center [743, 460] width 620 height 32
click at [715, 603] on button "Iesniegt" at bounding box center [742, 614] width 117 height 28
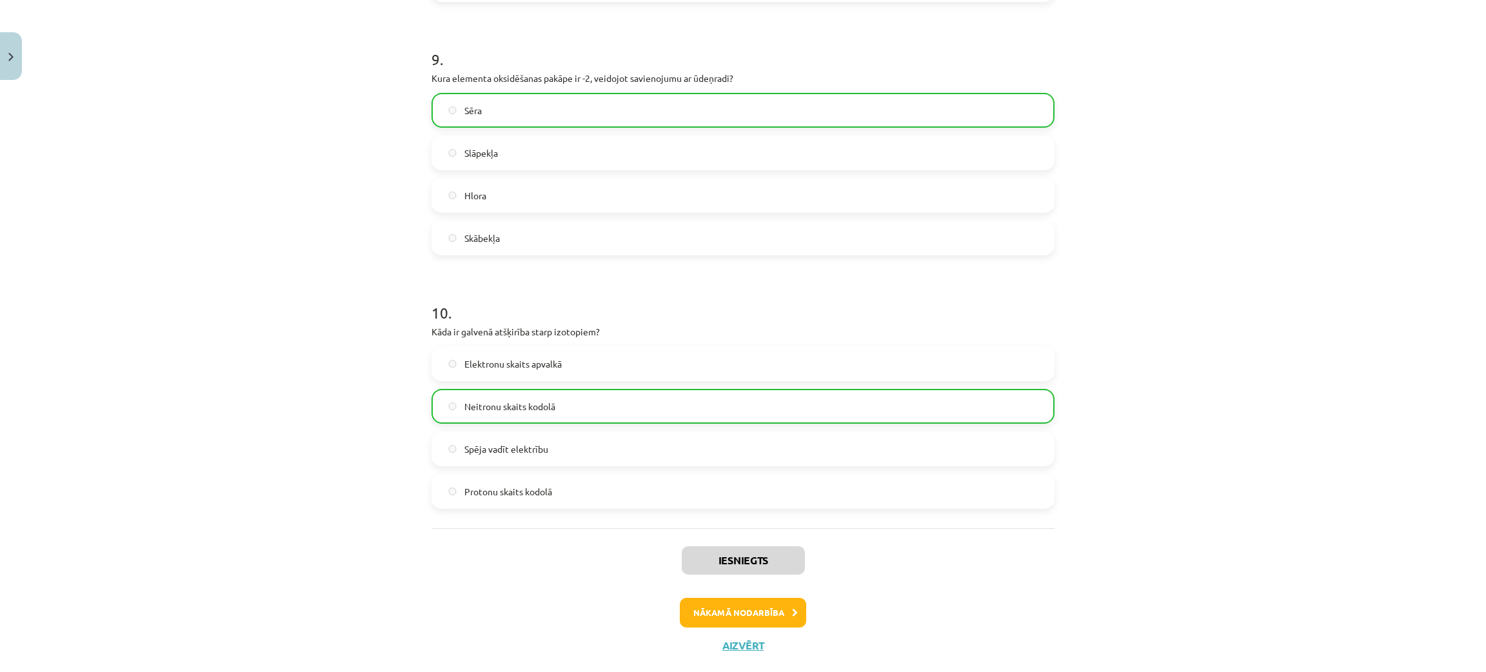
scroll to position [2283, 0]
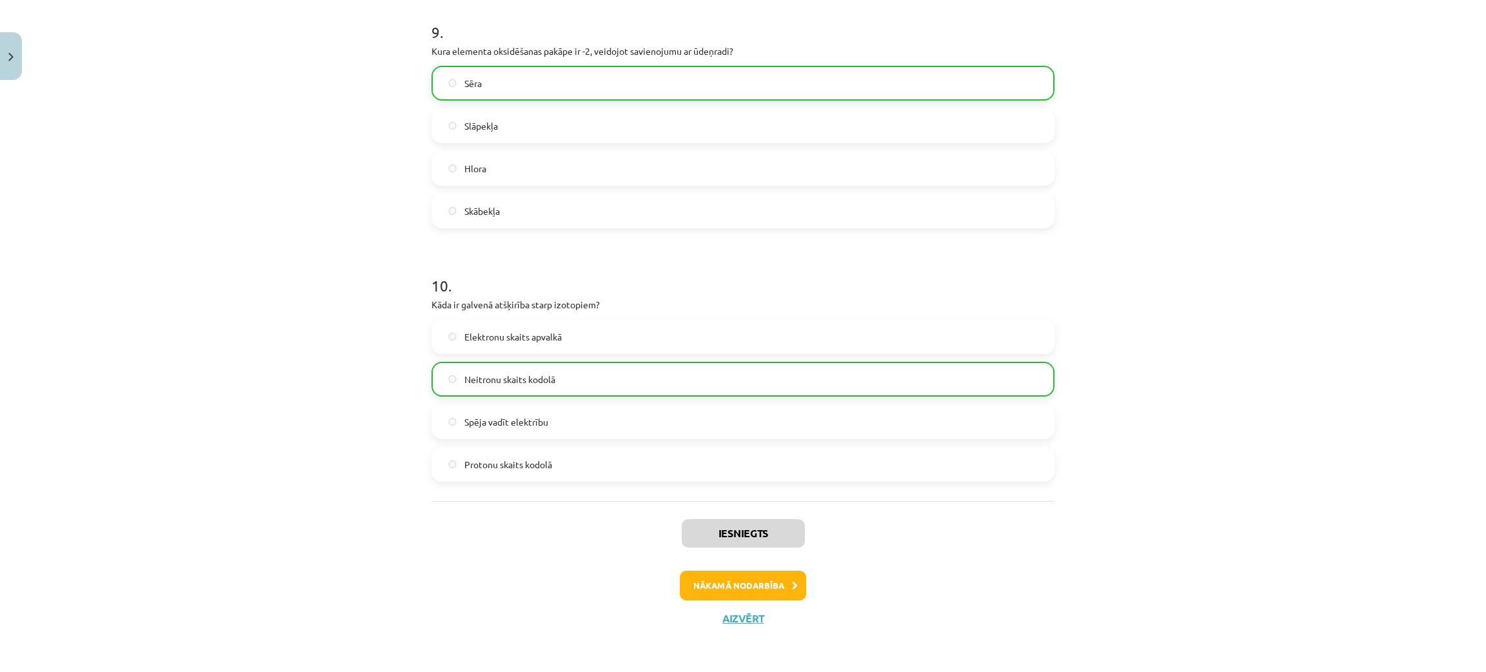
click at [729, 571] on div "Nākamā nodarbība" at bounding box center [742, 586] width 607 height 30
click at [720, 594] on button "Nākamā nodarbība" at bounding box center [743, 586] width 126 height 30
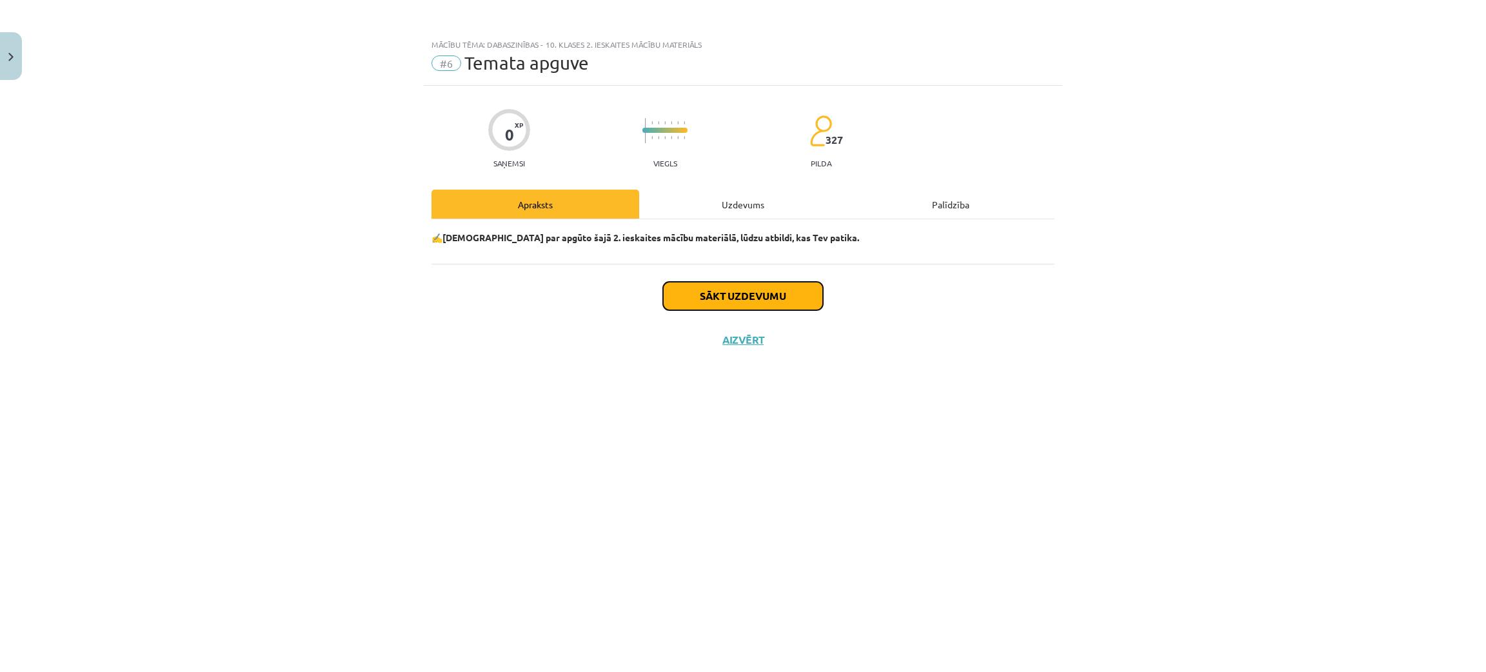
click at [752, 297] on button "Sākt uzdevumu" at bounding box center [743, 296] width 160 height 28
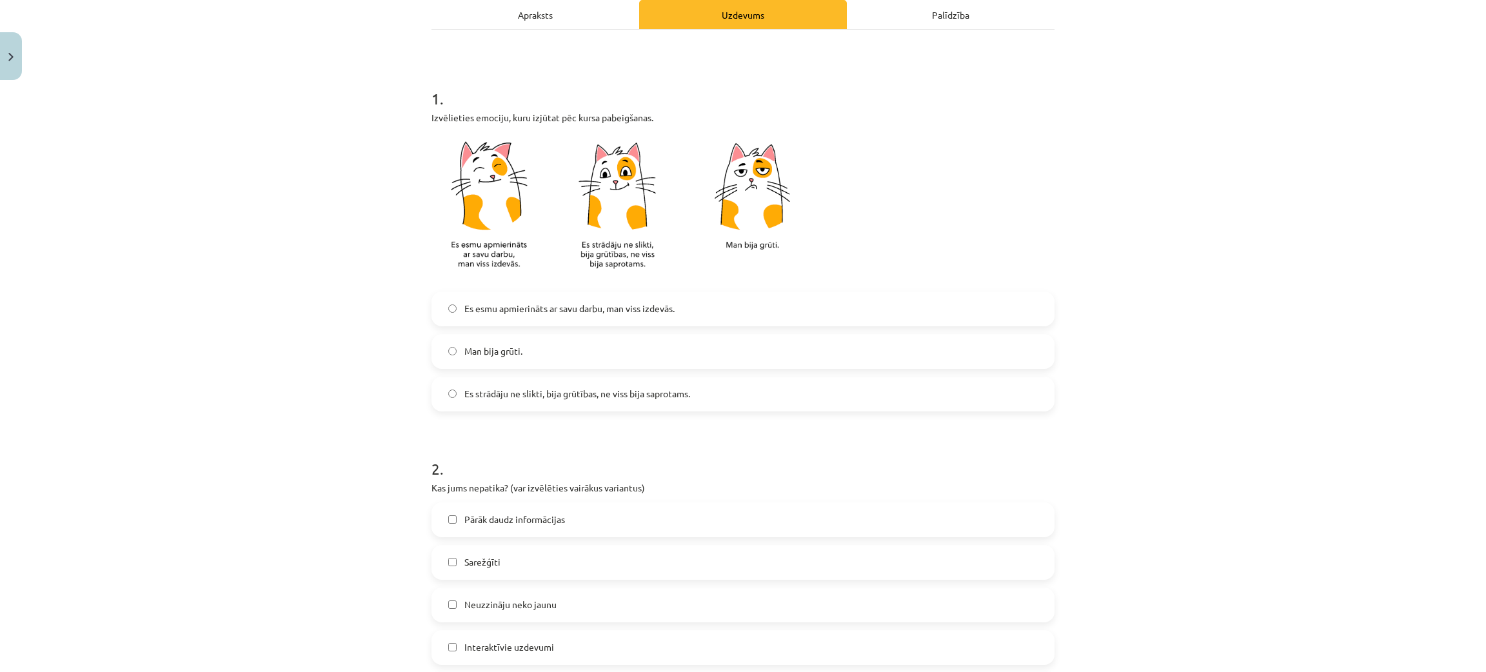
scroll to position [193, 0]
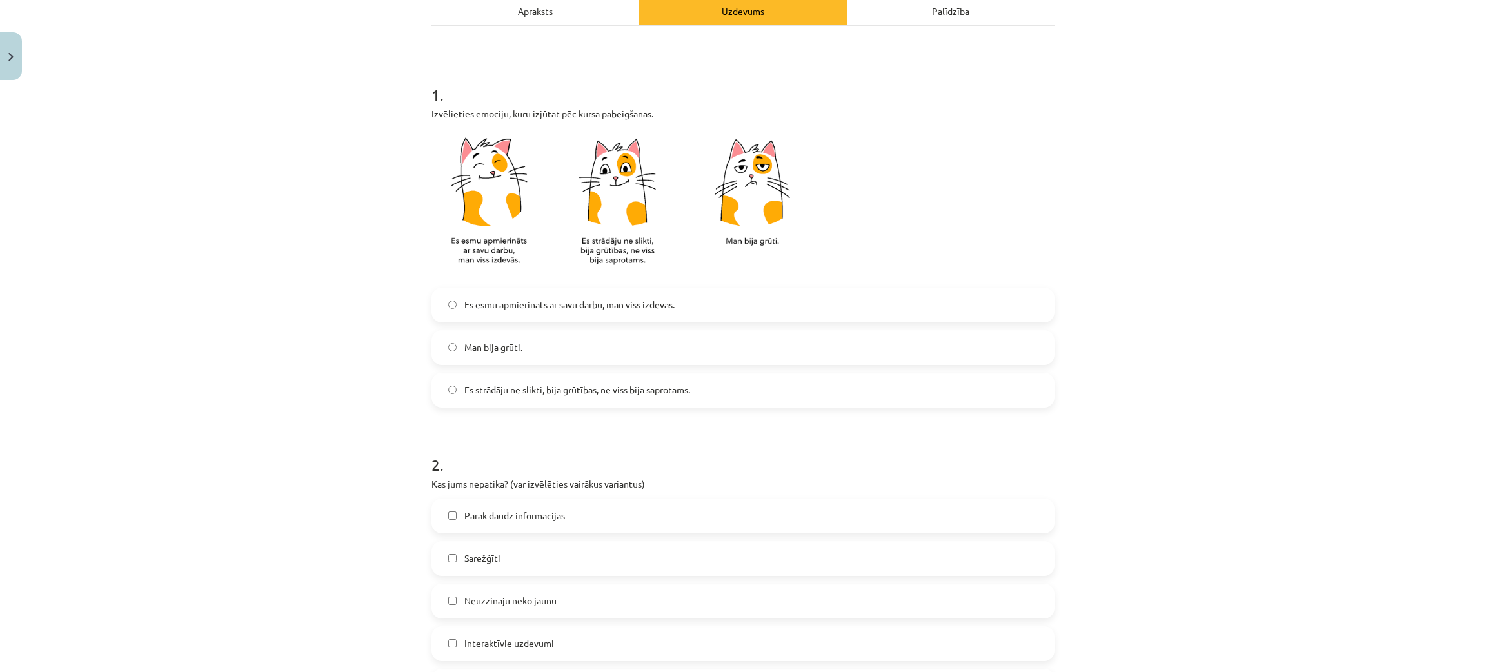
click at [504, 308] on span "Es esmu apmierināts ar savu darbu, man viss izdevās." at bounding box center [569, 305] width 210 height 14
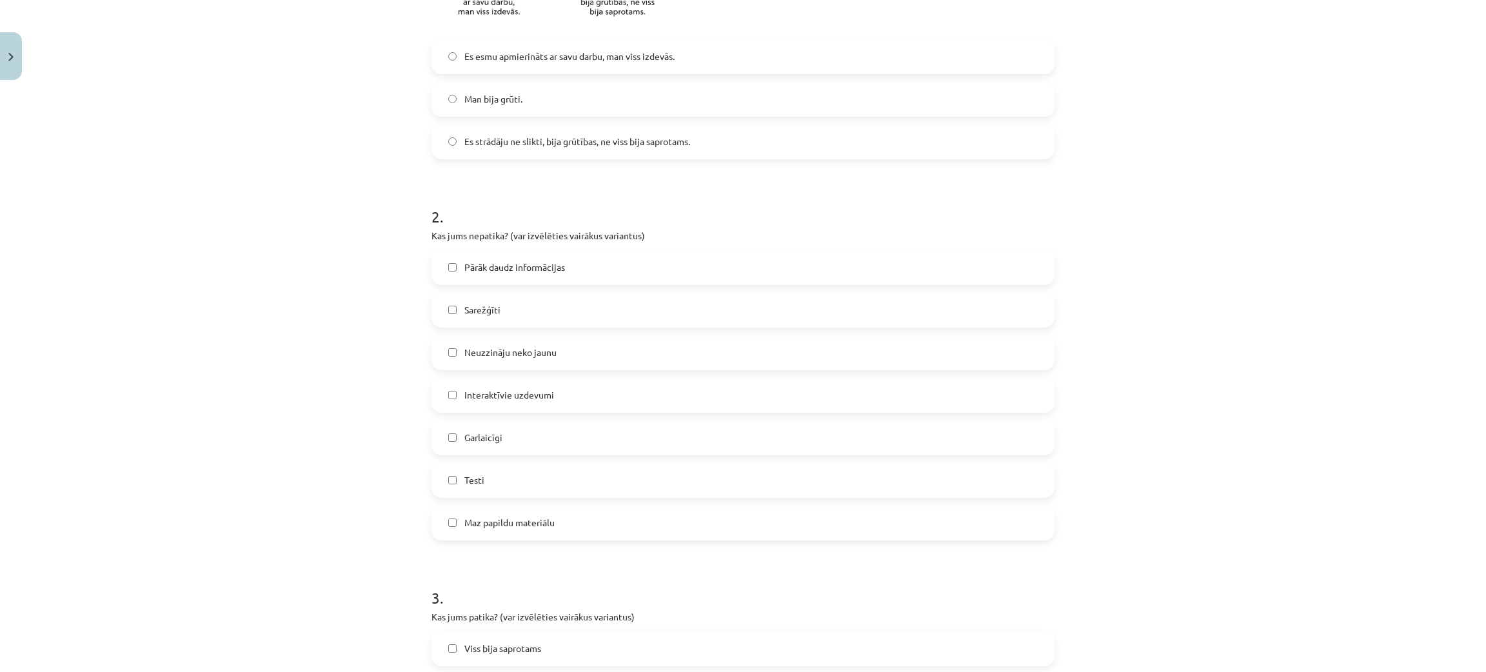
scroll to position [580, 0]
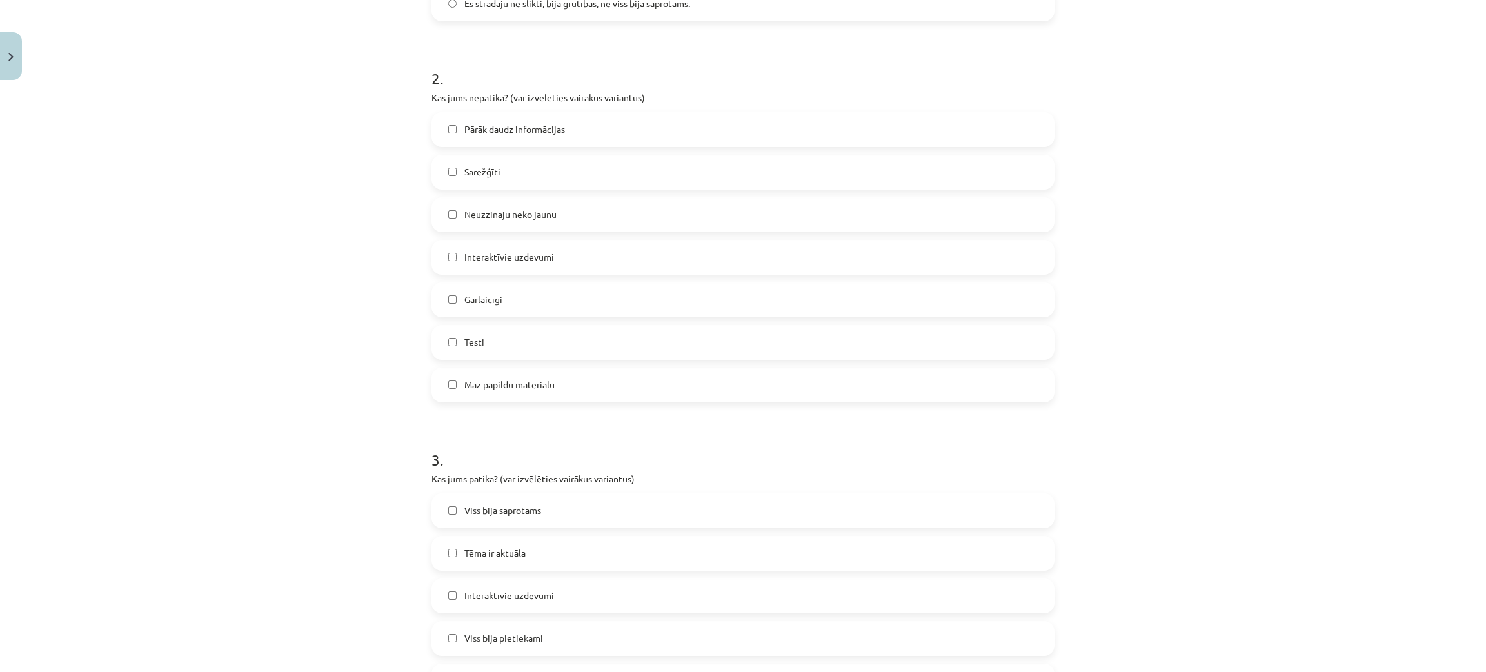
click at [532, 305] on label "Garlaicīgi" at bounding box center [743, 300] width 620 height 32
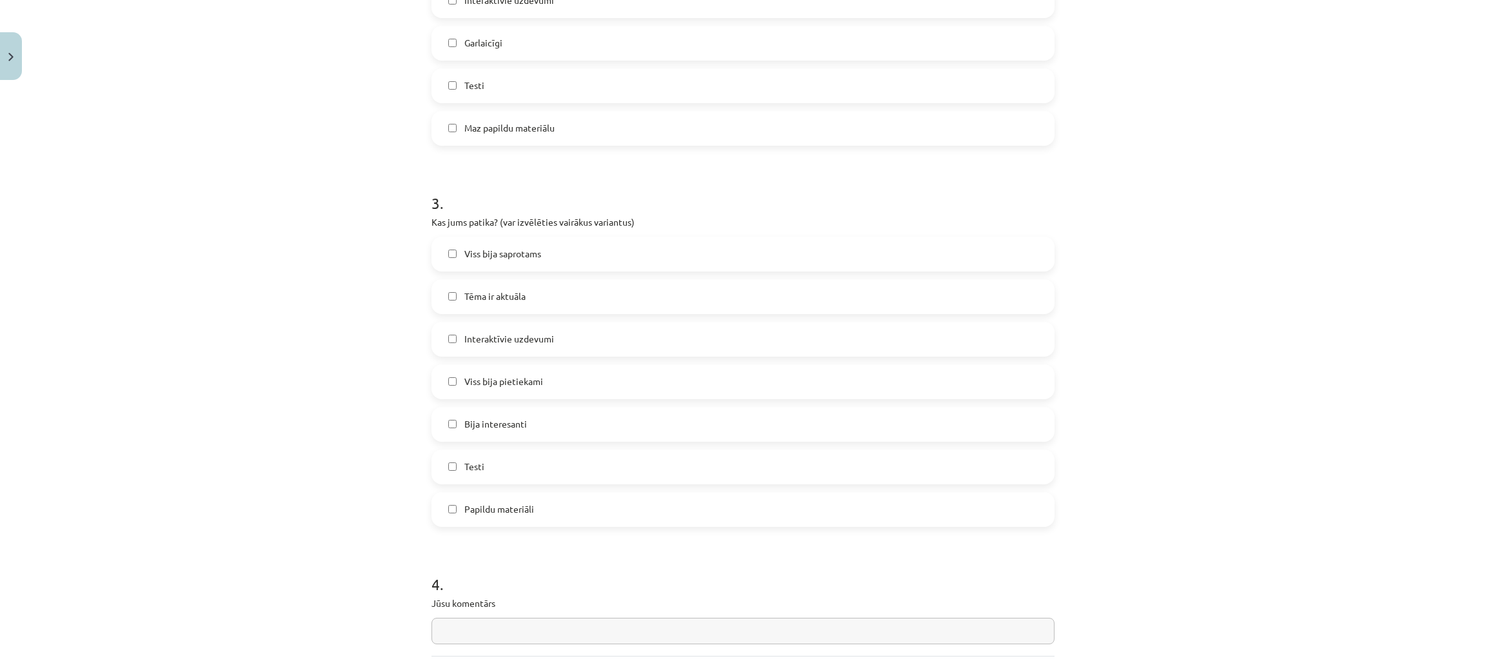
scroll to position [870, 0]
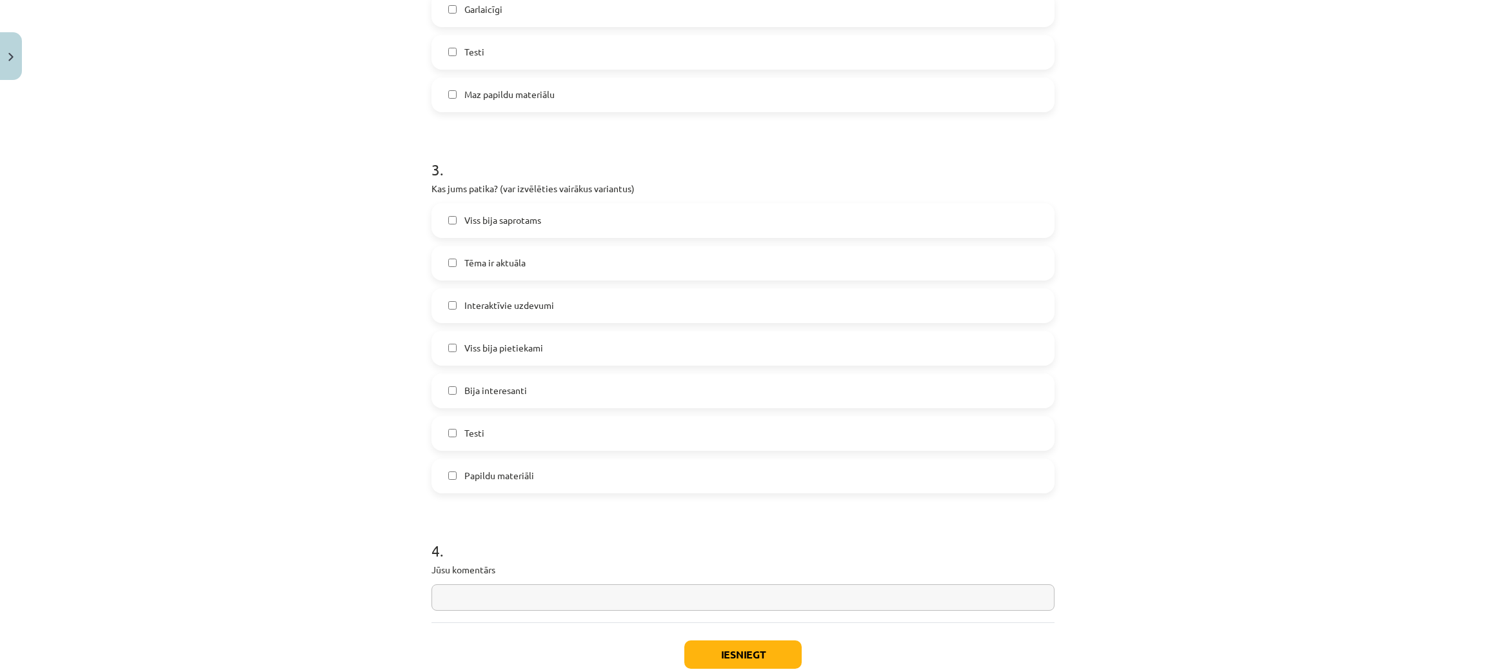
click at [512, 482] on label "Papildu materiāli" at bounding box center [743, 476] width 620 height 32
click at [443, 17] on label "Garlaicīgi" at bounding box center [743, 10] width 620 height 32
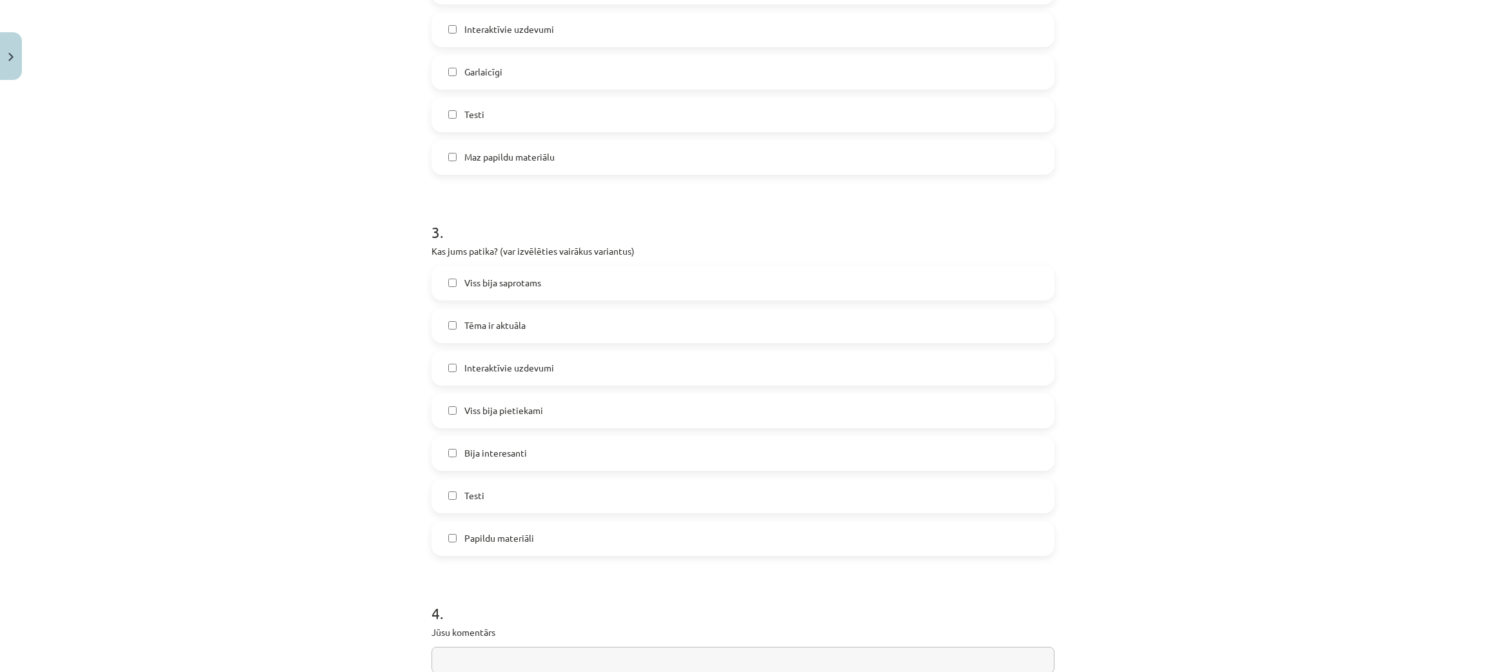
scroll to position [774, 0]
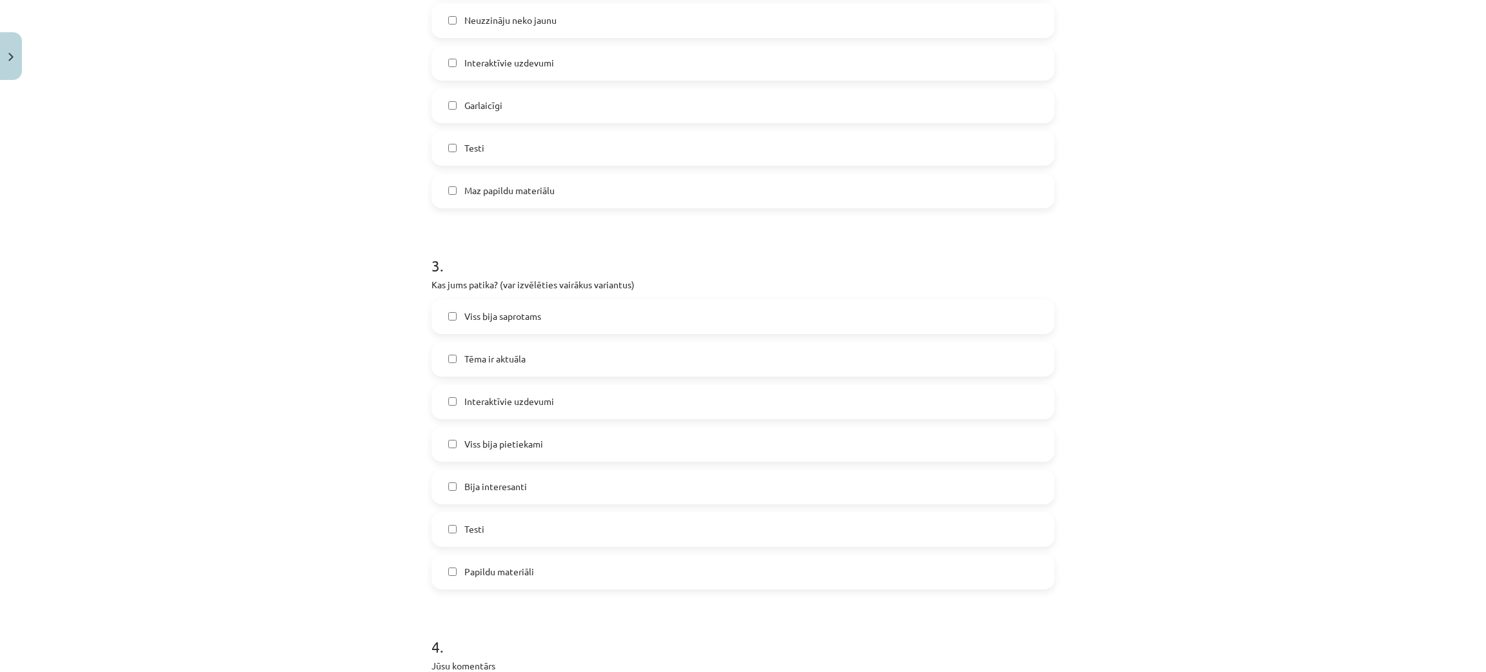
click at [436, 63] on label "Interaktīvie uzdevumi" at bounding box center [743, 63] width 620 height 32
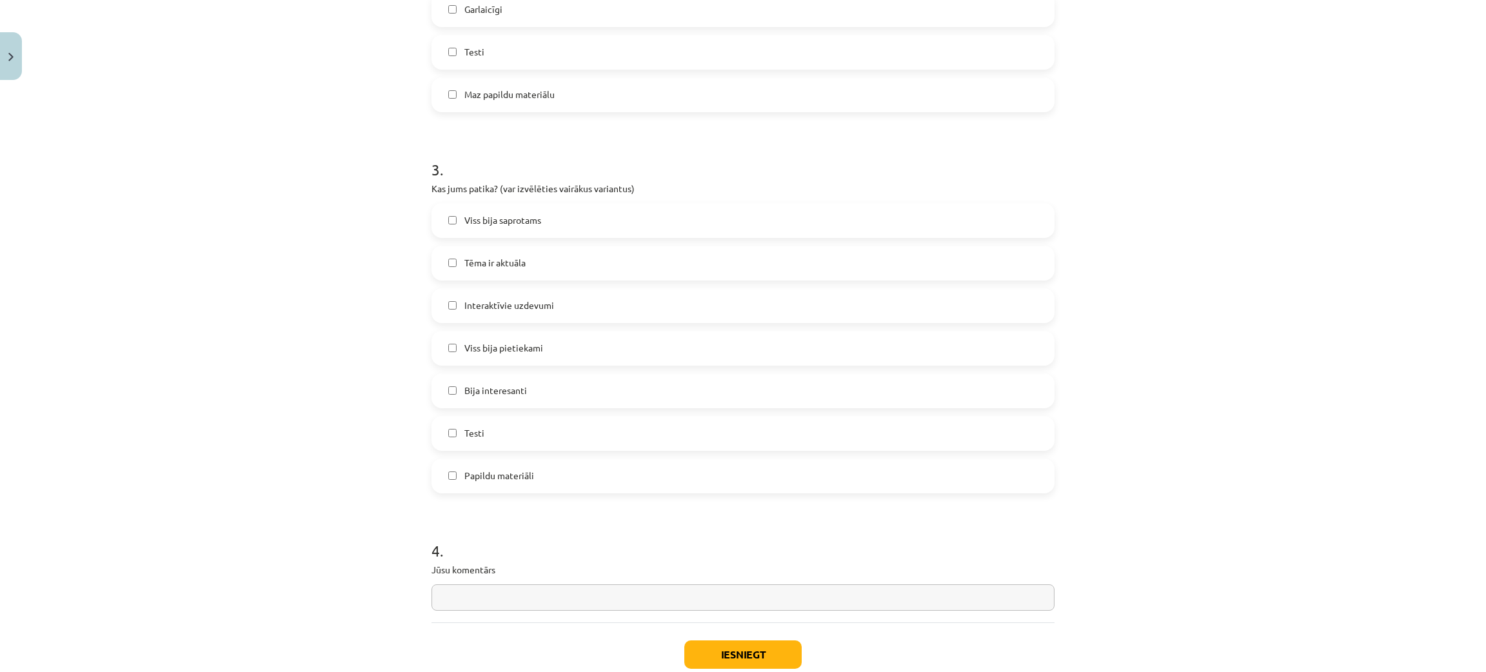
click at [448, 255] on label "Tēma ir aktuāla" at bounding box center [743, 263] width 620 height 32
click at [448, 208] on label "Viss bija saprotams" at bounding box center [743, 220] width 620 height 32
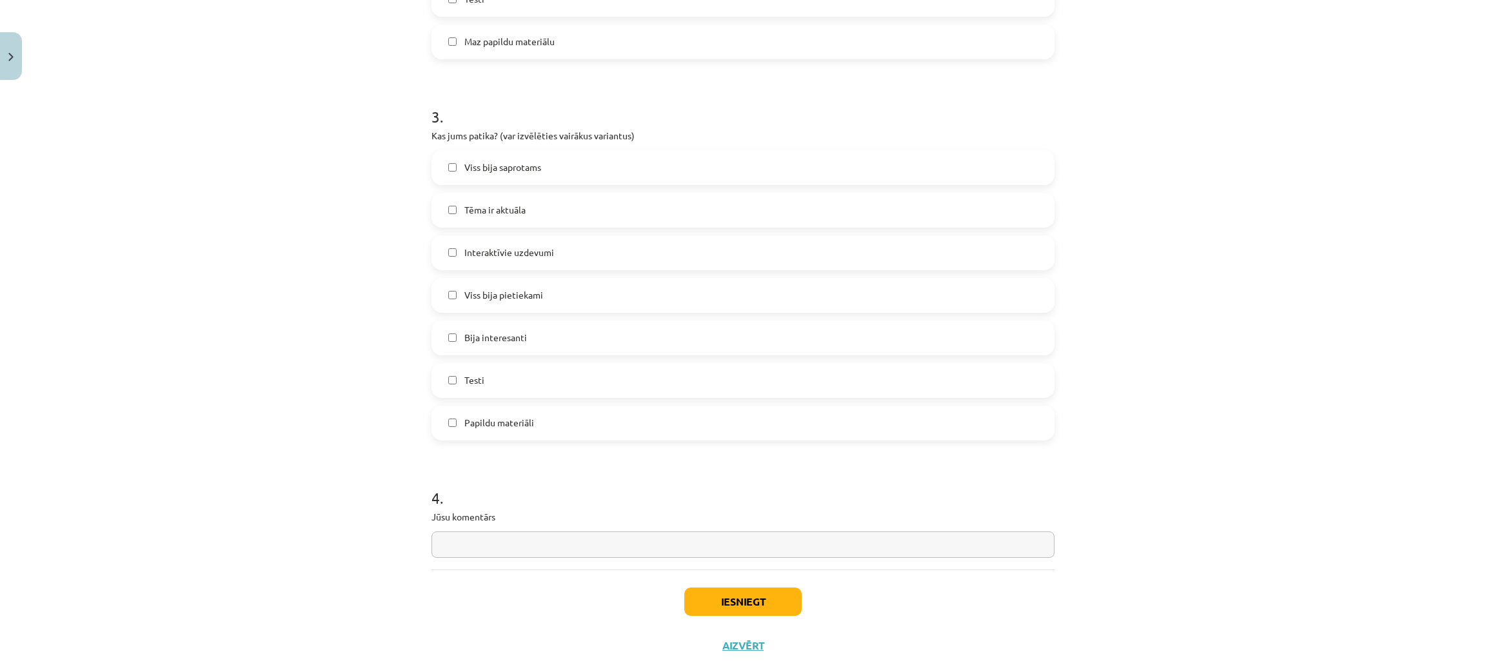
scroll to position [950, 0]
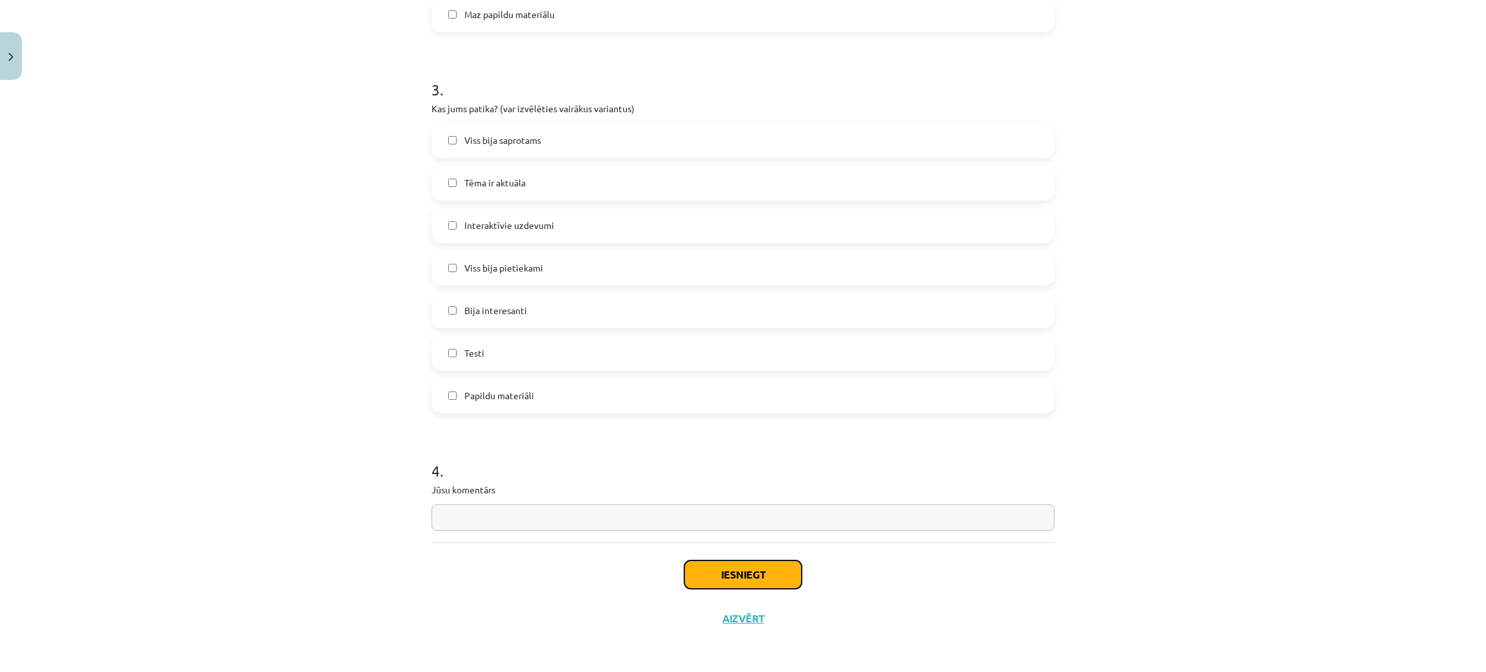
click at [780, 584] on button "Iesniegt" at bounding box center [742, 574] width 117 height 28
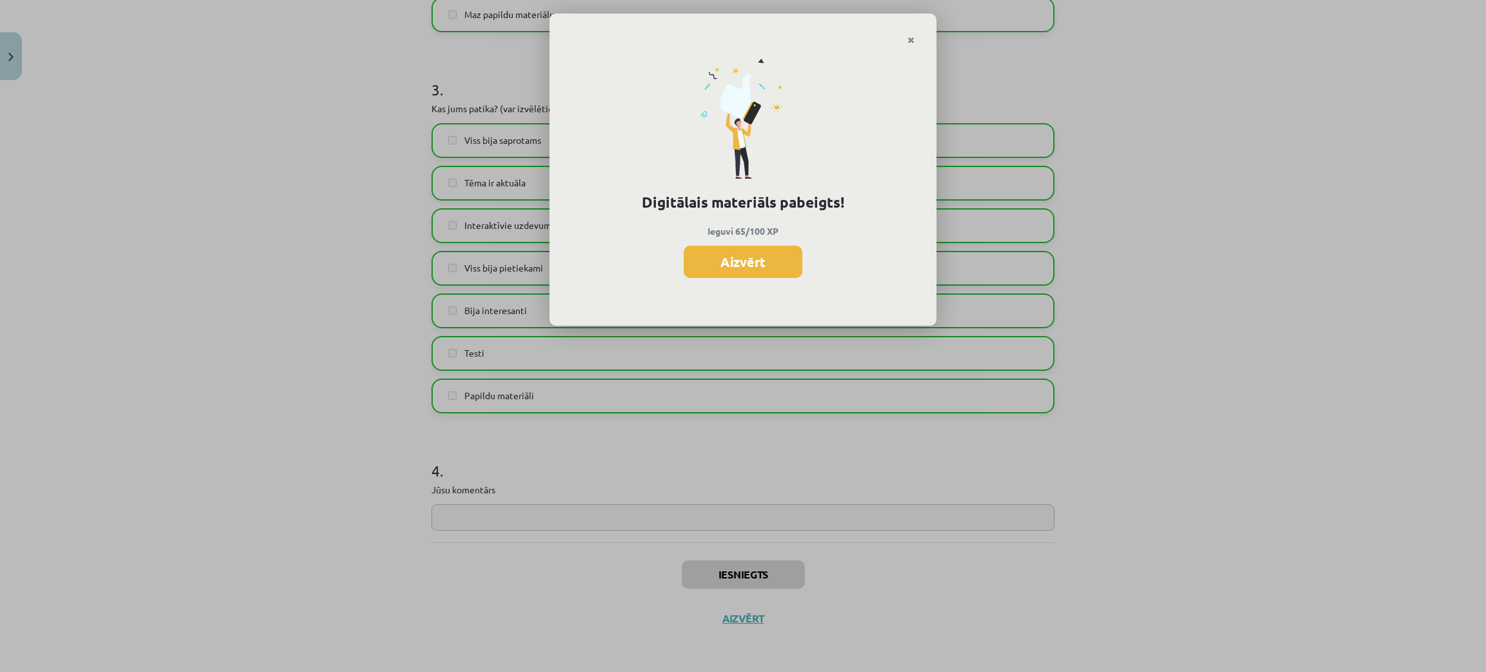
click at [736, 259] on button "Aizvērt" at bounding box center [743, 262] width 119 height 32
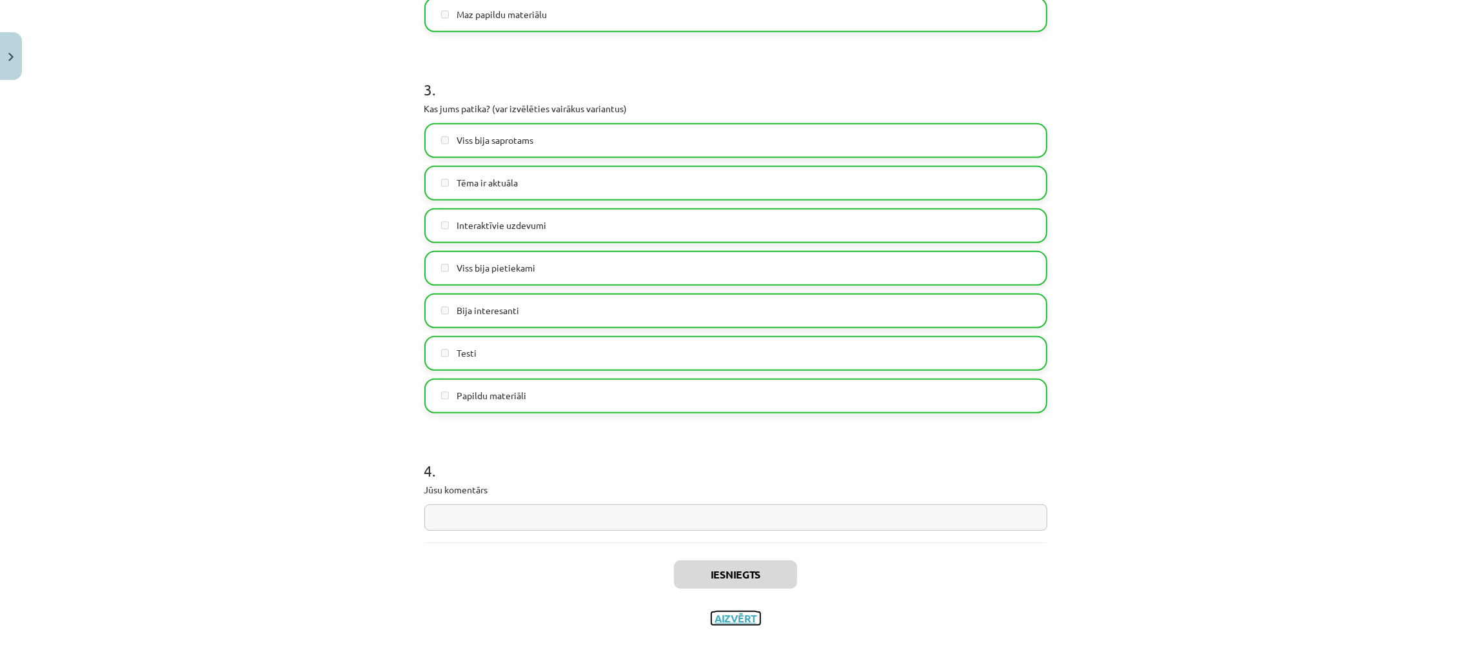
click at [725, 619] on button "Aizvērt" at bounding box center [735, 618] width 49 height 13
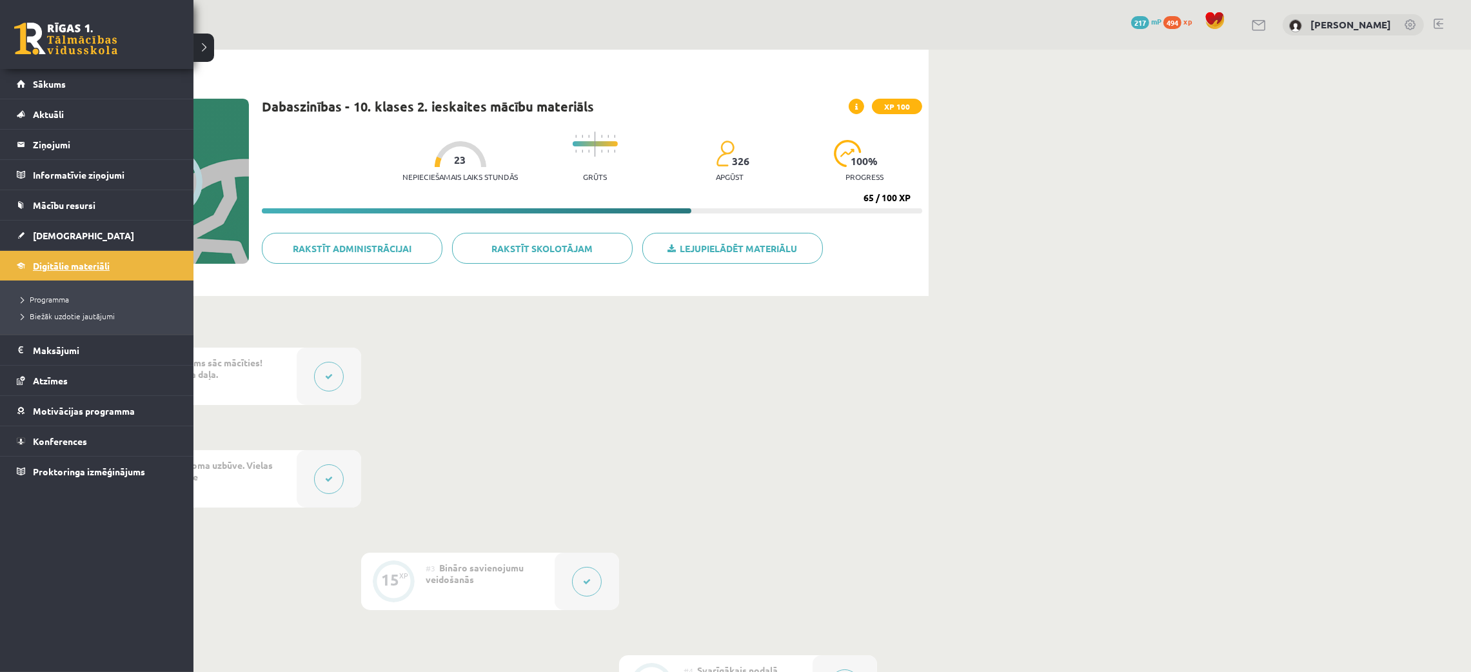
click at [57, 264] on span "Digitālie materiāli" at bounding box center [71, 266] width 77 height 12
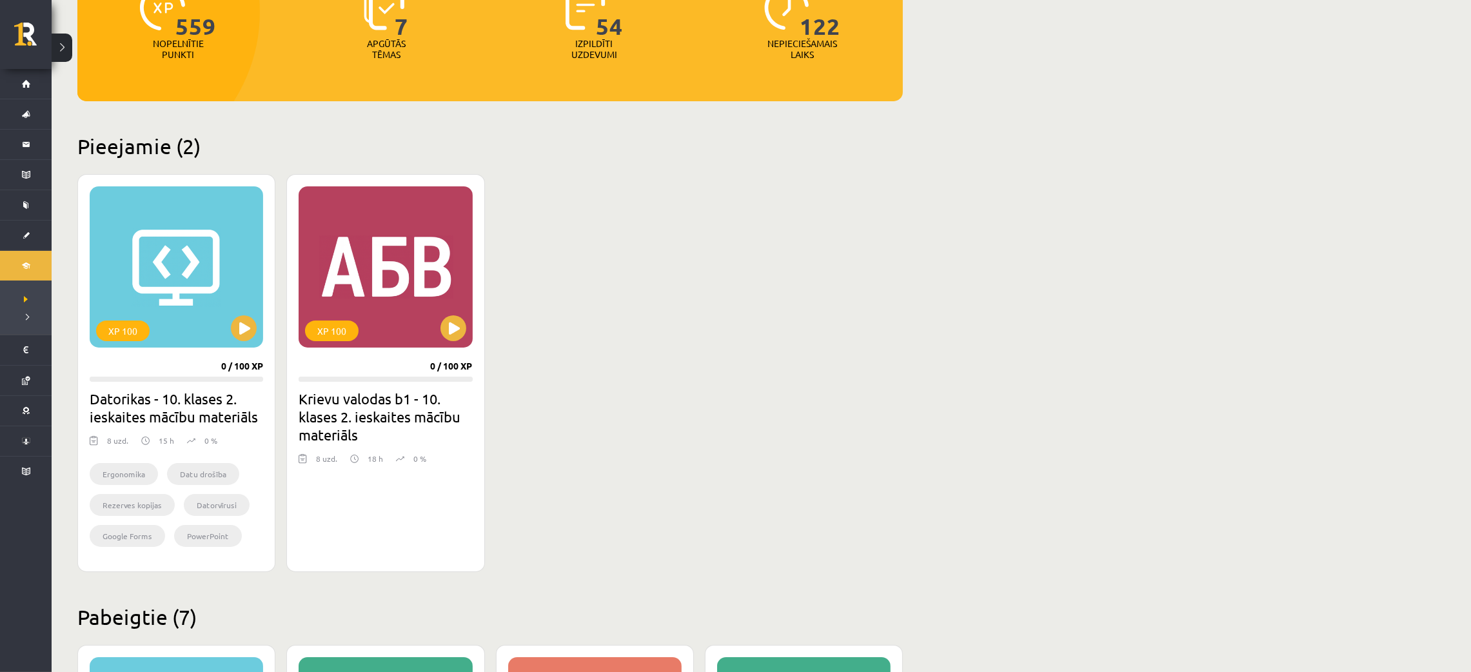
scroll to position [97, 0]
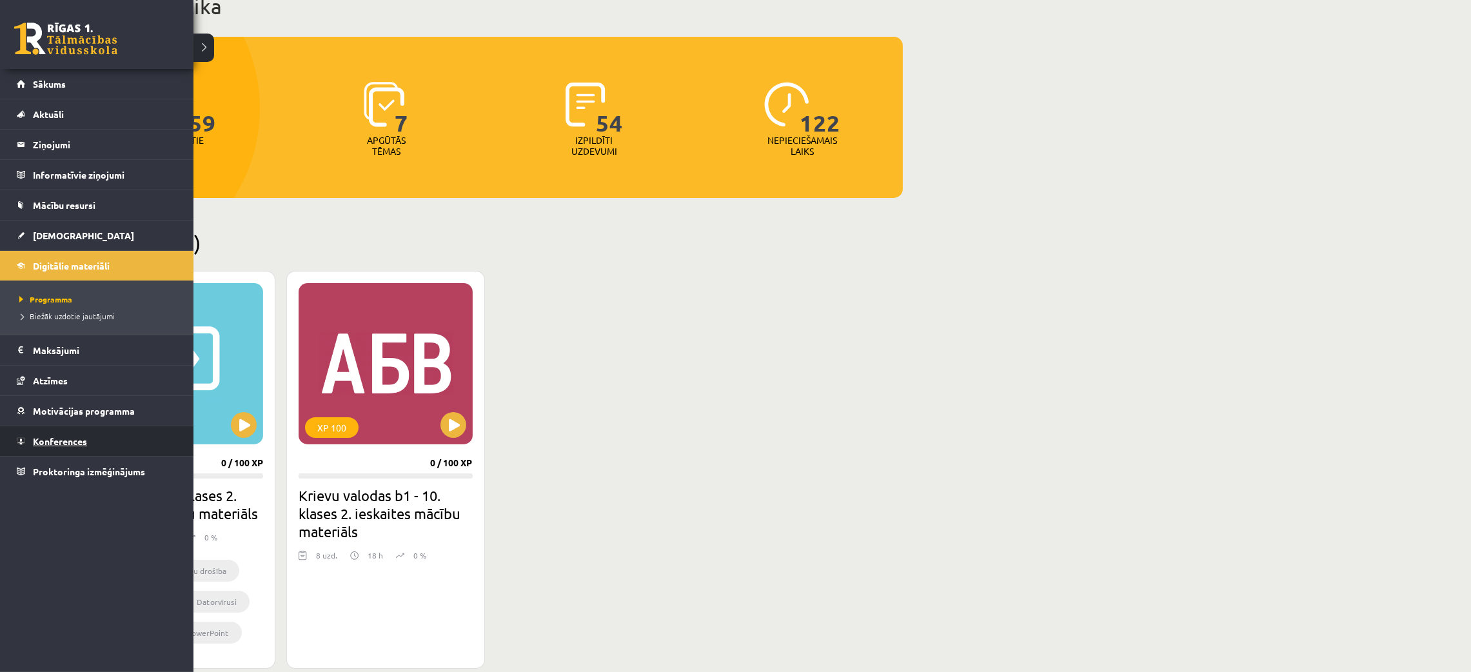
click at [59, 431] on link "Konferences" at bounding box center [97, 441] width 161 height 30
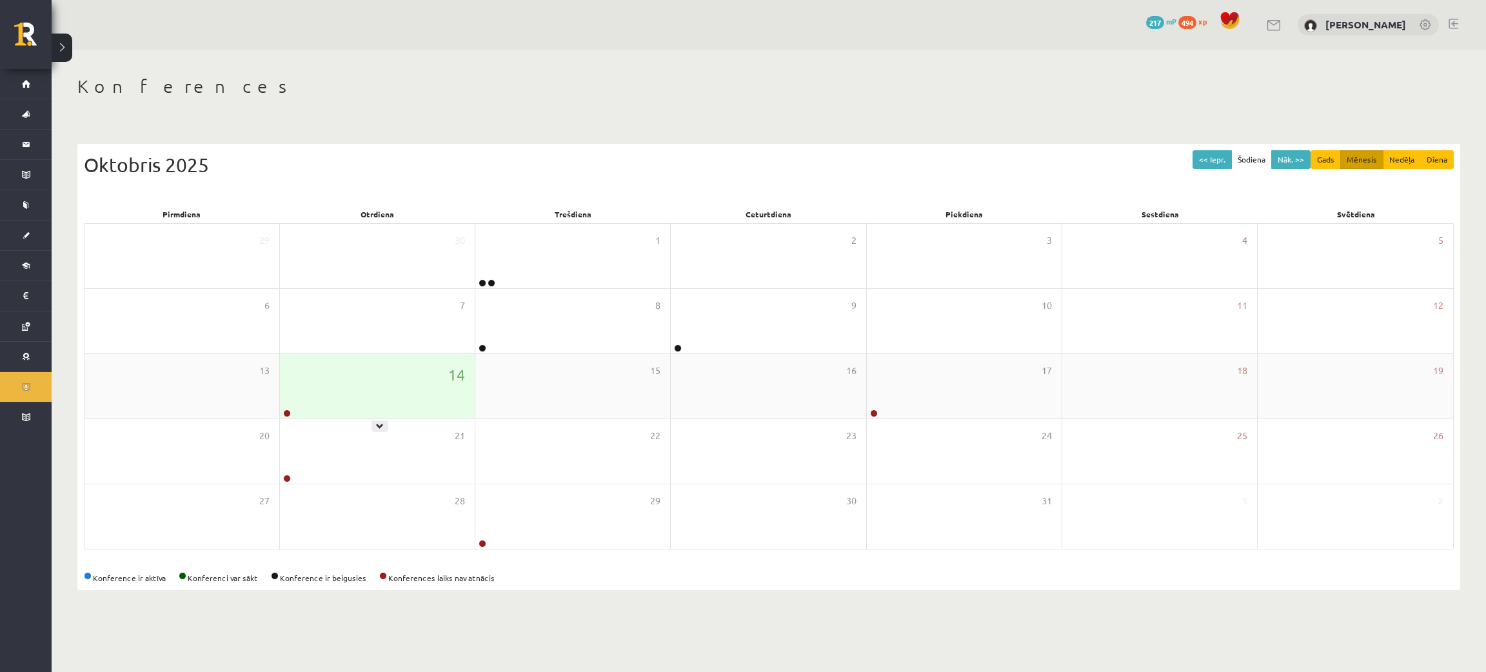
click at [395, 385] on div "14" at bounding box center [377, 386] width 195 height 64
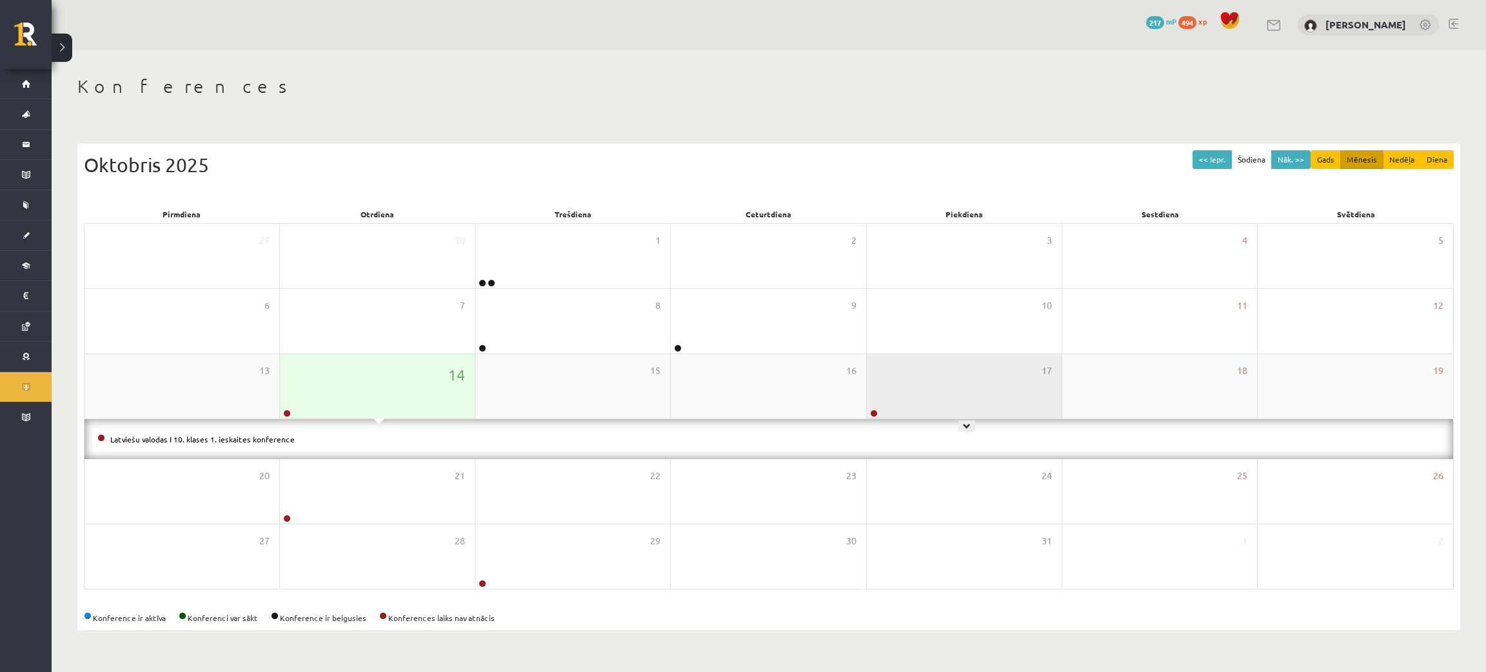
click at [972, 397] on div "17" at bounding box center [964, 386] width 195 height 64
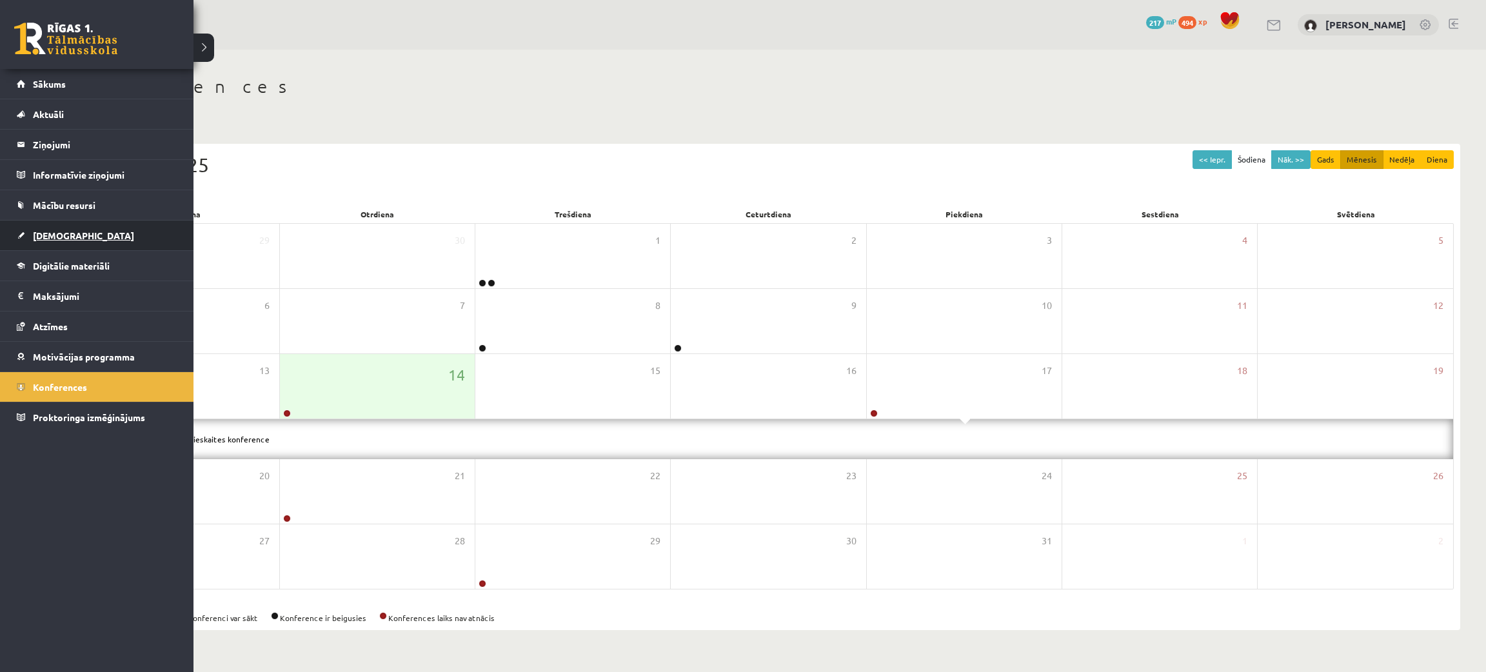
click at [52, 239] on span "[DEMOGRAPHIC_DATA]" at bounding box center [83, 236] width 101 height 12
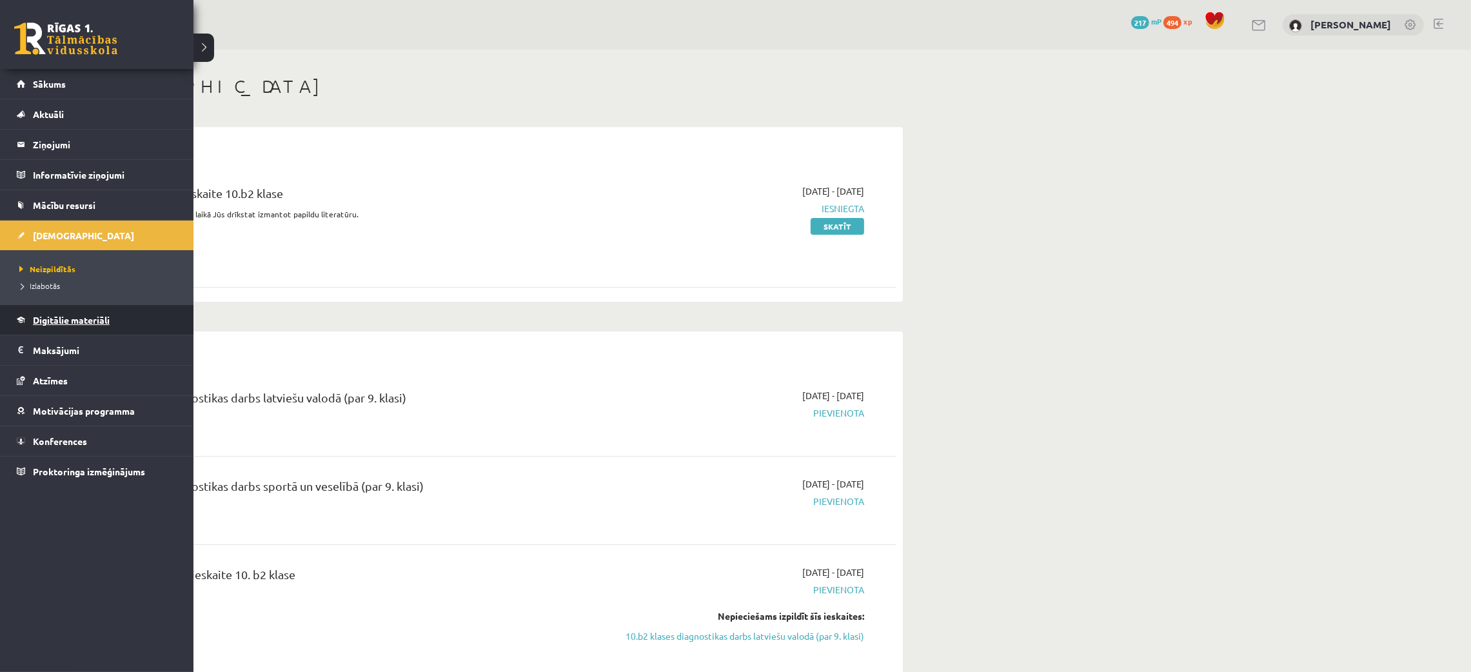
click at [63, 325] on link "Digitālie materiāli" at bounding box center [97, 320] width 161 height 30
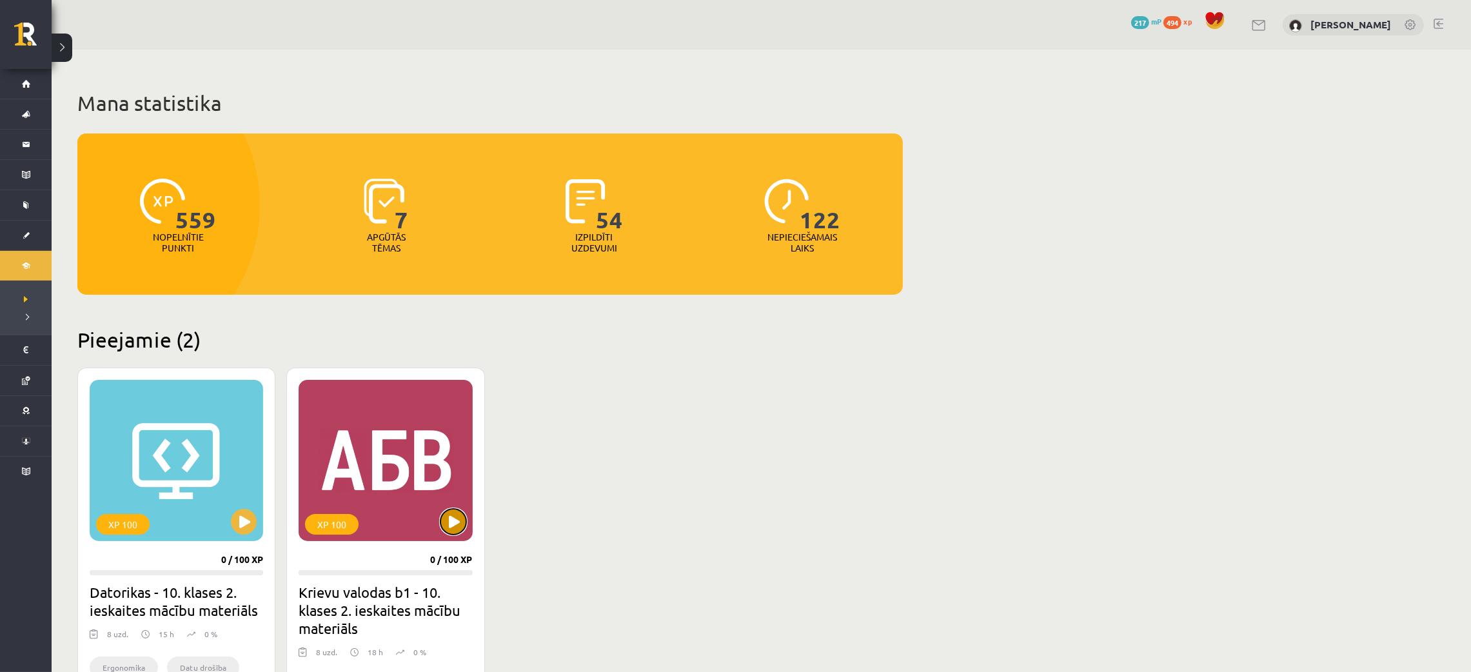
click at [448, 530] on button at bounding box center [453, 522] width 26 height 26
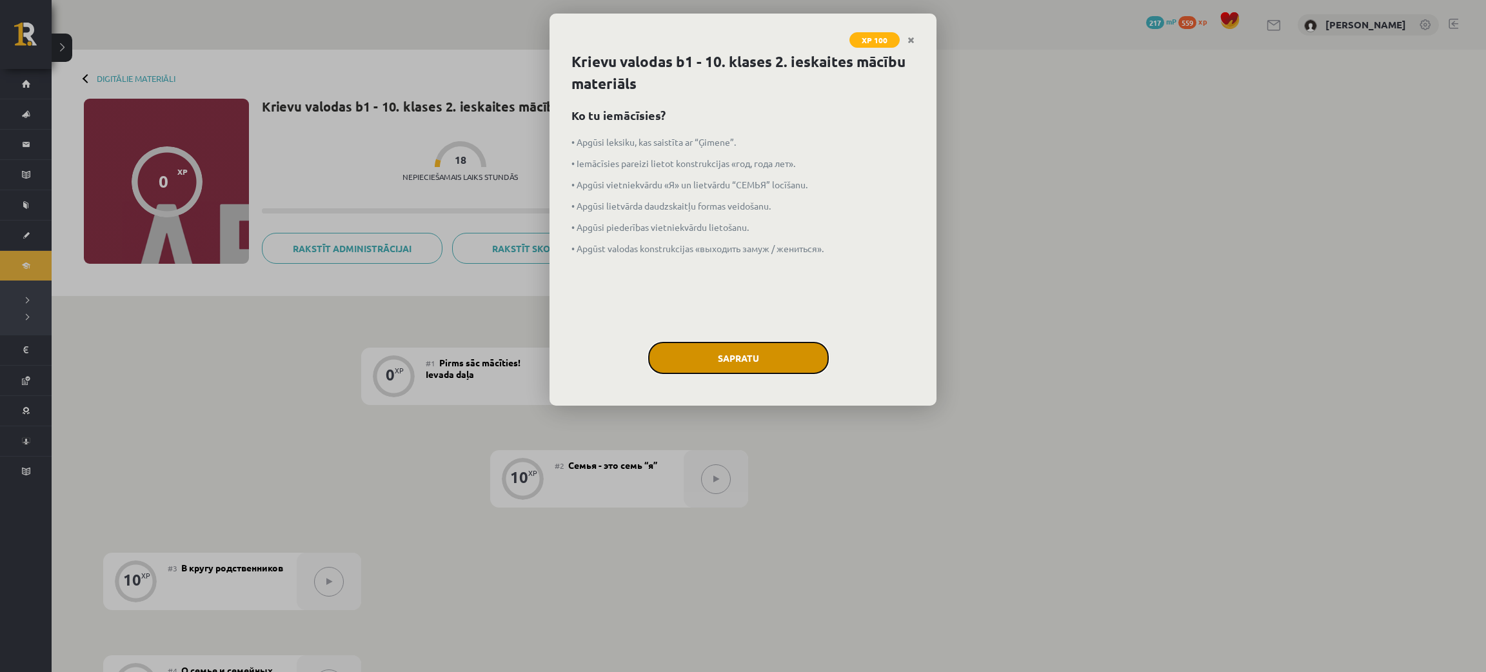
click at [717, 362] on button "Sapratu" at bounding box center [738, 358] width 181 height 32
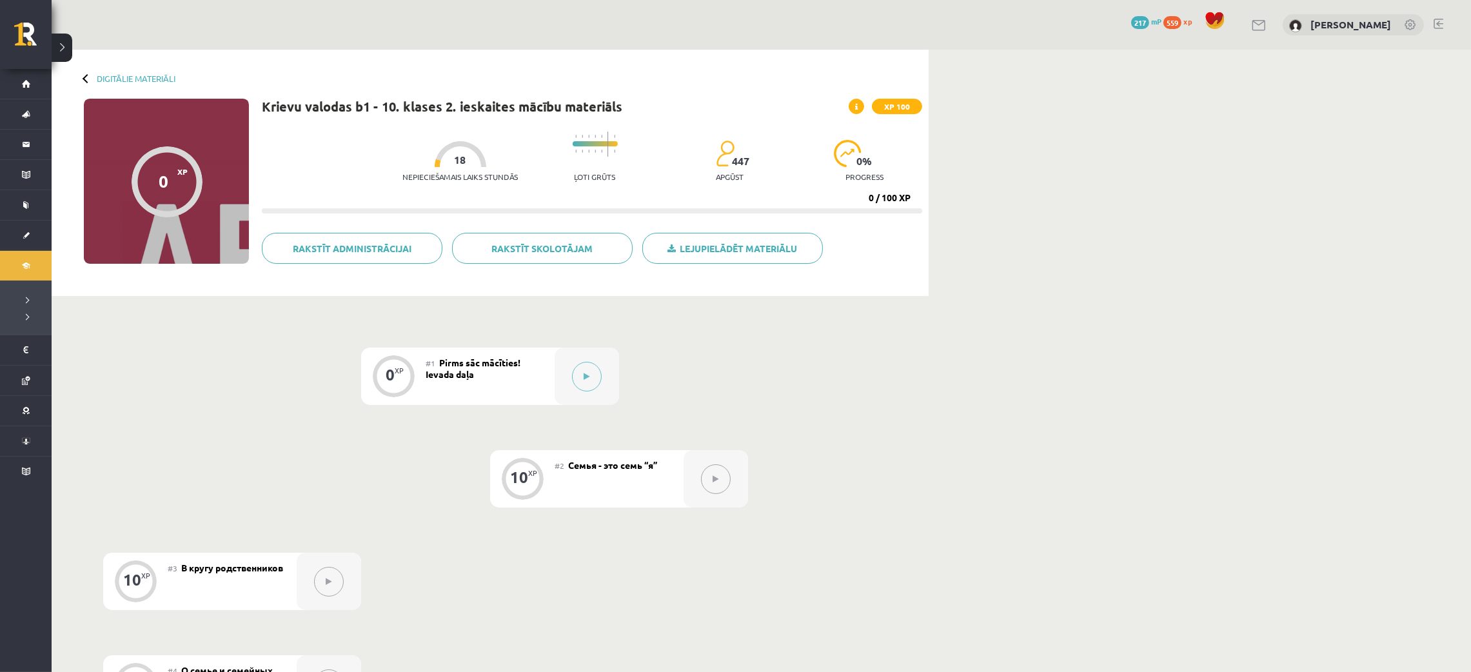
click at [593, 377] on button at bounding box center [587, 377] width 30 height 30
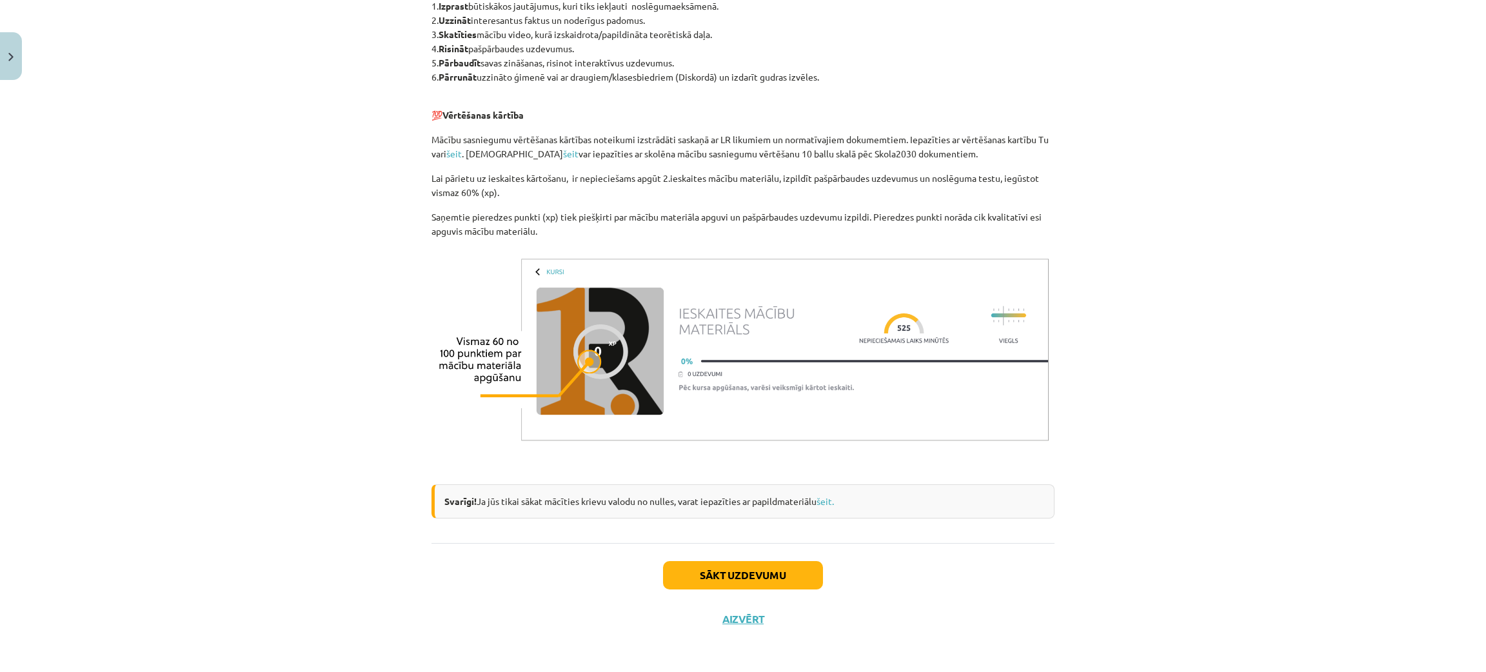
scroll to position [854, 0]
drag, startPoint x: 771, startPoint y: 569, endPoint x: 771, endPoint y: 578, distance: 9.7
click at [771, 570] on button "Sākt uzdevumu" at bounding box center [743, 574] width 160 height 28
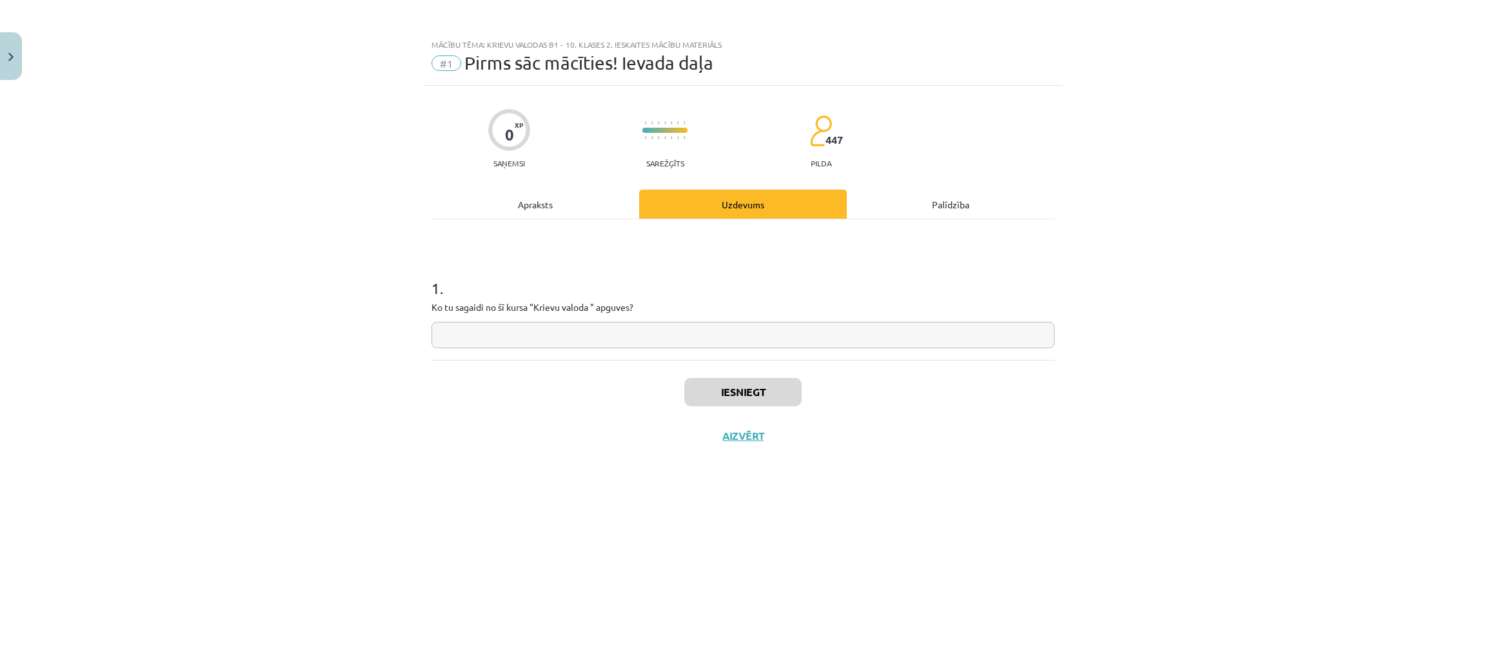
click at [632, 327] on input "text" at bounding box center [742, 335] width 623 height 26
type input "****"
click at [736, 400] on button "Iesniegt" at bounding box center [742, 392] width 117 height 28
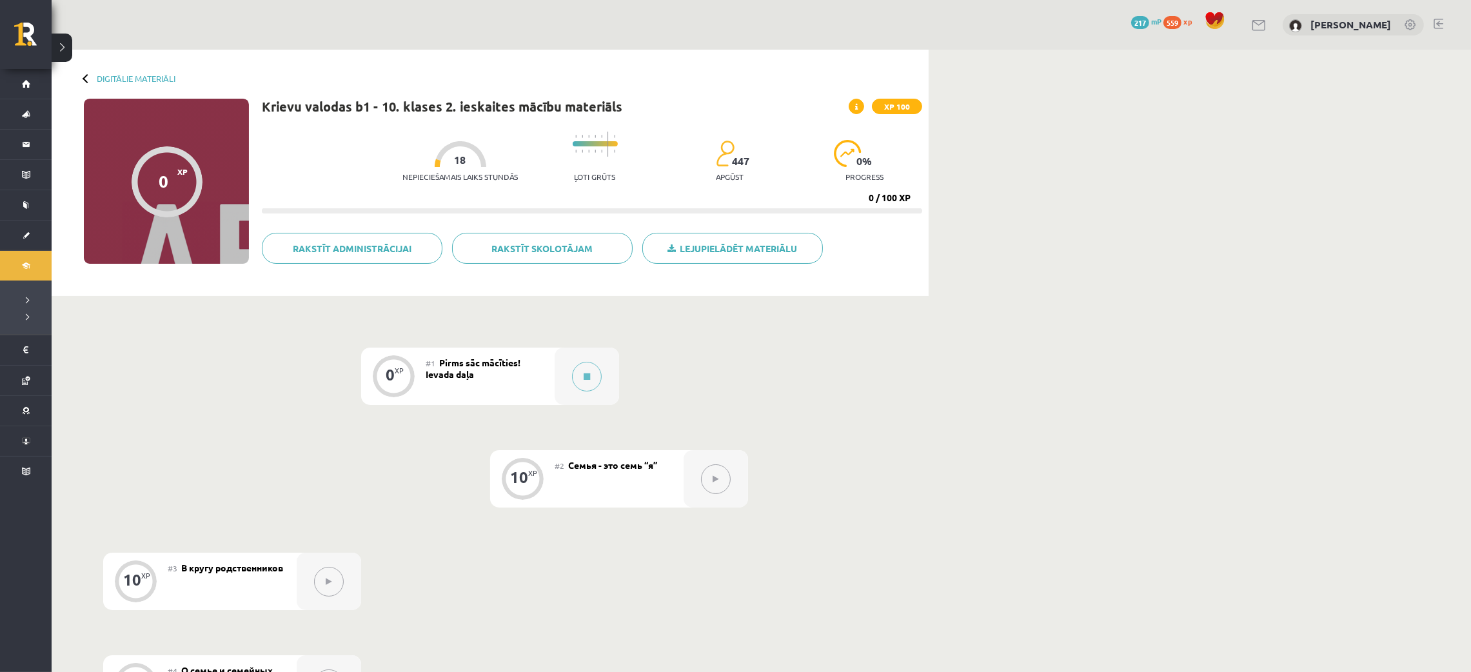
drag, startPoint x: 720, startPoint y: 480, endPoint x: 696, endPoint y: 486, distance: 25.3
click at [720, 480] on button at bounding box center [716, 479] width 30 height 30
click at [715, 472] on button at bounding box center [716, 479] width 30 height 30
click at [572, 374] on button at bounding box center [587, 377] width 30 height 30
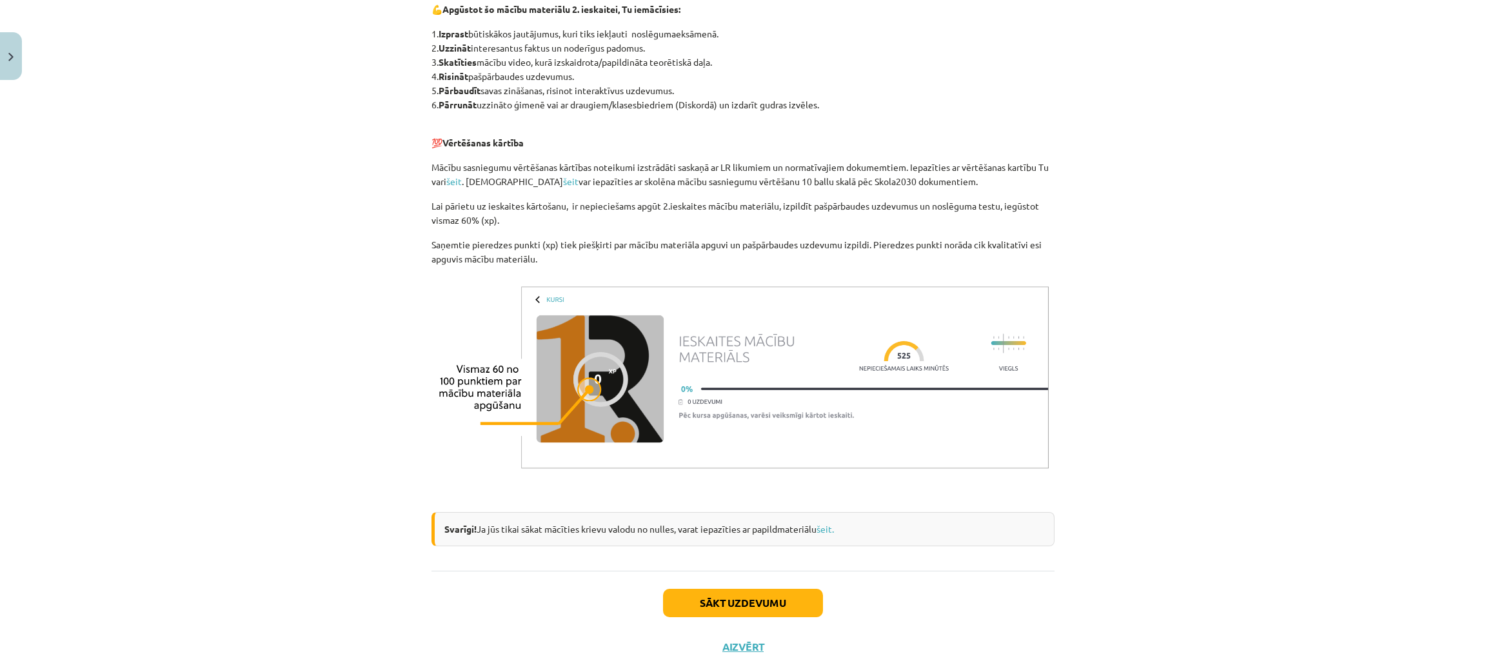
scroll to position [854, 0]
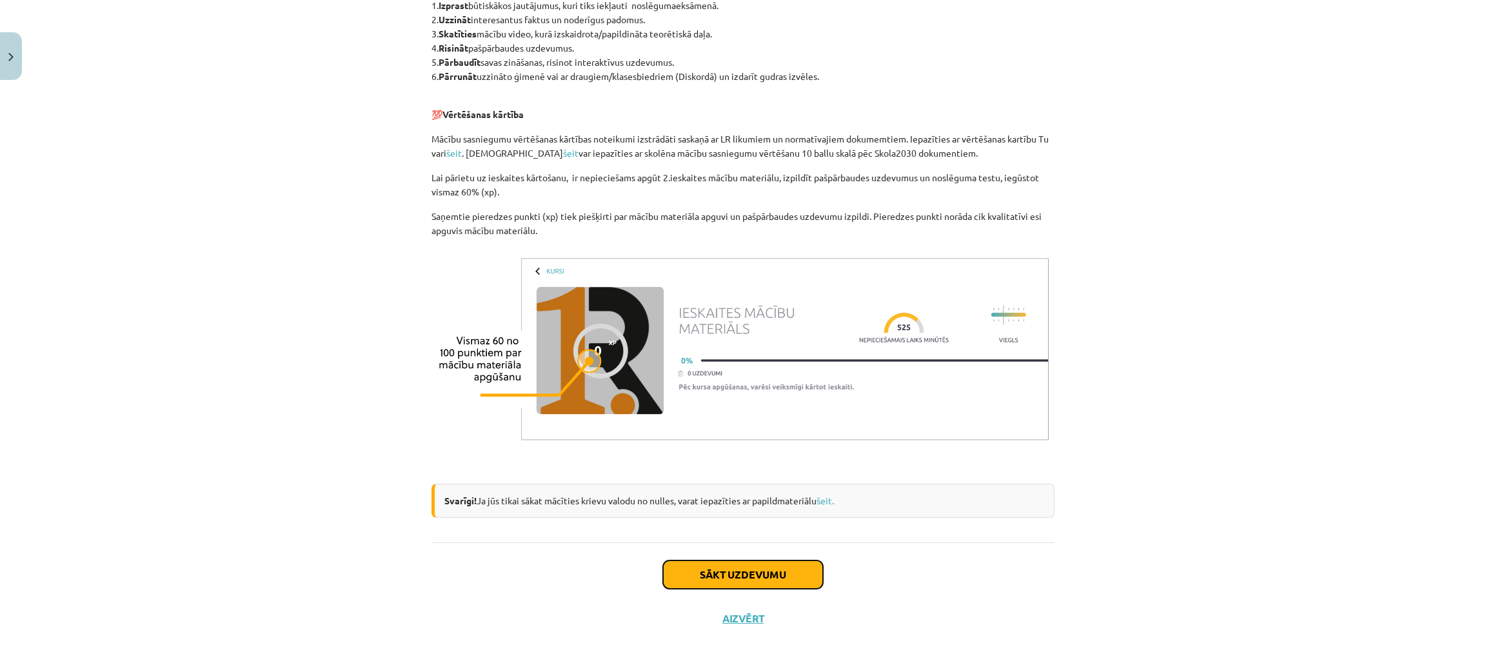
click at [773, 575] on button "Sākt uzdevumu" at bounding box center [743, 574] width 160 height 28
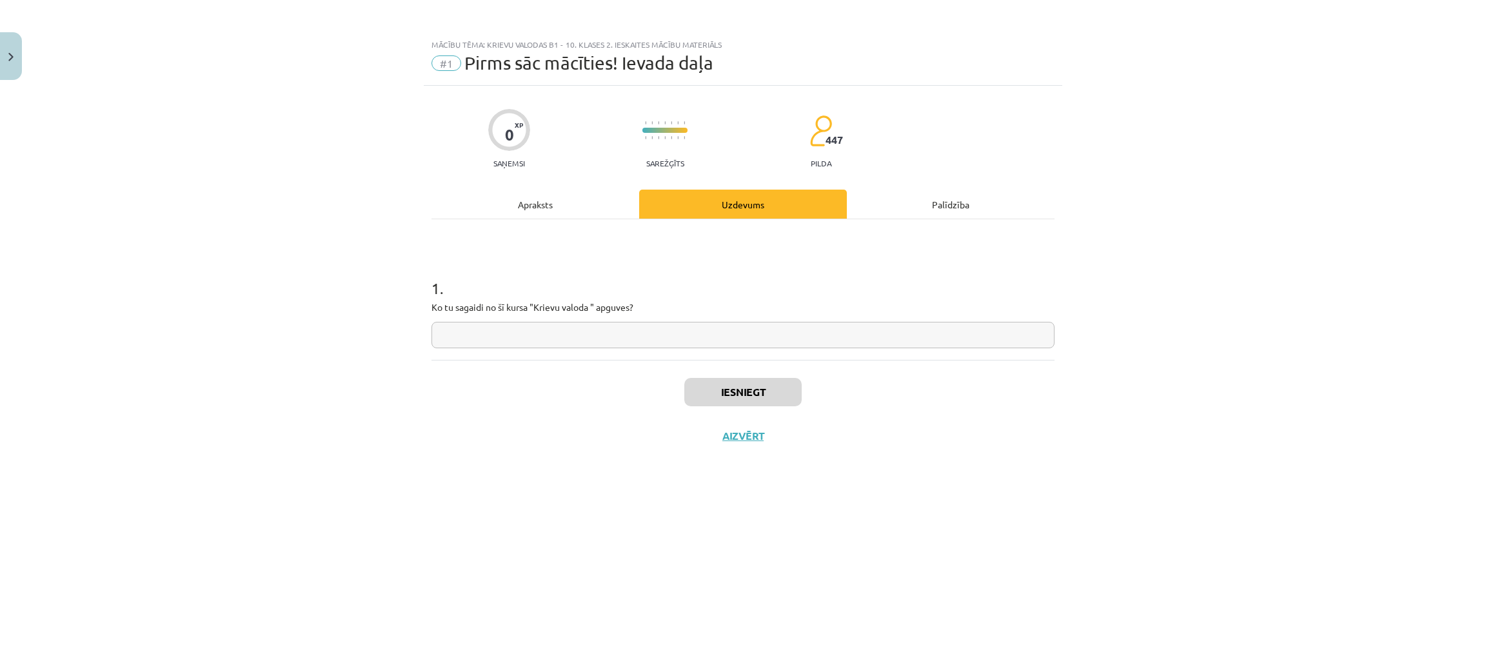
click at [605, 328] on input "text" at bounding box center [742, 335] width 623 height 26
type input "**********"
click at [722, 388] on button "Iesniegt" at bounding box center [742, 392] width 117 height 28
click at [769, 452] on button "Nākamā nodarbība" at bounding box center [743, 444] width 126 height 30
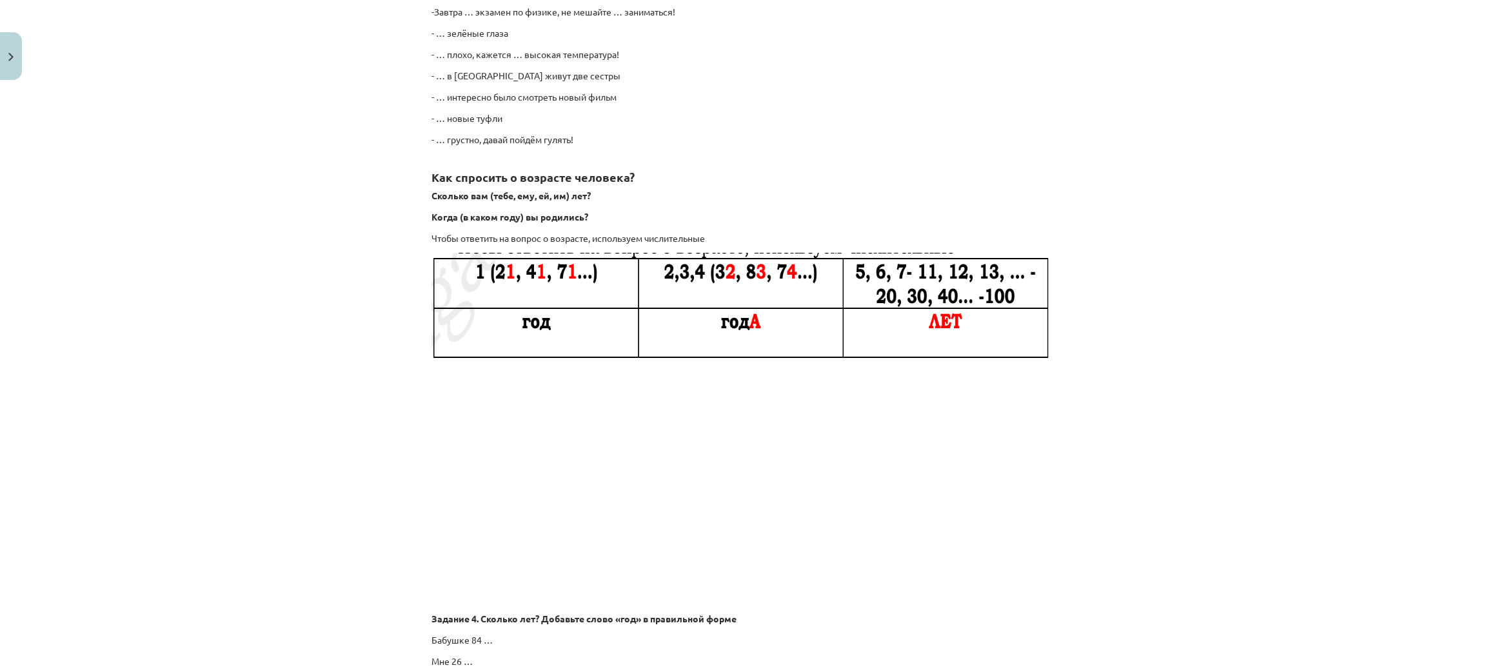
scroll to position [2056, 0]
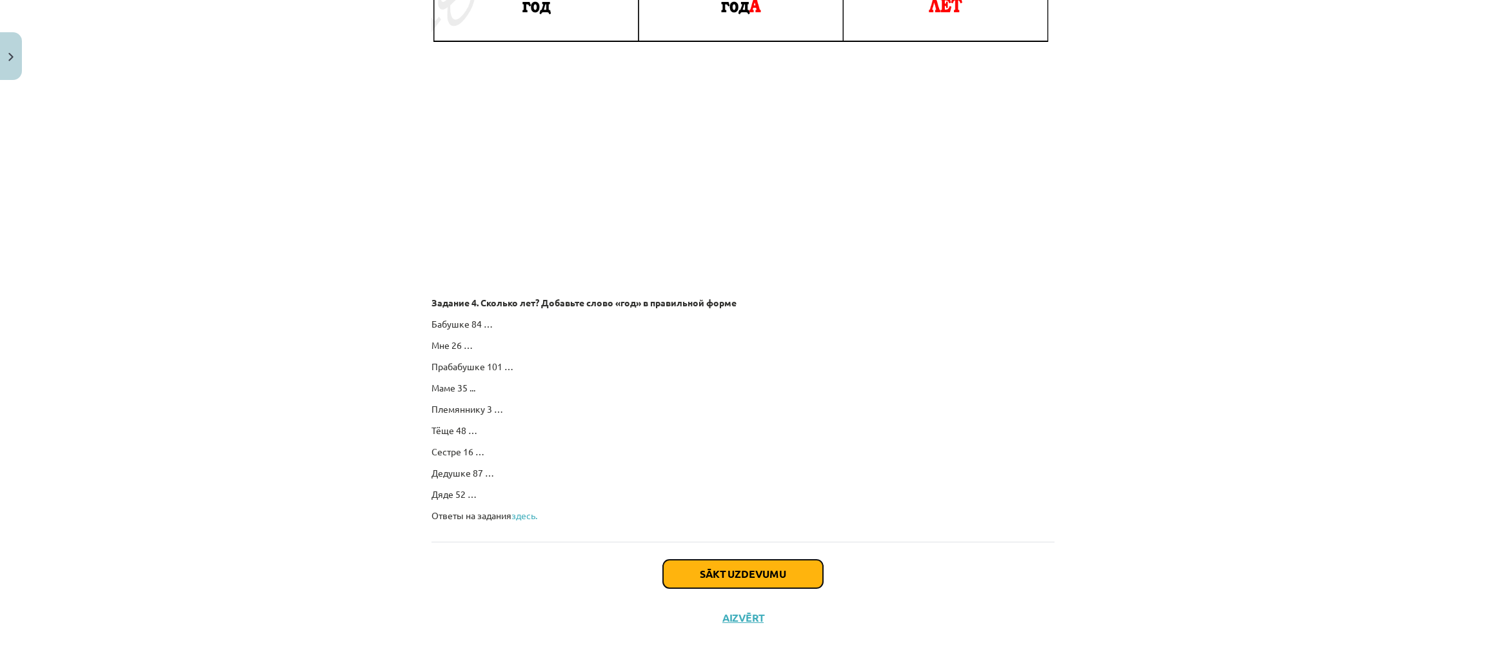
click at [782, 576] on button "Sākt uzdevumu" at bounding box center [743, 574] width 160 height 28
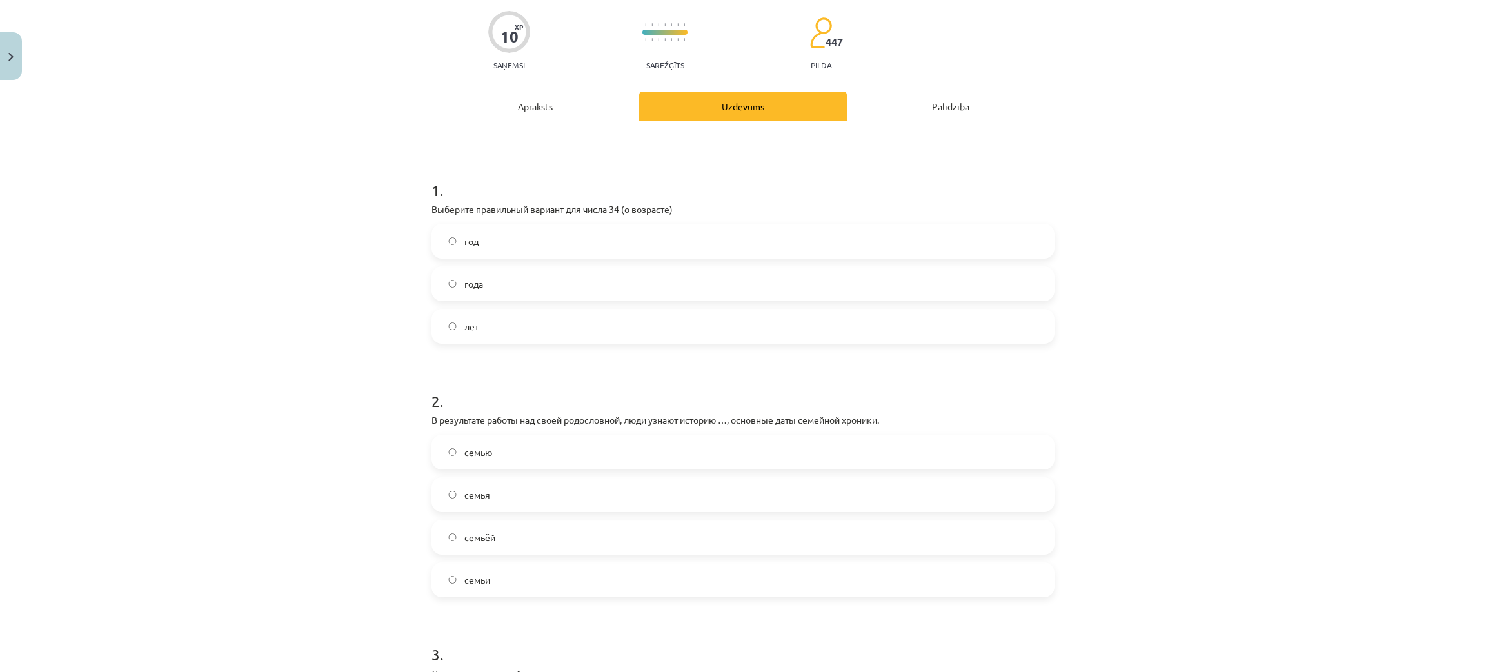
scroll to position [32, 0]
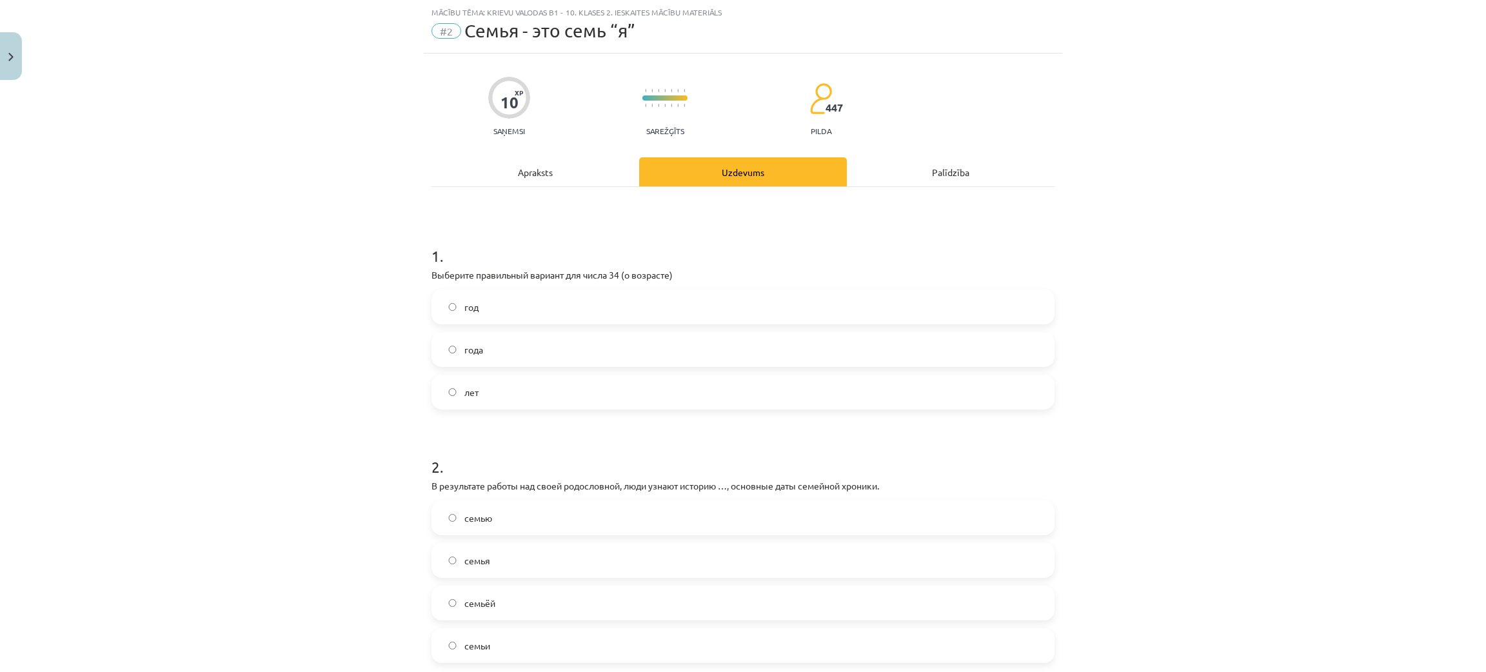
click at [496, 346] on label "года" at bounding box center [743, 349] width 620 height 32
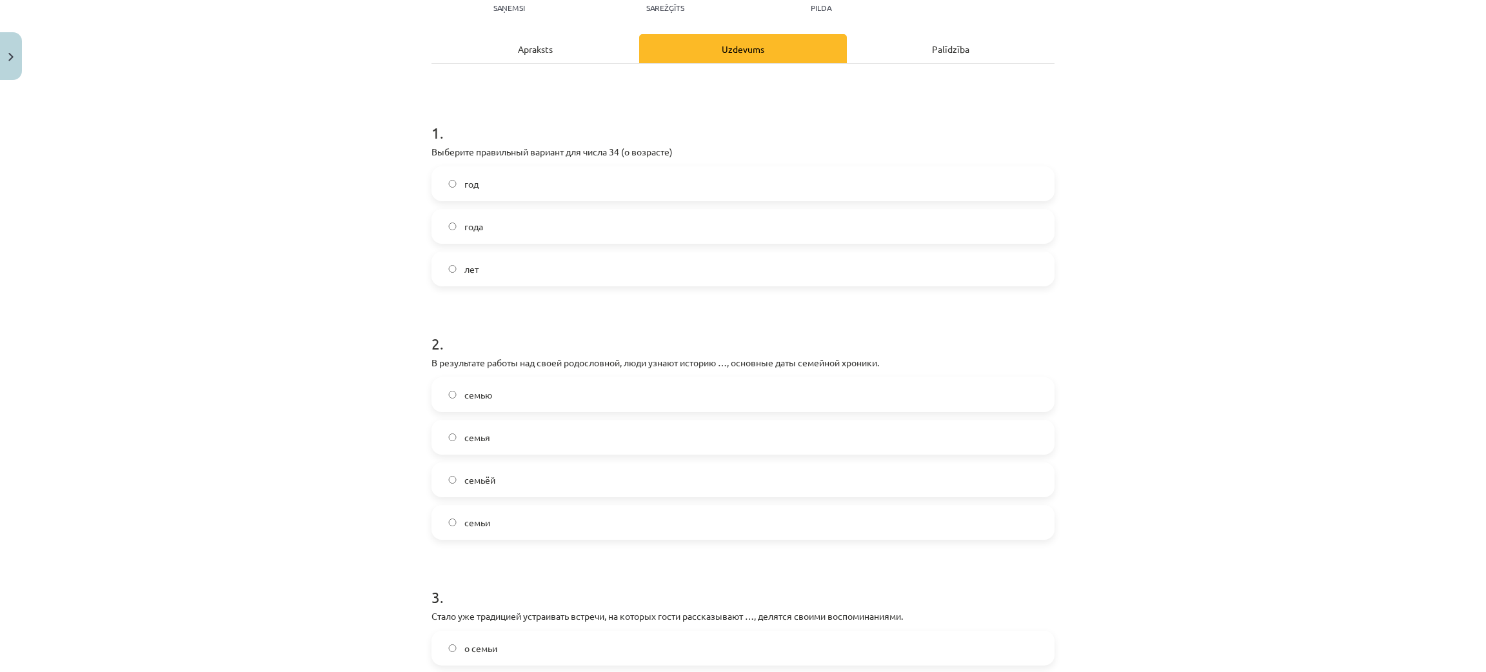
scroll to position [226, 0]
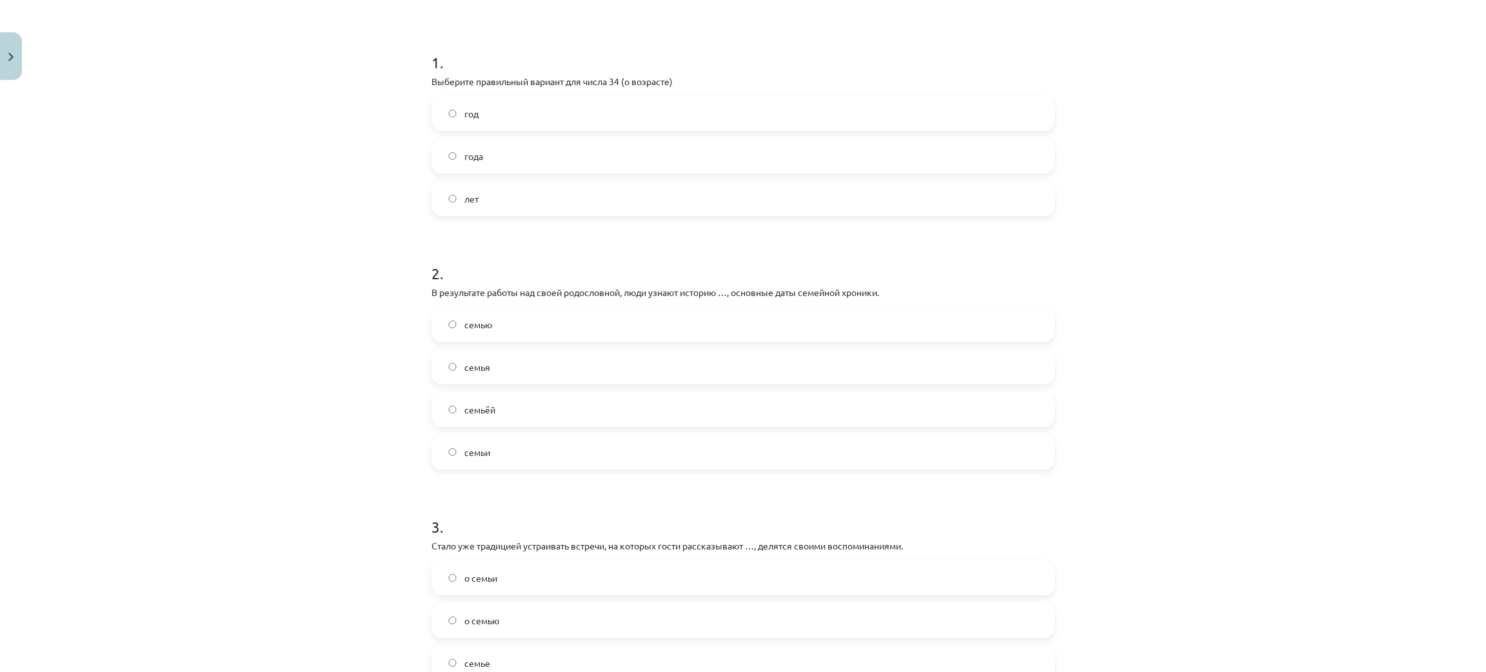
click at [478, 451] on span "семьи" at bounding box center [477, 453] width 26 height 14
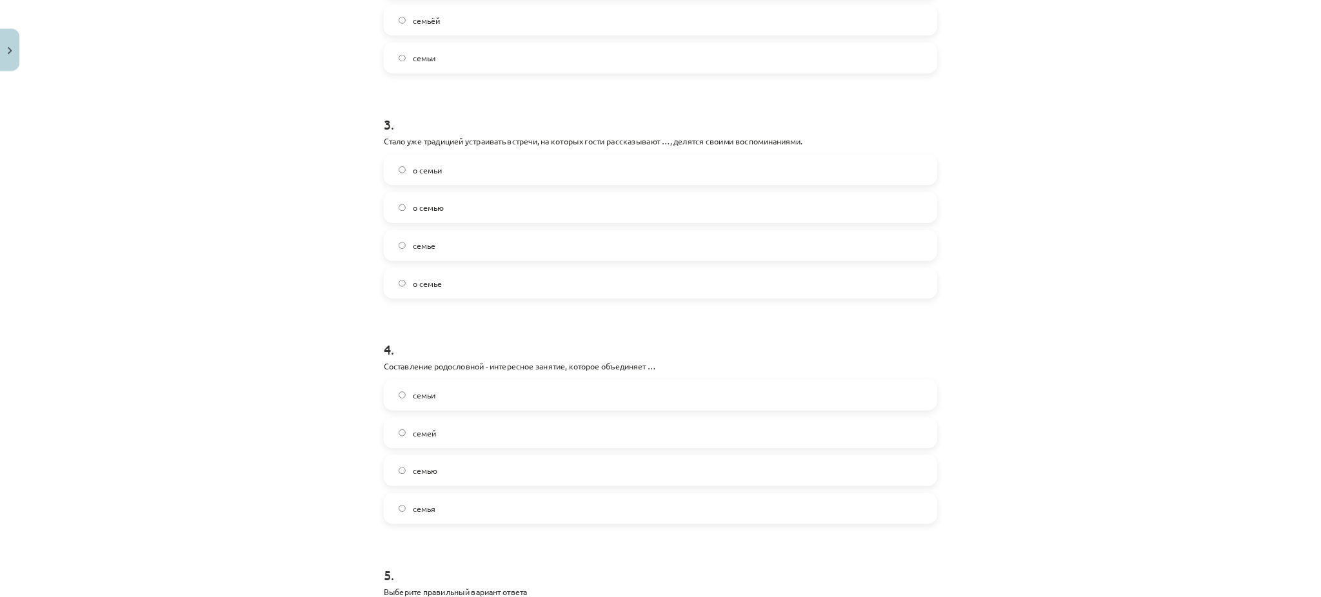
scroll to position [806, 0]
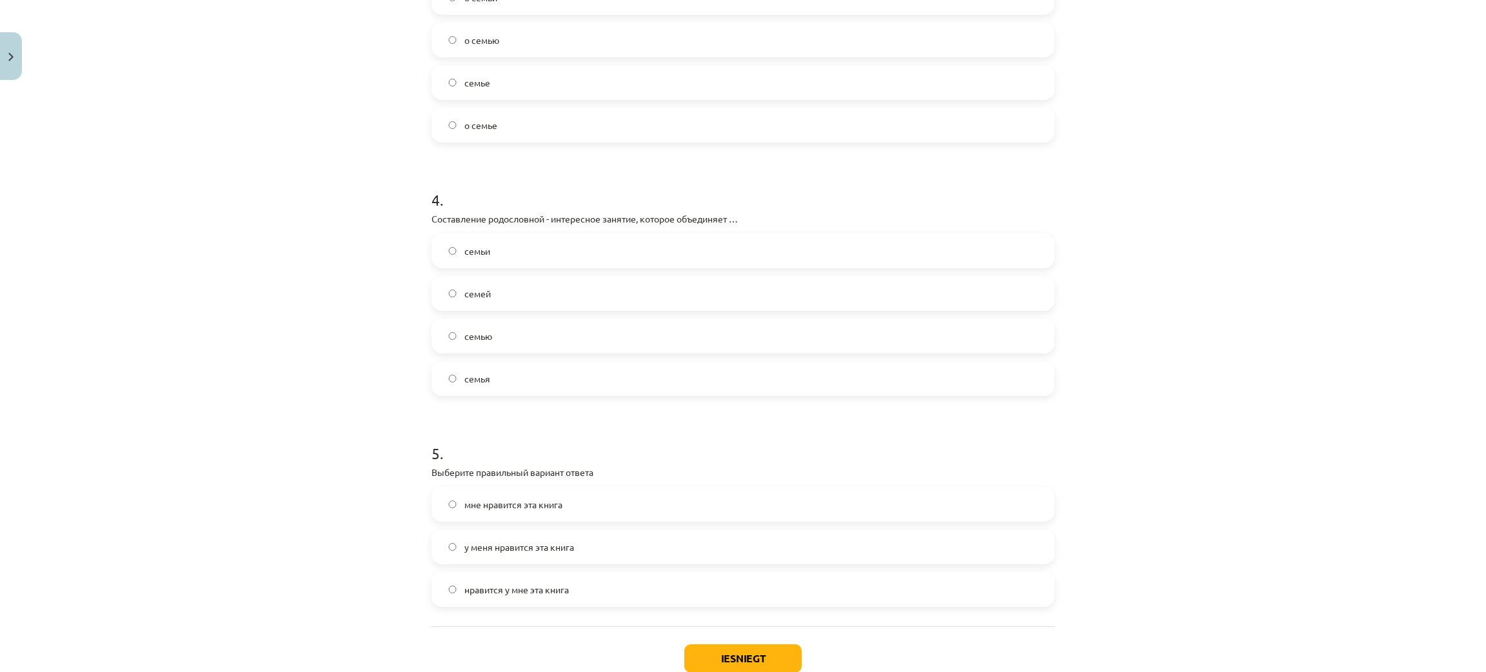
click at [517, 343] on label "семью" at bounding box center [743, 336] width 620 height 32
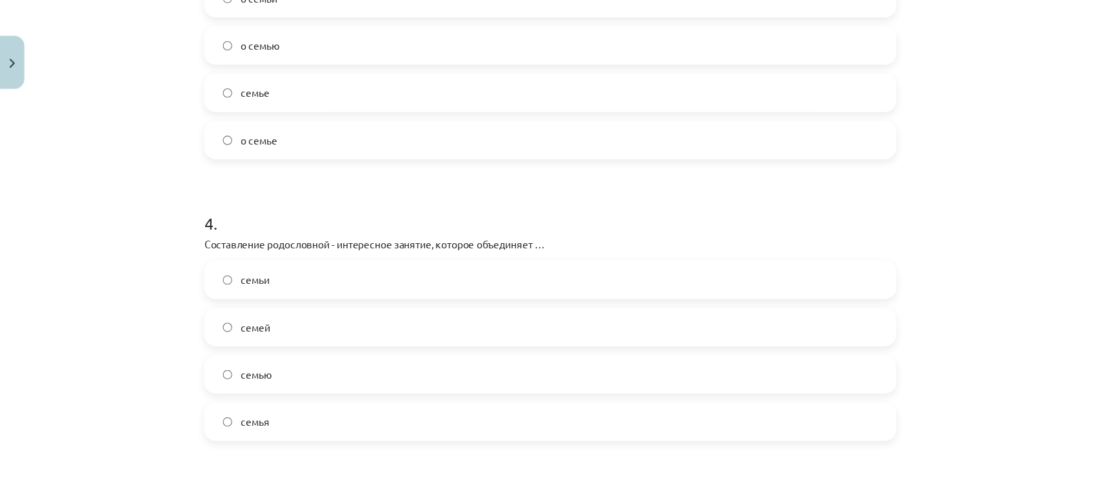
scroll to position [805, 0]
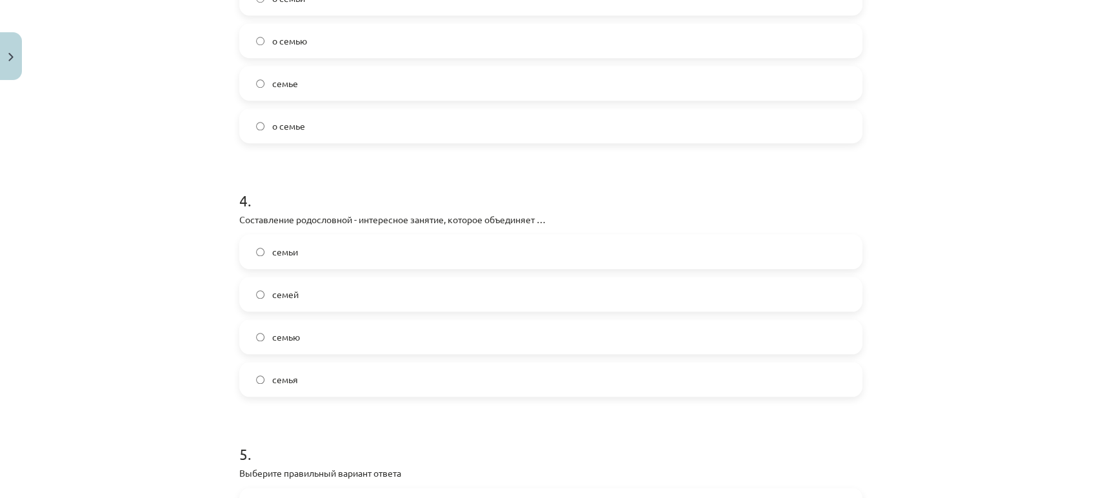
drag, startPoint x: 1386, startPoint y: 1, endPoint x: 222, endPoint y: 175, distance: 1176.8
click at [217, 175] on div "Mācību tēma: Krievu valodas b1 - 10. klases 2. ieskaites mācību materiāls #2 Се…" at bounding box center [550, 249] width 1101 height 498
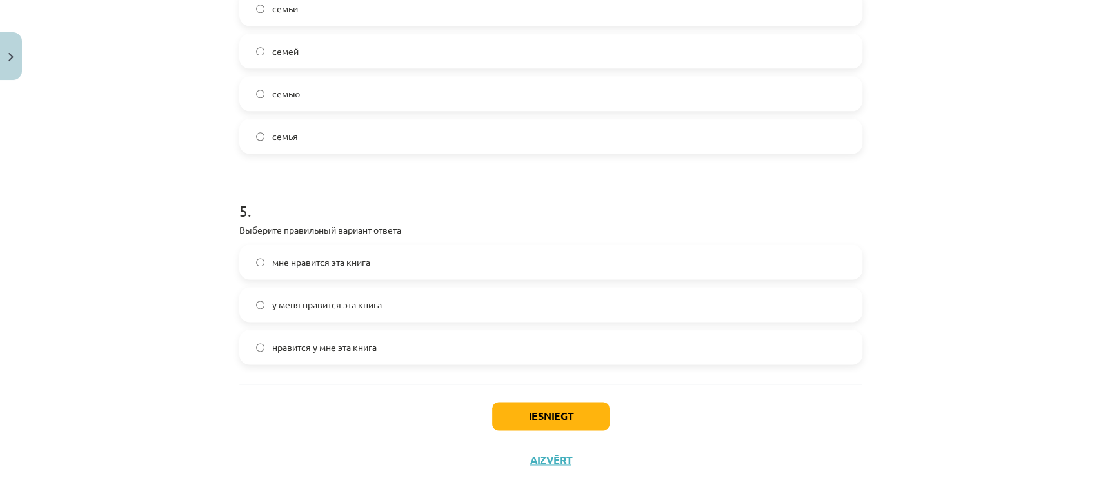
scroll to position [1064, 0]
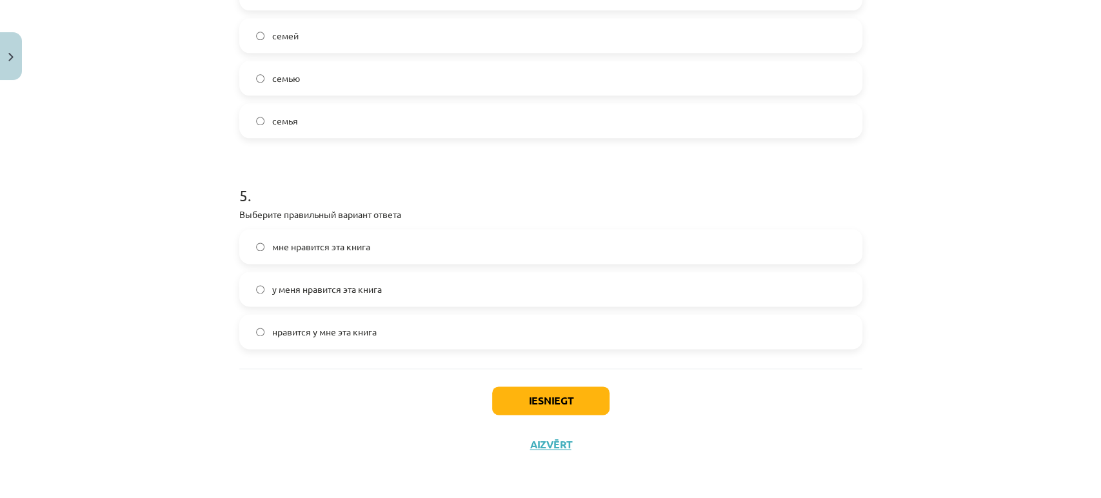
click at [422, 241] on label "мне нравится эта книга" at bounding box center [551, 246] width 620 height 32
click at [578, 398] on button "Iesniegt" at bounding box center [550, 400] width 117 height 28
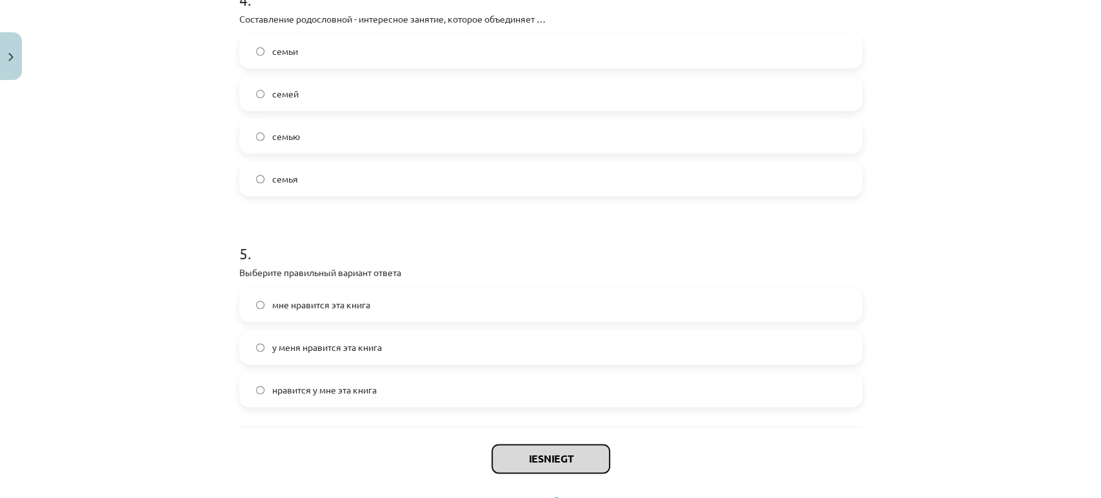
scroll to position [849, 0]
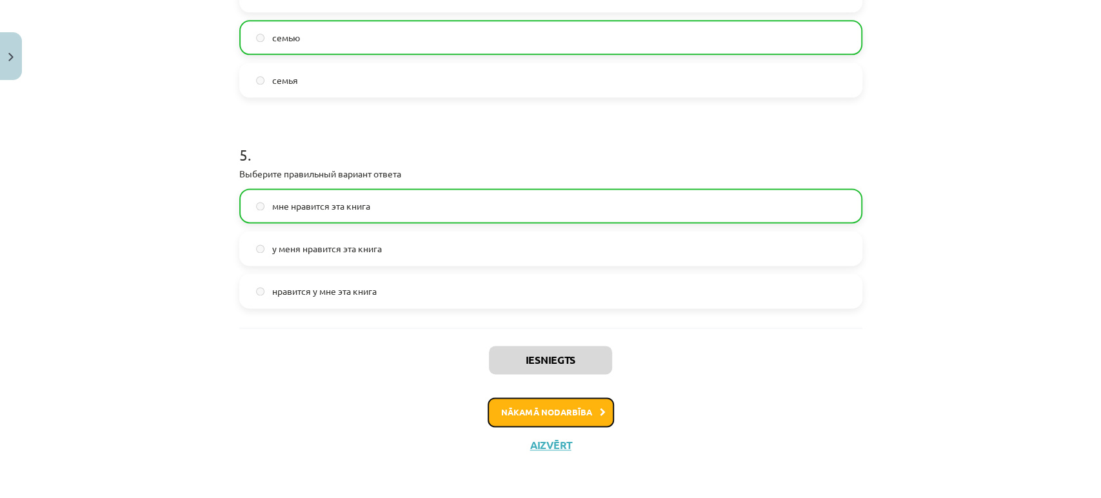
click at [573, 420] on button "Nākamā nodarbība" at bounding box center [551, 412] width 126 height 30
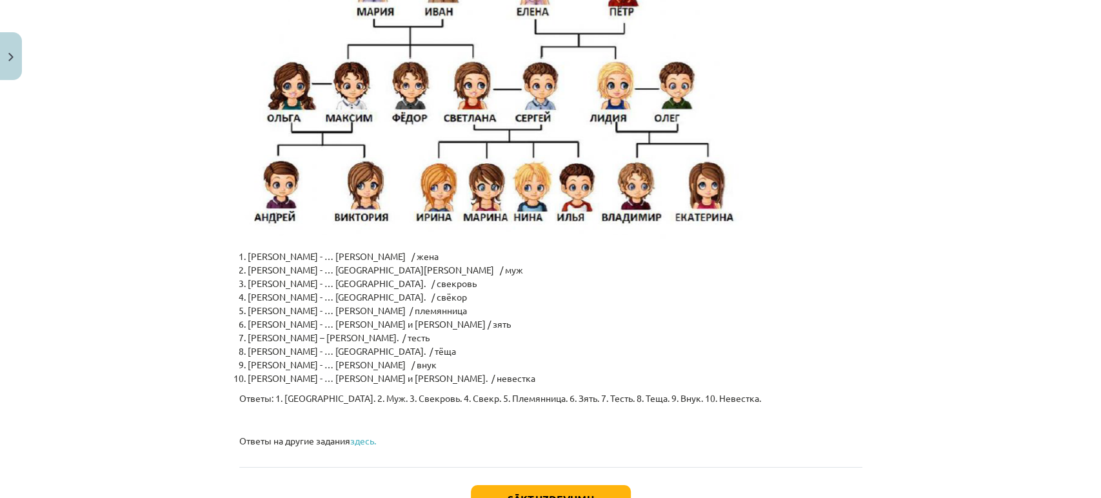
scroll to position [3100, 0]
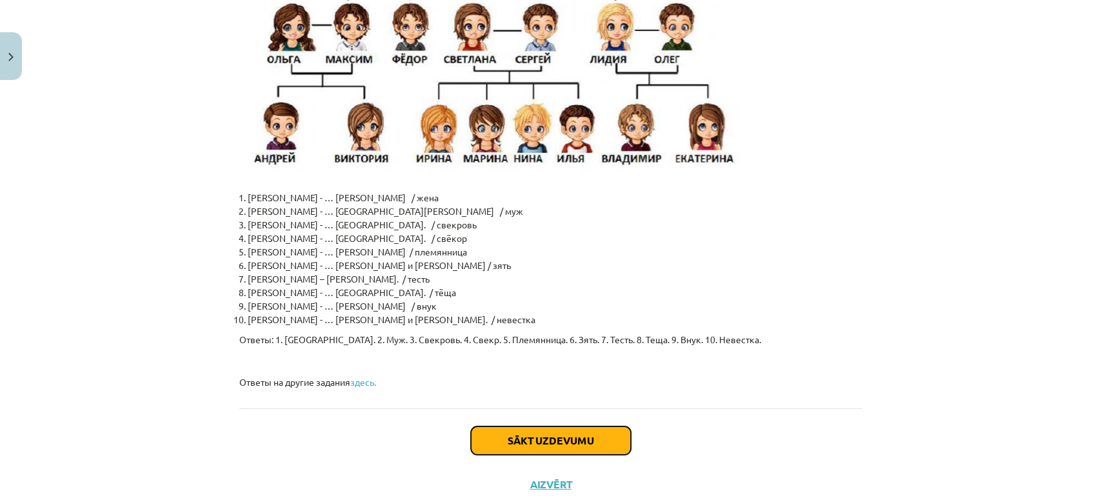
click at [562, 426] on button "Sākt uzdevumu" at bounding box center [551, 440] width 160 height 28
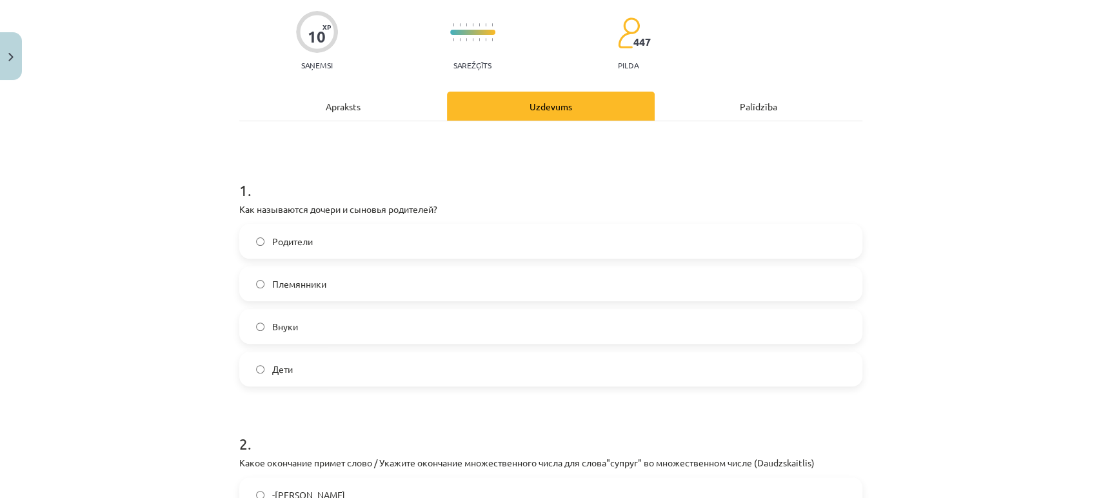
scroll to position [175, 0]
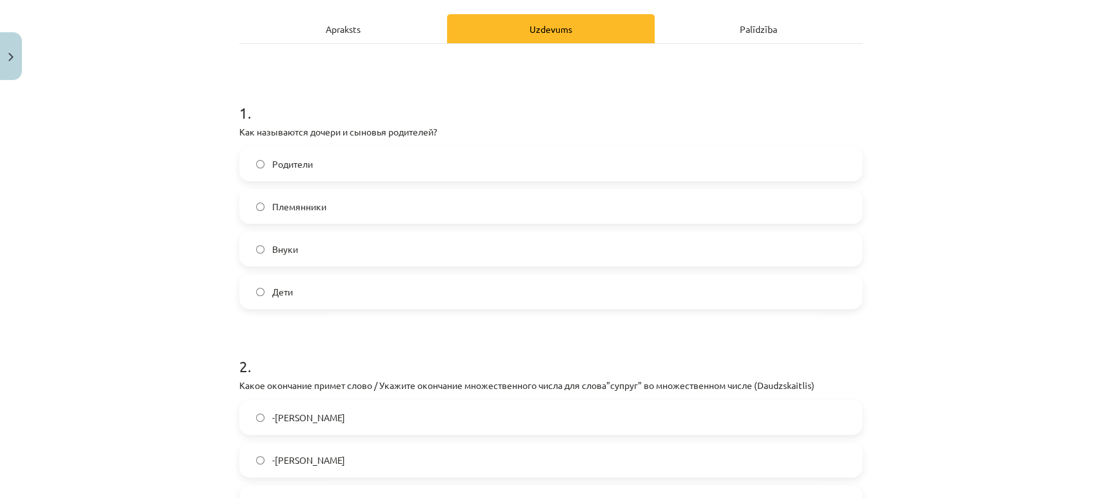
click at [312, 296] on label "Дети" at bounding box center [551, 291] width 620 height 32
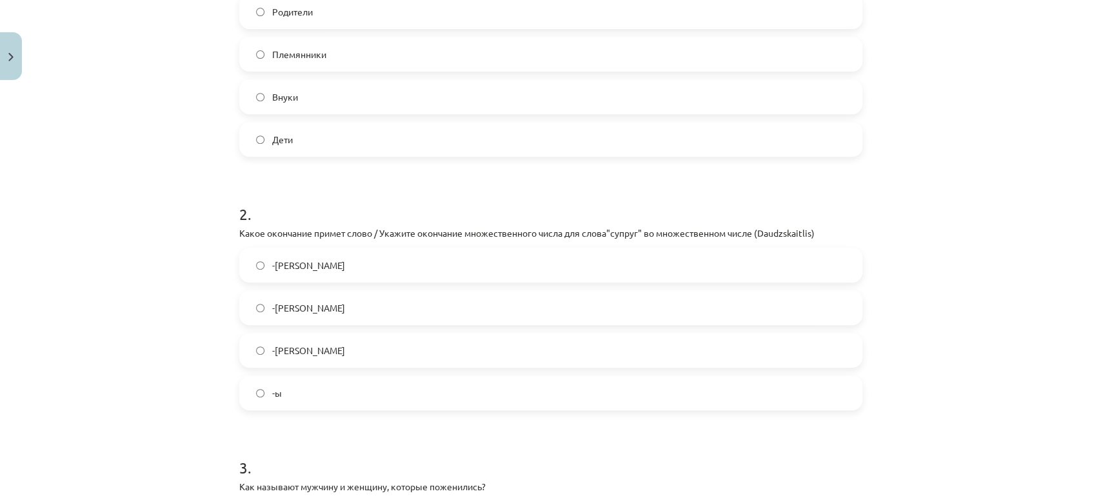
scroll to position [390, 0]
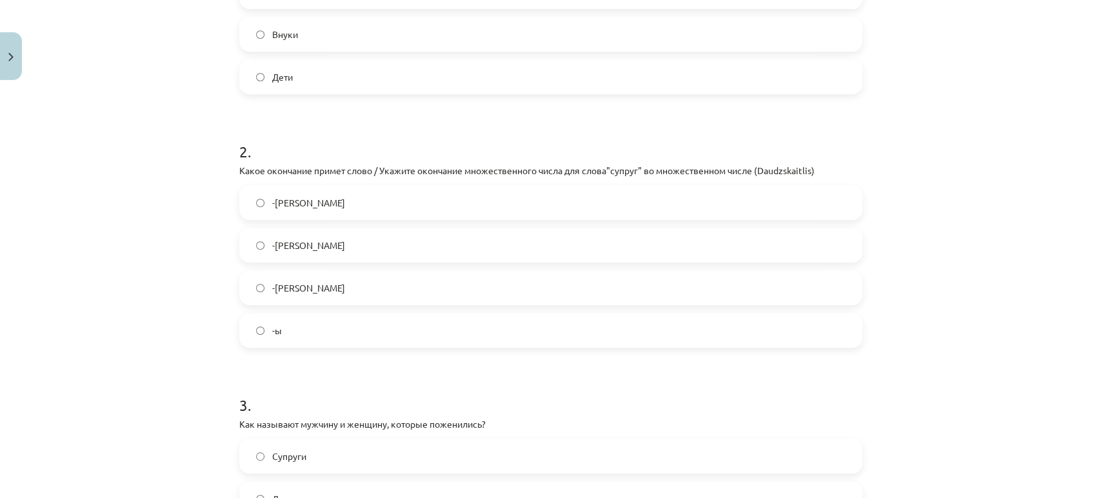
click at [311, 246] on label "-[PERSON_NAME]" at bounding box center [551, 245] width 620 height 32
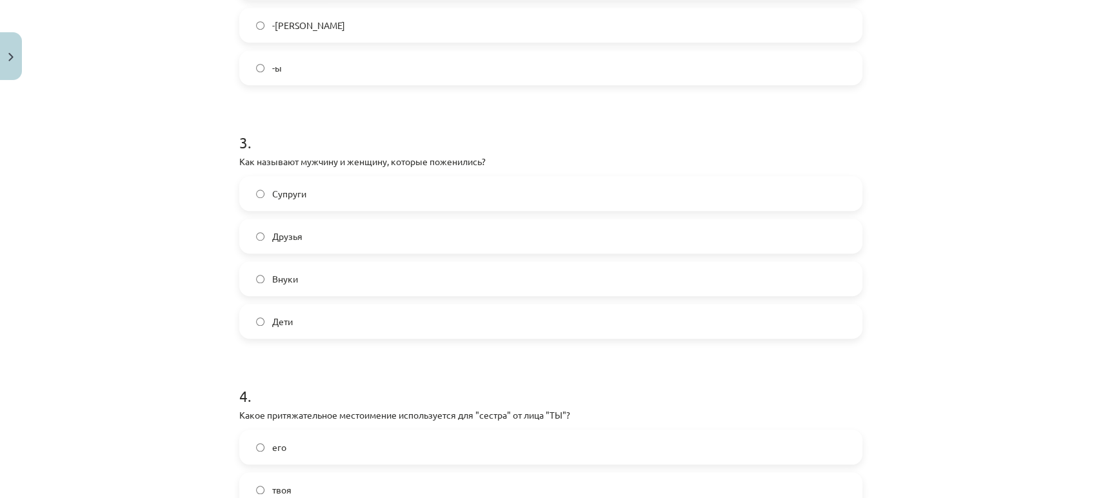
scroll to position [676, 0]
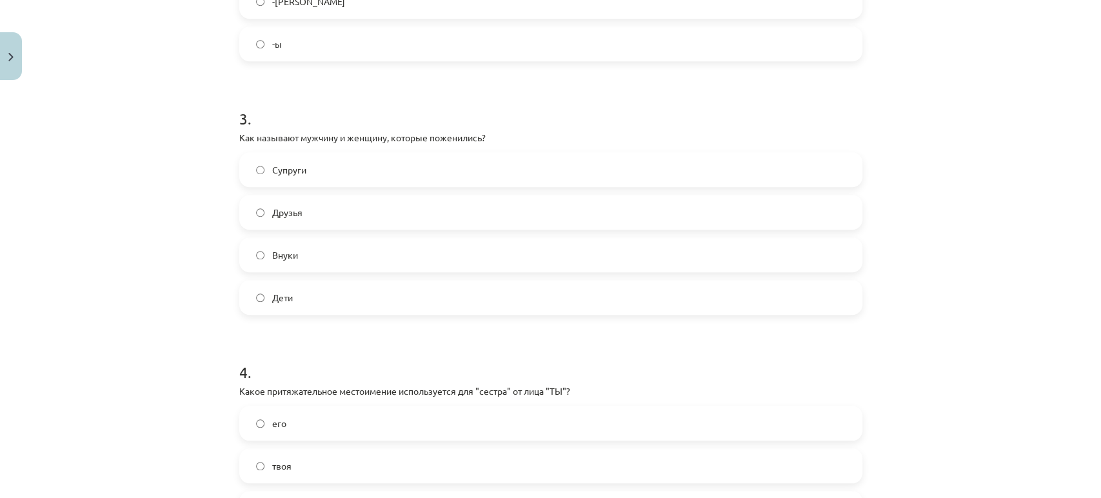
click at [324, 170] on label "Супруги" at bounding box center [551, 169] width 620 height 32
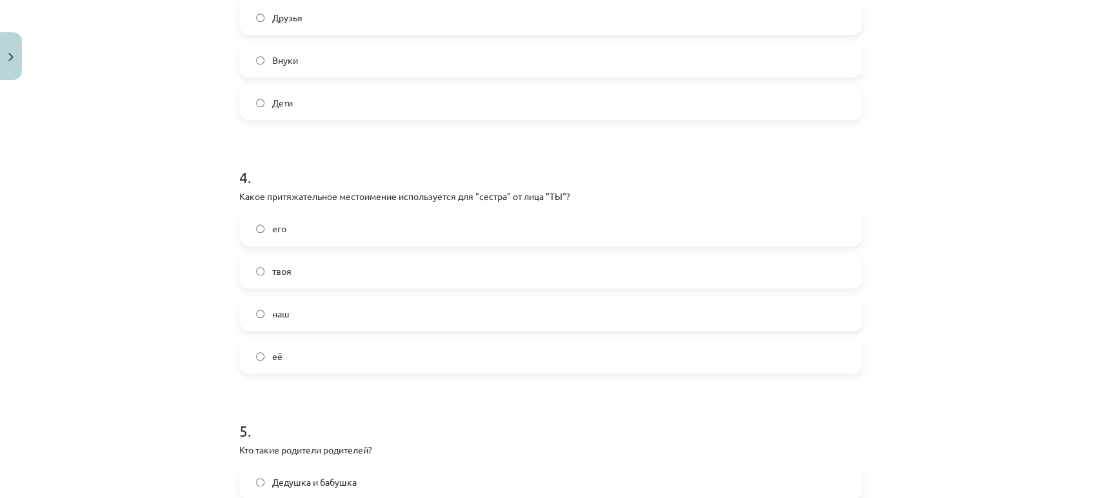
scroll to position [892, 0]
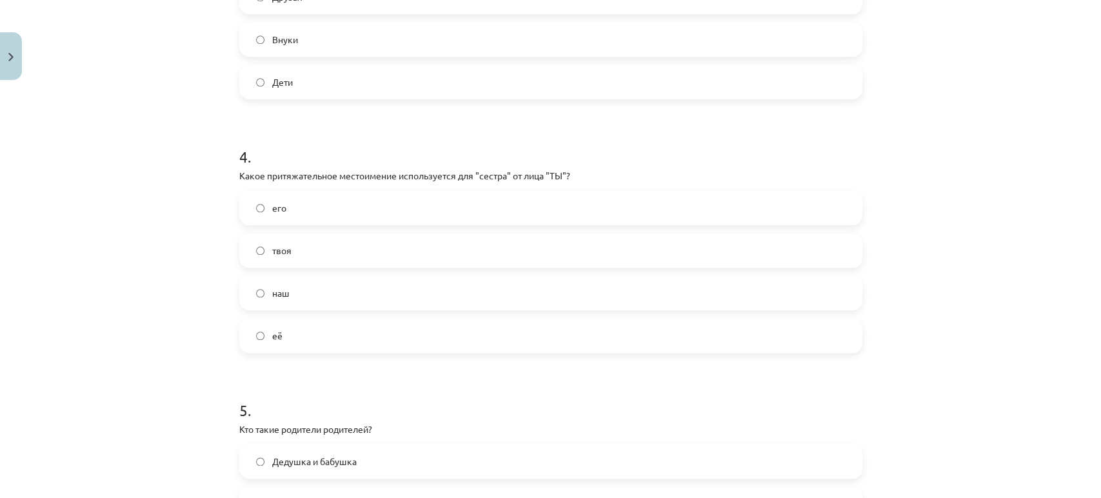
click at [320, 335] on label "её" at bounding box center [551, 335] width 620 height 32
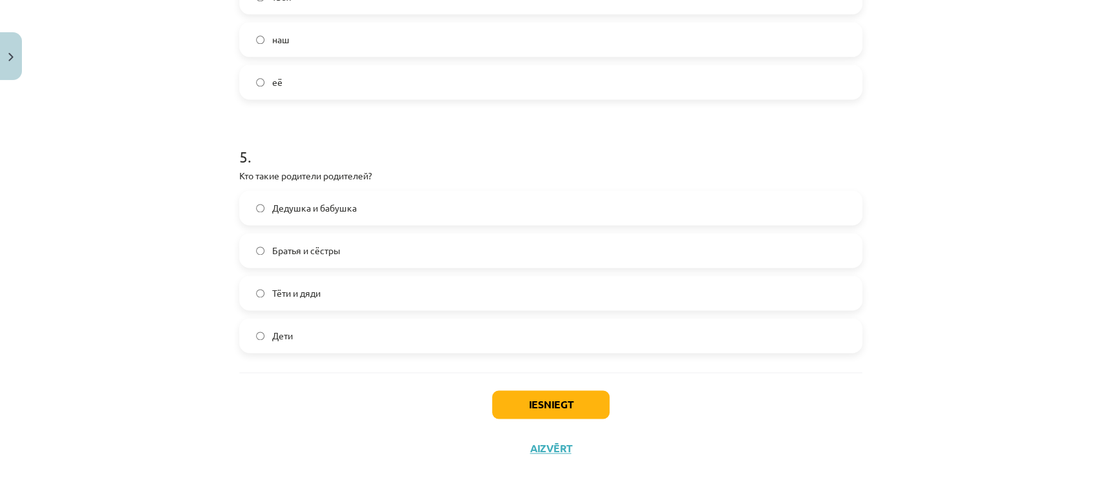
scroll to position [1149, 0]
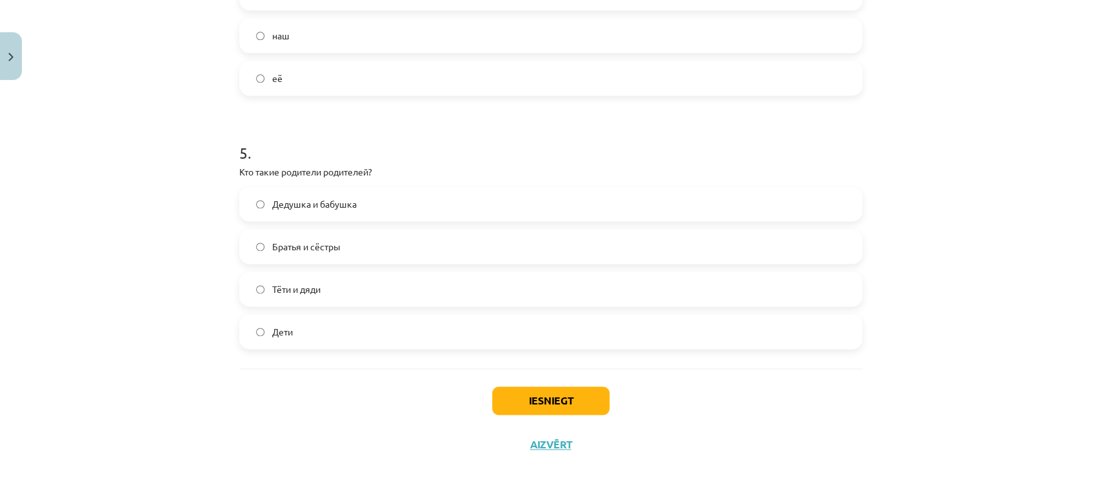
click at [351, 211] on label "Дедушка и бабушка" at bounding box center [551, 204] width 620 height 32
click at [558, 399] on button "Iesniegt" at bounding box center [550, 400] width 117 height 28
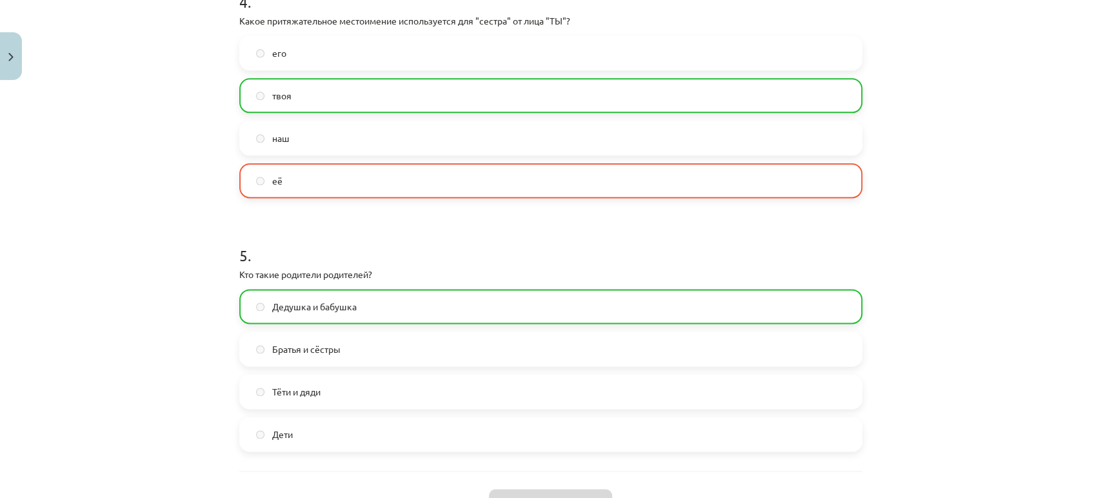
scroll to position [1190, 0]
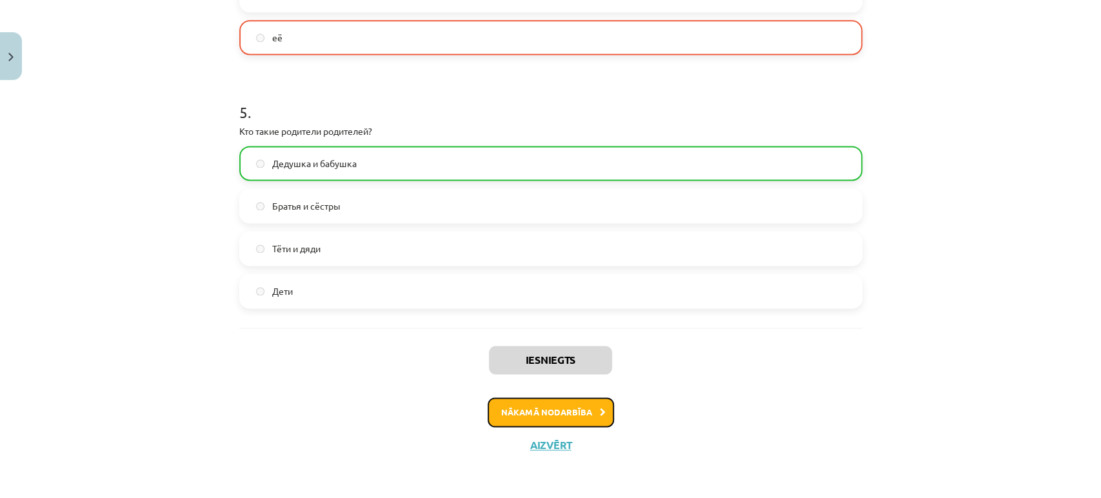
click at [606, 400] on button "Nākamā nodarbība" at bounding box center [551, 412] width 126 height 30
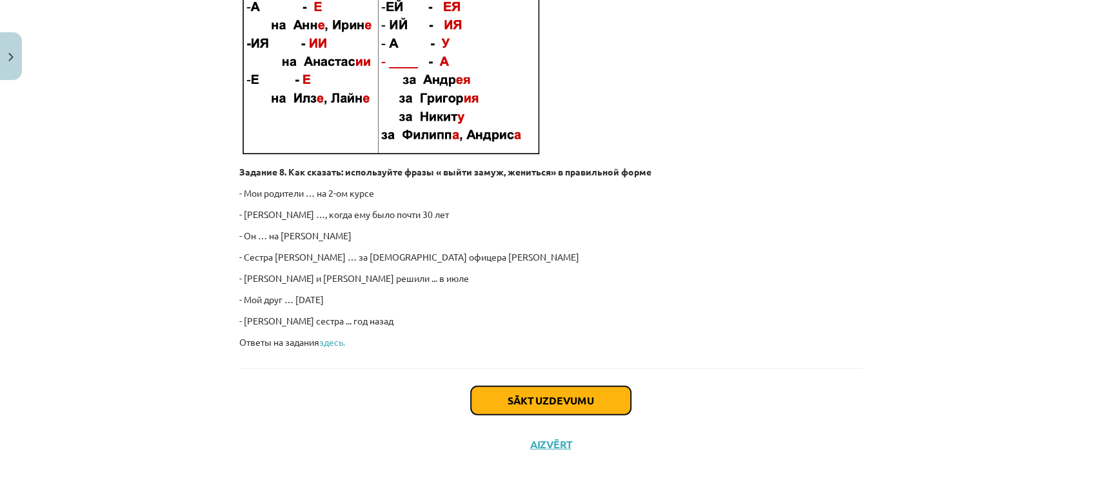
click at [567, 391] on button "Sākt uzdevumu" at bounding box center [551, 400] width 160 height 28
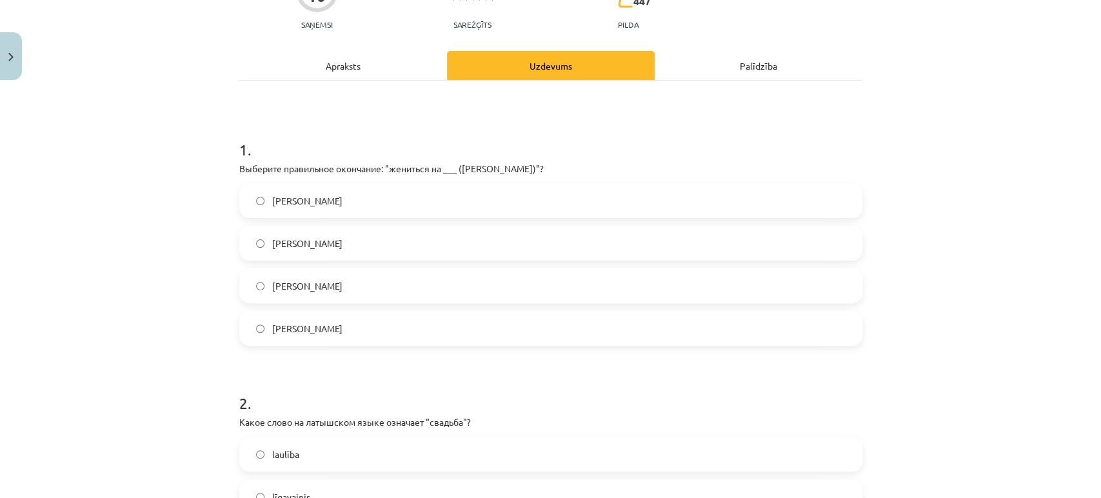
scroll to position [175, 0]
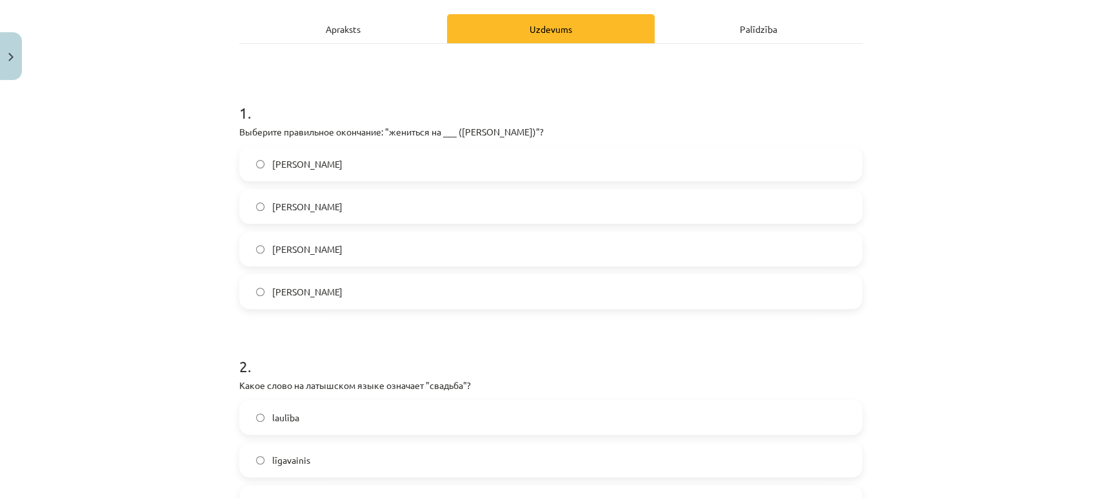
click at [320, 243] on label "[PERSON_NAME]" at bounding box center [551, 249] width 620 height 32
click at [324, 219] on label "[PERSON_NAME]" at bounding box center [551, 206] width 620 height 32
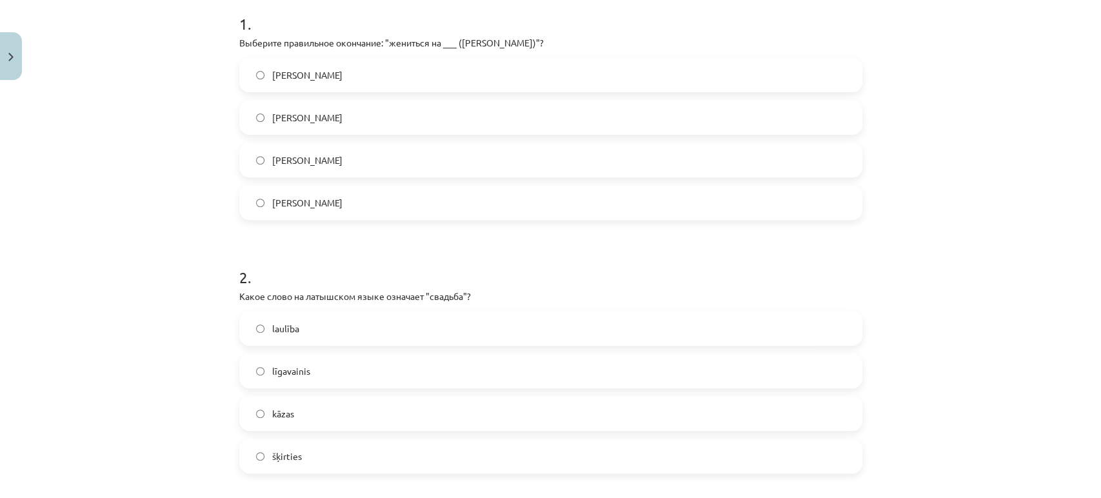
scroll to position [390, 0]
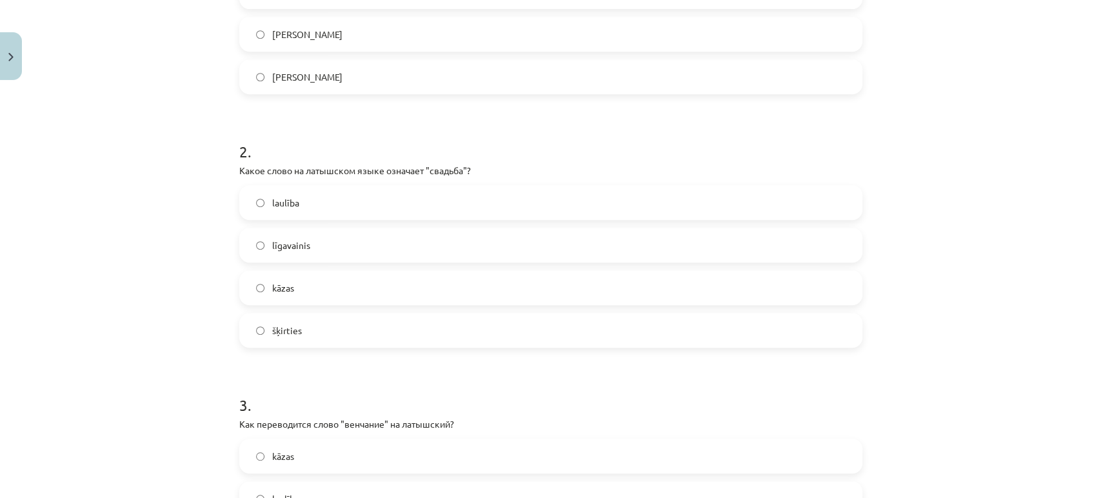
click at [299, 299] on label "kāzas" at bounding box center [551, 287] width 620 height 32
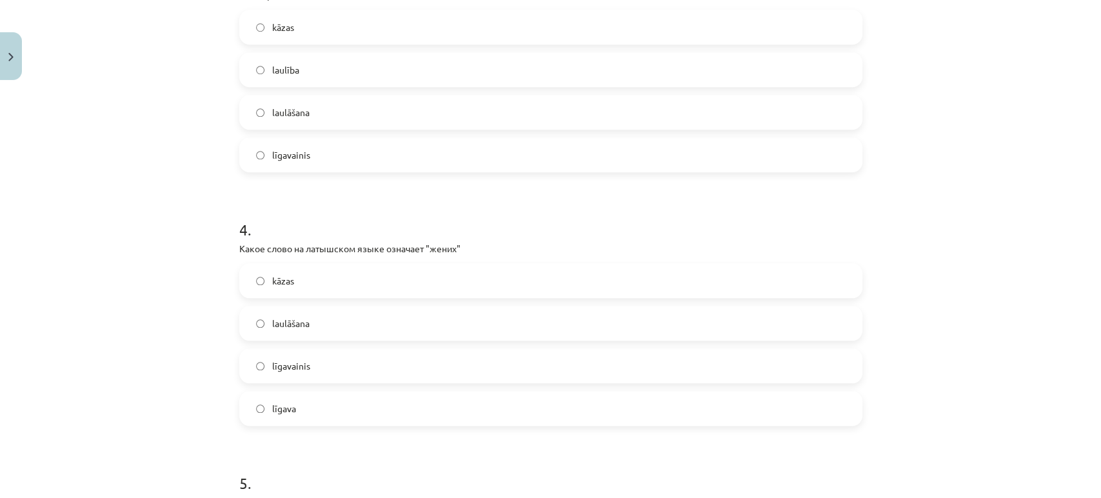
scroll to position [820, 0]
click at [323, 354] on label "līgavainis" at bounding box center [551, 364] width 620 height 32
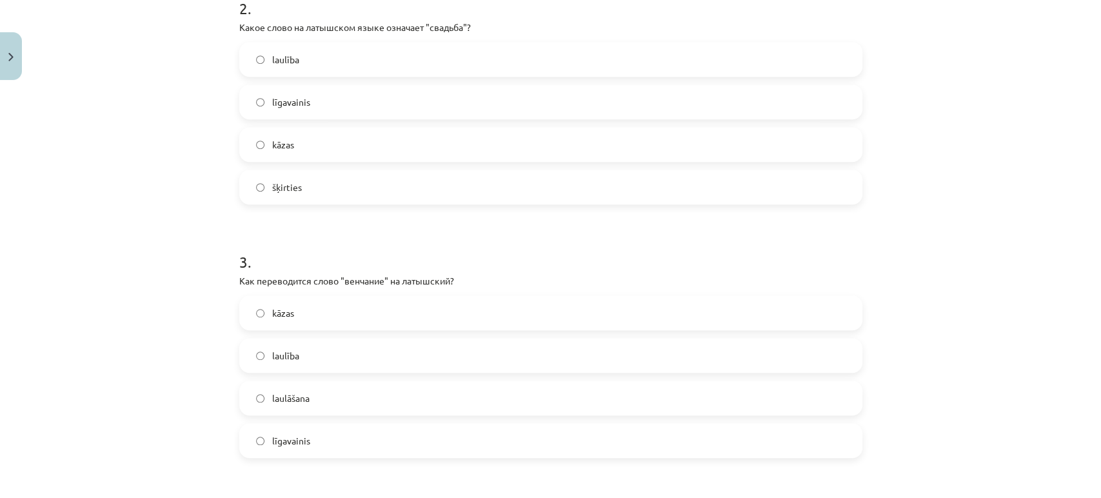
scroll to position [676, 0]
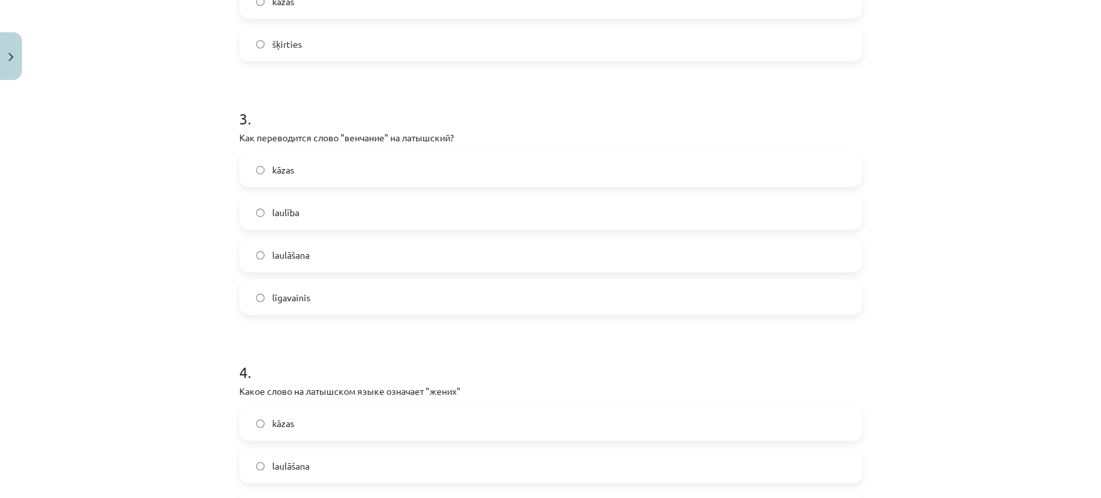
click at [346, 213] on label "laulība" at bounding box center [551, 212] width 620 height 32
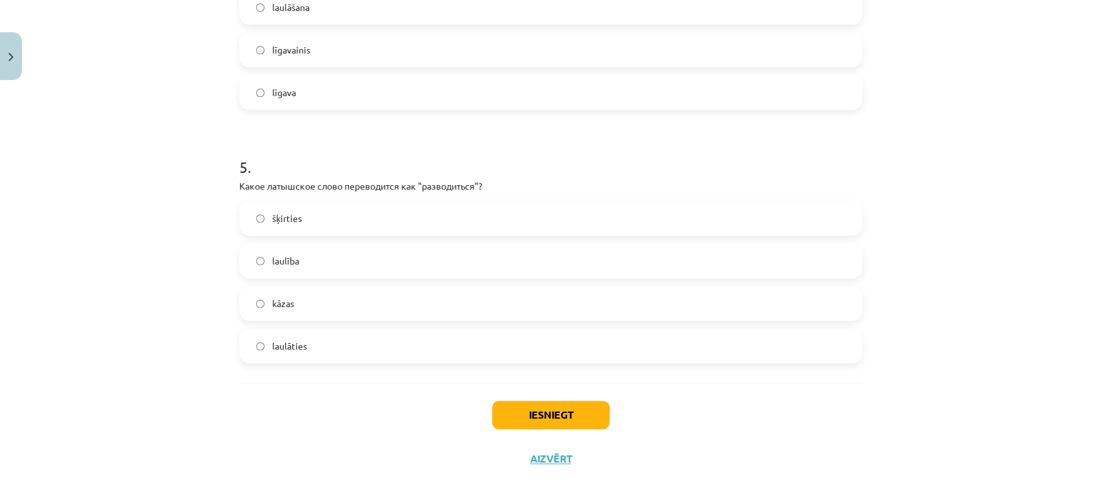
scroll to position [1149, 0]
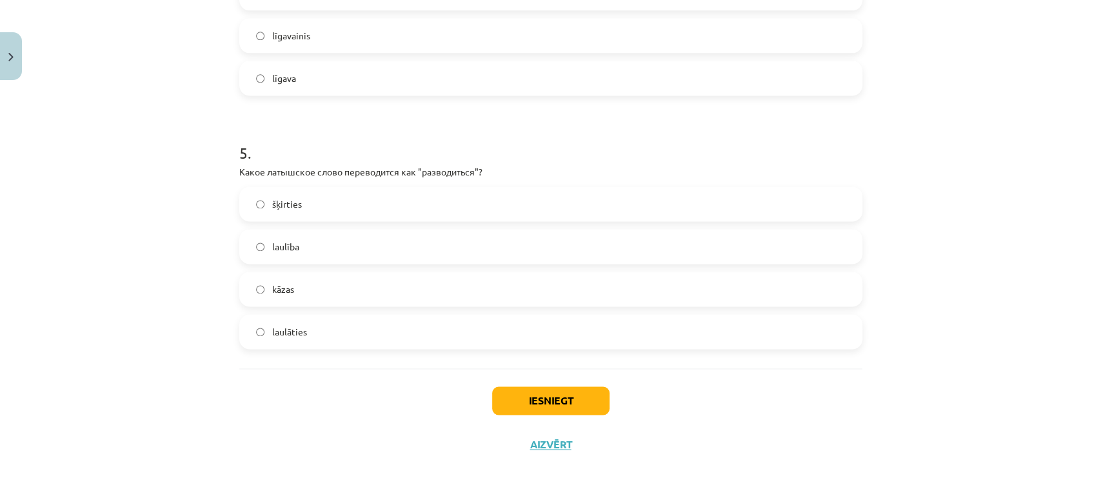
click at [312, 205] on label "šķirties" at bounding box center [551, 204] width 620 height 32
click at [537, 396] on button "Iesniegt" at bounding box center [550, 400] width 117 height 28
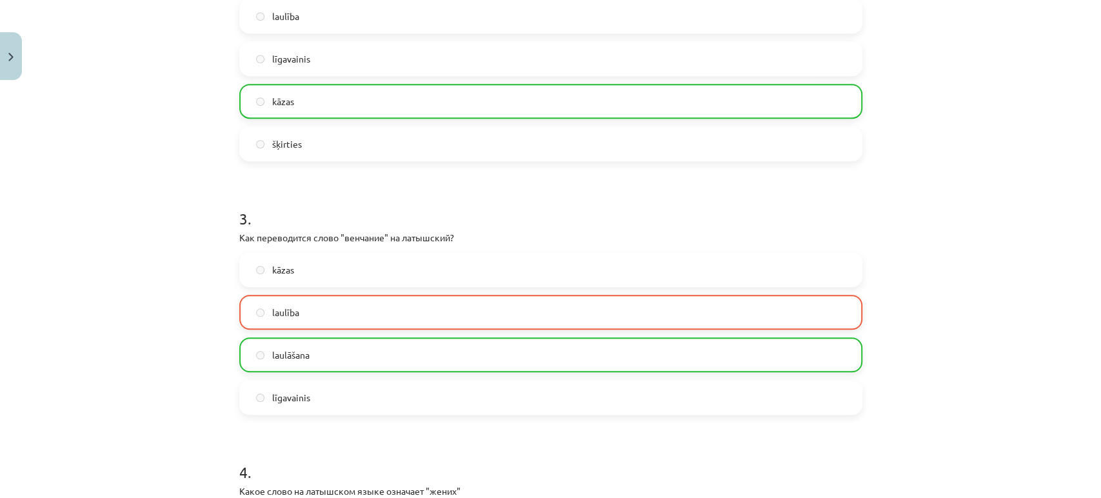
scroll to position [576, 0]
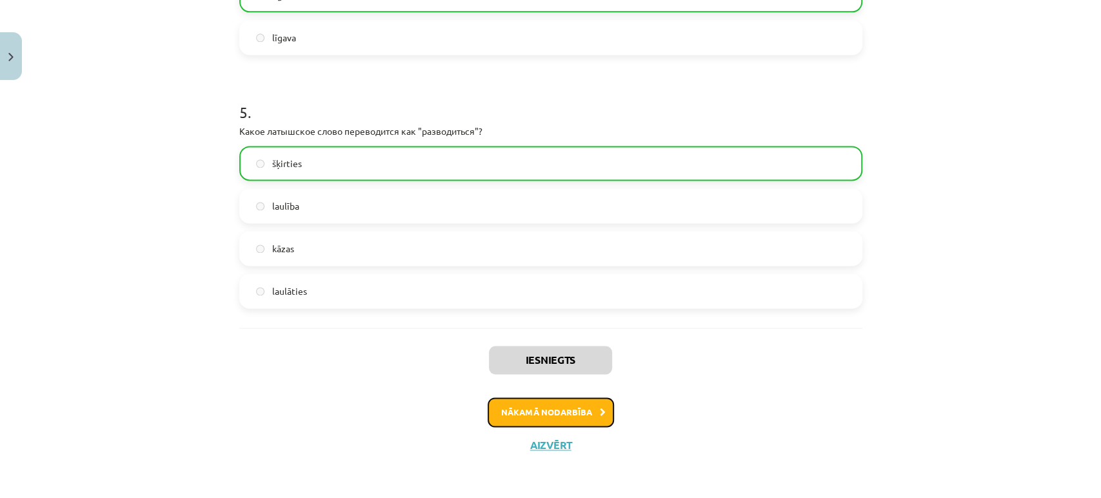
click at [525, 411] on button "Nākamā nodarbība" at bounding box center [551, 412] width 126 height 30
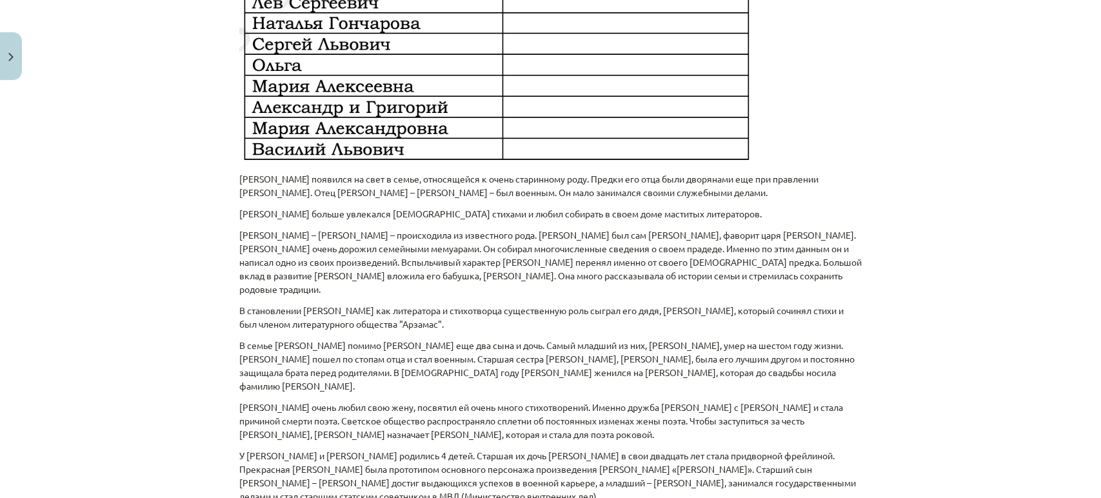
scroll to position [929, 0]
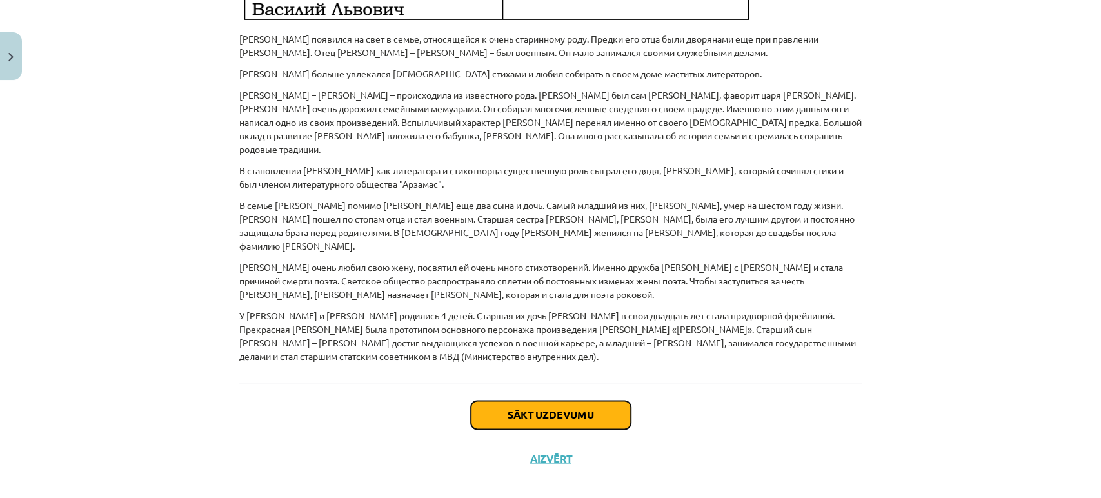
click at [526, 400] on button "Sākt uzdevumu" at bounding box center [551, 414] width 160 height 28
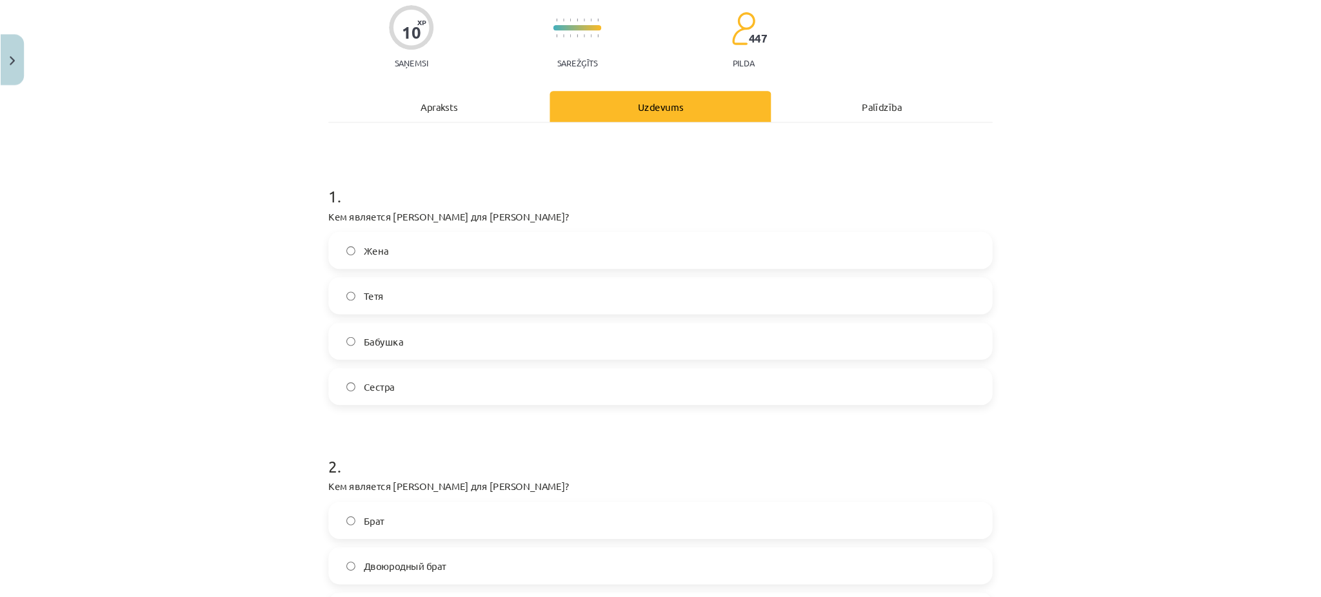
scroll to position [104, 0]
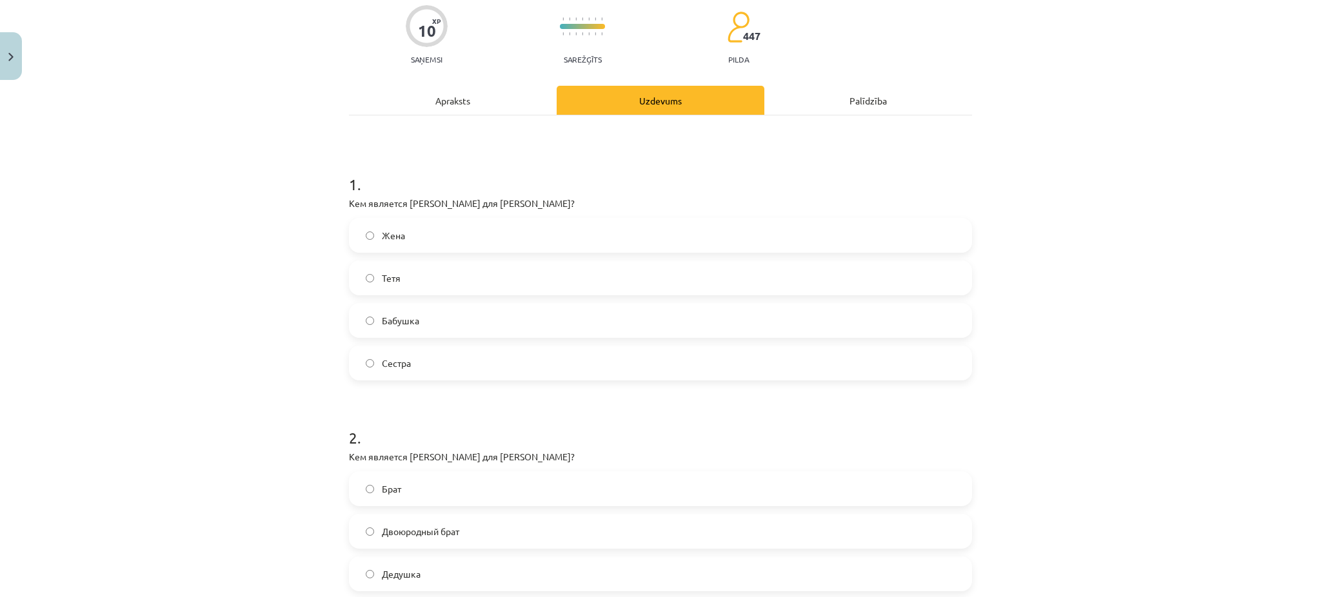
drag, startPoint x: 1099, startPoint y: 3, endPoint x: 904, endPoint y: 170, distance: 257.0
click at [904, 170] on h1 "1 ." at bounding box center [660, 173] width 623 height 40
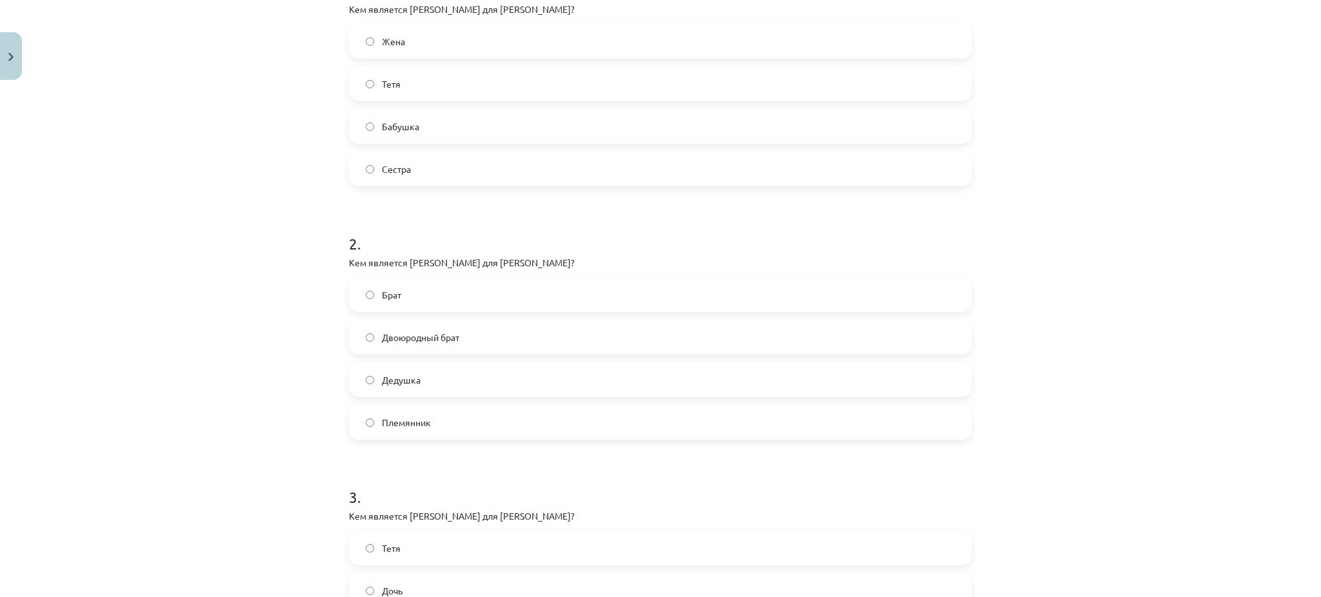
scroll to position [301, 0]
click at [367, 30] on label "Жена" at bounding box center [660, 39] width 620 height 32
click at [416, 295] on label "Брат" at bounding box center [660, 292] width 620 height 32
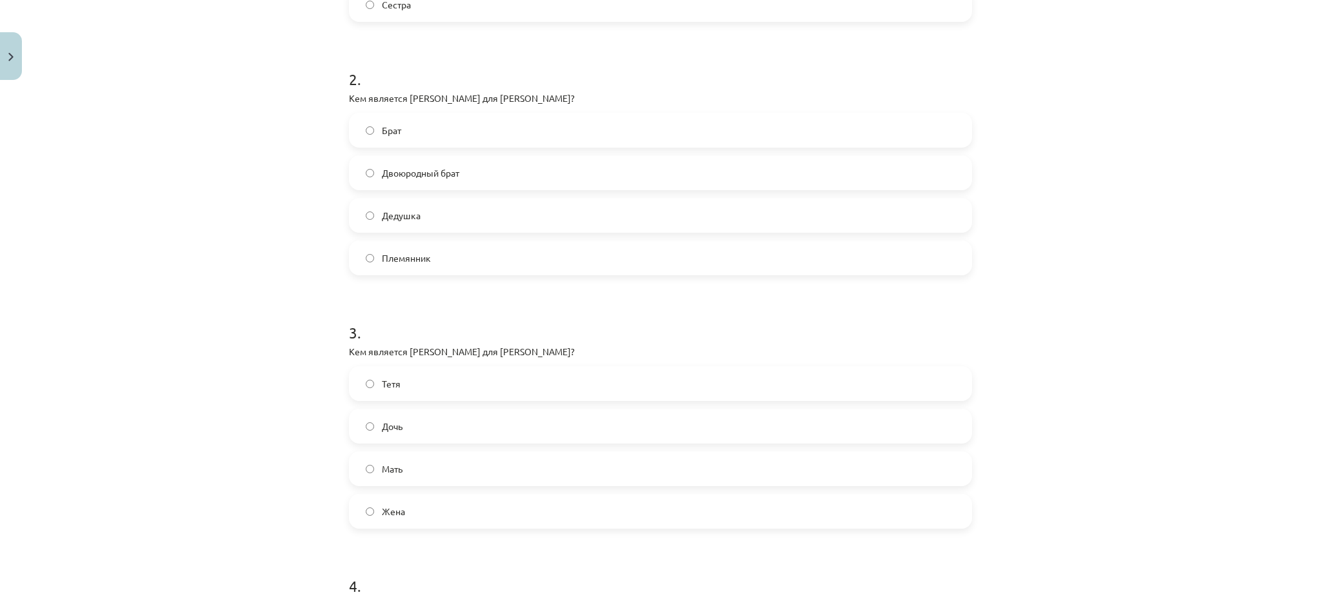
scroll to position [472, 0]
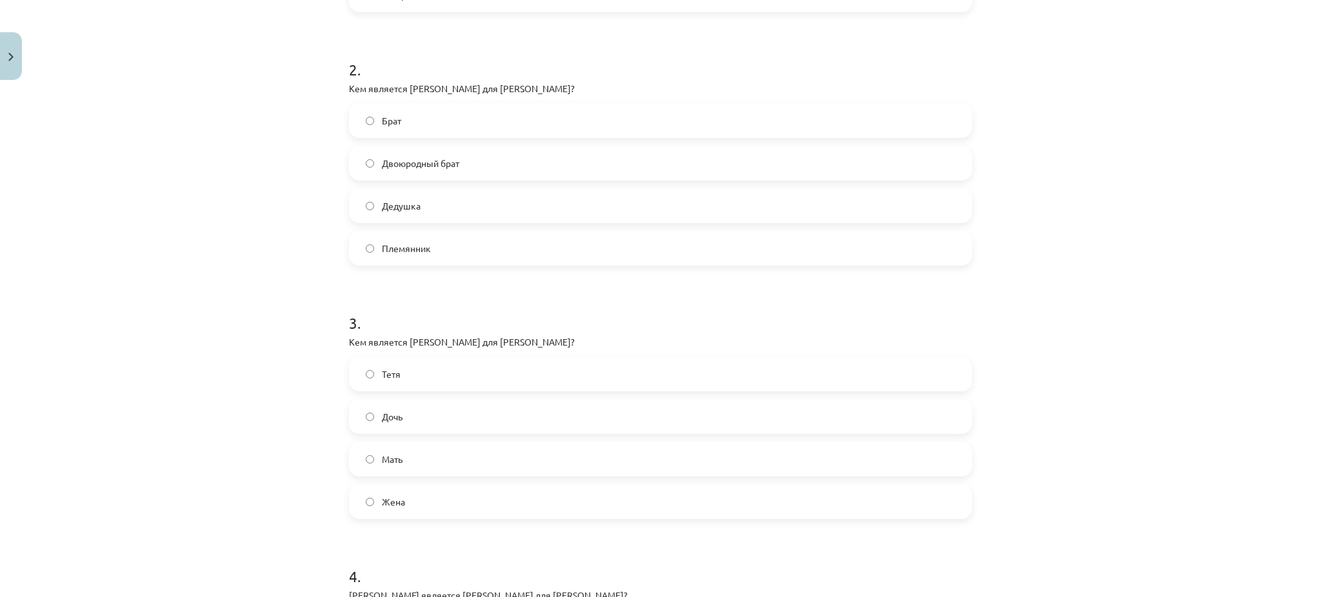
click at [406, 416] on label "Дочь" at bounding box center [660, 416] width 620 height 32
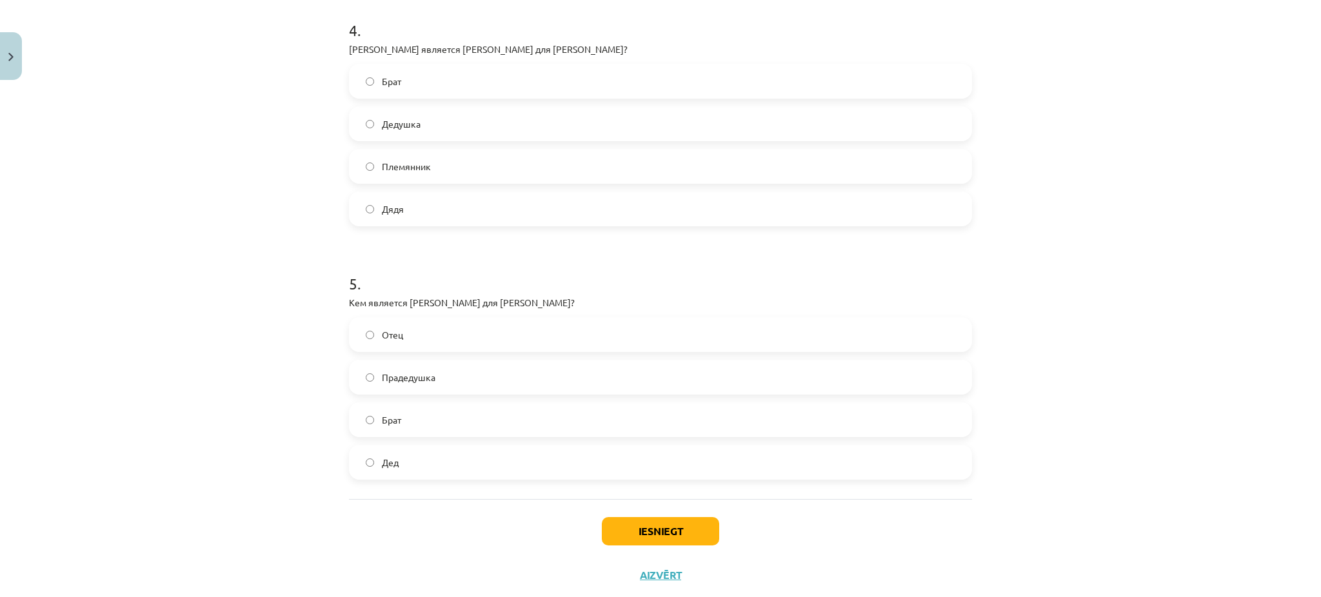
scroll to position [1037, 0]
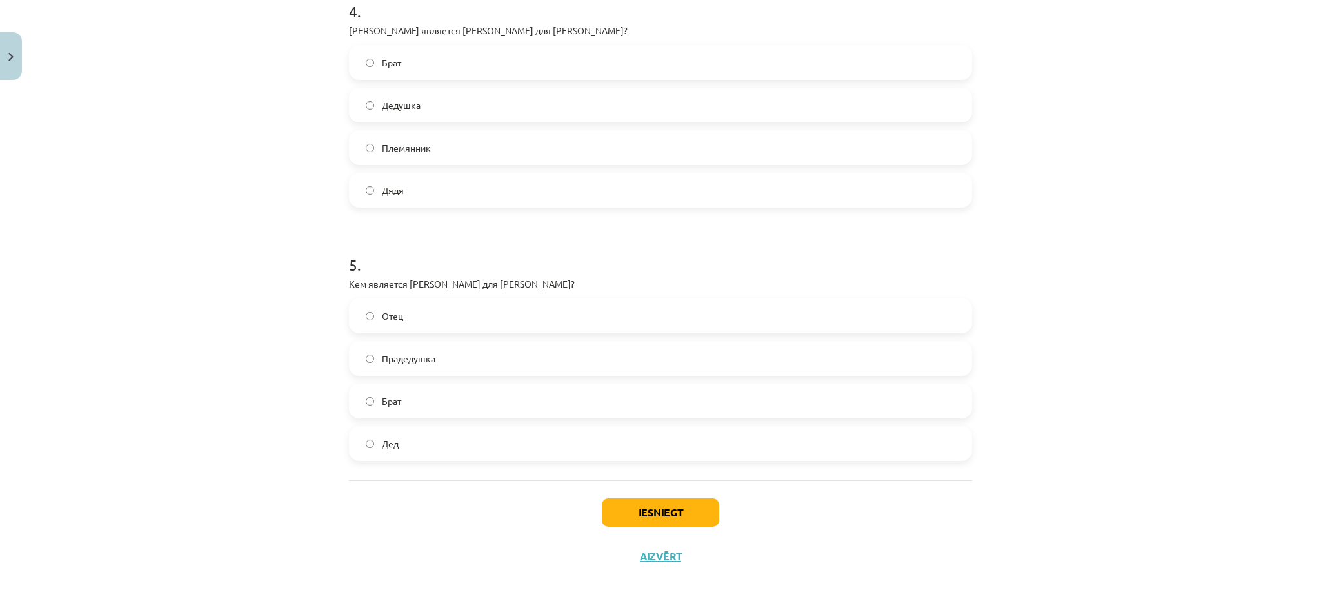
click at [478, 360] on label "Прадедушка" at bounding box center [660, 358] width 620 height 32
click at [400, 180] on label "Дядя" at bounding box center [660, 190] width 620 height 32
click at [705, 508] on button "Iesniegt" at bounding box center [660, 512] width 117 height 28
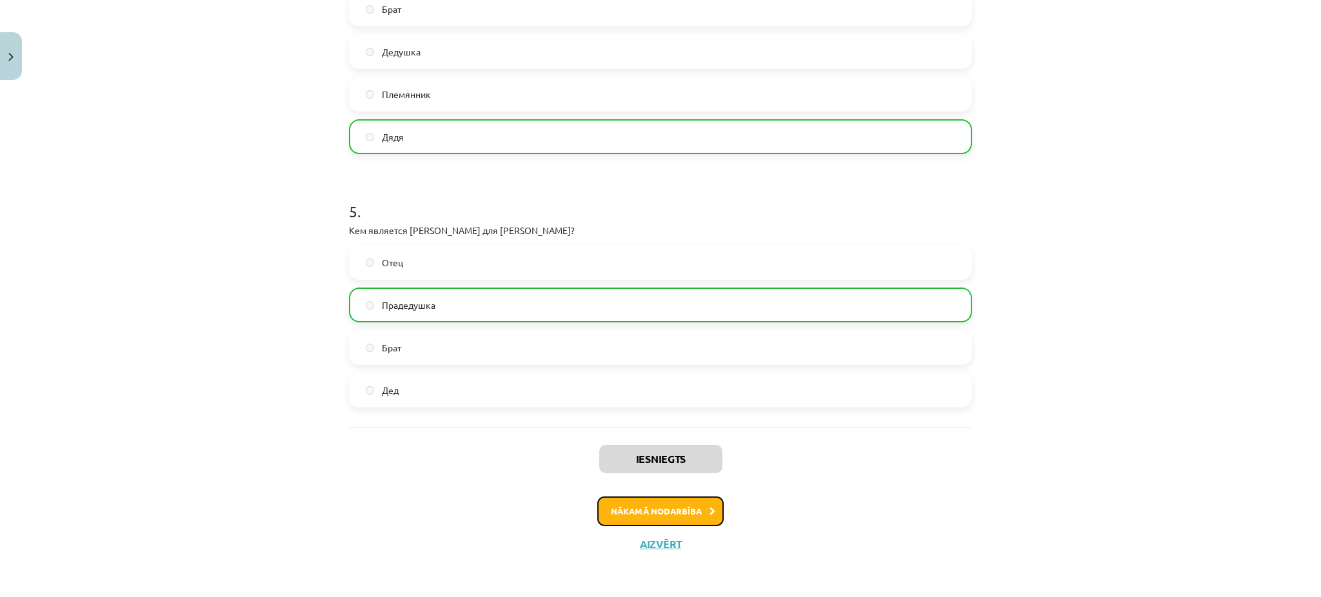
click at [685, 514] on button "Nākamā nodarbība" at bounding box center [660, 512] width 126 height 30
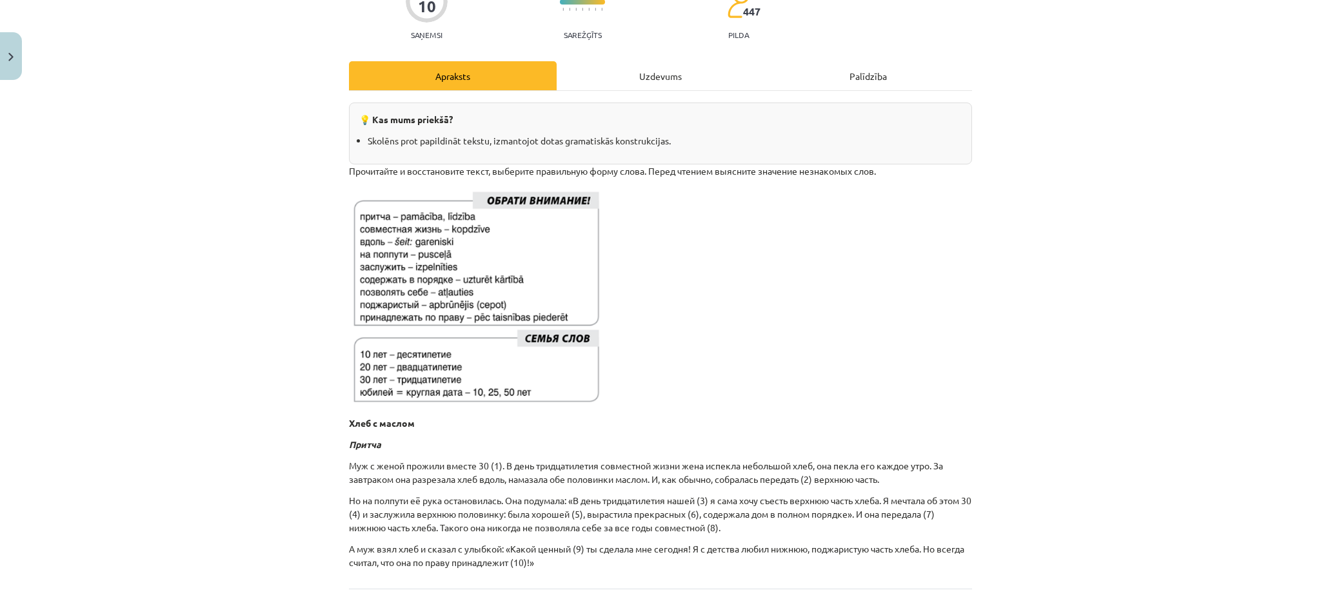
scroll to position [250, 0]
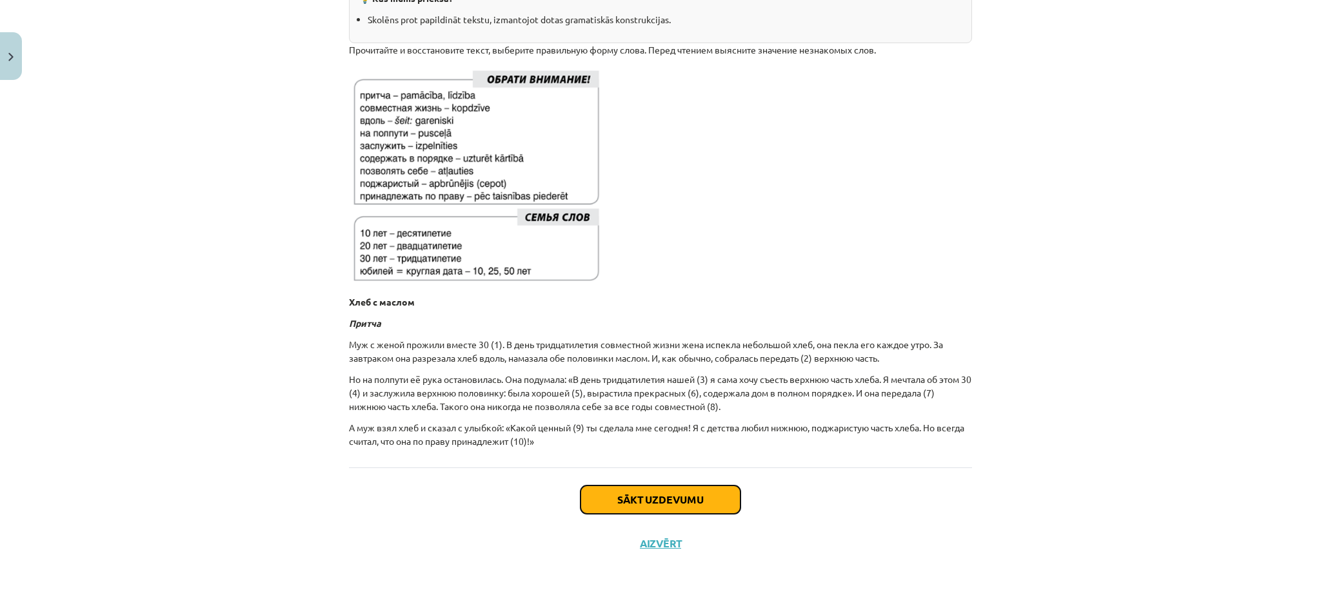
click at [696, 495] on button "Sākt uzdevumu" at bounding box center [660, 500] width 160 height 28
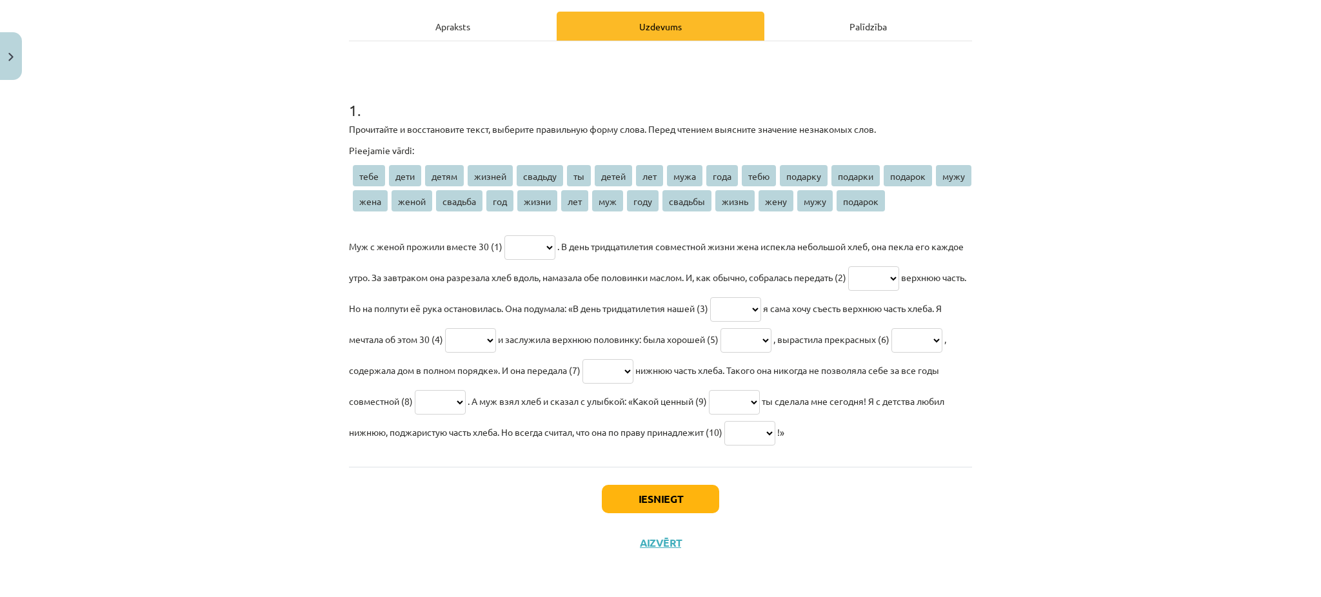
scroll to position [204, 0]
click at [533, 235] on select "**** **** ***** ****** ******* ** ***** *** **** **** **** ******* ******* ****…" at bounding box center [529, 247] width 51 height 25
select select "***"
click at [504, 235] on select "**** **** ***** ****** ******* ** ***** *** **** **** **** ******* ******* ****…" at bounding box center [529, 247] width 51 height 25
click at [899, 266] on select "**** **** ***** ****** ******* ** ***** *** **** **** **** ******* ******* ****…" at bounding box center [873, 278] width 51 height 25
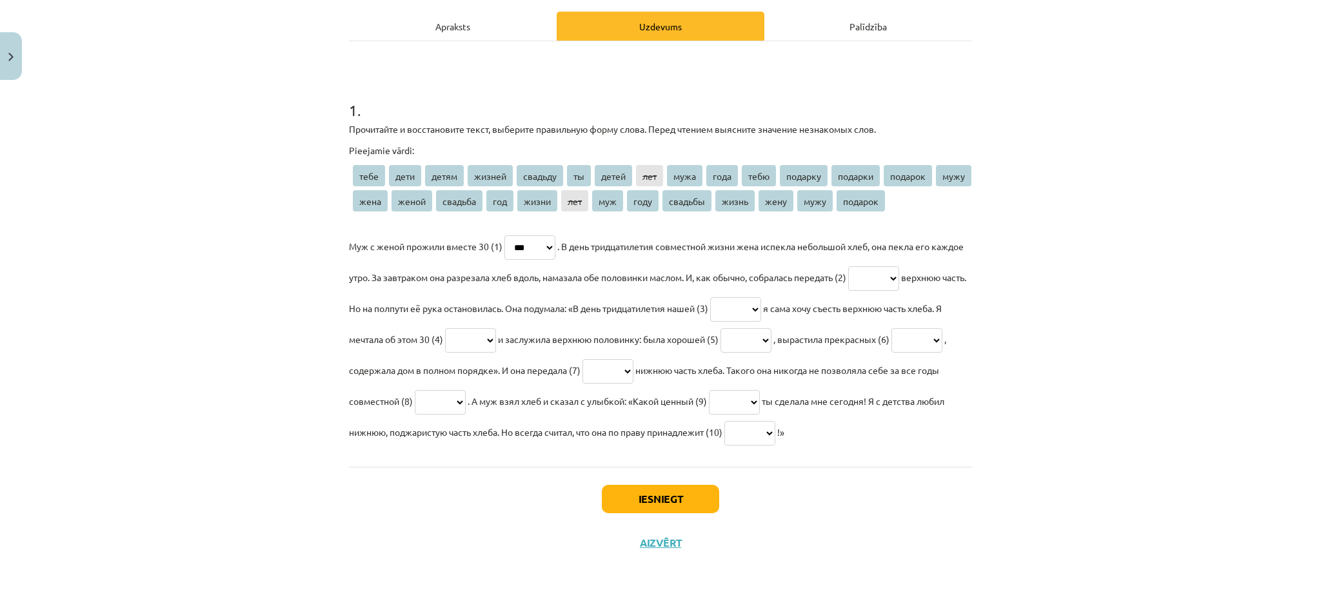
click at [899, 266] on select "**** **** ***** ****** ******* ** ***** *** **** **** **** ******* ******* ****…" at bounding box center [873, 278] width 51 height 25
select select "****"
click at [890, 266] on select "**** **** ***** ****** ******* ** ***** *** **** **** **** ******* ******* ****…" at bounding box center [873, 278] width 51 height 25
click at [761, 297] on select "**** **** ***** ****** ******* ** ***** *** **** **** **** ******* ******* ****…" at bounding box center [735, 309] width 51 height 25
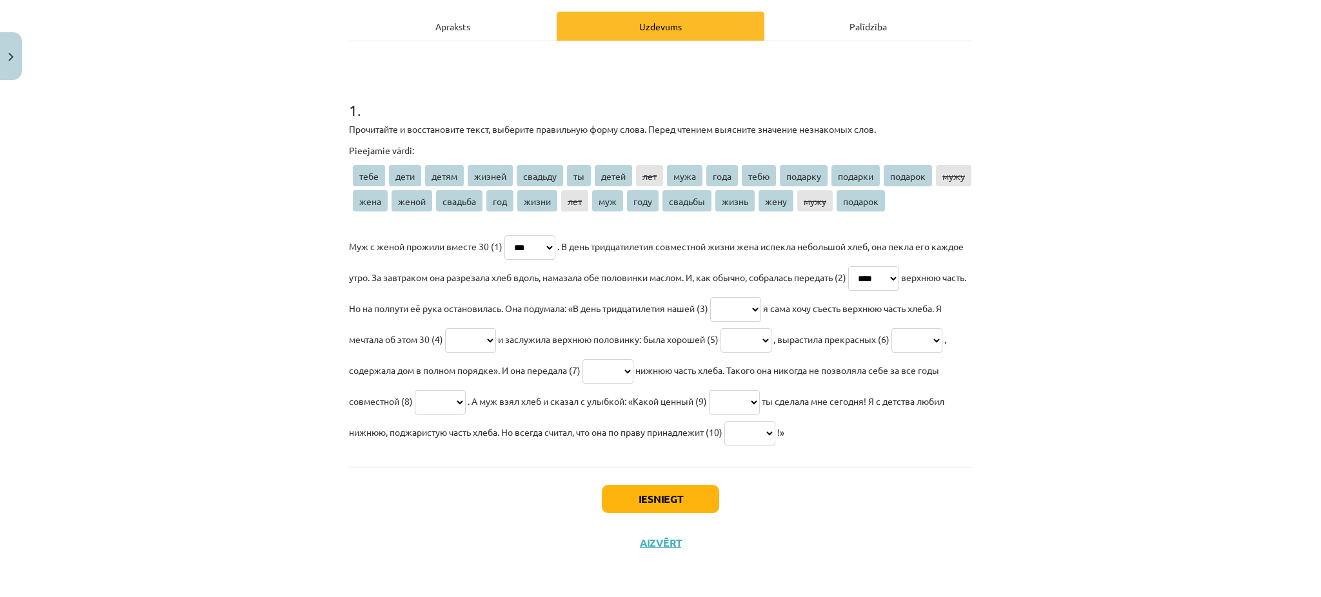
select select "******"
click at [761, 297] on select "**** **** ***** ****** ******* ** ***** *** **** **** **** ******* ******* ****…" at bounding box center [735, 309] width 51 height 25
click at [496, 328] on select "**** **** ***** ****** ******* ** ***** *** **** **** **** ******* ******* ****…" at bounding box center [470, 340] width 51 height 25
select select "***"
click at [496, 328] on select "**** **** ***** ****** ******* ** ***** *** **** **** **** ******* ******* ****…" at bounding box center [470, 340] width 51 height 25
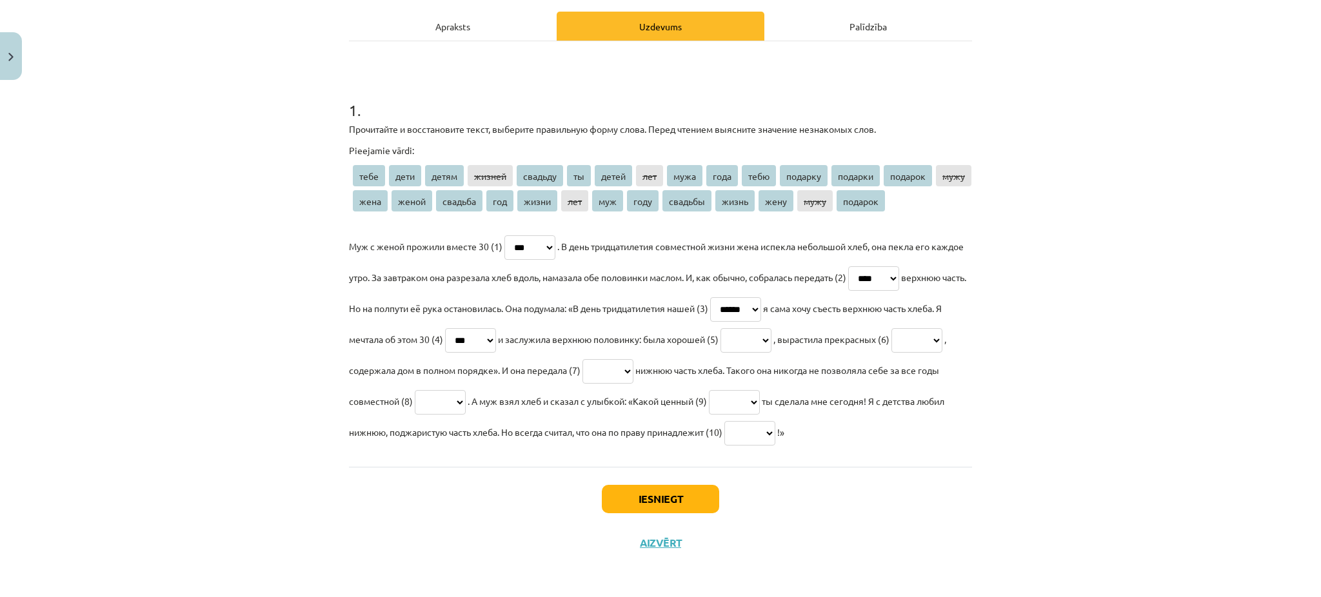
click at [771, 328] on select "**** **** ***** ****** ******* ** ***** *** **** **** **** ******* ******* ****…" at bounding box center [745, 340] width 51 height 25
select select "*****"
click at [771, 328] on select "**** **** ***** ****** ******* ** ***** *** **** **** **** ******* ******* ****…" at bounding box center [745, 340] width 51 height 25
click at [891, 344] on select "**** **** ***** ****** ******* ** ***** *** **** **** **** ******* ******* ****…" at bounding box center [916, 340] width 51 height 25
select select "*****"
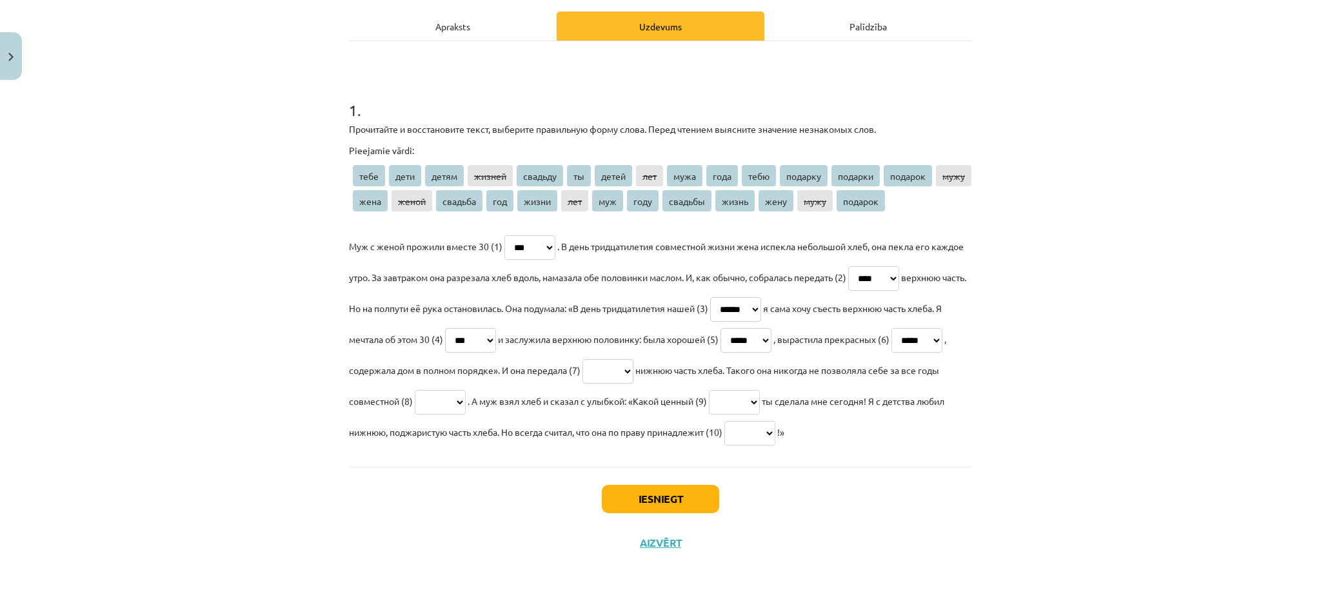
click at [891, 331] on select "**** **** ***** ****** ******* ** ***** *** **** **** **** ******* ******* ****…" at bounding box center [916, 340] width 51 height 25
click at [633, 359] on select "**** **** ***** ****** ******* ** ***** *** **** **** **** ******* ******* ****…" at bounding box center [607, 371] width 51 height 25
select select "*****"
click at [633, 359] on select "**** **** ***** ****** ******* ** ***** *** **** **** **** ******* ******* ****…" at bounding box center [607, 371] width 51 height 25
click at [760, 390] on select "**** **** ***** ****** ******* ** ***** *** **** **** **** ******* ******* ****…" at bounding box center [734, 402] width 51 height 25
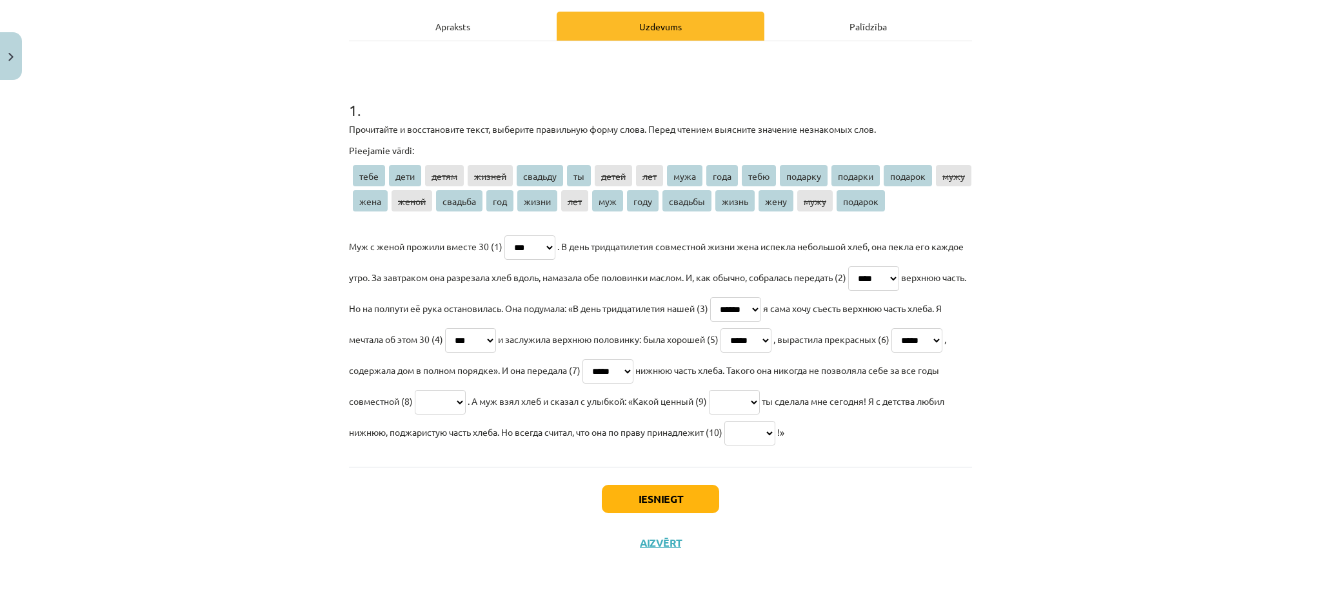
click at [760, 390] on select "**** **** ***** ****** ******* ** ***** *** **** **** **** ******* ******* ****…" at bounding box center [734, 402] width 51 height 25
select select "*******"
click at [760, 390] on select "**** **** ***** ****** ******* ** ***** *** **** **** **** ******* ******* ****…" at bounding box center [734, 402] width 51 height 25
click at [724, 435] on select "**** **** ***** ****** ******* ** ***** *** **** **** **** ******* ******* ****…" at bounding box center [749, 433] width 51 height 25
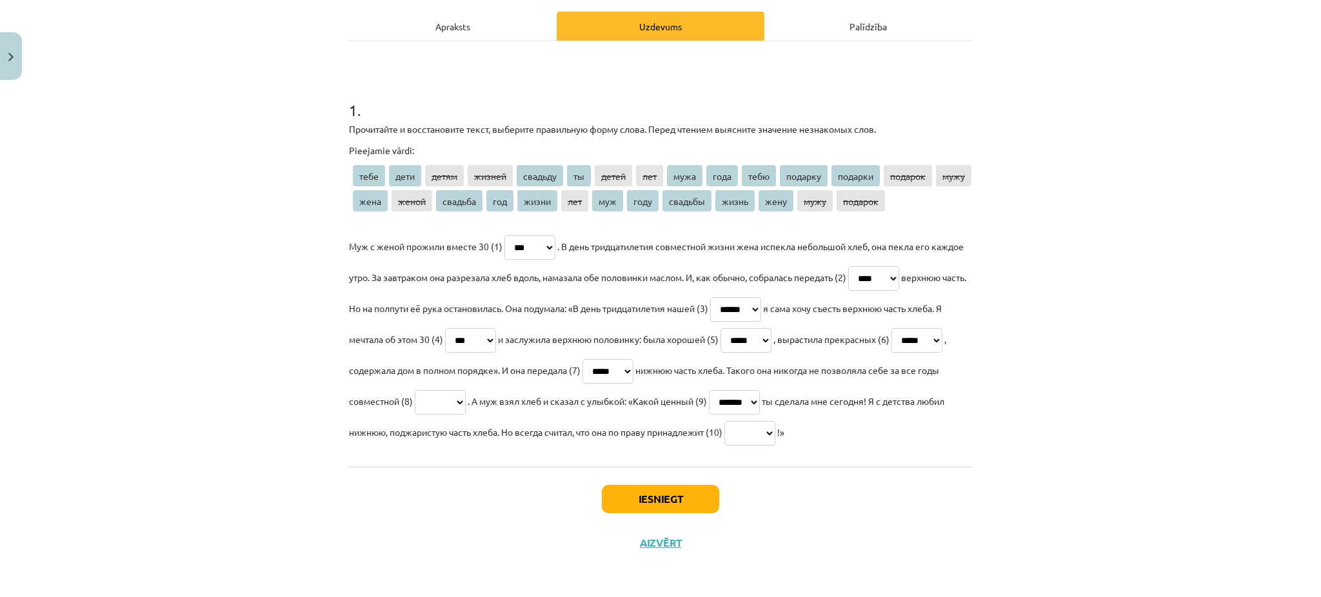
select select "****"
click at [724, 424] on select "**** **** ***** ****** ******* ** ***** *** **** **** **** ******* ******* ****…" at bounding box center [749, 433] width 51 height 25
click at [466, 390] on select "**** **** ***** ****** ******* ** ***** *** **** **** **** ******* ******* ****…" at bounding box center [440, 402] width 51 height 25
select select "*****"
click at [466, 390] on select "**** **** ***** ****** ******* ** ***** *** **** **** **** ******* ******* ****…" at bounding box center [440, 402] width 51 height 25
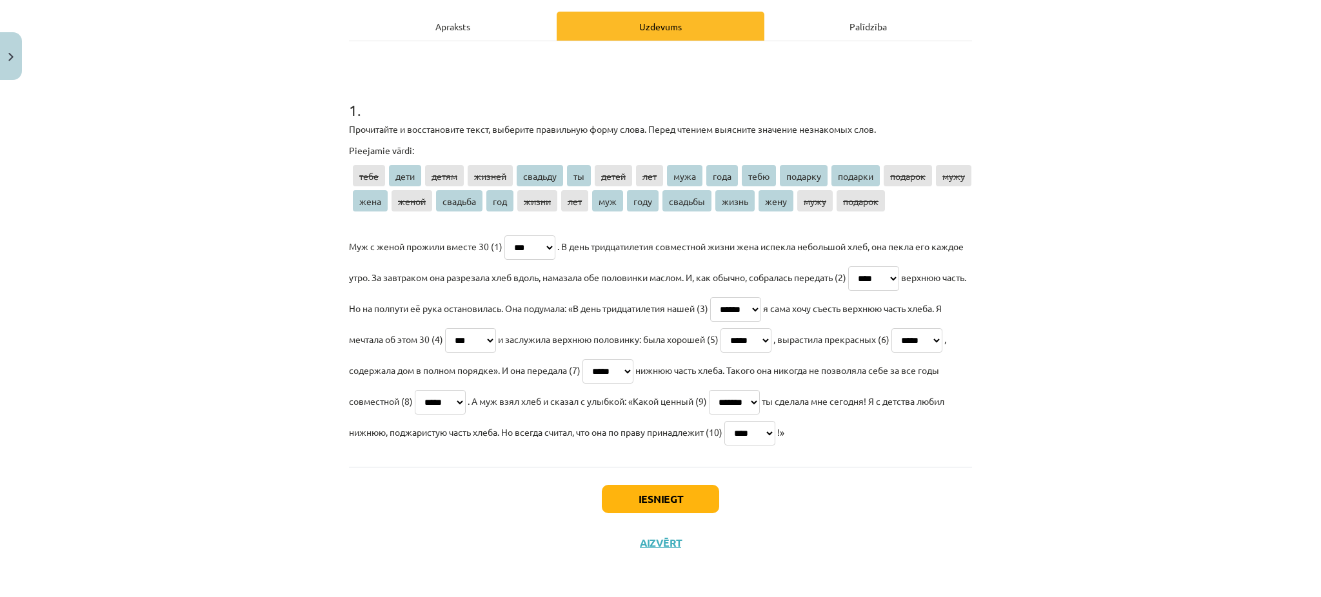
click at [761, 297] on select "**** **** ***** ****** ******* ** ***** *** **** **** **** ******* ******* ****…" at bounding box center [735, 309] width 51 height 25
select select "*****"
click at [761, 297] on select "**** **** ***** ****** ******* ** ***** *** **** **** **** ******* ******* ****…" at bounding box center [735, 309] width 51 height 25
click at [645, 494] on button "Iesniegt" at bounding box center [660, 499] width 117 height 28
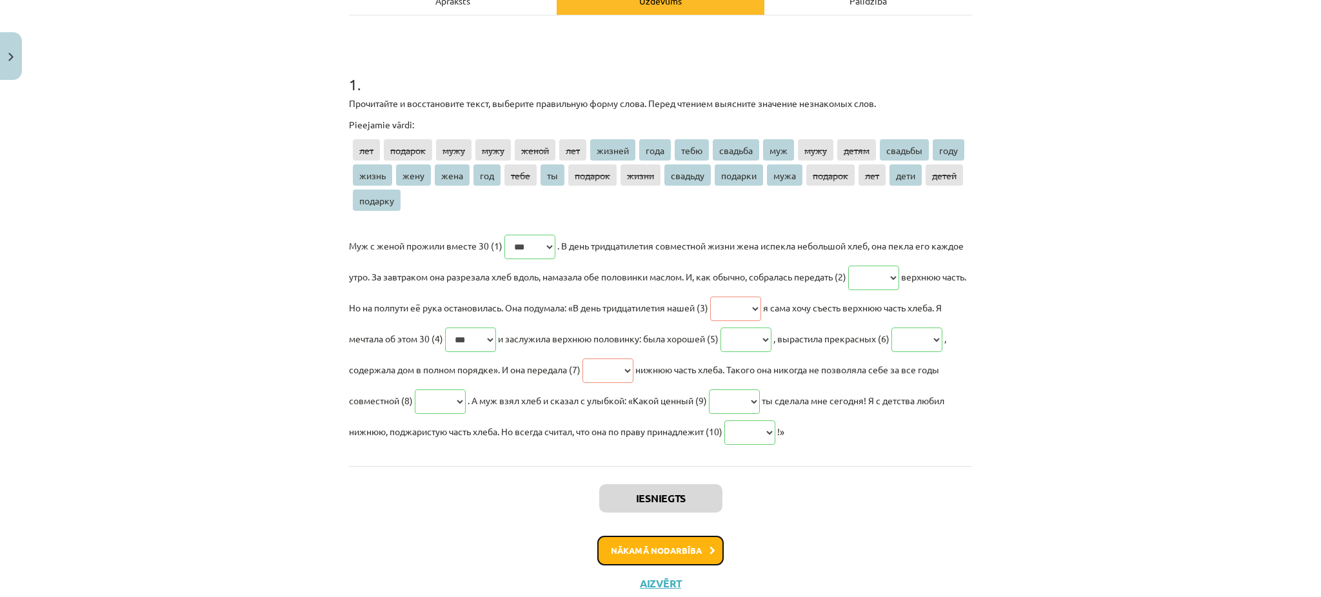
click at [714, 566] on button "Nākamā nodarbība" at bounding box center [660, 551] width 126 height 30
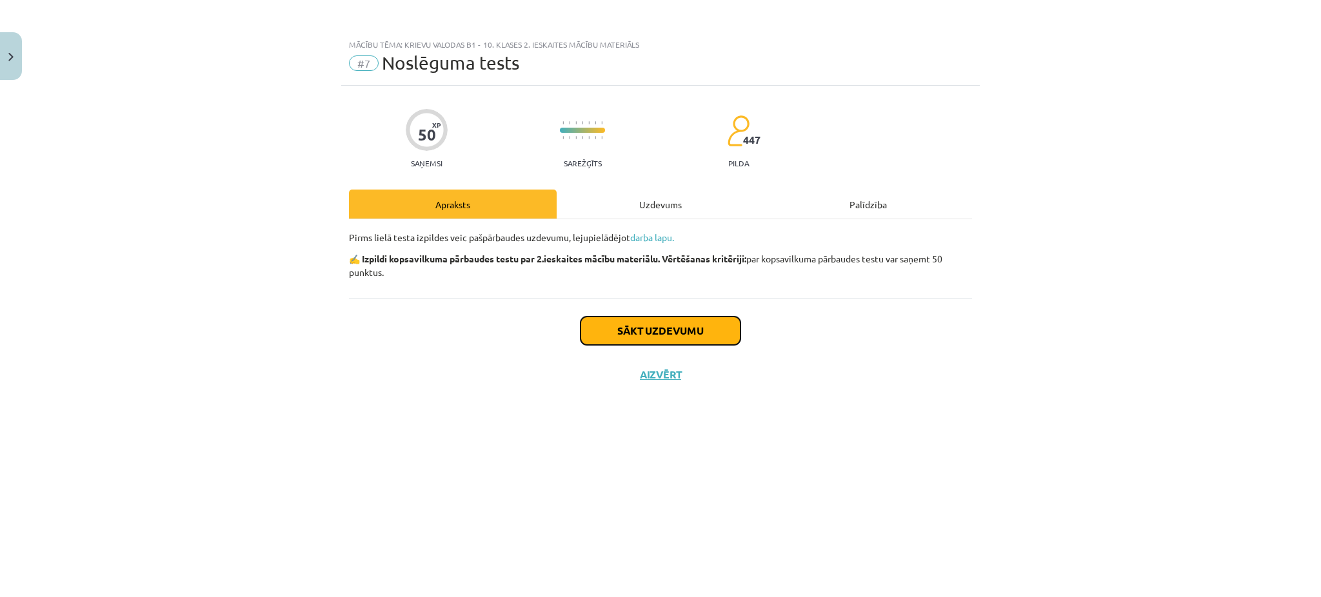
click at [704, 331] on button "Sākt uzdevumu" at bounding box center [660, 331] width 160 height 28
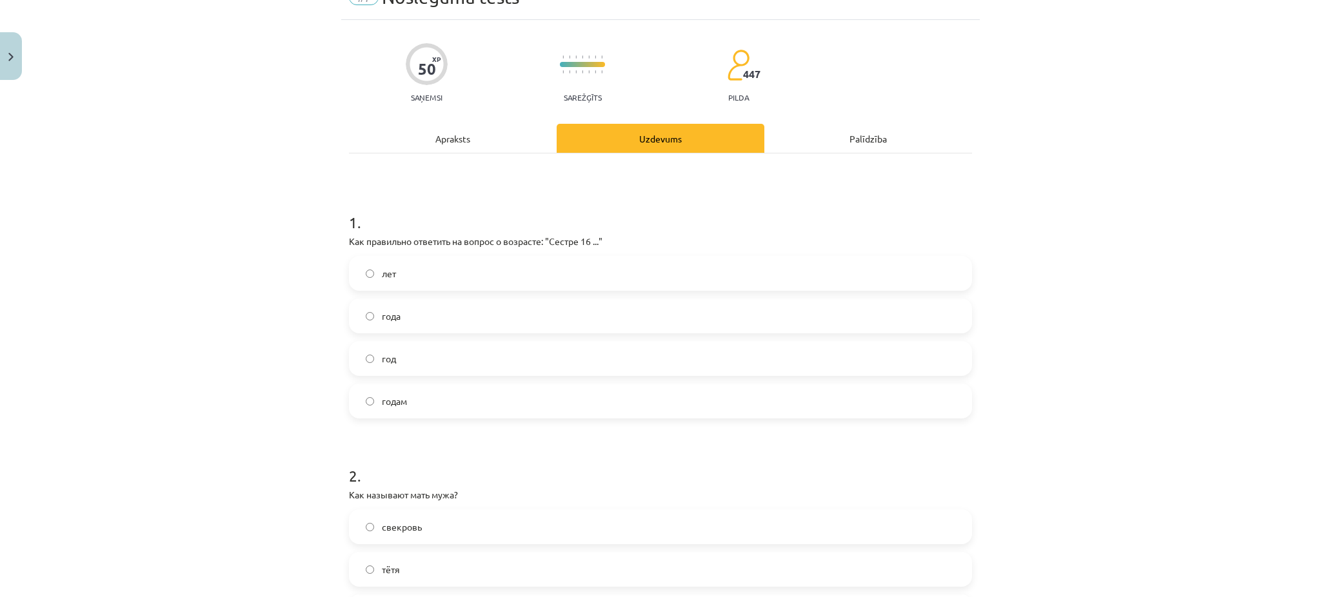
scroll to position [172, 0]
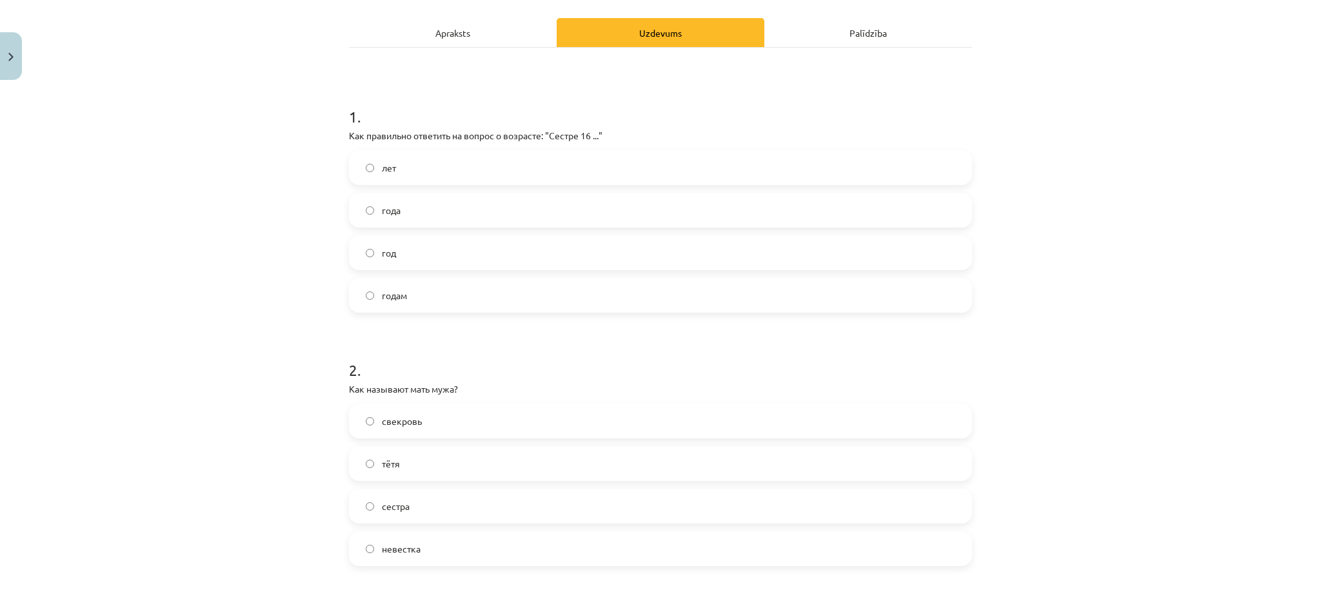
click at [404, 179] on label "лет" at bounding box center [660, 168] width 620 height 32
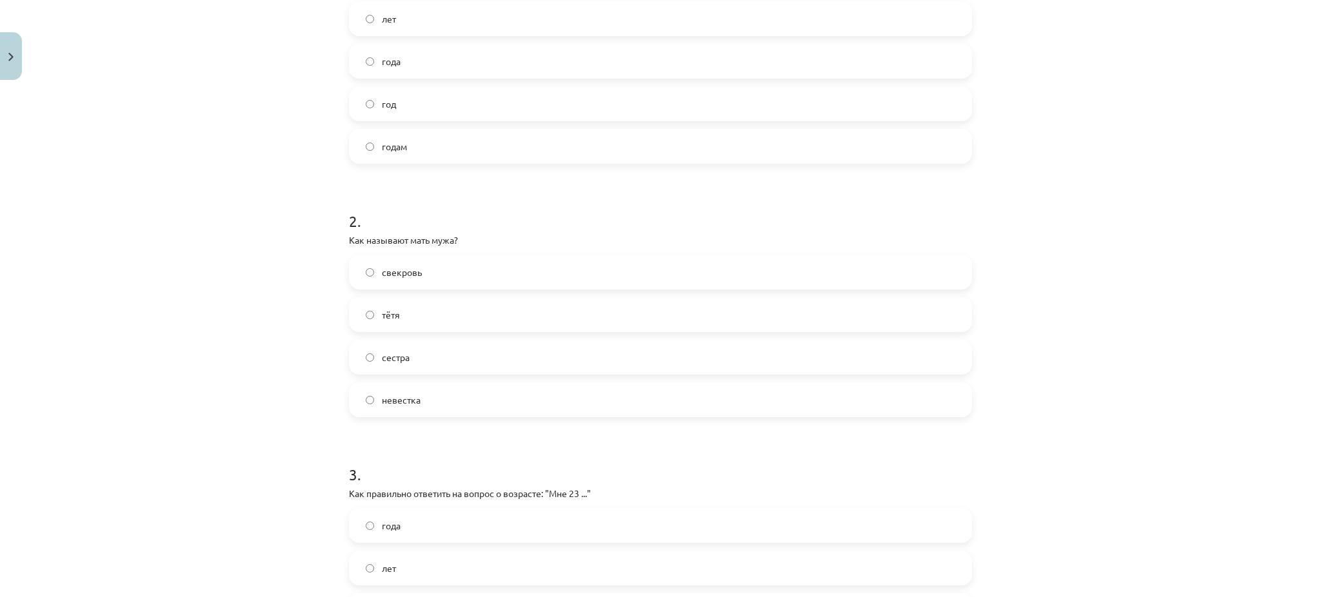
scroll to position [344, 0]
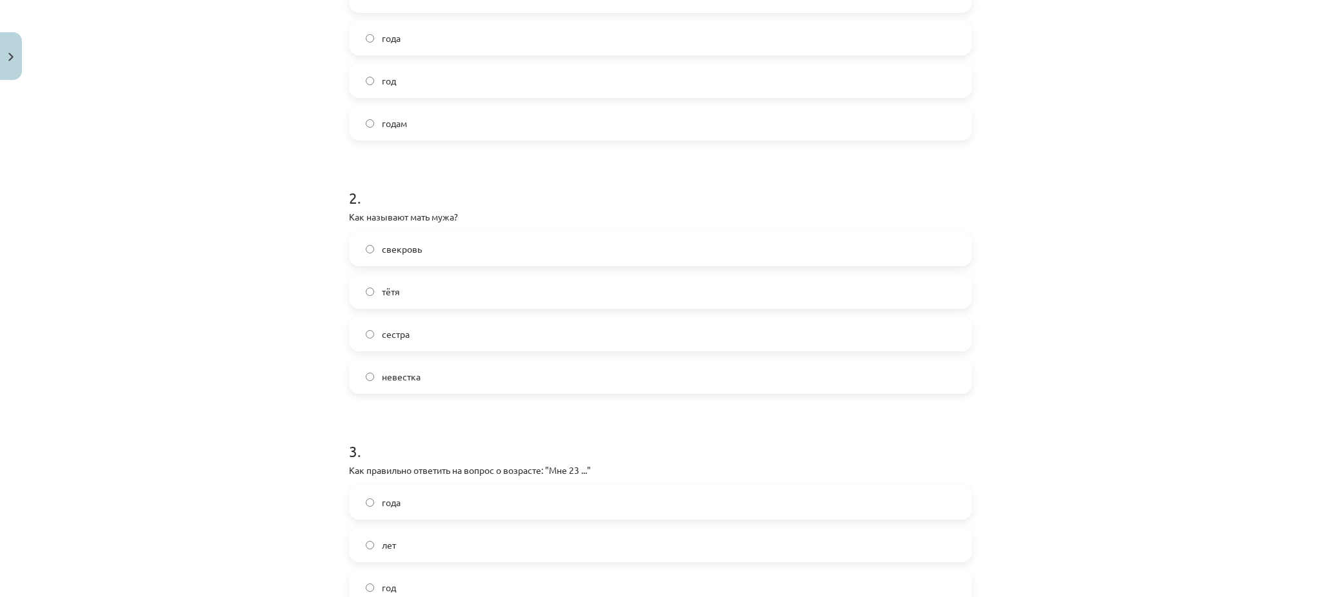
click at [415, 250] on label "свекровь" at bounding box center [660, 249] width 620 height 32
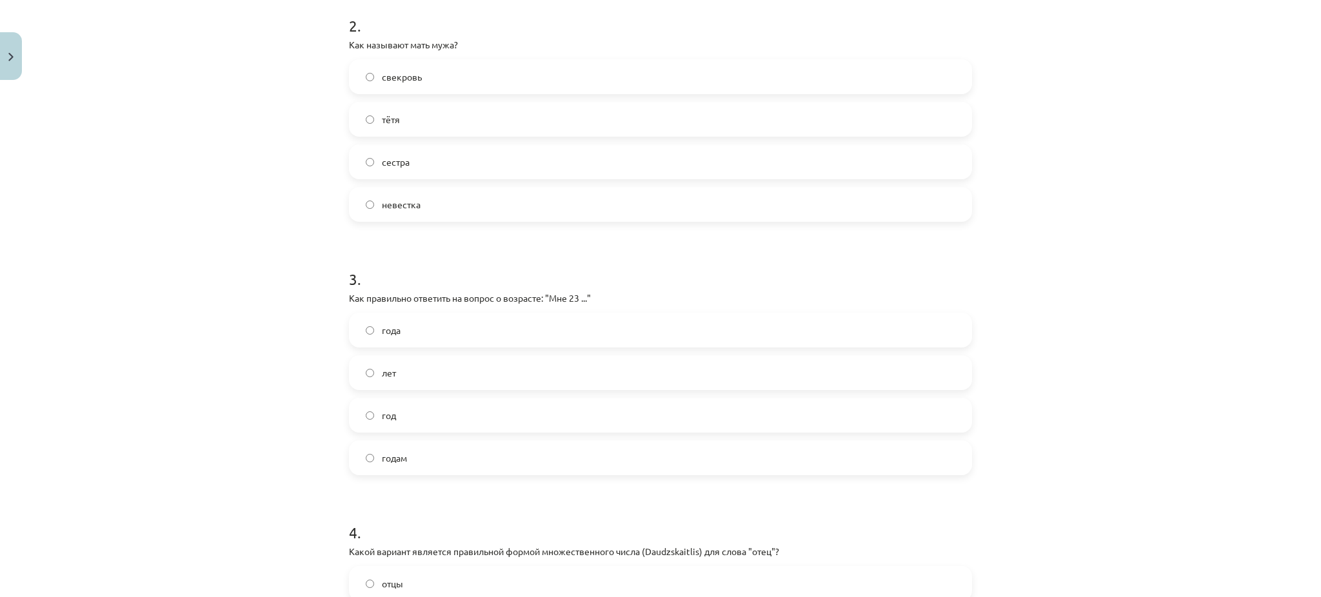
scroll to position [602, 0]
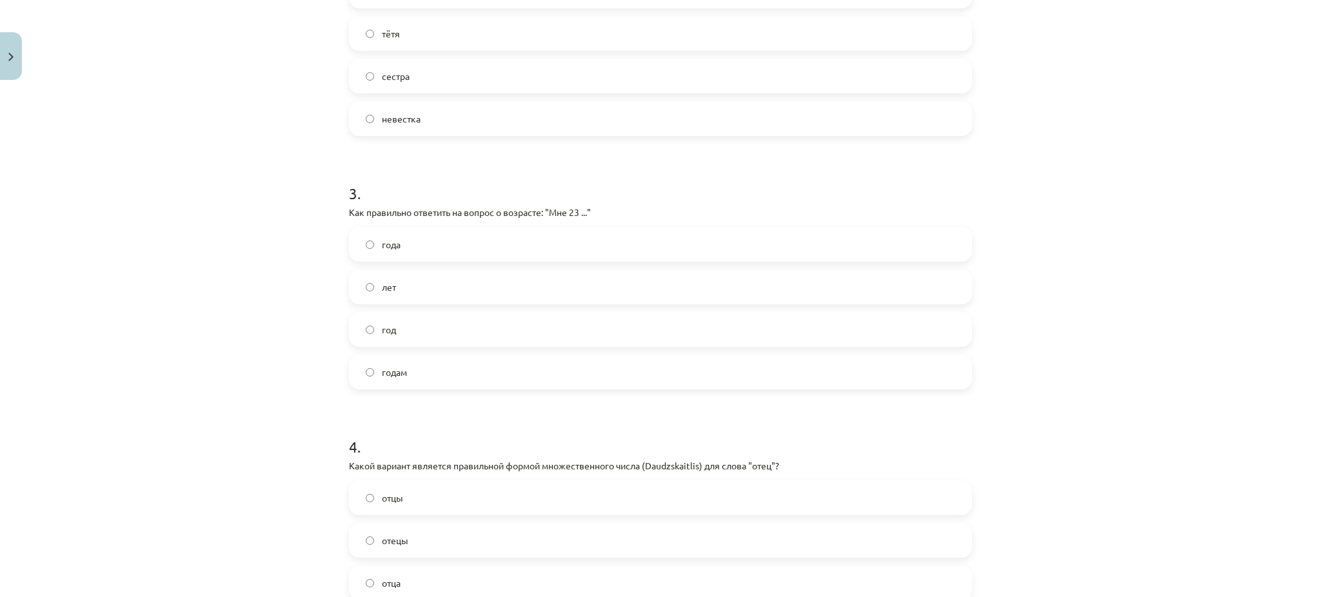
click at [396, 242] on label "года" at bounding box center [660, 244] width 620 height 32
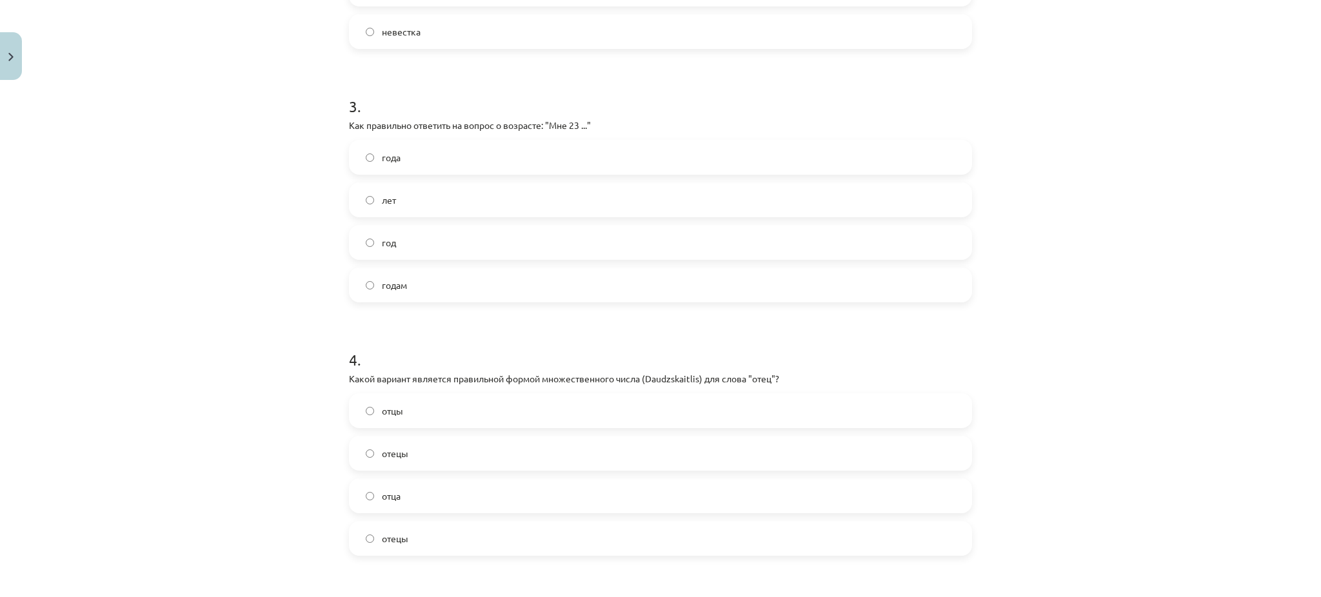
scroll to position [860, 0]
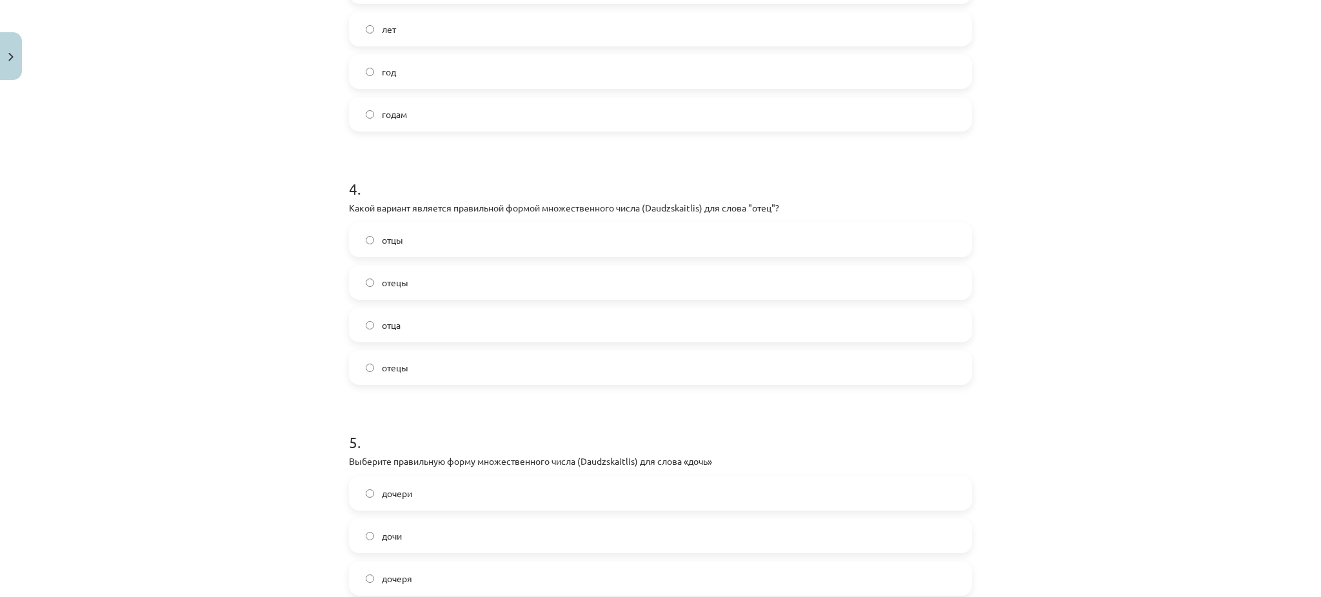
click at [410, 239] on label "отцы" at bounding box center [660, 240] width 620 height 32
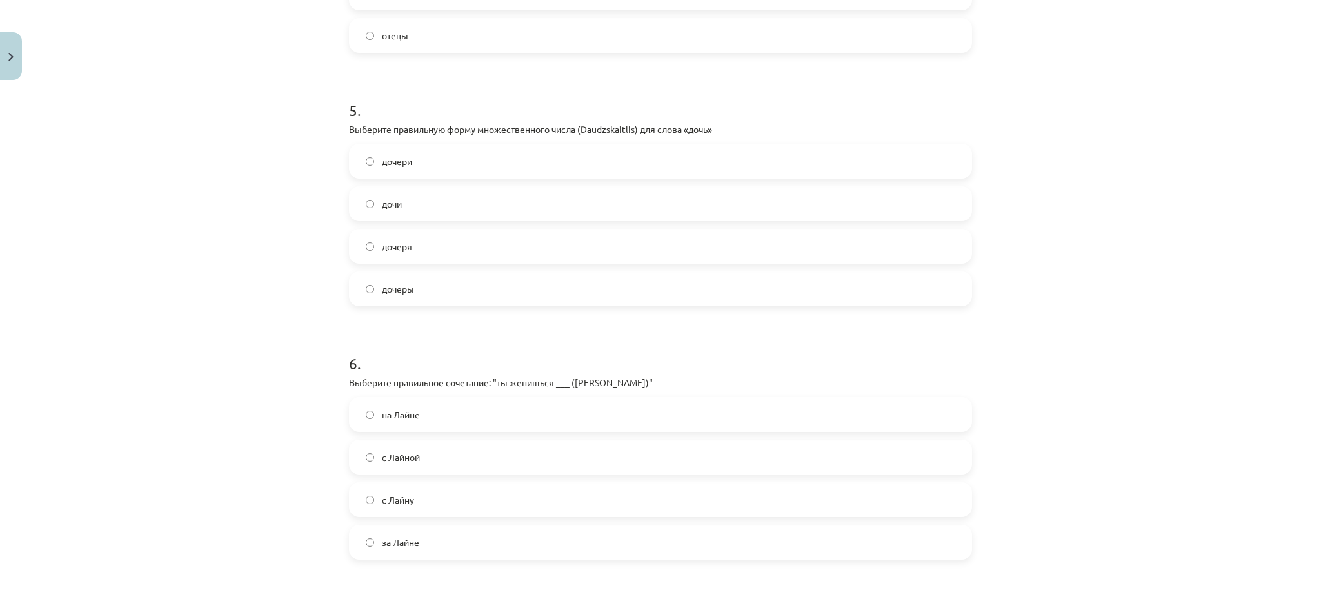
scroll to position [1203, 0]
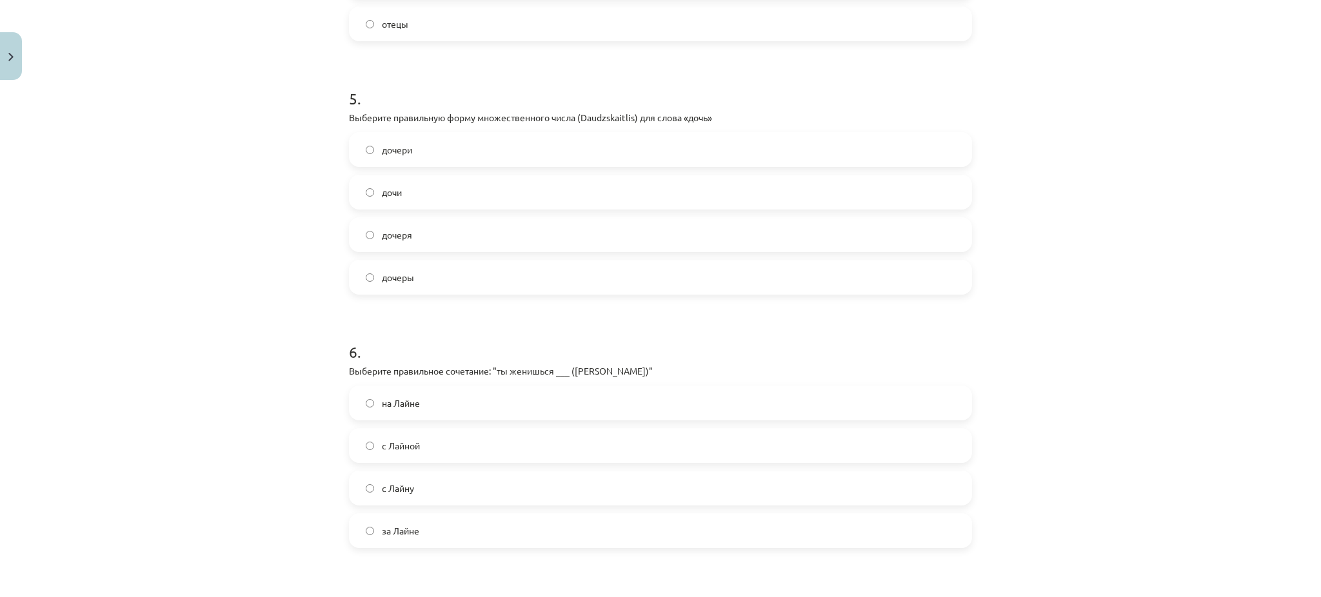
click at [406, 149] on label "дочери" at bounding box center [660, 149] width 620 height 32
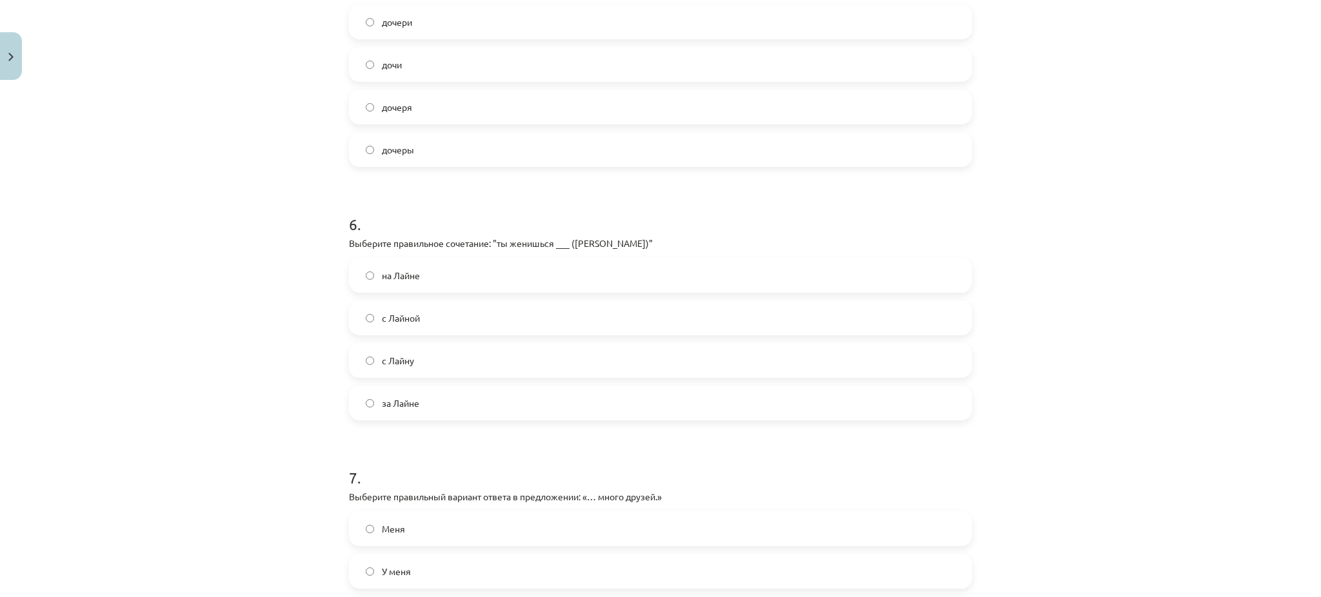
scroll to position [1375, 0]
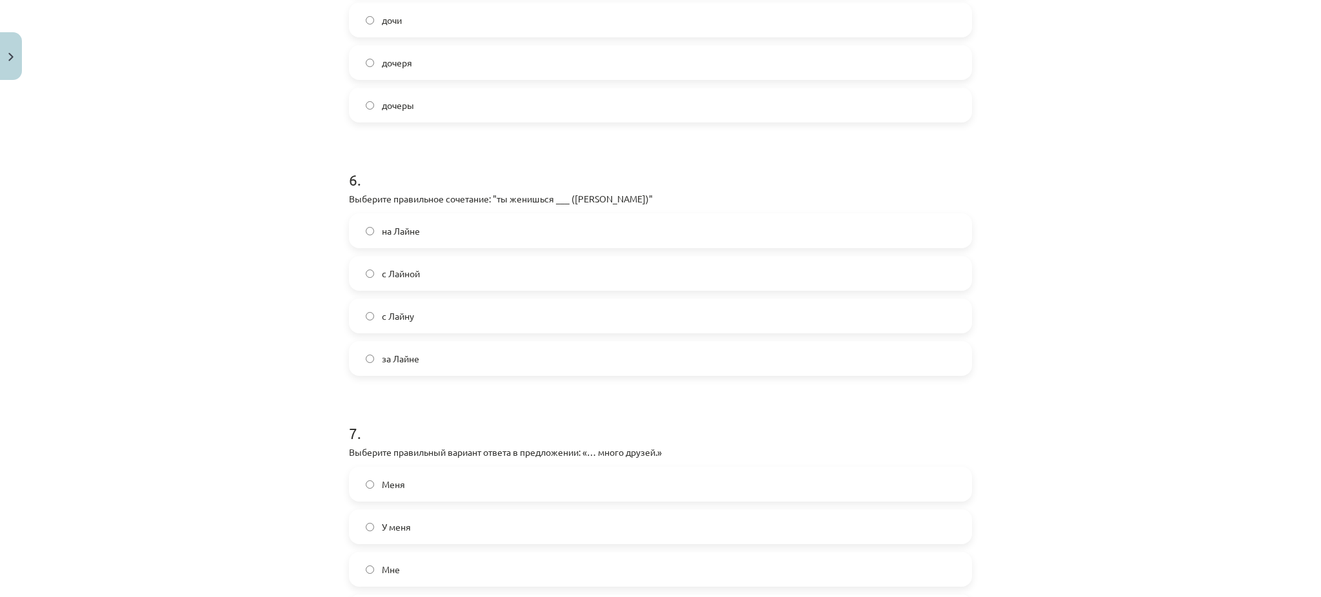
click at [414, 233] on label "на Лайне" at bounding box center [660, 231] width 620 height 32
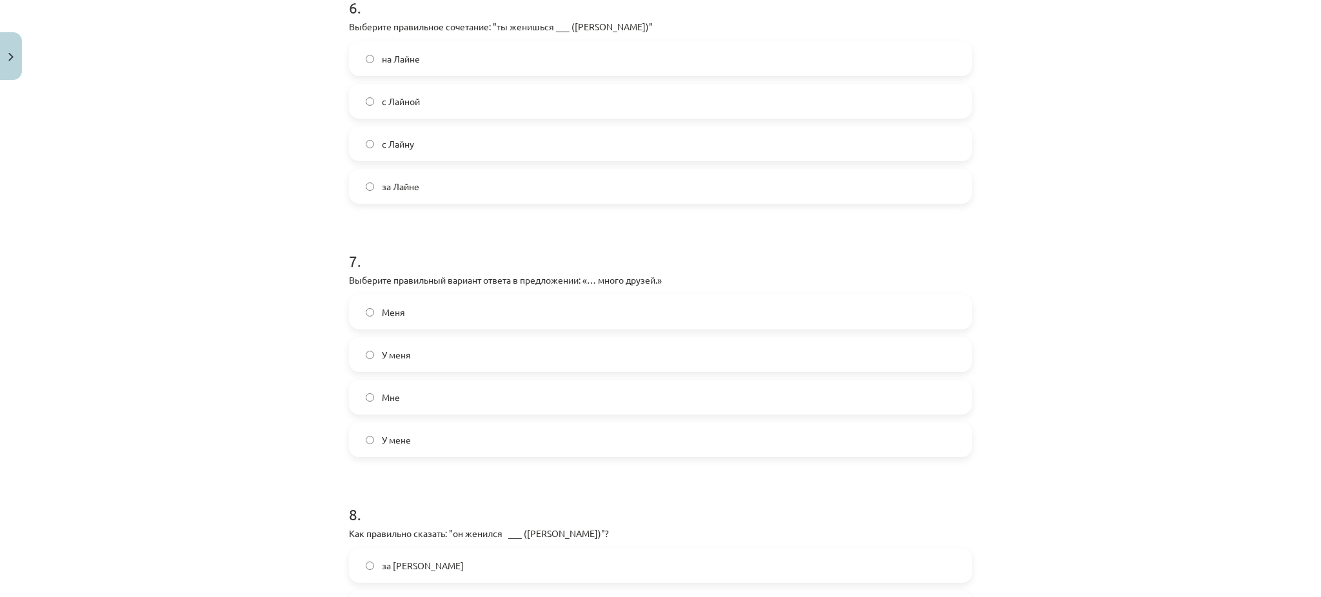
scroll to position [1719, 0]
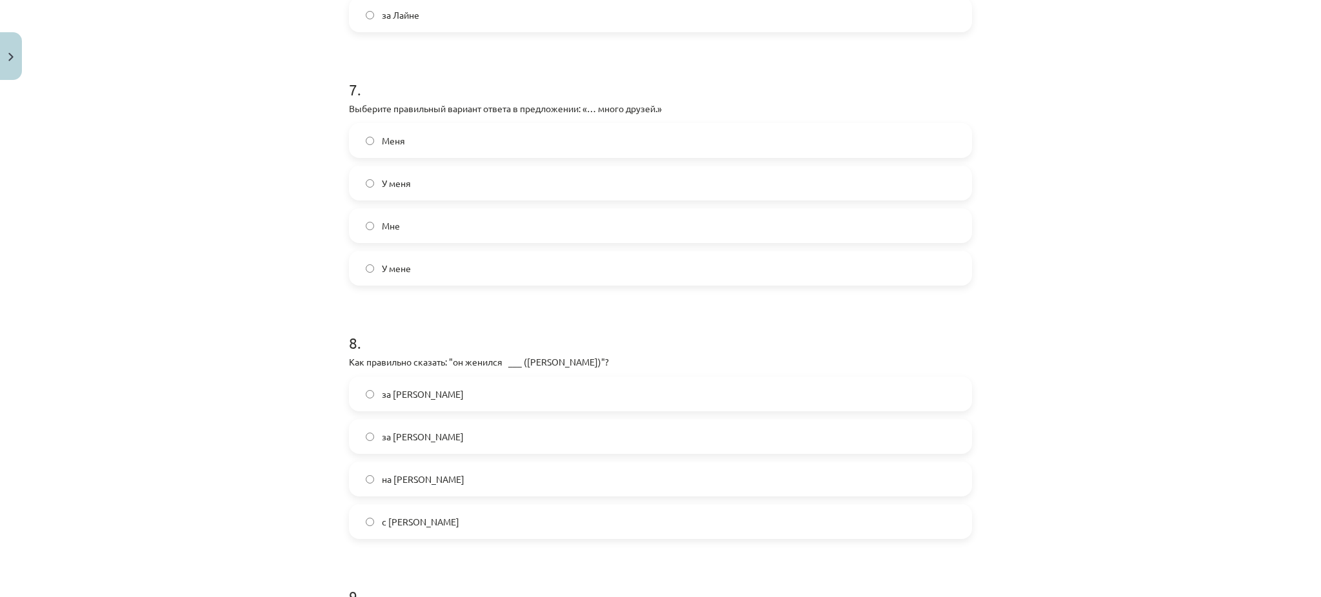
click at [395, 183] on span "У меня" at bounding box center [396, 184] width 29 height 14
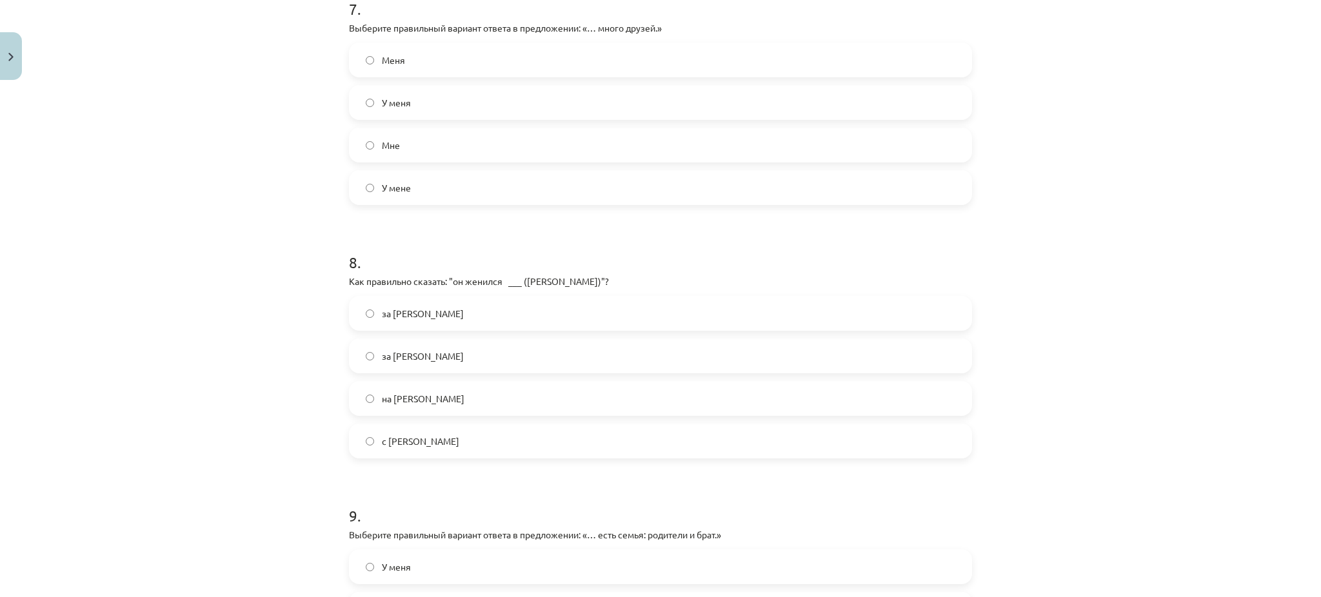
scroll to position [1891, 0]
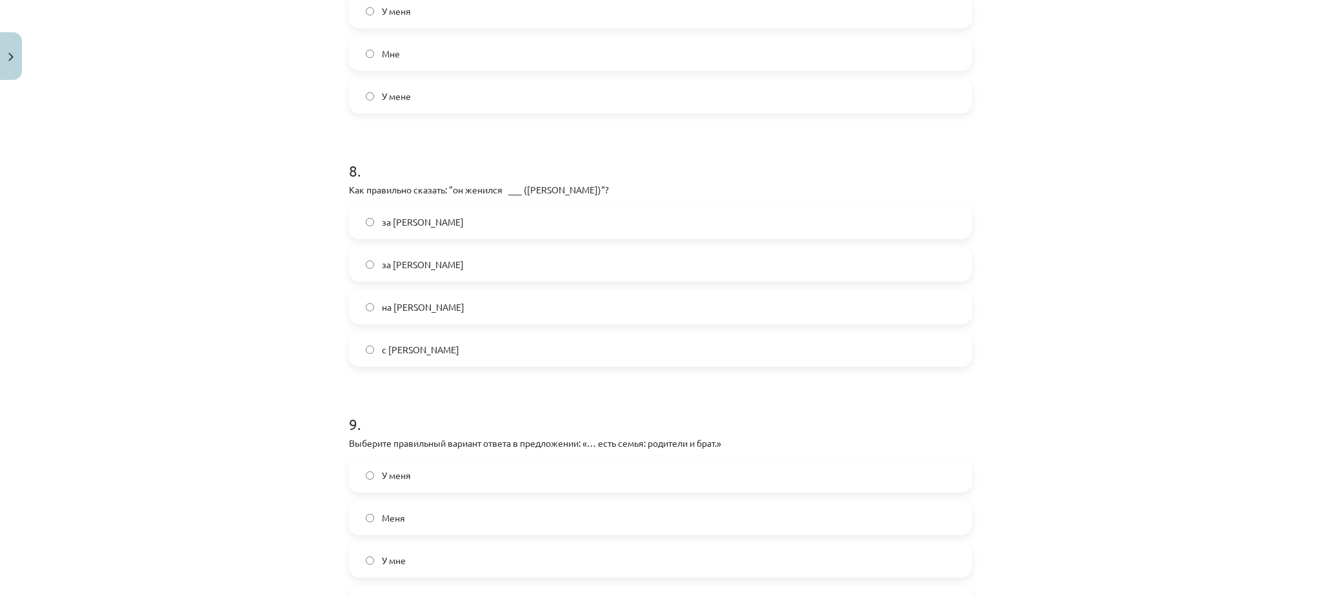
click at [428, 314] on label "на Ольге" at bounding box center [660, 307] width 620 height 32
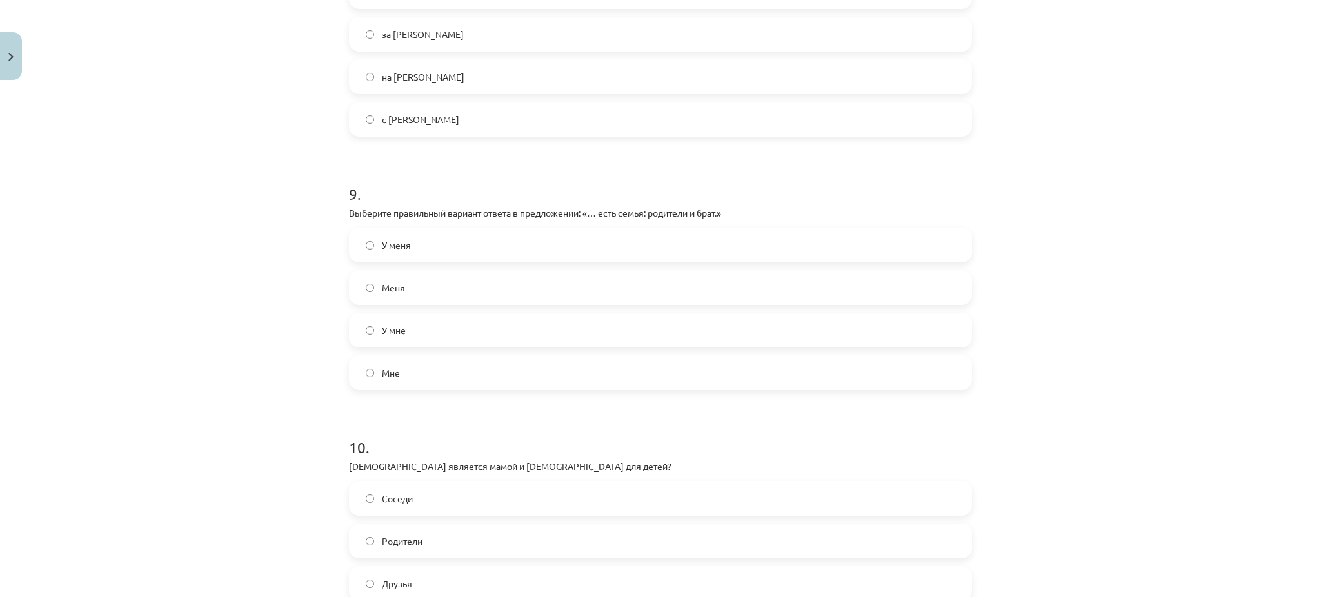
scroll to position [2149, 0]
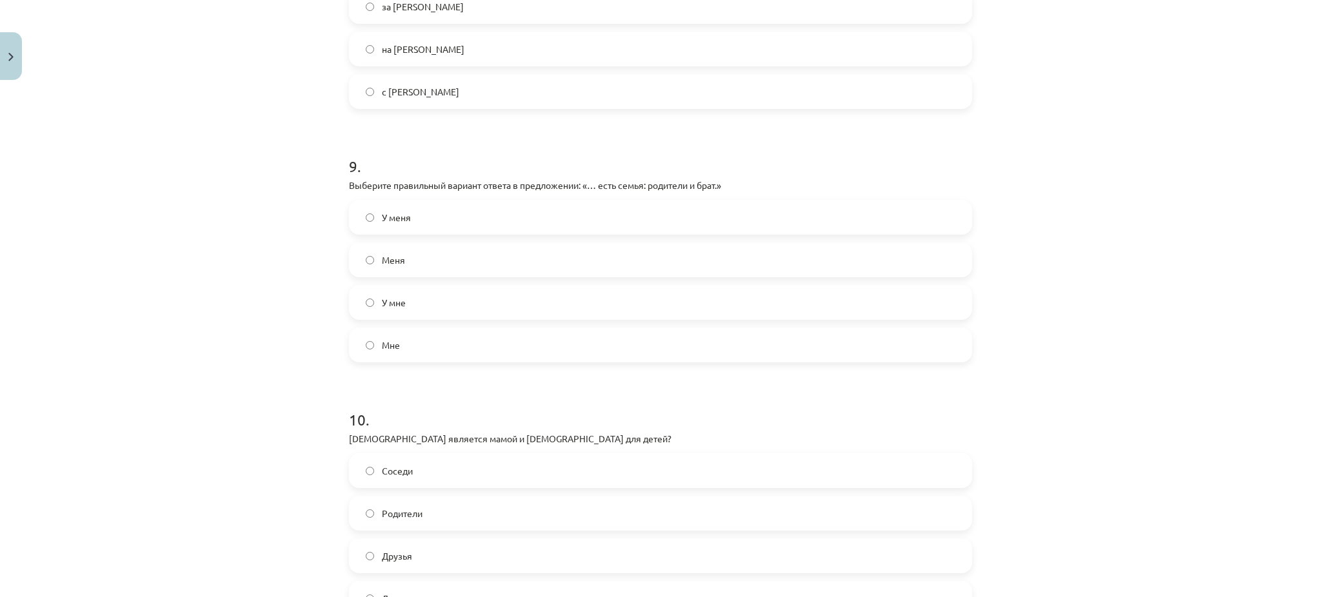
click at [386, 219] on span "У меня" at bounding box center [396, 218] width 29 height 14
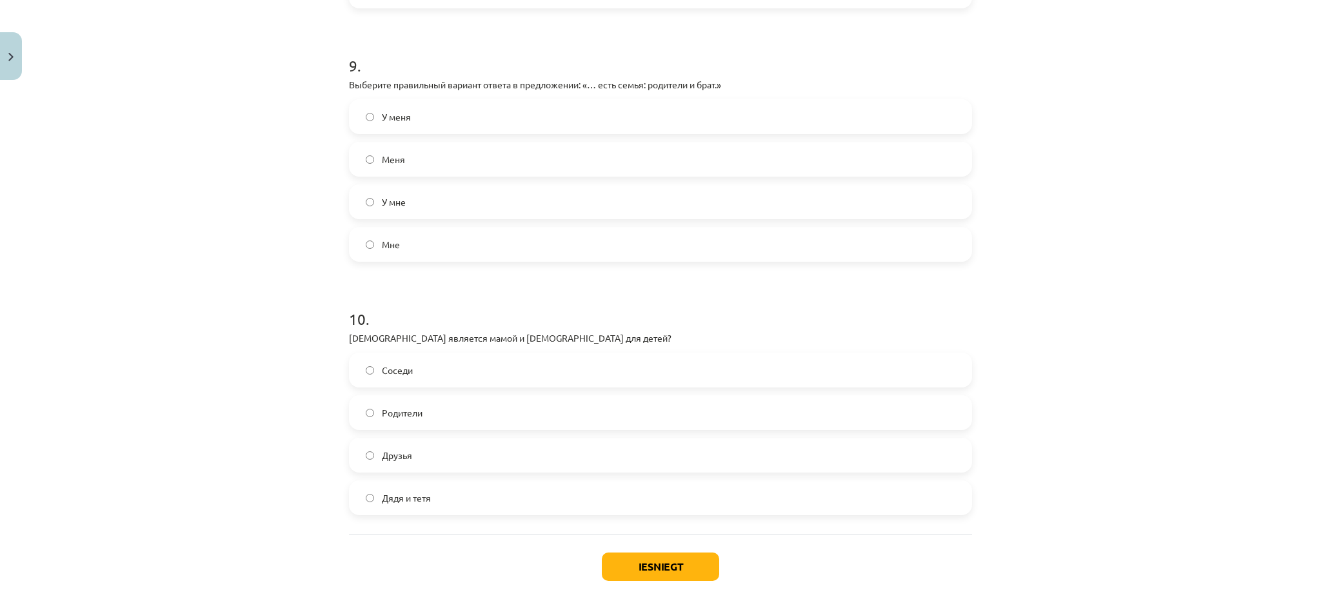
scroll to position [2317, 0]
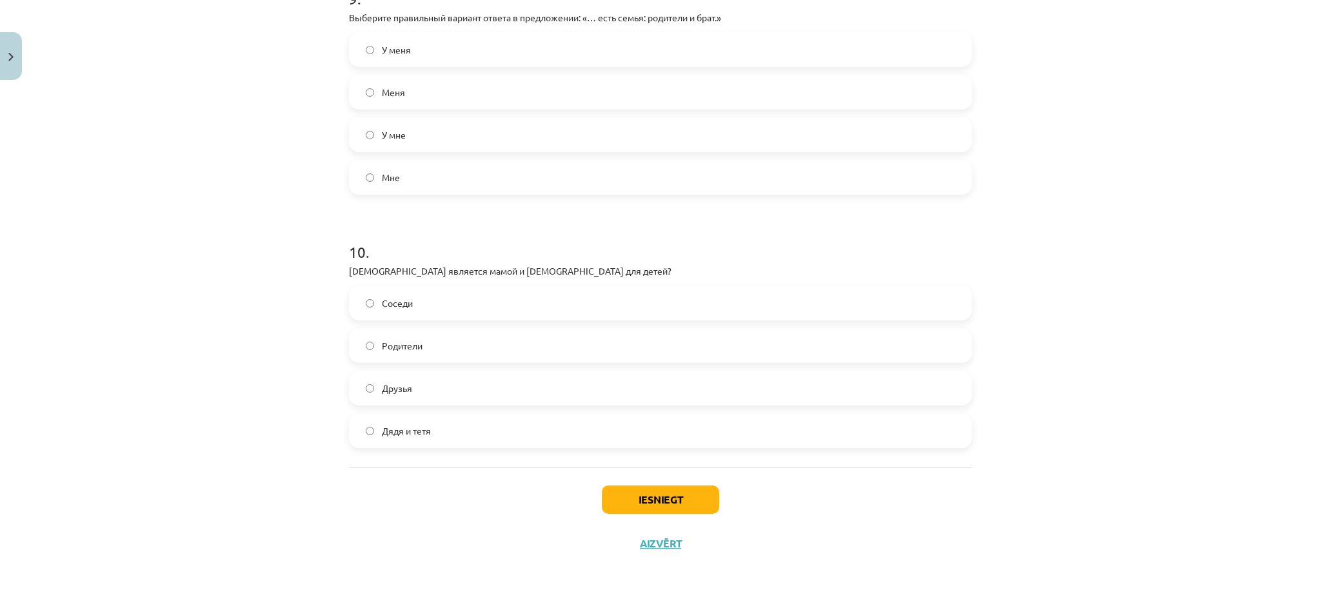
click at [424, 339] on label "Родители" at bounding box center [660, 346] width 620 height 32
click at [640, 508] on button "Iesniegt" at bounding box center [660, 500] width 117 height 28
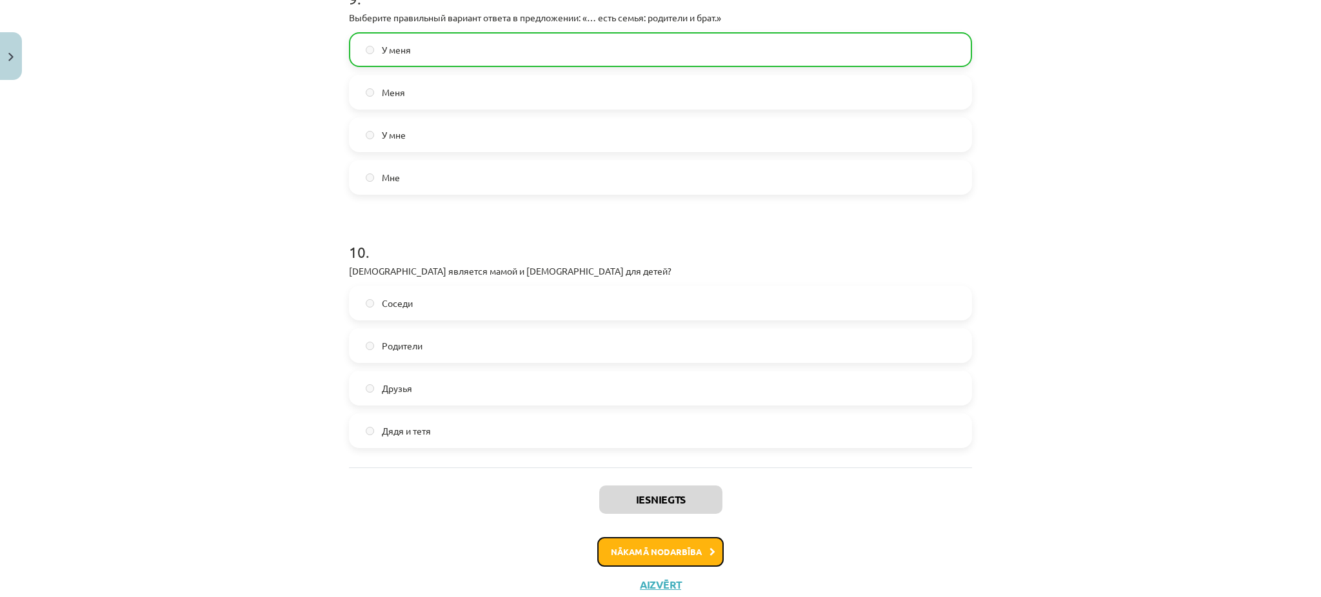
click at [679, 546] on button "Nākamā nodarbība" at bounding box center [660, 552] width 126 height 30
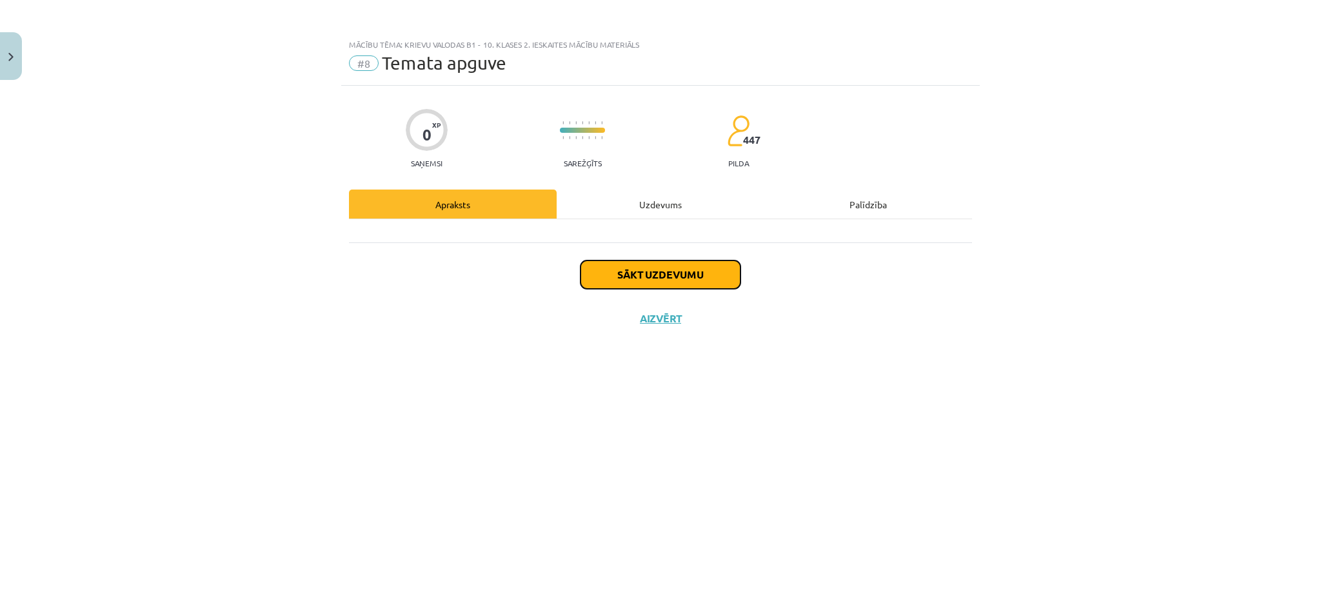
click at [647, 265] on button "Sākt uzdevumu" at bounding box center [660, 275] width 160 height 28
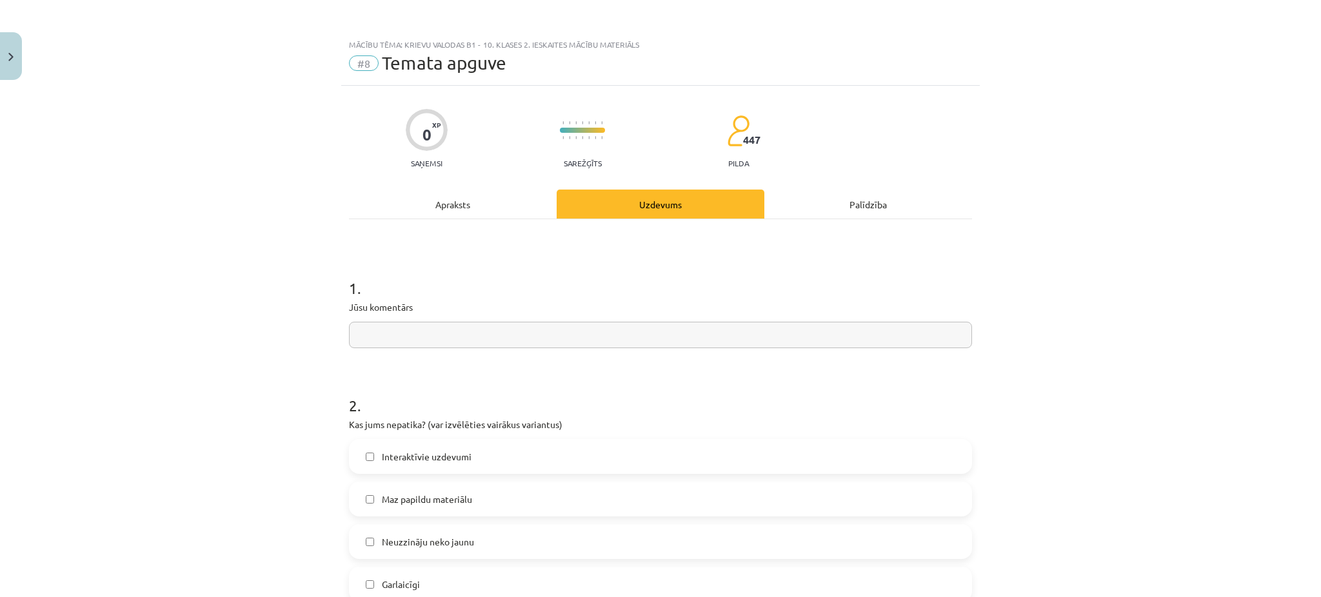
click at [532, 341] on input "text" at bounding box center [660, 335] width 623 height 26
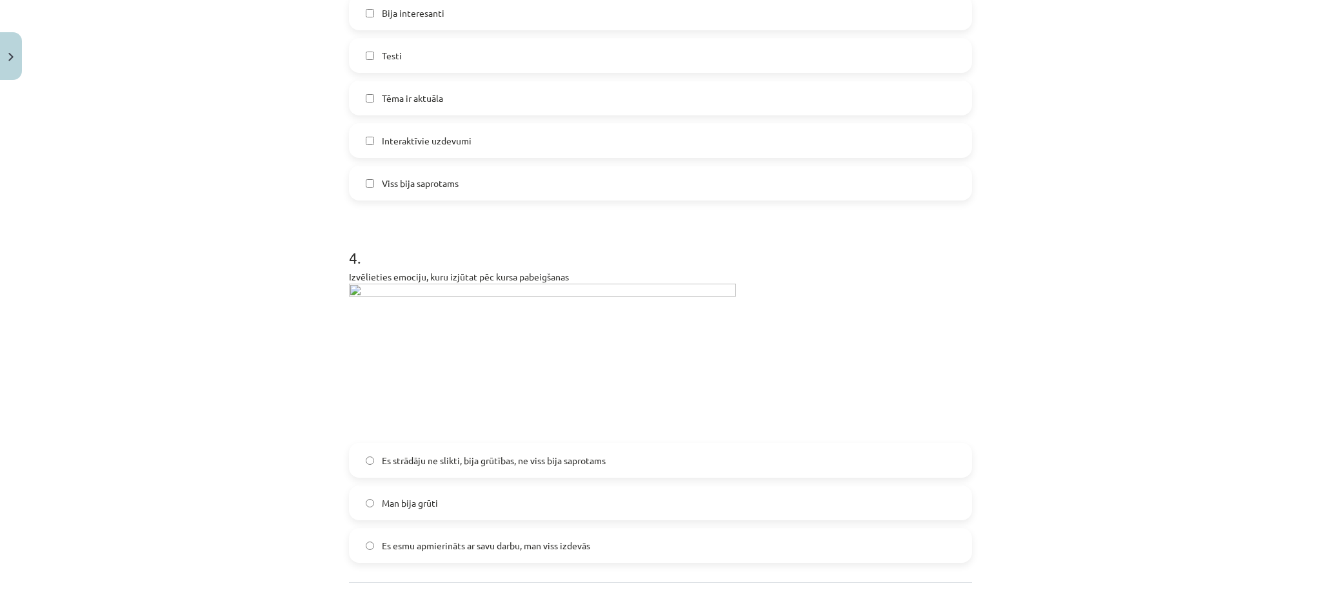
scroll to position [945, 0]
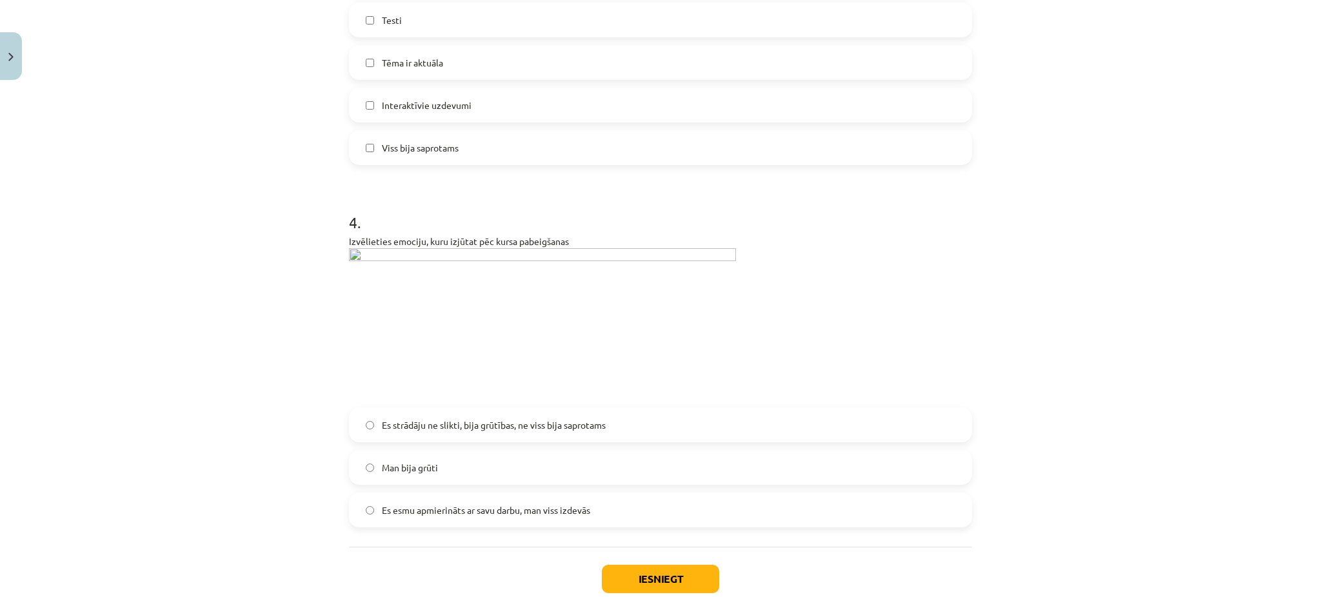
click at [350, 252] on img at bounding box center [542, 324] width 387 height 152
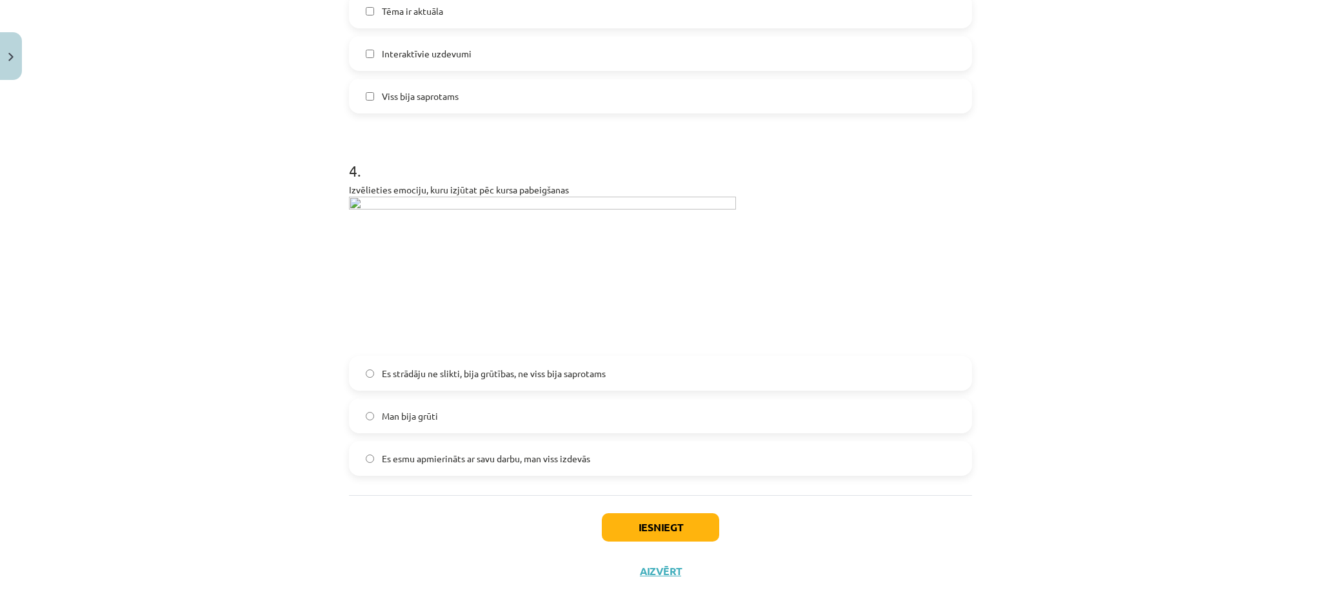
scroll to position [1025, 0]
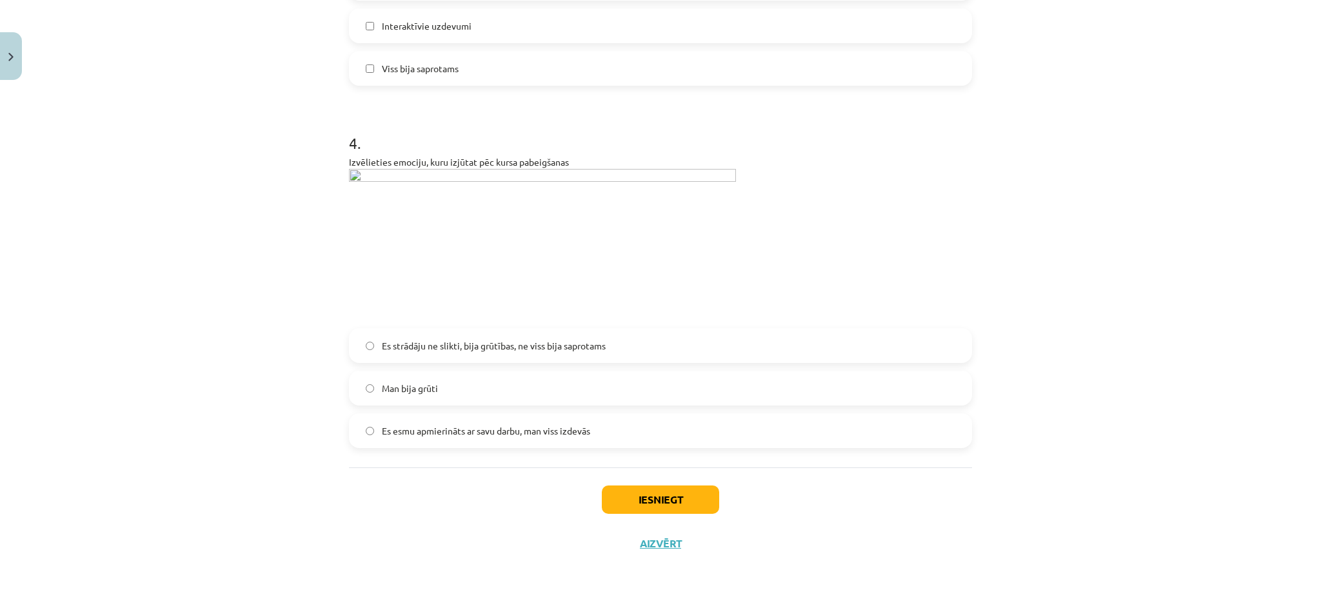
click at [615, 436] on label "Es esmu apmierināts ar savu darbu, man viss izdevās" at bounding box center [660, 431] width 620 height 32
click at [689, 501] on button "Iesniegt" at bounding box center [660, 500] width 117 height 28
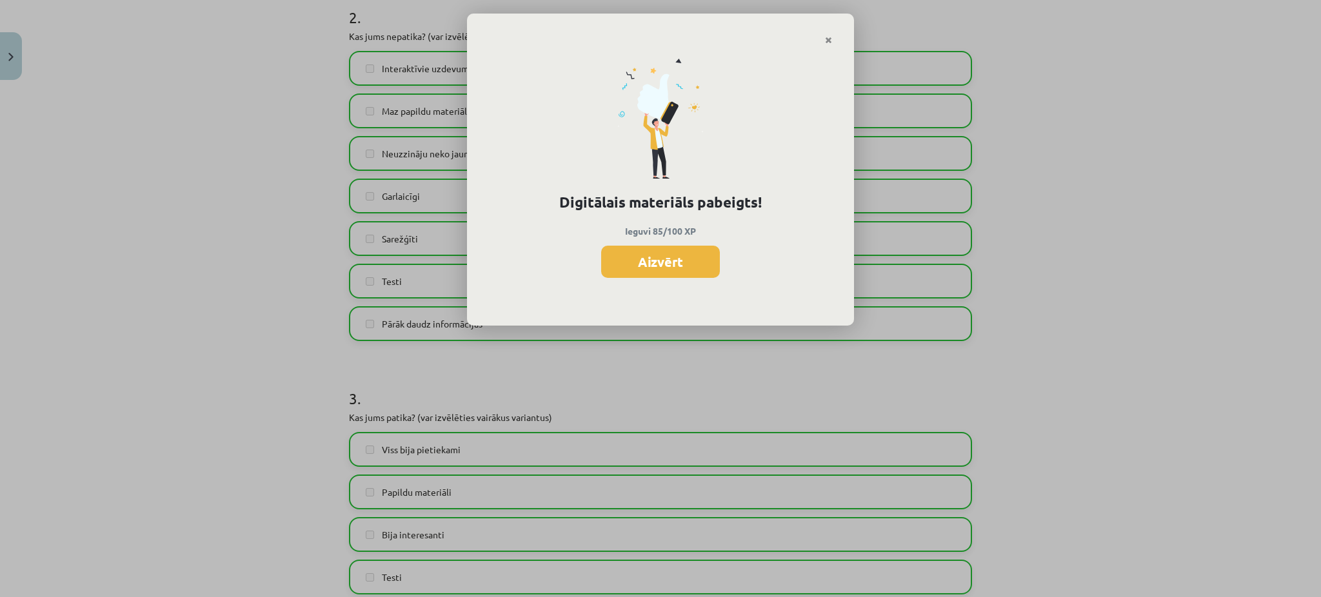
scroll to position [516, 0]
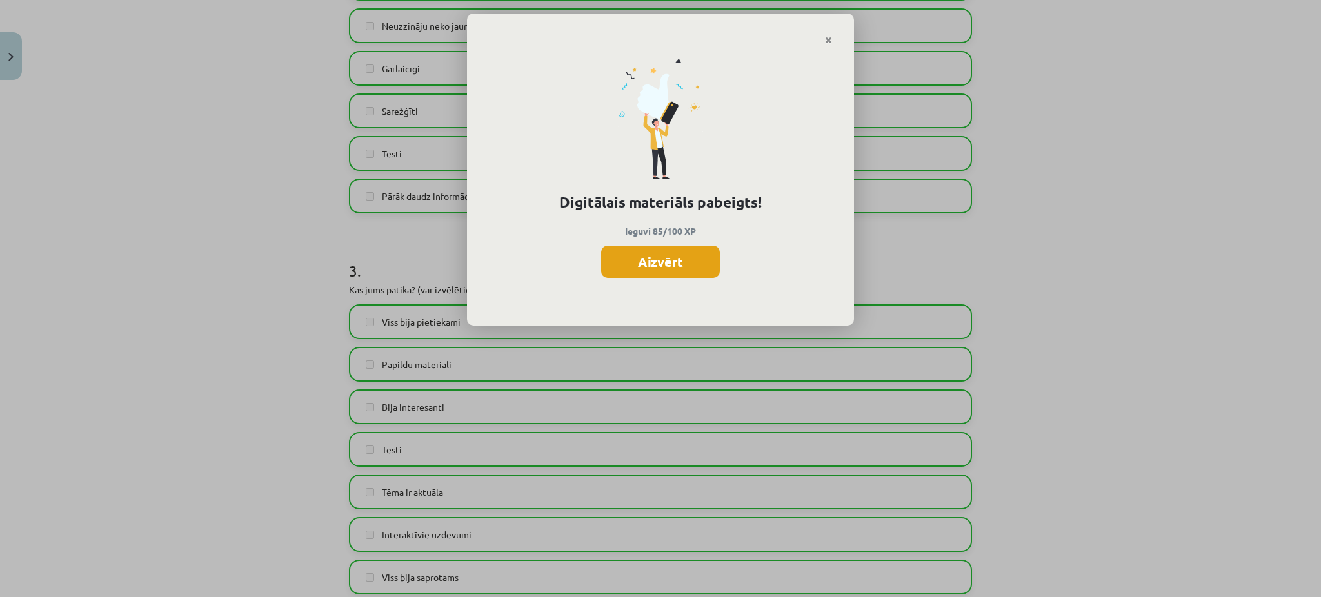
click at [699, 259] on button "Aizvērt" at bounding box center [660, 262] width 119 height 32
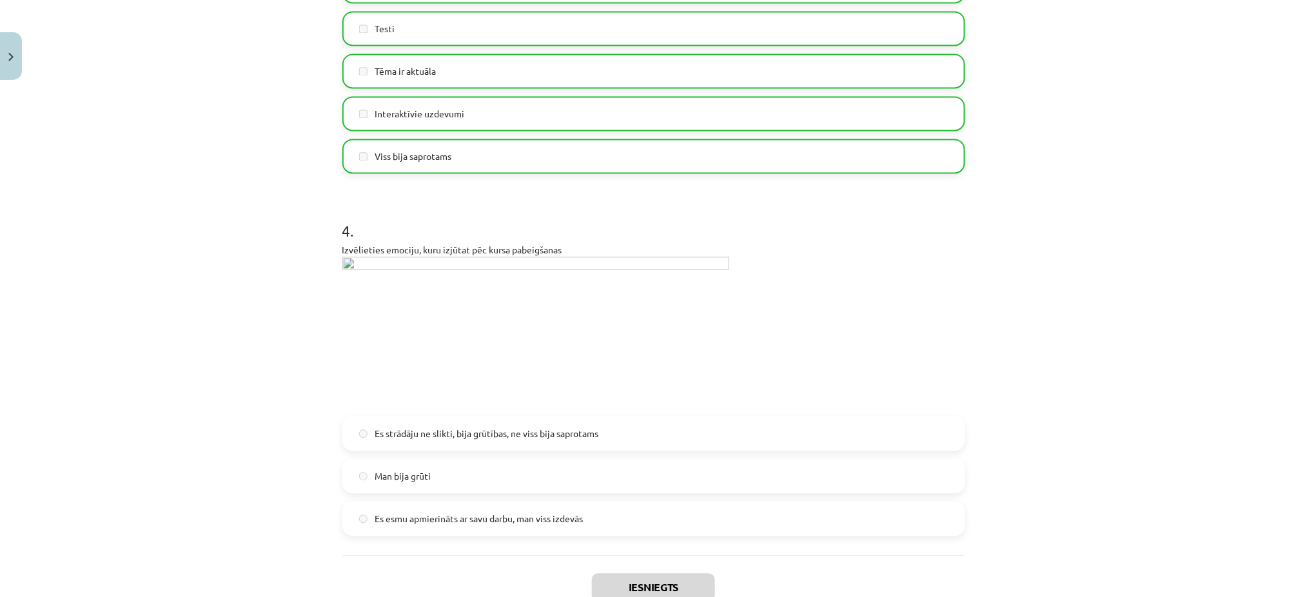
scroll to position [1025, 0]
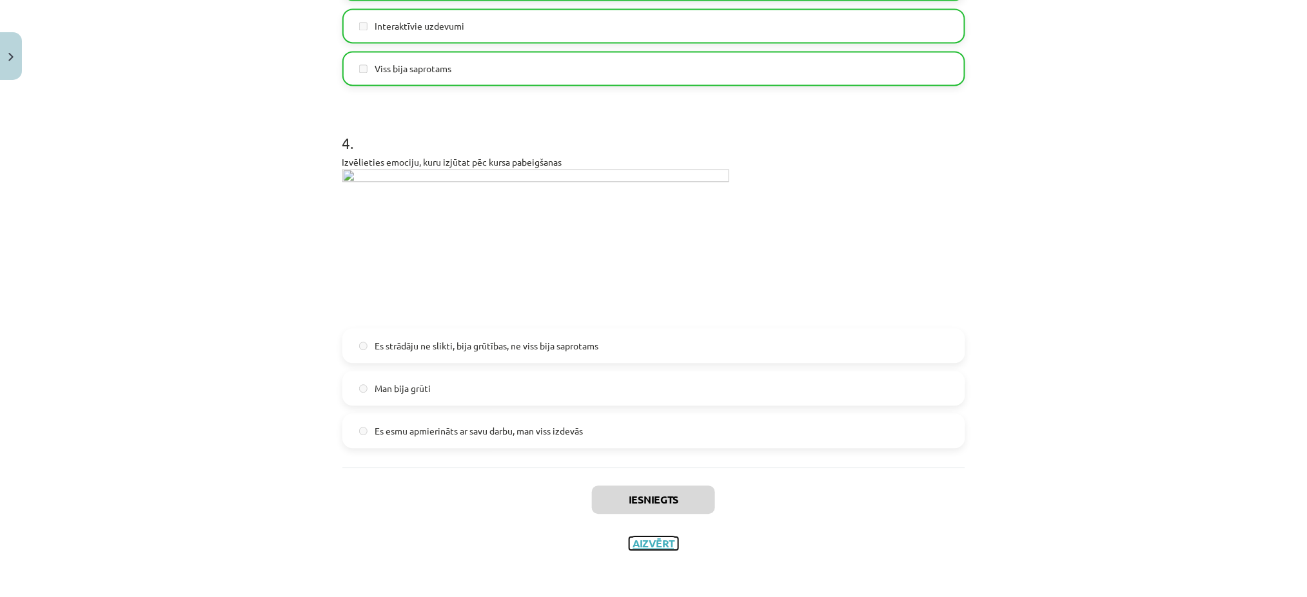
click at [655, 547] on button "Aizvērt" at bounding box center [653, 543] width 49 height 13
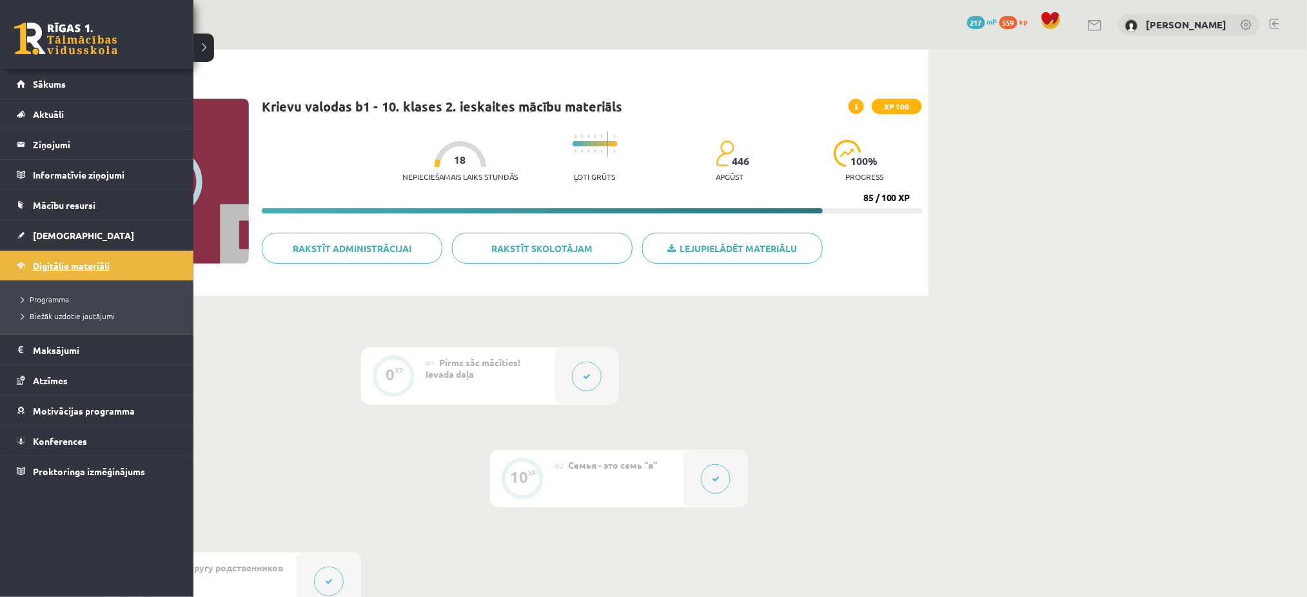
click at [43, 268] on span "Digitālie materiāli" at bounding box center [71, 266] width 77 height 12
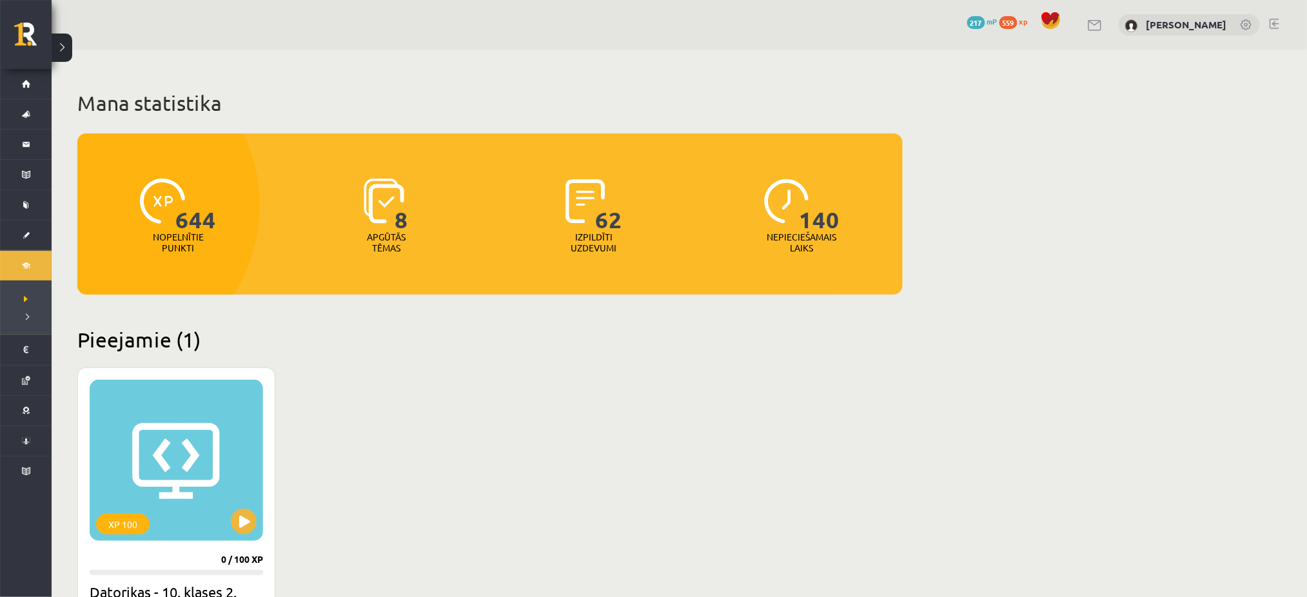
click at [486, 348] on h2 "Pieejamie (1)" at bounding box center [489, 339] width 825 height 25
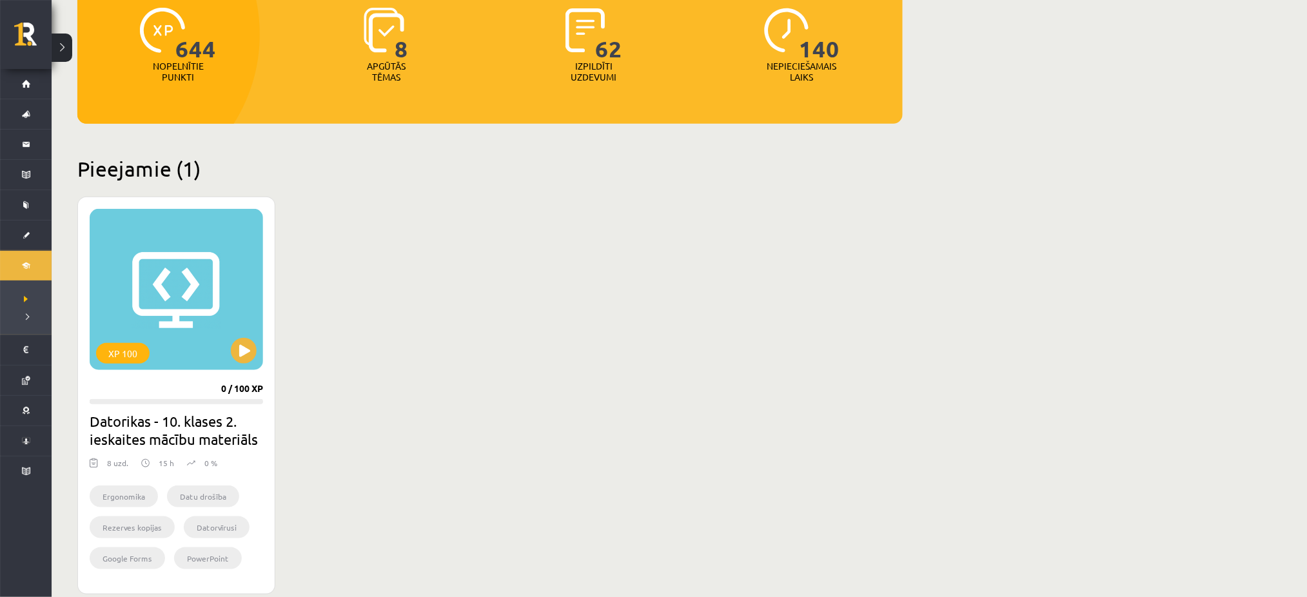
scroll to position [172, 0]
click at [239, 350] on button at bounding box center [244, 350] width 26 height 26
click at [261, 350] on div "XP 100" at bounding box center [176, 288] width 173 height 161
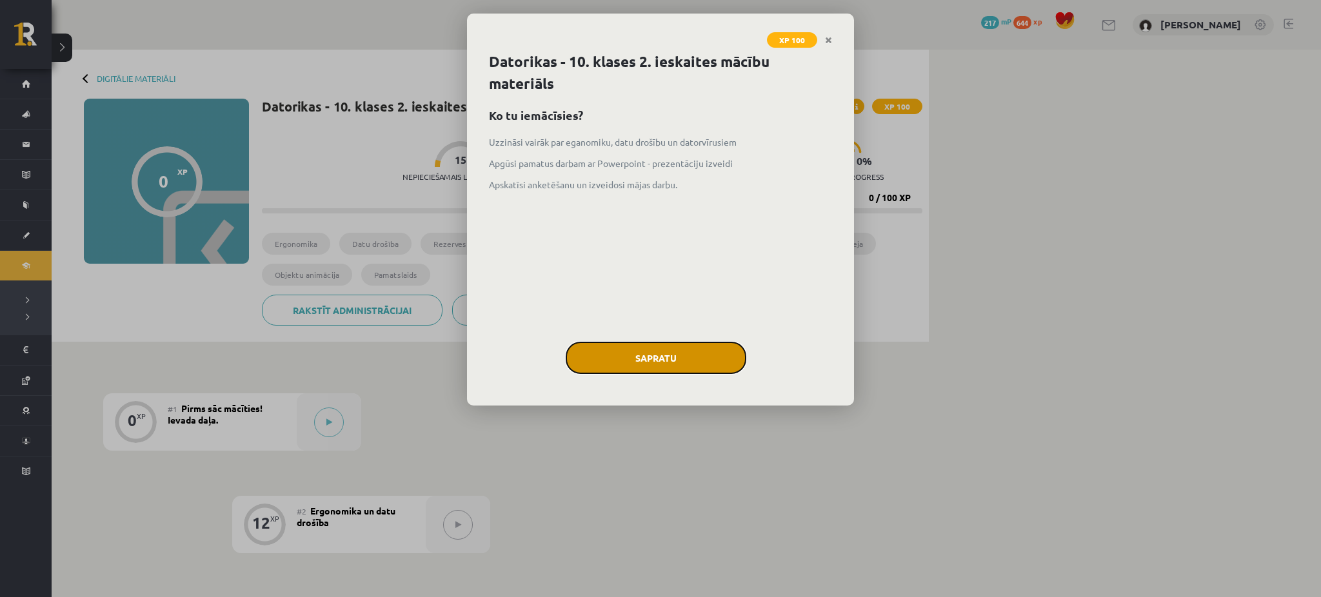
click at [640, 360] on button "Sapratu" at bounding box center [656, 358] width 181 height 32
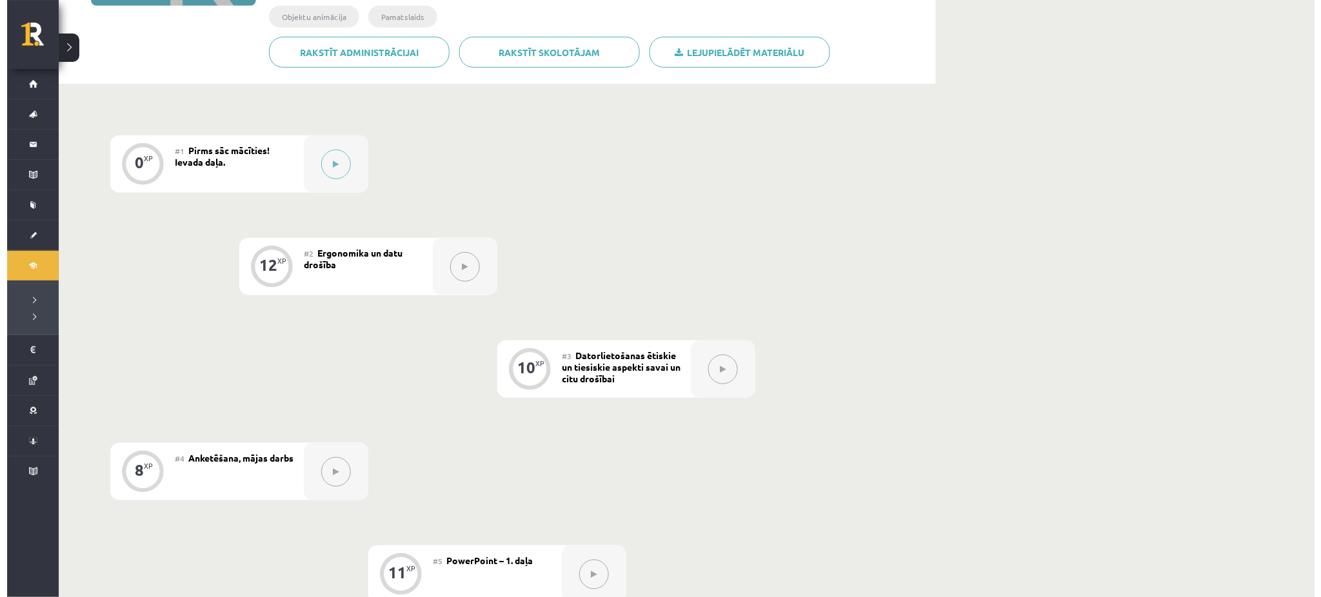
scroll to position [86, 0]
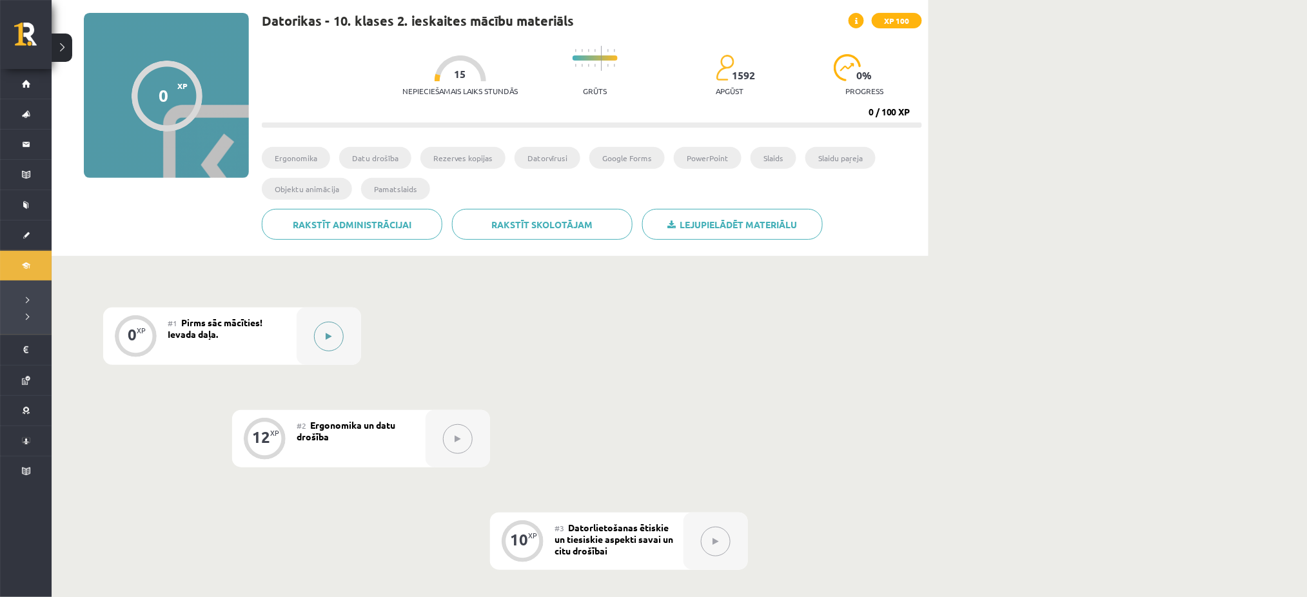
click at [319, 336] on button at bounding box center [329, 337] width 30 height 30
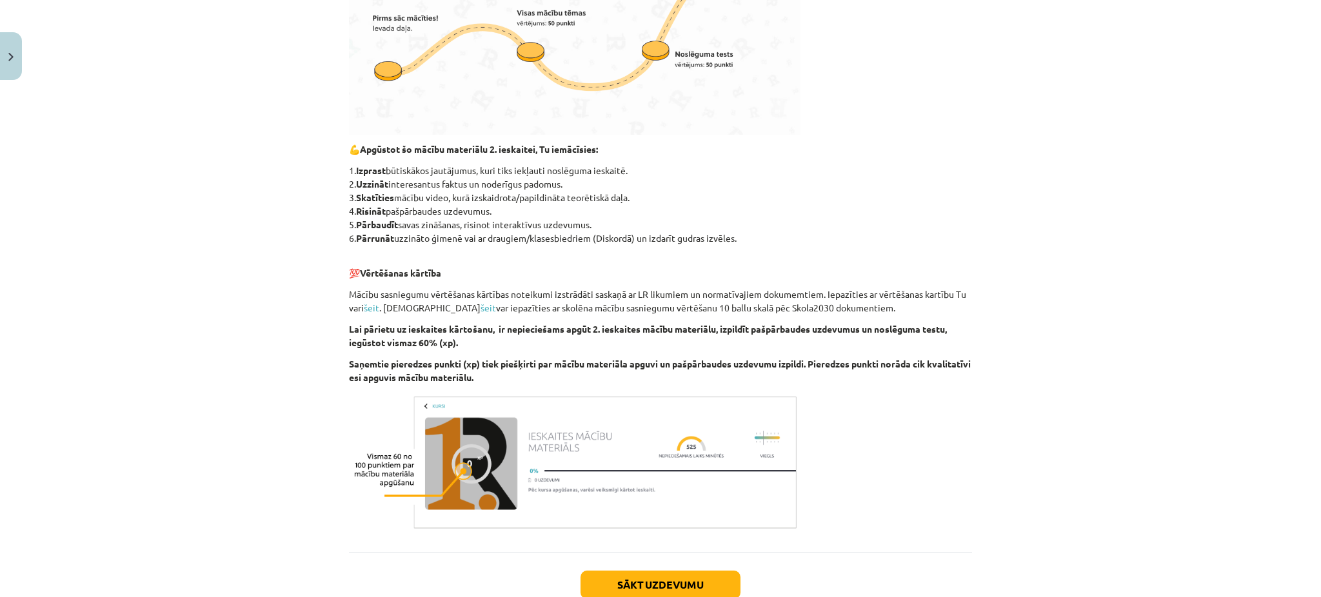
scroll to position [598, 0]
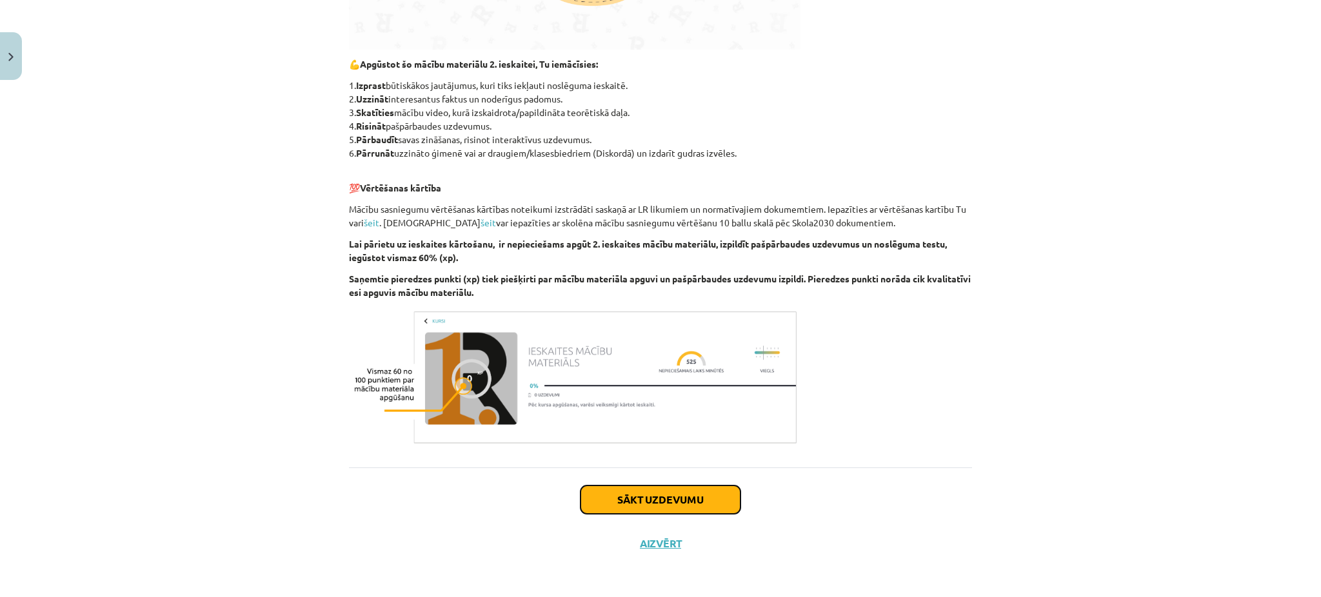
click at [604, 495] on button "Sākt uzdevumu" at bounding box center [660, 500] width 160 height 28
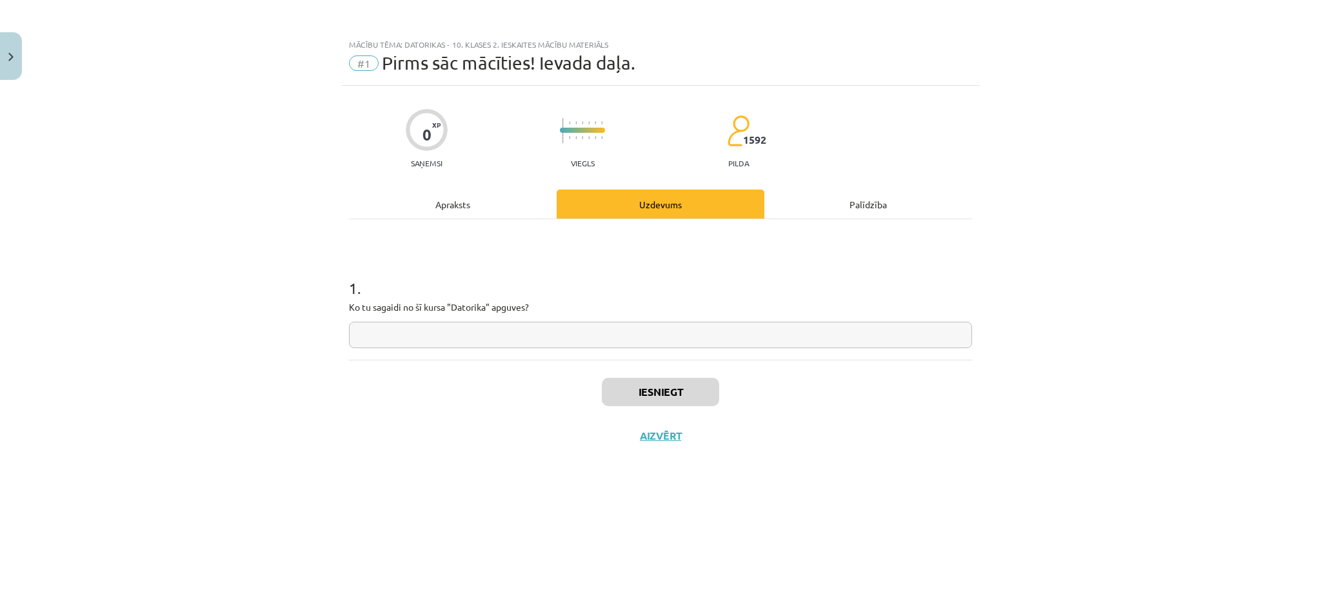
scroll to position [0, 0]
click at [438, 327] on input "text" at bounding box center [660, 335] width 623 height 26
type input "**********"
click at [671, 398] on button "Iesniegt" at bounding box center [660, 392] width 117 height 28
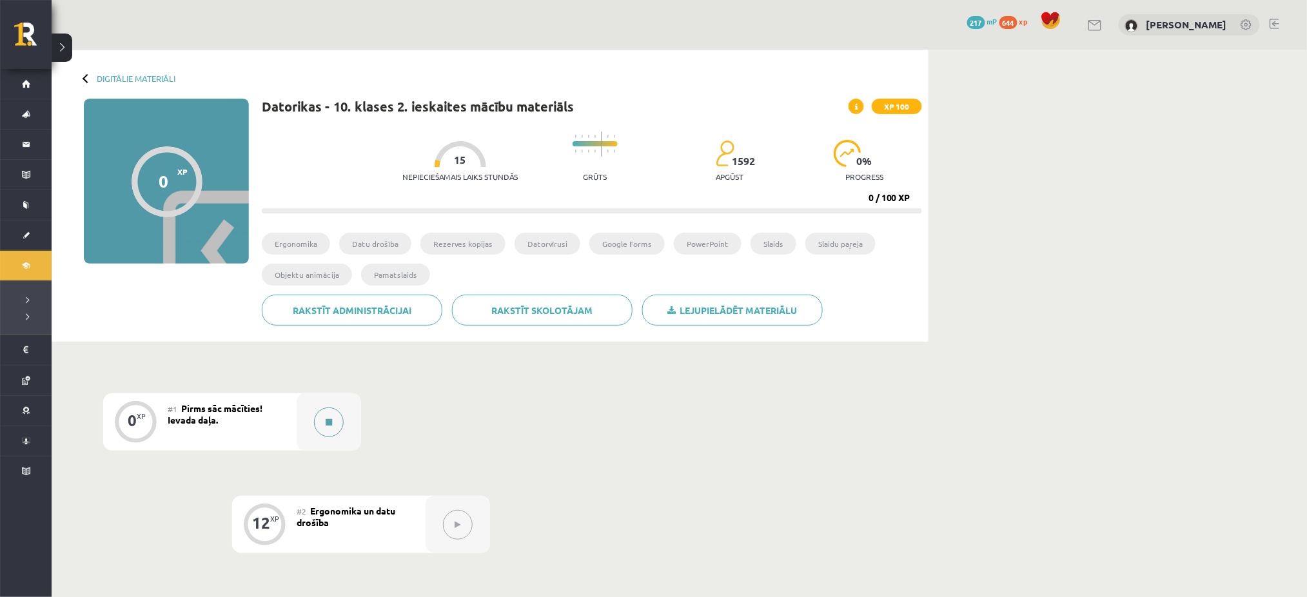
click at [308, 414] on div at bounding box center [329, 421] width 64 height 57
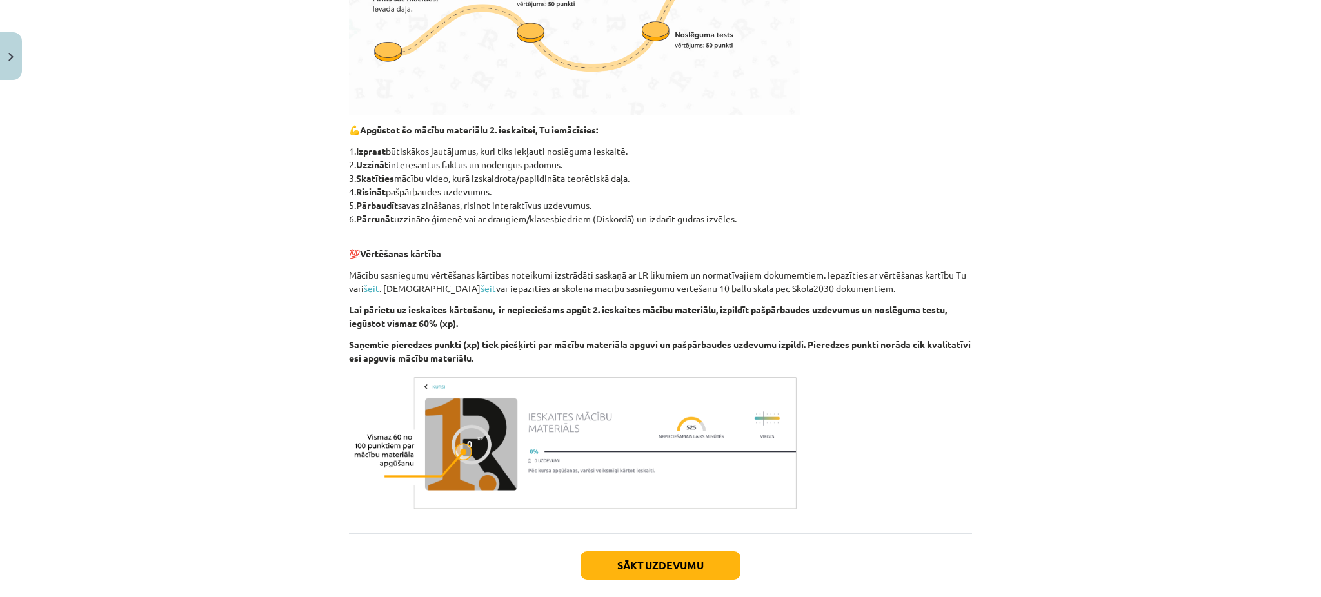
scroll to position [598, 0]
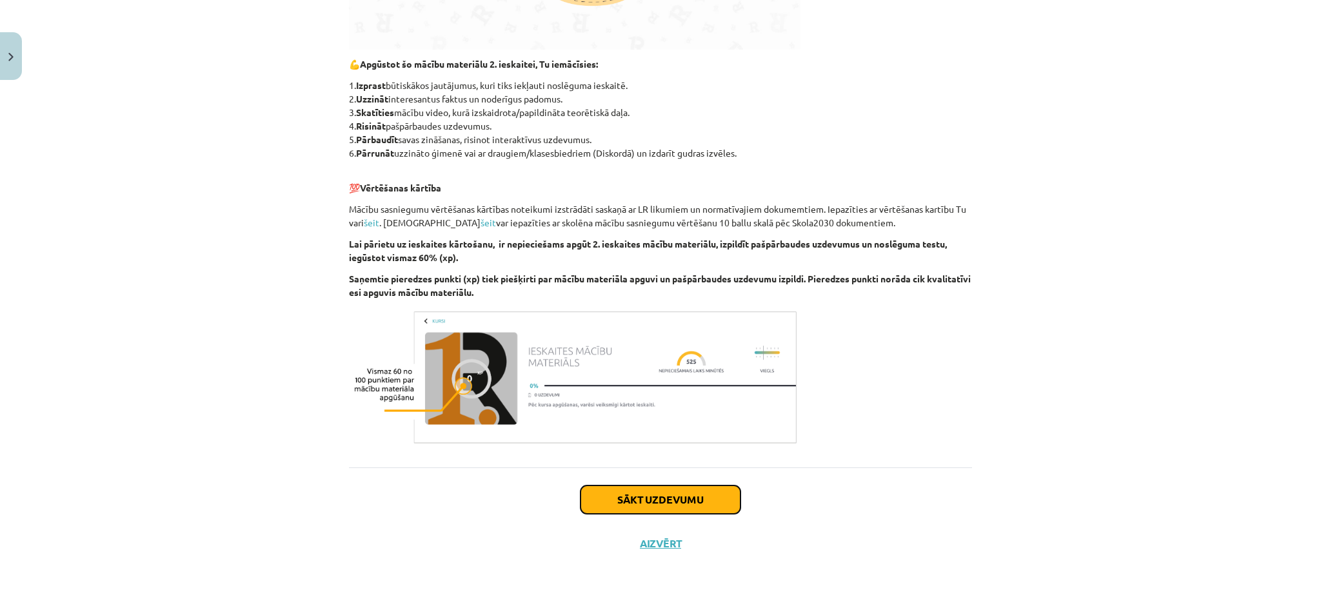
click at [688, 498] on button "Sākt uzdevumu" at bounding box center [660, 500] width 160 height 28
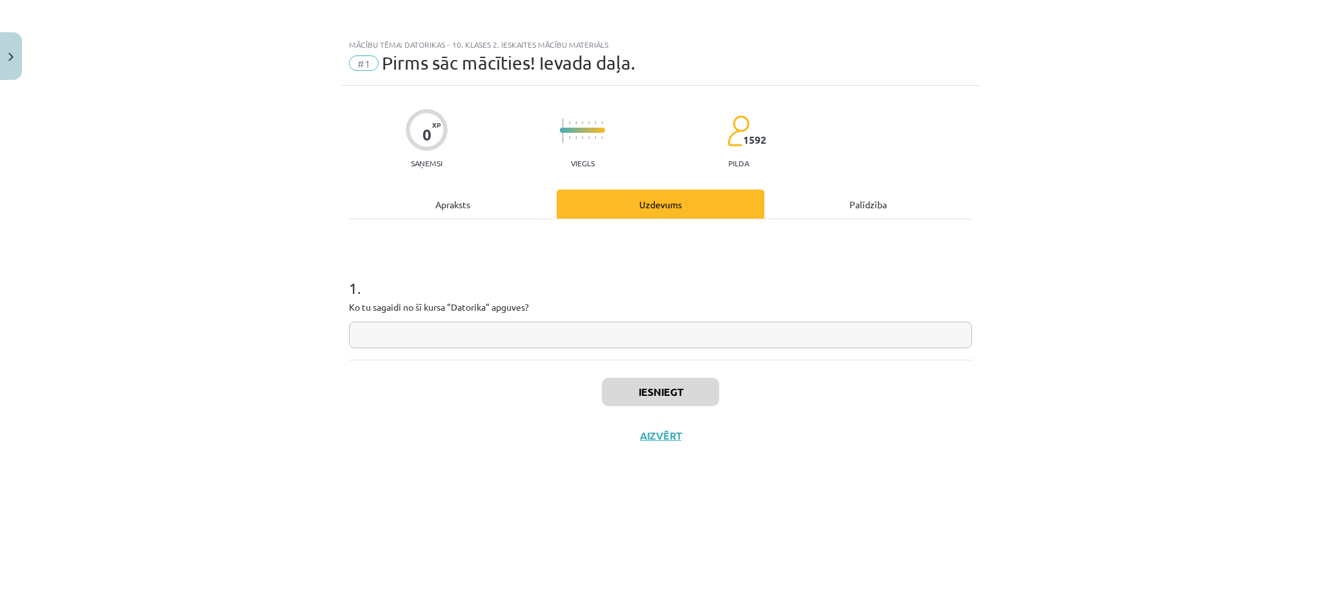
click at [537, 335] on input "text" at bounding box center [660, 335] width 623 height 26
type input "**********"
click at [662, 392] on button "Iesniegt" at bounding box center [660, 392] width 117 height 28
click at [636, 445] on button "Nākamā nodarbība" at bounding box center [660, 444] width 126 height 30
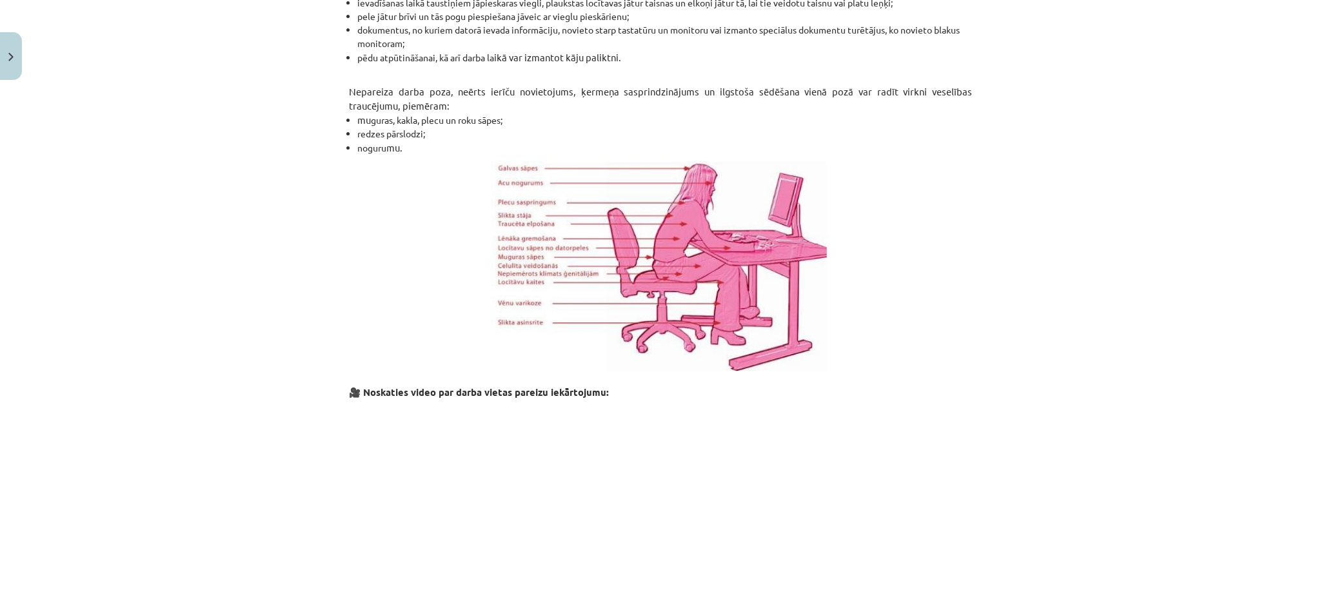
scroll to position [860, 0]
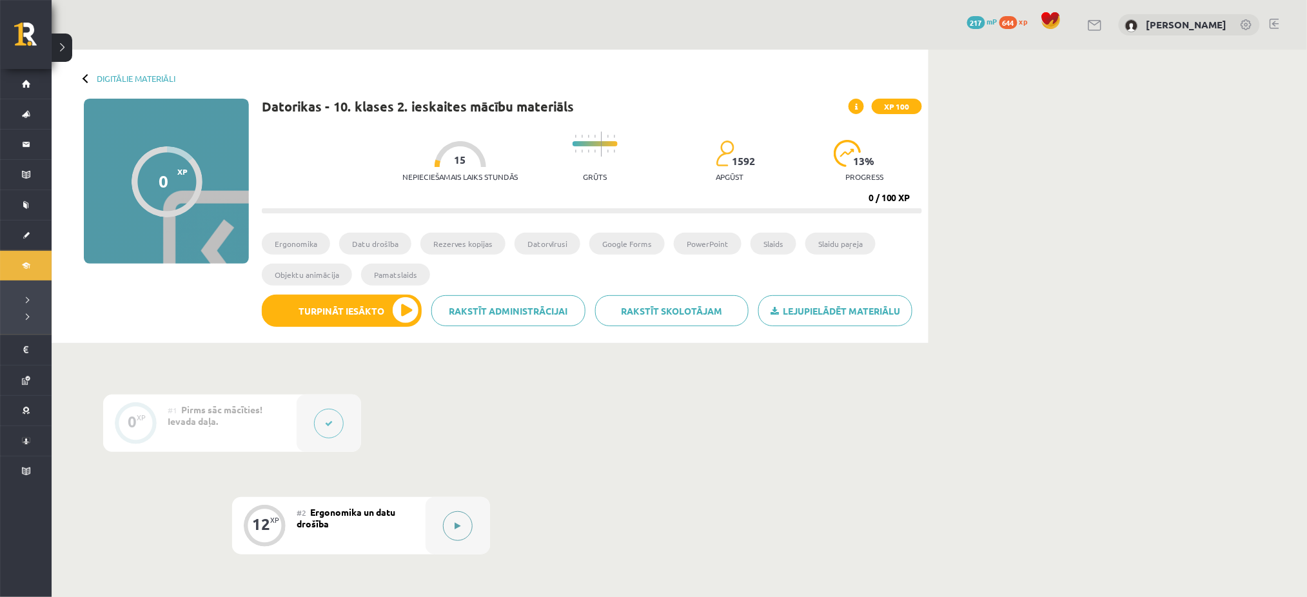
click at [471, 529] on button at bounding box center [458, 526] width 30 height 30
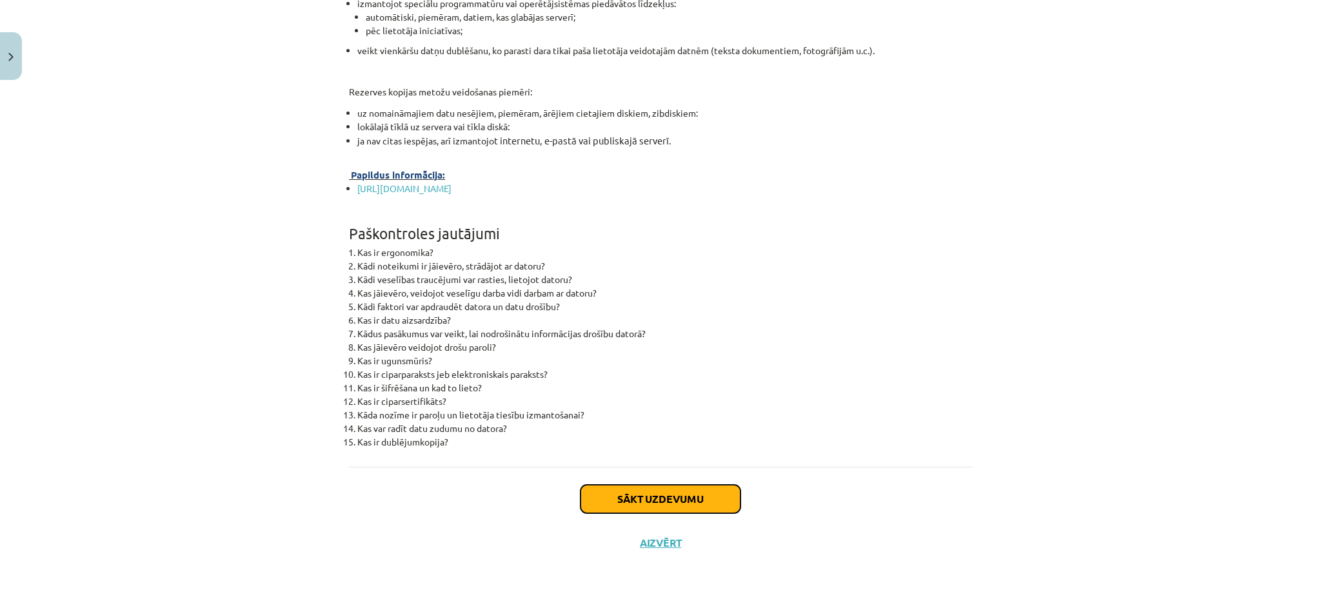
click at [663, 489] on button "Sākt uzdevumu" at bounding box center [660, 499] width 160 height 28
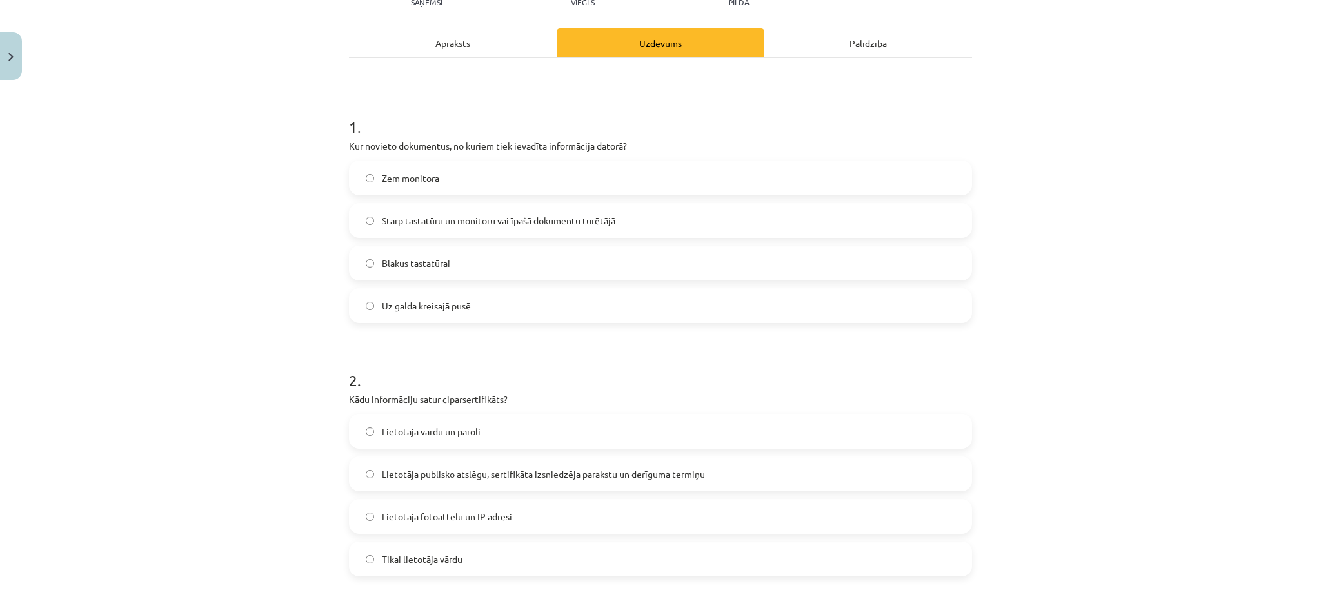
scroll to position [119, 0]
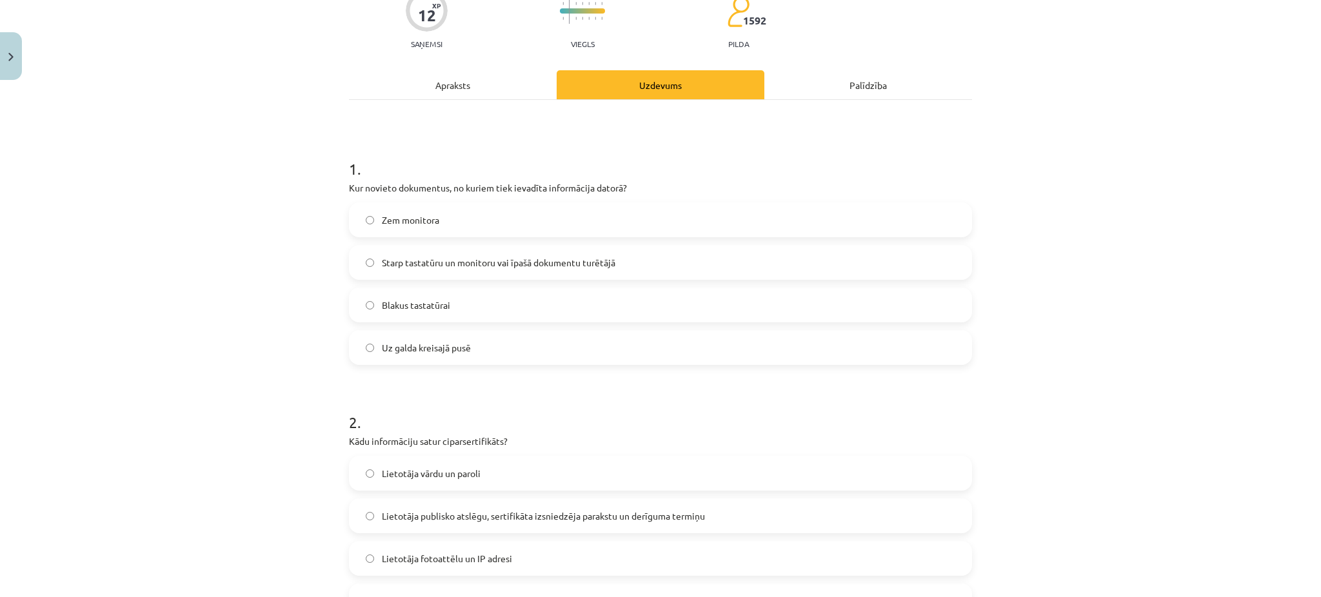
click at [489, 261] on span "Starp tastatūru un monitoru vai īpašā dokumentu turētājā" at bounding box center [498, 263] width 233 height 14
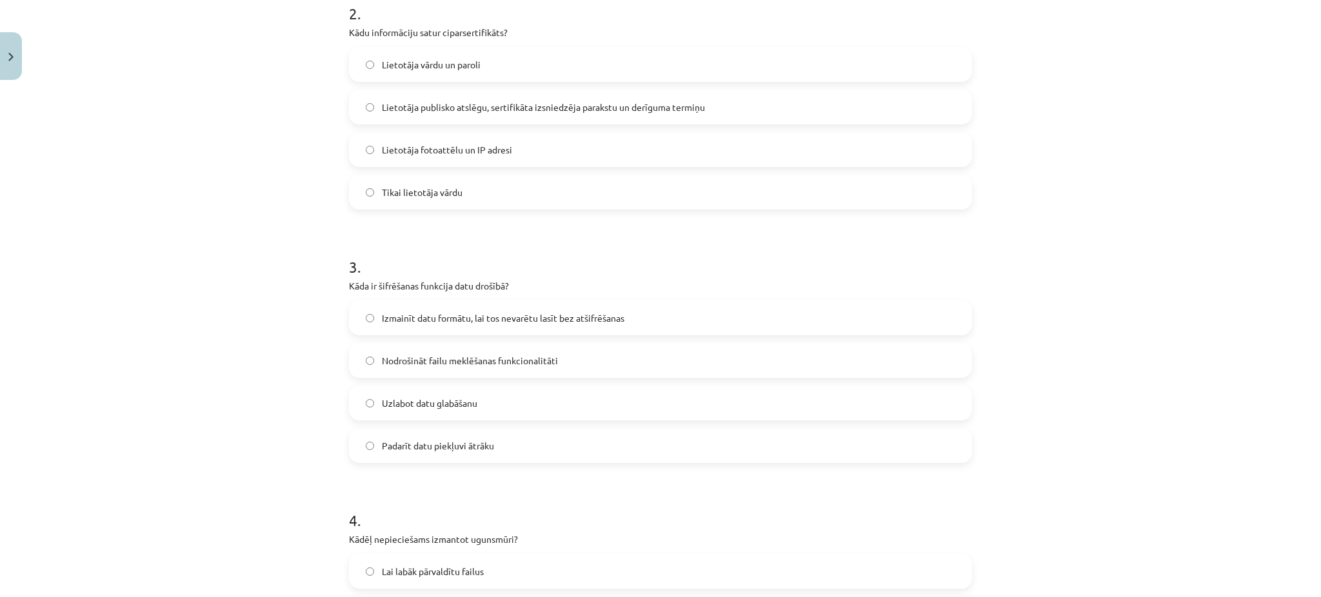
scroll to position [544, 0]
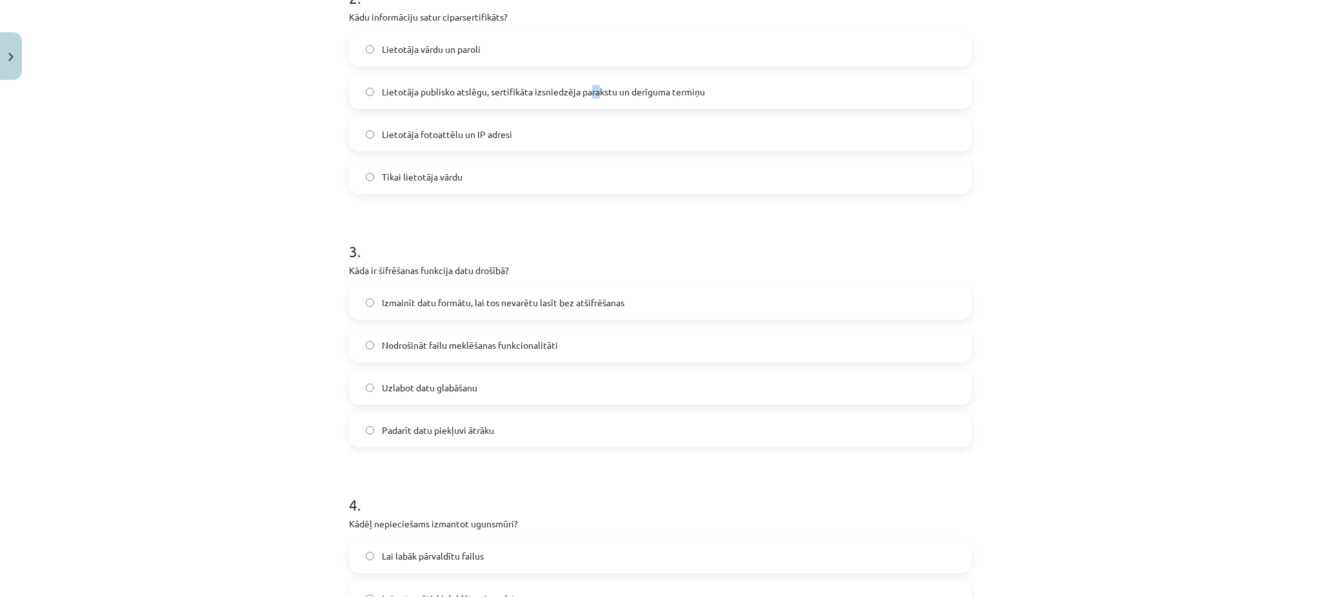
drag, startPoint x: 591, startPoint y: 95, endPoint x: 582, endPoint y: 104, distance: 13.2
click at [582, 104] on label "Lietotāja publisko atslēgu, sertifikāta izsniedzēja parakstu un derīguma termiņu" at bounding box center [660, 91] width 620 height 32
click at [366, 81] on label "Lietotāja publisko atslēgu, sertifikāta izsniedzēja parakstu un derīguma termiņu" at bounding box center [660, 91] width 620 height 32
click at [502, 306] on span "Izmainīt datu formātu, lai tos nevarētu lasīt bez atšifrēšanas" at bounding box center [503, 303] width 242 height 14
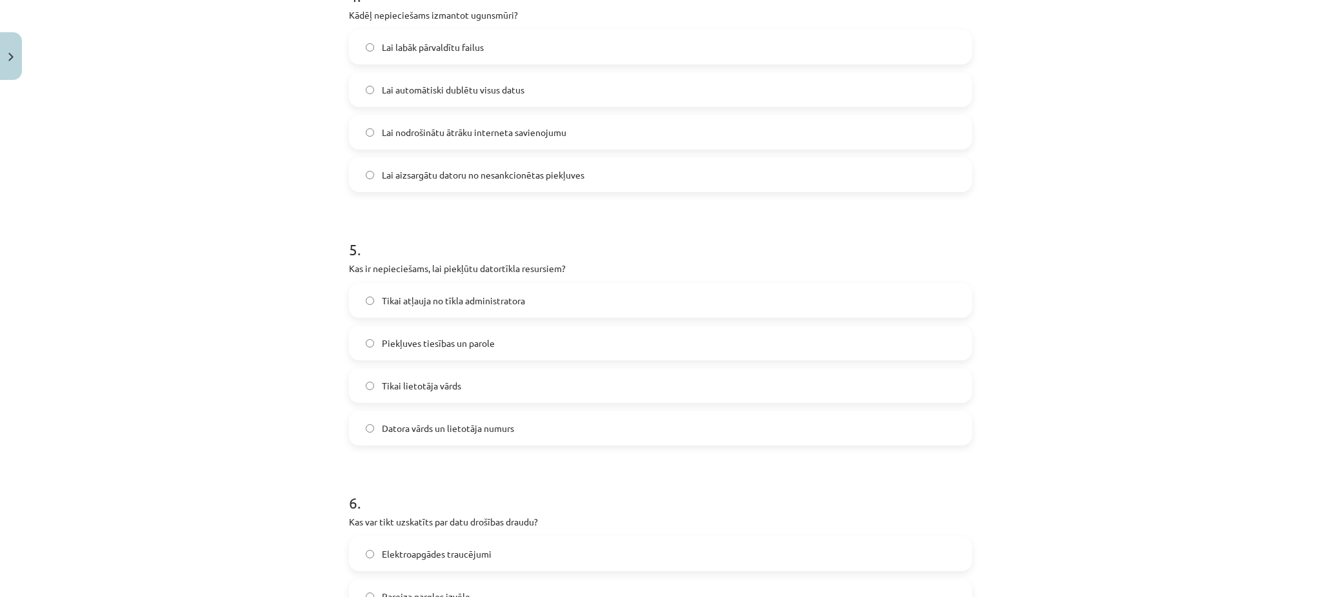
scroll to position [1057, 0]
click at [566, 533] on label "Elektroapgādes traucējumi" at bounding box center [660, 549] width 620 height 32
click at [490, 338] on label "Piekļuves tiesības un parole" at bounding box center [660, 338] width 620 height 32
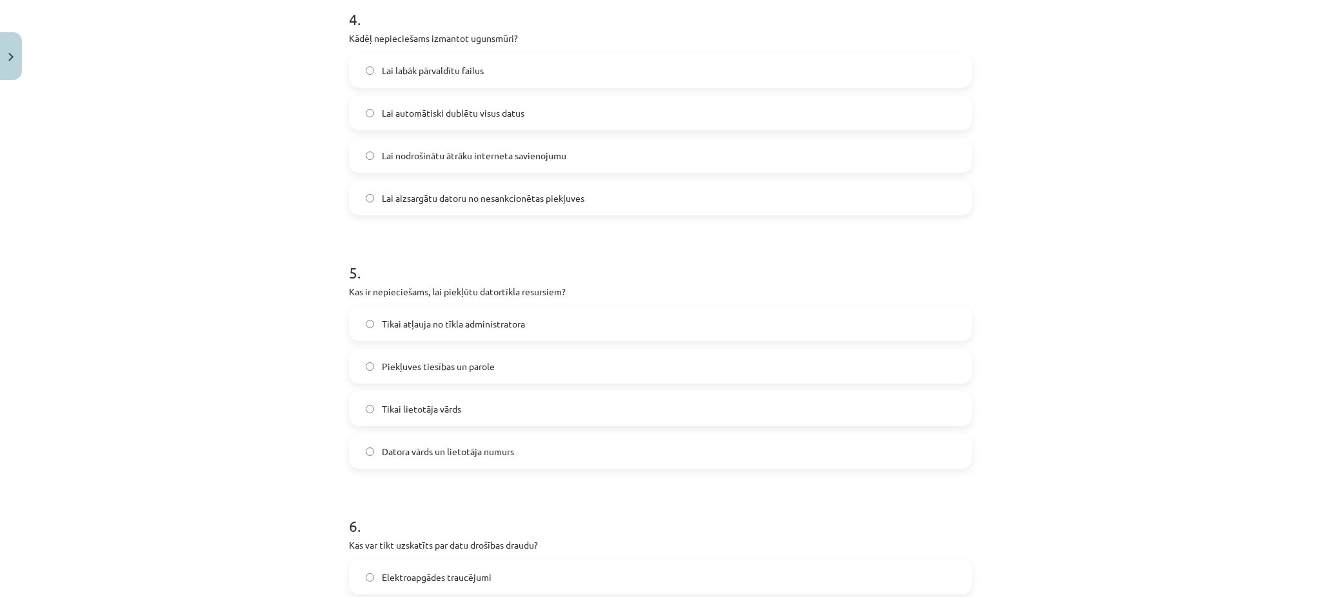
scroll to position [1002, 0]
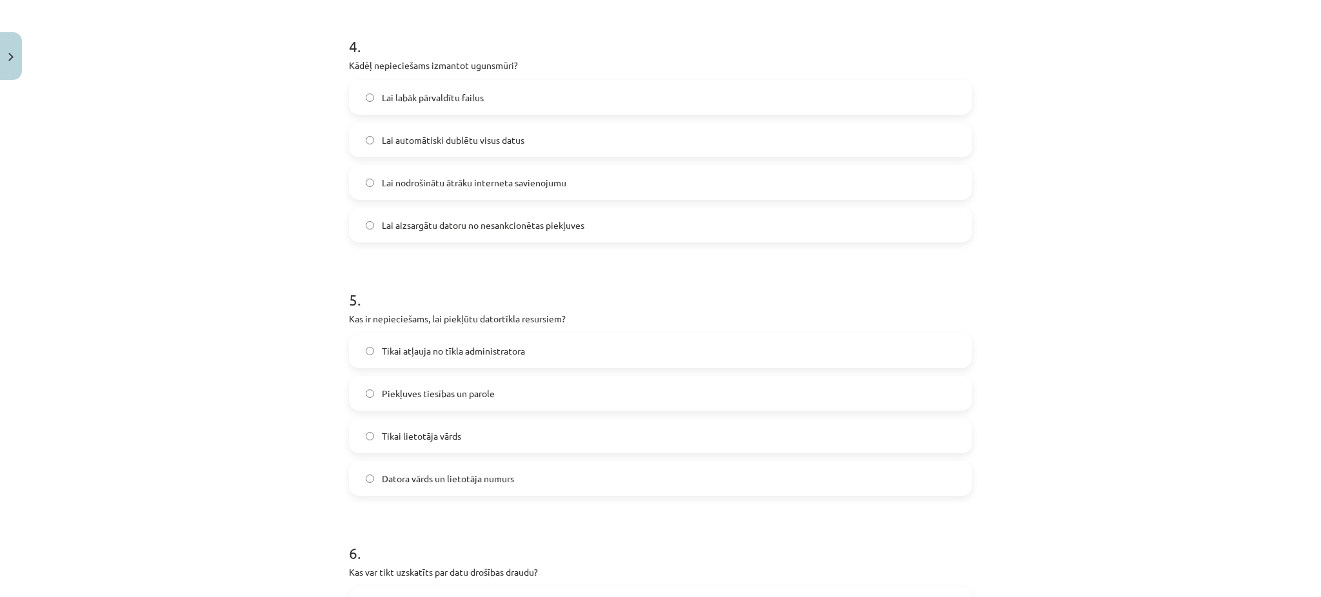
click at [399, 220] on span "Lai aizsargātu datoru no nesankcionētas piekļuves" at bounding box center [483, 226] width 202 height 14
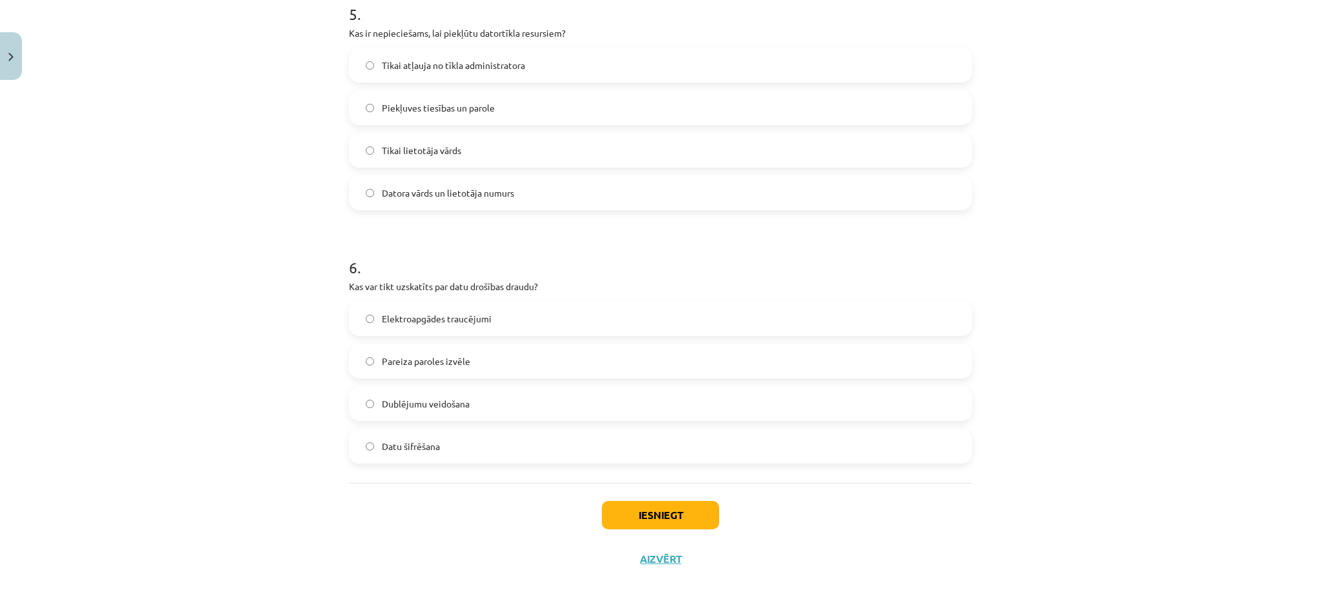
scroll to position [1303, 0]
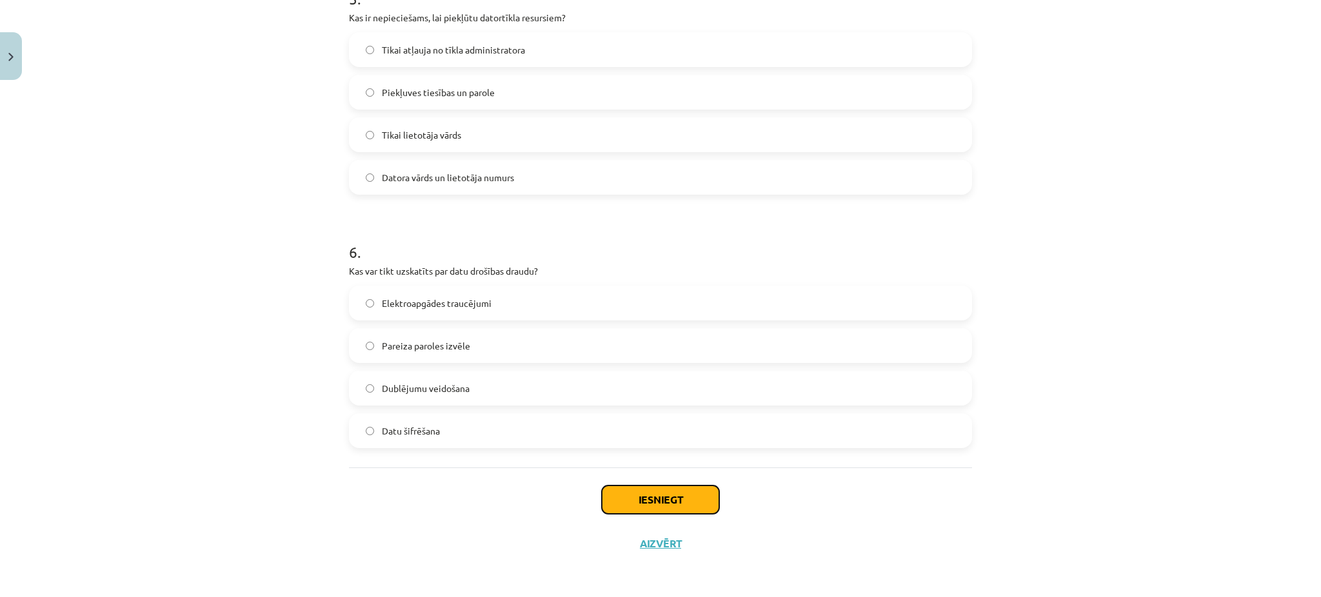
click at [671, 500] on button "Iesniegt" at bounding box center [660, 500] width 117 height 28
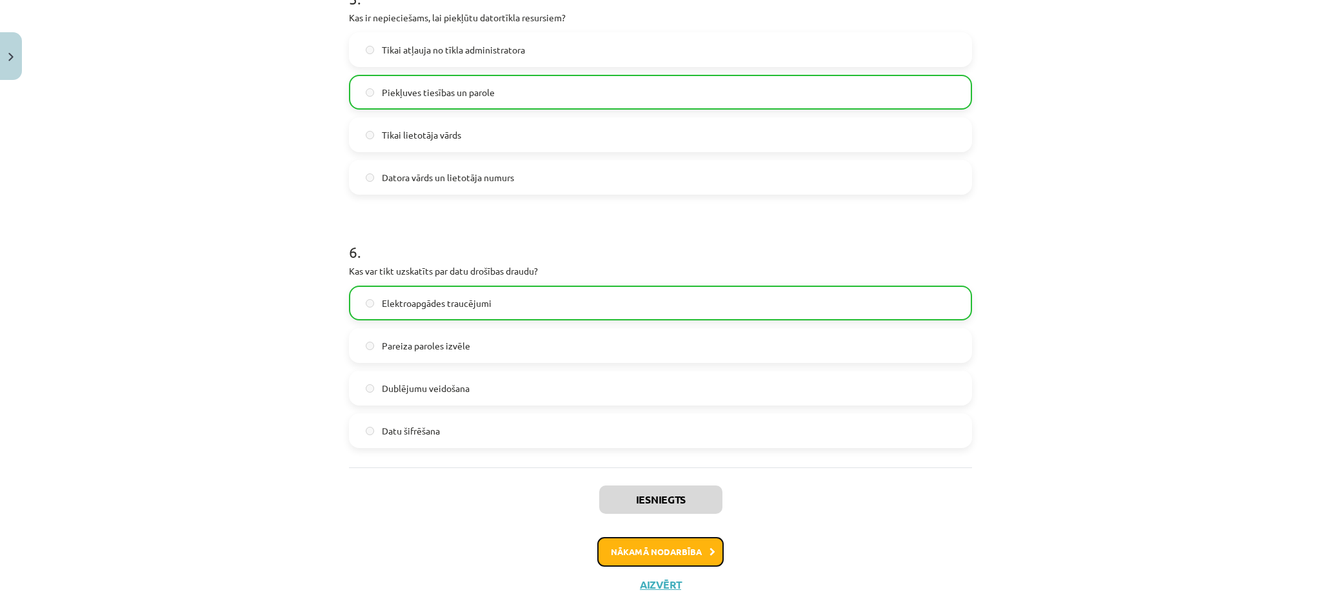
click at [711, 543] on button "Nākamā nodarbība" at bounding box center [660, 552] width 126 height 30
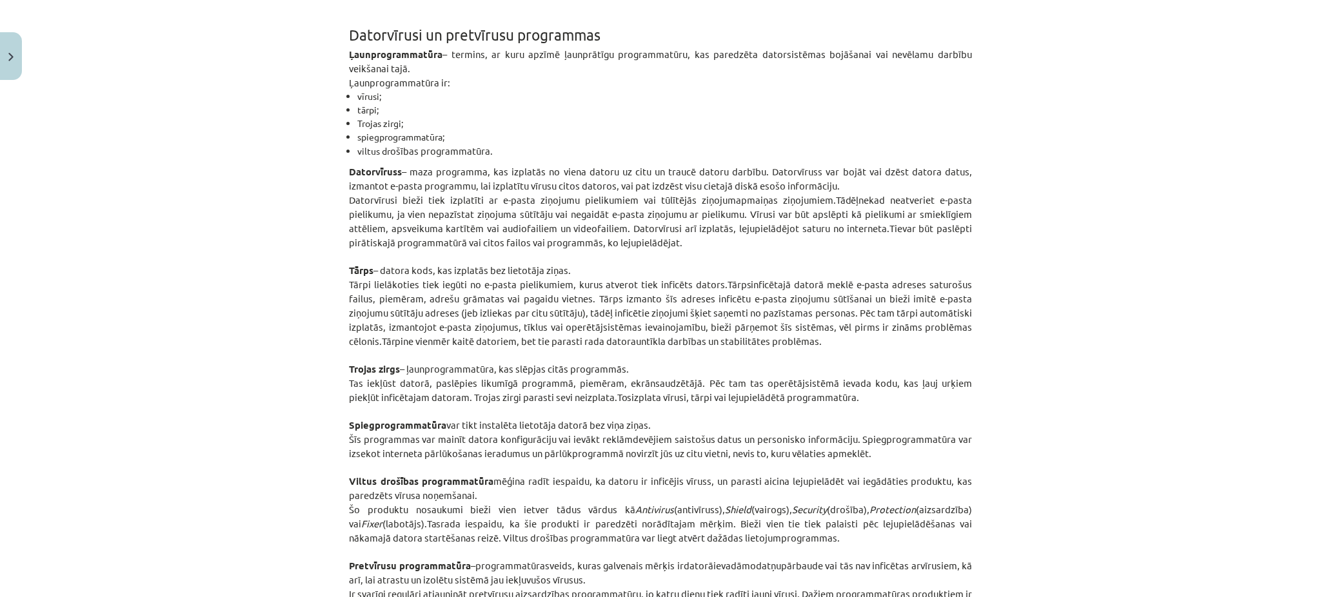
scroll to position [3162, 0]
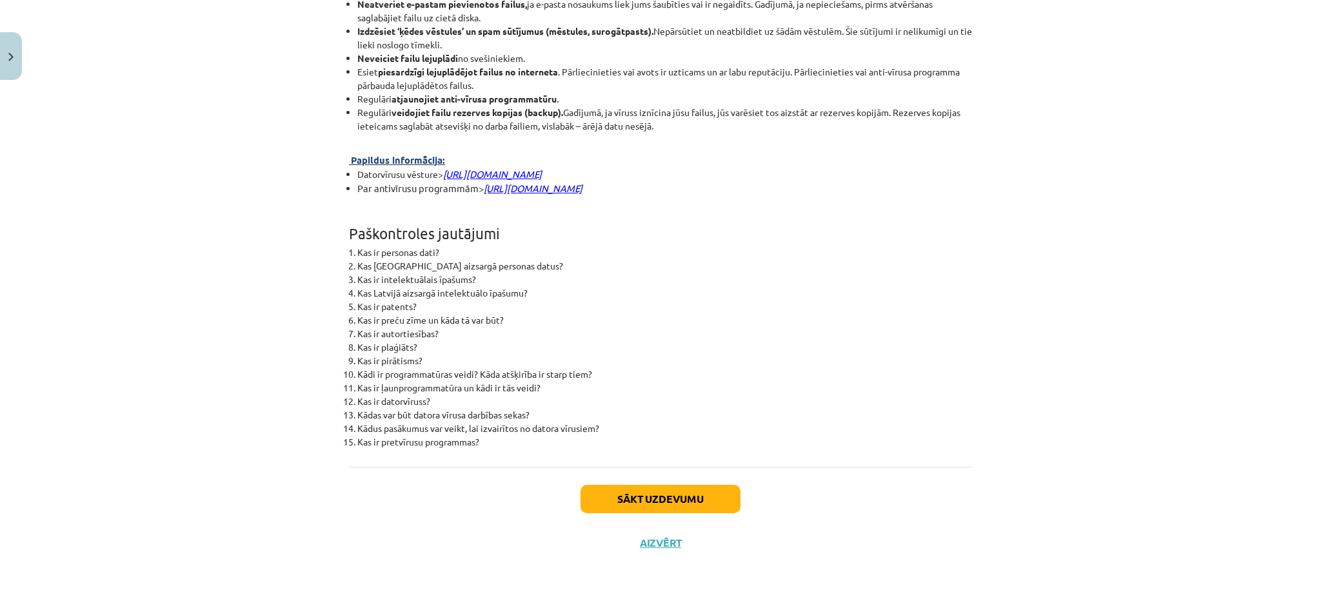
drag, startPoint x: 666, startPoint y: 483, endPoint x: 674, endPoint y: 478, distance: 9.0
click at [668, 482] on div "Sākt uzdevumu Aizvērt" at bounding box center [660, 512] width 623 height 90
click at [675, 488] on button "Sākt uzdevumu" at bounding box center [660, 499] width 160 height 28
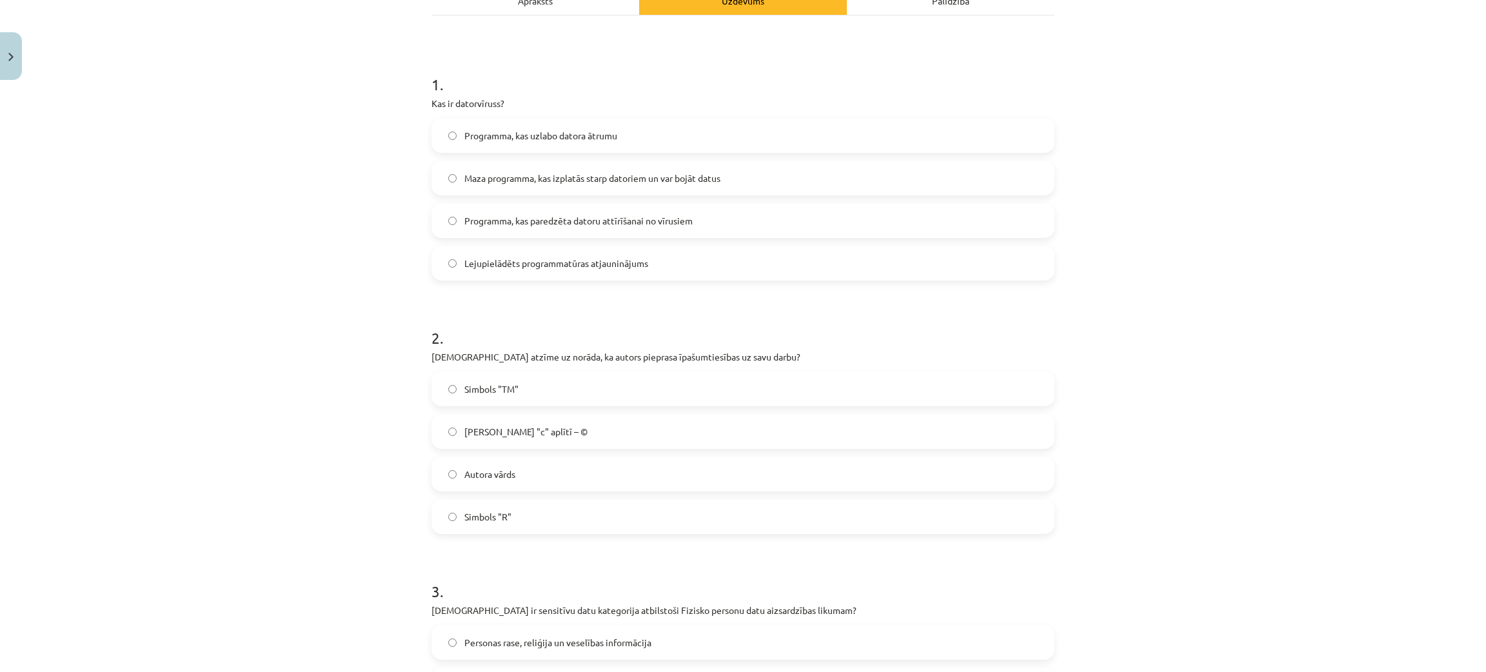
scroll to position [204, 0]
drag, startPoint x: 1319, startPoint y: 0, endPoint x: 161, endPoint y: 371, distance: 1216.7
click at [161, 371] on div "Mācību tēma: Datorikas - 10. klases 2. ieskaites mācību materiāls #3 Datorlieto…" at bounding box center [743, 336] width 1486 height 672
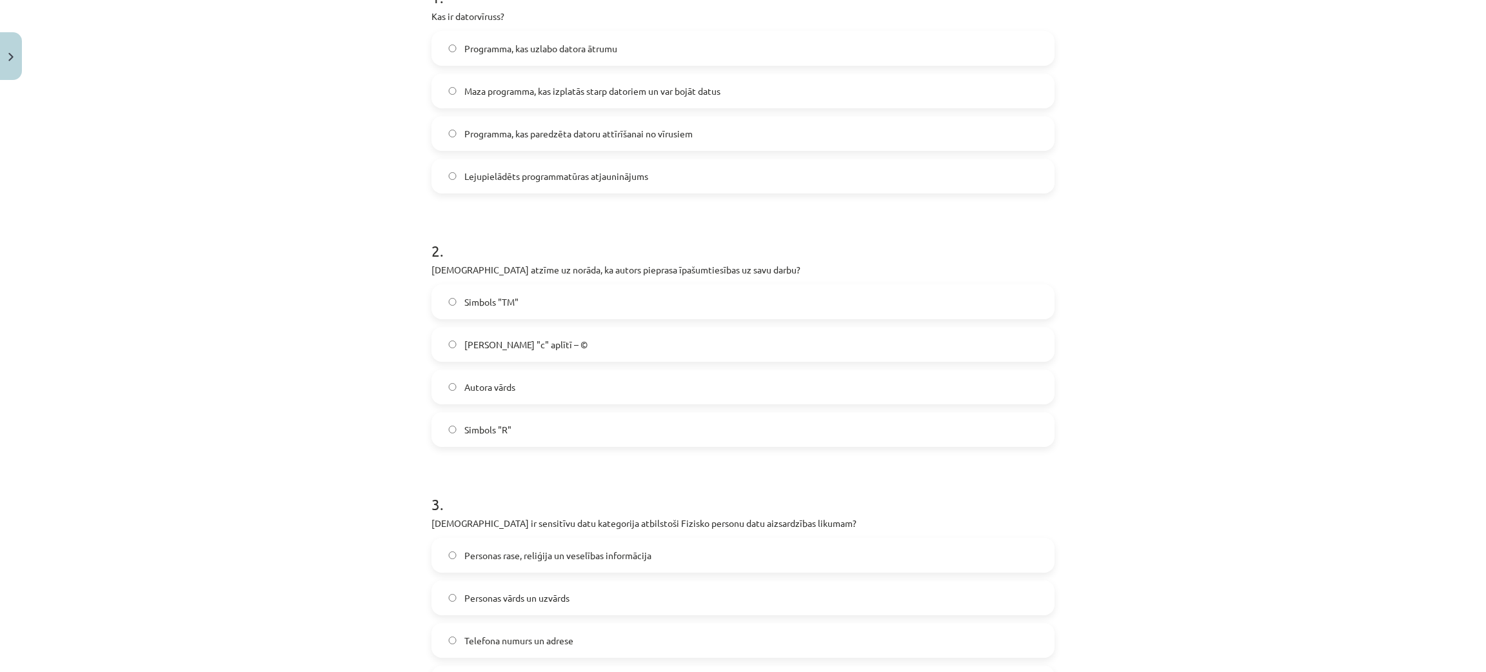
scroll to position [293, 0]
drag, startPoint x: 702, startPoint y: 75, endPoint x: 670, endPoint y: 67, distance: 33.3
click at [700, 75] on label "Maza programma, kas izplatās starp datoriem un var bojāt datus" at bounding box center [743, 89] width 620 height 32
click at [439, 92] on label "Maza programma, kas izplatās starp datoriem un var bojāt datus" at bounding box center [743, 89] width 620 height 32
click at [464, 347] on span "Burts "c" aplītī – ©" at bounding box center [525, 343] width 123 height 14
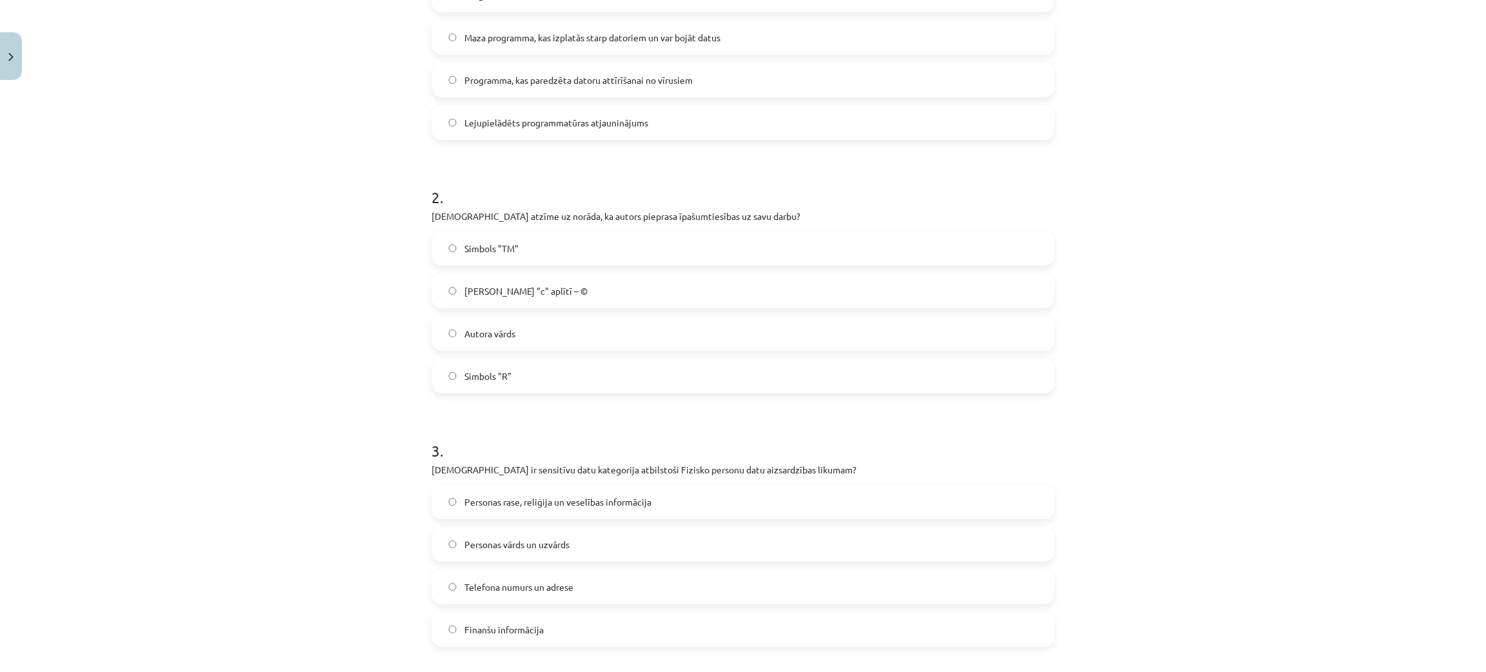
scroll to position [389, 0]
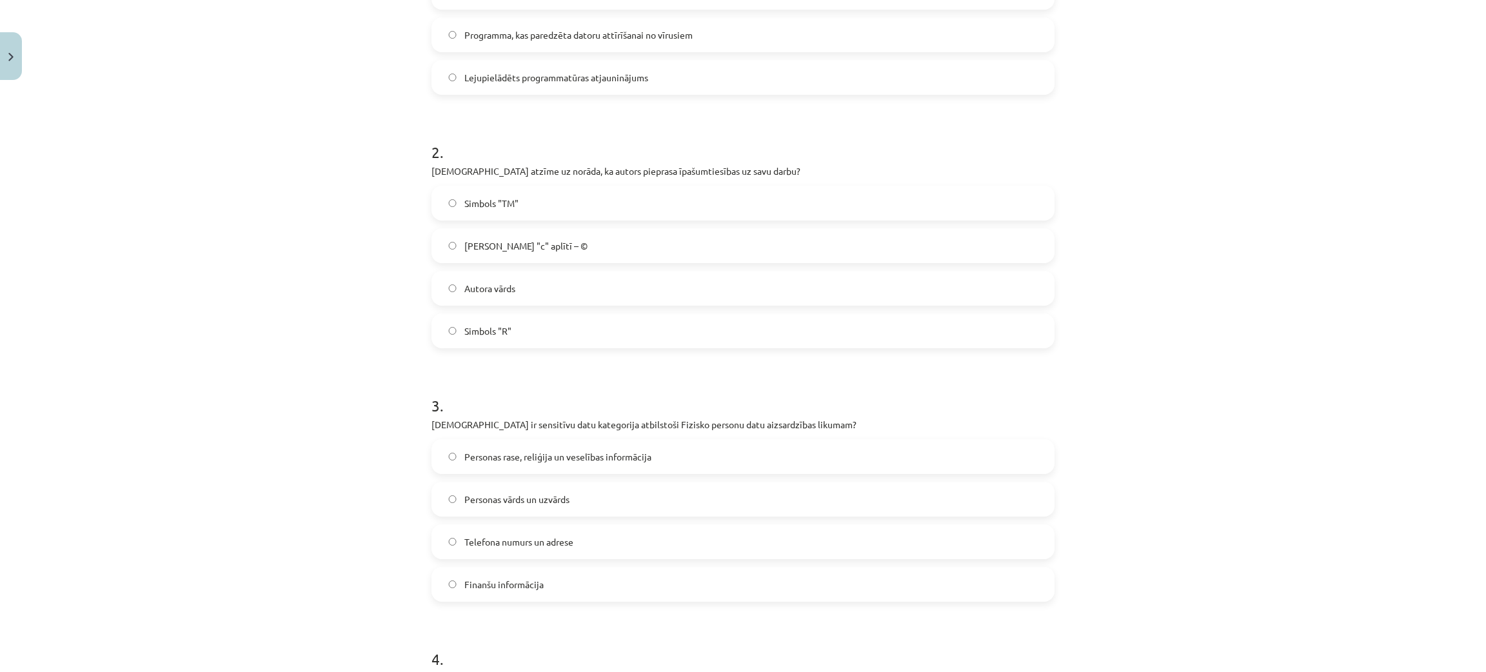
click at [571, 458] on span "Personas rase, reliģija un veselības informācija" at bounding box center [557, 457] width 187 height 14
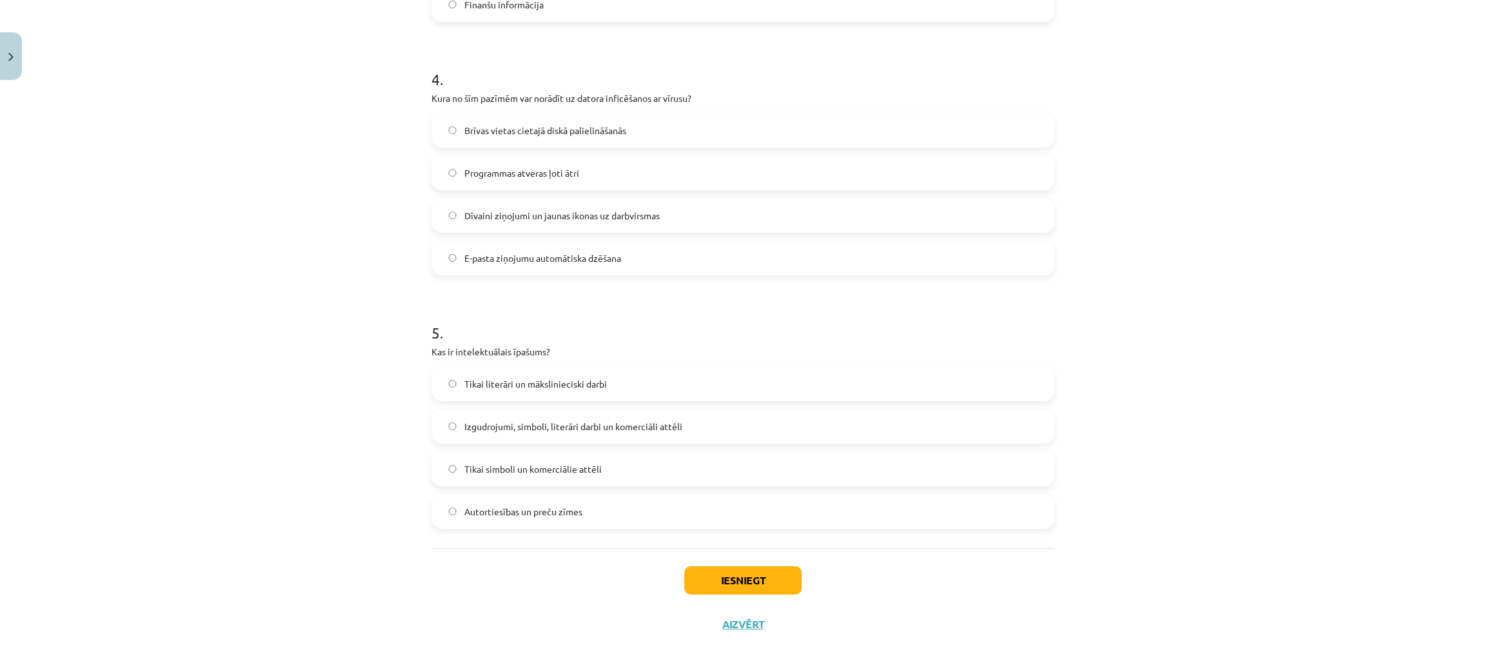
scroll to position [976, 0]
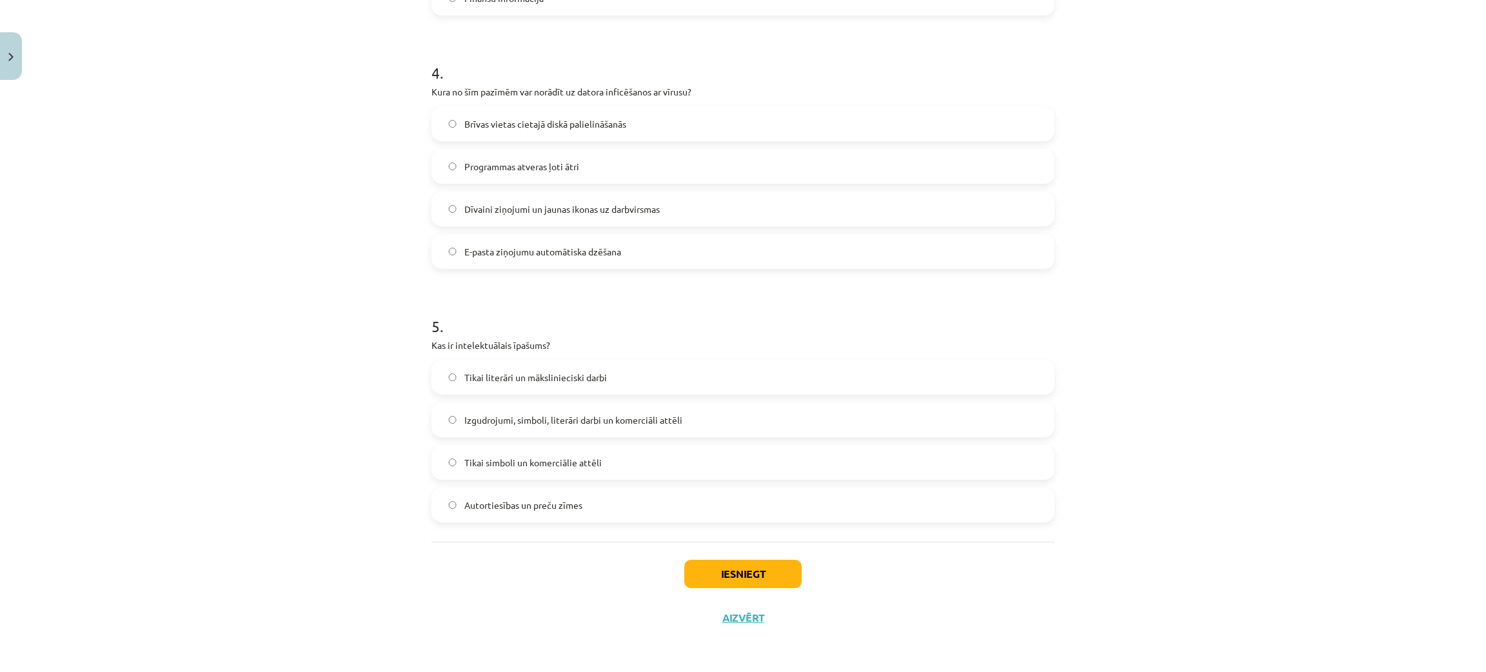
click at [502, 214] on span "Dīvaini ziņojumi un jaunas ikonas uz darbvirsmas" at bounding box center [561, 209] width 195 height 14
click at [481, 503] on span "Autortiesības un preču zīmes" at bounding box center [523, 505] width 118 height 14
click at [436, 498] on label "Autortiesības un preču zīmes" at bounding box center [743, 505] width 620 height 32
click at [684, 574] on button "Iesniegt" at bounding box center [742, 574] width 117 height 28
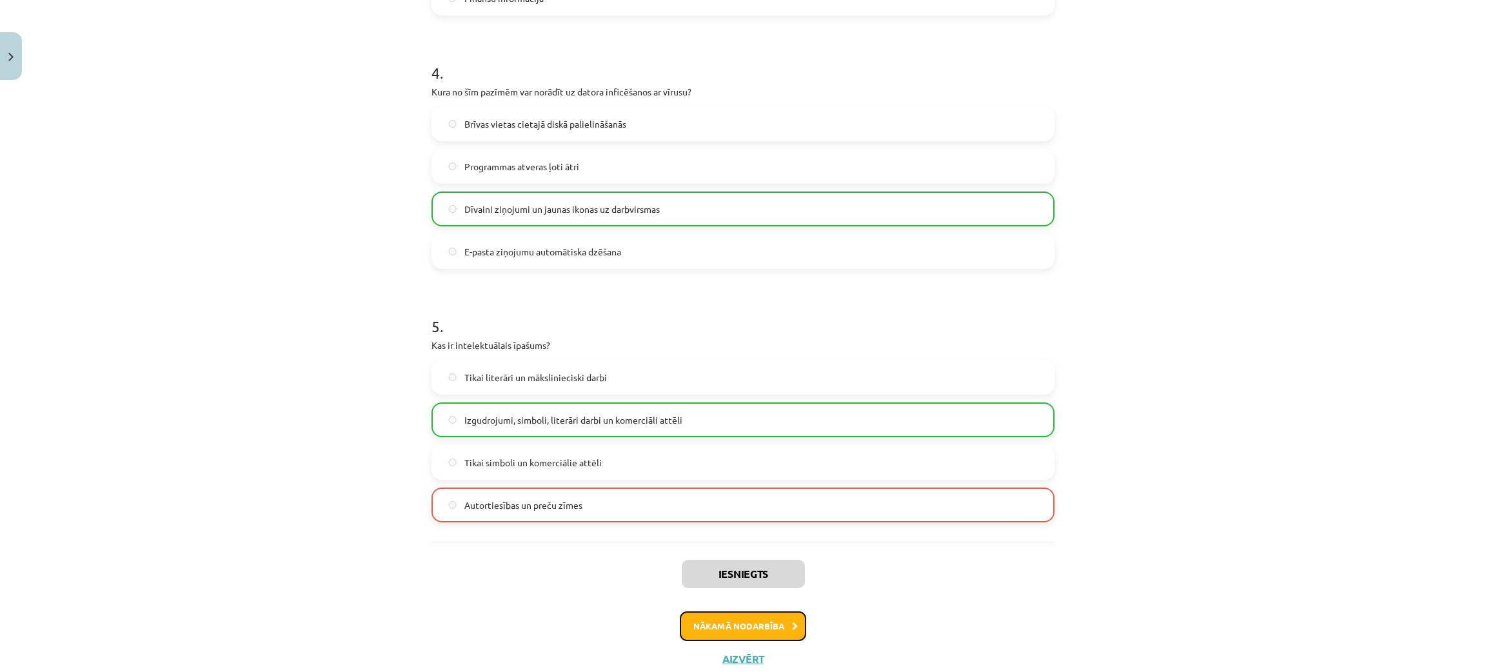
click at [737, 596] on button "Nākamā nodarbība" at bounding box center [743, 626] width 126 height 30
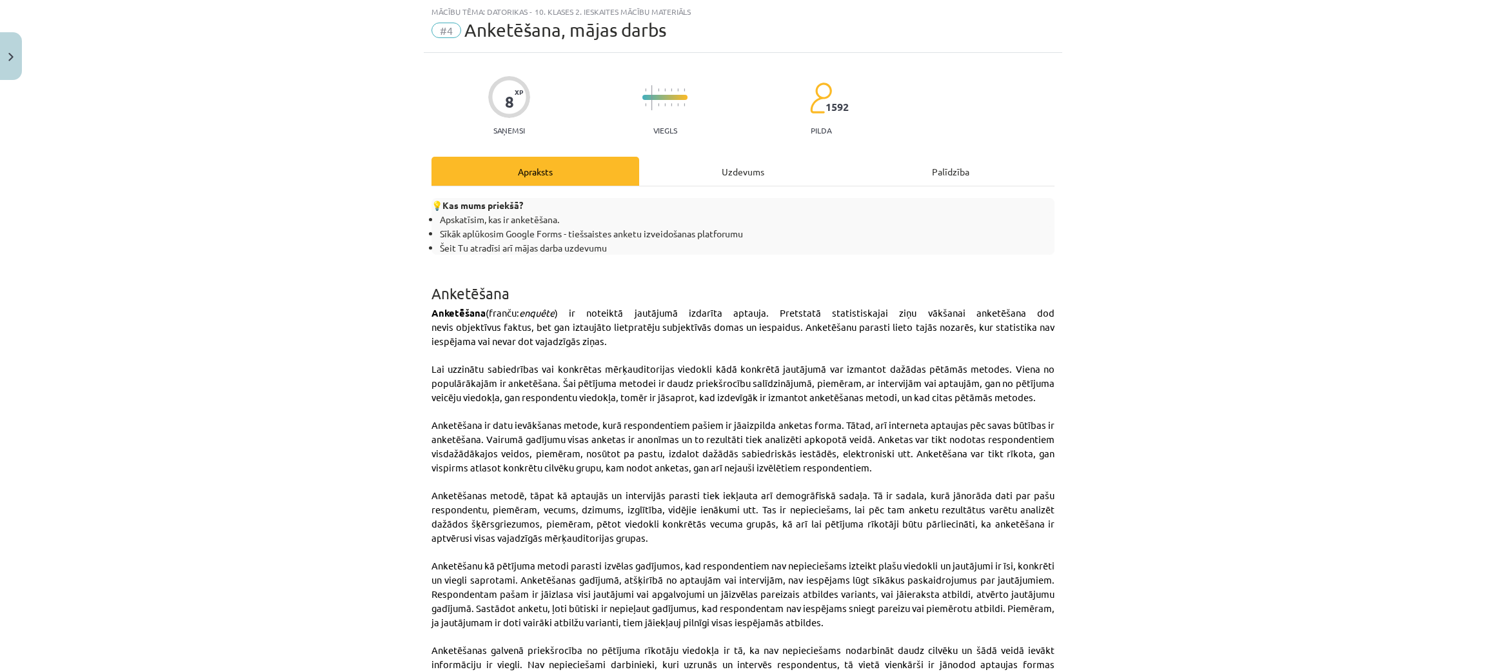
scroll to position [32, 0]
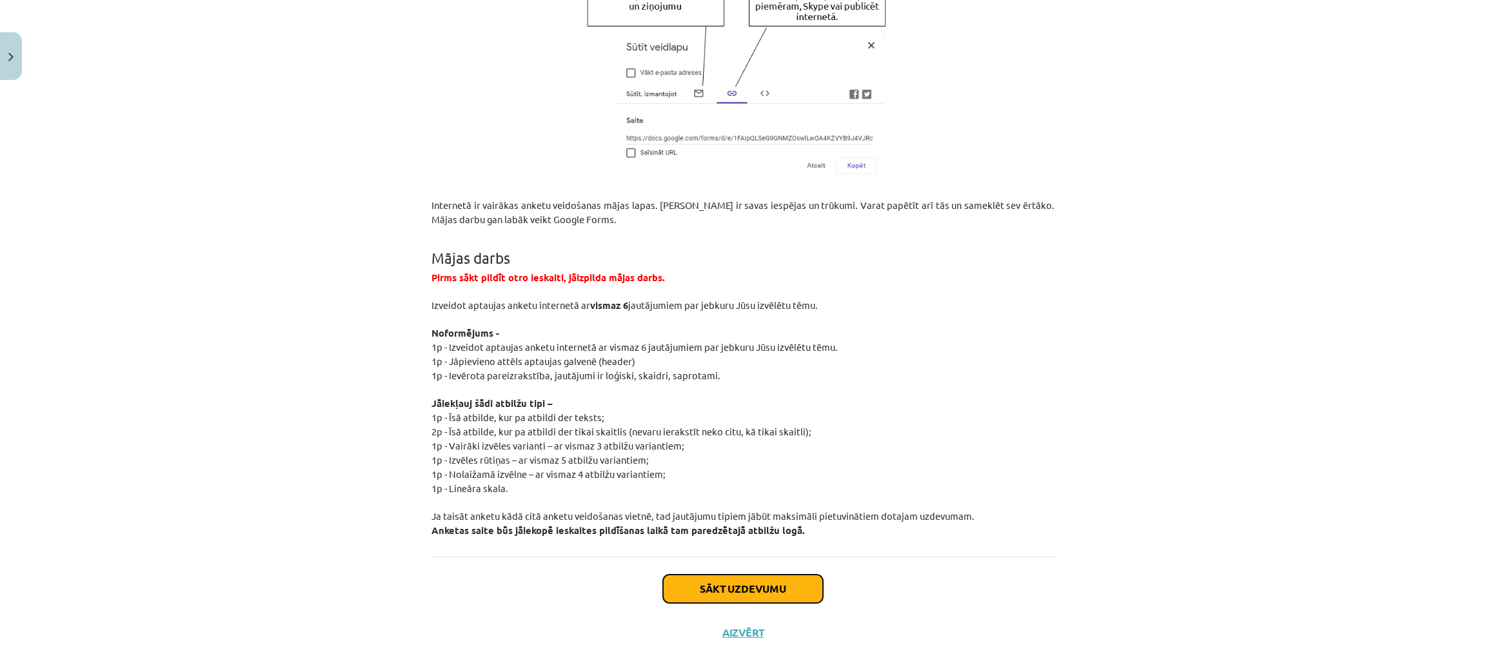
click at [740, 575] on button "Sākt uzdevumu" at bounding box center [743, 589] width 160 height 28
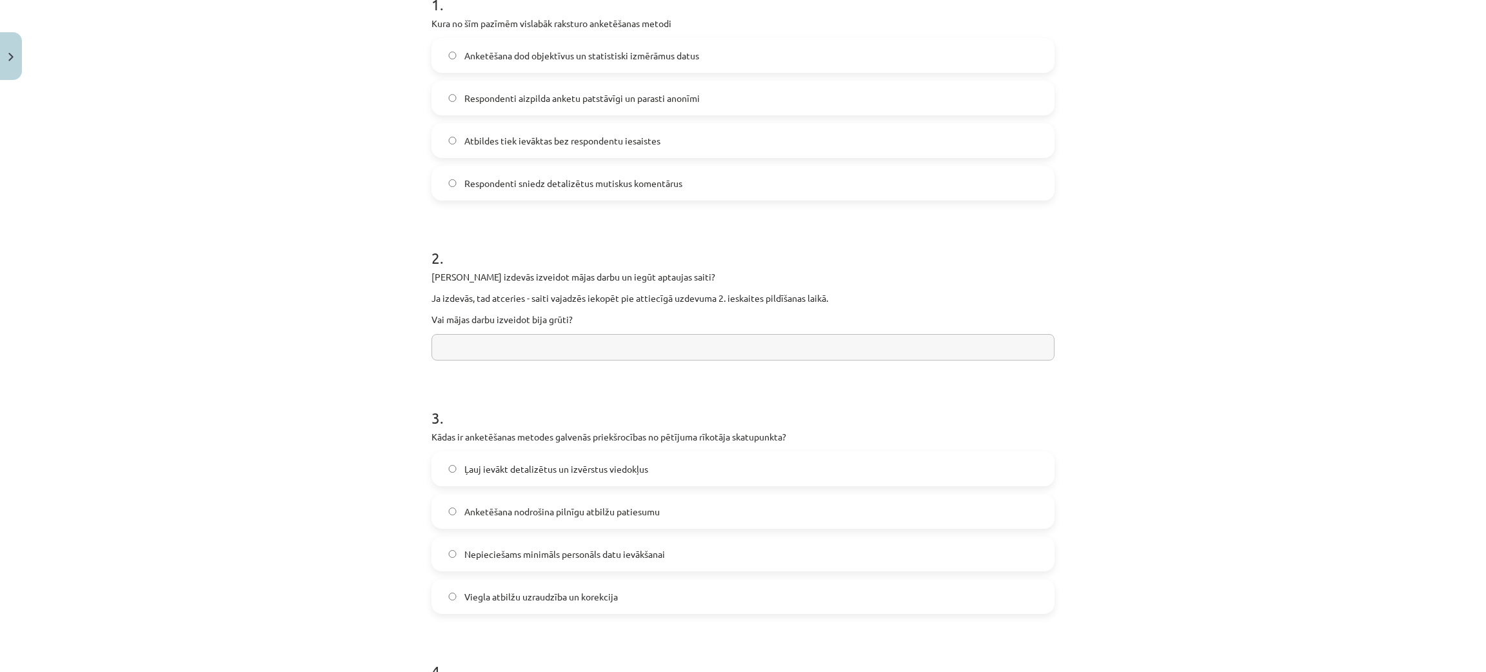
scroll to position [301, 0]
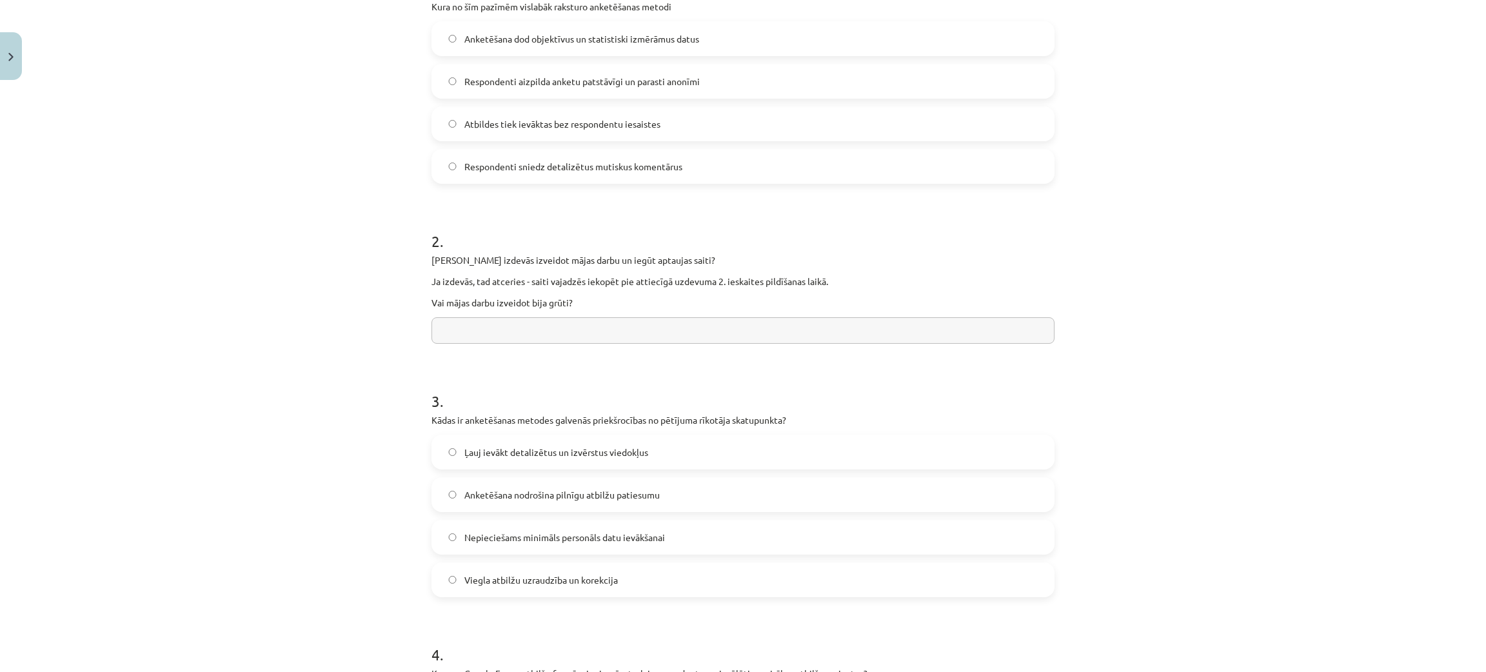
click at [541, 339] on input "text" at bounding box center [742, 330] width 623 height 26
type input "**********"
click at [513, 538] on span "Nepieciešams minimāls personāls datu ievākšanai" at bounding box center [564, 538] width 201 height 14
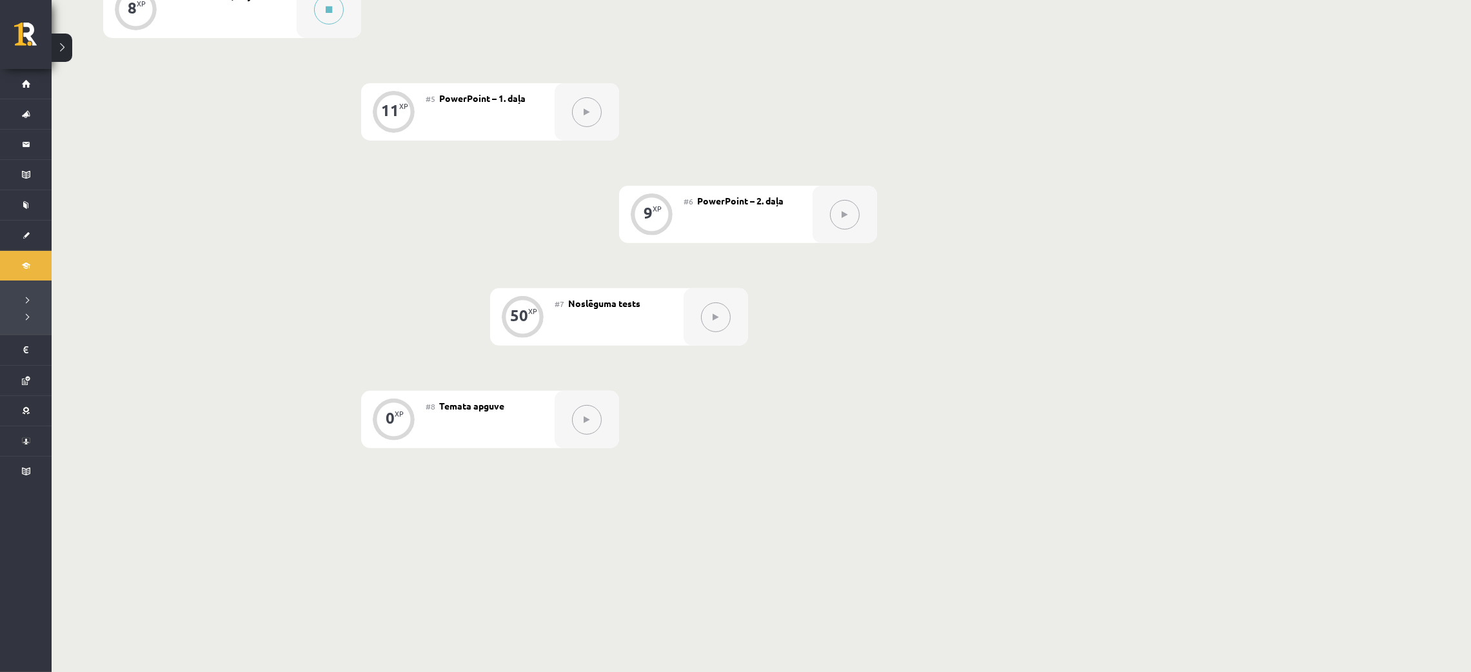
scroll to position [724, 0]
click at [691, 316] on div at bounding box center [716, 314] width 64 height 57
click at [720, 311] on button at bounding box center [716, 316] width 30 height 30
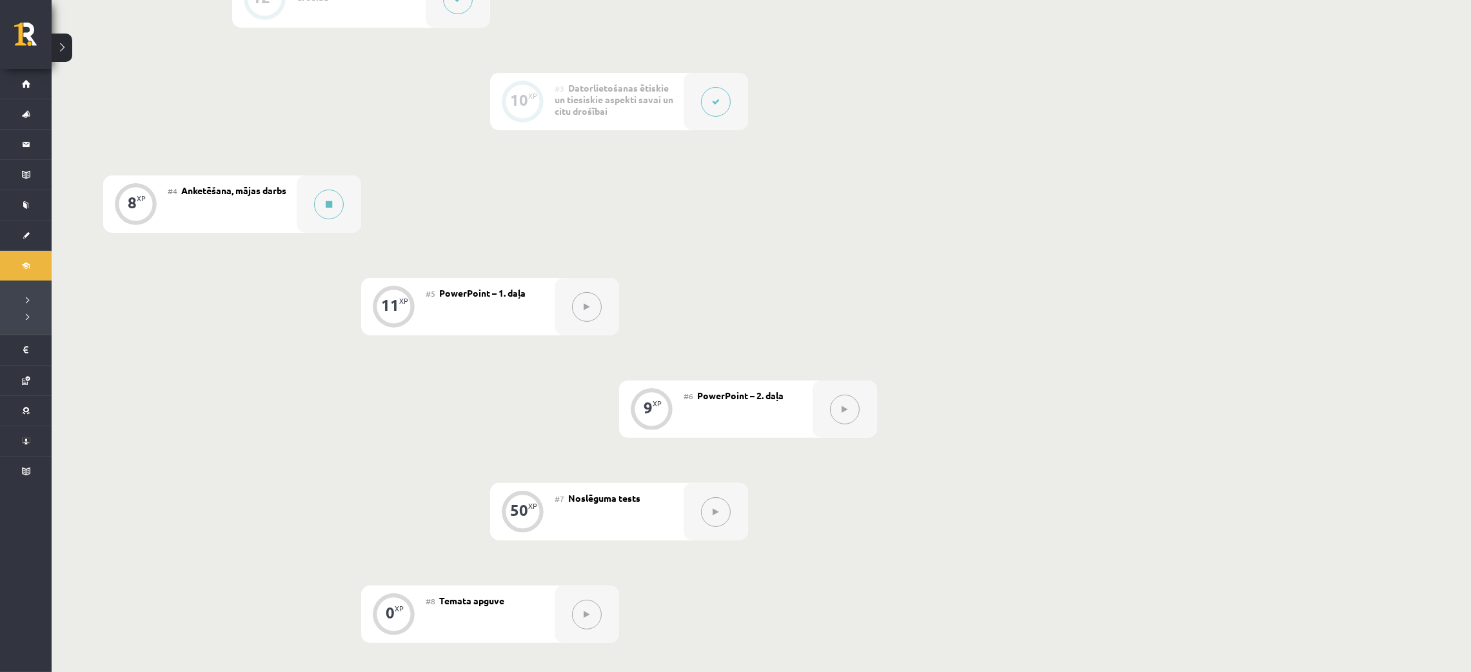
scroll to position [433, 0]
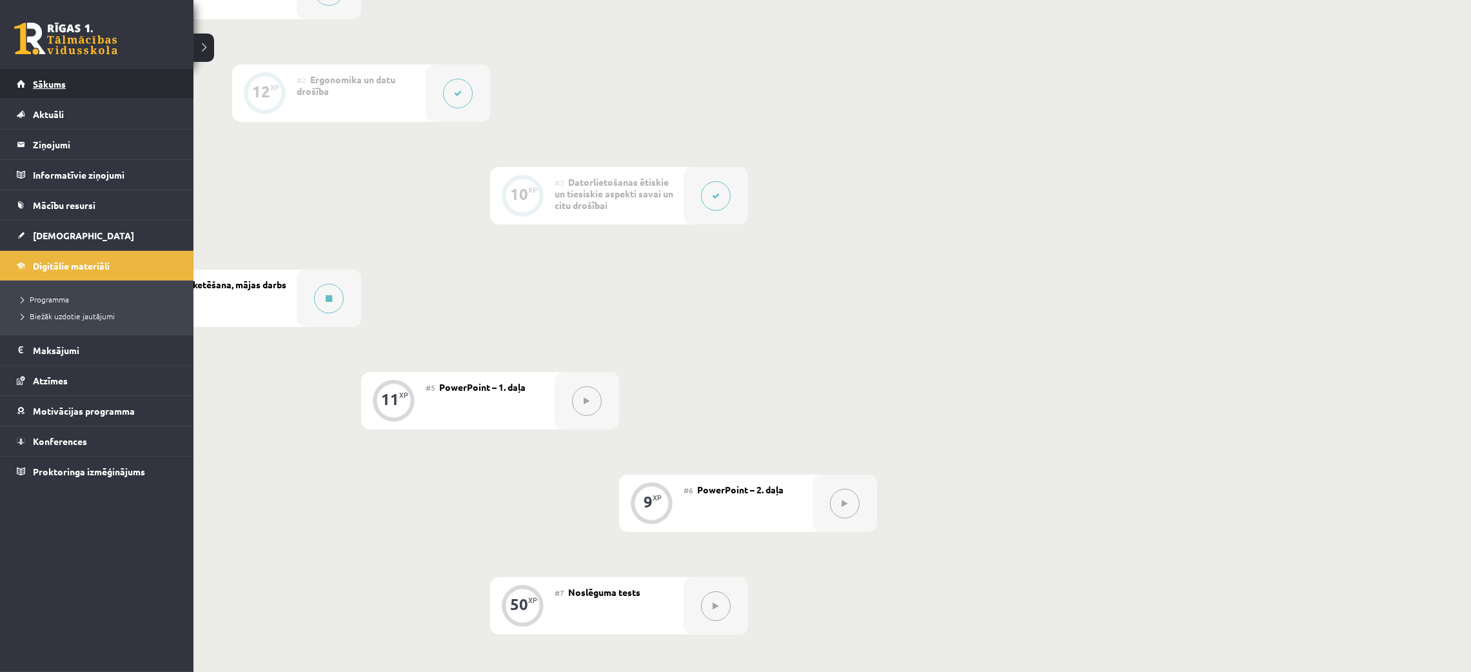
click at [52, 88] on span "Sākums" at bounding box center [49, 84] width 33 height 12
